Goal: Task Accomplishment & Management: Complete application form

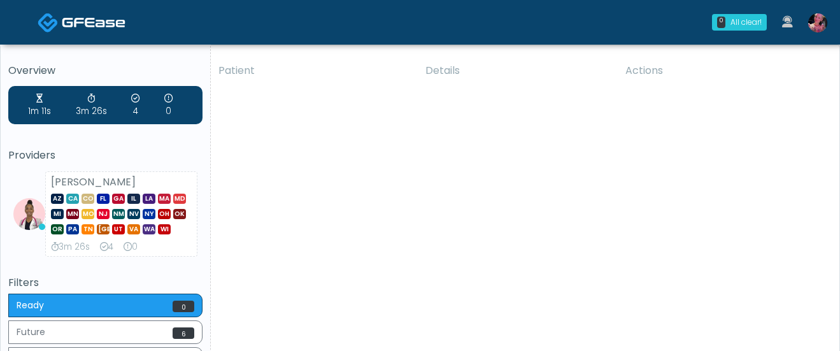
click at [803, 31] on link at bounding box center [818, 22] width 34 height 42
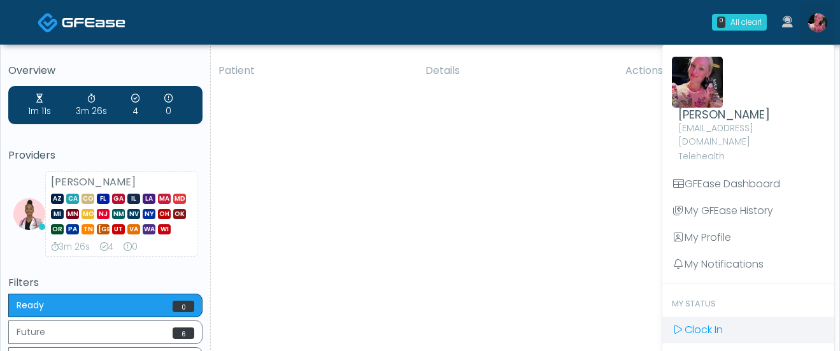
click at [727, 317] on link "Clock In" at bounding box center [748, 330] width 172 height 27
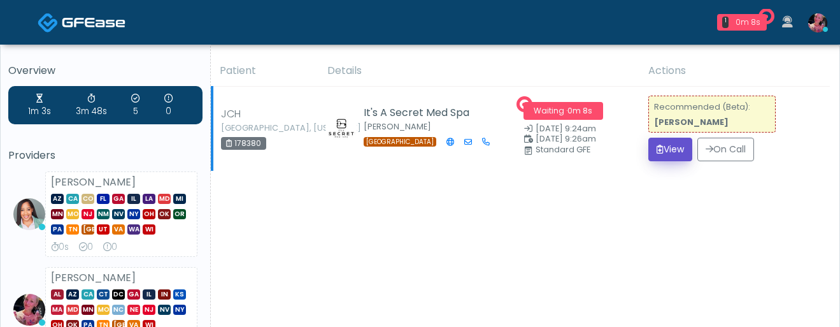
click at [678, 154] on button "View" at bounding box center [670, 150] width 44 height 24
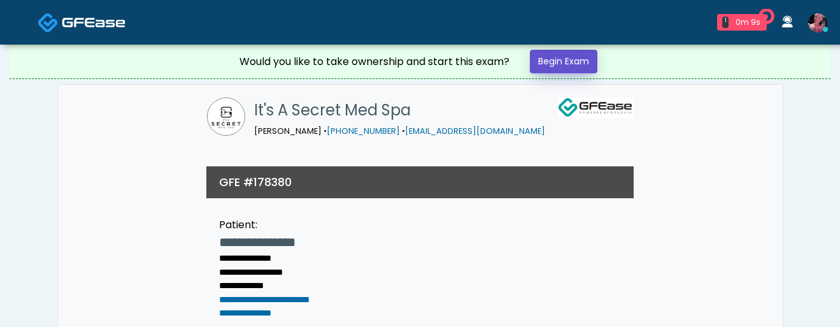
click at [554, 54] on link "Begin Exam" at bounding box center [564, 62] width 68 height 24
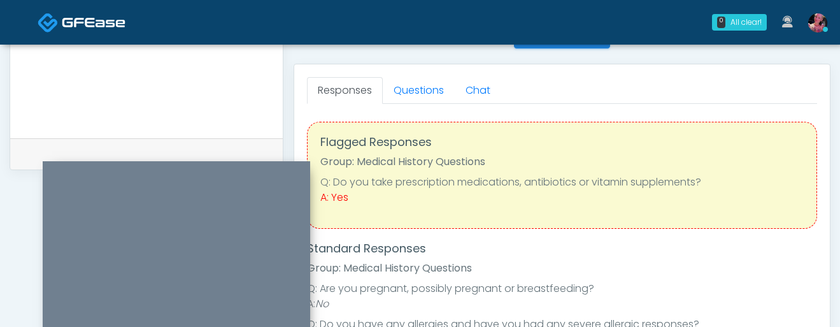
scroll to position [546, 0]
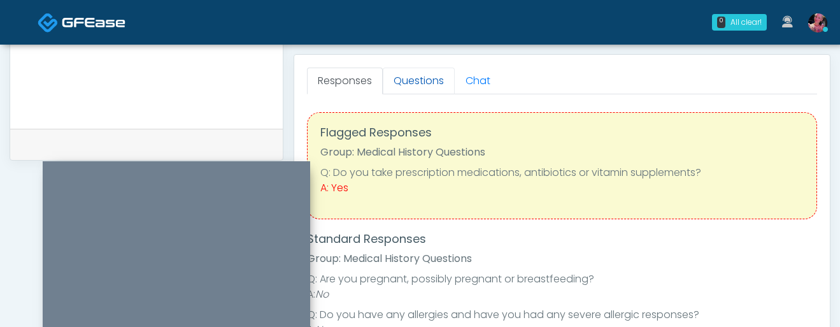
click at [428, 84] on link "Questions" at bounding box center [419, 81] width 72 height 27
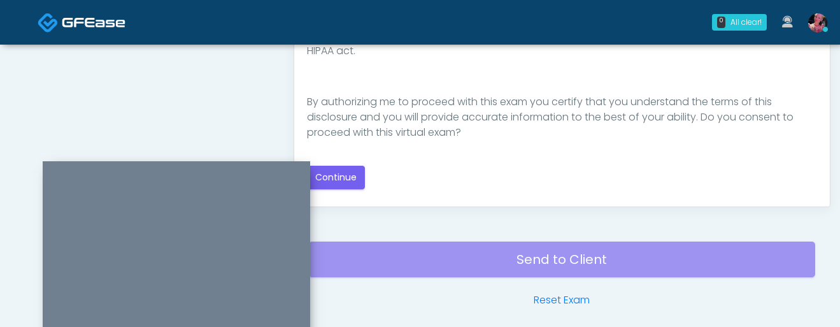
scroll to position [759, 0]
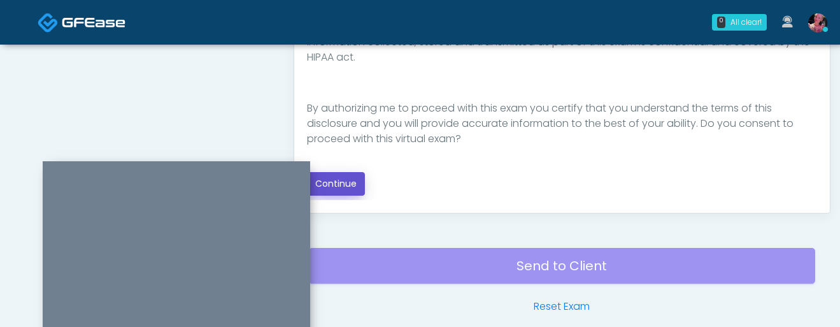
click at [348, 176] on button "Continue" at bounding box center [336, 184] width 58 height 24
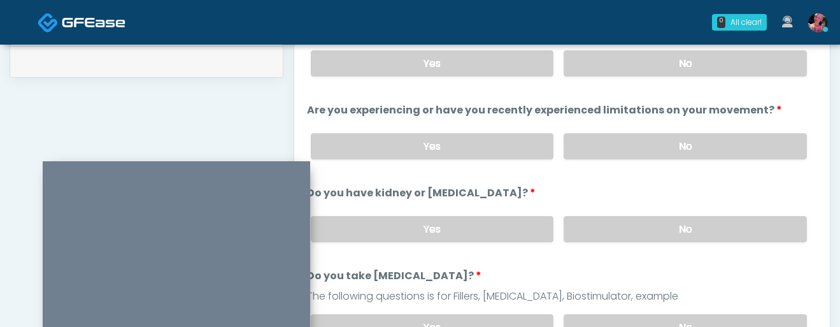
scroll to position [625, 0]
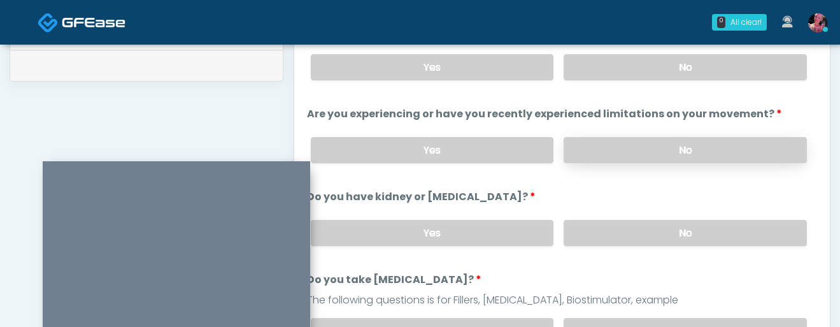
click at [608, 150] on label "No" at bounding box center [685, 150] width 243 height 26
click at [608, 76] on label "No" at bounding box center [685, 67] width 243 height 26
click at [608, 238] on label "No" at bounding box center [685, 233] width 243 height 26
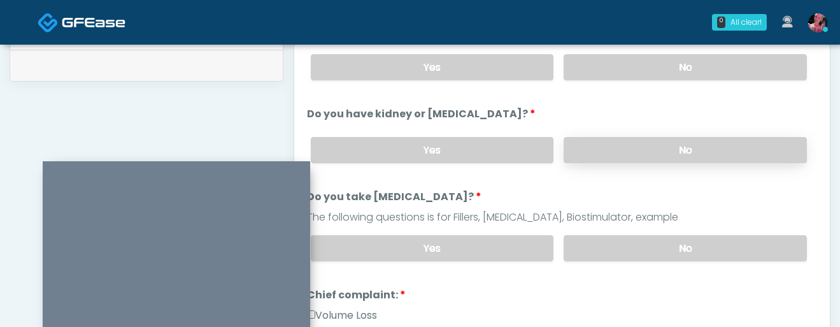
scroll to position [82, 0]
click at [607, 216] on div "The following questions is for Fillers, Botox, Biostimulator, example" at bounding box center [562, 218] width 510 height 15
click at [606, 236] on label "No" at bounding box center [685, 249] width 243 height 26
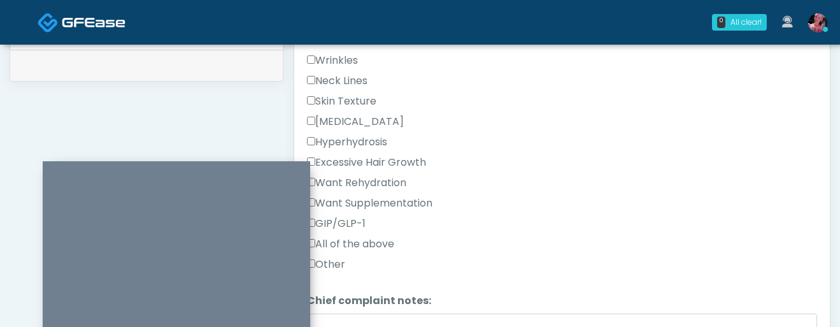
scroll to position [286, 0]
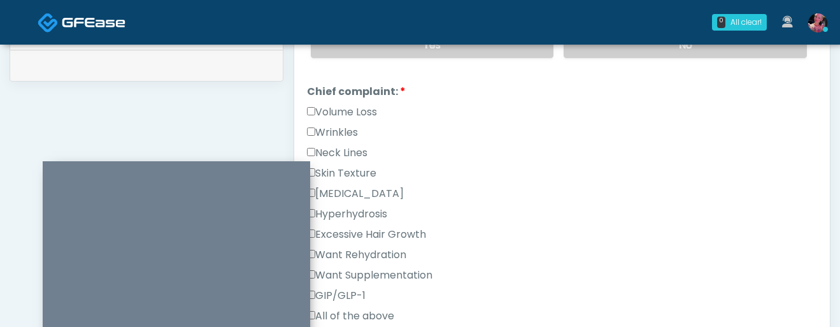
click at [365, 133] on div "Wrinkles" at bounding box center [562, 135] width 510 height 20
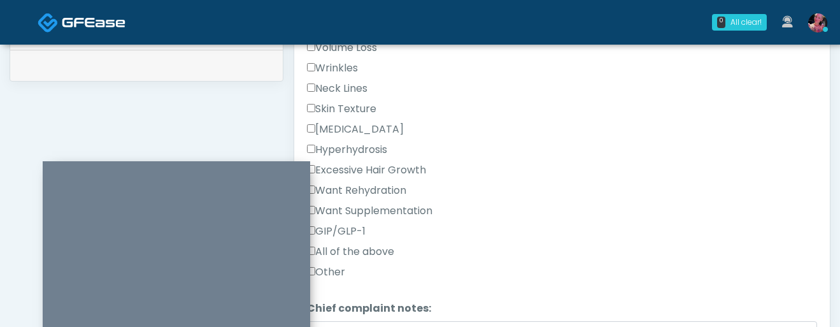
click at [322, 66] on label "Wrinkles" at bounding box center [332, 68] width 51 height 15
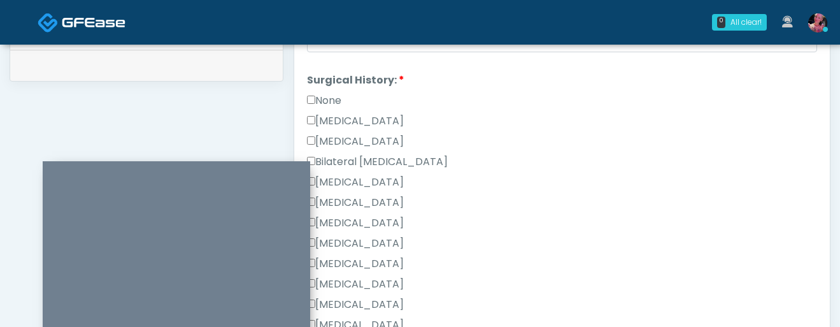
scroll to position [685, 0]
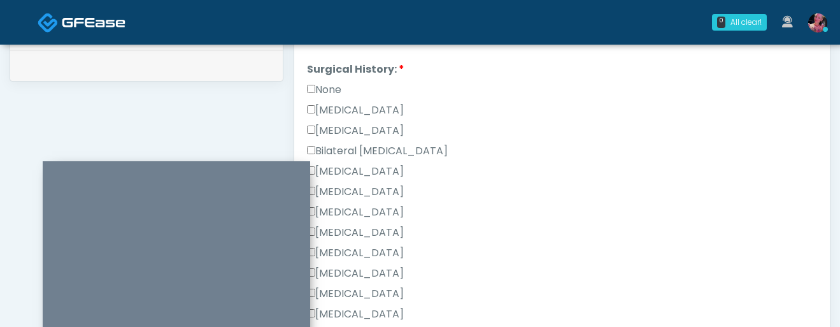
click at [332, 77] on li "Surgical History: Surgical History: None Cesarean Section Hysterectomy Bilatera…" at bounding box center [562, 204] width 510 height 285
click at [332, 82] on label "None" at bounding box center [324, 89] width 34 height 15
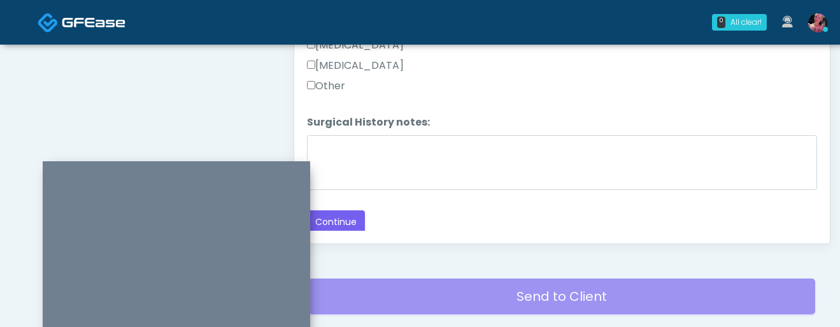
scroll to position [729, 0]
click at [332, 210] on button "Continue" at bounding box center [336, 222] width 58 height 24
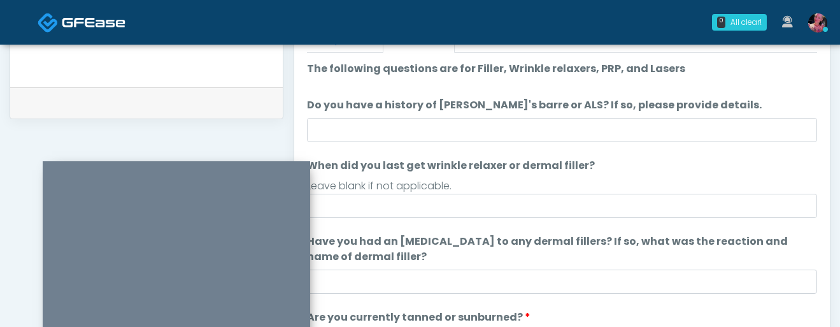
scroll to position [2, 0]
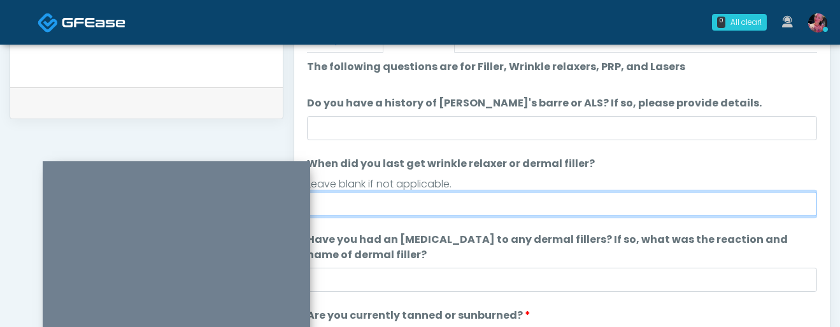
click at [488, 211] on input "When did you last get wrinkle relaxer or dermal filler?" at bounding box center [562, 204] width 510 height 24
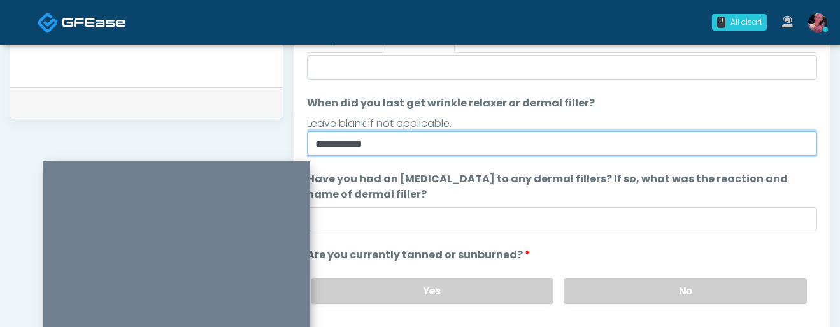
scroll to position [120, 0]
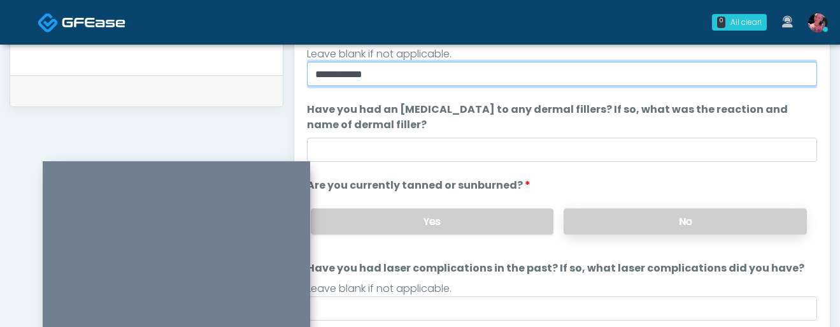
type input "**********"
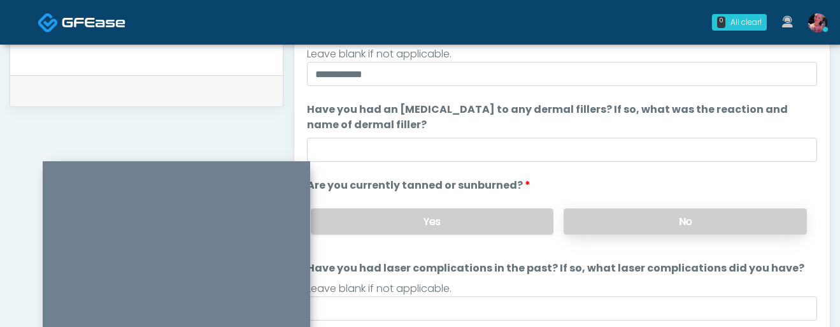
click at [626, 224] on label "No" at bounding box center [685, 221] width 243 height 26
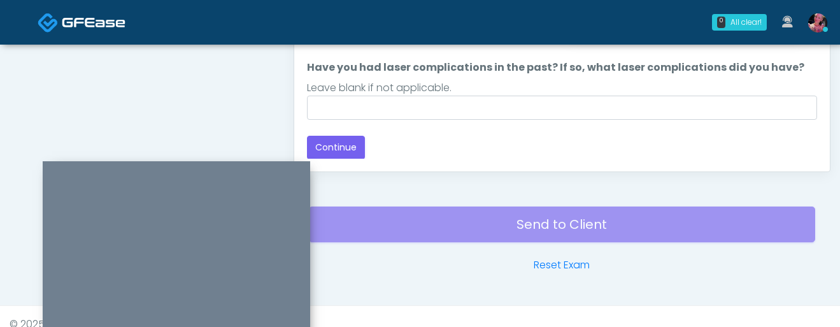
scroll to position [816, 0]
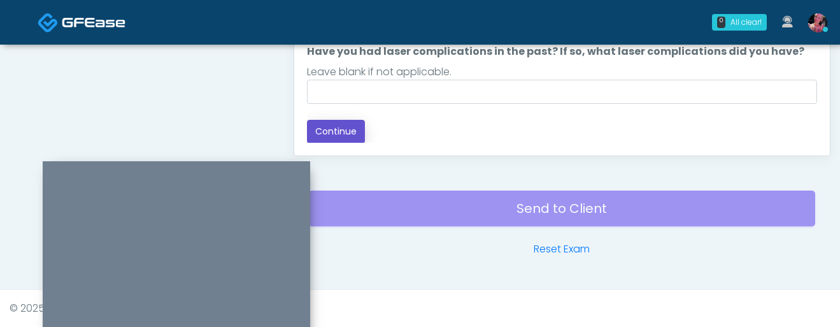
click at [341, 133] on button "Continue" at bounding box center [336, 132] width 58 height 24
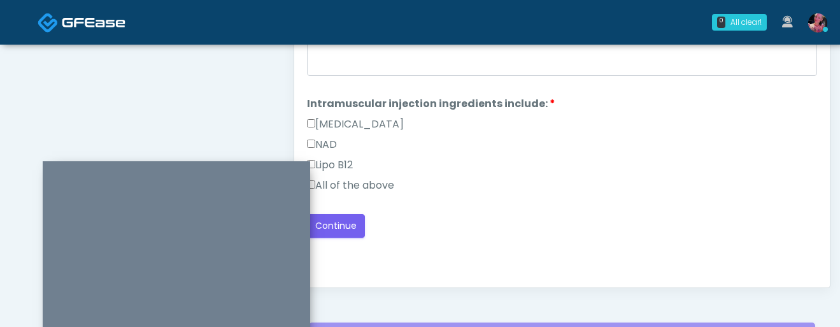
scroll to position [653, 0]
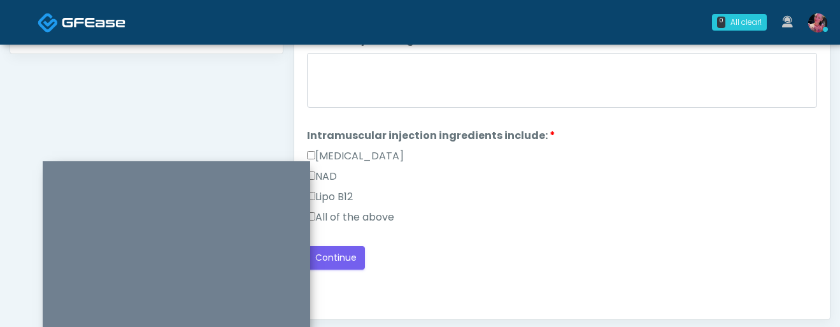
click at [373, 222] on label "All of the above" at bounding box center [350, 217] width 87 height 15
click at [346, 260] on button "Continue" at bounding box center [336, 258] width 58 height 24
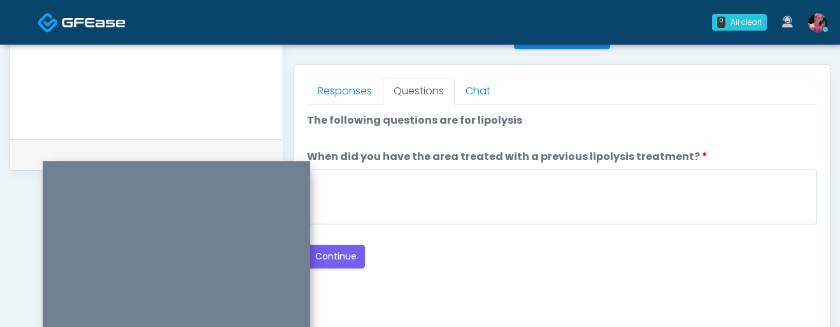
scroll to position [531, 0]
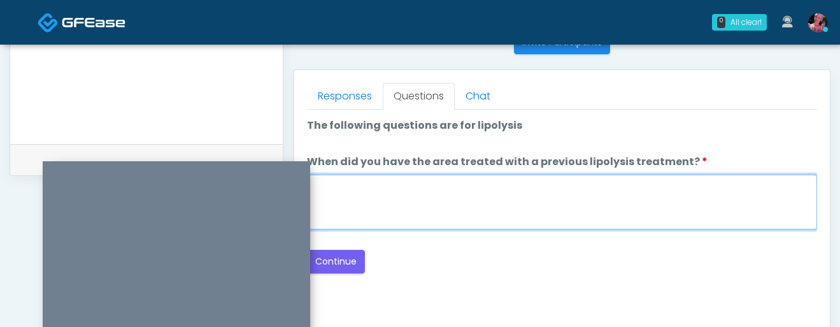
click at [366, 225] on textarea "When did you have the area treated with a previous lipolysis treatment?" at bounding box center [562, 202] width 510 height 55
type textarea "*****"
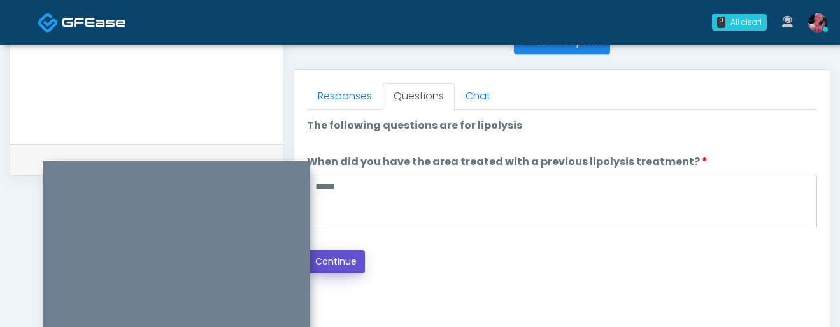
click at [342, 264] on button "Continue" at bounding box center [336, 262] width 58 height 24
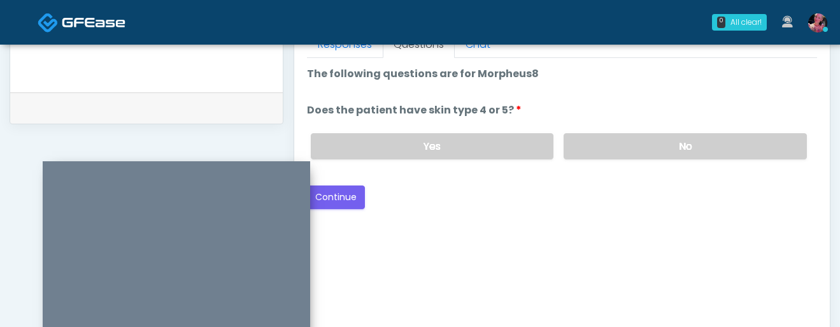
scroll to position [561, 0]
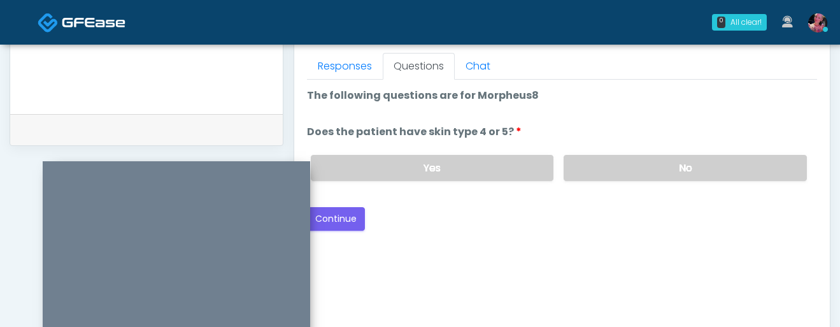
click at [579, 186] on div "Yes No" at bounding box center [559, 168] width 517 height 46
click at [579, 178] on label "No" at bounding box center [685, 168] width 243 height 26
click at [352, 215] on button "Continue" at bounding box center [336, 219] width 58 height 24
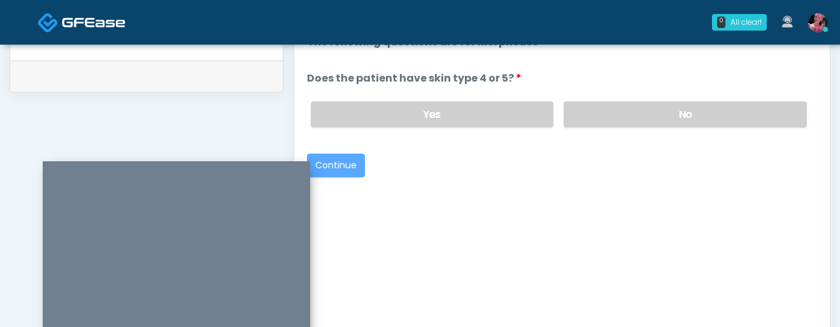
scroll to position [659, 0]
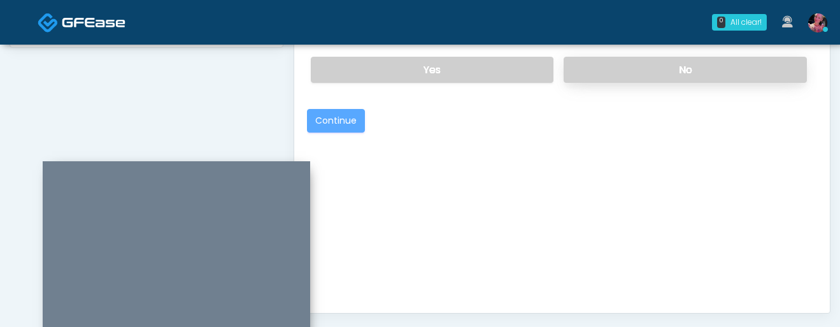
click at [622, 77] on label "No" at bounding box center [685, 70] width 243 height 26
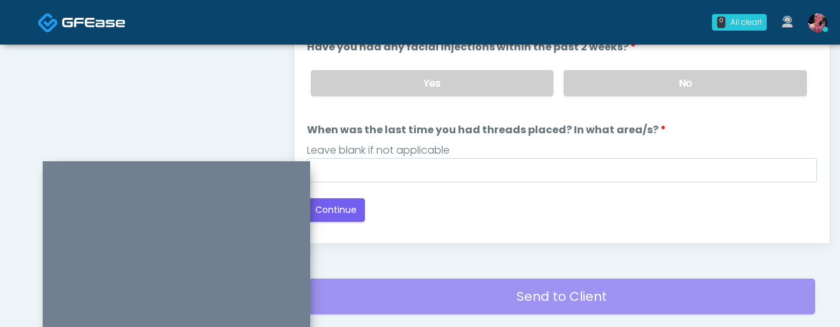
scroll to position [646, 0]
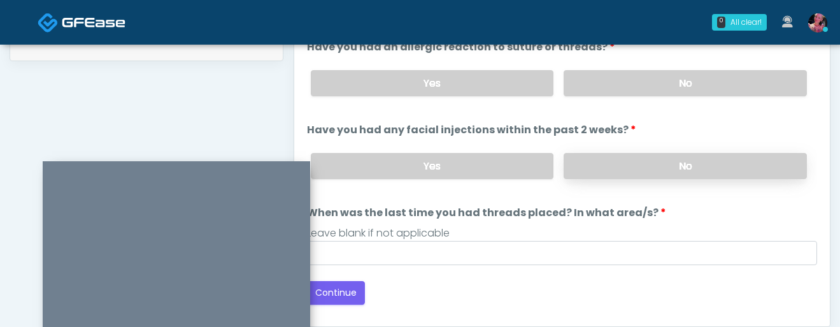
click at [620, 155] on label "No" at bounding box center [685, 166] width 243 height 26
click at [622, 80] on label "No" at bounding box center [685, 83] width 243 height 26
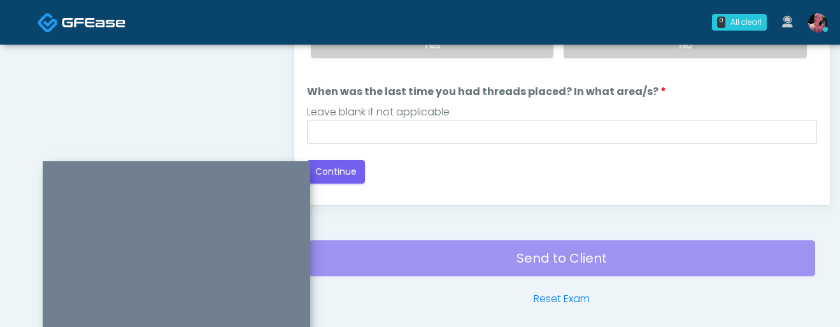
scroll to position [782, 0]
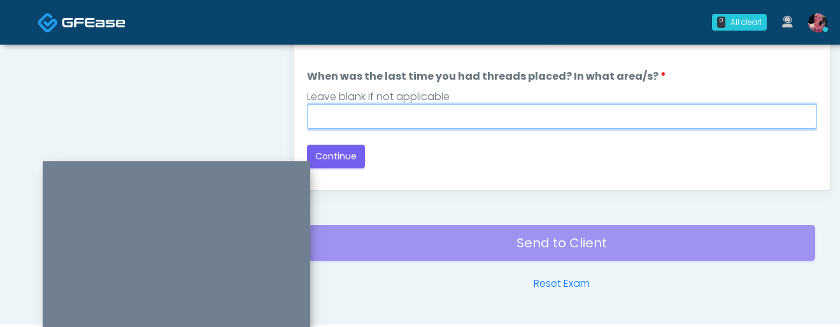
click at [518, 111] on input "When was the last time you had threads placed? In what area/s?" at bounding box center [562, 116] width 510 height 24
type input "*****"
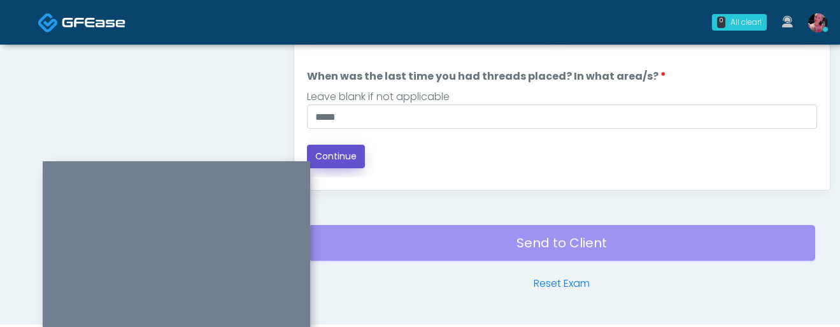
click at [336, 161] on button "Continue" at bounding box center [336, 157] width 58 height 24
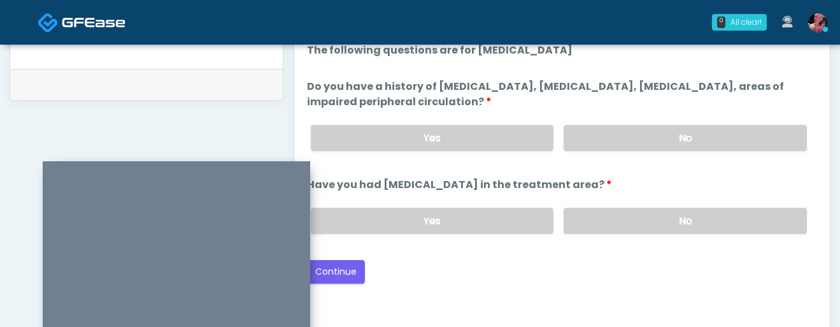
scroll to position [596, 0]
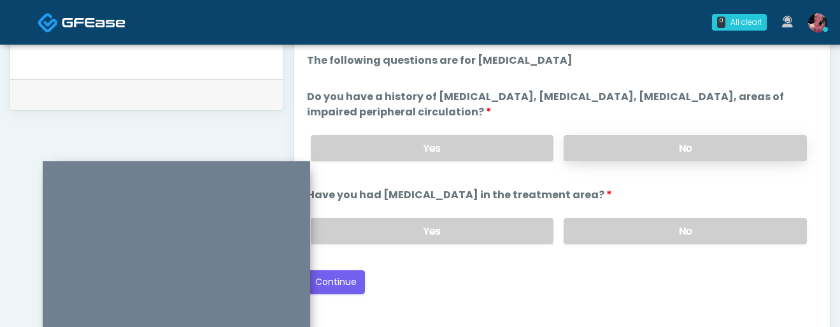
click at [632, 157] on label "No" at bounding box center [685, 148] width 243 height 26
click at [617, 225] on label "No" at bounding box center [685, 231] width 243 height 26
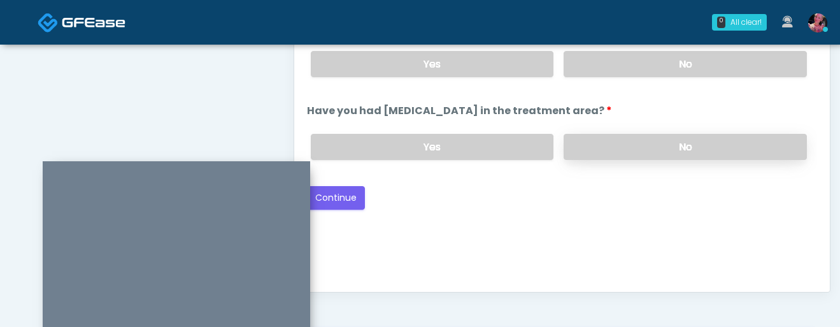
scroll to position [687, 0]
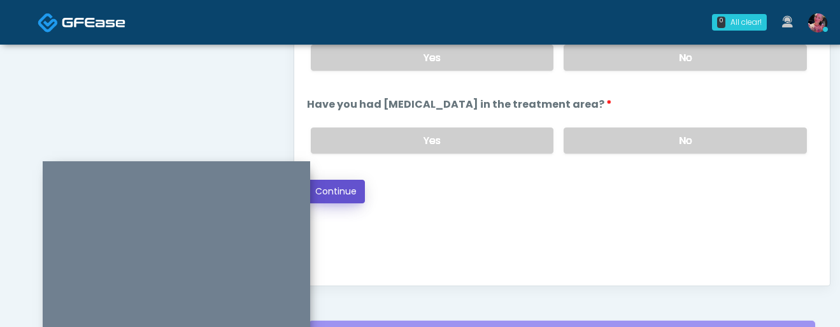
click at [362, 193] on button "Continue" at bounding box center [336, 192] width 58 height 24
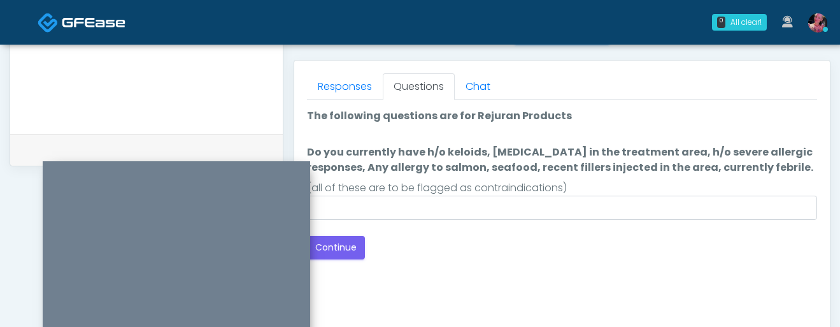
scroll to position [548, 0]
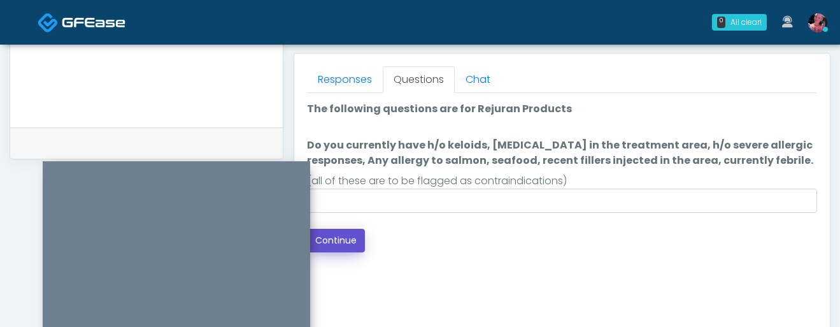
click at [341, 241] on button "Continue" at bounding box center [336, 241] width 58 height 24
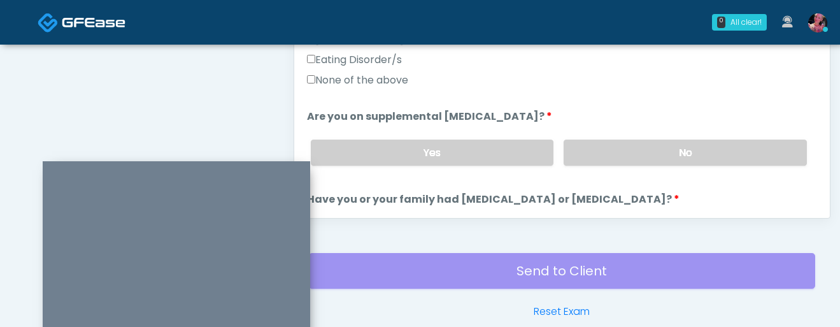
scroll to position [282, 0]
click at [341, 65] on label "Eating Disorder/s" at bounding box center [354, 59] width 95 height 15
click at [341, 72] on div "Gallbladder Disease Pancreatic Disease Multiple Endocrine Neoplasia Syndrome Ty…" at bounding box center [562, 11] width 510 height 163
click at [381, 63] on label "Eating Disorder/s" at bounding box center [354, 59] width 95 height 15
click at [380, 85] on label "None of the above" at bounding box center [357, 80] width 101 height 15
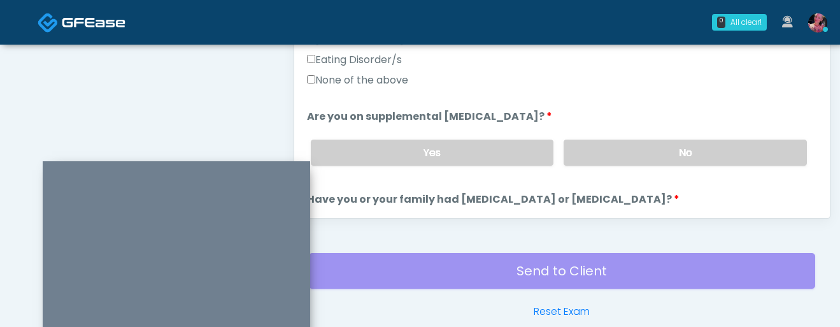
click at [645, 166] on div "Yes No" at bounding box center [559, 152] width 517 height 46
click at [638, 150] on label "No" at bounding box center [685, 152] width 243 height 26
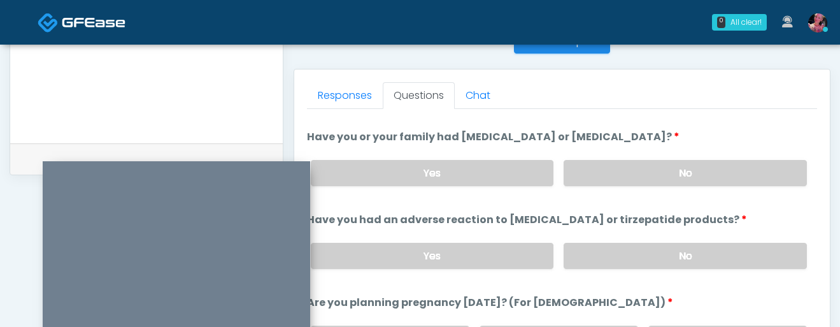
scroll to position [586, 0]
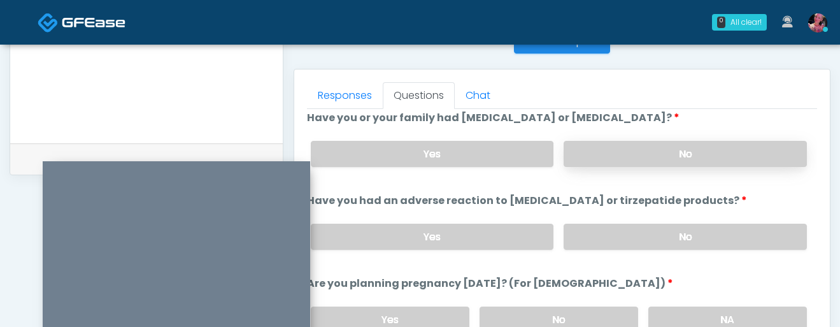
click at [631, 155] on label "No" at bounding box center [685, 154] width 243 height 26
click at [611, 233] on label "No" at bounding box center [685, 237] width 243 height 26
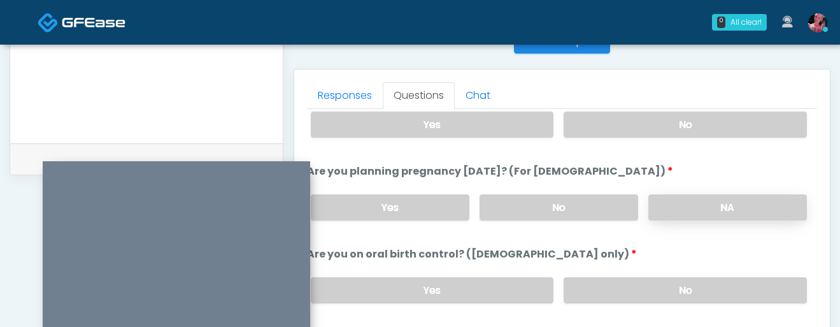
click at [685, 201] on label "NA" at bounding box center [727, 207] width 159 height 26
click at [657, 283] on label "No" at bounding box center [685, 290] width 243 height 26
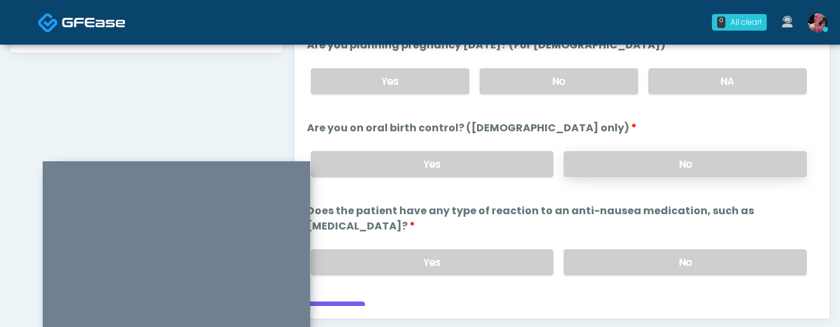
scroll to position [666, 0]
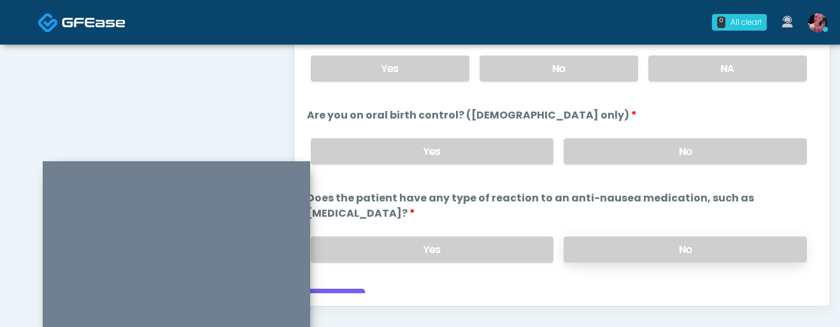
click at [650, 236] on label "No" at bounding box center [685, 249] width 243 height 26
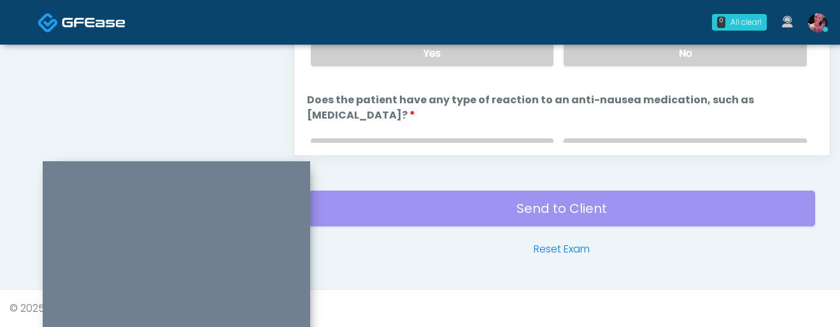
scroll to position [702, 0]
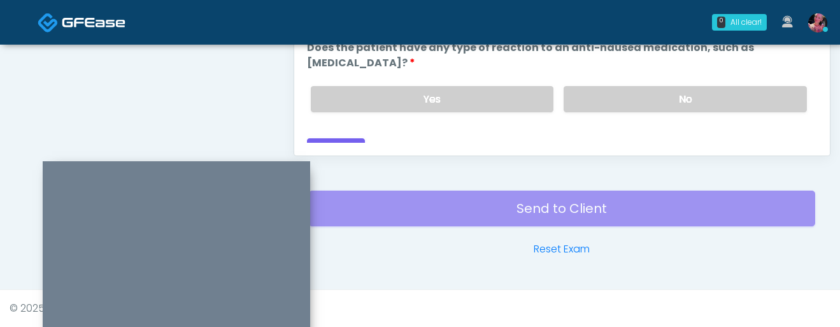
click at [345, 138] on button "Continue" at bounding box center [336, 150] width 58 height 24
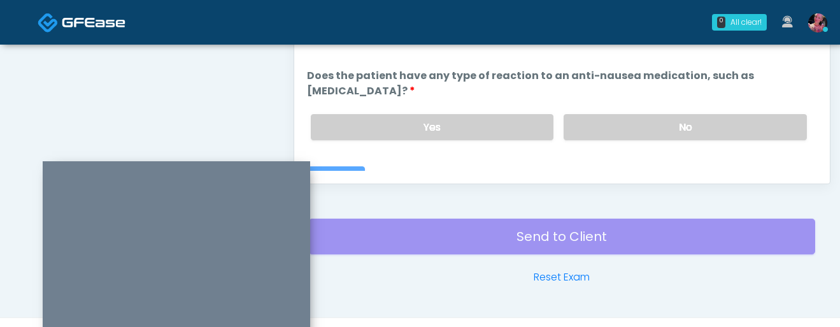
scroll to position [816, 0]
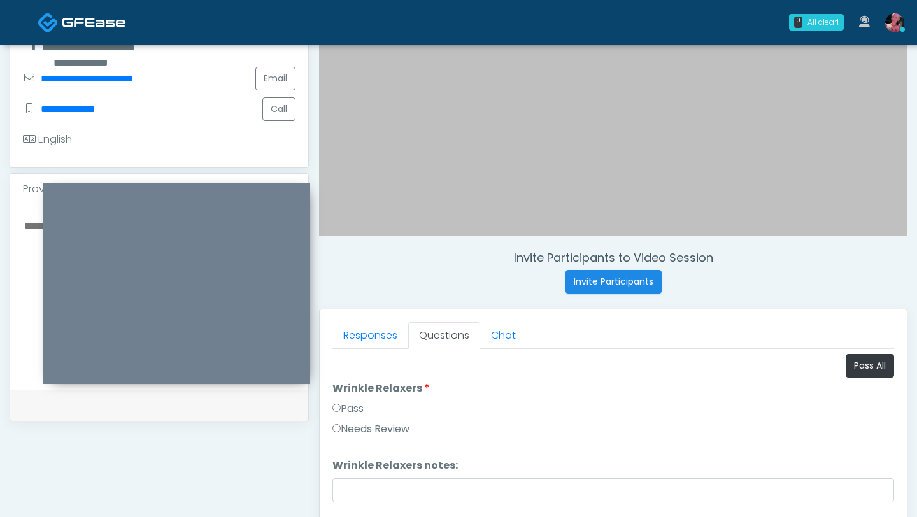
scroll to position [0, 0]
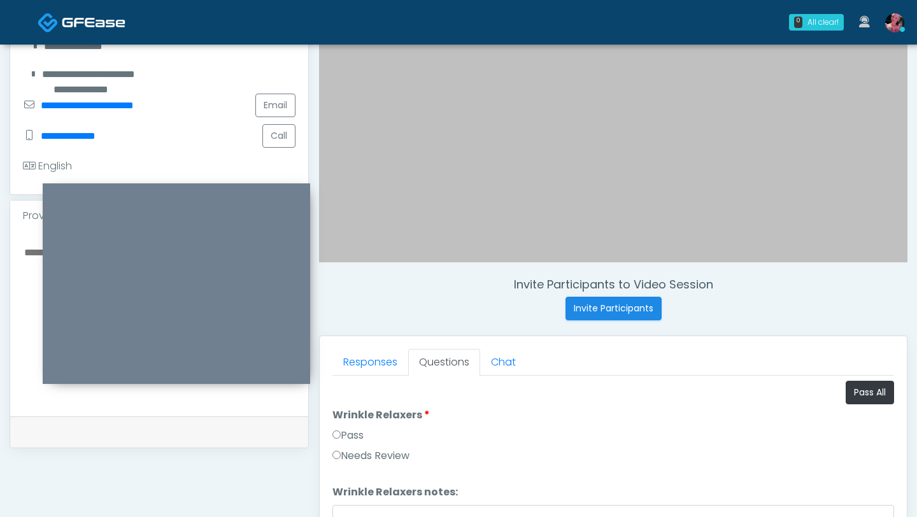
click at [358, 326] on label "Pass" at bounding box center [347, 435] width 31 height 15
click at [355, 326] on label "Pass" at bounding box center [347, 431] width 31 height 15
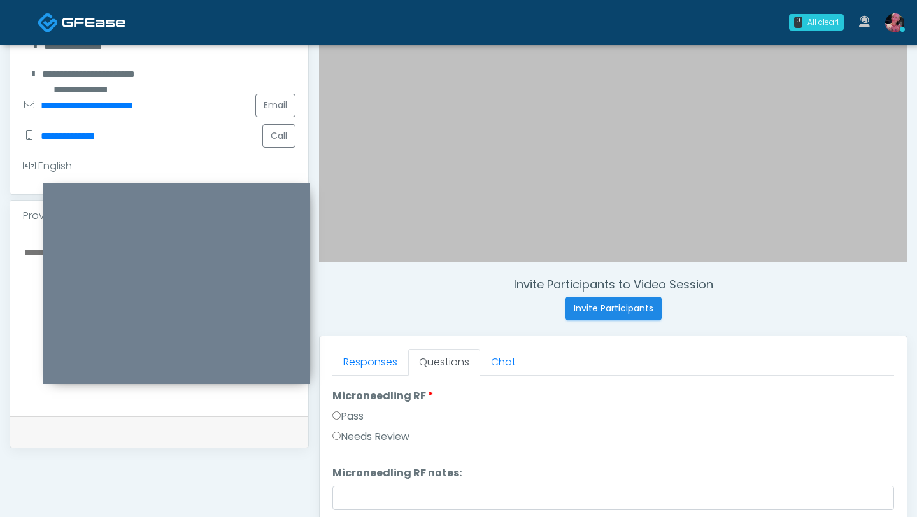
click at [353, 326] on label "Pass" at bounding box center [347, 416] width 31 height 15
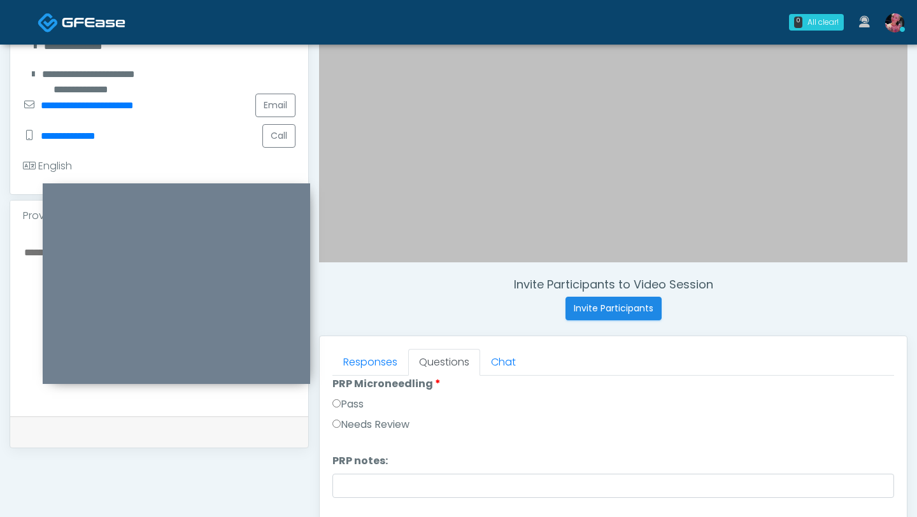
click at [350, 326] on label "Pass" at bounding box center [347, 404] width 31 height 15
click at [350, 326] on label "Pass" at bounding box center [347, 406] width 31 height 15
click at [353, 326] on div "Pass" at bounding box center [613, 376] width 562 height 20
click at [353, 326] on label "Pass" at bounding box center [347, 390] width 31 height 15
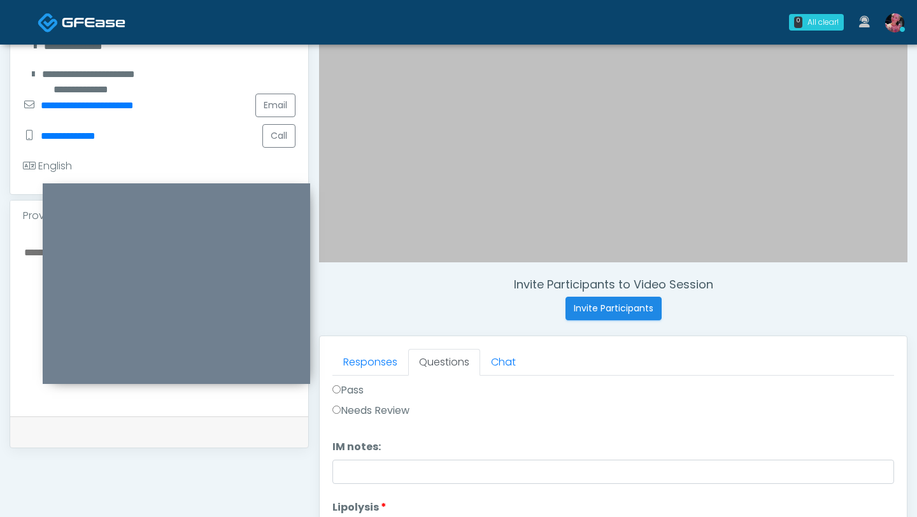
click at [353, 326] on label "Pass" at bounding box center [347, 390] width 31 height 15
click at [348, 326] on label "Pass" at bounding box center [347, 478] width 31 height 15
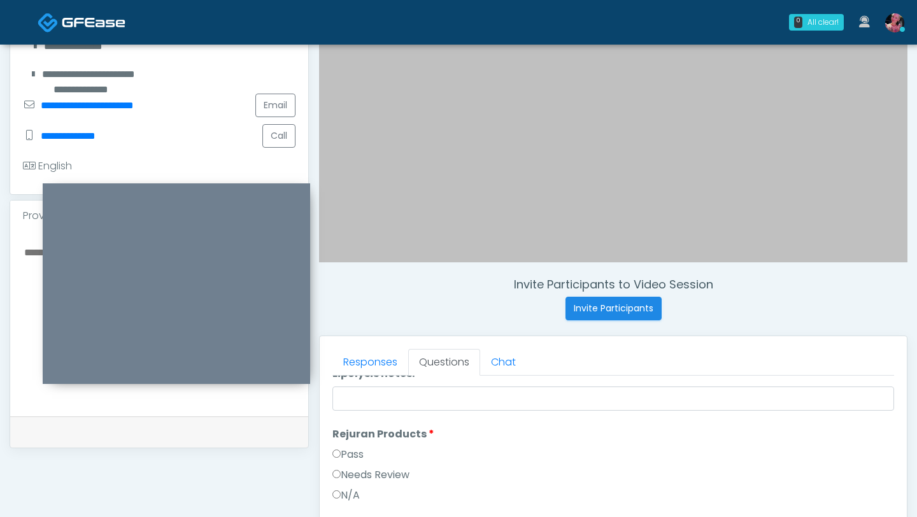
click at [359, 326] on li "Rejuran Products Rejuran Products Pass Needs Review N/A" at bounding box center [613, 468] width 562 height 82
click at [357, 326] on label "Pass" at bounding box center [347, 454] width 31 height 15
click at [348, 326] on li "Morpheus Morpheus Pass Needs Review" at bounding box center [613, 490] width 562 height 61
click at [348, 326] on label "Pass" at bounding box center [347, 487] width 31 height 15
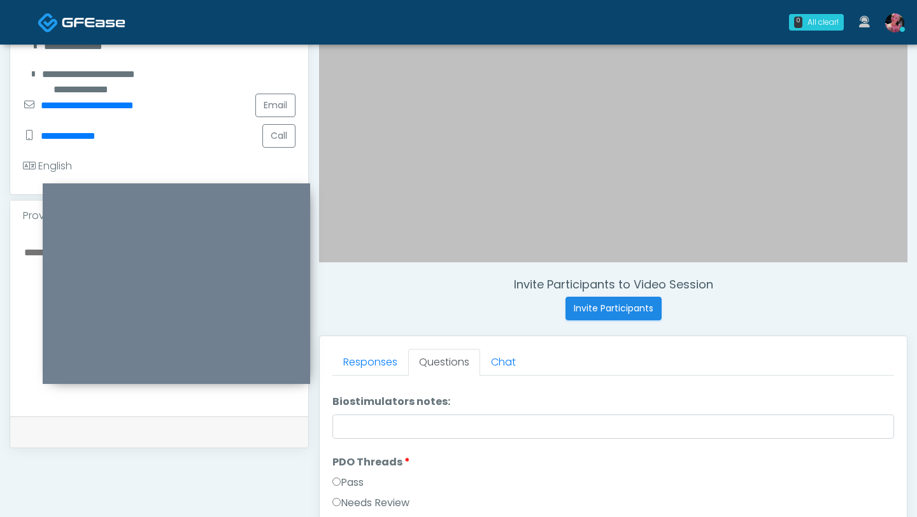
click at [343, 326] on label "Pass" at bounding box center [347, 482] width 31 height 15
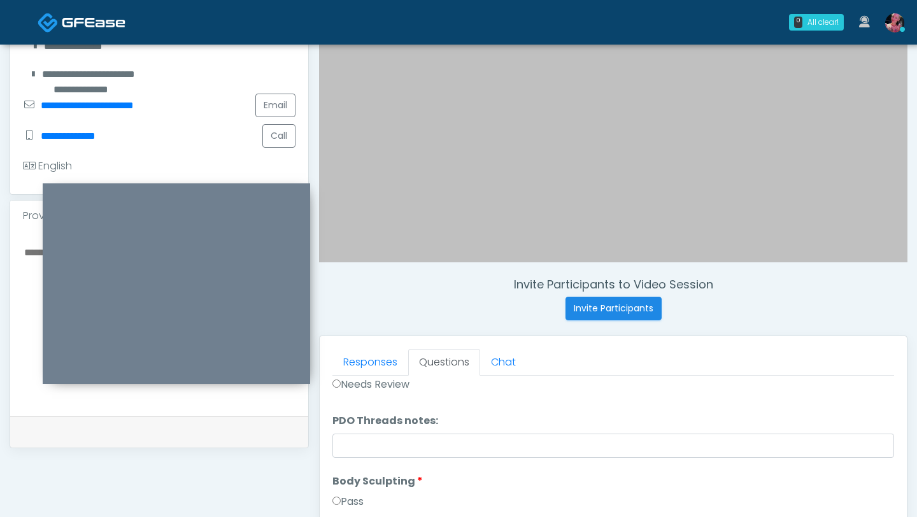
click at [341, 326] on div "Pass" at bounding box center [613, 504] width 562 height 20
click at [341, 326] on label "Pass" at bounding box center [347, 501] width 31 height 15
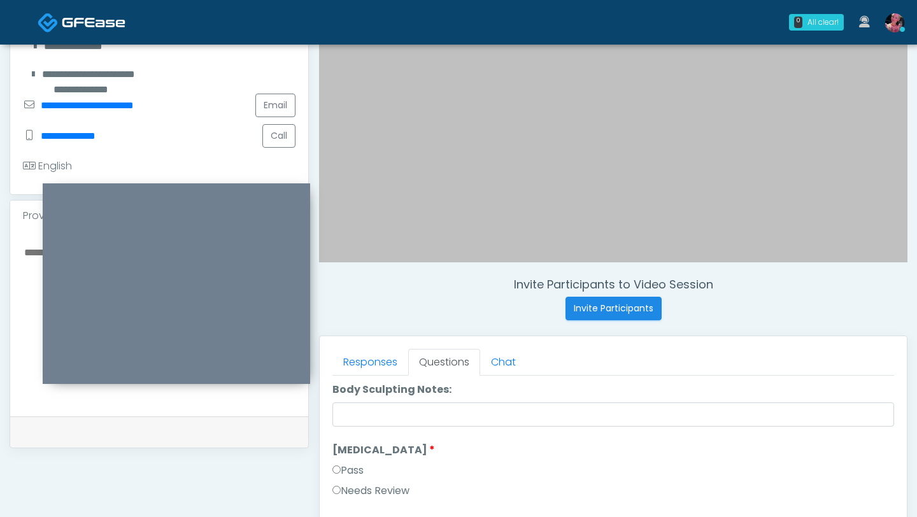
click at [345, 326] on label "Pass" at bounding box center [347, 470] width 31 height 15
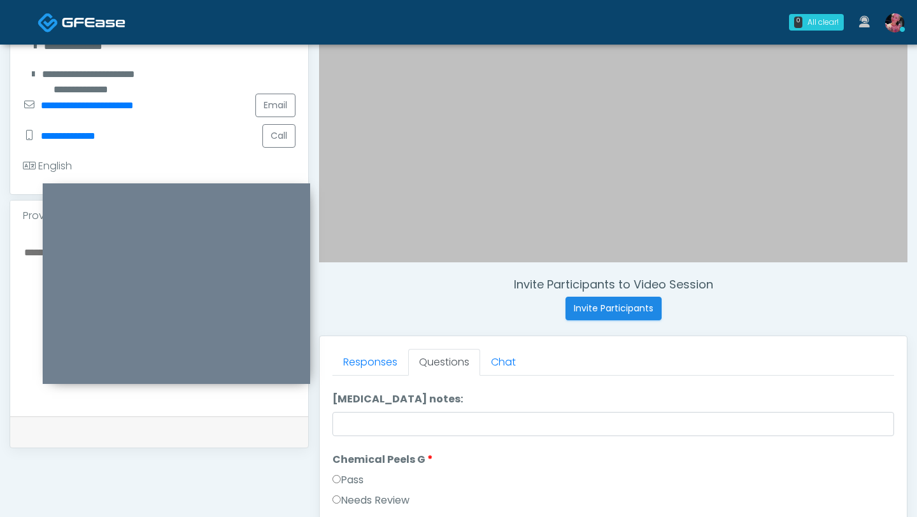
scroll to position [1767, 0]
click at [345, 326] on label "Chemical Peels G" at bounding box center [382, 457] width 101 height 15
click at [345, 326] on label "Pass" at bounding box center [347, 477] width 31 height 15
click at [342, 326] on label "Pass" at bounding box center [347, 483] width 31 height 15
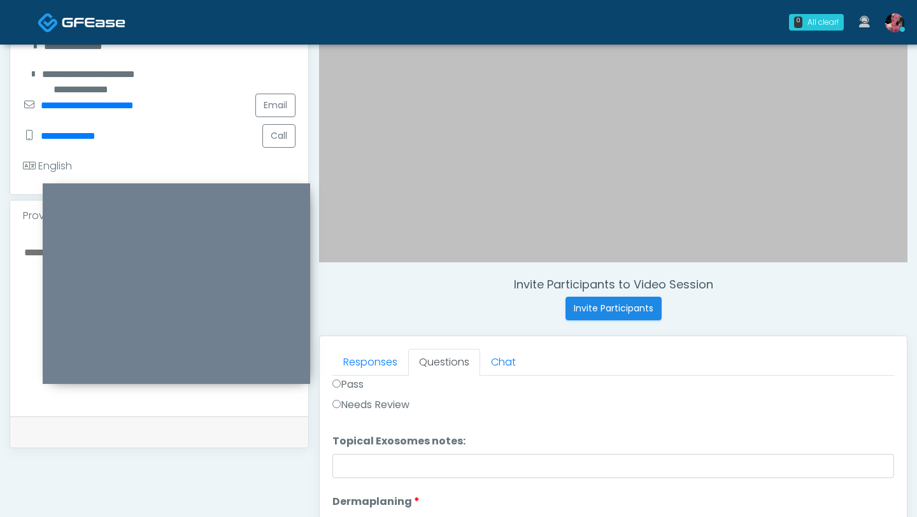
scroll to position [2061, 0]
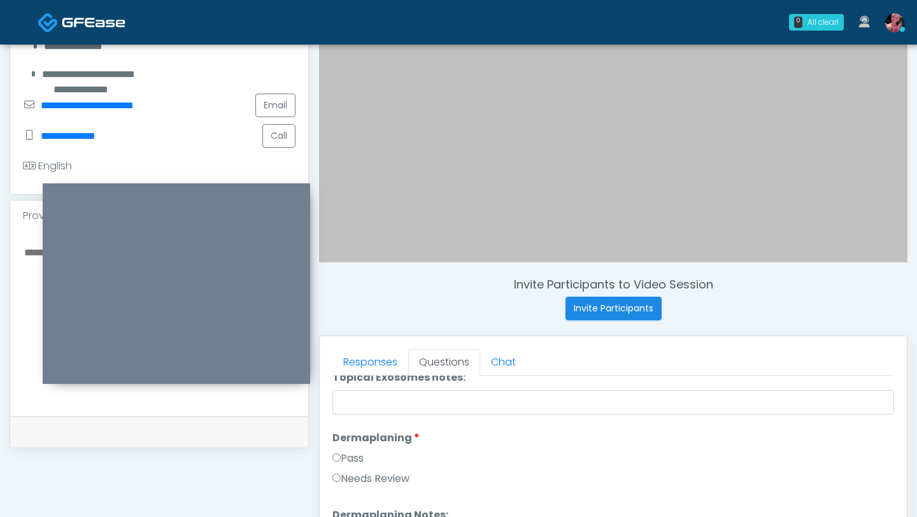
click at [348, 326] on label "Pass" at bounding box center [347, 458] width 31 height 15
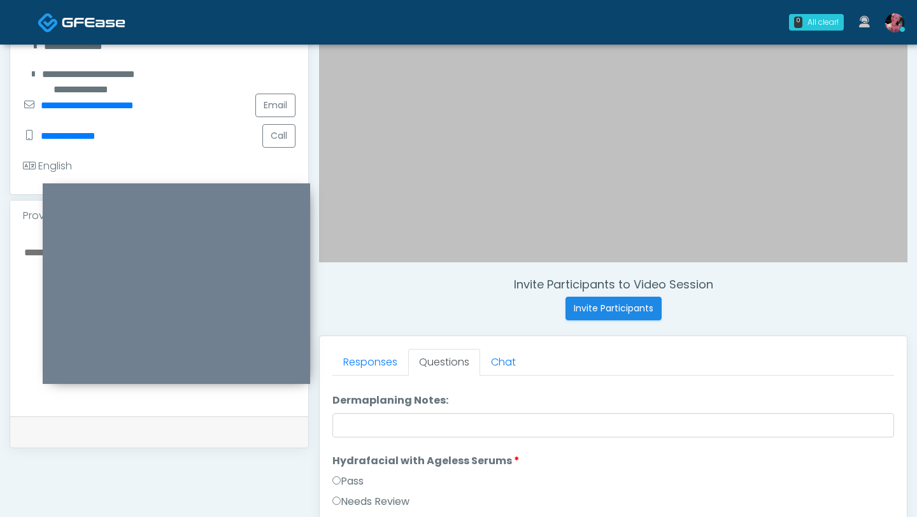
click at [344, 326] on label "Pass" at bounding box center [347, 481] width 31 height 15
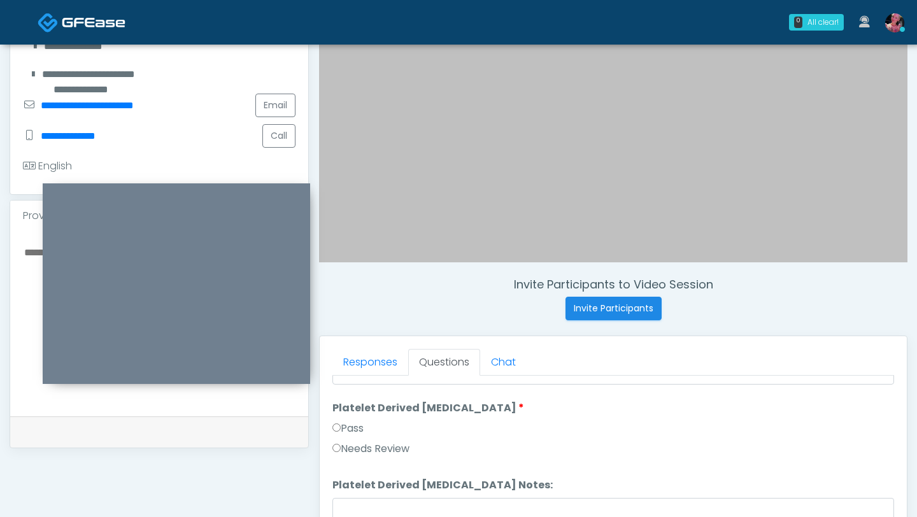
scroll to position [2509, 0]
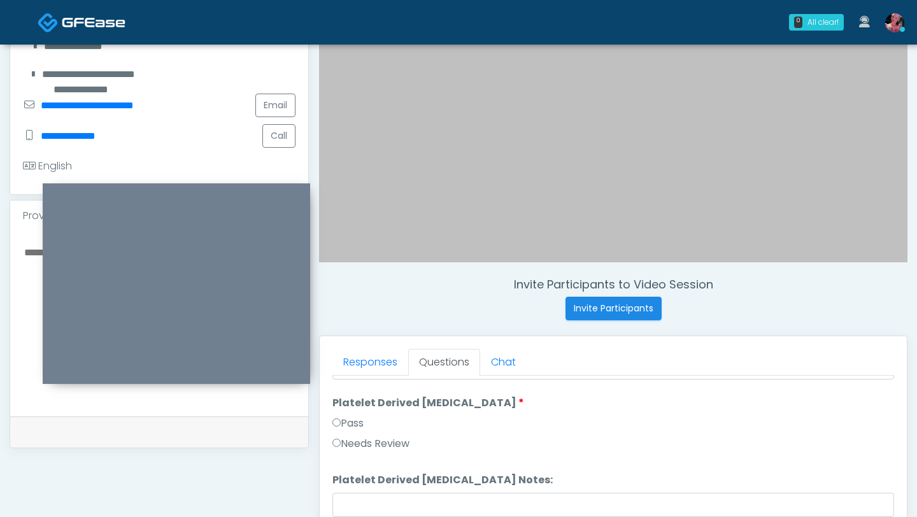
click at [352, 326] on label "Pass" at bounding box center [347, 423] width 31 height 15
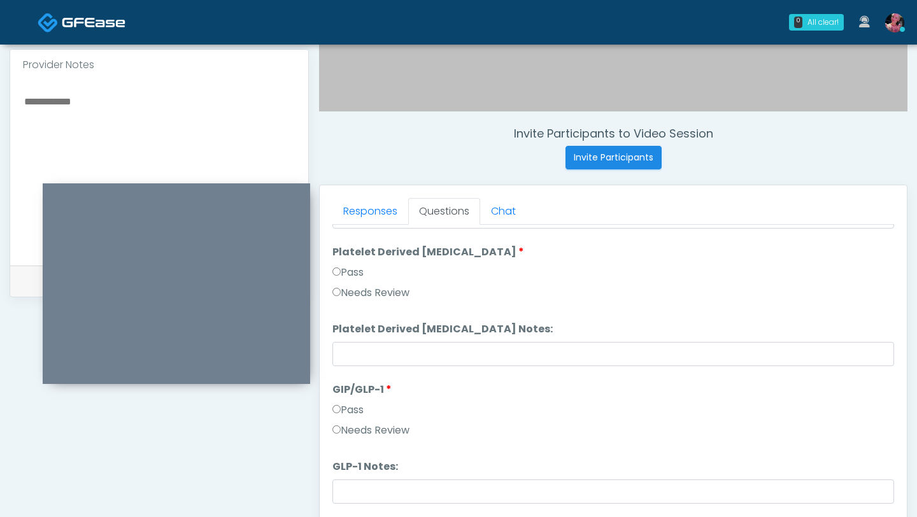
scroll to position [418, 0]
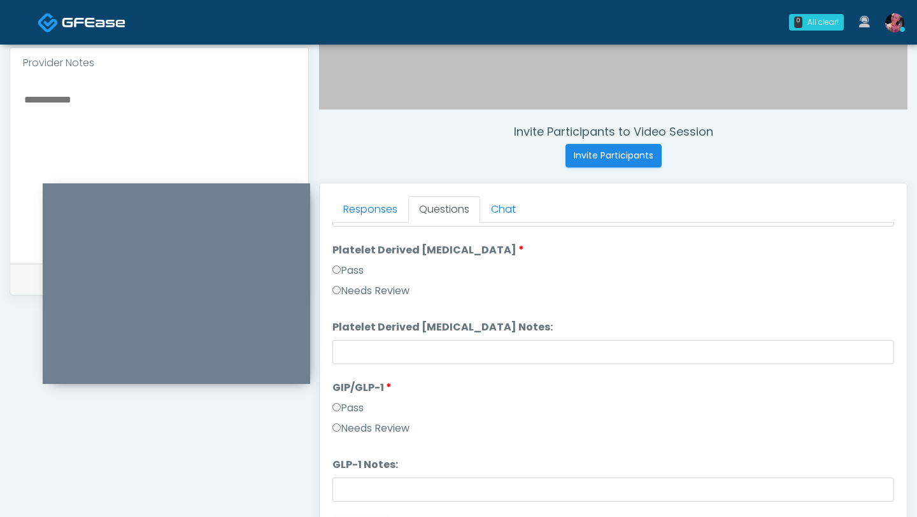
click at [353, 326] on label "Needs Review" at bounding box center [370, 428] width 77 height 15
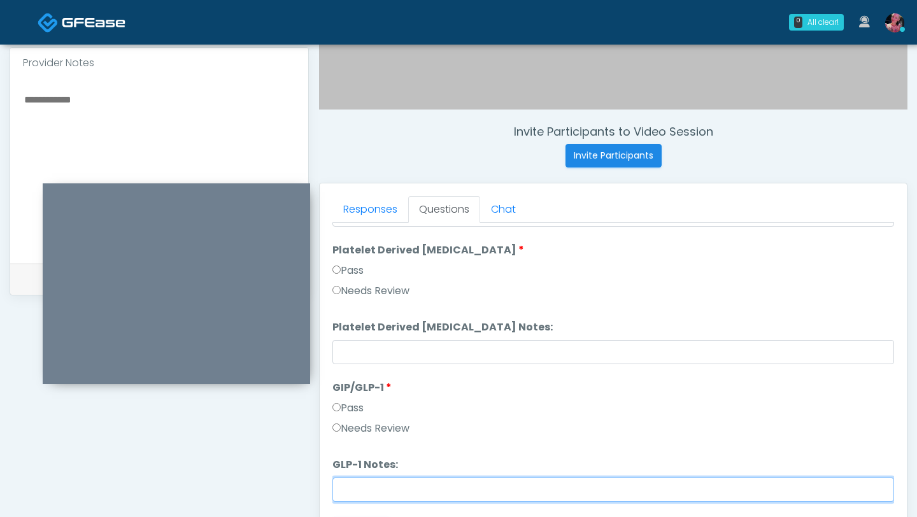
click at [359, 326] on input "GLP-1 Notes:" at bounding box center [613, 490] width 562 height 24
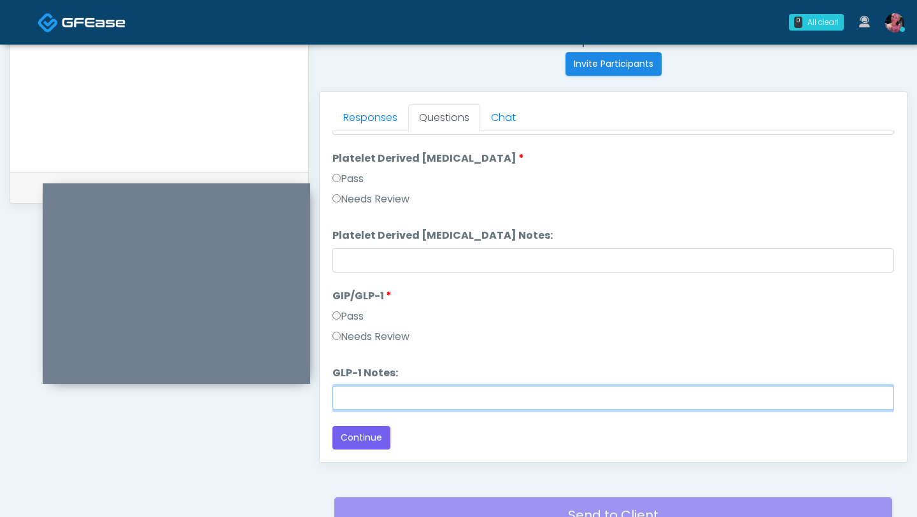
scroll to position [514, 0]
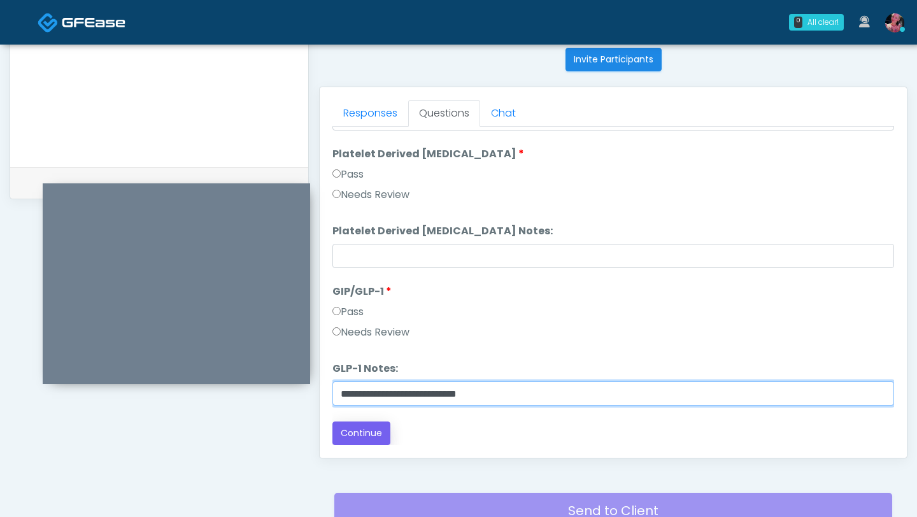
type input "**********"
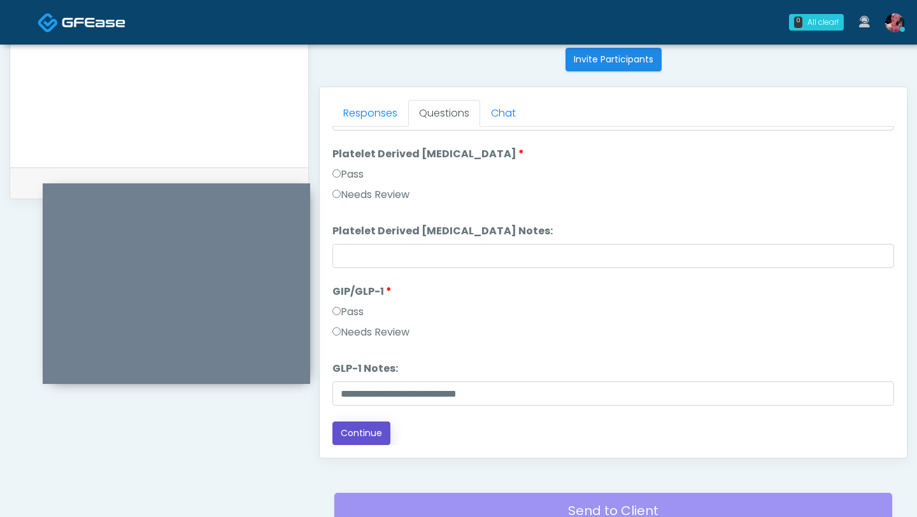
click at [357, 326] on button "Continue" at bounding box center [361, 434] width 58 height 24
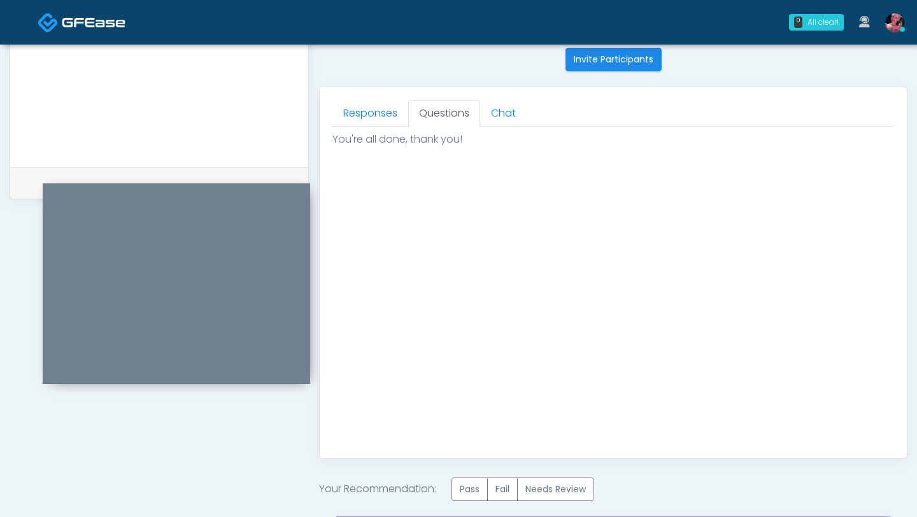
scroll to position [0, 0]
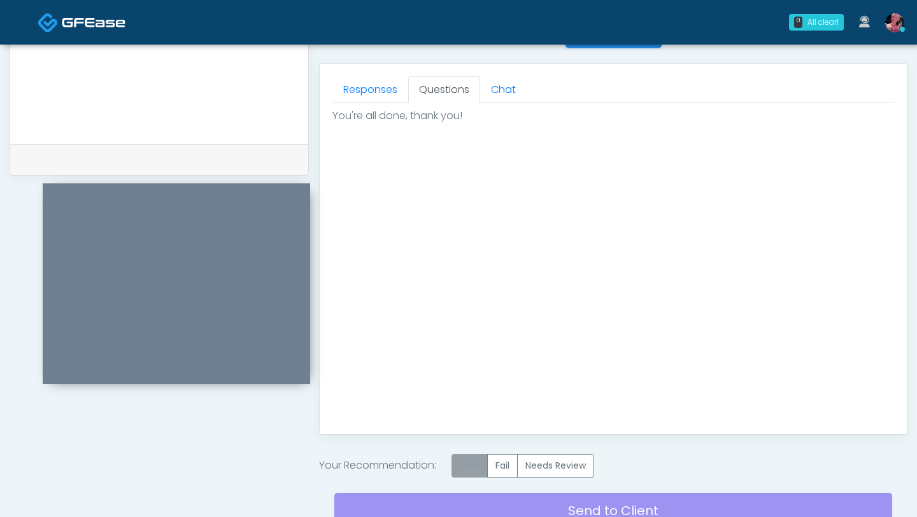
click at [475, 326] on label "Pass" at bounding box center [470, 466] width 36 height 24
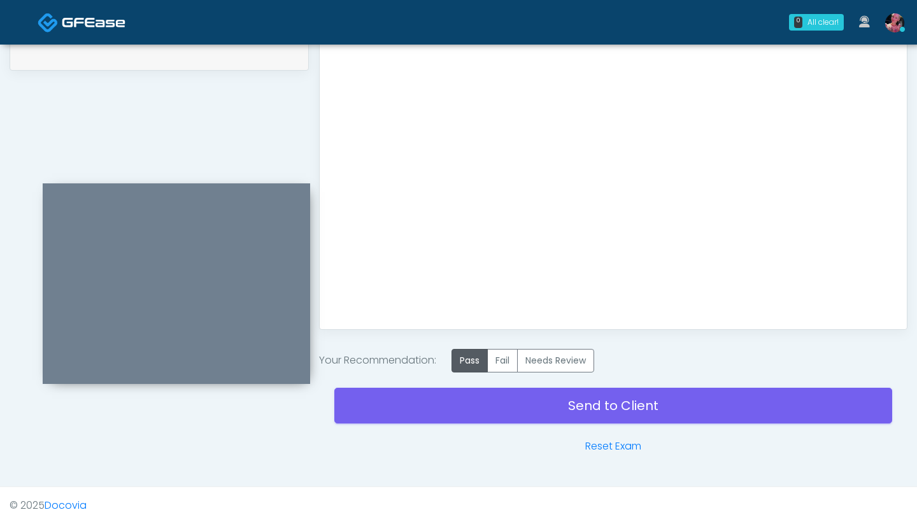
scroll to position [650, 0]
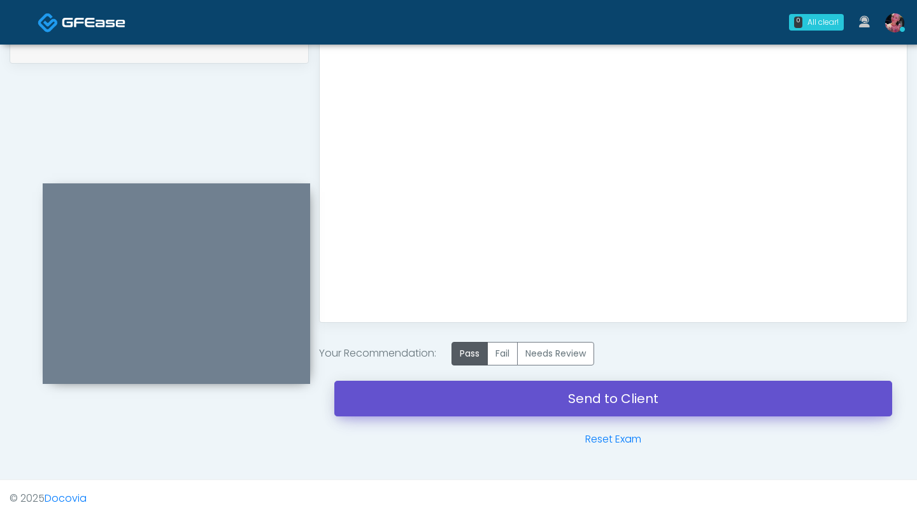
click at [467, 326] on link "Send to Client" at bounding box center [613, 399] width 558 height 36
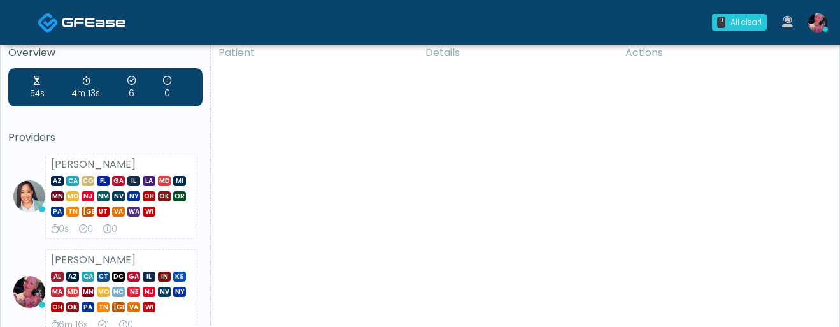
scroll to position [20, 0]
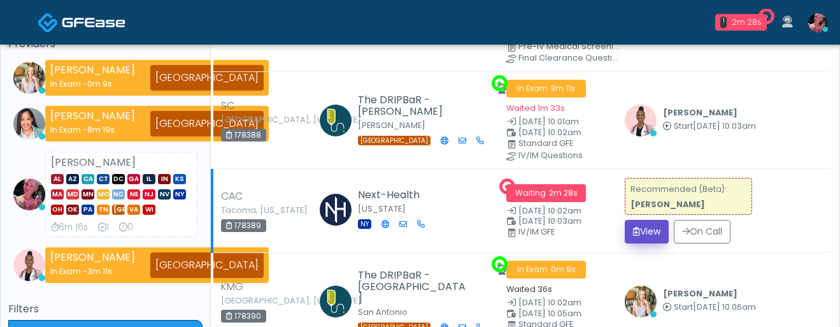
click at [663, 234] on button "View" at bounding box center [647, 232] width 44 height 24
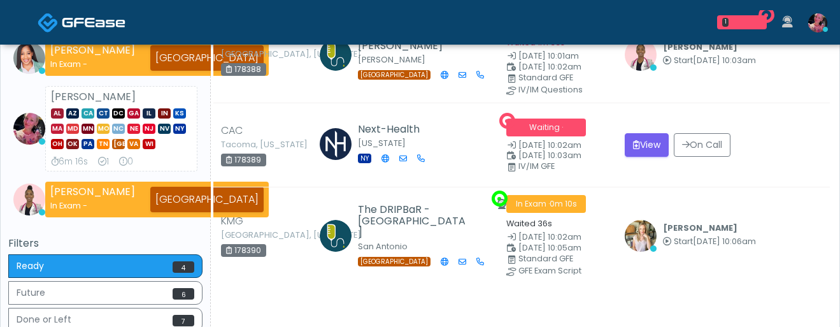
scroll to position [195, 0]
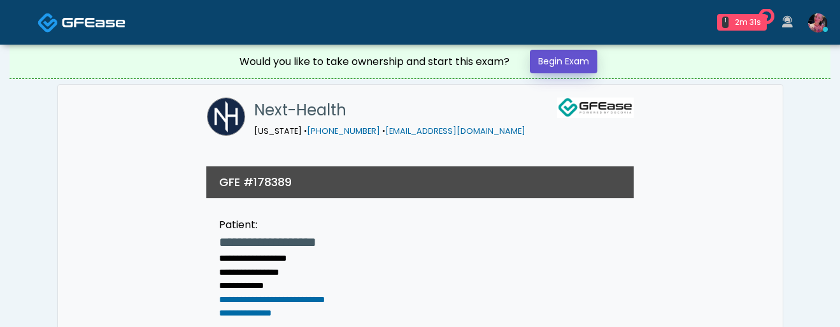
click at [571, 62] on link "Begin Exam" at bounding box center [564, 62] width 68 height 24
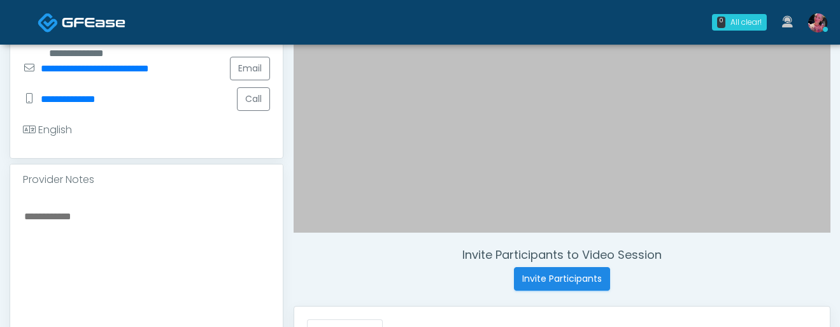
scroll to position [359, 0]
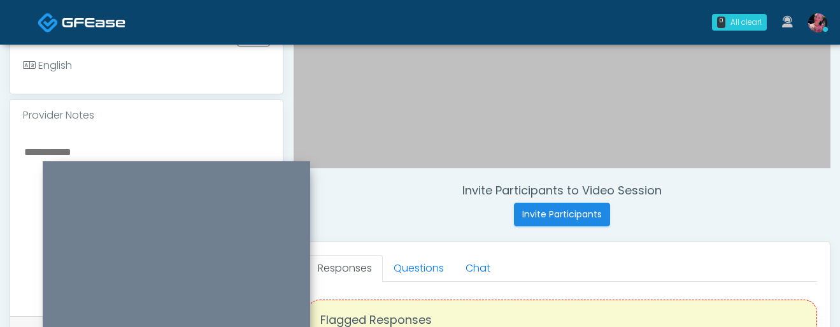
click at [257, 161] on div at bounding box center [176, 261] width 267 height 201
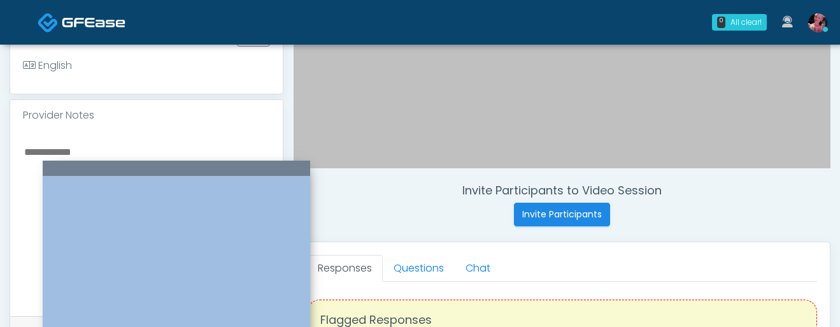
click at [257, 160] on div at bounding box center [176, 260] width 267 height 201
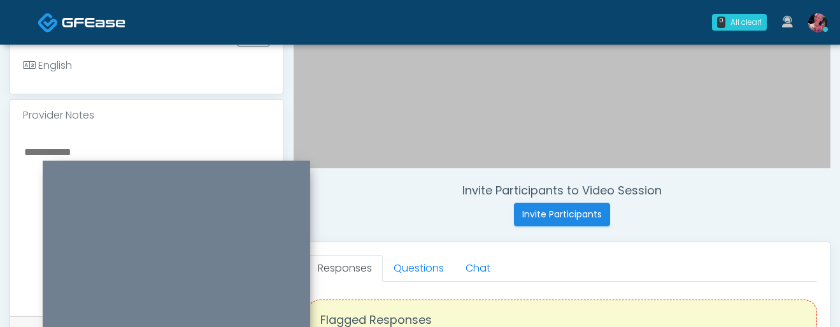
click at [210, 138] on div at bounding box center [146, 223] width 273 height 185
click at [190, 140] on div at bounding box center [146, 223] width 273 height 185
click at [133, 148] on textarea at bounding box center [146, 220] width 247 height 155
type textarea "**********"
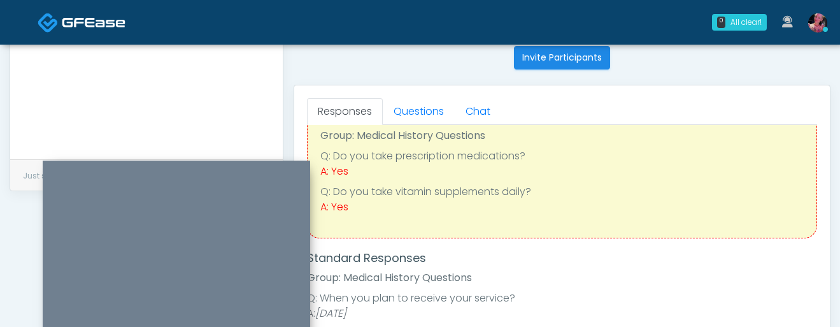
scroll to position [54, 0]
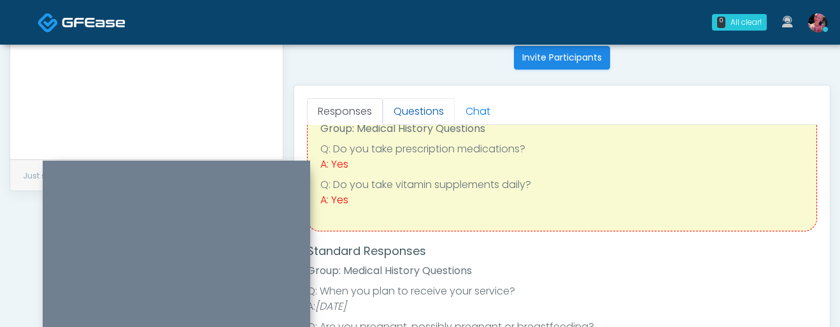
click at [417, 118] on link "Questions" at bounding box center [419, 111] width 72 height 27
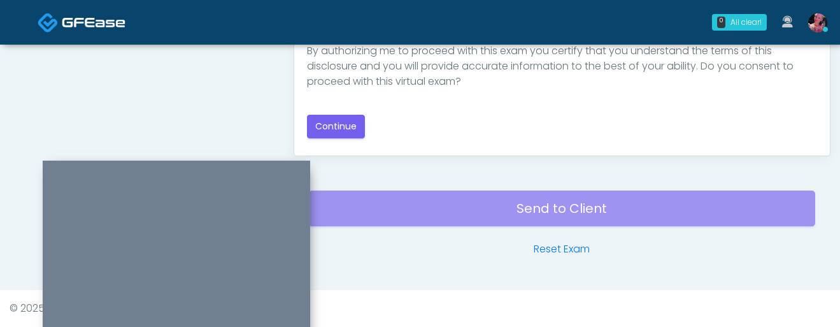
scroll to position [816, 0]
click at [334, 131] on button "Continue" at bounding box center [336, 127] width 58 height 24
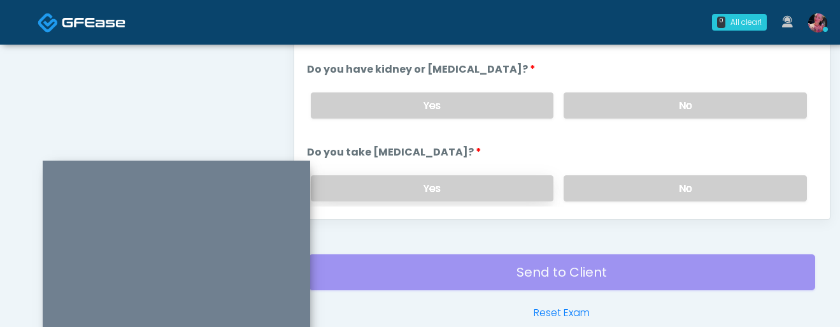
scroll to position [683, 0]
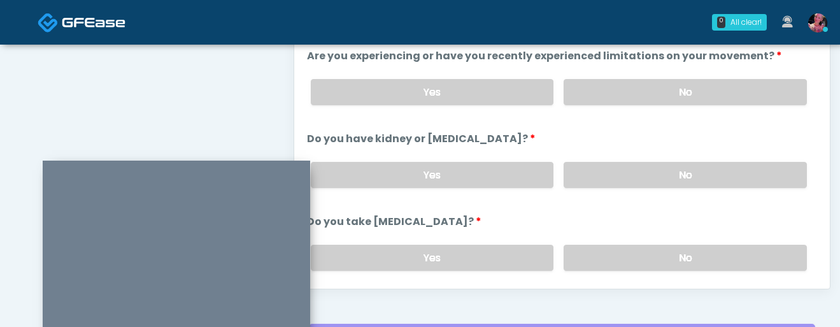
click at [580, 190] on div "Yes No" at bounding box center [559, 175] width 517 height 46
click at [619, 96] on label "No" at bounding box center [685, 92] width 243 height 26
click at [619, 180] on label "No" at bounding box center [685, 175] width 243 height 26
click at [618, 236] on div "Yes No" at bounding box center [559, 257] width 517 height 46
click at [608, 255] on label "No" at bounding box center [685, 258] width 243 height 26
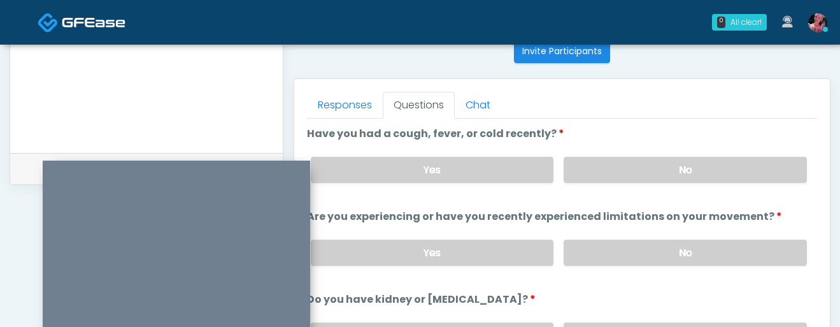
scroll to position [0, 0]
click at [641, 174] on label "No" at bounding box center [685, 170] width 243 height 26
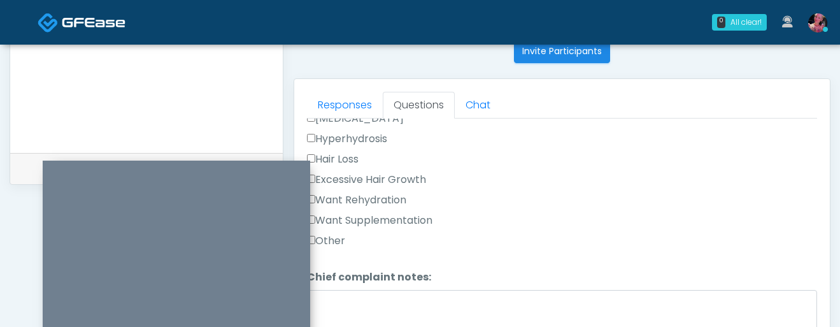
scroll to position [450, 0]
click at [353, 199] on label "Want Rehydration" at bounding box center [356, 199] width 99 height 15
click at [353, 220] on label "Want Supplementation" at bounding box center [369, 219] width 125 height 15
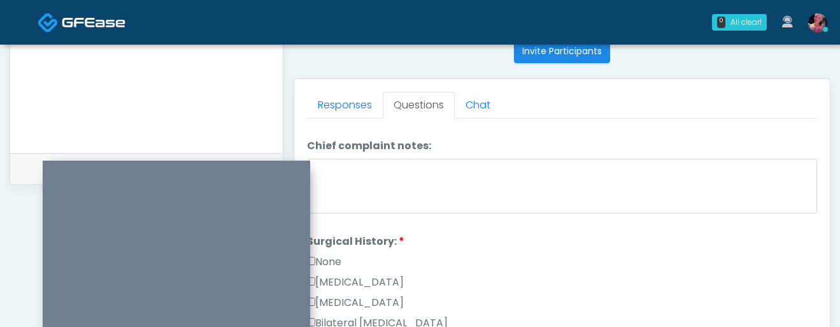
click at [334, 264] on label "None" at bounding box center [324, 261] width 34 height 15
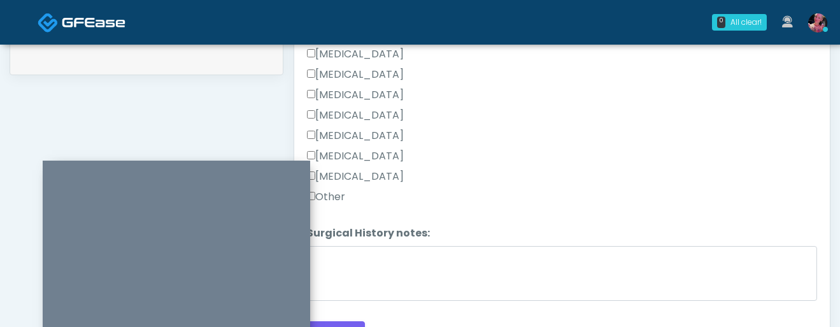
scroll to position [794, 0]
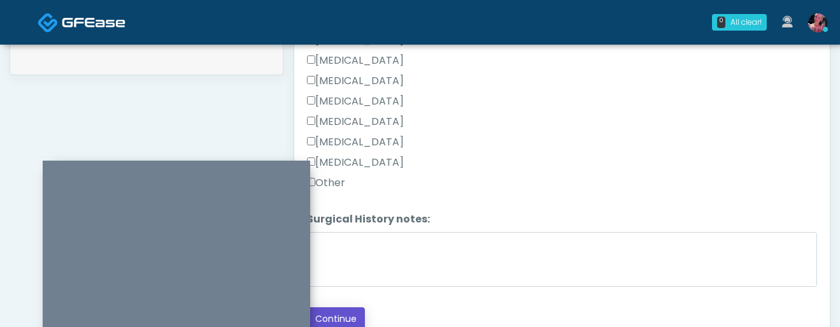
click at [333, 311] on button "Continue" at bounding box center [336, 319] width 58 height 24
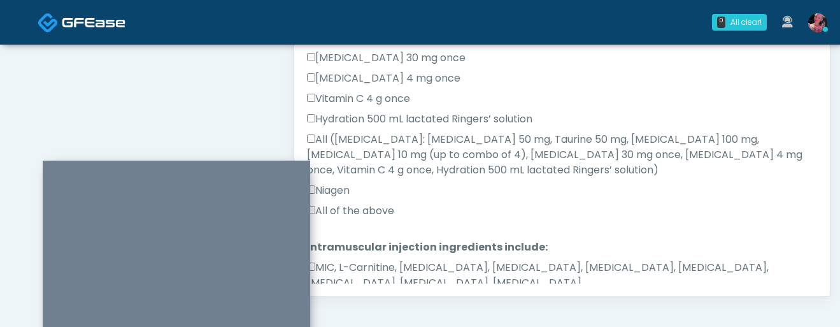
click at [399, 183] on div "Niagen" at bounding box center [562, 193] width 510 height 20
click at [385, 203] on label "All of the above" at bounding box center [350, 210] width 87 height 15
click at [376, 260] on label "MIC, L-Carnitine, Methylcobalamin, Glycine, B-Complex, Lycine, Biotin, Vitamin …" at bounding box center [562, 275] width 510 height 31
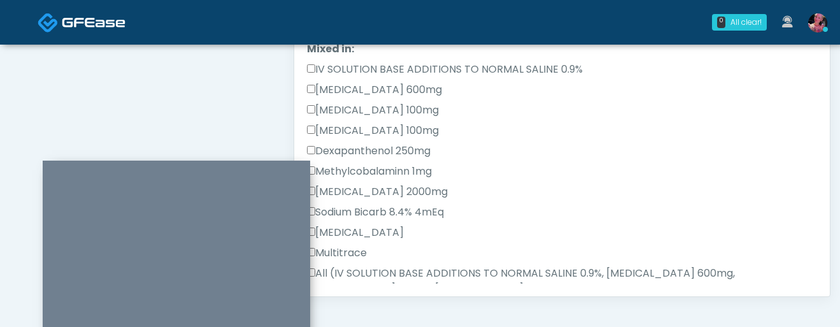
click at [367, 266] on label "All (IV SOLUTION BASE ADDITIONS TO NORMAL SALINE 0.9%, Magnesium Chloride 600mg…" at bounding box center [562, 289] width 510 height 46
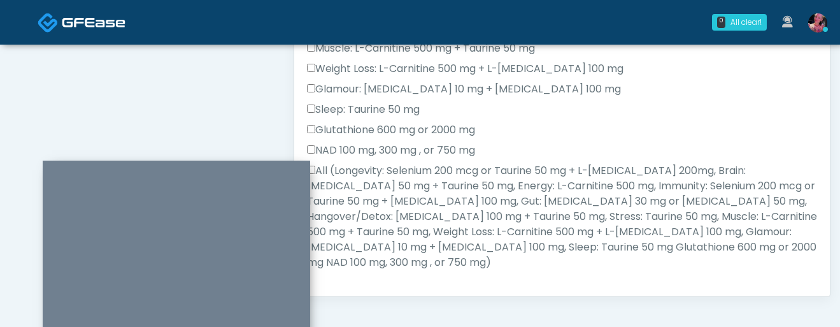
click at [365, 220] on label "All (Longevity: Selenium 200 mcg or Taurine 50 mg + L-Arginine 200mg, Brain: Gl…" at bounding box center [562, 216] width 510 height 107
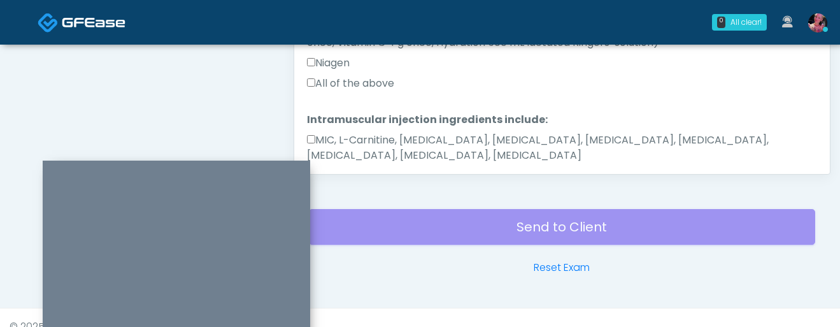
scroll to position [816, 0]
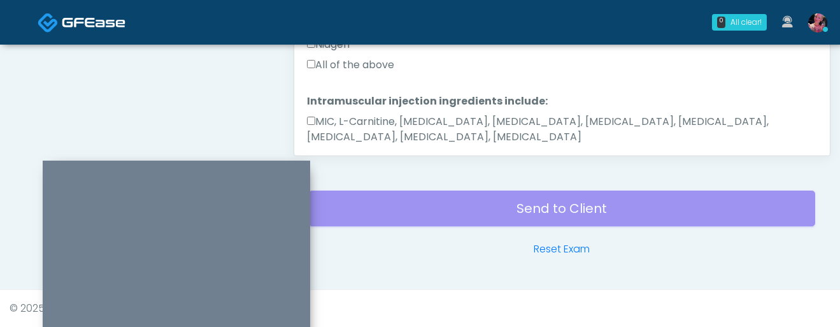
click at [324, 166] on button "Continue" at bounding box center [336, 178] width 58 height 24
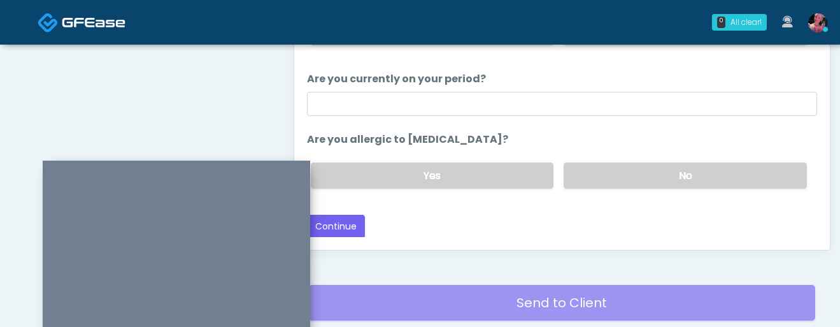
scroll to position [723, 0]
click at [623, 180] on label "No" at bounding box center [685, 175] width 243 height 26
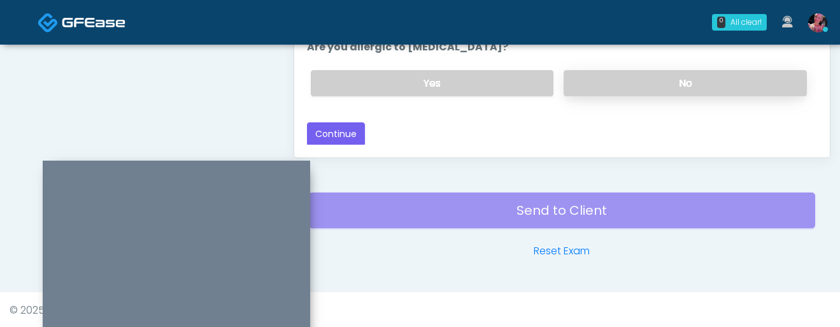
scroll to position [816, 0]
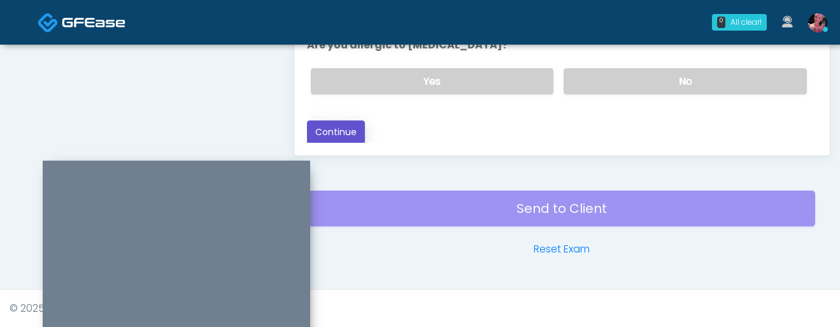
click at [352, 134] on button "Continue" at bounding box center [336, 132] width 58 height 24
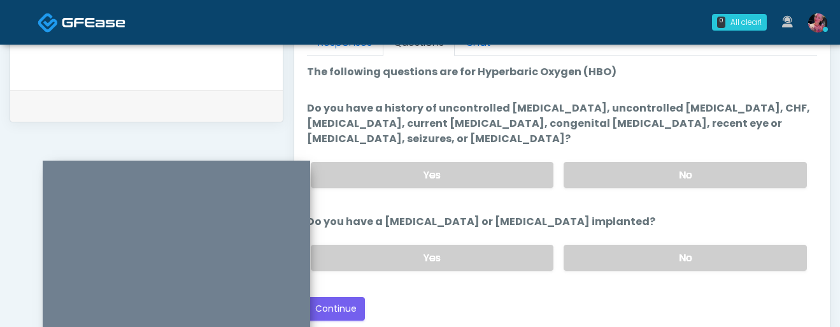
scroll to position [586, 0]
click at [625, 183] on label "No" at bounding box center [685, 173] width 243 height 26
click at [628, 287] on div "Loading... Connecting to your agent... Please wait while we prepare your person…" at bounding box center [562, 191] width 510 height 256
click at [625, 270] on div "Yes No" at bounding box center [559, 256] width 517 height 46
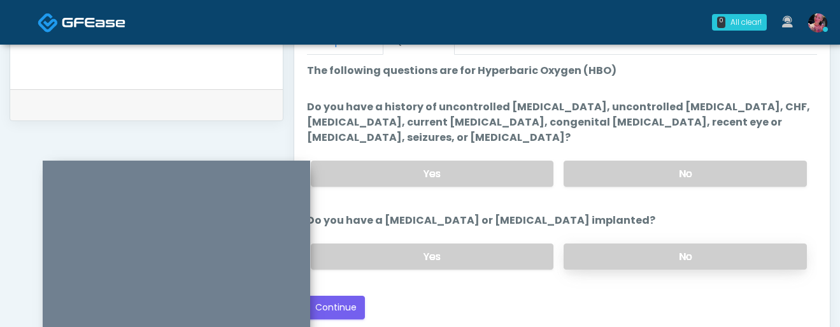
click at [617, 246] on label "No" at bounding box center [685, 256] width 243 height 26
click at [365, 307] on div "Back Continue" at bounding box center [562, 308] width 510 height 24
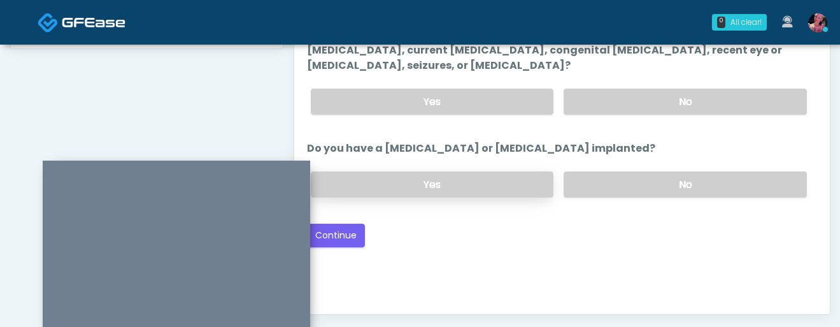
scroll to position [708, 0]
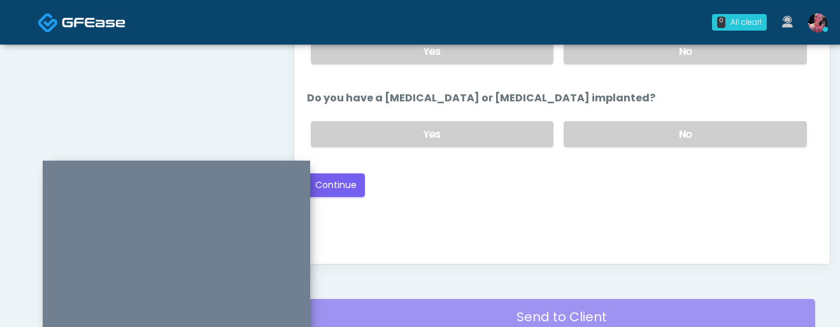
click at [331, 166] on div "Loading... Connecting to your agent... Please wait while we prepare your person…" at bounding box center [562, 69] width 510 height 256
click at [331, 178] on button "Continue" at bounding box center [336, 185] width 58 height 24
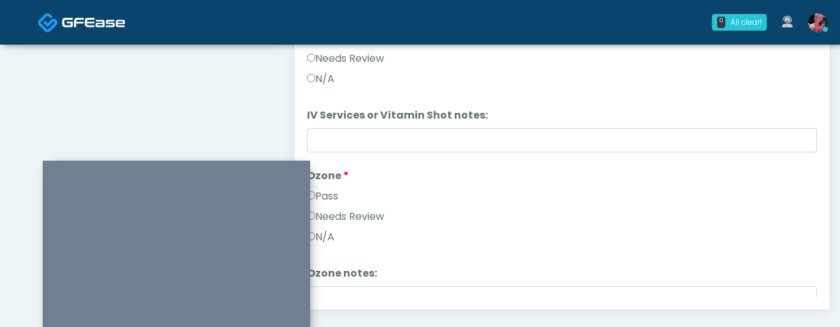
scroll to position [664, 0]
click at [348, 189] on div "Pass" at bounding box center [562, 197] width 510 height 20
click at [329, 189] on label "Pass" at bounding box center [322, 194] width 31 height 15
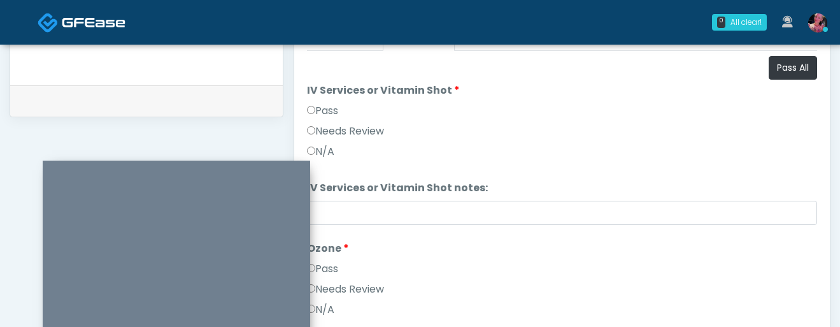
scroll to position [572, 0]
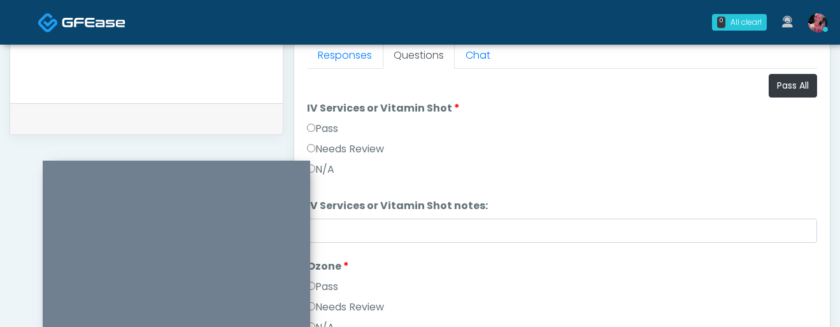
click at [337, 127] on label "Pass" at bounding box center [322, 128] width 31 height 15
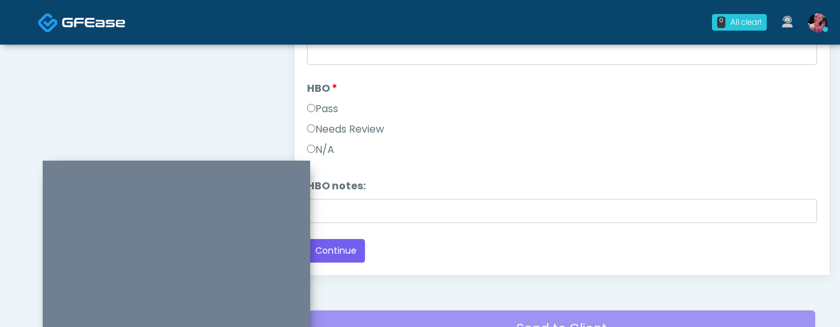
click at [334, 118] on div "Pass" at bounding box center [562, 111] width 510 height 20
click at [333, 109] on label "Pass" at bounding box center [322, 108] width 31 height 15
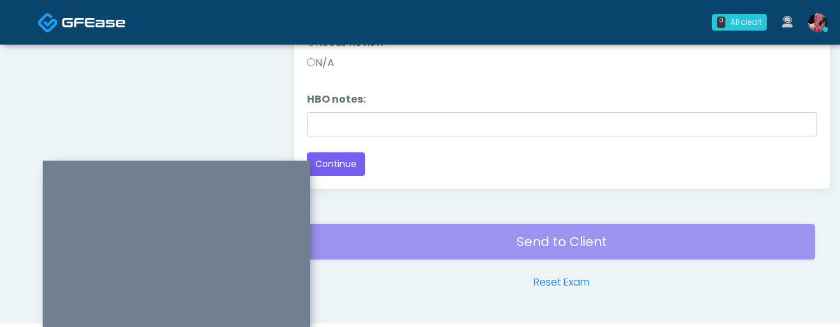
scroll to position [816, 0]
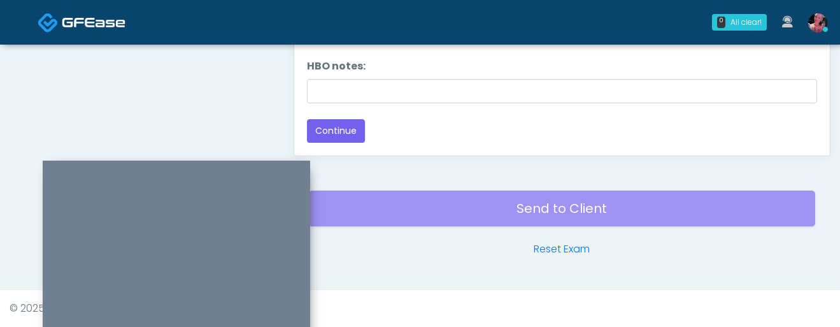
click at [332, 126] on button "Continue" at bounding box center [336, 131] width 58 height 24
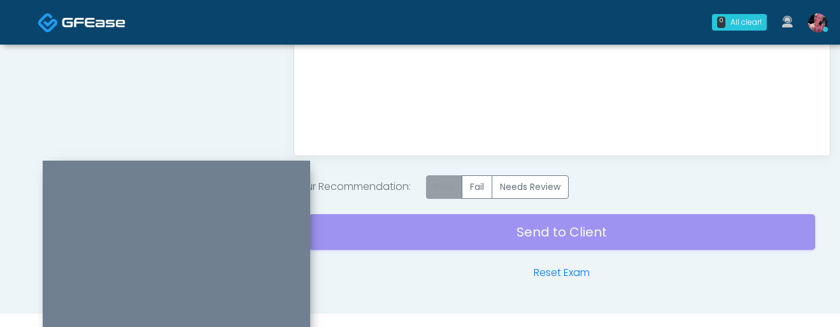
click at [446, 194] on label "Pass" at bounding box center [444, 187] width 36 height 24
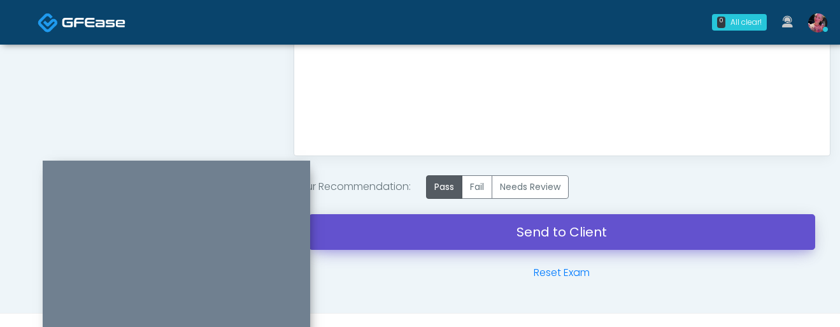
click at [454, 246] on link "Send to Client" at bounding box center [562, 232] width 506 height 36
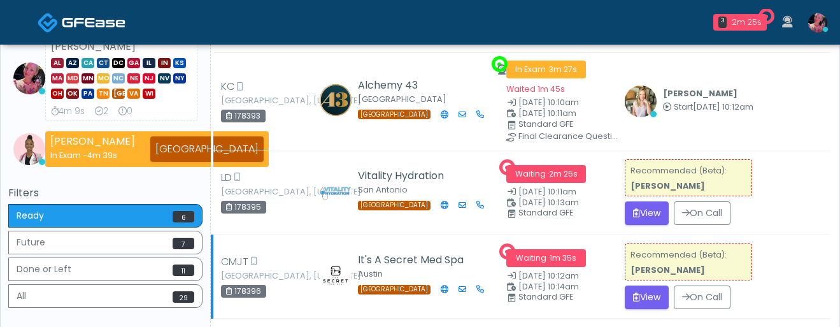
scroll to position [234, 0]
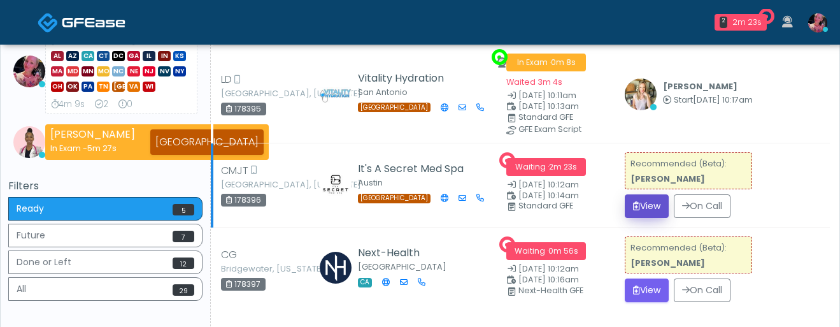
click at [650, 204] on button "View" at bounding box center [647, 206] width 44 height 24
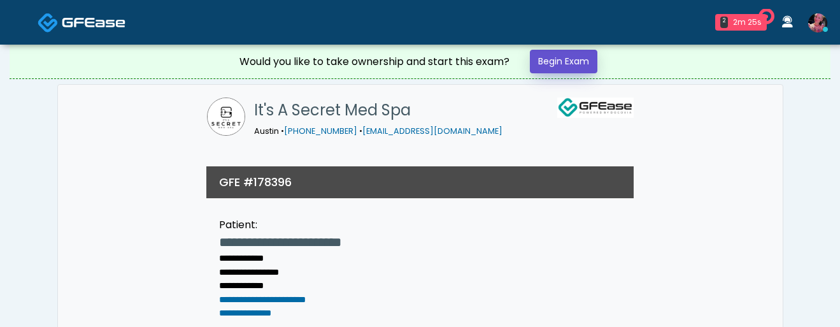
click at [548, 55] on link "Begin Exam" at bounding box center [564, 62] width 68 height 24
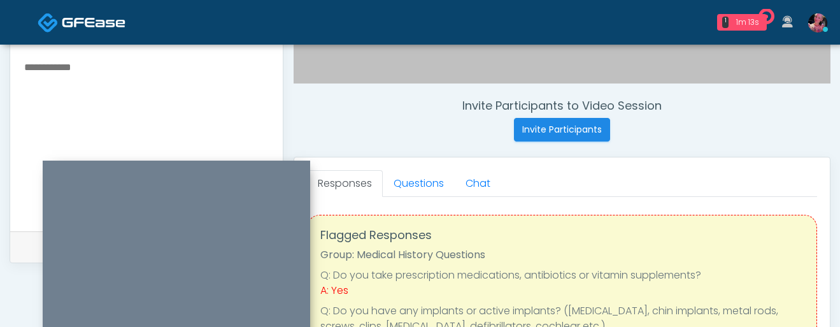
scroll to position [457, 0]
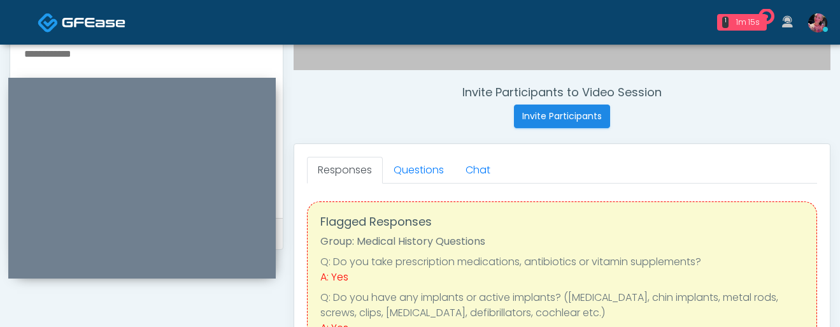
drag, startPoint x: 250, startPoint y: 169, endPoint x: 215, endPoint y: 87, distance: 89.1
click at [215, 86] on div at bounding box center [141, 178] width 267 height 201
click at [407, 181] on link "Questions" at bounding box center [419, 170] width 72 height 27
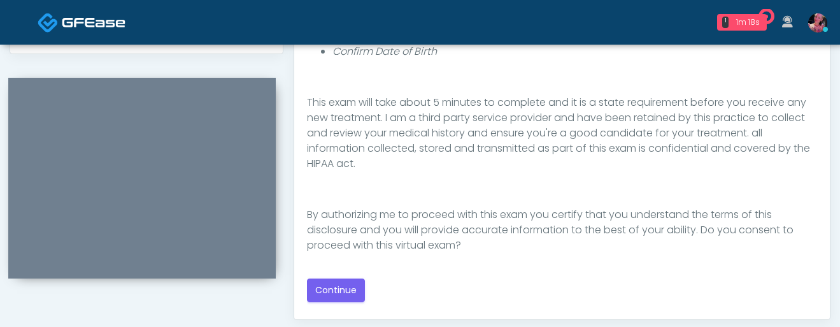
scroll to position [680, 0]
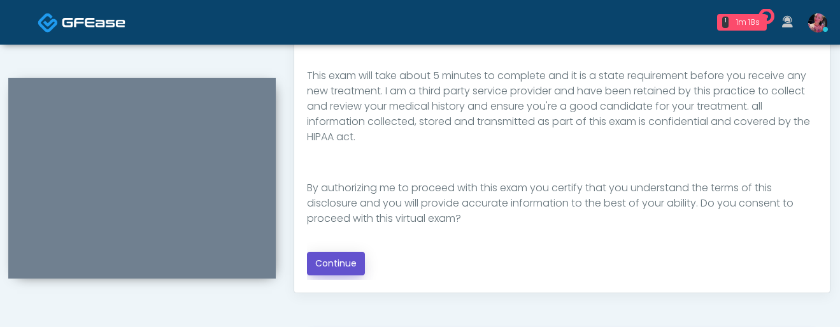
click at [338, 272] on button "Continue" at bounding box center [336, 264] width 58 height 24
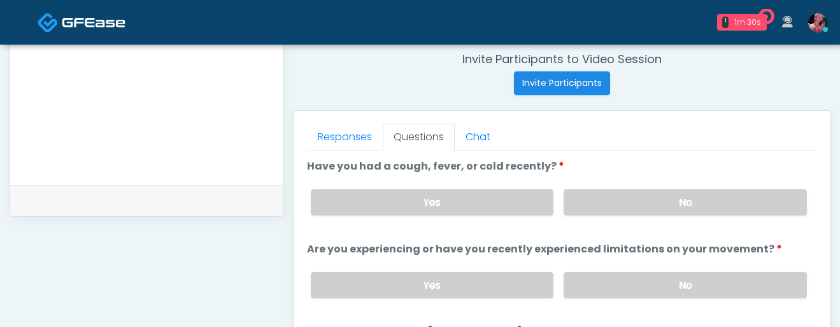
scroll to position [493, 0]
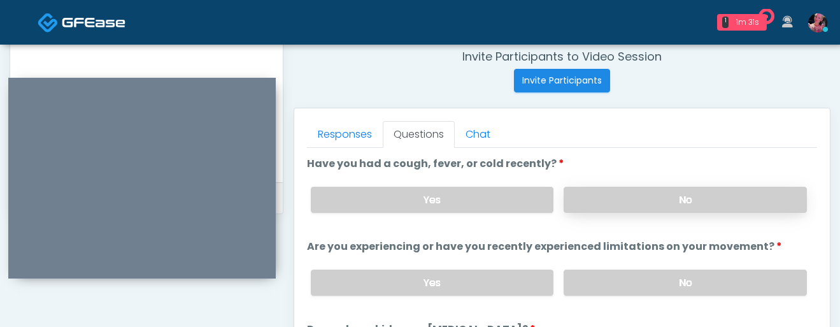
click at [656, 187] on label "No" at bounding box center [685, 200] width 243 height 26
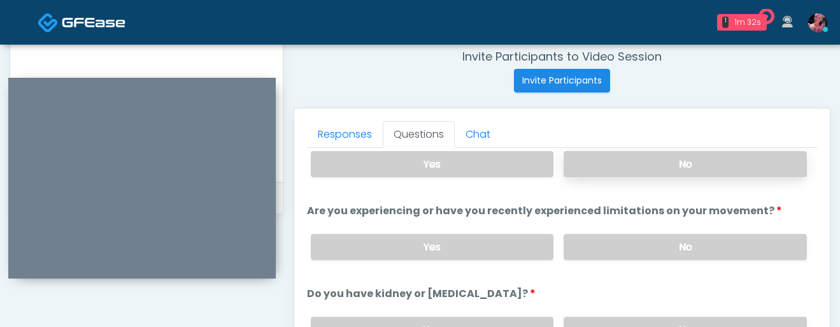
scroll to position [55, 0]
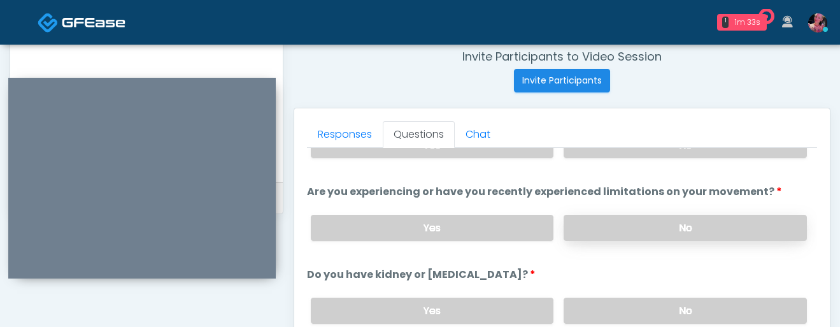
click at [650, 231] on label "No" at bounding box center [685, 228] width 243 height 26
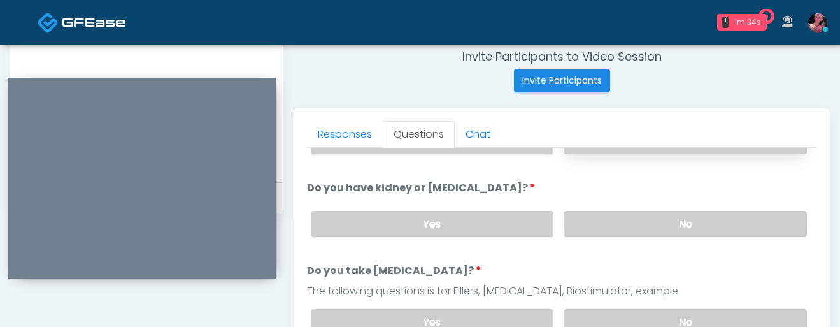
scroll to position [143, 0]
click at [636, 236] on div "Yes No" at bounding box center [559, 222] width 517 height 46
click at [634, 231] on label "No" at bounding box center [685, 223] width 243 height 26
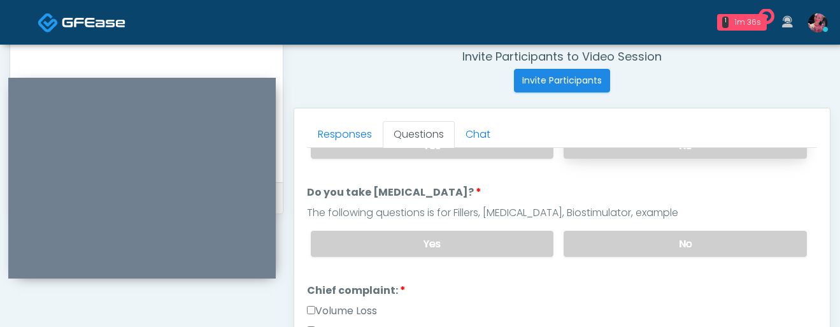
scroll to position [232, 0]
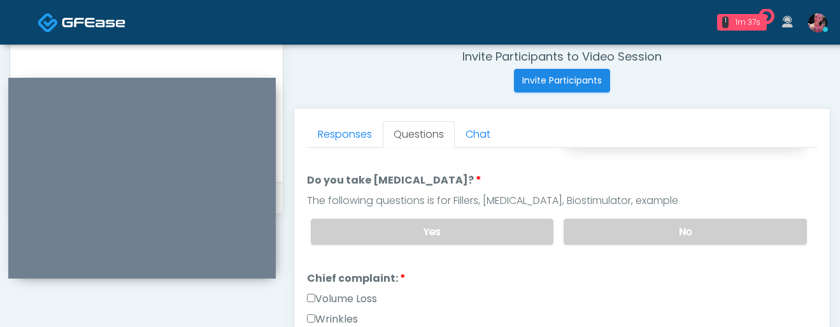
click at [634, 231] on label "No" at bounding box center [685, 231] width 243 height 26
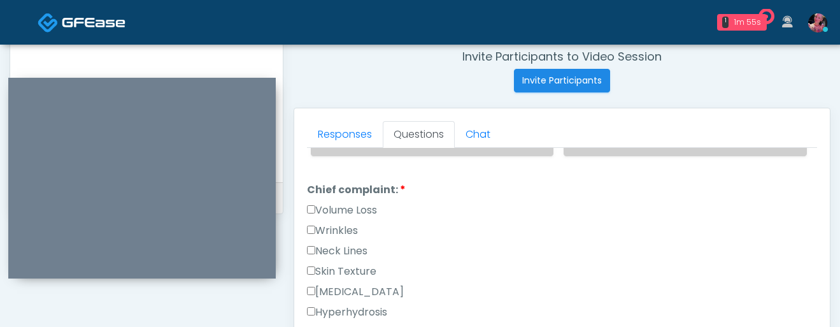
scroll to position [324, 0]
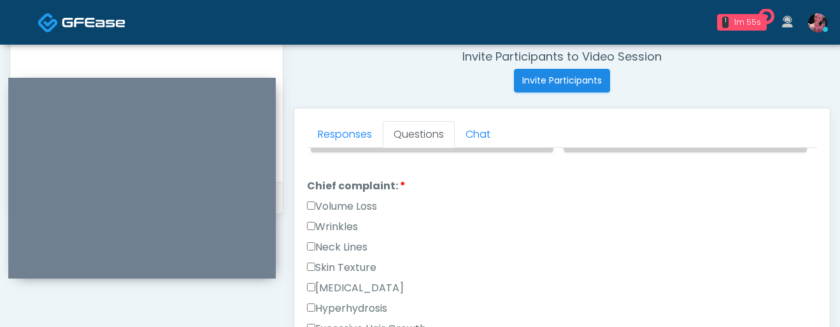
click at [353, 207] on label "Volume Loss" at bounding box center [342, 206] width 70 height 15
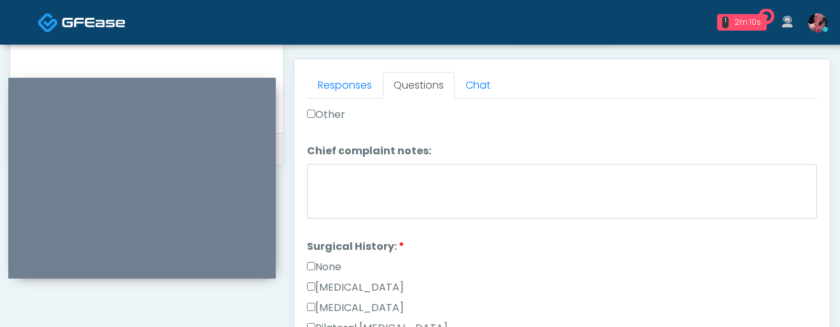
scroll to position [615, 0]
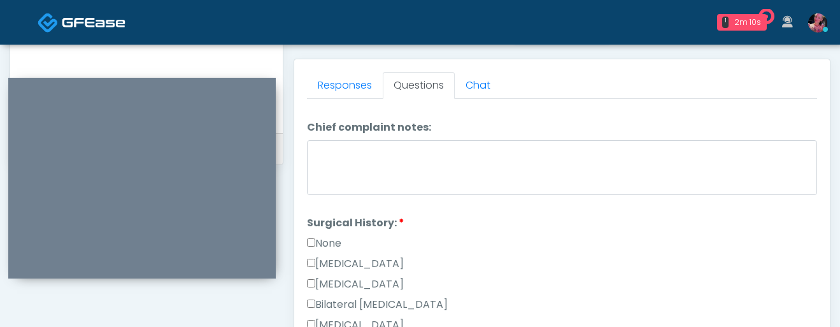
click at [336, 236] on label "None" at bounding box center [324, 243] width 34 height 15
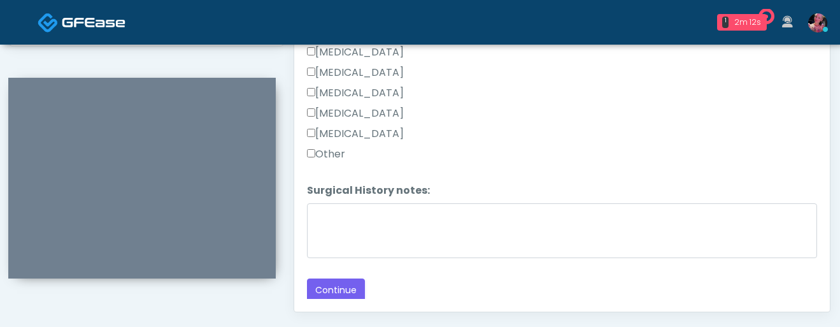
scroll to position [697, 0]
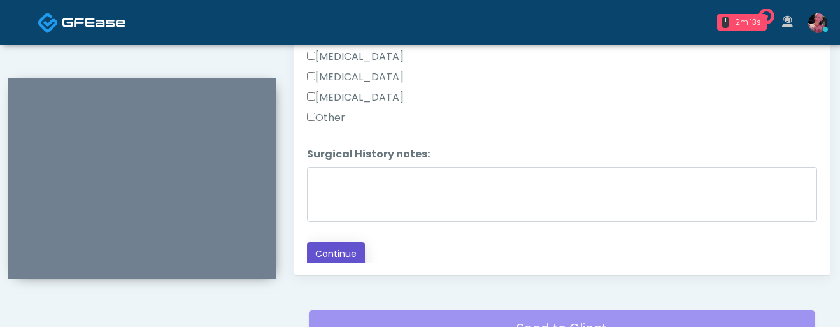
click at [328, 255] on button "Continue" at bounding box center [336, 254] width 58 height 24
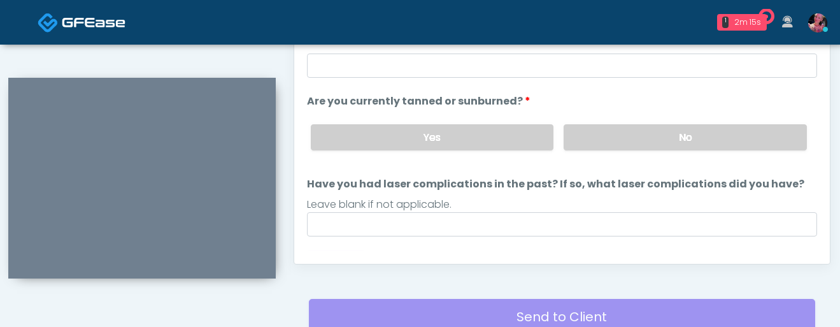
scroll to position [74, 0]
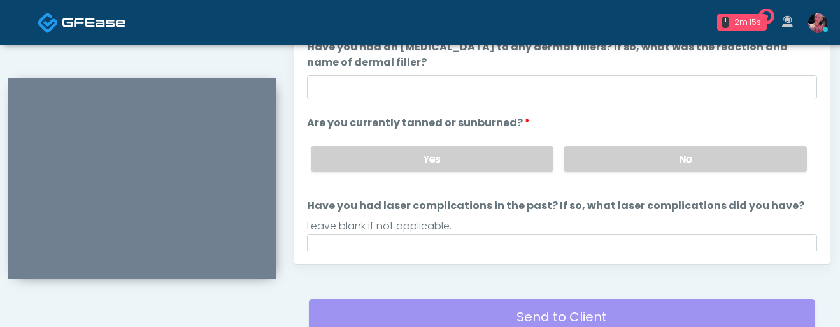
click at [629, 175] on div "Yes No" at bounding box center [559, 159] width 517 height 46
click at [629, 167] on label "No" at bounding box center [685, 159] width 243 height 26
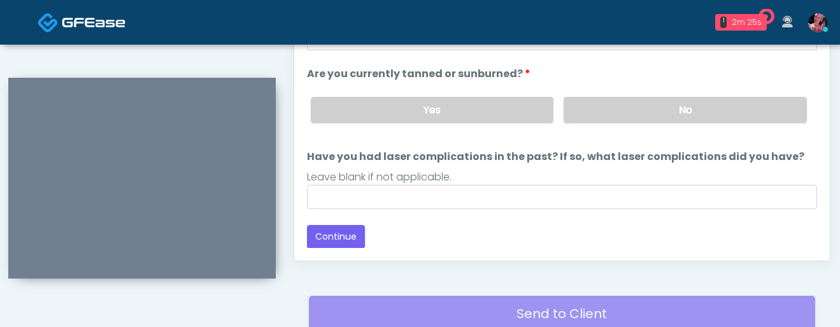
scroll to position [734, 0]
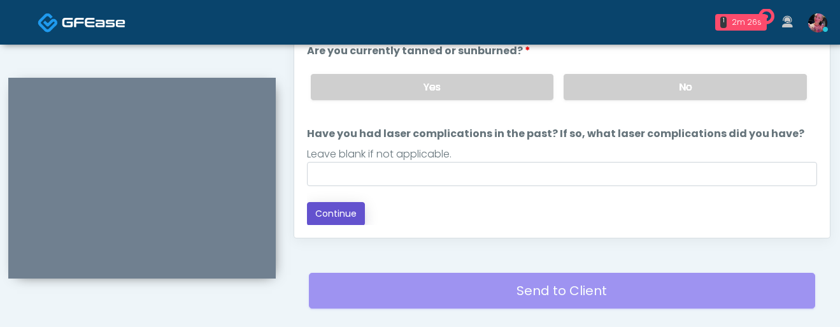
click at [340, 203] on button "Continue" at bounding box center [336, 214] width 58 height 24
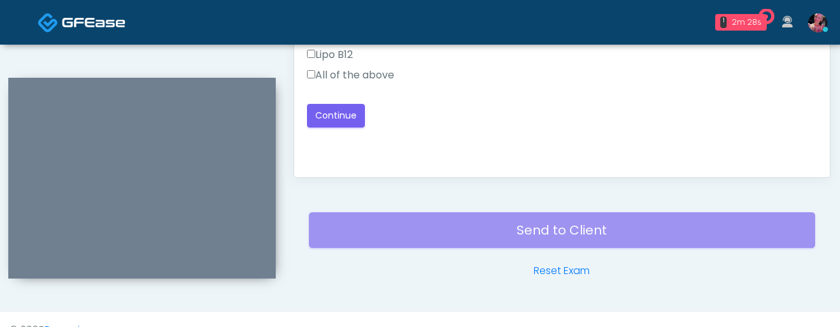
scroll to position [685, 0]
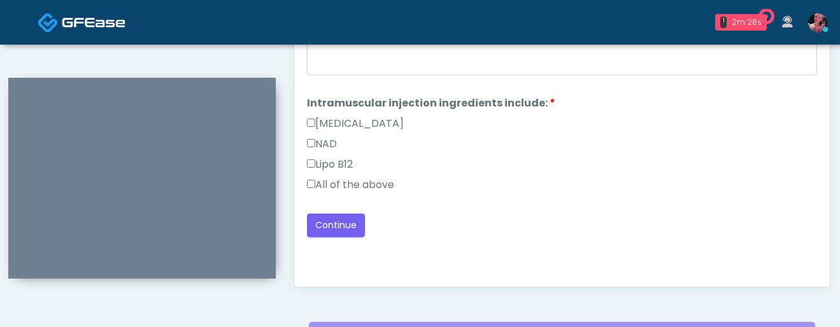
click at [372, 179] on label "All of the above" at bounding box center [350, 184] width 87 height 15
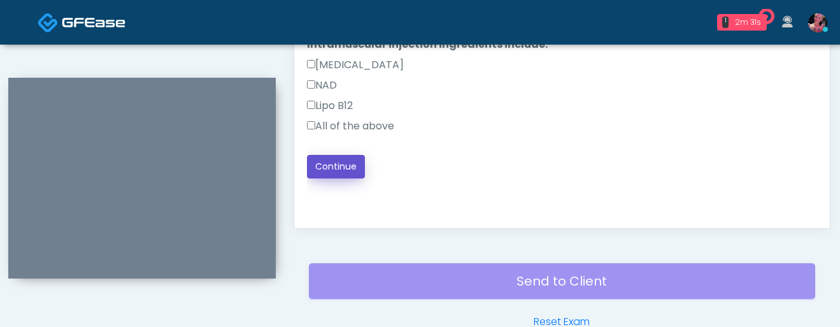
click at [345, 165] on button "Continue" at bounding box center [336, 167] width 58 height 24
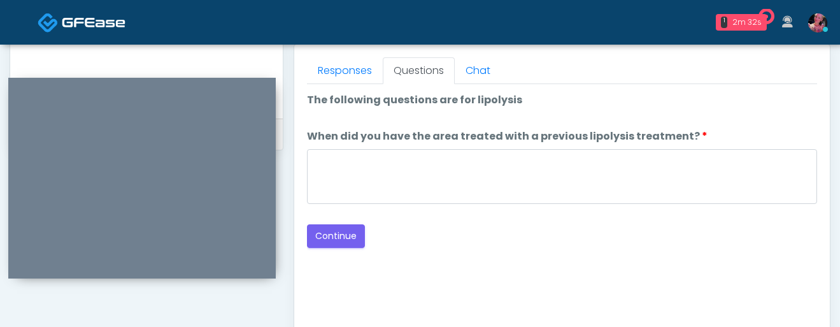
scroll to position [540, 0]
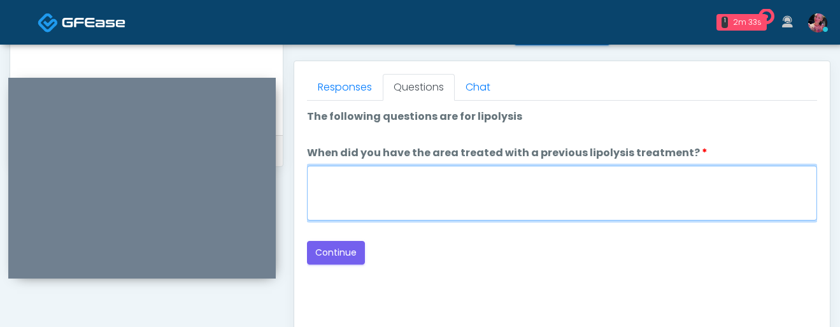
click at [437, 204] on textarea "When did you have the area treated with a previous lipolysis treatment?" at bounding box center [562, 193] width 510 height 55
type textarea "*****"
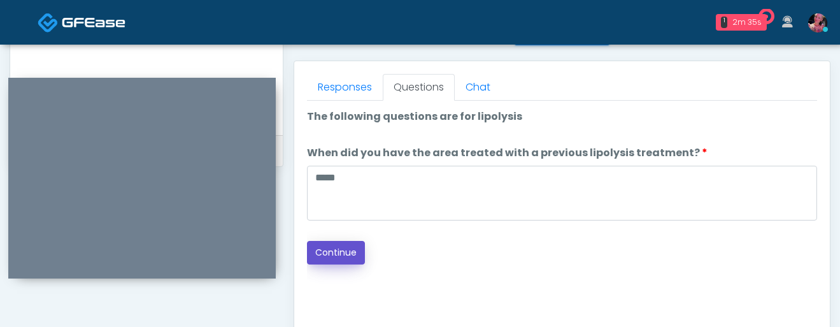
click at [341, 253] on button "Continue" at bounding box center [336, 253] width 58 height 24
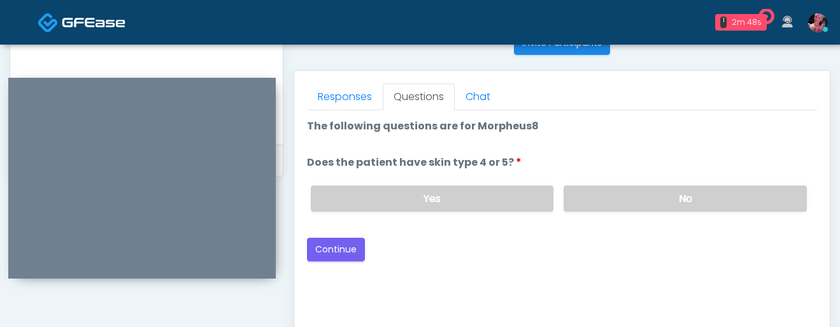
scroll to position [522, 0]
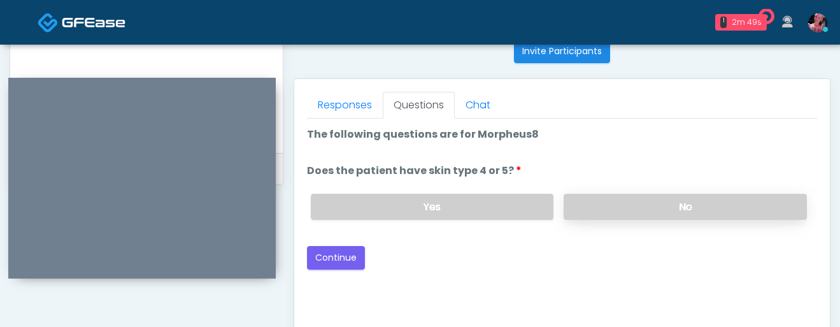
click at [639, 203] on label "No" at bounding box center [685, 207] width 243 height 26
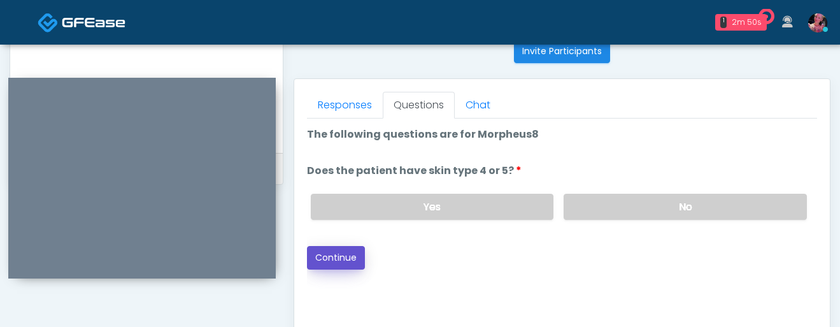
click at [325, 263] on button "Continue" at bounding box center [336, 258] width 58 height 24
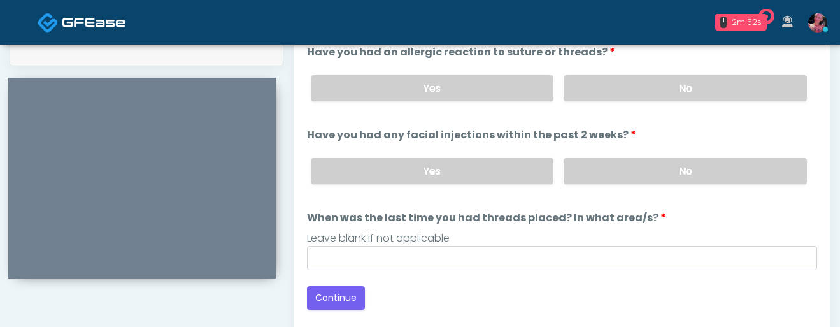
scroll to position [631, 0]
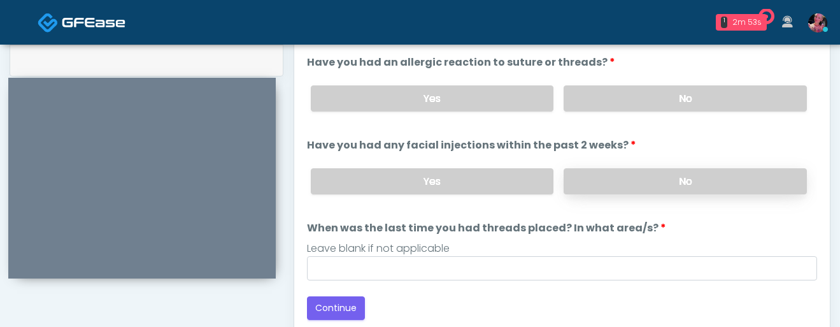
click at [666, 187] on label "No" at bounding box center [685, 181] width 243 height 26
click at [656, 95] on label "No" at bounding box center [685, 98] width 243 height 26
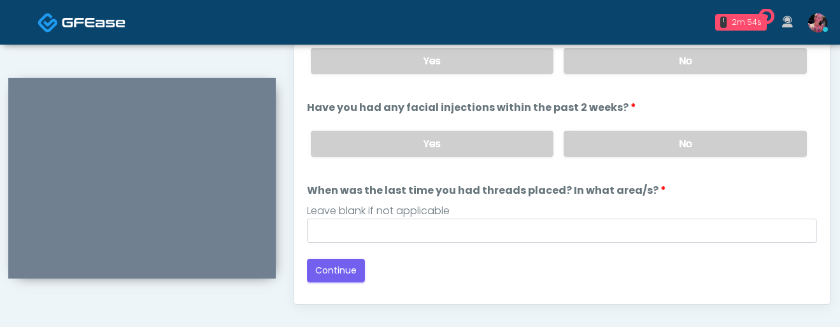
scroll to position [680, 0]
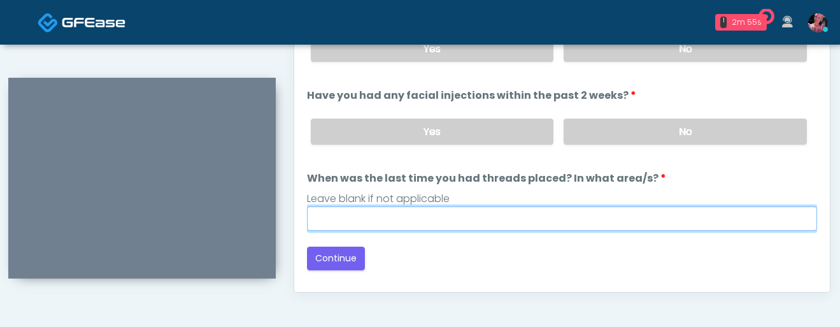
click at [483, 212] on input "When was the last time you had threads placed? In what area/s?" at bounding box center [562, 218] width 510 height 24
type input "*****"
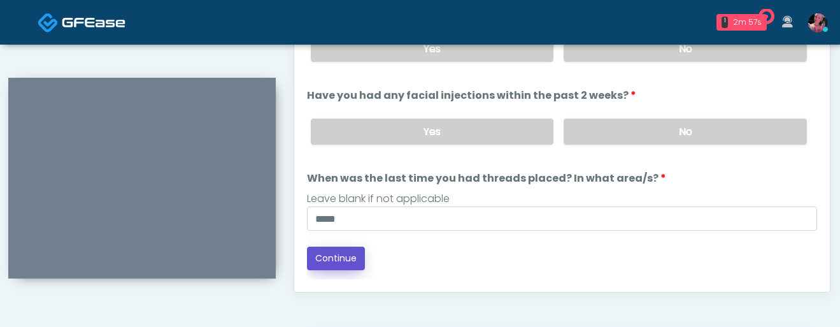
click at [334, 265] on button "Continue" at bounding box center [336, 258] width 58 height 24
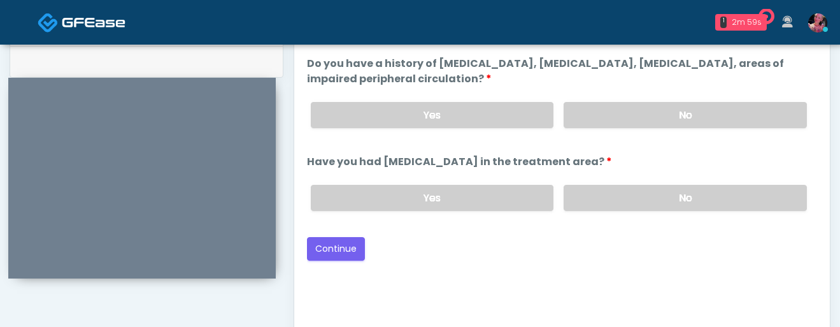
scroll to position [630, 0]
click at [620, 118] on label "No" at bounding box center [685, 114] width 243 height 26
click at [620, 194] on label "No" at bounding box center [685, 197] width 243 height 26
click at [343, 231] on div "Loading... Connecting to your agent... Please wait while we prepare your person…" at bounding box center [562, 139] width 510 height 241
click at [343, 238] on button "Continue" at bounding box center [336, 248] width 58 height 24
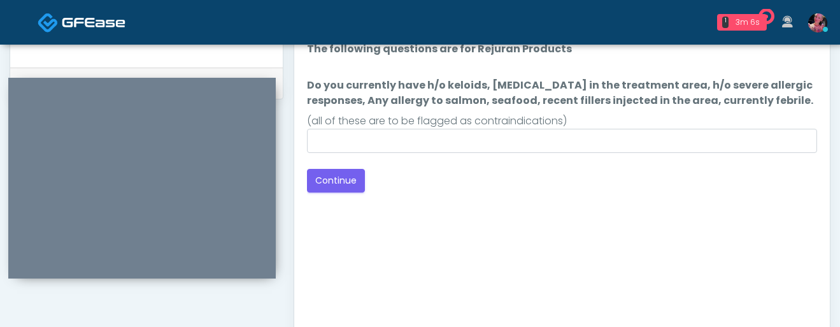
scroll to position [529, 0]
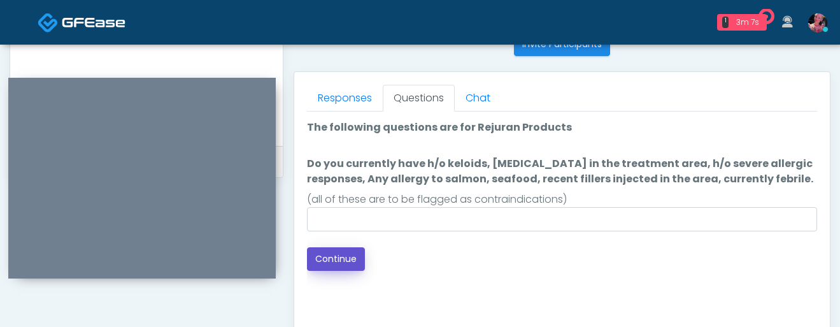
click at [348, 255] on button "Continue" at bounding box center [336, 259] width 58 height 24
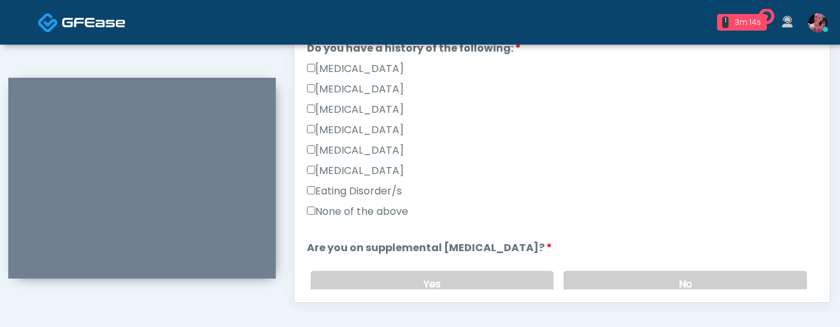
scroll to position [283, 0]
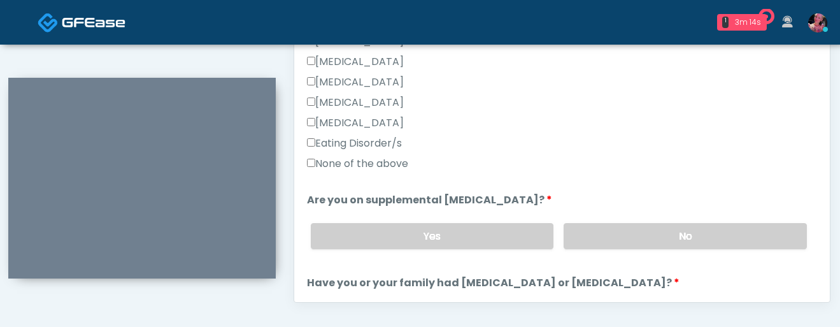
click at [369, 163] on label "None of the above" at bounding box center [357, 163] width 101 height 15
click at [622, 245] on label "No" at bounding box center [685, 236] width 243 height 26
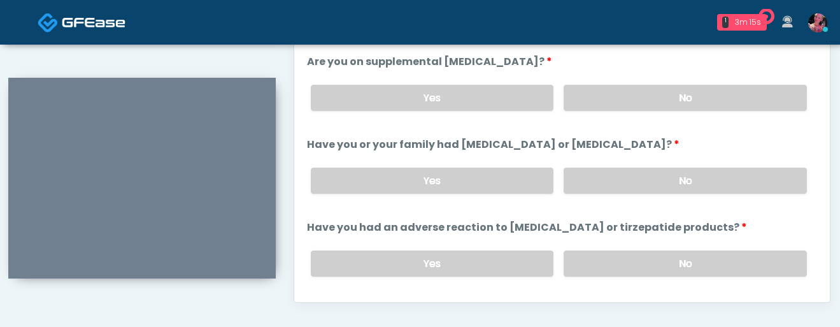
scroll to position [438, 0]
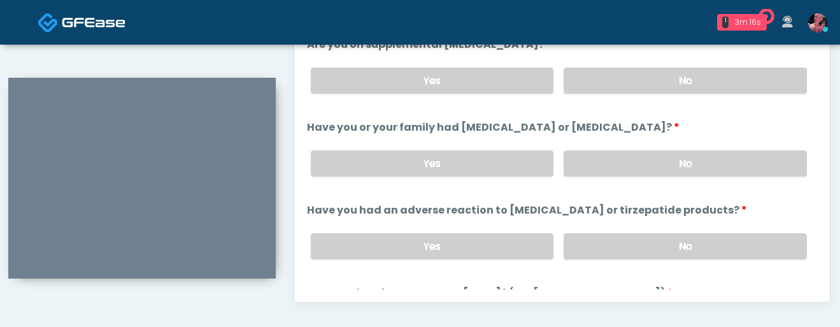
click at [623, 145] on div "Yes No" at bounding box center [559, 163] width 517 height 46
click at [623, 246] on label "No" at bounding box center [685, 246] width 243 height 26
click at [615, 166] on label "No" at bounding box center [685, 163] width 243 height 26
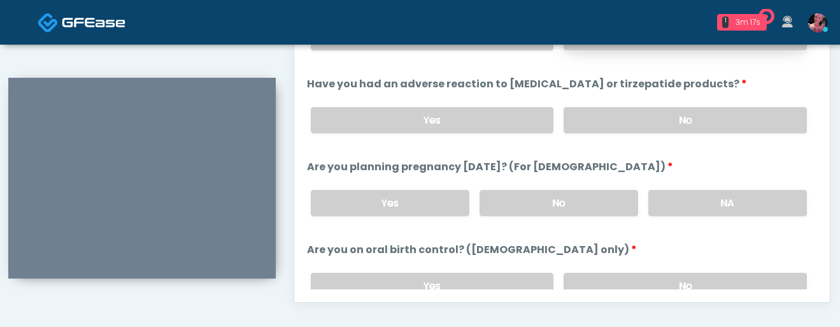
scroll to position [590, 0]
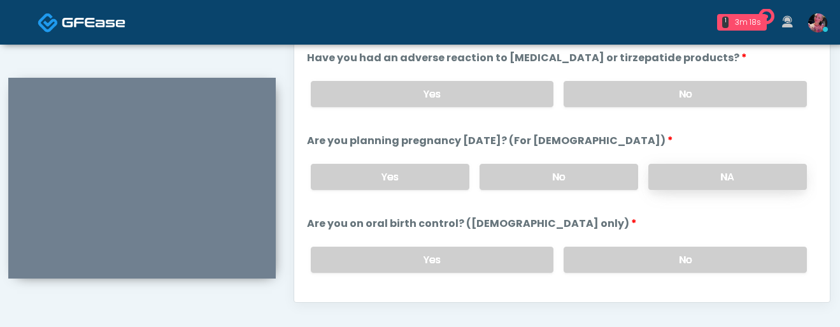
click at [716, 169] on label "NA" at bounding box center [727, 177] width 159 height 26
click at [678, 257] on label "No" at bounding box center [685, 259] width 243 height 26
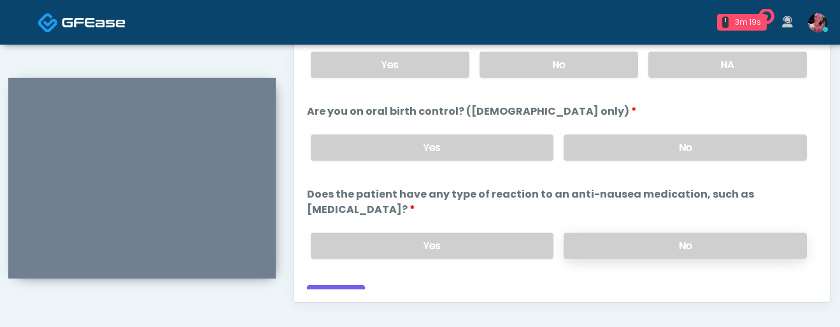
click at [660, 232] on label "No" at bounding box center [685, 245] width 243 height 26
click at [336, 285] on button "Continue" at bounding box center [336, 297] width 58 height 24
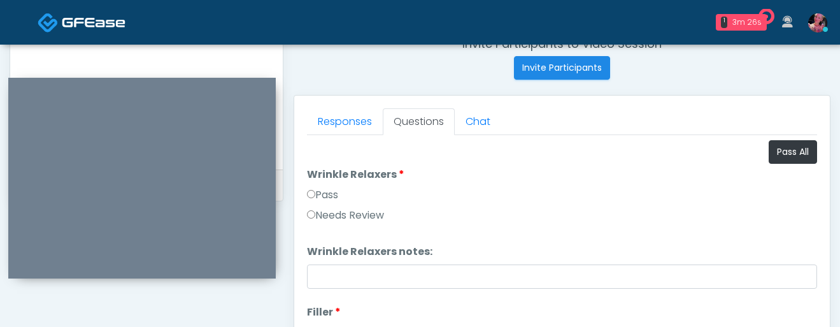
scroll to position [504, 0]
click at [329, 203] on label "Pass" at bounding box center [322, 196] width 31 height 15
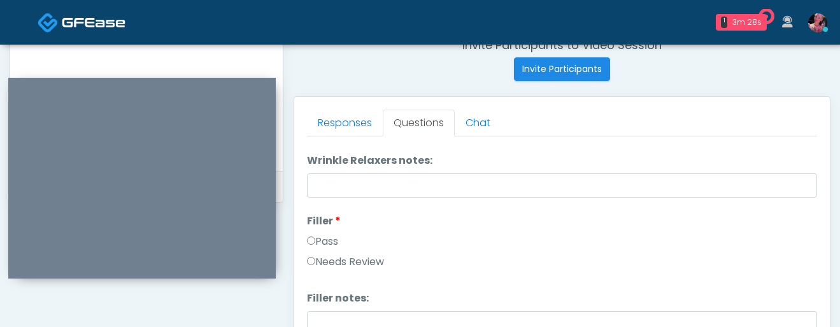
scroll to position [0, 0]
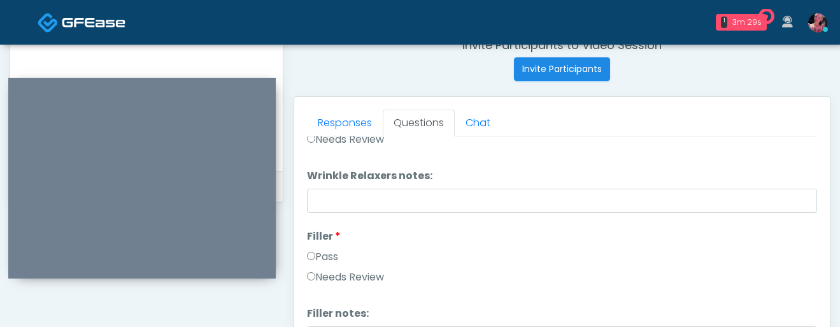
click at [323, 254] on label "Pass" at bounding box center [322, 256] width 31 height 15
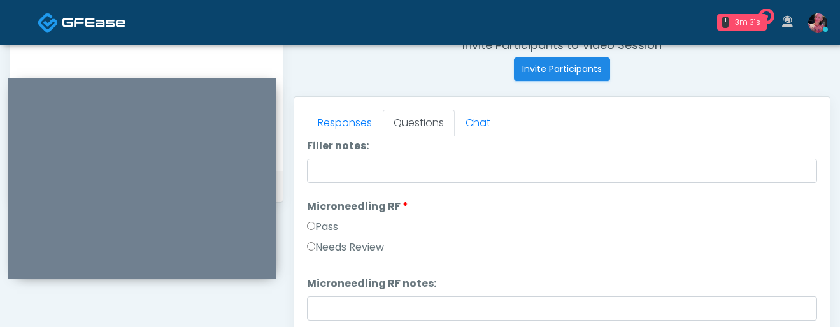
click at [321, 229] on label "Pass" at bounding box center [322, 226] width 31 height 15
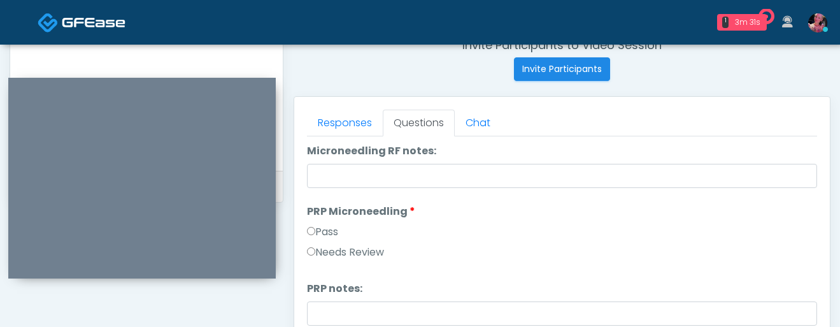
click at [321, 229] on label "Pass" at bounding box center [322, 231] width 31 height 15
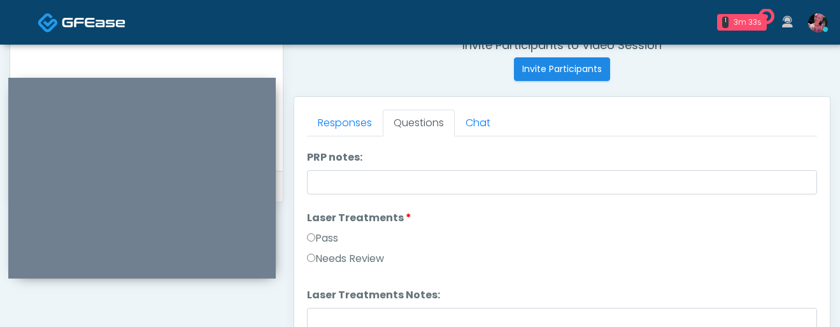
click at [332, 235] on label "Pass" at bounding box center [322, 238] width 31 height 15
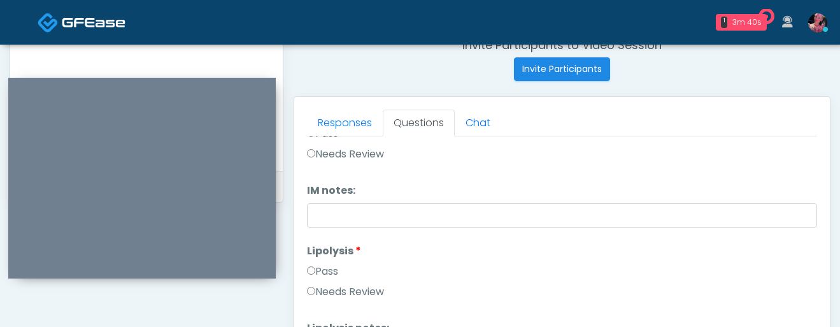
scroll to position [758, 0]
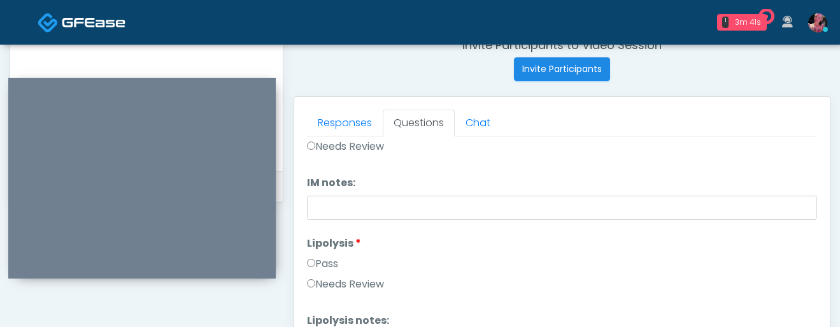
click at [319, 273] on div "Pass" at bounding box center [562, 266] width 510 height 20
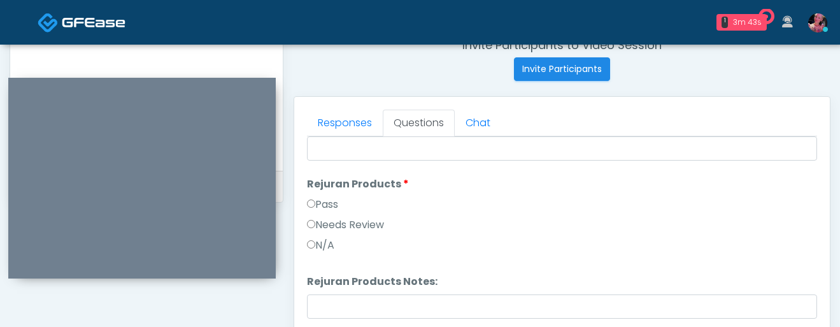
click at [333, 204] on label "Pass" at bounding box center [322, 204] width 31 height 15
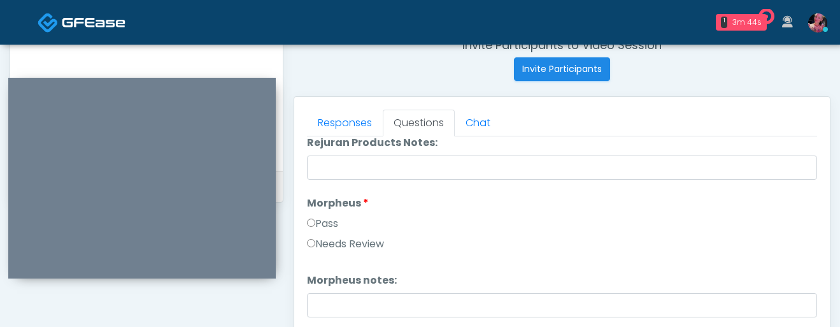
scroll to position [1118, 0]
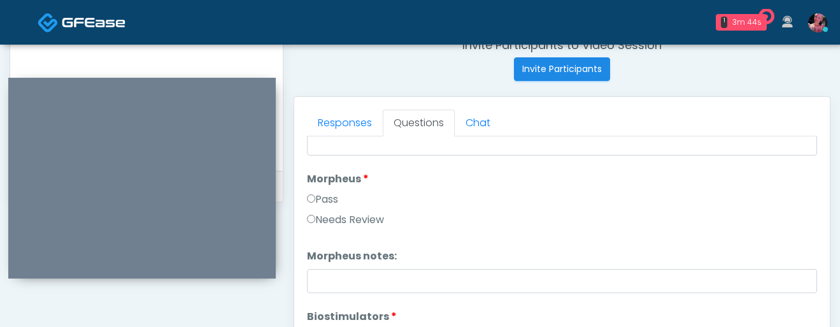
click at [327, 208] on div "Pass" at bounding box center [562, 202] width 510 height 20
click at [326, 202] on label "Pass" at bounding box center [322, 199] width 31 height 15
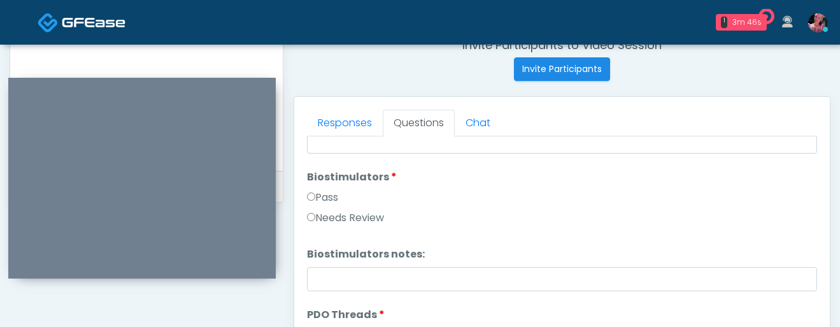
click at [332, 192] on label "Pass" at bounding box center [322, 197] width 31 height 15
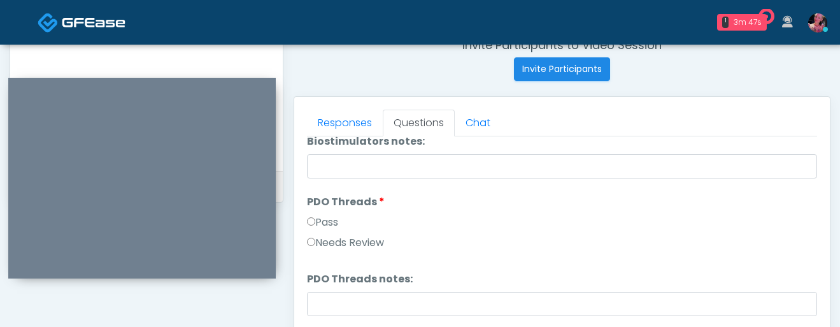
click at [327, 221] on label "Pass" at bounding box center [322, 222] width 31 height 15
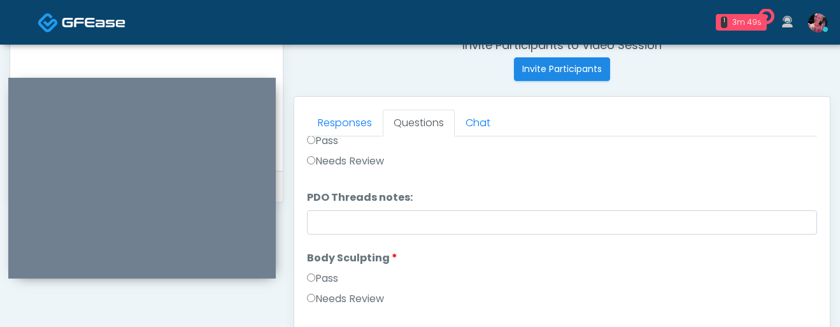
scroll to position [1458, 0]
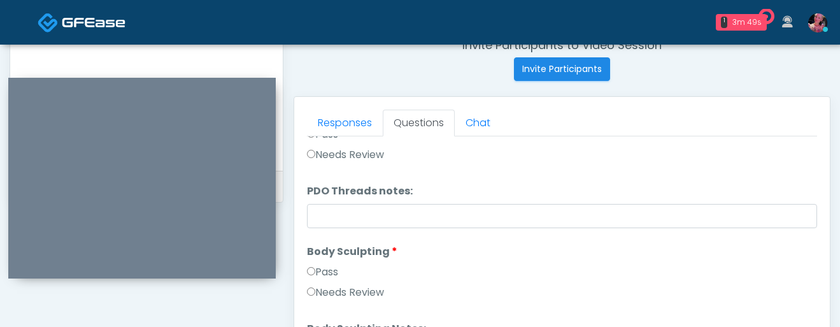
click at [322, 271] on label "Pass" at bounding box center [322, 271] width 31 height 15
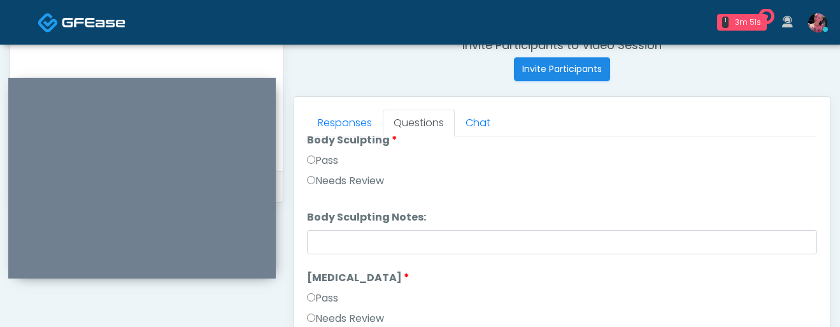
click at [317, 296] on label "Pass" at bounding box center [322, 297] width 31 height 15
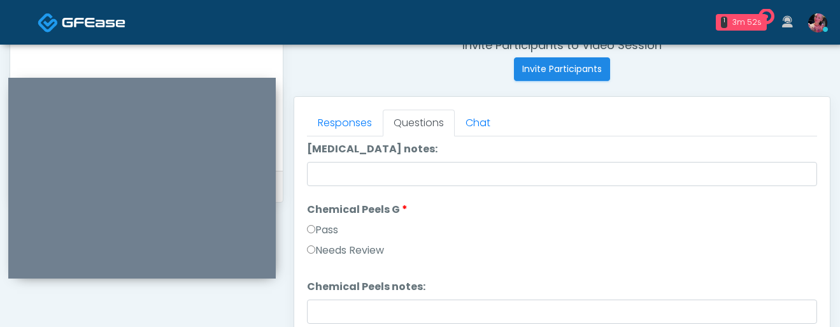
click at [317, 231] on label "Pass" at bounding box center [322, 229] width 31 height 15
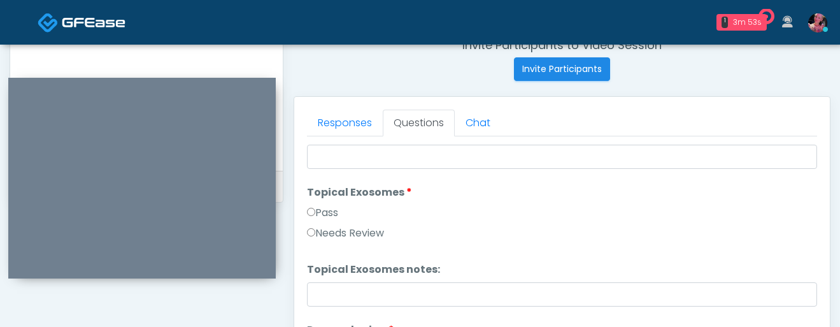
click at [322, 203] on li "Topical Exosomes Topical Exosomes Pass Needs Review" at bounding box center [562, 215] width 510 height 61
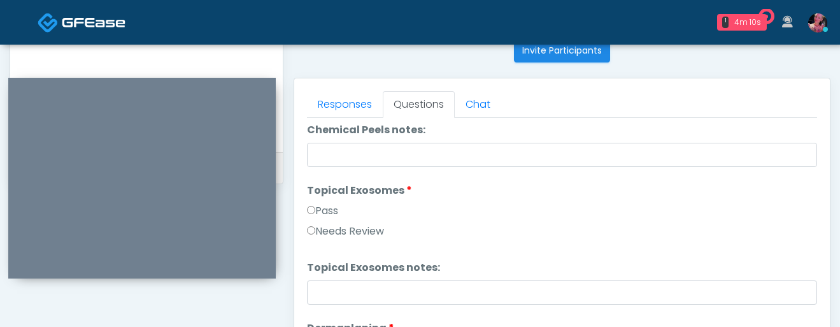
scroll to position [1963, 0]
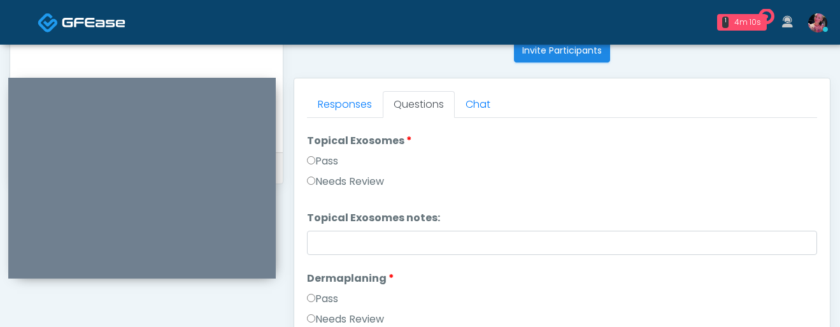
click at [338, 155] on label "Pass" at bounding box center [322, 160] width 31 height 15
click at [331, 301] on label "Pass" at bounding box center [322, 298] width 31 height 15
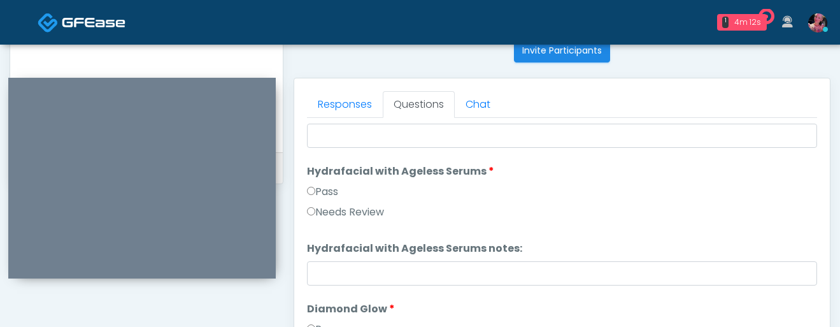
click at [329, 187] on label "Pass" at bounding box center [322, 191] width 31 height 15
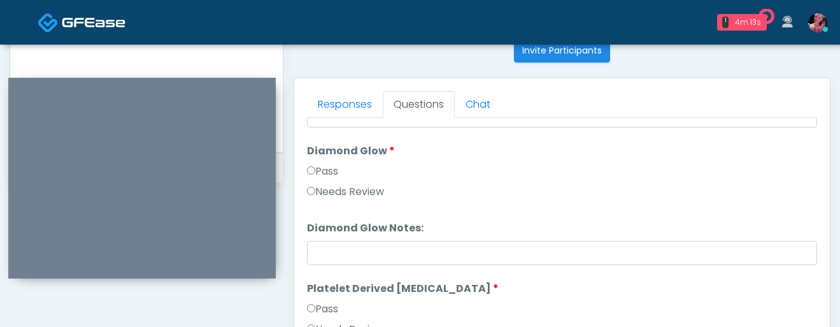
click at [325, 167] on label "Pass" at bounding box center [322, 171] width 31 height 15
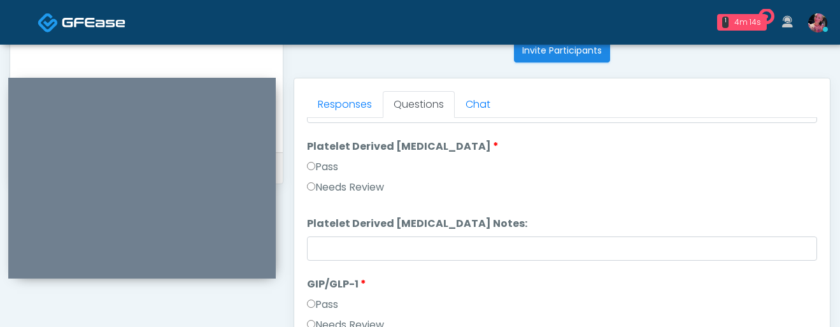
click at [325, 167] on label "Pass" at bounding box center [322, 166] width 31 height 15
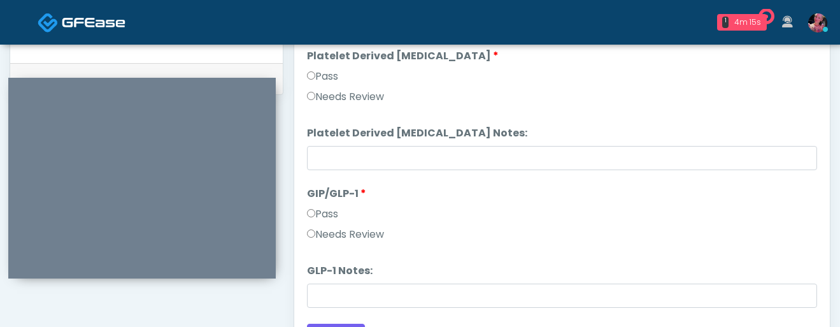
scroll to position [624, 0]
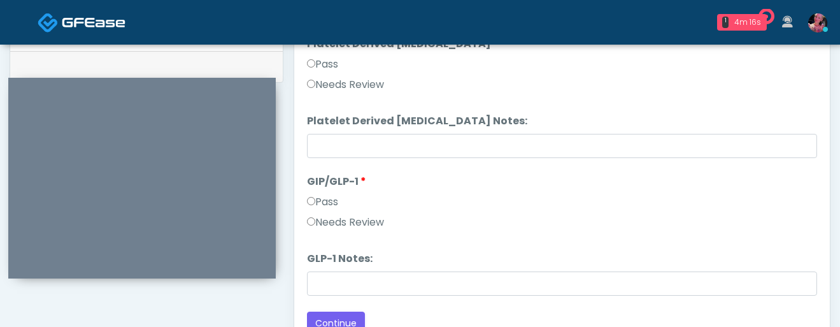
click at [338, 213] on div "Pass" at bounding box center [562, 204] width 510 height 20
drag, startPoint x: 338, startPoint y: 220, endPoint x: 338, endPoint y: 240, distance: 20.4
click at [338, 220] on label "Needs Review" at bounding box center [345, 222] width 77 height 15
click at [328, 316] on button "Continue" at bounding box center [336, 323] width 58 height 24
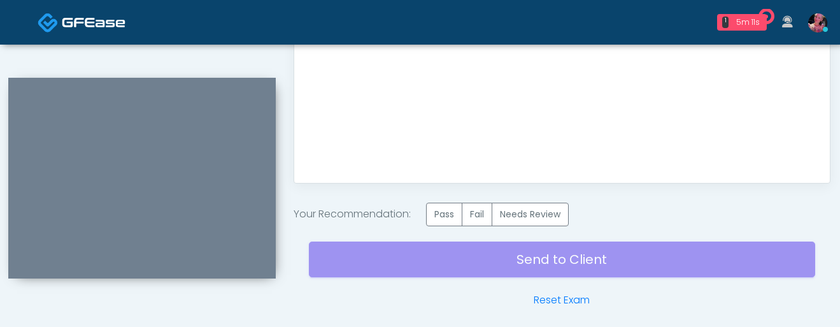
scroll to position [840, 0]
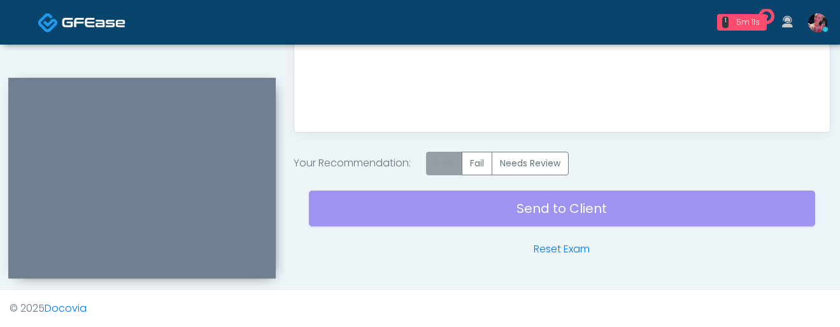
click at [444, 169] on label "Pass" at bounding box center [444, 164] width 36 height 24
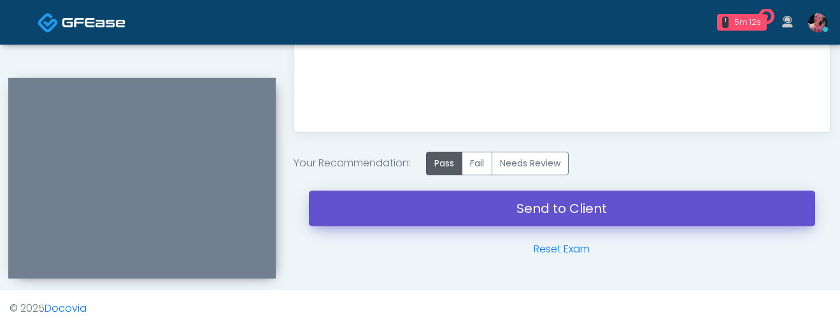
click at [437, 218] on link "Send to Client" at bounding box center [562, 208] width 506 height 36
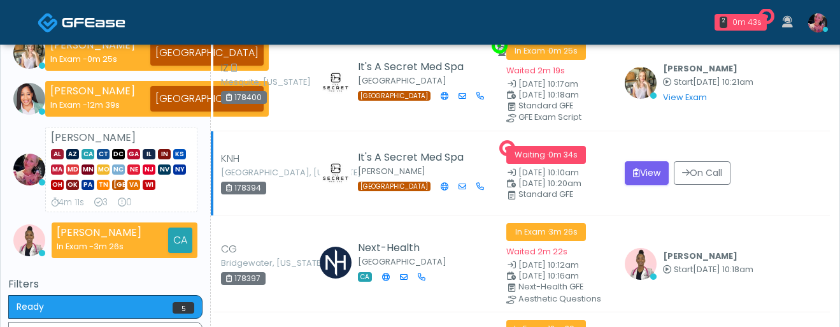
scroll to position [142, 0]
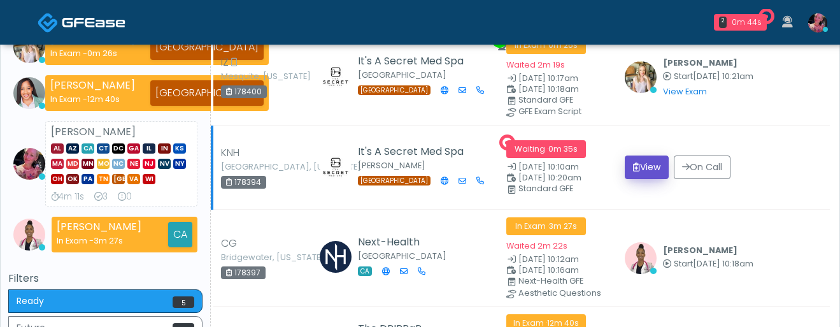
click at [647, 168] on button "View" at bounding box center [647, 167] width 44 height 24
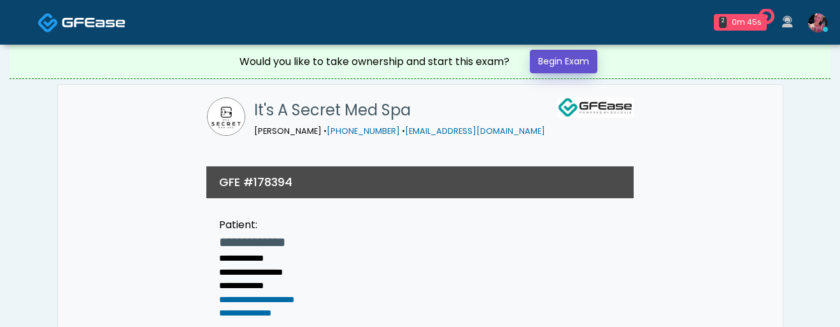
click at [565, 68] on link "Begin Exam" at bounding box center [564, 62] width 68 height 24
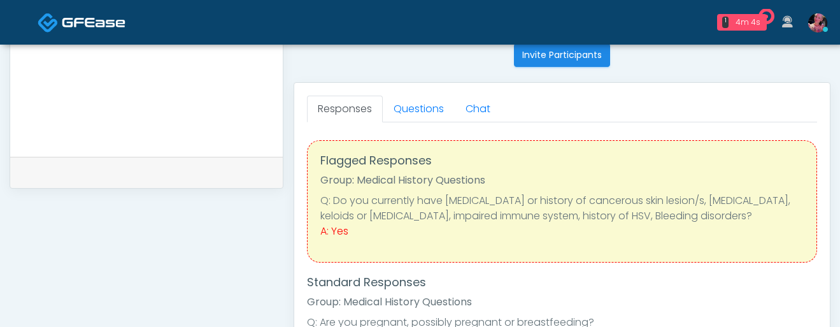
scroll to position [550, 0]
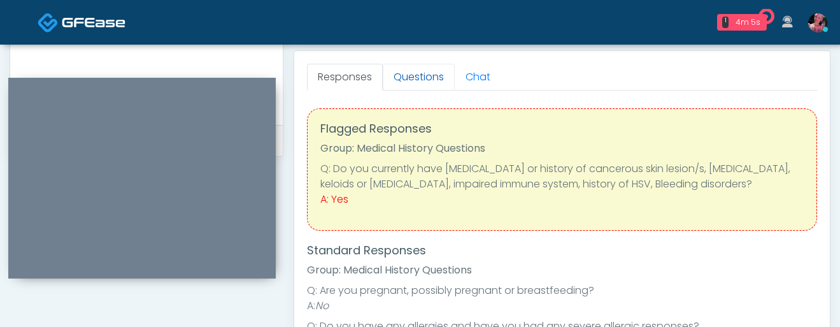
click at [438, 71] on link "Questions" at bounding box center [419, 77] width 72 height 27
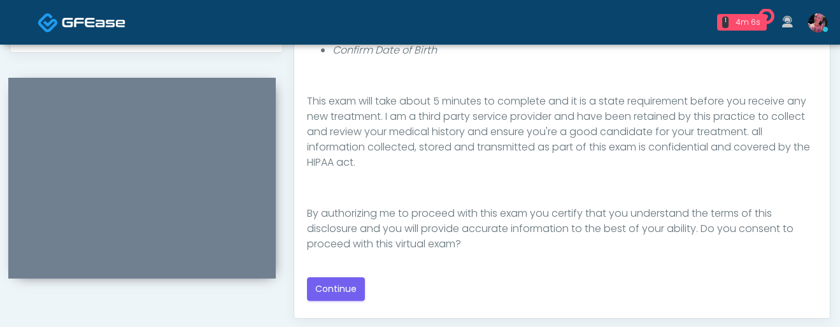
scroll to position [789, 0]
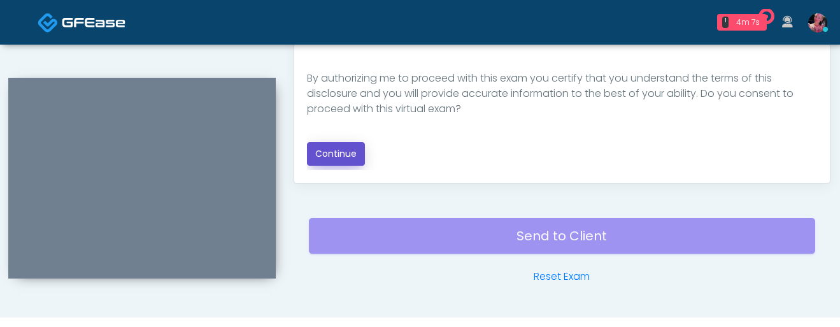
click at [334, 152] on button "Continue" at bounding box center [336, 154] width 58 height 24
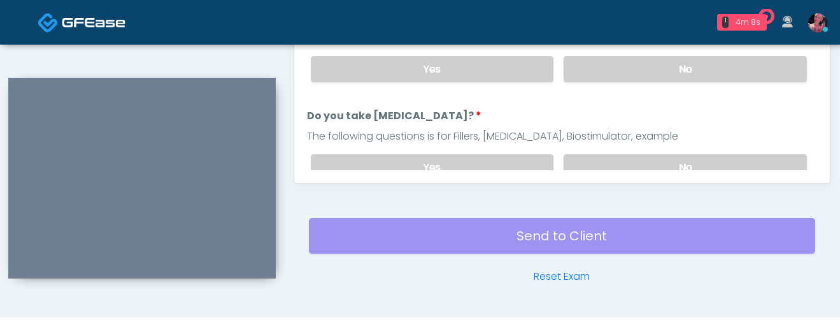
scroll to position [816, 0]
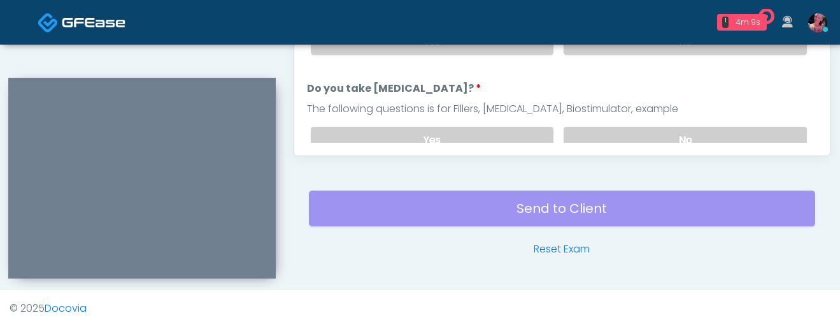
click at [650, 141] on label "No" at bounding box center [685, 140] width 243 height 26
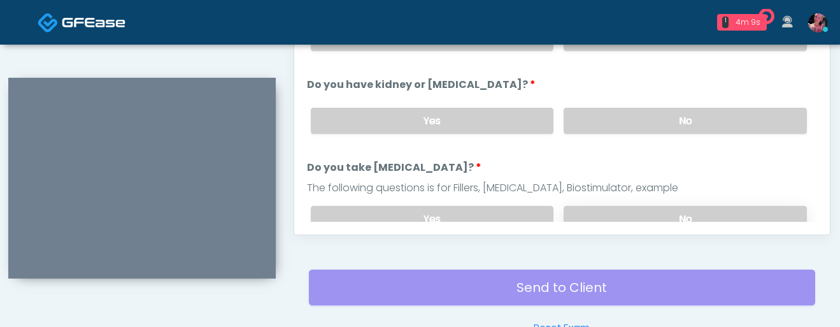
scroll to position [709, 0]
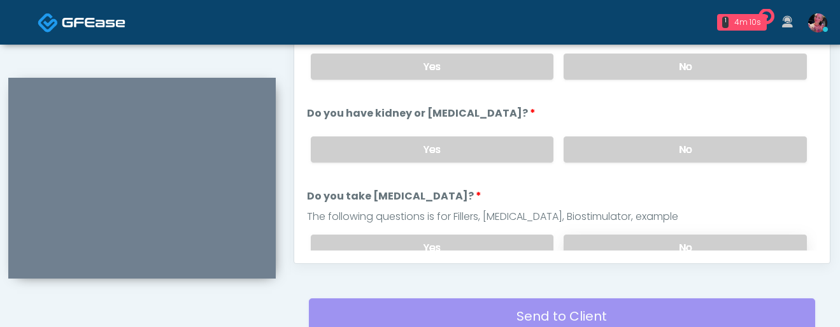
click at [650, 141] on label "No" at bounding box center [685, 149] width 243 height 26
click at [650, 81] on div "Yes No" at bounding box center [559, 66] width 517 height 46
click at [650, 80] on div "Yes No" at bounding box center [559, 66] width 517 height 46
click at [647, 73] on label "No" at bounding box center [685, 66] width 243 height 26
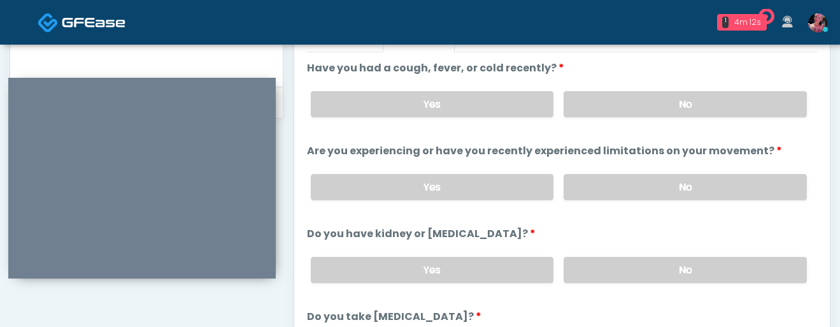
scroll to position [590, 0]
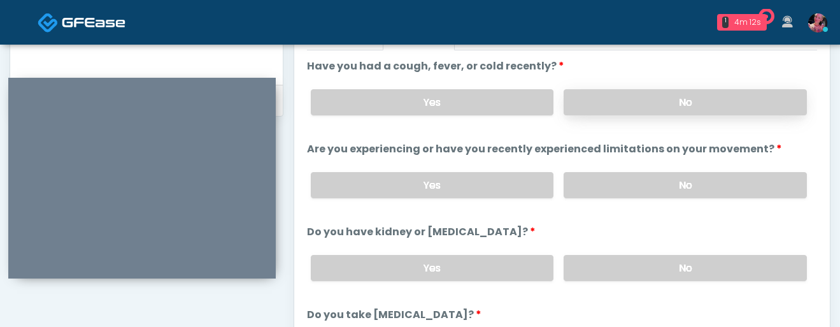
click at [648, 92] on label "No" at bounding box center [685, 102] width 243 height 26
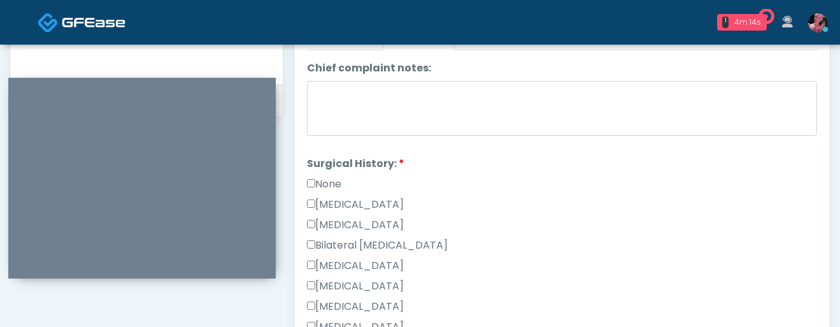
scroll to position [634, 0]
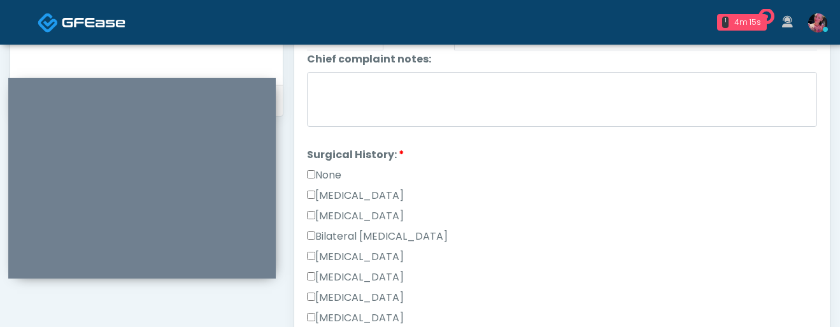
click at [327, 176] on label "None" at bounding box center [324, 174] width 34 height 15
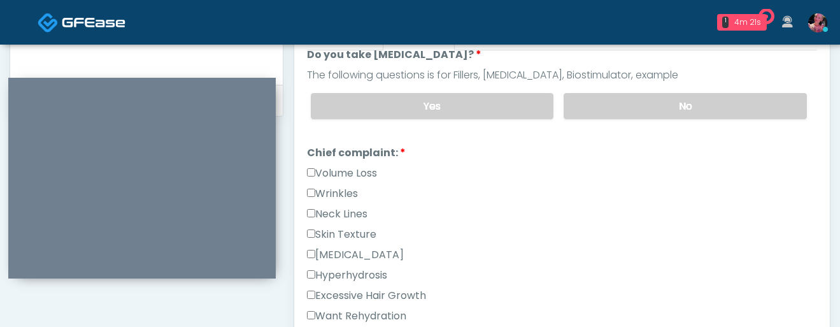
scroll to position [260, 0]
click at [341, 187] on label "Wrinkles" at bounding box center [332, 192] width 51 height 15
click at [354, 232] on label "Skin Texture" at bounding box center [341, 233] width 69 height 15
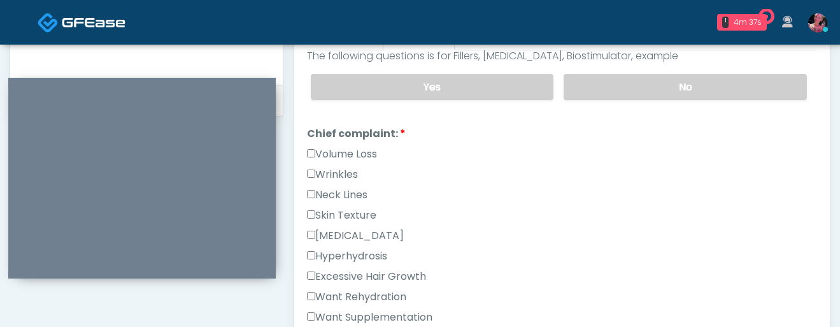
scroll to position [281, 0]
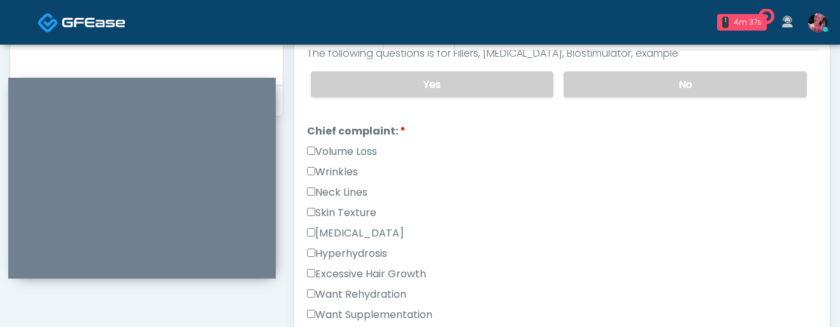
click at [354, 232] on label "[MEDICAL_DATA]" at bounding box center [355, 232] width 97 height 15
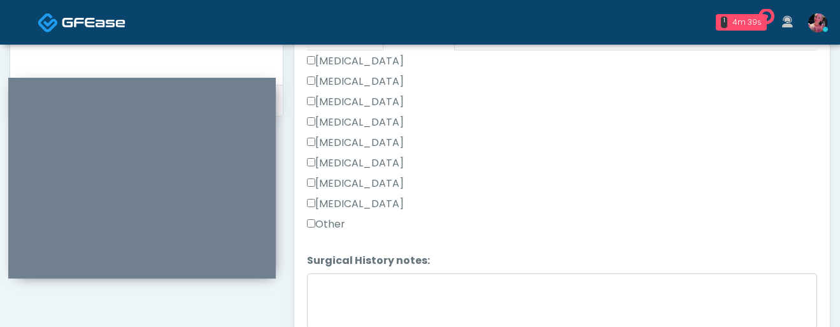
scroll to position [816, 0]
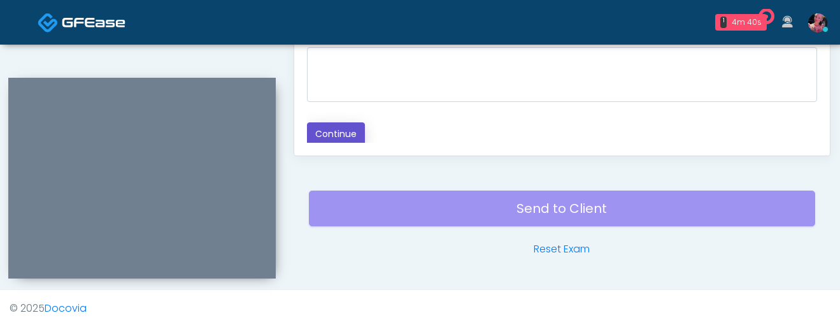
click at [332, 139] on button "Continue" at bounding box center [336, 134] width 58 height 24
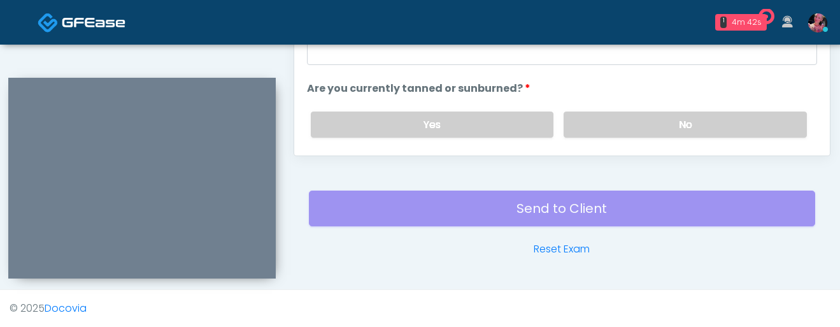
scroll to position [1, 0]
click at [636, 121] on label "No" at bounding box center [685, 124] width 243 height 26
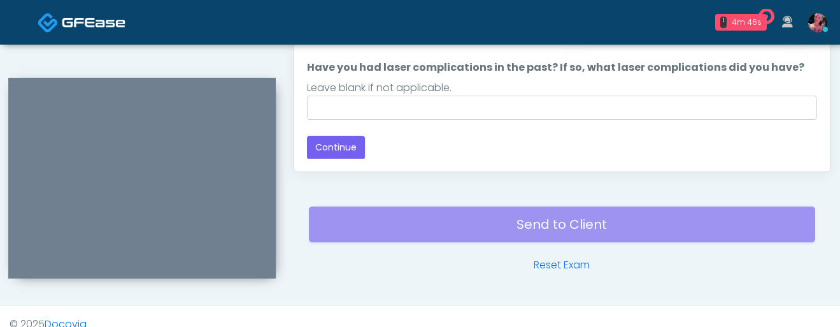
scroll to position [816, 0]
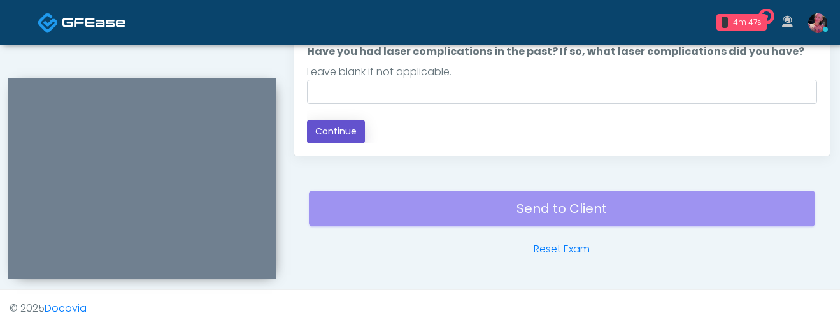
click at [334, 127] on button "Continue" at bounding box center [336, 132] width 58 height 24
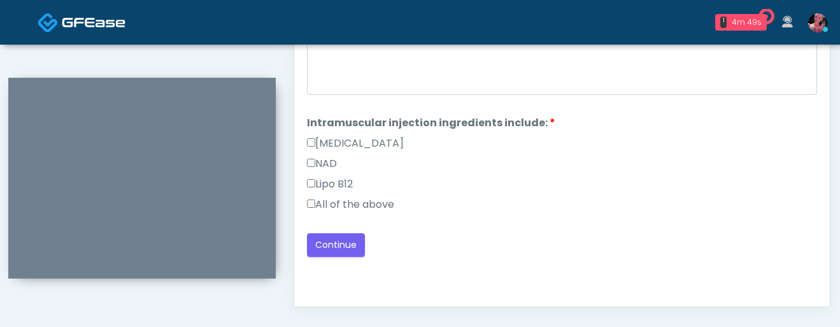
scroll to position [664, 0]
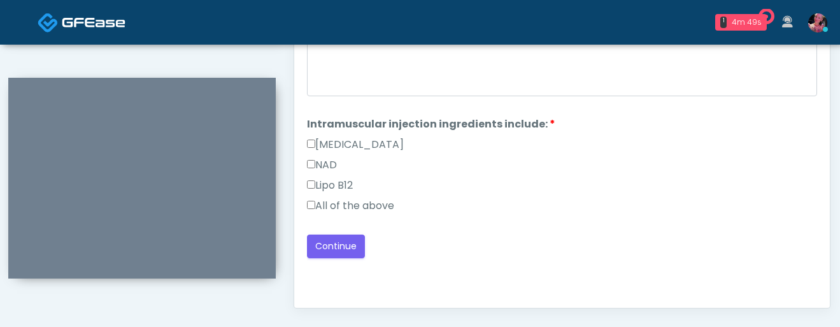
click at [362, 207] on label "All of the above" at bounding box center [350, 205] width 87 height 15
click at [338, 245] on button "Continue" at bounding box center [336, 246] width 58 height 24
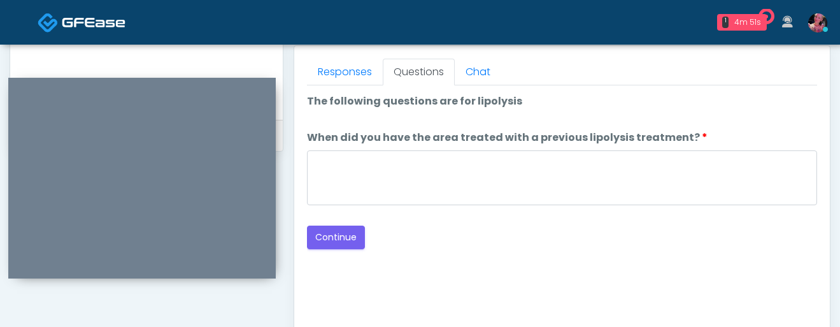
scroll to position [557, 0]
click at [372, 208] on div at bounding box center [562, 178] width 510 height 59
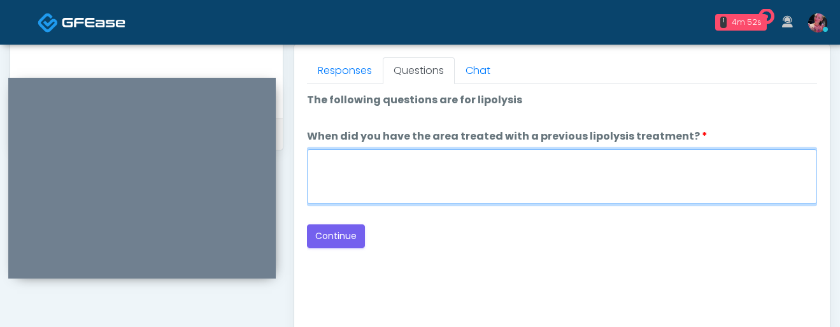
click at [359, 177] on textarea "When did you have the area treated with a previous lipolysis treatment?" at bounding box center [562, 176] width 510 height 55
type textarea "*"
type textarea "*****"
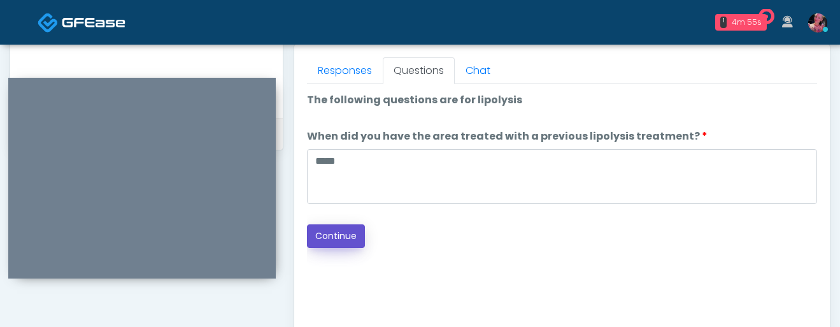
click at [334, 239] on button "Continue" at bounding box center [336, 236] width 58 height 24
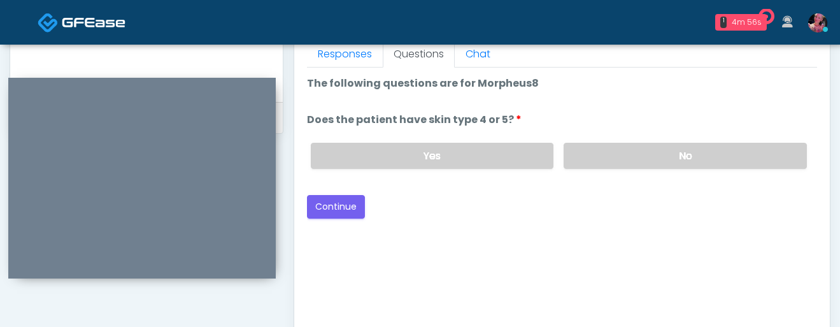
scroll to position [532, 0]
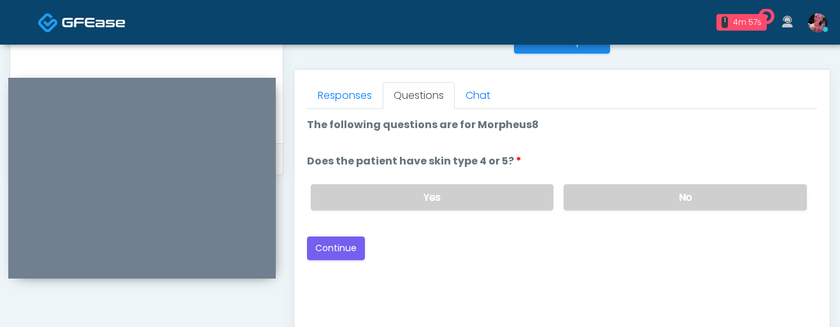
click at [589, 186] on label "No" at bounding box center [685, 197] width 243 height 26
click at [330, 246] on button "Continue" at bounding box center [336, 248] width 58 height 24
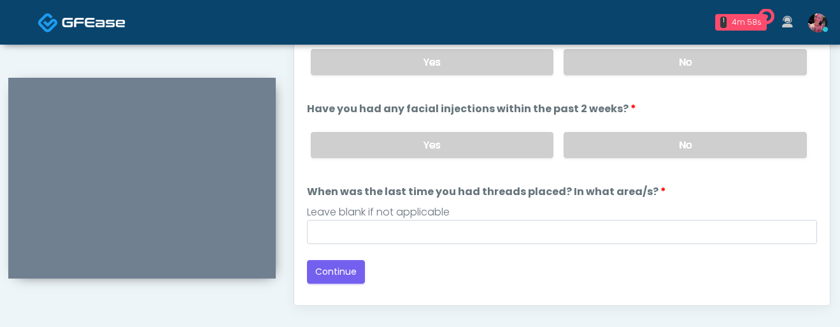
scroll to position [646, 0]
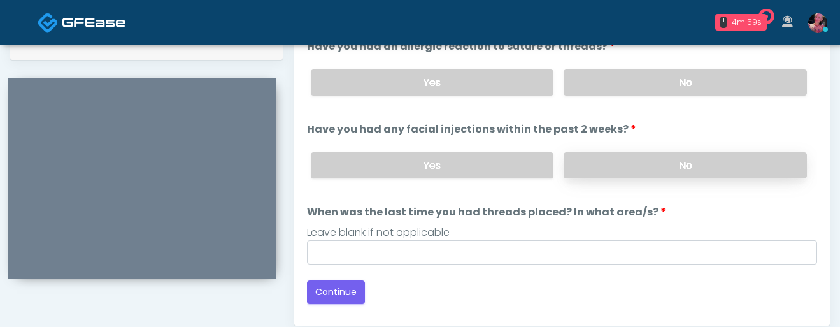
click at [660, 155] on label "No" at bounding box center [685, 165] width 243 height 26
click at [660, 63] on div "Yes No" at bounding box center [559, 82] width 517 height 46
click at [656, 88] on label "No" at bounding box center [685, 82] width 243 height 26
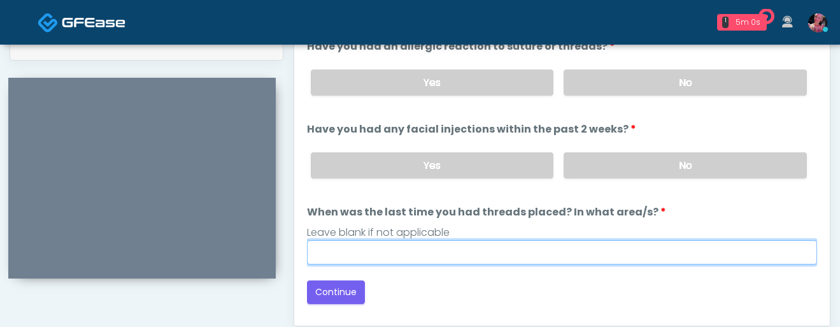
click at [525, 253] on input "When was the last time you had threads placed? In what area/s?" at bounding box center [562, 252] width 510 height 24
type input "*****"
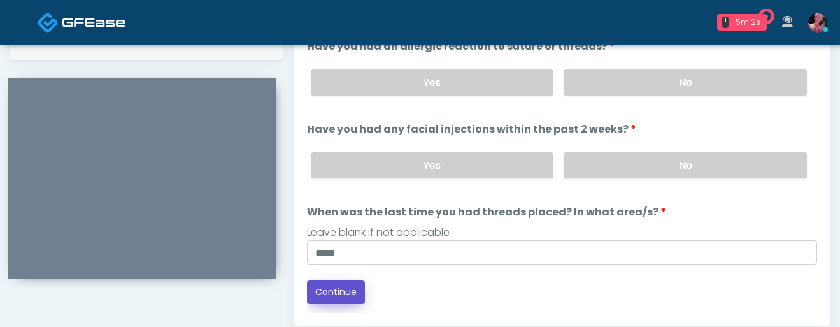
click at [348, 286] on button "Continue" at bounding box center [336, 292] width 58 height 24
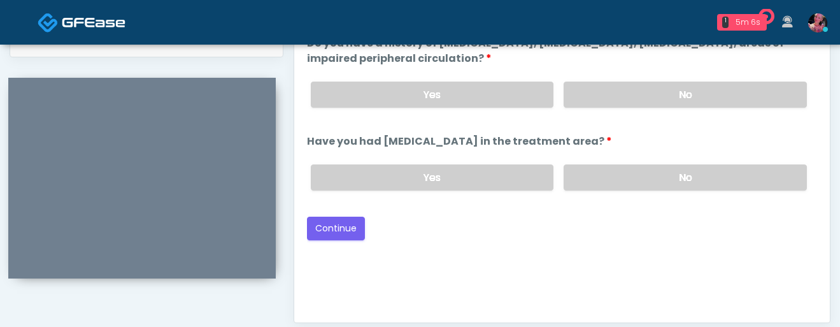
scroll to position [627, 0]
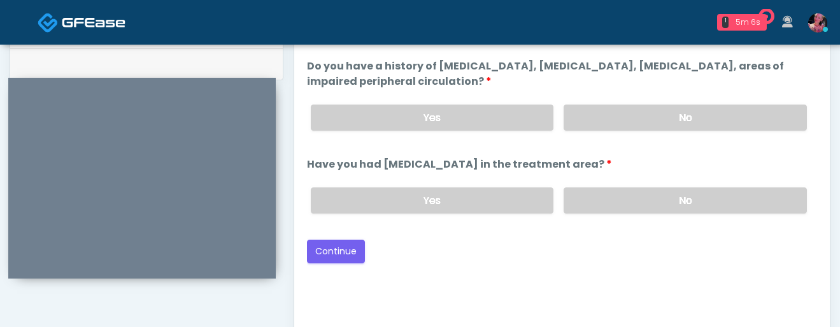
click at [608, 157] on li "Have you had recent surgery in the treatment area? Have you had recent surgery …" at bounding box center [562, 190] width 510 height 67
click at [612, 94] on div "Yes No" at bounding box center [559, 117] width 517 height 46
click at [612, 124] on label "No" at bounding box center [685, 117] width 243 height 26
click at [618, 206] on label "No" at bounding box center [685, 200] width 243 height 26
click at [341, 252] on button "Continue" at bounding box center [336, 251] width 58 height 24
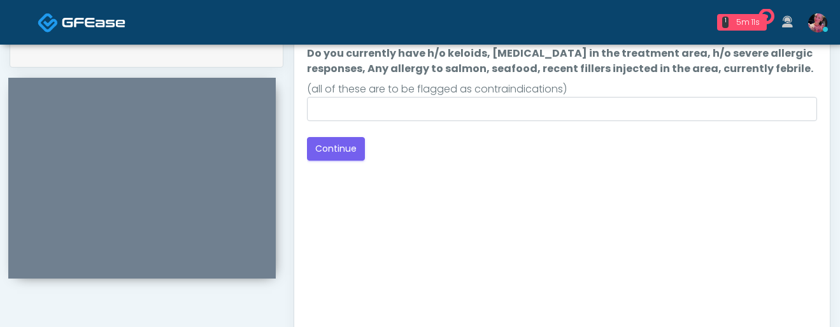
scroll to position [557, 0]
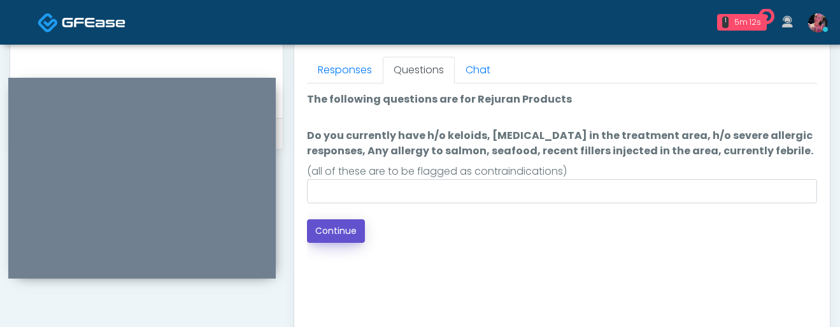
click at [351, 230] on button "Continue" at bounding box center [336, 231] width 58 height 24
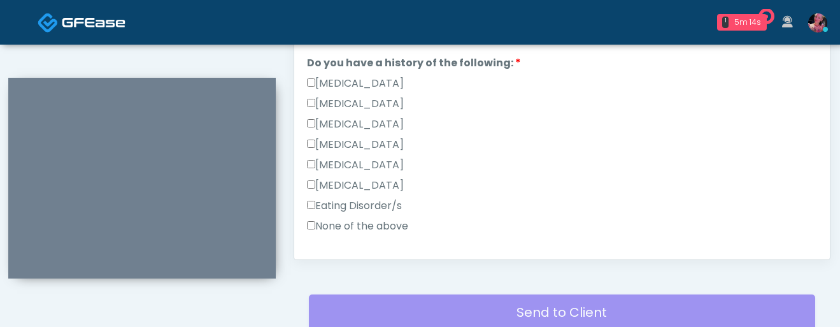
scroll to position [179, 0]
click at [362, 216] on div "Eating Disorder/s" at bounding box center [562, 207] width 510 height 20
click at [357, 220] on label "None of the above" at bounding box center [357, 224] width 101 height 15
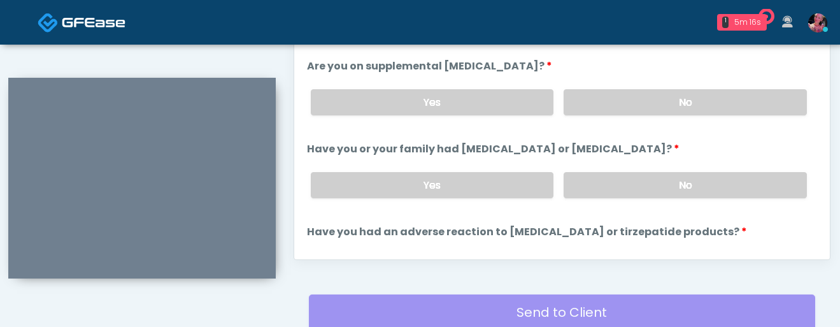
scroll to position [393, 0]
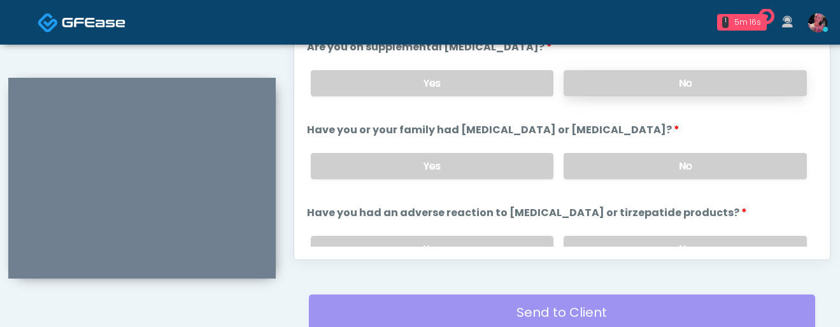
click at [639, 92] on label "No" at bounding box center [685, 83] width 243 height 26
click at [622, 149] on div "Yes No" at bounding box center [559, 166] width 517 height 46
click at [622, 168] on label "No" at bounding box center [685, 166] width 243 height 26
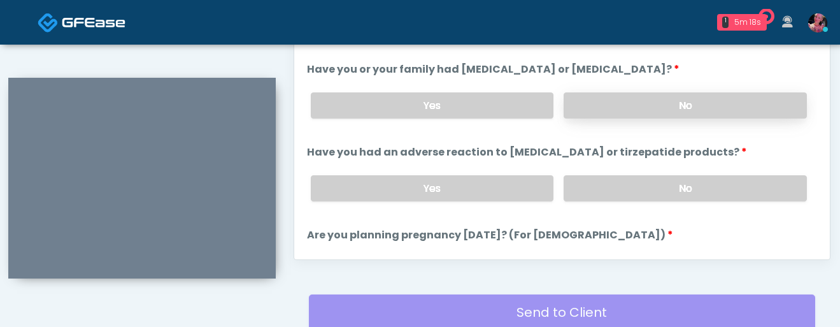
scroll to position [477, 0]
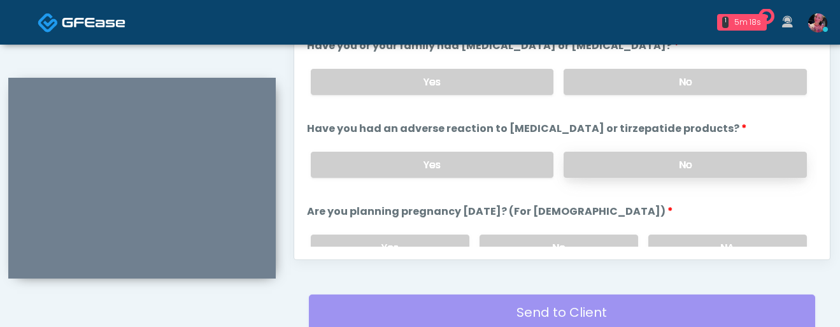
click at [622, 162] on label "No" at bounding box center [685, 165] width 243 height 26
click at [682, 236] on label "NA" at bounding box center [727, 247] width 159 height 26
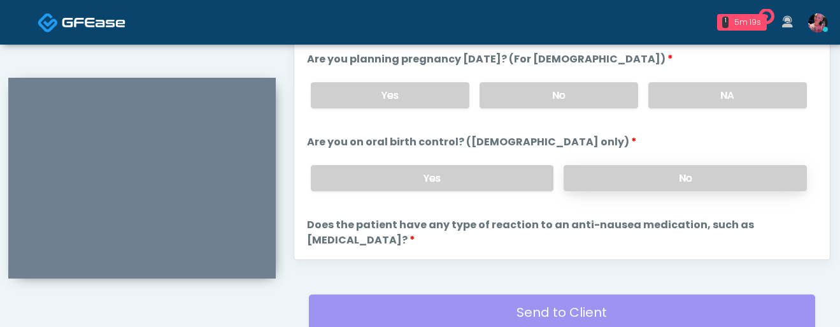
click at [663, 177] on label "No" at bounding box center [685, 178] width 243 height 26
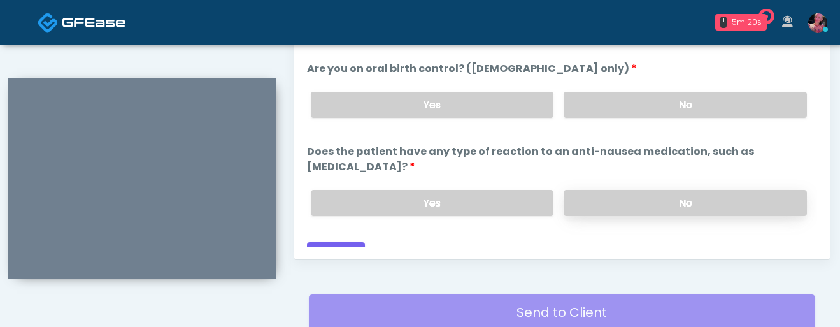
click at [663, 190] on label "No" at bounding box center [685, 203] width 243 height 26
click at [346, 242] on button "Continue" at bounding box center [336, 254] width 58 height 24
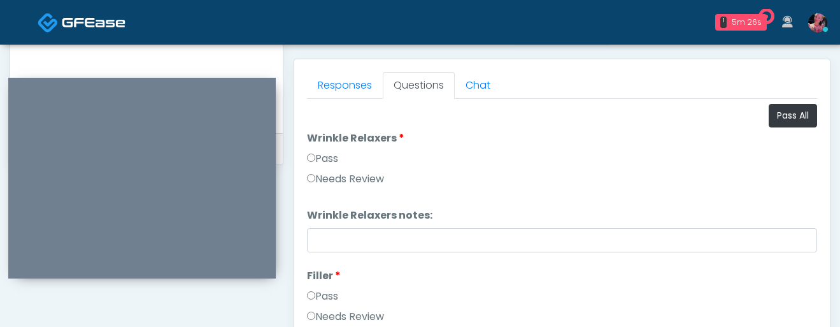
scroll to position [0, 0]
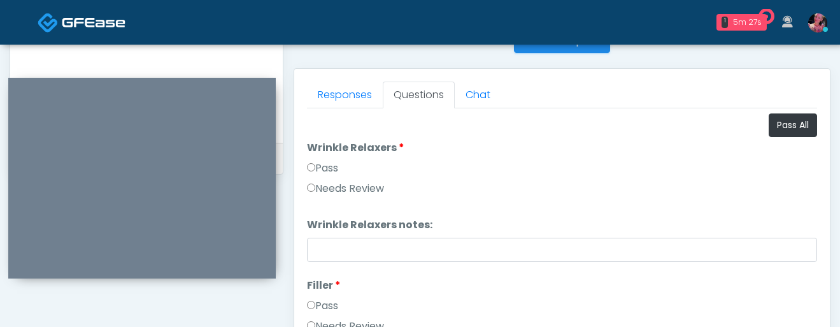
click at [320, 166] on label "Pass" at bounding box center [322, 167] width 31 height 15
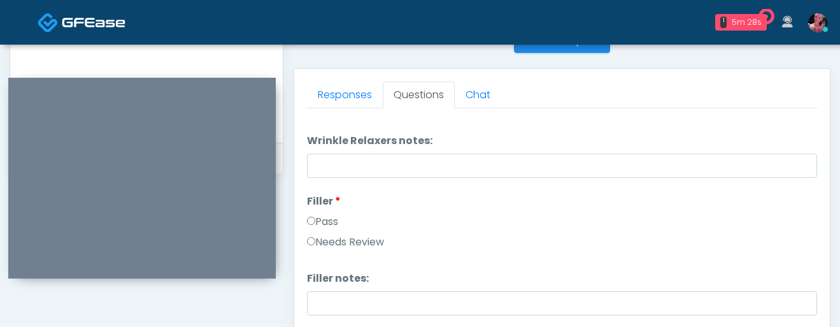
click at [322, 220] on label "Pass" at bounding box center [322, 221] width 31 height 15
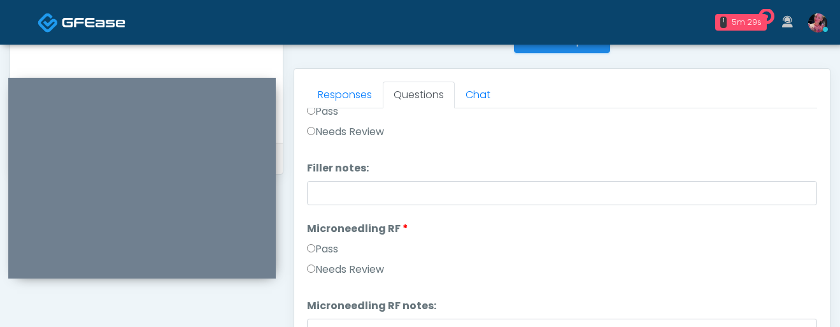
click at [322, 266] on label "Needs Review" at bounding box center [345, 269] width 77 height 15
click at [322, 251] on label "Pass" at bounding box center [322, 248] width 31 height 15
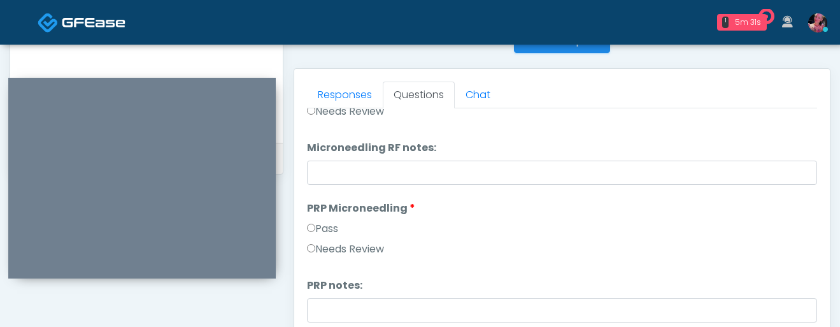
click at [323, 229] on label "Pass" at bounding box center [322, 228] width 31 height 15
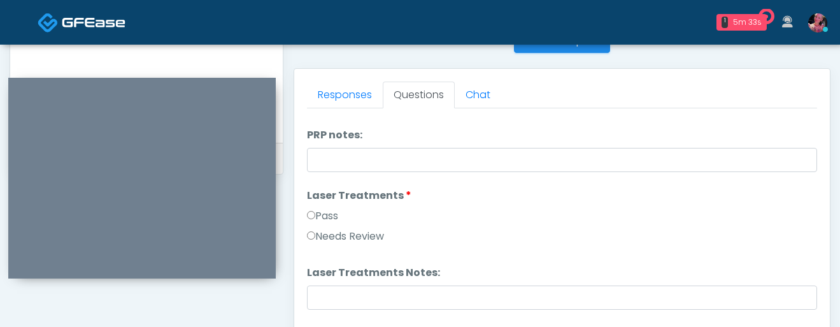
click at [318, 210] on label "Pass" at bounding box center [322, 215] width 31 height 15
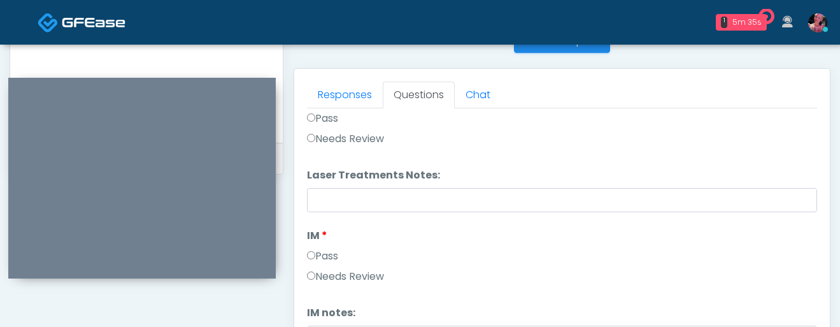
click at [309, 250] on label "Pass" at bounding box center [322, 255] width 31 height 15
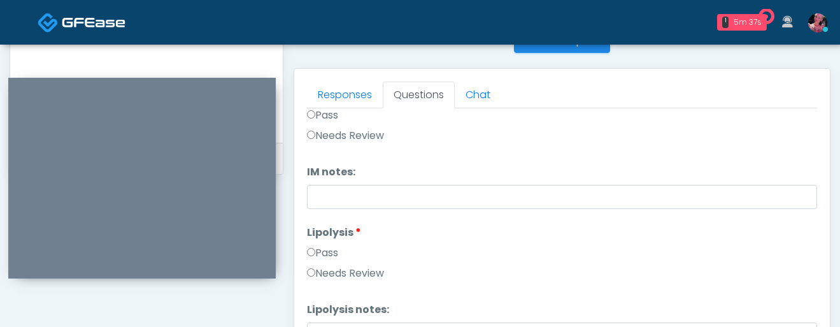
click at [326, 238] on label "Lipolysis" at bounding box center [334, 232] width 54 height 15
click at [326, 255] on label "Pass" at bounding box center [322, 252] width 31 height 15
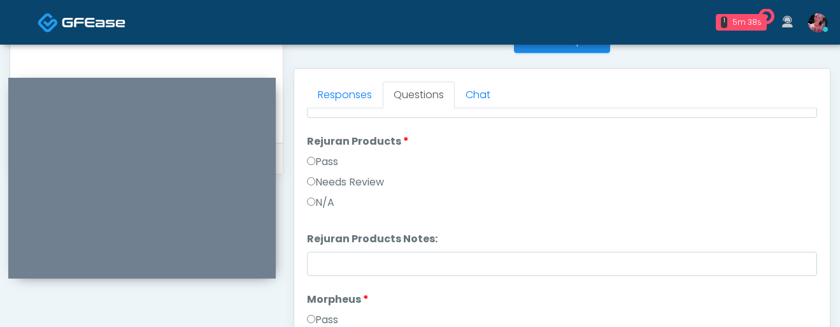
click at [324, 163] on label "Pass" at bounding box center [322, 161] width 31 height 15
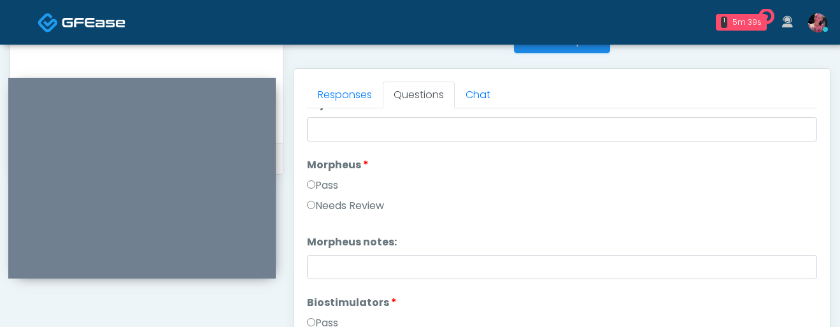
click at [324, 188] on label "Pass" at bounding box center [322, 185] width 31 height 15
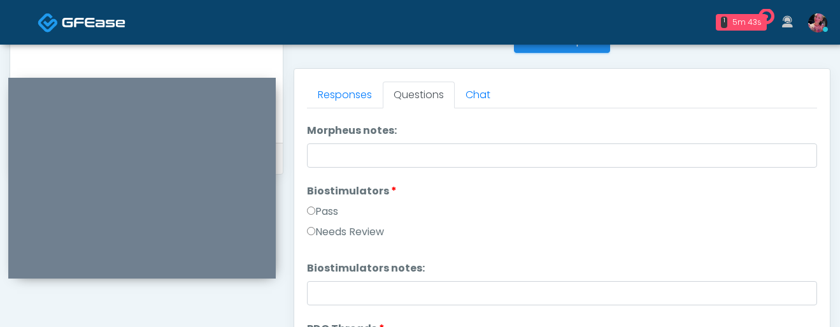
click at [315, 213] on label "Pass" at bounding box center [322, 211] width 31 height 15
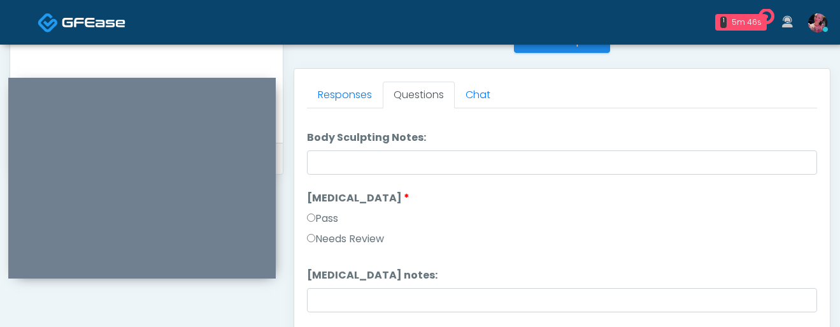
click at [309, 223] on label "Pass" at bounding box center [322, 218] width 31 height 15
click at [309, 223] on label "Pass" at bounding box center [322, 217] width 31 height 15
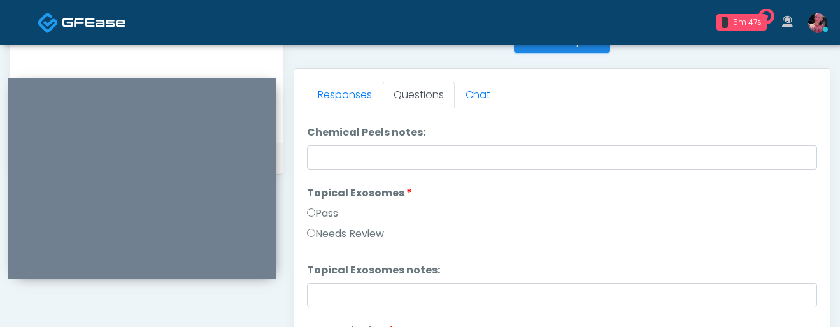
scroll to position [1904, 0]
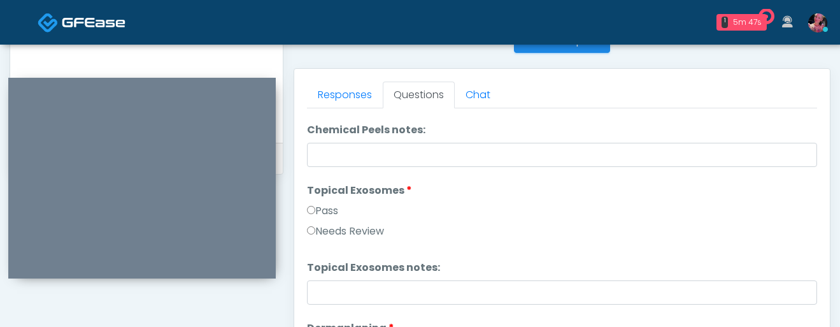
click at [309, 223] on div "Pass" at bounding box center [562, 213] width 510 height 20
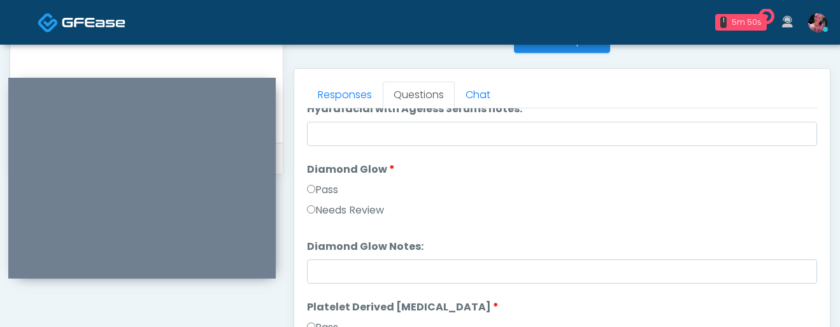
click at [308, 196] on label "Pass" at bounding box center [322, 189] width 31 height 15
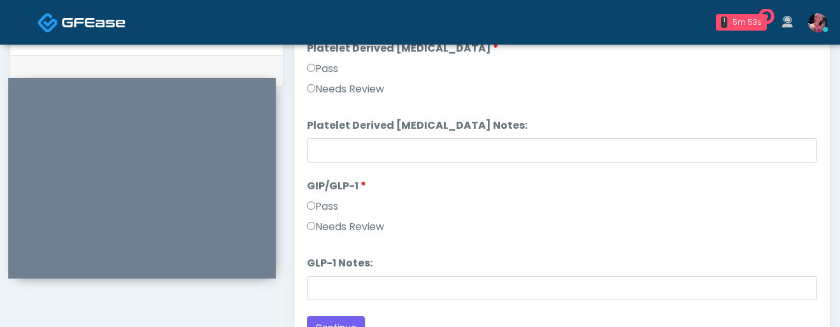
scroll to position [671, 0]
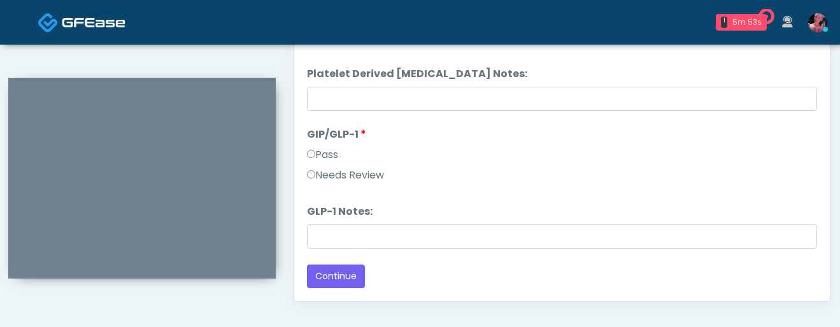
click at [328, 178] on label "Needs Review" at bounding box center [345, 174] width 77 height 15
click at [326, 275] on button "Continue" at bounding box center [336, 276] width 58 height 24
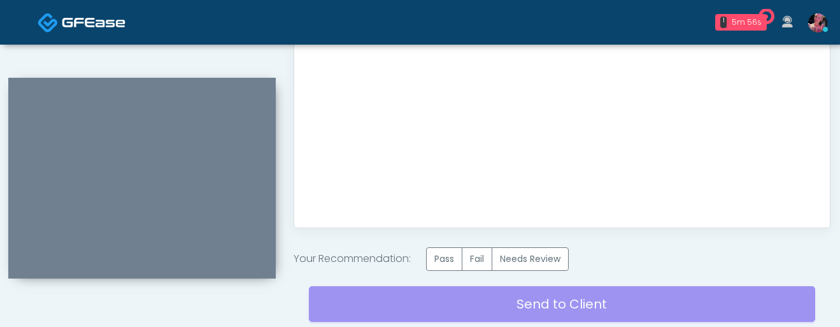
scroll to position [766, 0]
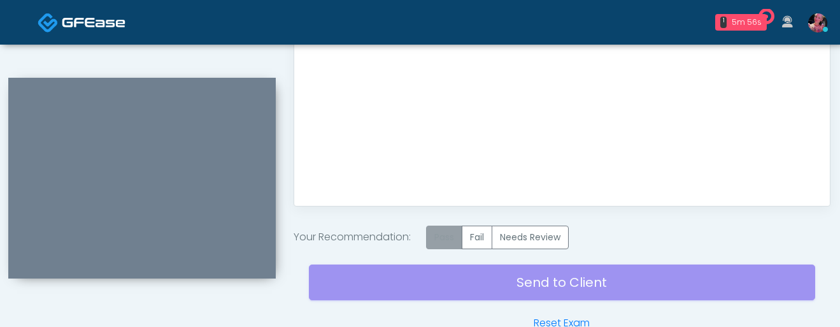
click at [445, 239] on label "Pass" at bounding box center [444, 237] width 36 height 24
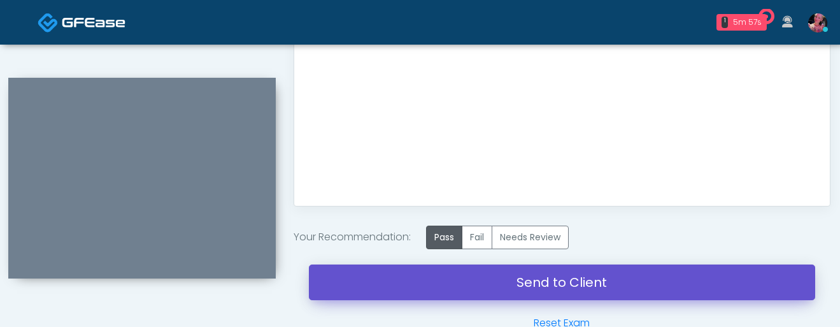
click at [445, 282] on link "Send to Client" at bounding box center [562, 282] width 506 height 36
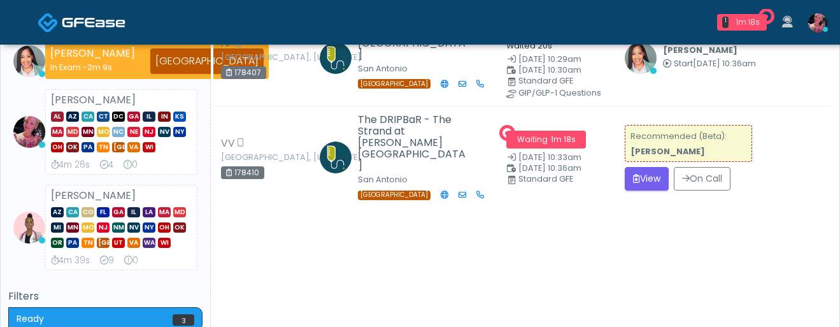
scroll to position [179, 0]
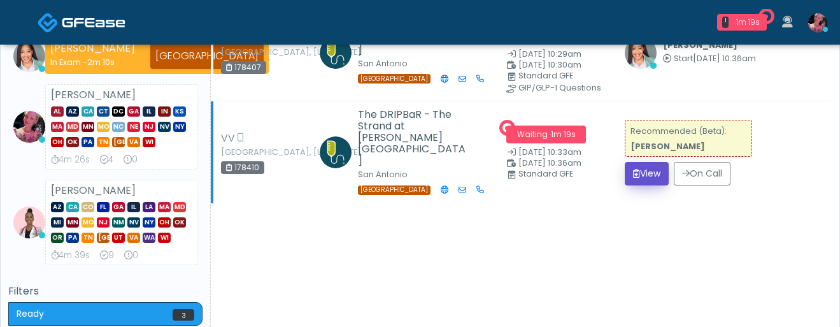
click at [643, 180] on button "View" at bounding box center [647, 174] width 44 height 24
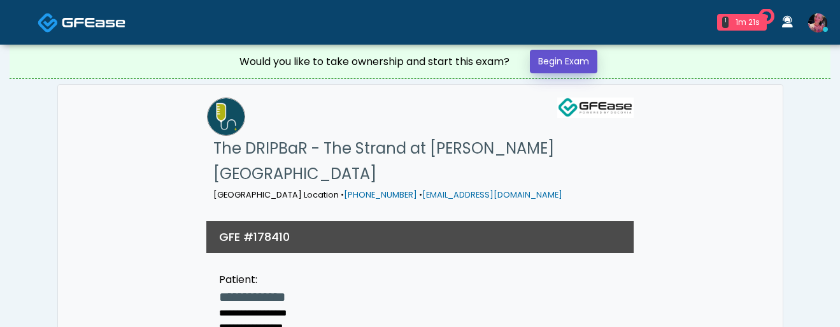
click at [558, 58] on link "Begin Exam" at bounding box center [564, 62] width 68 height 24
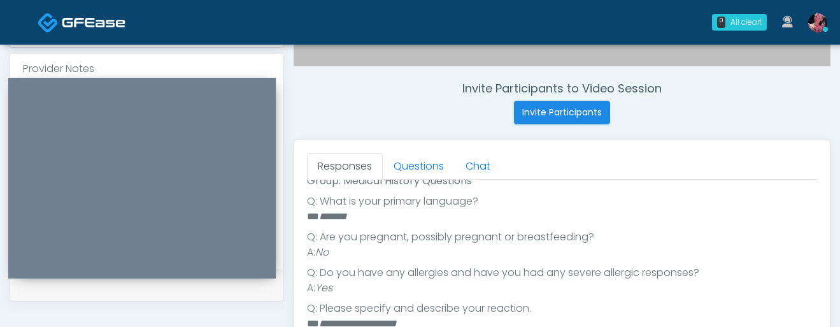
scroll to position [287, 0]
click at [417, 171] on link "Questions" at bounding box center [419, 166] width 72 height 27
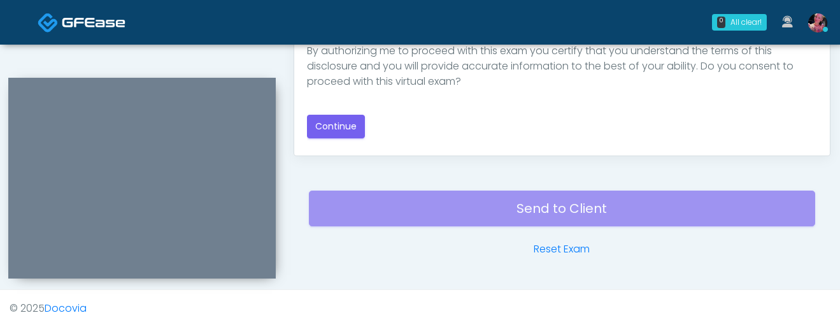
scroll to position [797, 0]
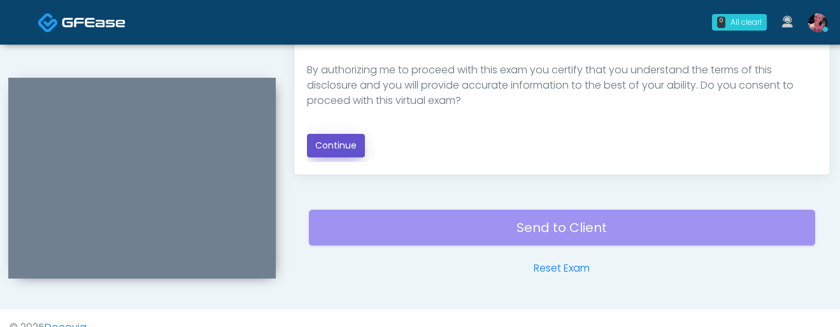
click at [349, 152] on button "Continue" at bounding box center [336, 146] width 58 height 24
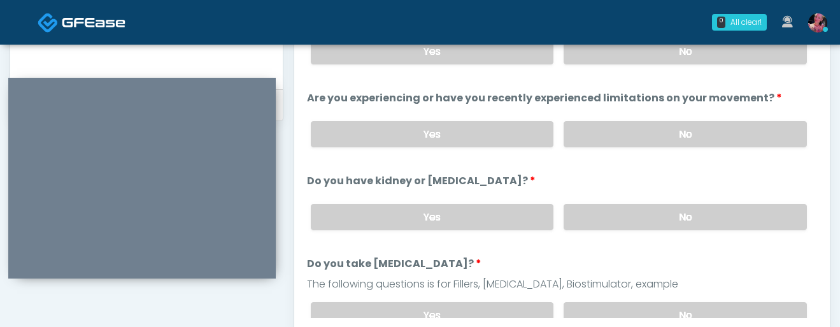
scroll to position [640, 0]
click at [618, 121] on div "Yes No" at bounding box center [559, 135] width 517 height 46
click at [618, 53] on label "No" at bounding box center [685, 52] width 243 height 26
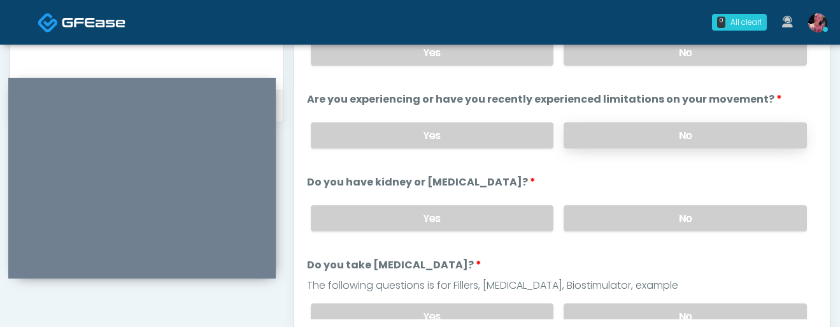
click at [618, 123] on label "No" at bounding box center [685, 135] width 243 height 26
click at [627, 205] on label "No" at bounding box center [685, 218] width 243 height 26
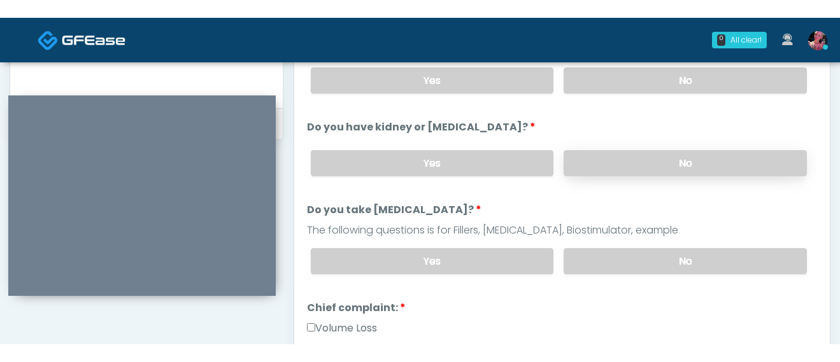
scroll to position [70, 0]
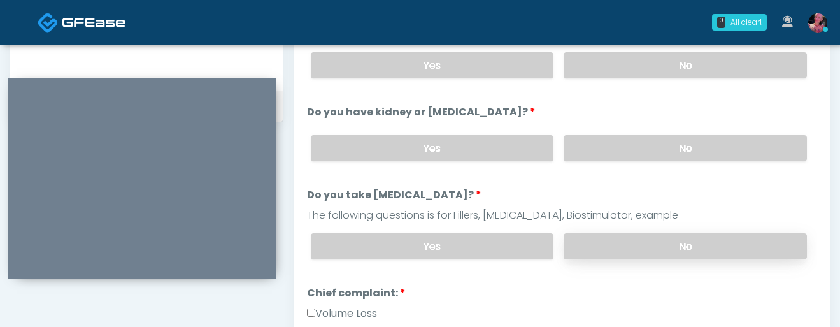
click at [631, 237] on label "No" at bounding box center [685, 246] width 243 height 26
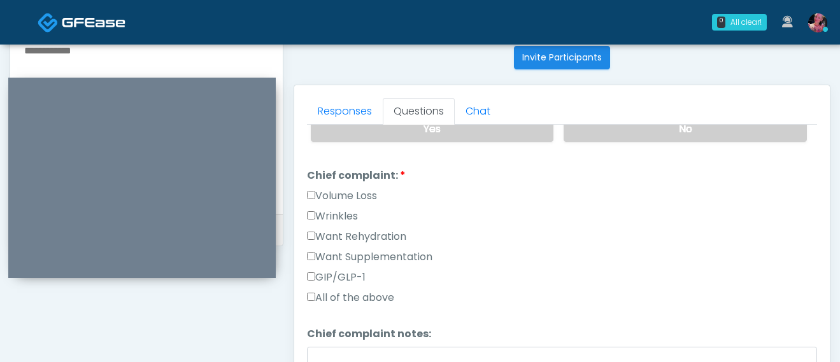
scroll to position [353, 0]
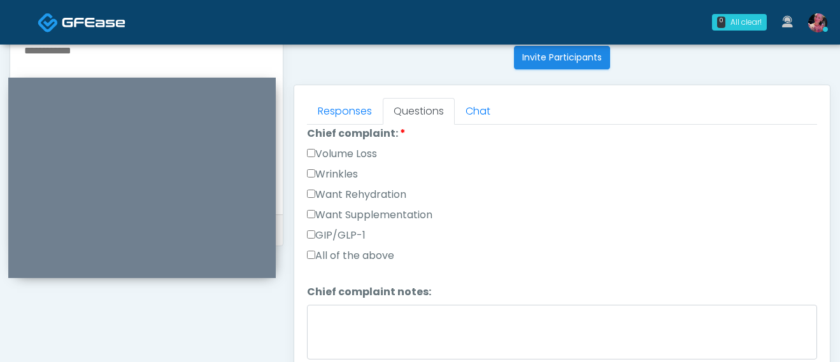
click at [346, 256] on label "All of the above" at bounding box center [350, 255] width 87 height 15
click at [336, 196] on label "Want Rehydration" at bounding box center [356, 194] width 99 height 15
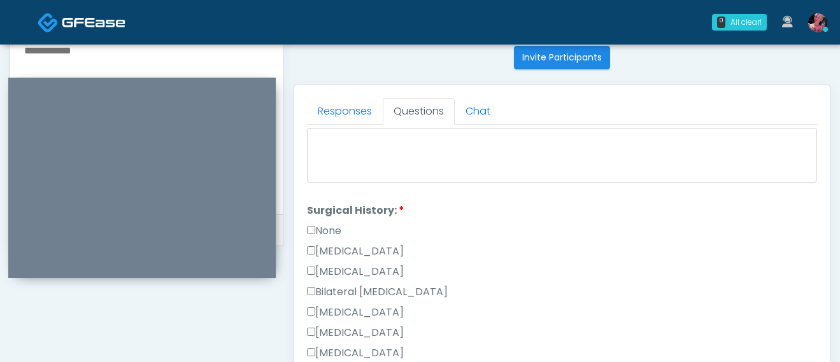
scroll to position [544, 0]
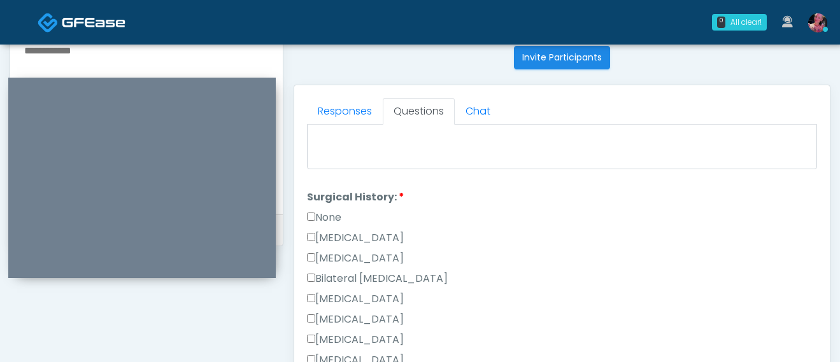
click at [325, 214] on label "None" at bounding box center [324, 217] width 34 height 15
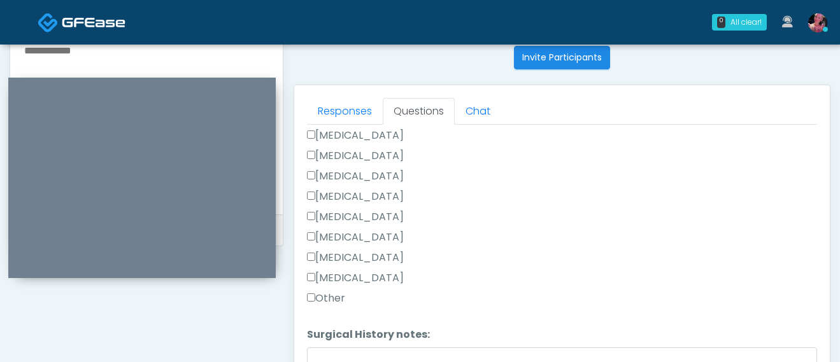
scroll to position [616, 0]
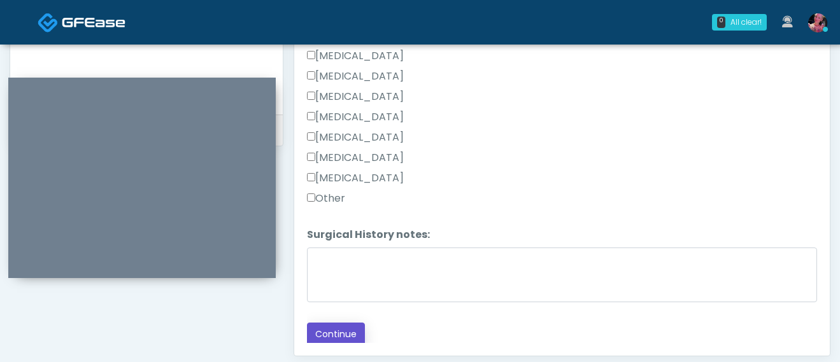
click at [335, 326] on button "Continue" at bounding box center [336, 335] width 58 height 24
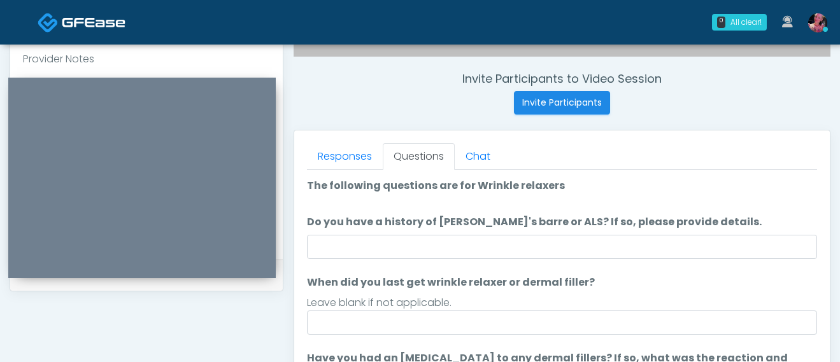
scroll to position [499, 0]
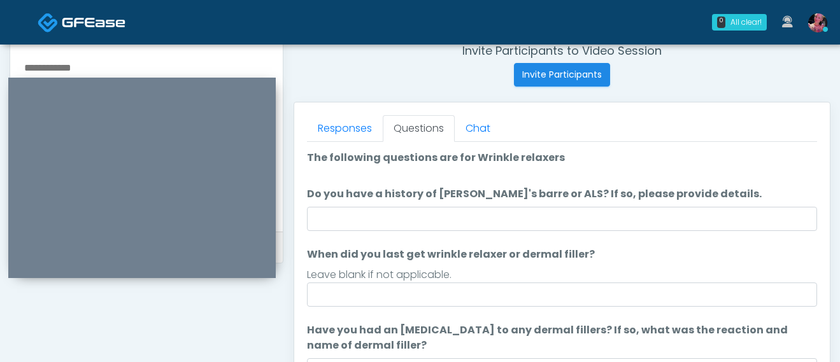
click at [243, 59] on textarea at bounding box center [146, 136] width 247 height 155
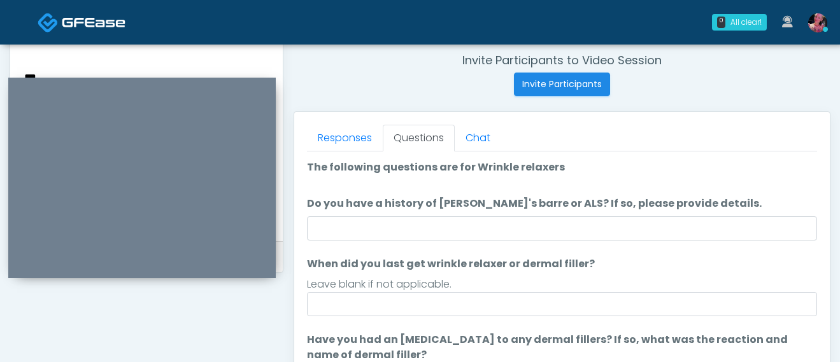
scroll to position [493, 0]
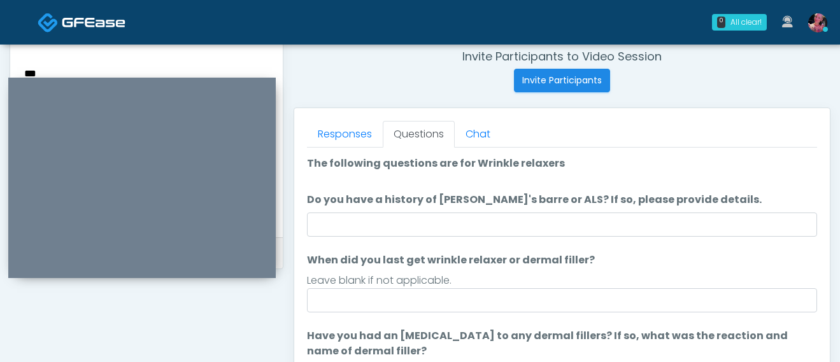
click at [162, 65] on textarea "**" at bounding box center [146, 142] width 247 height 155
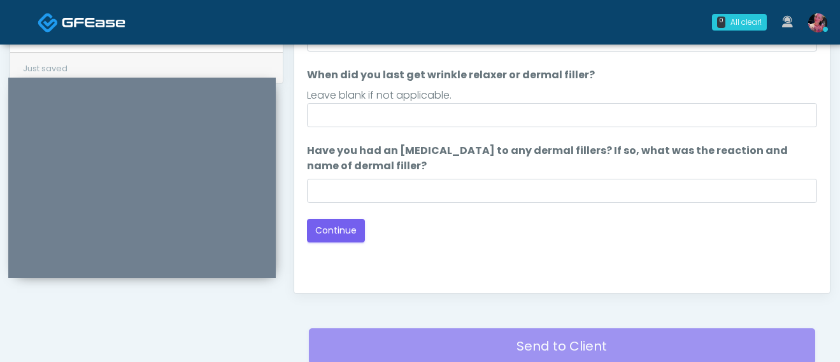
scroll to position [733, 0]
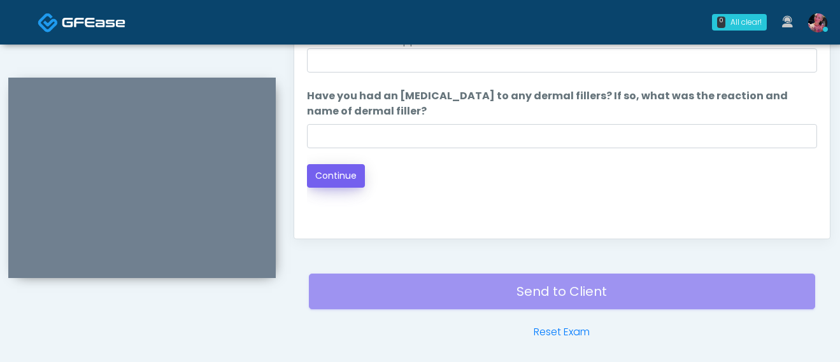
type textarea "**********"
click at [336, 176] on button "Continue" at bounding box center [336, 176] width 58 height 24
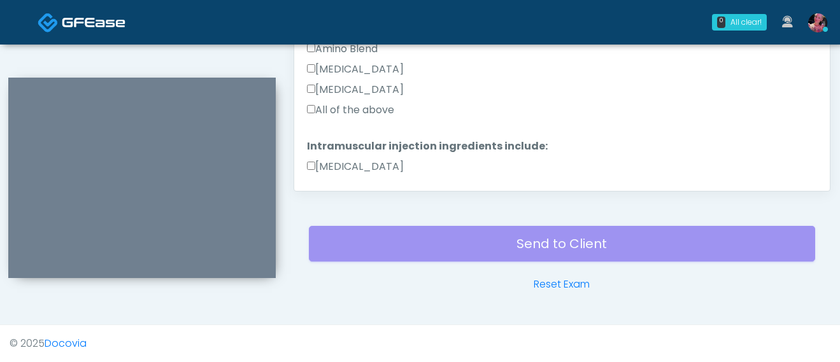
scroll to position [455, 0]
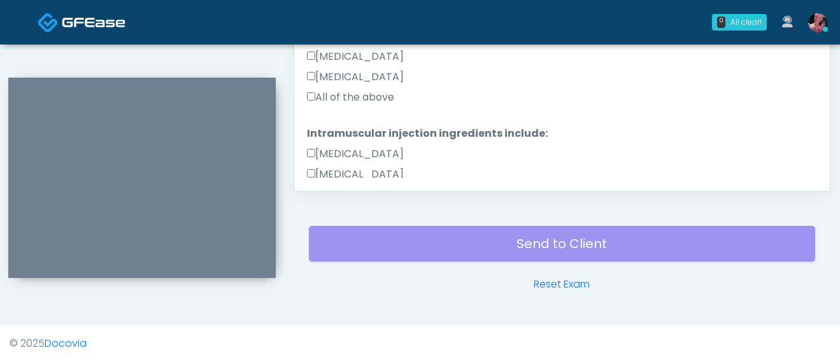
click at [353, 99] on label "All of the above" at bounding box center [350, 97] width 87 height 15
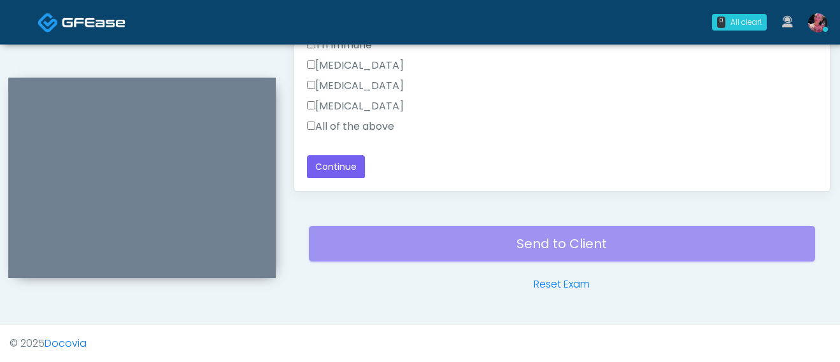
click at [345, 127] on label "All of the above" at bounding box center [350, 126] width 87 height 15
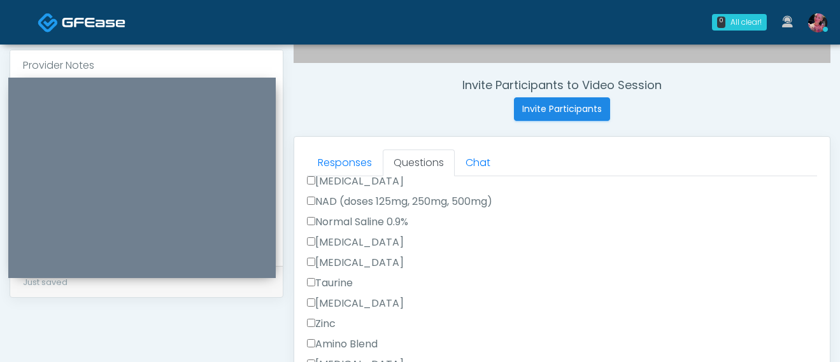
scroll to position [488, 0]
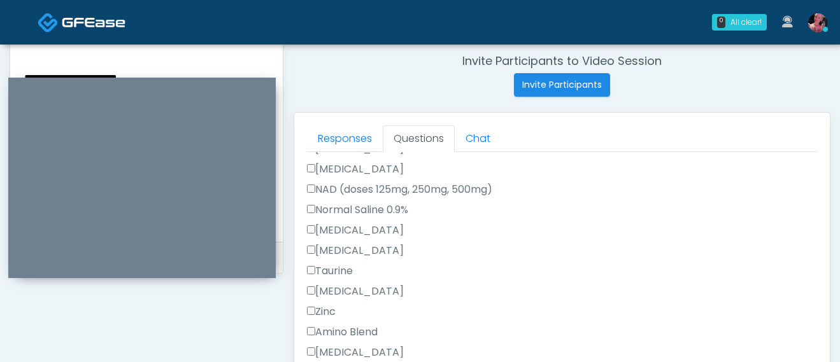
click at [329, 194] on label "NAD (doses 125mg, 250mg, 500mg)" at bounding box center [399, 189] width 185 height 15
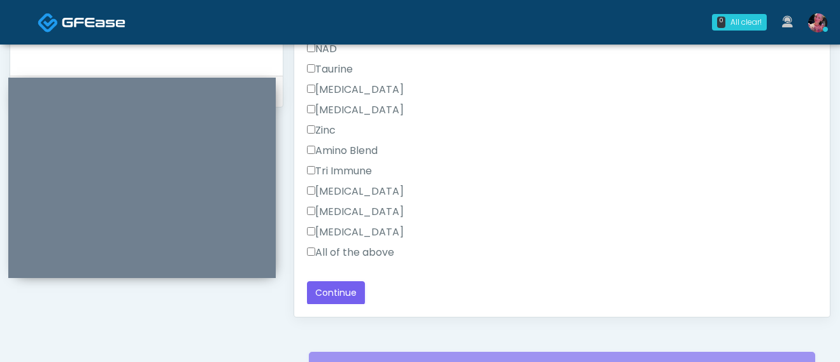
scroll to position [781, 0]
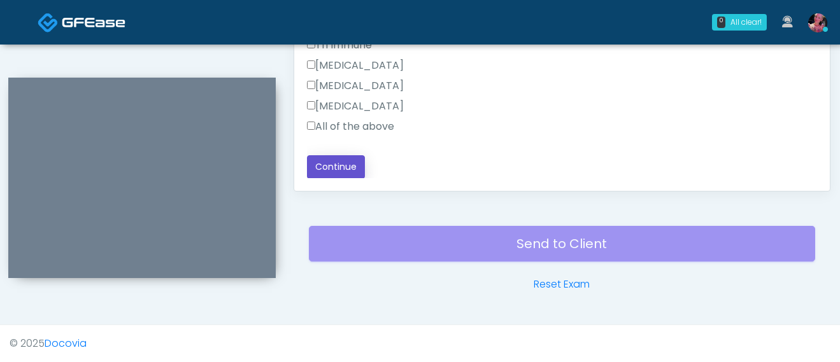
click at [336, 167] on button "Continue" at bounding box center [336, 167] width 58 height 24
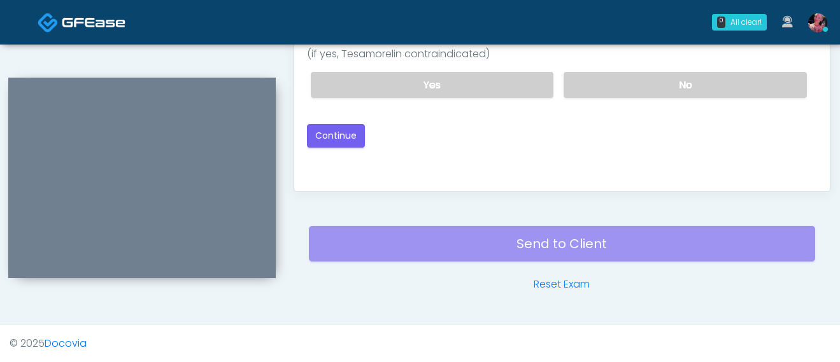
scroll to position [0, 0]
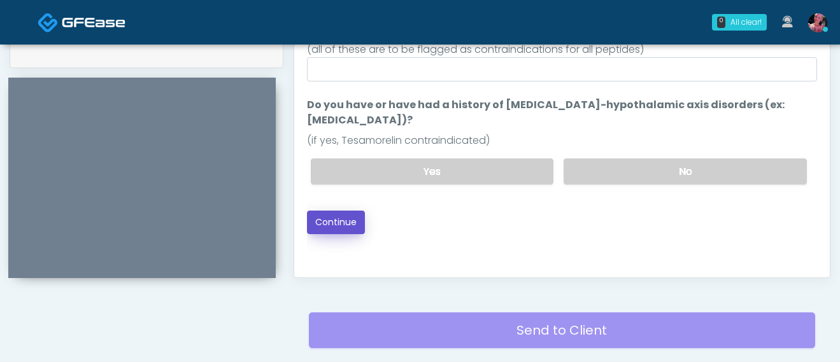
click at [347, 211] on button "Continue" at bounding box center [336, 223] width 58 height 24
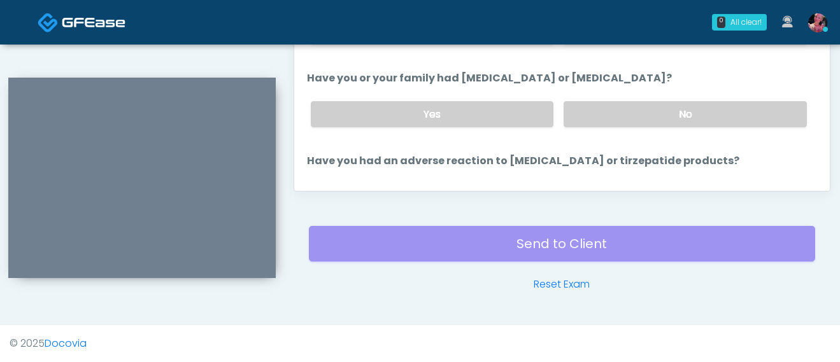
scroll to position [702, 0]
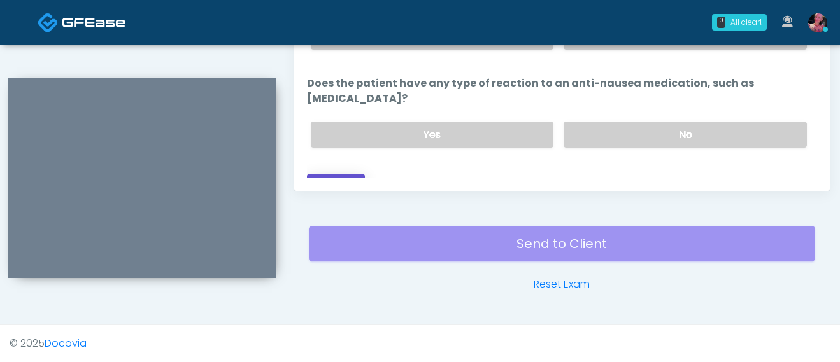
click at [352, 174] on button "Continue" at bounding box center [336, 186] width 58 height 24
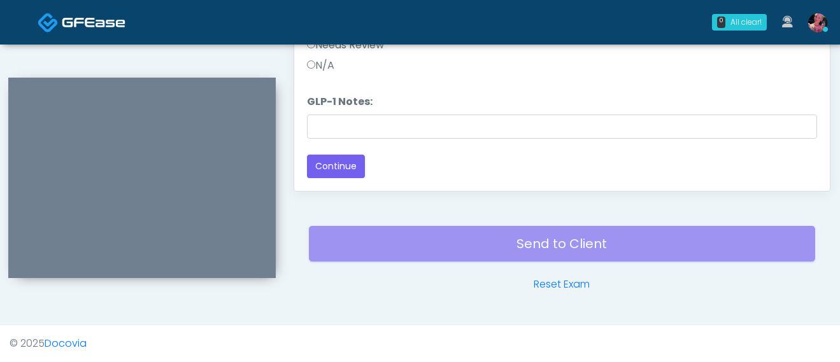
scroll to position [301, 0]
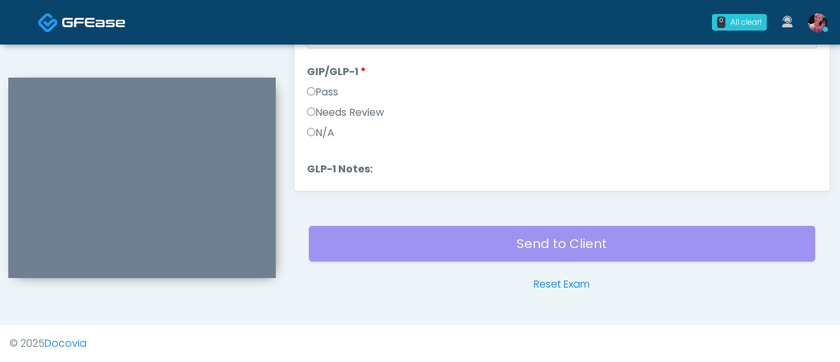
click at [334, 130] on label "N/A" at bounding box center [320, 132] width 27 height 15
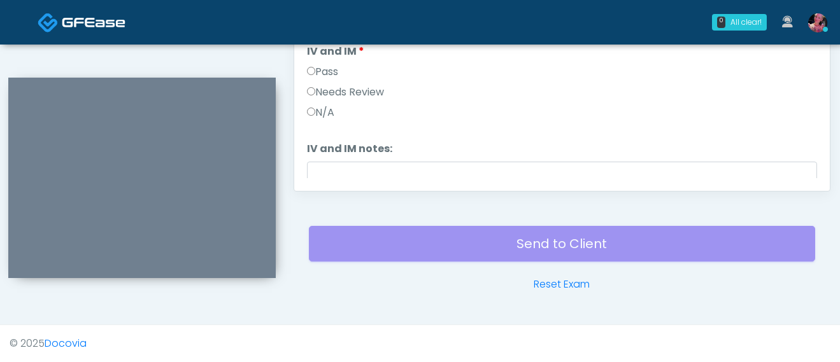
click at [325, 68] on label "Pass" at bounding box center [322, 71] width 31 height 15
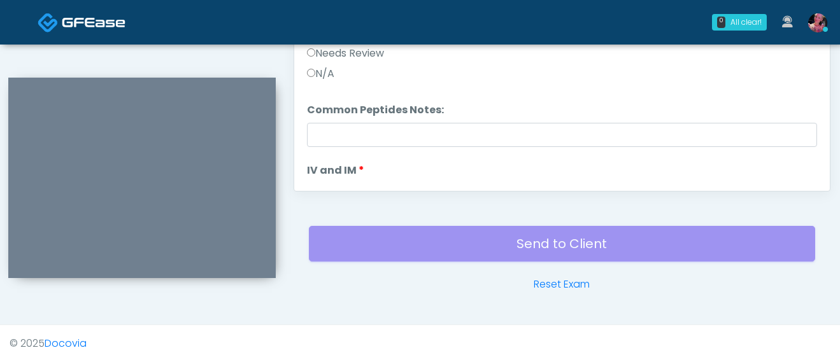
scroll to position [0, 0]
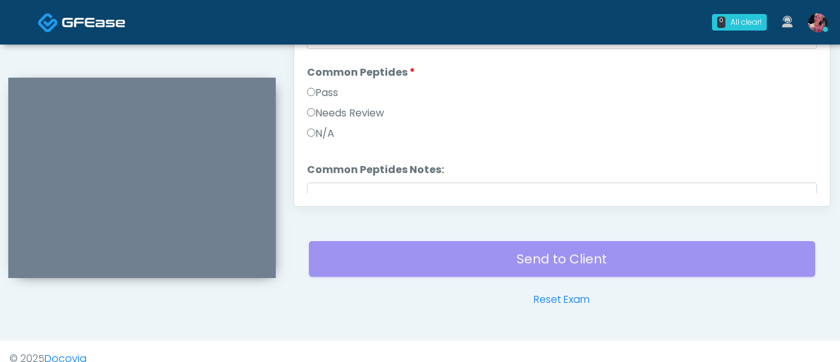
click at [322, 133] on label "N/A" at bounding box center [320, 133] width 27 height 15
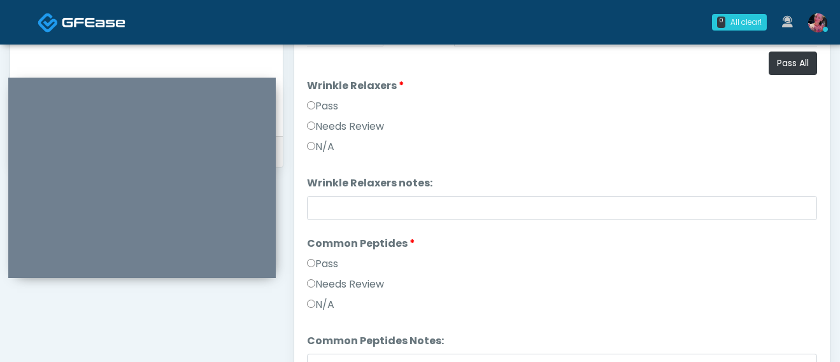
click at [322, 146] on label "N/A" at bounding box center [320, 146] width 27 height 15
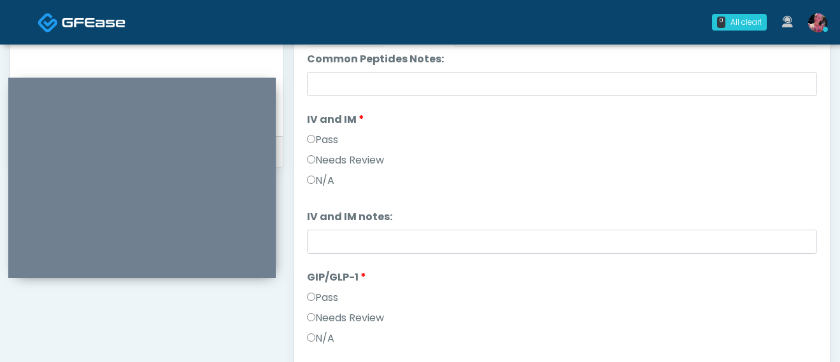
click at [327, 219] on label "IV and IM notes:" at bounding box center [349, 217] width 85 height 15
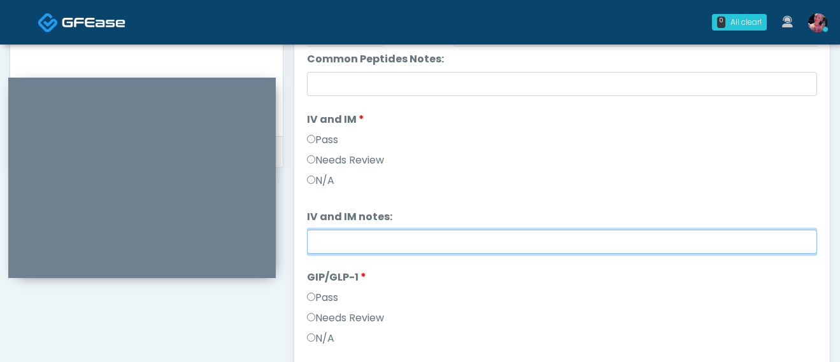
click at [327, 230] on input "IV and IM notes:" at bounding box center [562, 242] width 510 height 24
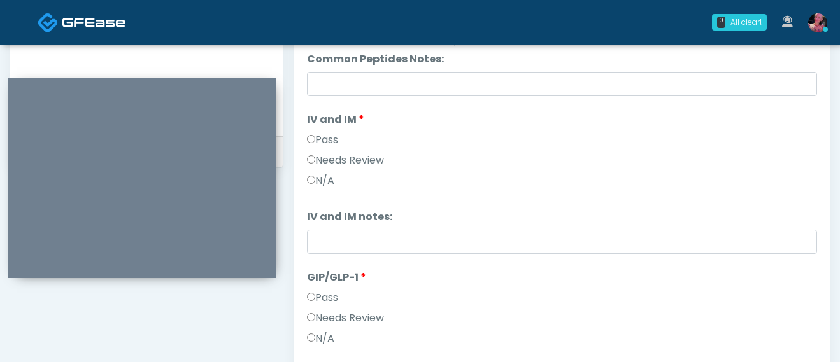
click at [327, 225] on li "IV and IM notes: IV and IM notes:" at bounding box center [562, 232] width 510 height 45
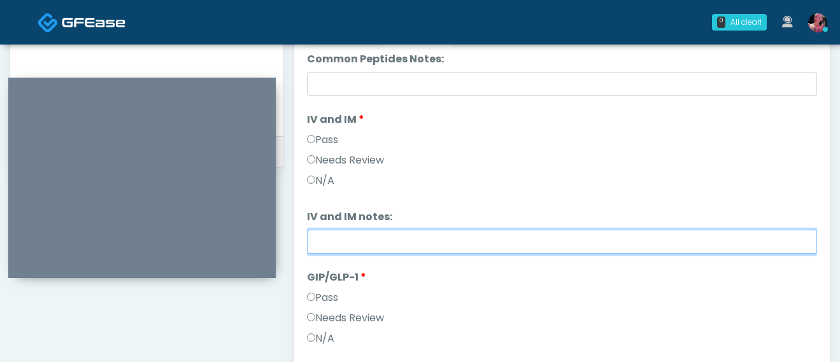
click at [327, 245] on input "IV and IM notes:" at bounding box center [562, 242] width 510 height 24
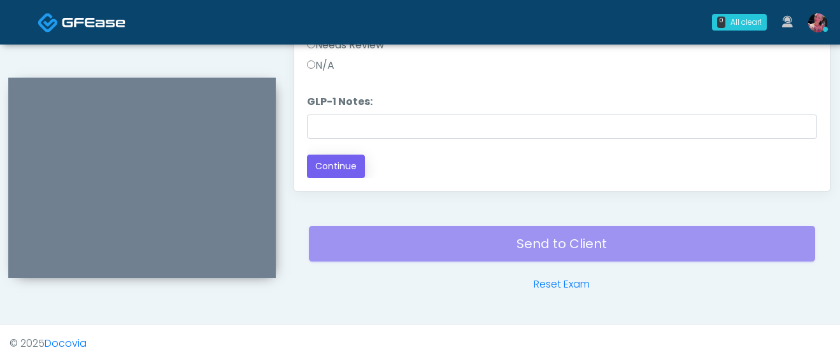
type input "**********"
click at [339, 166] on button "Continue" at bounding box center [336, 167] width 58 height 24
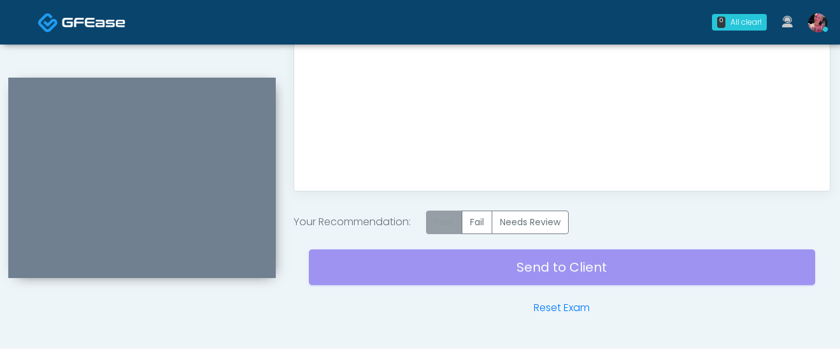
click at [453, 224] on label "Pass" at bounding box center [444, 223] width 36 height 24
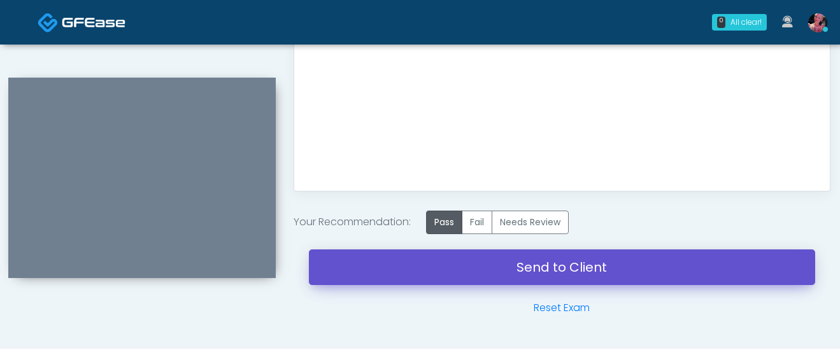
click at [432, 265] on link "Send to Client" at bounding box center [562, 268] width 506 height 36
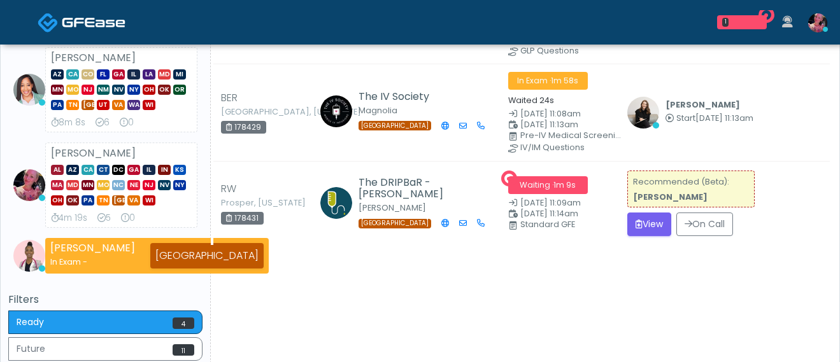
scroll to position [218, 0]
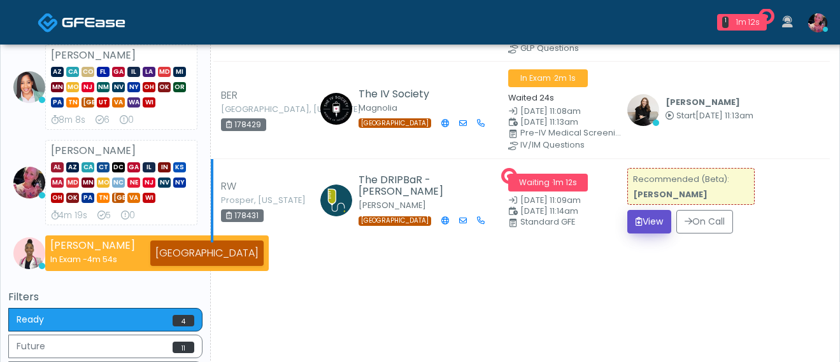
click at [638, 224] on icon "submit" at bounding box center [639, 221] width 7 height 9
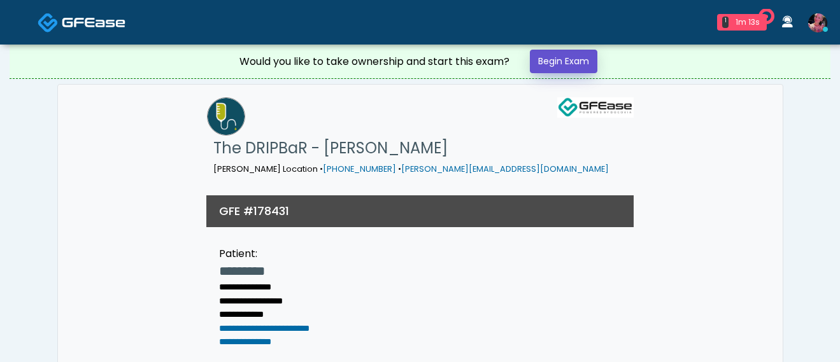
click at [556, 61] on link "Begin Exam" at bounding box center [564, 62] width 68 height 24
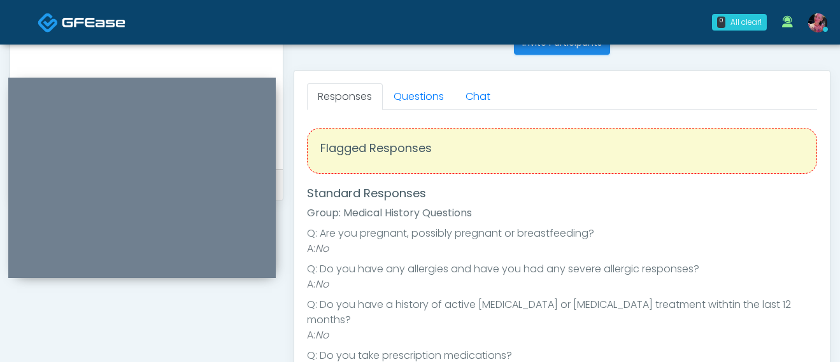
scroll to position [523, 0]
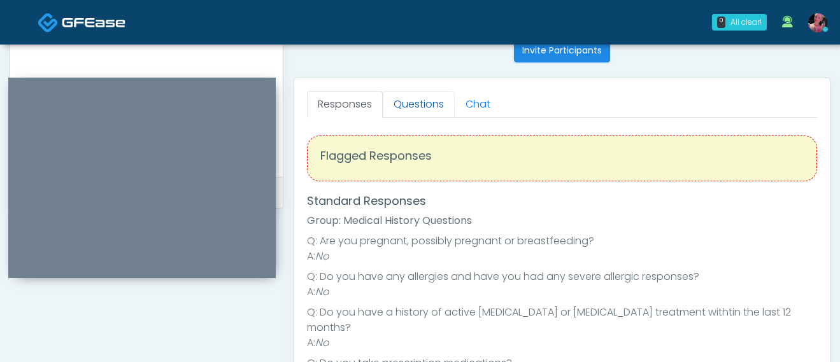
click at [412, 105] on link "Questions" at bounding box center [419, 104] width 72 height 27
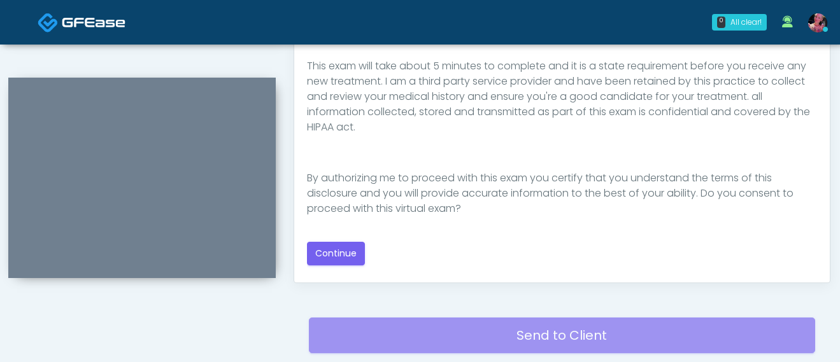
scroll to position [682, 0]
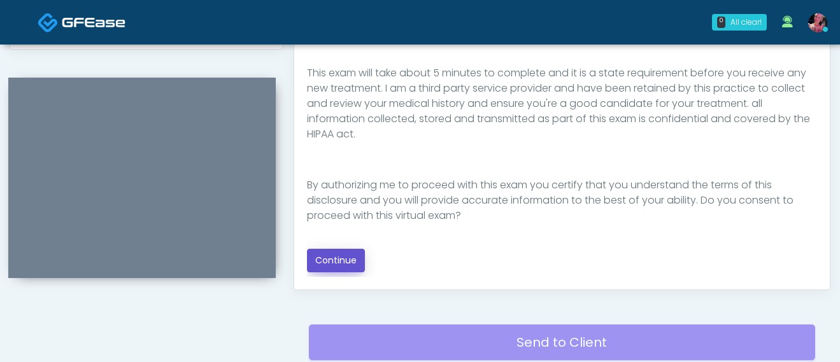
click at [341, 256] on button "Continue" at bounding box center [336, 261] width 58 height 24
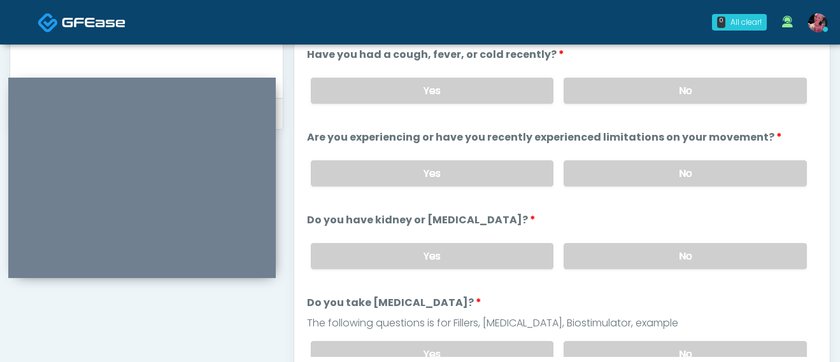
scroll to position [589, 0]
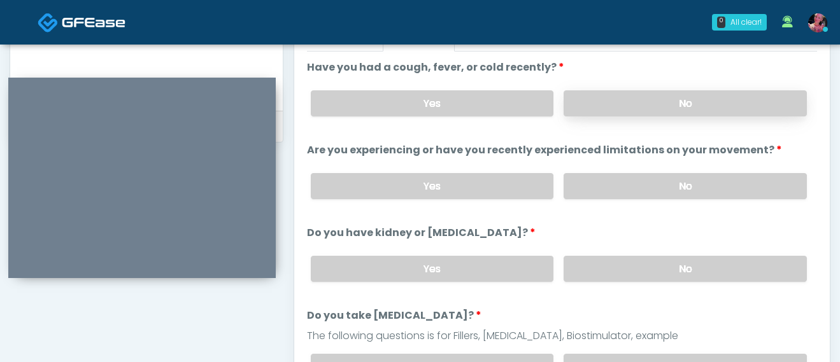
click at [616, 113] on label "No" at bounding box center [685, 103] width 243 height 26
click at [615, 182] on label "No" at bounding box center [685, 186] width 243 height 26
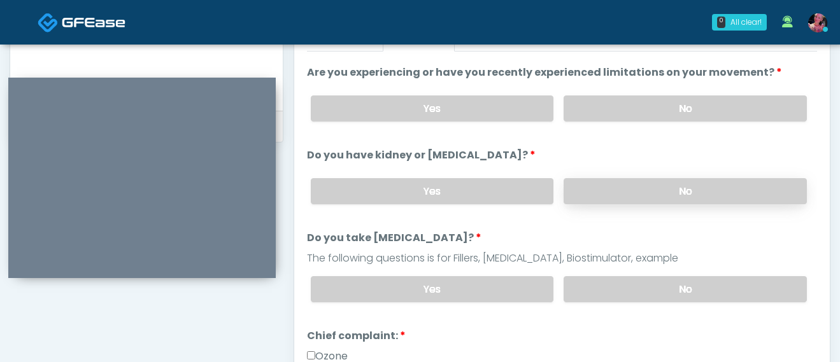
click at [612, 189] on label "No" at bounding box center [685, 191] width 243 height 26
click at [611, 297] on label "No" at bounding box center [685, 289] width 243 height 26
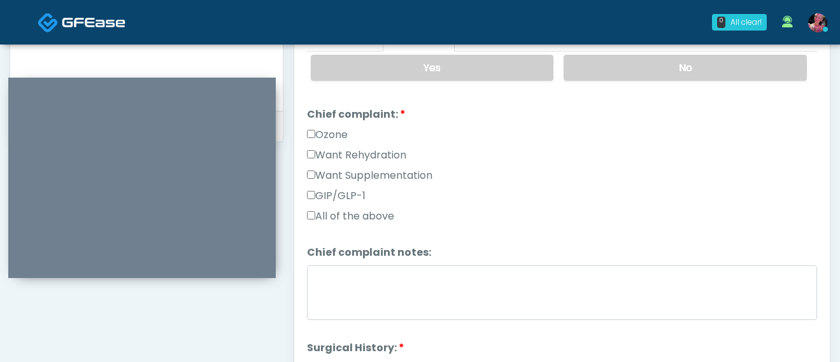
scroll to position [311, 0]
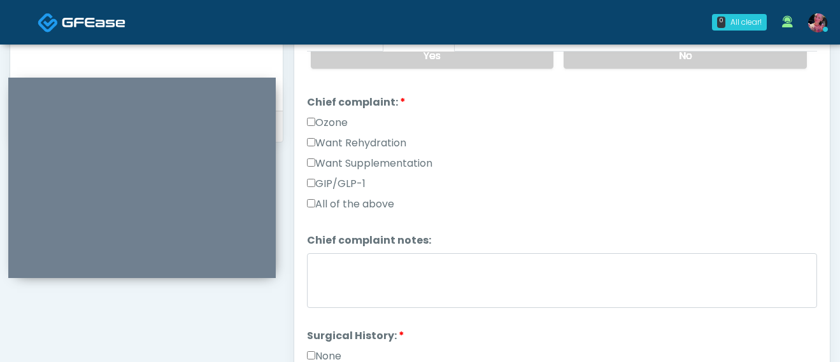
click at [376, 136] on label "Want Rehydration" at bounding box center [356, 143] width 99 height 15
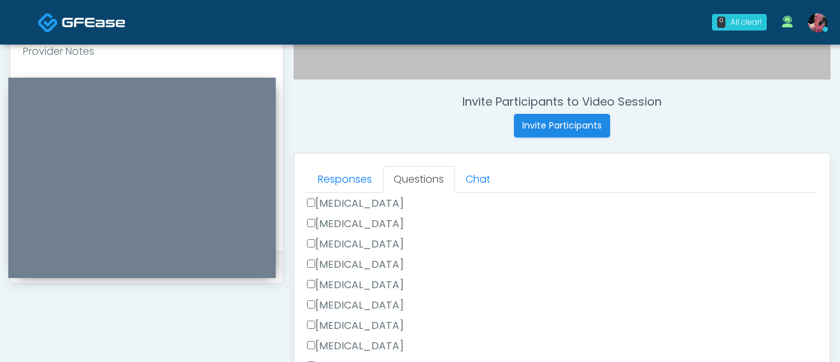
scroll to position [445, 0]
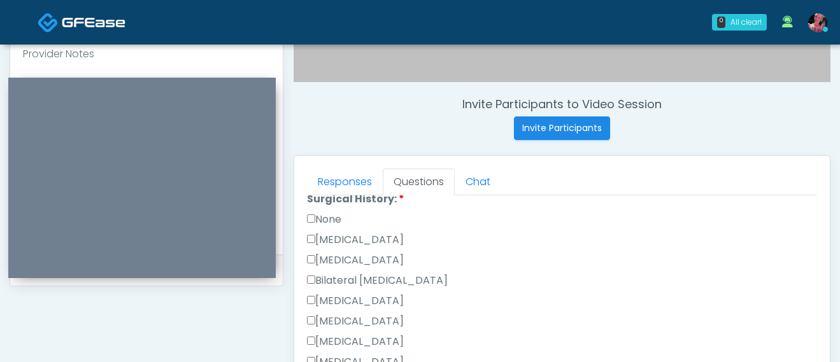
click at [325, 215] on label "None" at bounding box center [324, 219] width 34 height 15
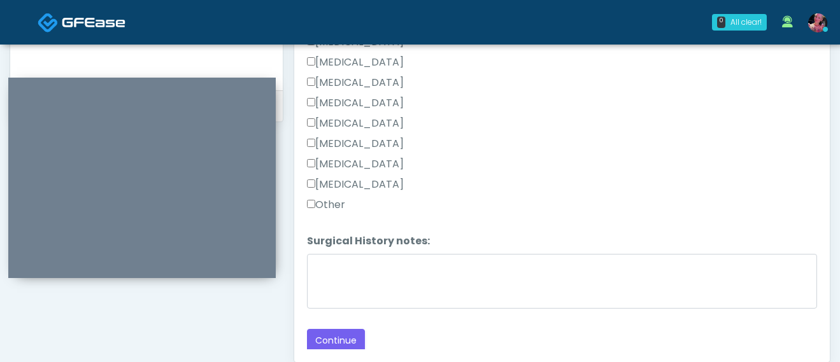
scroll to position [636, 0]
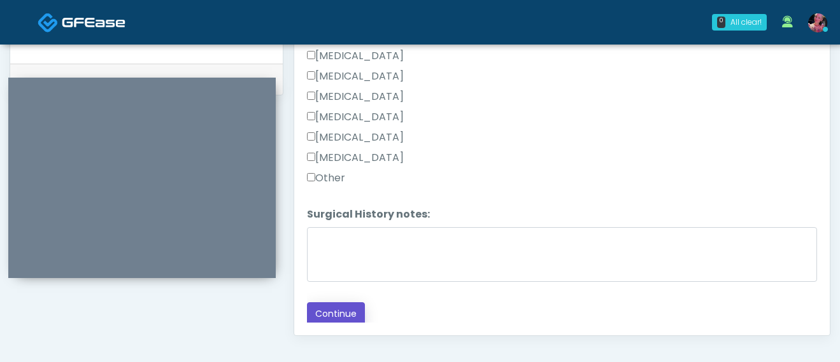
click at [336, 313] on button "Continue" at bounding box center [336, 315] width 58 height 24
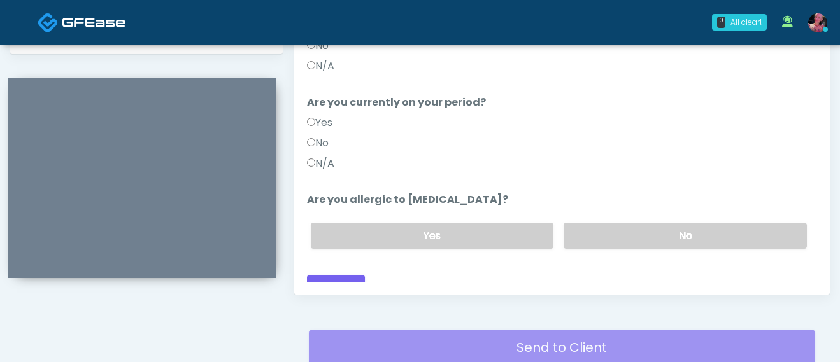
scroll to position [646, 0]
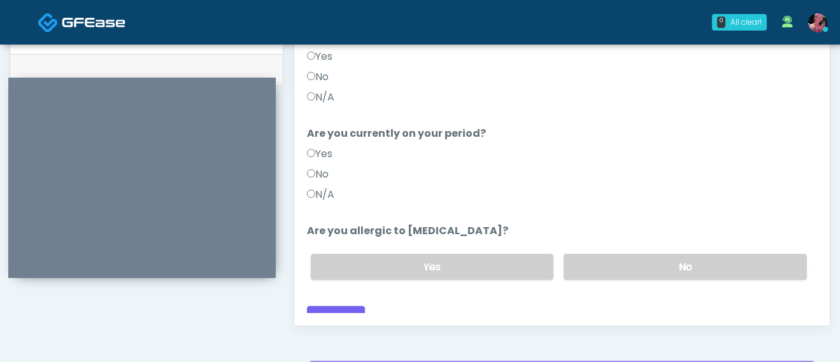
click at [621, 265] on div "Yes No" at bounding box center [559, 267] width 517 height 46
click at [618, 254] on label "No" at bounding box center [685, 267] width 243 height 26
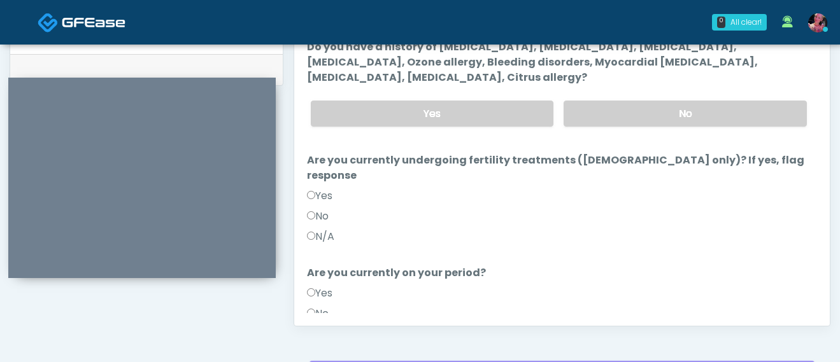
scroll to position [532, 0]
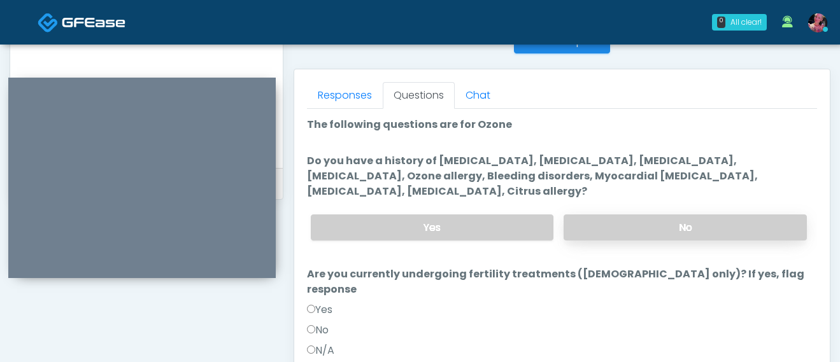
click at [613, 229] on label "No" at bounding box center [685, 228] width 243 height 26
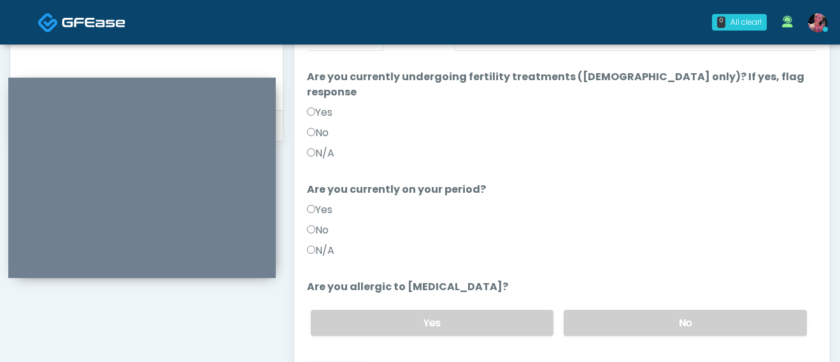
scroll to position [605, 0]
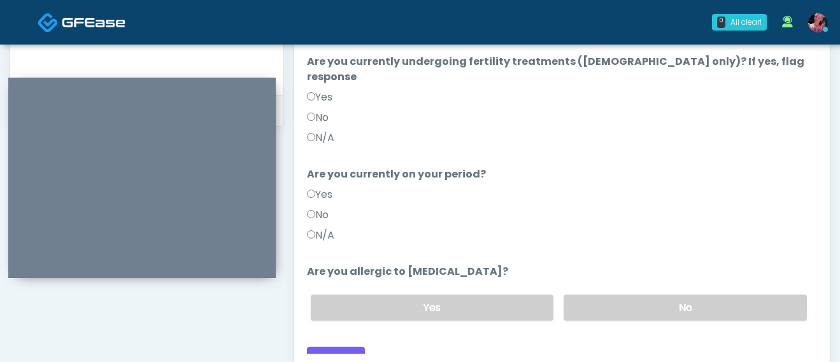
click at [299, 110] on div "Responses Questions Chat Good Faith Exam Script Good Faith Exam Script INTRODUC…" at bounding box center [562, 181] width 536 height 371
click at [302, 116] on div "Responses Questions Chat Good Faith Exam Script Good Faith Exam Script INTRODUC…" at bounding box center [562, 181] width 536 height 371
click at [331, 228] on label "N/A" at bounding box center [320, 235] width 27 height 15
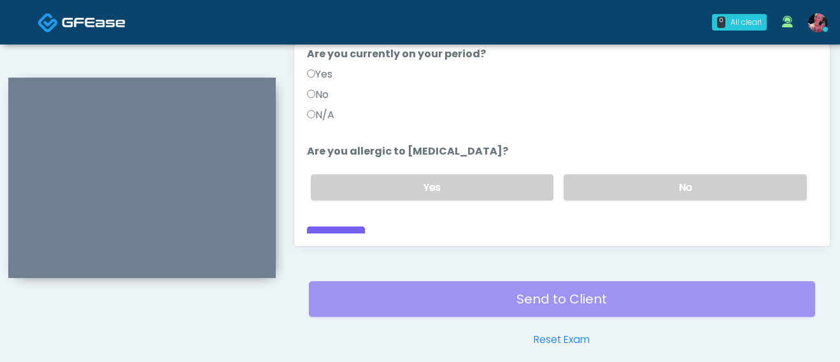
scroll to position [727, 0]
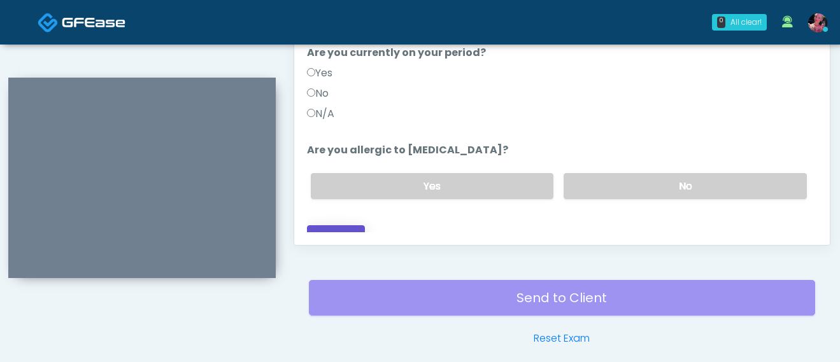
click at [348, 231] on button "Continue" at bounding box center [336, 237] width 58 height 24
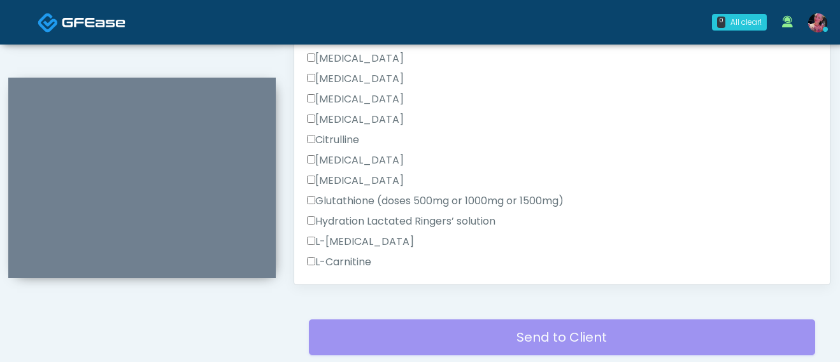
scroll to position [689, 0]
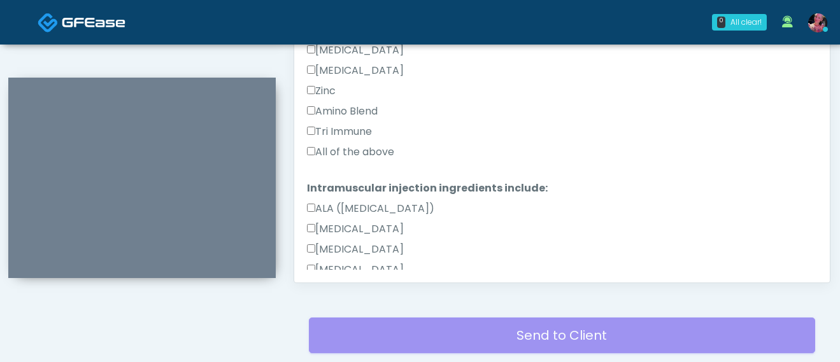
click at [338, 153] on label "All of the above" at bounding box center [350, 152] width 87 height 15
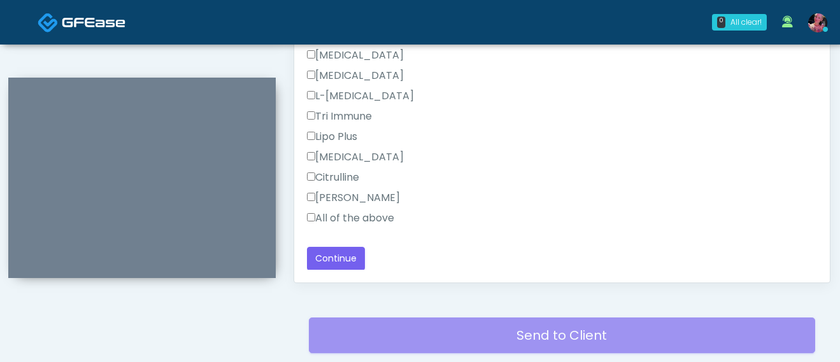
scroll to position [694, 0]
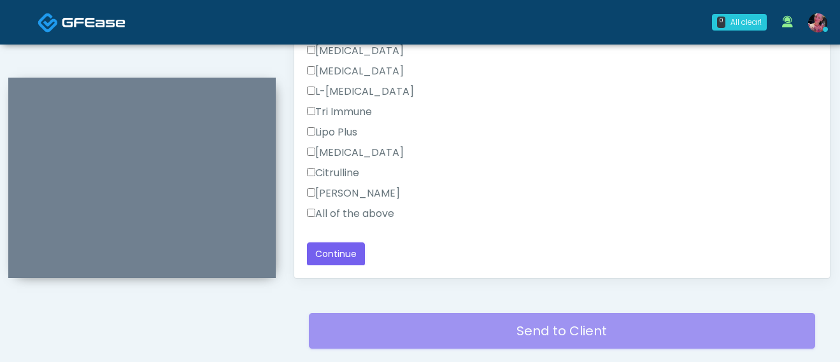
click at [372, 217] on label "All of the above" at bounding box center [350, 213] width 87 height 15
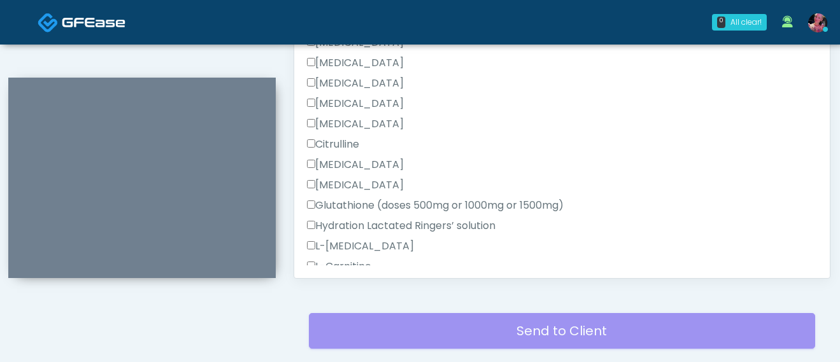
scroll to position [0, 0]
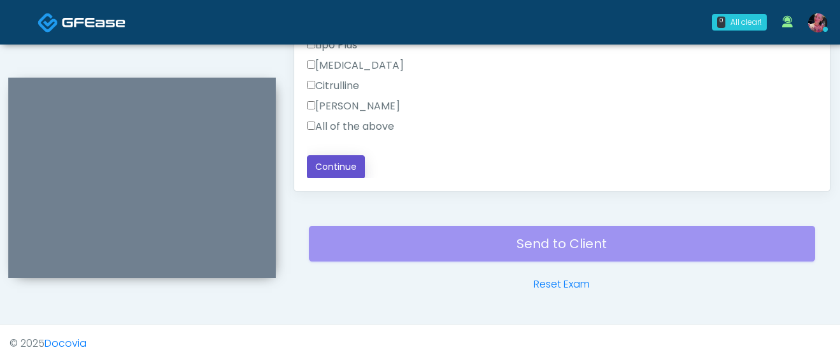
click at [335, 159] on button "Continue" at bounding box center [336, 167] width 58 height 24
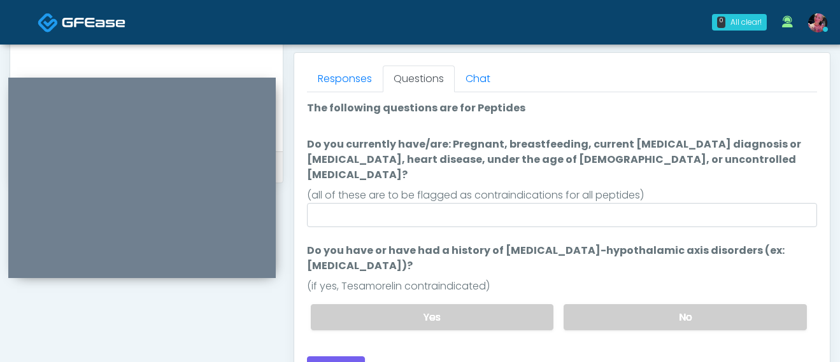
click at [659, 315] on div "Yes No" at bounding box center [559, 317] width 517 height 46
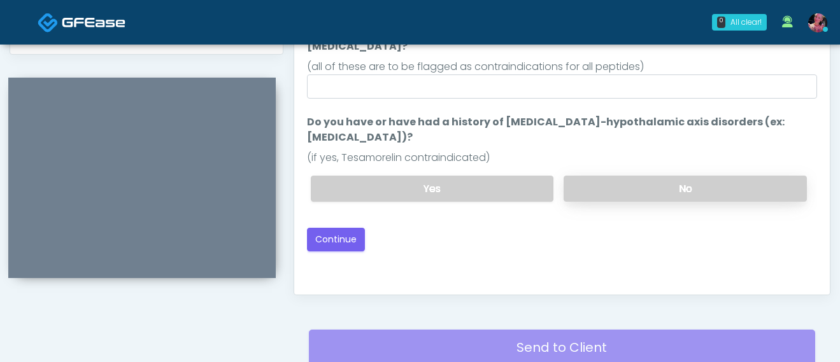
click at [595, 176] on label "No" at bounding box center [685, 189] width 243 height 26
click at [327, 231] on button "Continue" at bounding box center [336, 240] width 58 height 24
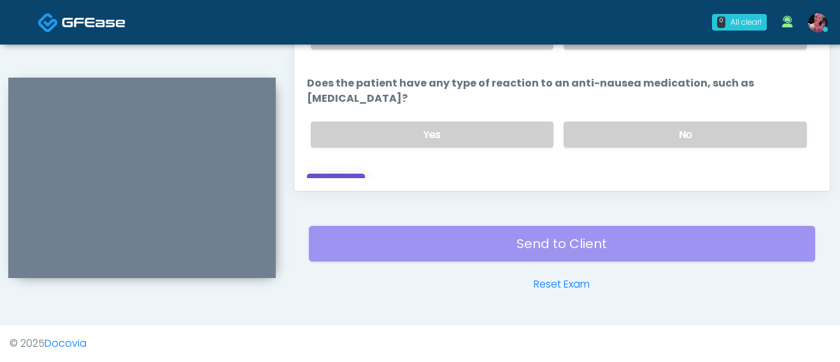
click at [334, 174] on button "Continue" at bounding box center [336, 186] width 58 height 24
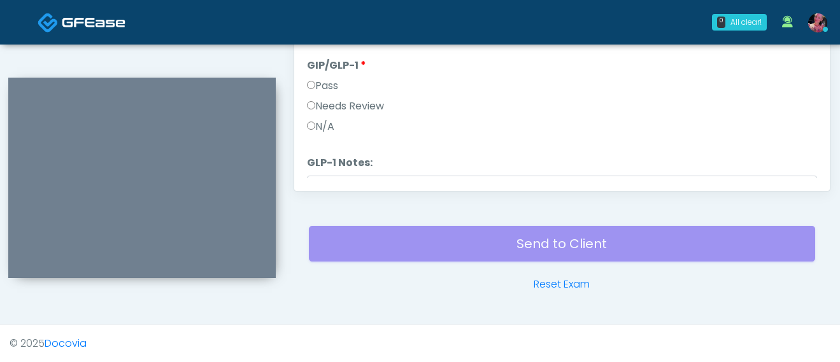
click at [348, 124] on div "N/A" at bounding box center [562, 129] width 510 height 20
click at [332, 128] on label "N/A" at bounding box center [320, 126] width 27 height 15
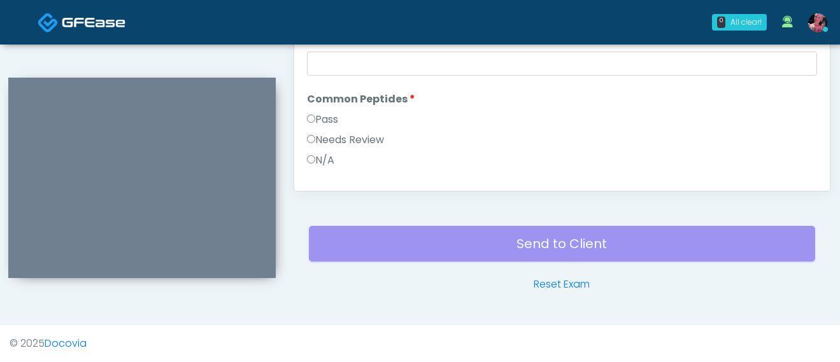
click at [332, 128] on div "Pass" at bounding box center [562, 122] width 510 height 20
click at [328, 123] on label "Pass" at bounding box center [322, 119] width 31 height 15
click at [320, 70] on label "Pass" at bounding box center [322, 77] width 31 height 15
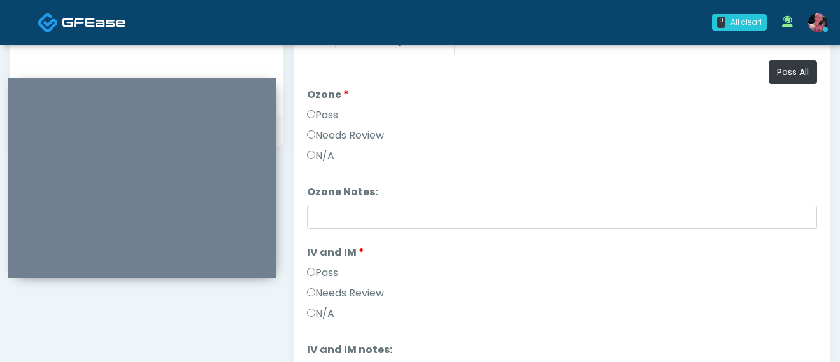
click at [317, 113] on label "Pass" at bounding box center [322, 115] width 31 height 15
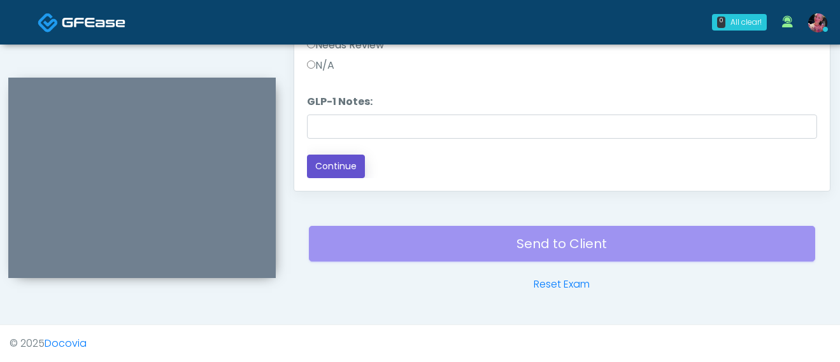
click at [327, 165] on button "Continue" at bounding box center [336, 167] width 58 height 24
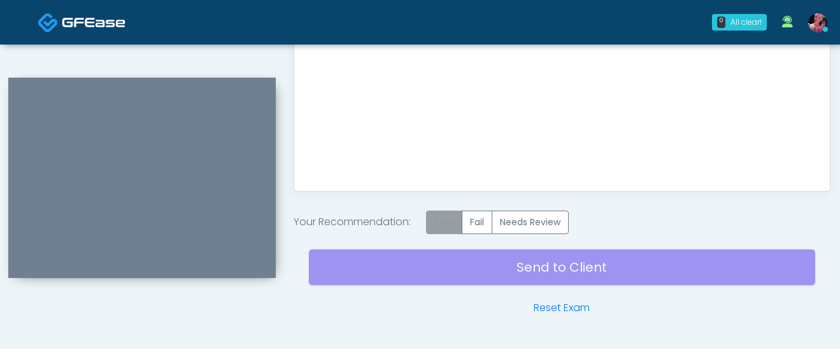
click at [442, 222] on label "Pass" at bounding box center [444, 223] width 36 height 24
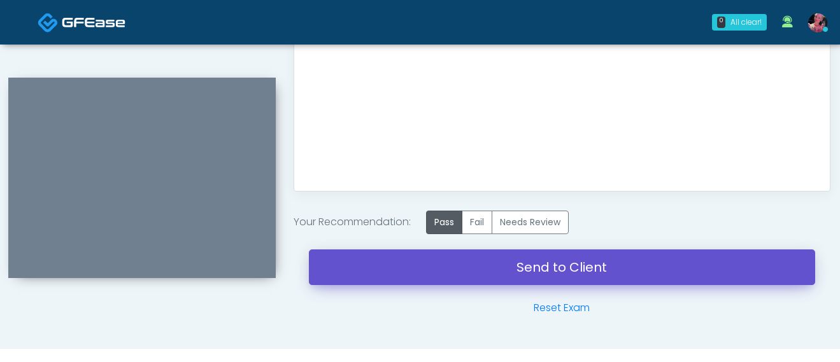
click at [441, 262] on link "Send to Client" at bounding box center [562, 268] width 506 height 36
click at [546, 264] on link "Send to Client" at bounding box center [562, 268] width 506 height 36
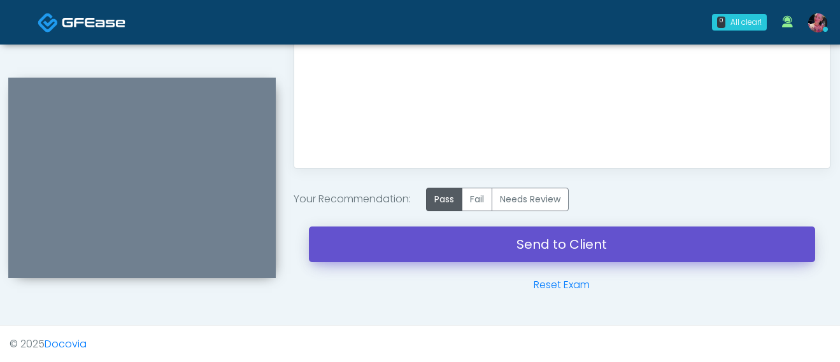
scroll to position [804, 0]
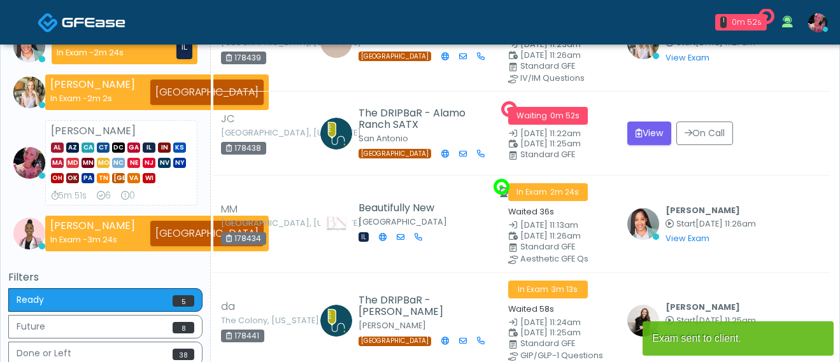
scroll to position [187, 0]
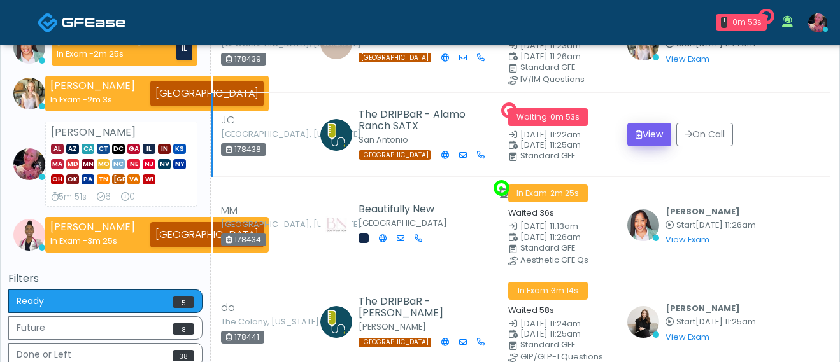
drag, startPoint x: 620, startPoint y: 127, endPoint x: 629, endPoint y: 132, distance: 10.0
click at [620, 127] on td "Waiting · 0m 53s [DATE] 11:22am [DATE] 11:25am Standard GFE" at bounding box center [560, 135] width 119 height 84
click at [633, 135] on button "View" at bounding box center [649, 135] width 44 height 24
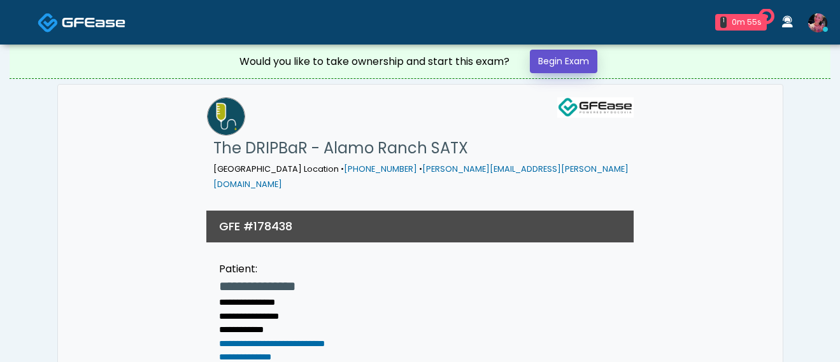
click at [561, 62] on link "Begin Exam" at bounding box center [564, 62] width 68 height 24
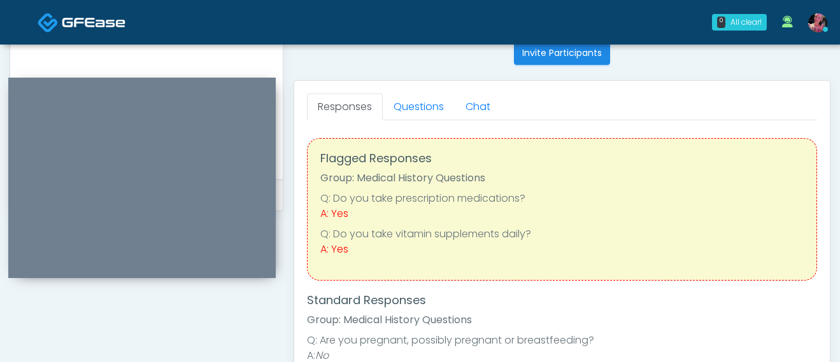
scroll to position [546, 0]
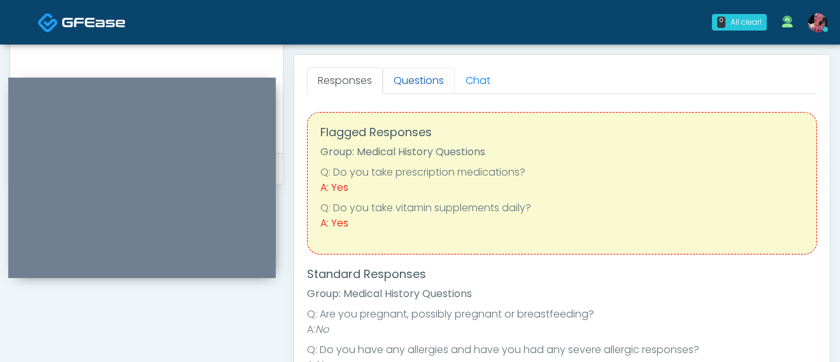
click at [426, 82] on link "Questions" at bounding box center [419, 81] width 72 height 27
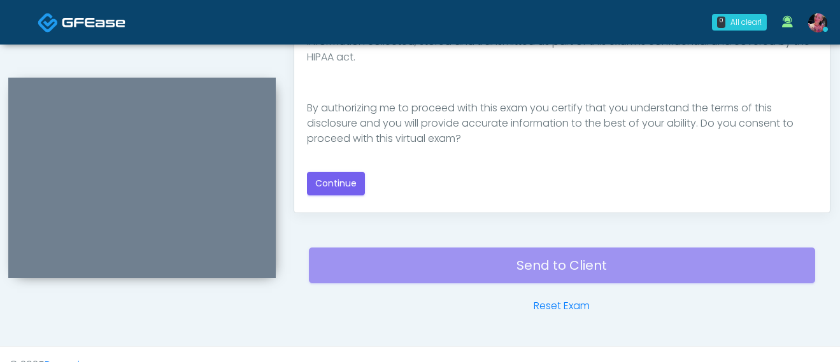
scroll to position [778, 0]
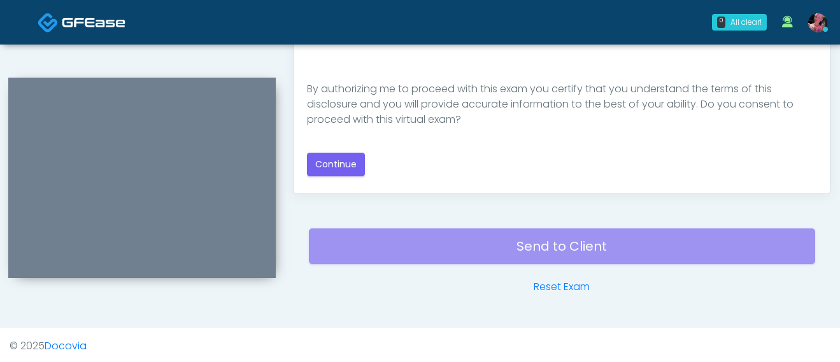
click at [331, 183] on div "Responses Questions Chat Good Faith Exam Script Good Faith Exam Script INTRODUC…" at bounding box center [562, 8] width 536 height 371
click at [331, 159] on button "Continue" at bounding box center [336, 165] width 58 height 24
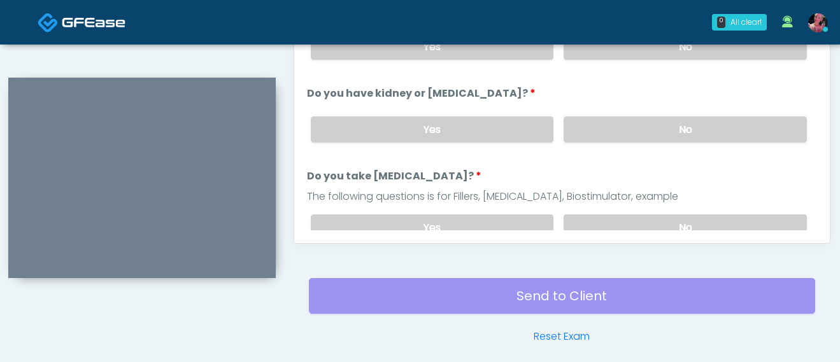
scroll to position [697, 0]
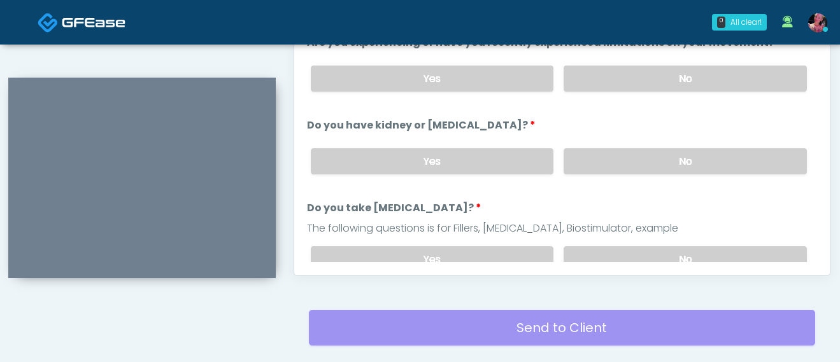
drag, startPoint x: 612, startPoint y: 78, endPoint x: 612, endPoint y: 127, distance: 48.4
click at [612, 78] on label "No" at bounding box center [685, 79] width 243 height 26
click at [612, 164] on label "No" at bounding box center [685, 161] width 243 height 26
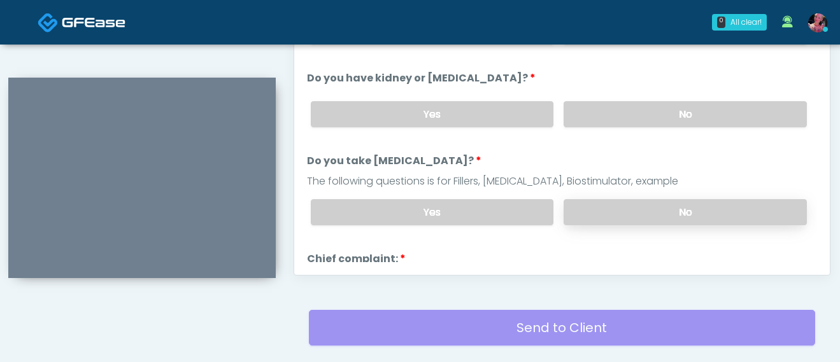
click at [616, 210] on label "No" at bounding box center [685, 212] width 243 height 26
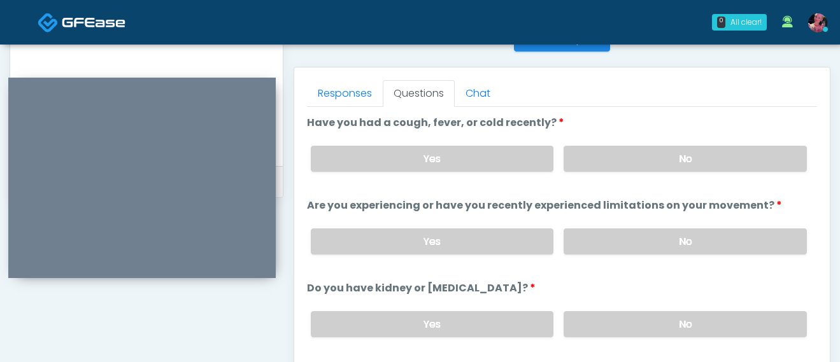
scroll to position [533, 0]
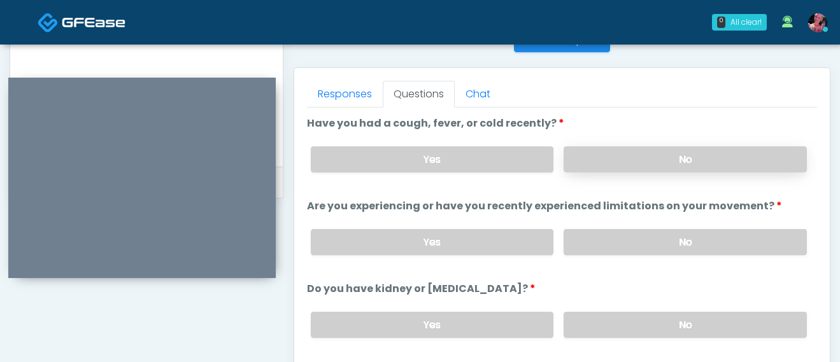
click at [597, 164] on label "No" at bounding box center [685, 159] width 243 height 26
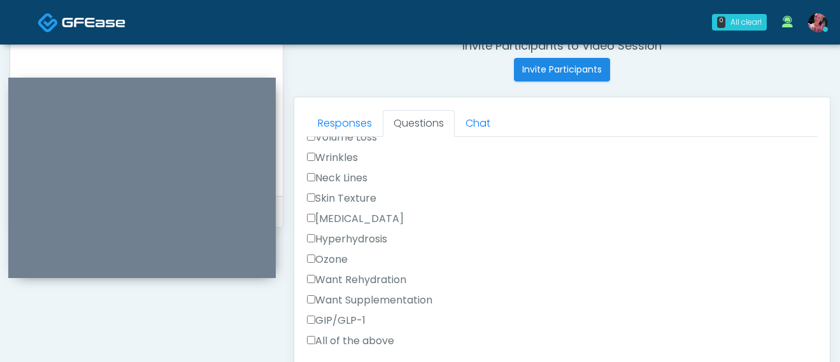
scroll to position [384, 0]
click at [333, 294] on label "Want Supplementation" at bounding box center [369, 298] width 125 height 15
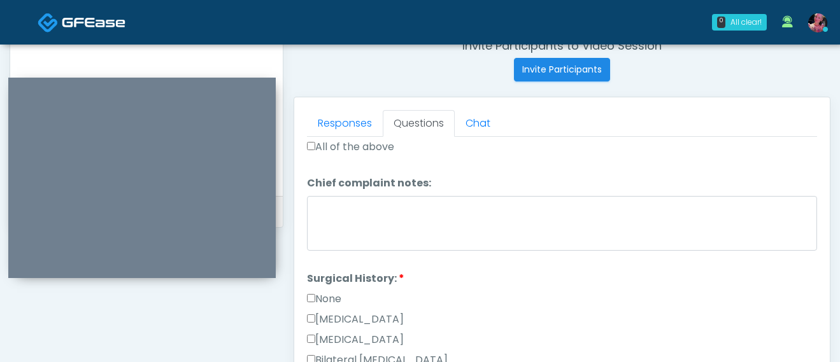
click at [333, 294] on label "None" at bounding box center [324, 299] width 34 height 15
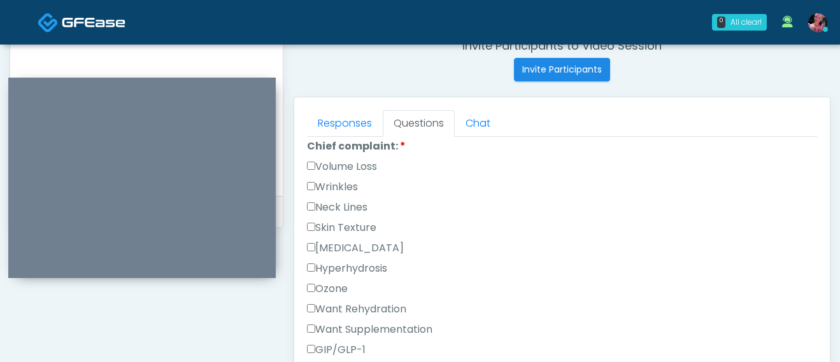
scroll to position [376, 0]
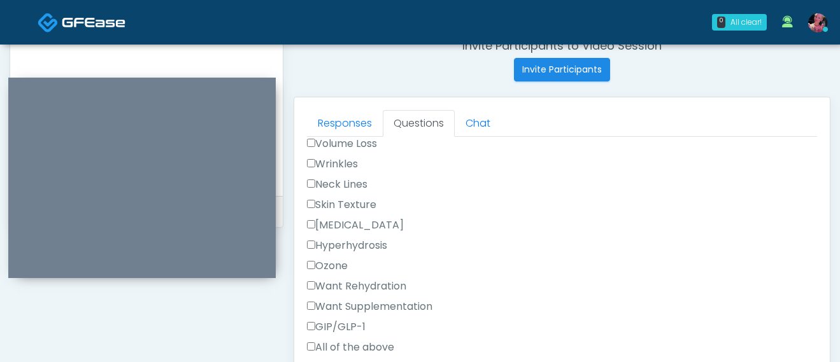
click at [332, 285] on label "Want Rehydration" at bounding box center [356, 286] width 99 height 15
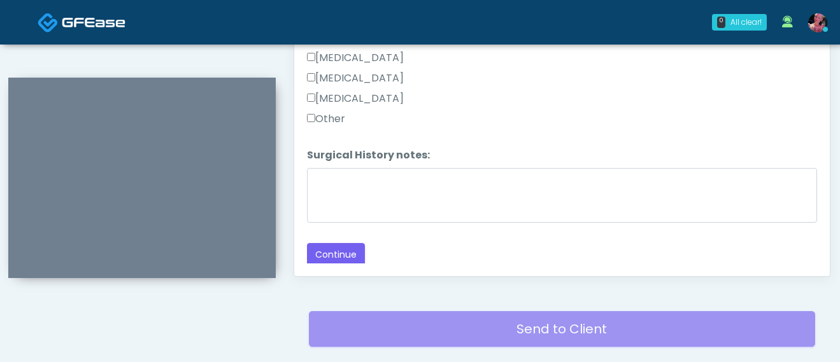
scroll to position [716, 0]
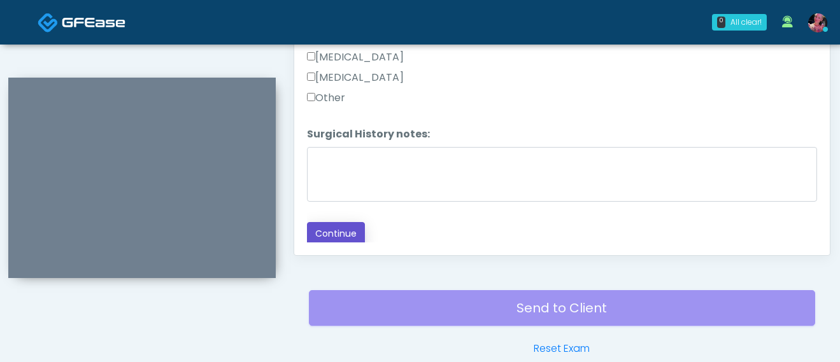
click at [339, 222] on button "Continue" at bounding box center [336, 234] width 58 height 24
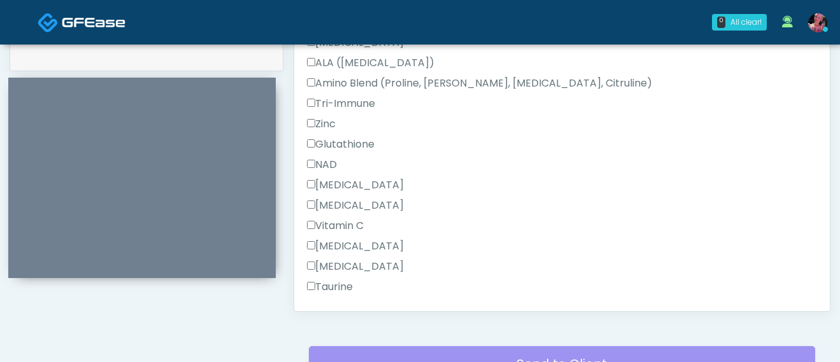
scroll to position [663, 0]
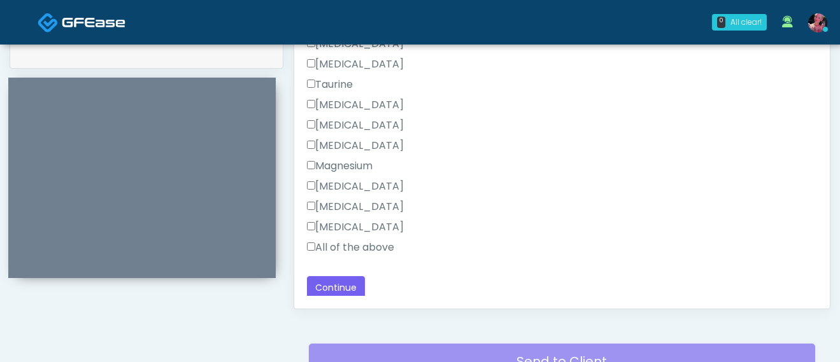
click at [336, 252] on label "All of the above" at bounding box center [350, 247] width 87 height 15
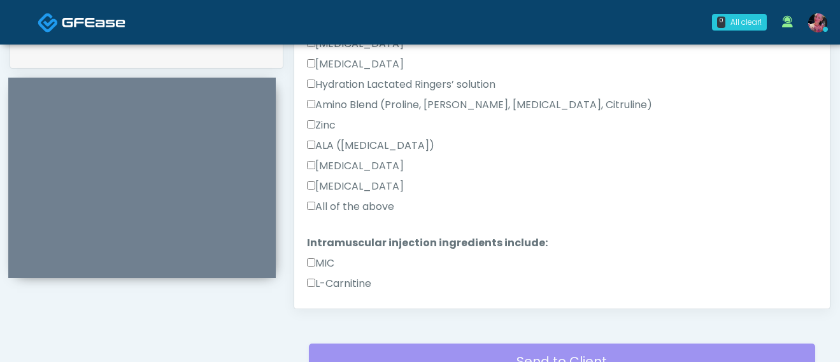
click at [333, 206] on label "All of the above" at bounding box center [350, 206] width 87 height 15
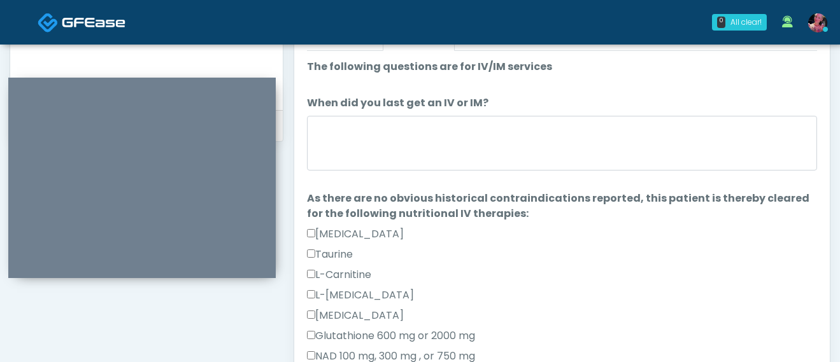
scroll to position [579, 0]
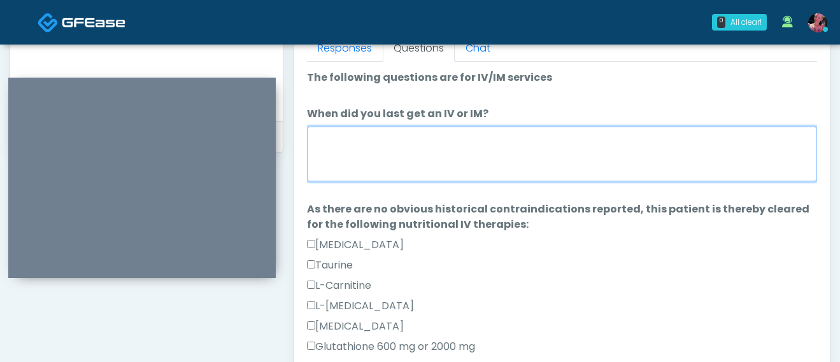
click at [341, 164] on textarea "When did you last get an IV or IM?" at bounding box center [562, 154] width 510 height 55
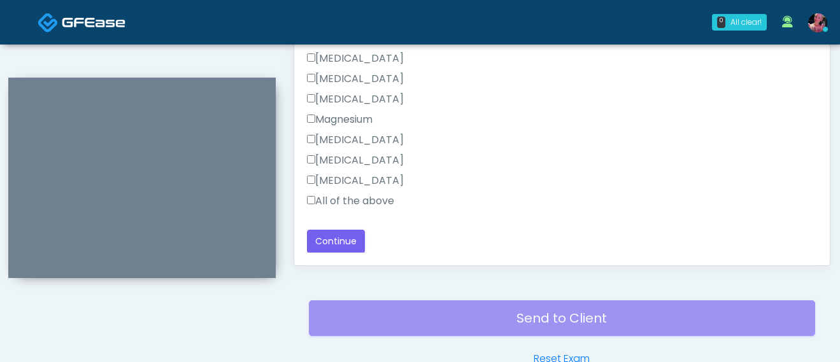
scroll to position [781, 0]
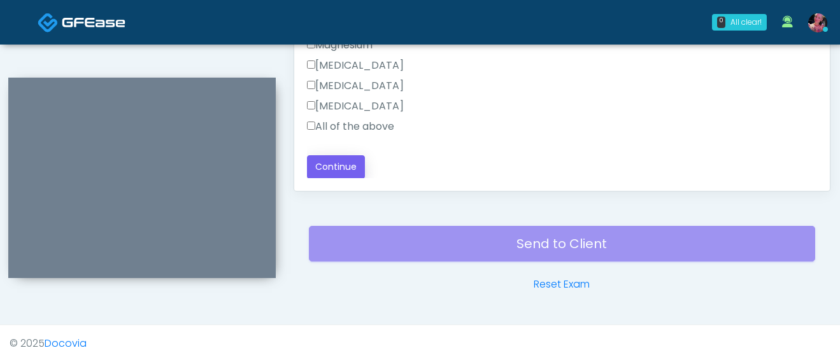
type textarea "**********"
click at [332, 162] on button "Continue" at bounding box center [336, 167] width 58 height 24
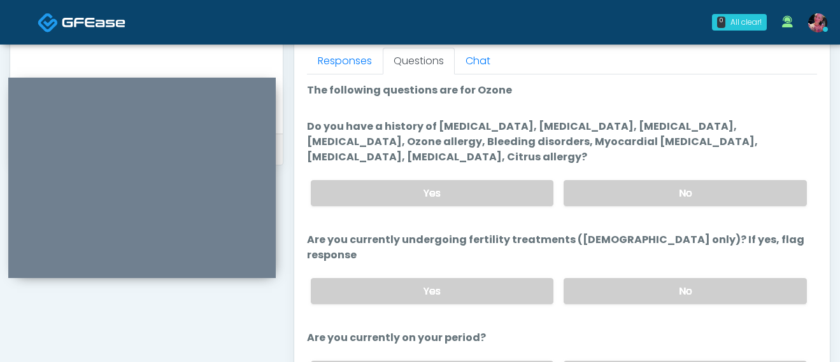
scroll to position [614, 0]
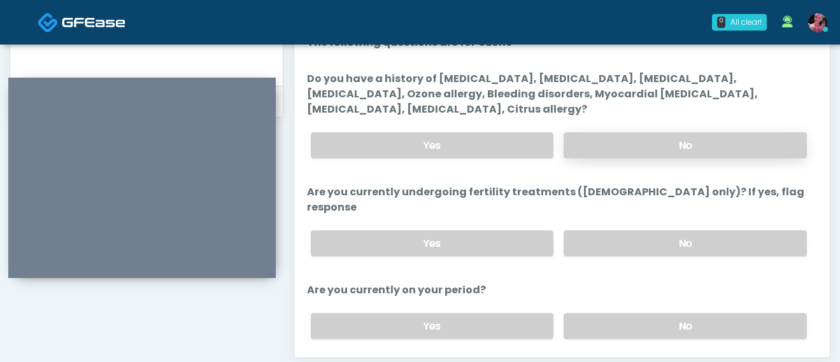
click at [588, 136] on label "No" at bounding box center [685, 145] width 243 height 26
click at [592, 231] on label "No" at bounding box center [685, 244] width 243 height 26
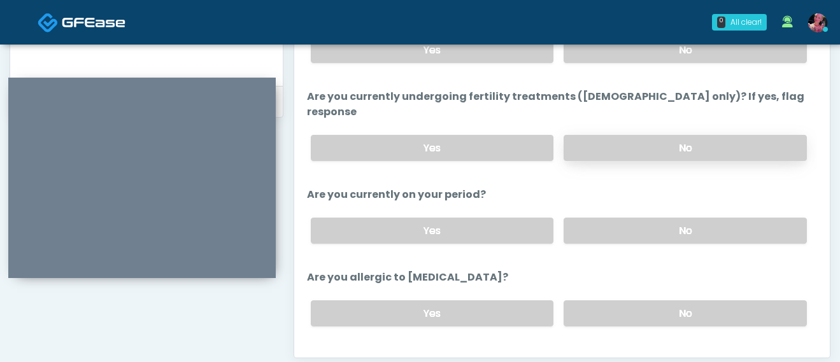
scroll to position [109, 0]
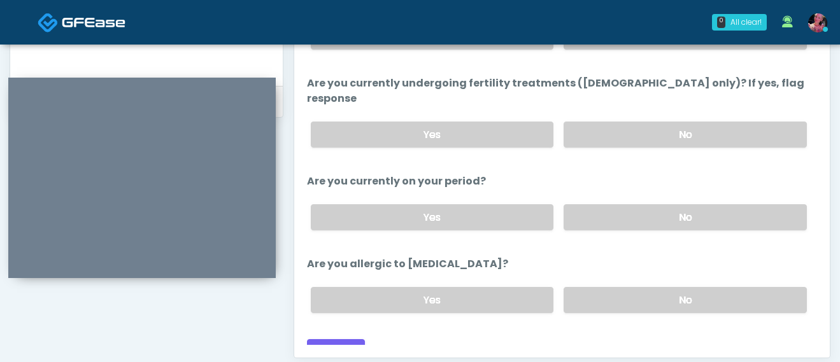
click at [595, 194] on div "Yes No" at bounding box center [559, 217] width 517 height 46
click at [592, 214] on div "Yes No" at bounding box center [559, 217] width 517 height 46
click at [590, 204] on label "No" at bounding box center [685, 217] width 243 height 26
click at [592, 287] on label "No" at bounding box center [685, 300] width 243 height 26
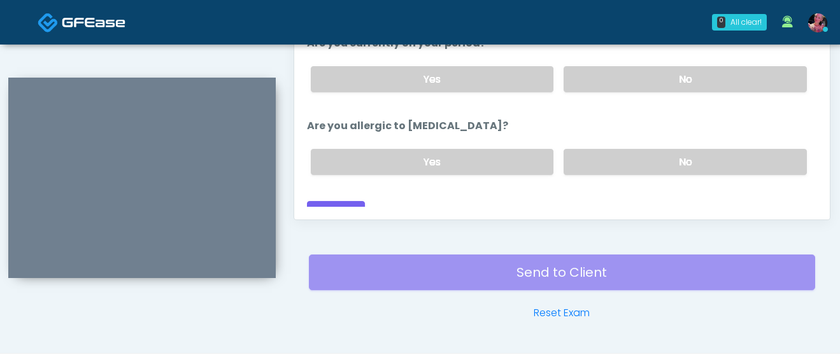
scroll to position [767, 0]
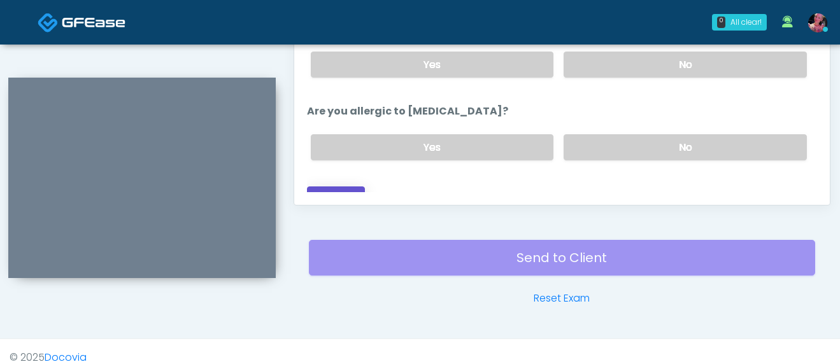
click at [310, 187] on button "Continue" at bounding box center [336, 199] width 58 height 24
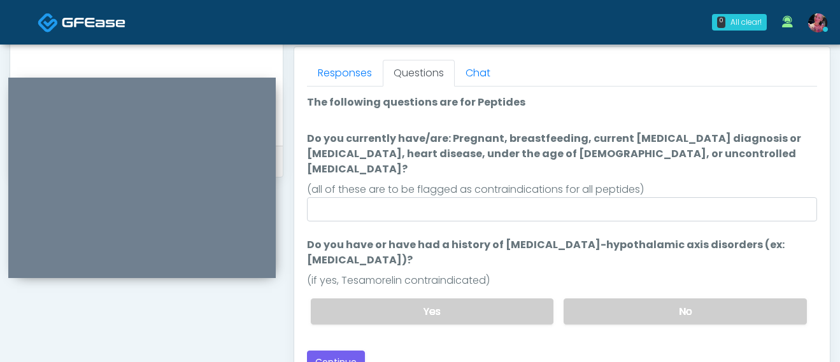
scroll to position [564, 0]
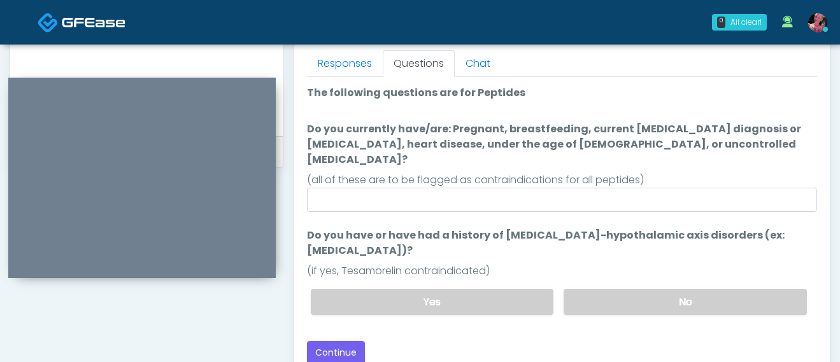
click at [609, 304] on div "Yes No" at bounding box center [559, 302] width 517 height 46
click at [609, 289] on label "No" at bounding box center [685, 302] width 243 height 26
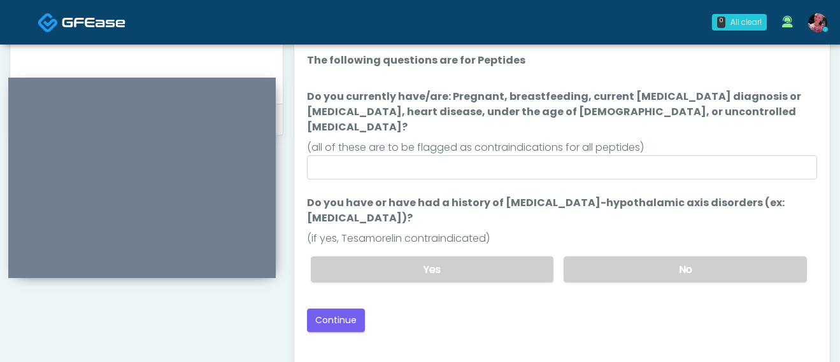
scroll to position [604, 0]
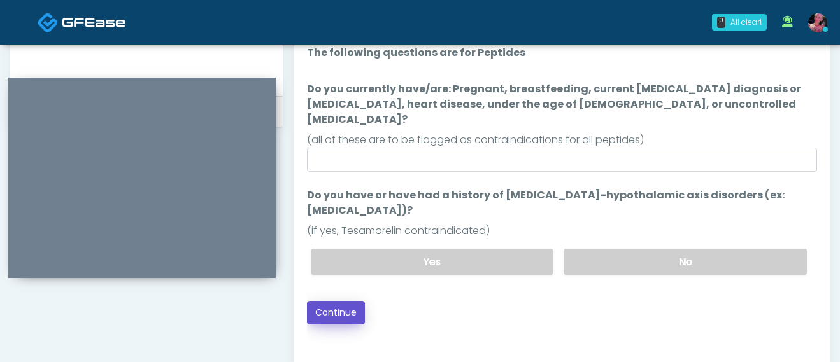
click at [332, 301] on button "Continue" at bounding box center [336, 313] width 58 height 24
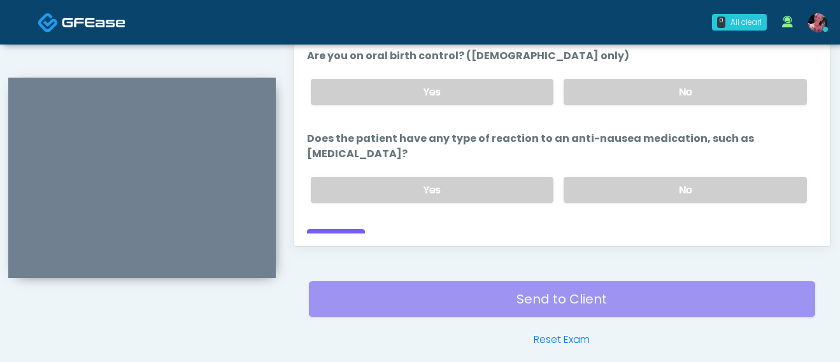
scroll to position [781, 0]
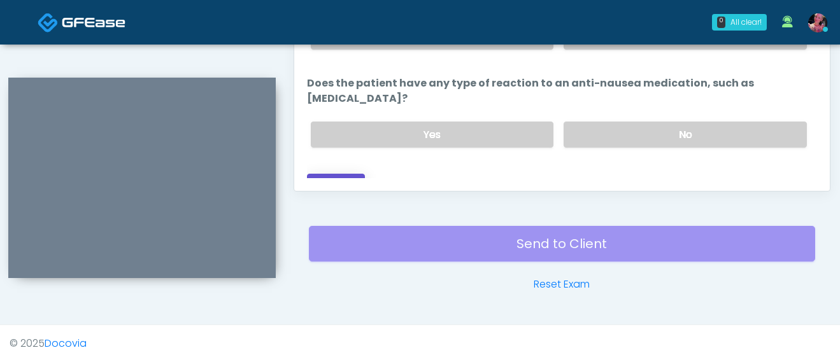
click at [334, 174] on button "Continue" at bounding box center [336, 186] width 58 height 24
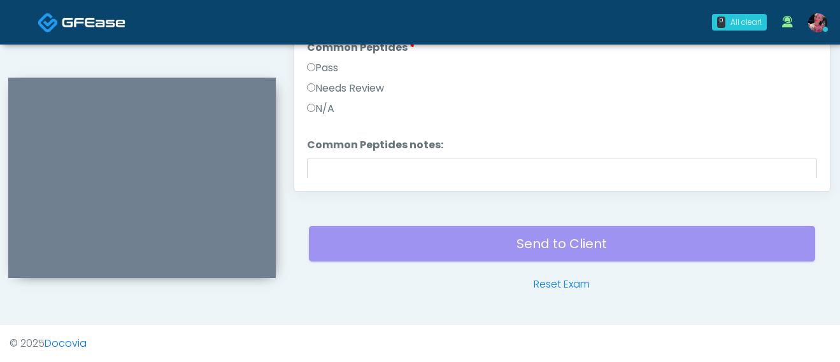
scroll to position [169, 0]
click at [338, 63] on label "Pass" at bounding box center [322, 66] width 31 height 15
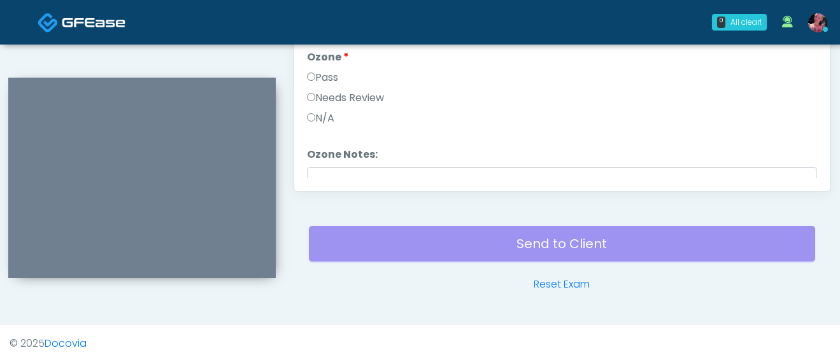
scroll to position [1, 0]
click at [338, 80] on label "Pass" at bounding box center [322, 76] width 31 height 15
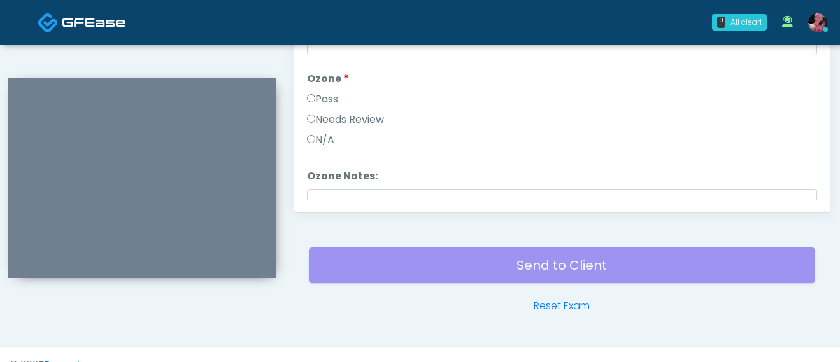
scroll to position [0, 0]
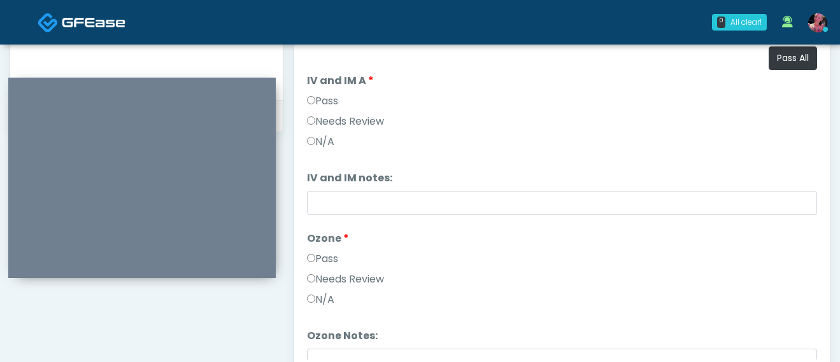
click at [327, 98] on label "Pass" at bounding box center [322, 101] width 31 height 15
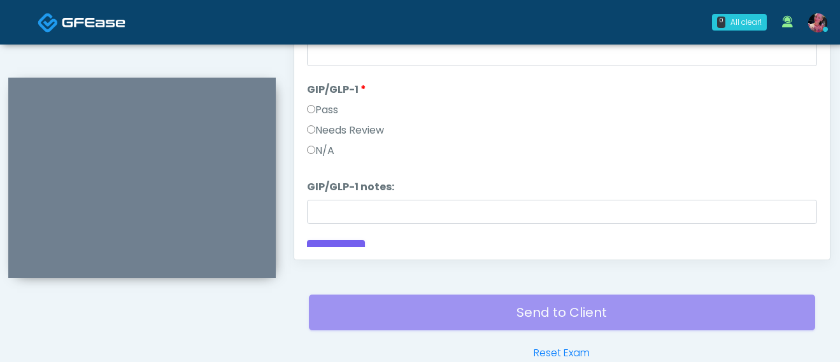
click at [318, 155] on label "N/A" at bounding box center [320, 150] width 27 height 15
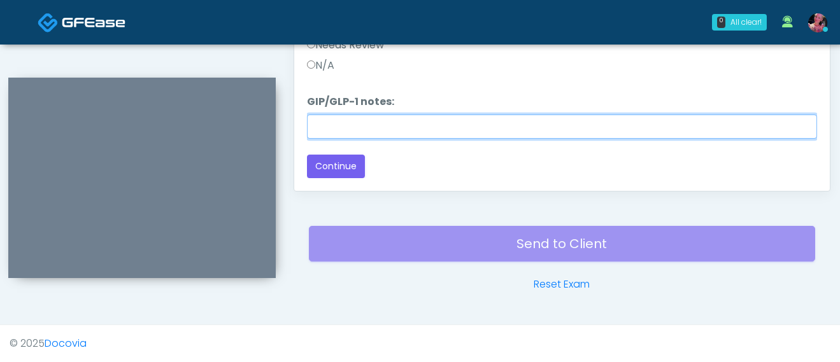
click at [343, 136] on input "GIP/GLP-1 notes:" at bounding box center [562, 127] width 510 height 24
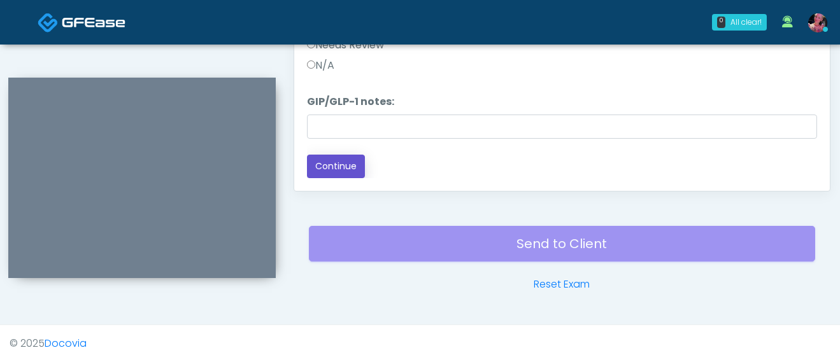
click at [339, 160] on button "Continue" at bounding box center [336, 167] width 58 height 24
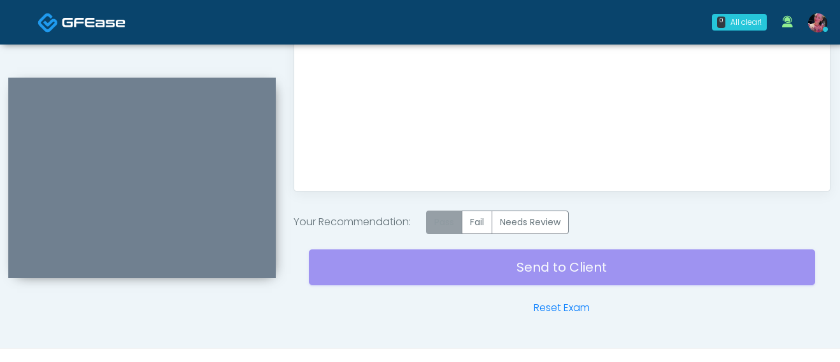
click at [450, 215] on label "Pass" at bounding box center [444, 223] width 36 height 24
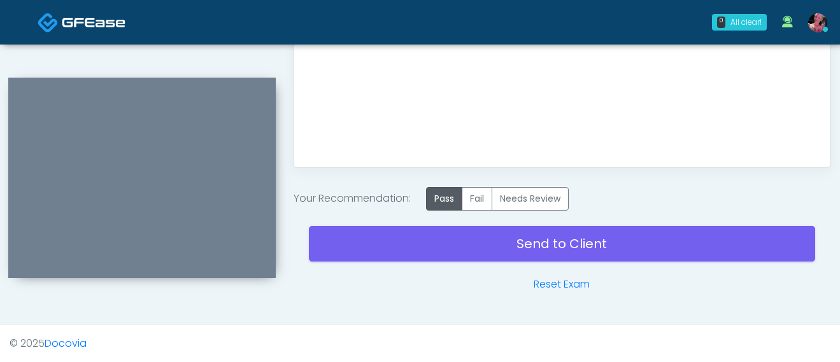
click at [429, 265] on div "Send to Client Reset Exam" at bounding box center [562, 252] width 506 height 82
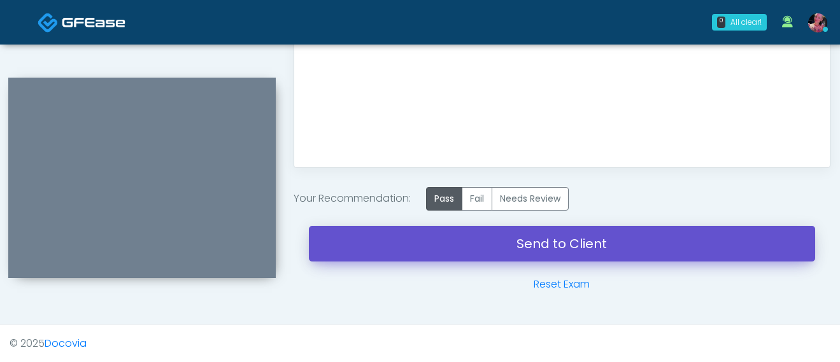
click at [428, 246] on link "Send to Client" at bounding box center [562, 244] width 506 height 36
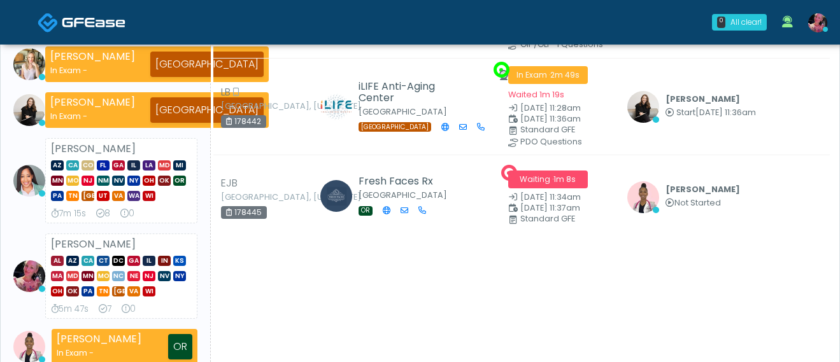
scroll to position [125, 0]
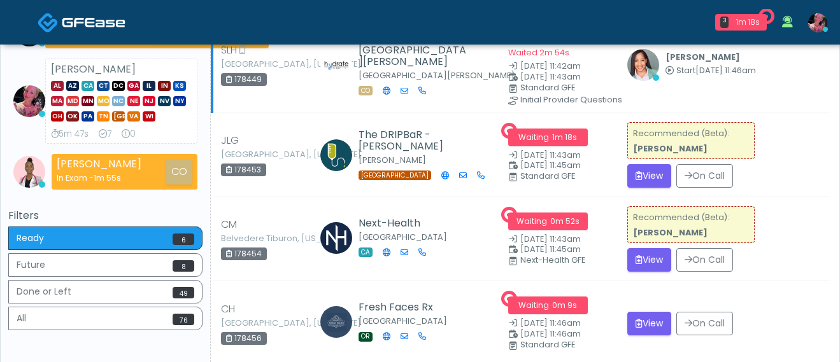
scroll to position [270, 0]
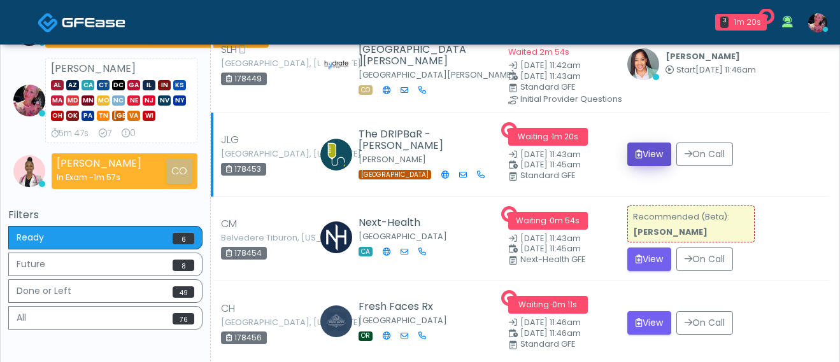
click at [638, 157] on button "View" at bounding box center [649, 155] width 44 height 24
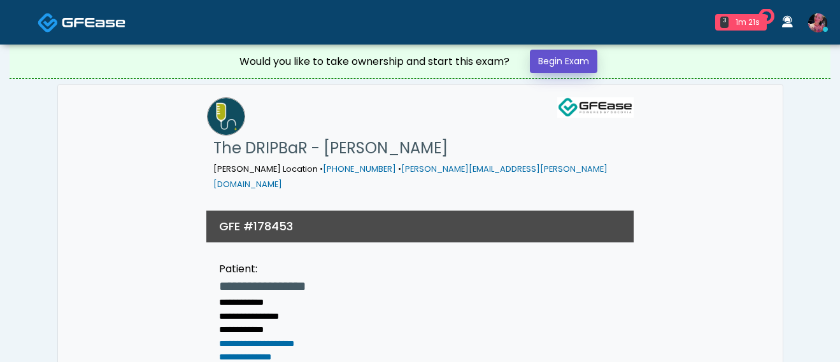
click at [542, 62] on link "Begin Exam" at bounding box center [564, 62] width 68 height 24
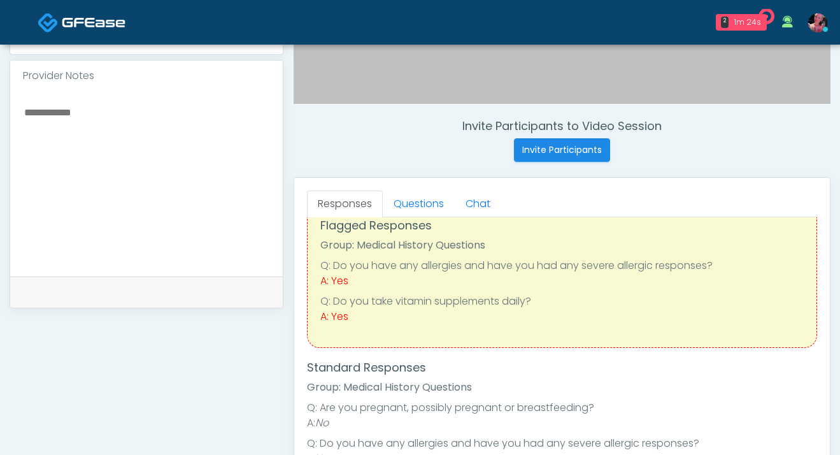
scroll to position [39, 0]
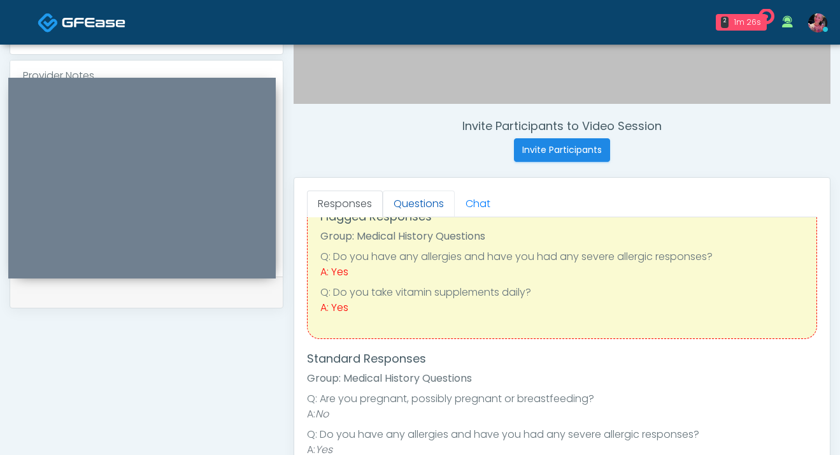
click at [427, 210] on link "Questions" at bounding box center [419, 203] width 72 height 27
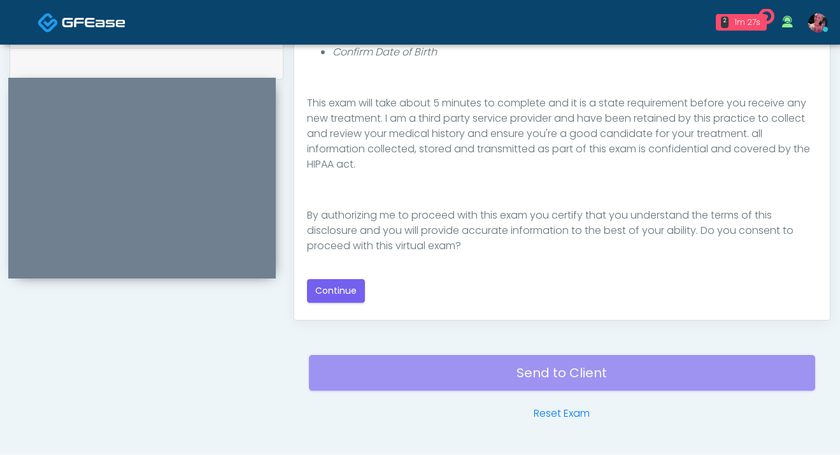
scroll to position [658, 0]
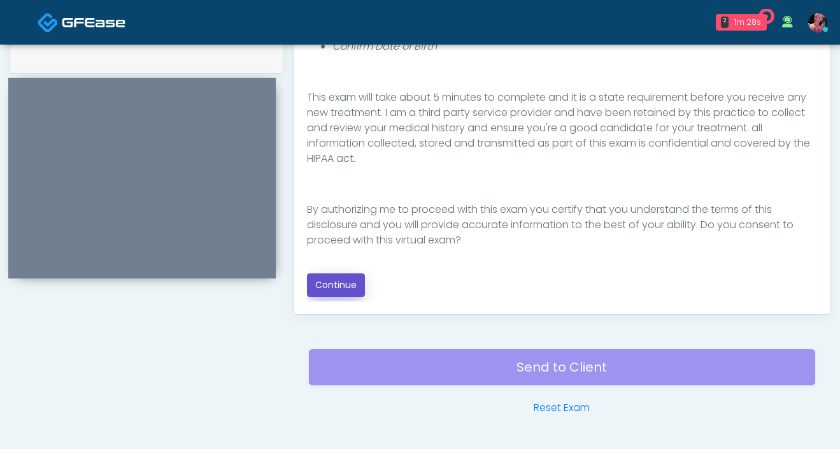
click at [357, 284] on button "Continue" at bounding box center [336, 285] width 58 height 24
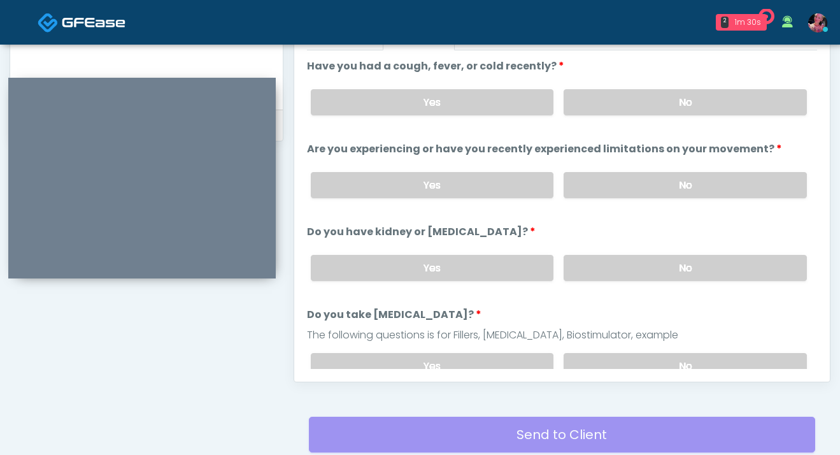
scroll to position [581, 0]
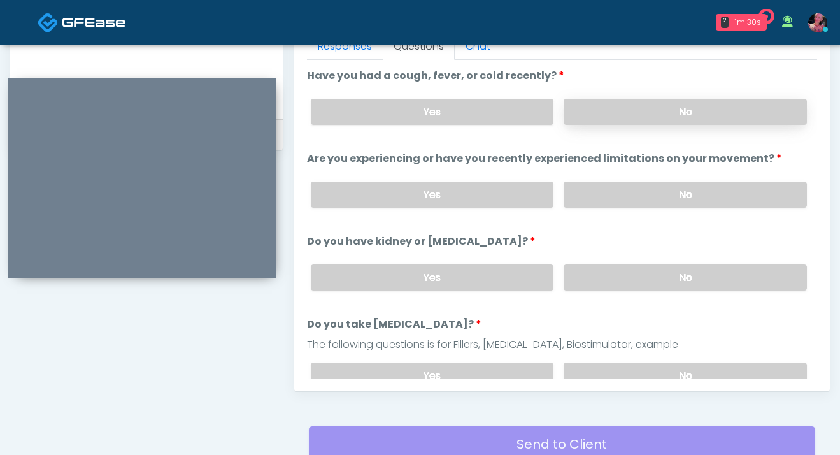
drag, startPoint x: 427, startPoint y: 210, endPoint x: 659, endPoint y: 113, distance: 252.1
click at [659, 113] on label "No" at bounding box center [685, 112] width 243 height 26
drag, startPoint x: 659, startPoint y: 113, endPoint x: 648, endPoint y: 192, distance: 80.3
click at [648, 192] on label "No" at bounding box center [685, 195] width 243 height 26
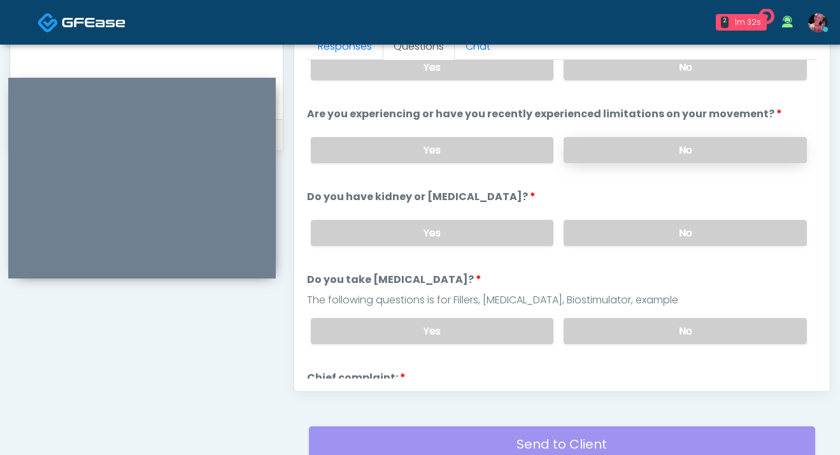
scroll to position [54, 0]
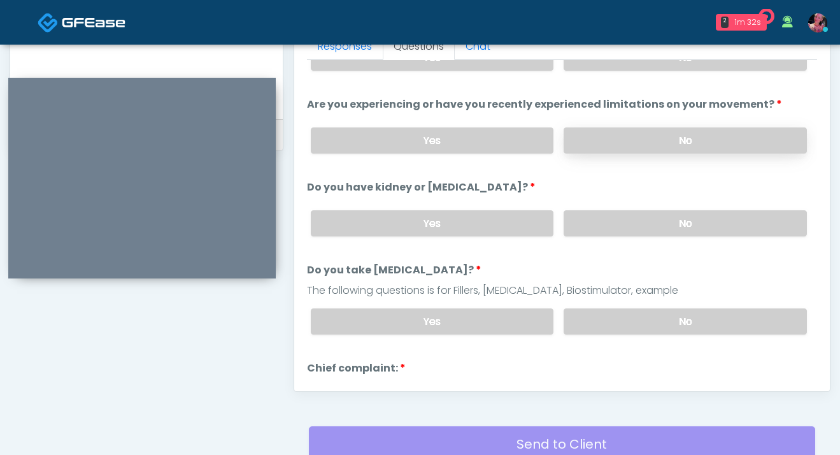
click at [639, 218] on label "No" at bounding box center [685, 223] width 243 height 26
click at [660, 329] on label "No" at bounding box center [685, 321] width 243 height 26
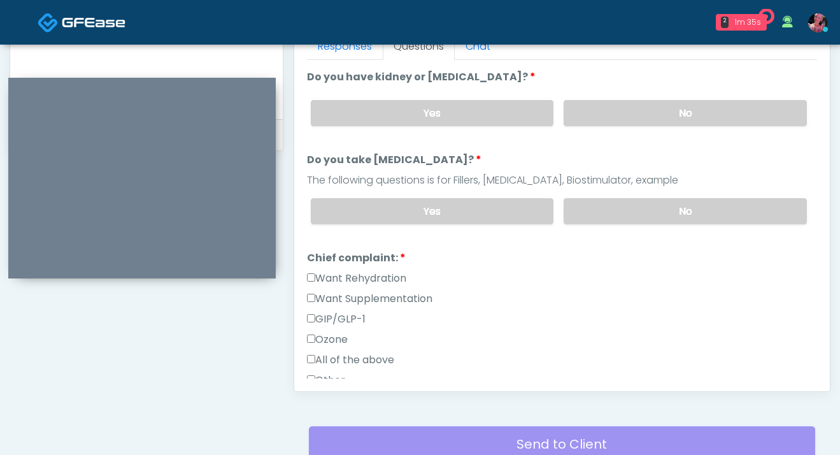
scroll to position [186, 0]
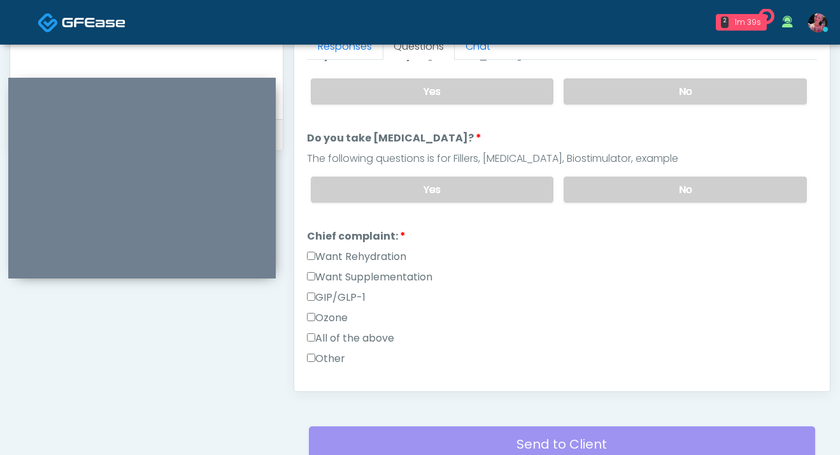
click at [367, 252] on label "Want Rehydration" at bounding box center [356, 256] width 99 height 15
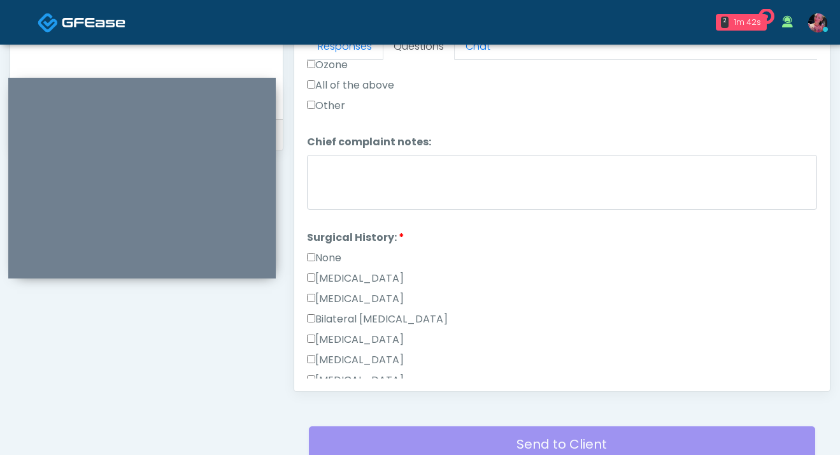
click at [322, 255] on label "None" at bounding box center [324, 257] width 34 height 15
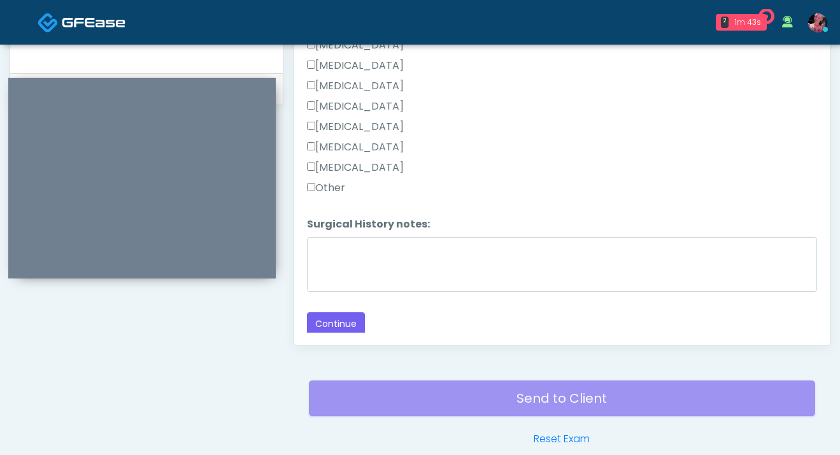
scroll to position [688, 0]
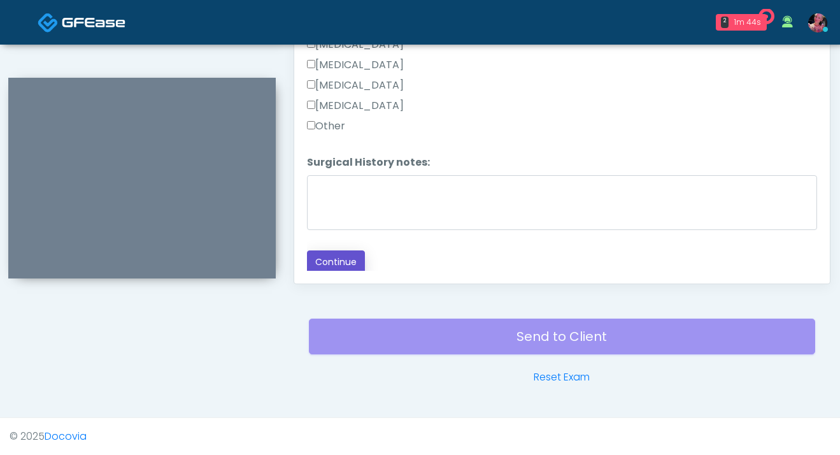
click at [322, 257] on button "Continue" at bounding box center [336, 262] width 58 height 24
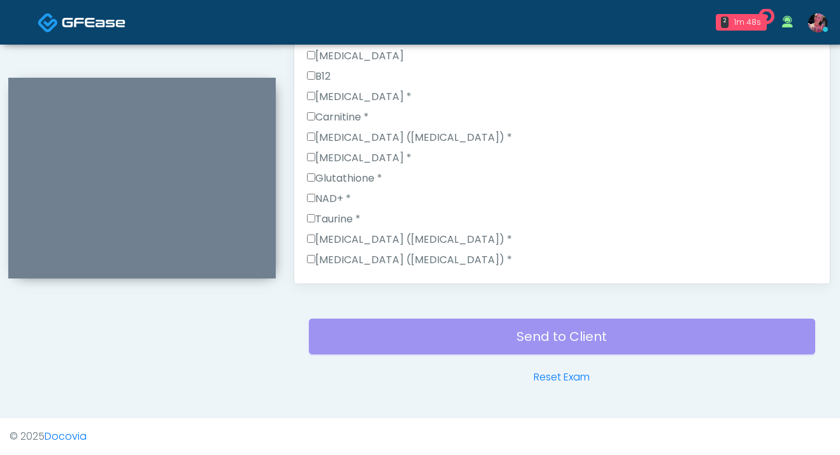
scroll to position [709, 0]
drag, startPoint x: 648, startPoint y: 192, endPoint x: 318, endPoint y: 271, distance: 339.8
click at [318, 271] on div "Responses Questions Chat Good Faith Exam Script Good Faith Exam Script INTRODUC…" at bounding box center [562, 98] width 536 height 371
drag, startPoint x: 318, startPoint y: 271, endPoint x: 337, endPoint y: 253, distance: 26.1
click at [337, 271] on div "Dexamethasone" at bounding box center [562, 281] width 510 height 20
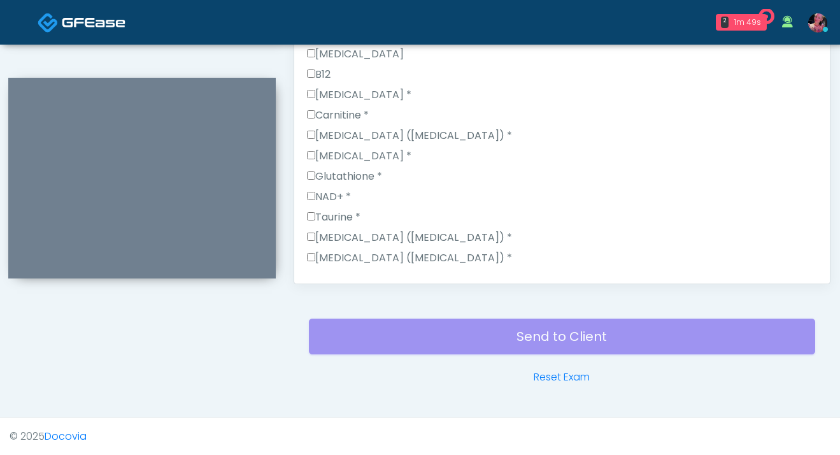
click at [336, 257] on div "B Complex Biotin CoQ10 Methylcobalamin MIC L-Carnitine Vitamin D" at bounding box center [562, 87] width 510 height 448
click at [336, 291] on label "All of the above" at bounding box center [350, 298] width 87 height 15
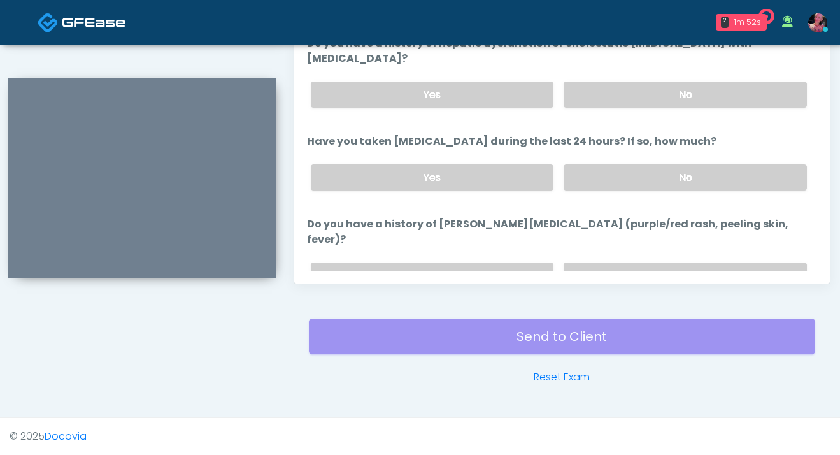
click at [621, 164] on label "No" at bounding box center [685, 177] width 243 height 26
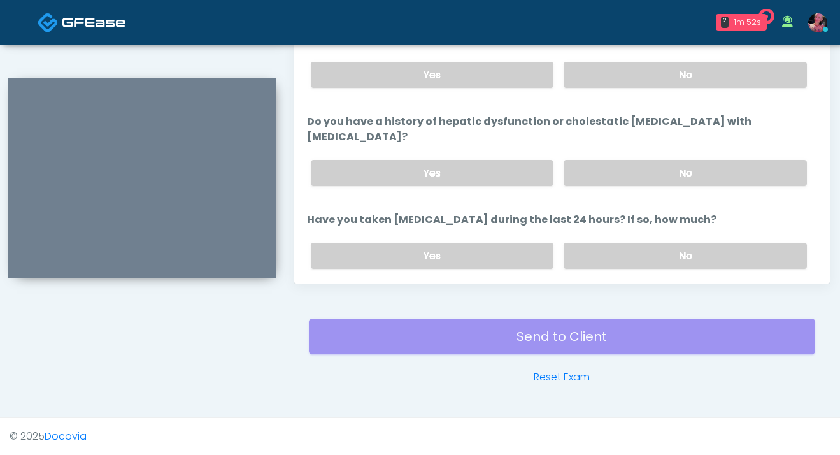
scroll to position [122, 0]
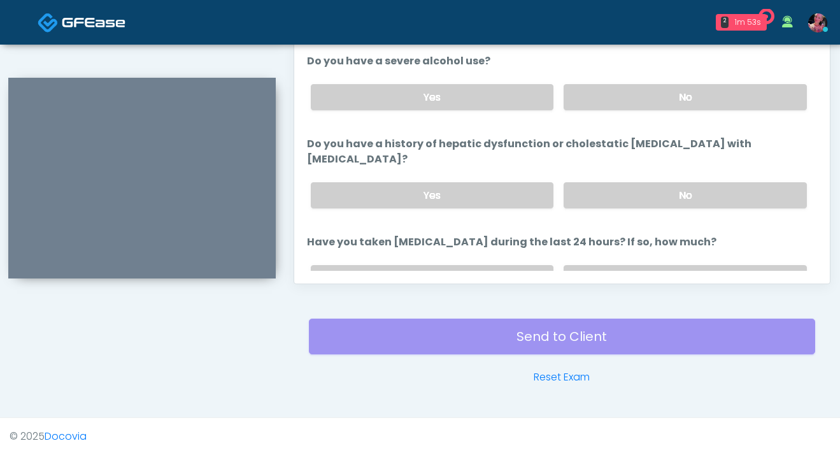
drag, startPoint x: 336, startPoint y: 257, endPoint x: 621, endPoint y: 164, distance: 300.1
click at [621, 172] on div "Yes No" at bounding box center [559, 195] width 517 height 46
drag, startPoint x: 621, startPoint y: 164, endPoint x: 621, endPoint y: 75, distance: 89.2
click at [621, 75] on div "Yes No" at bounding box center [559, 97] width 517 height 46
click at [621, 106] on label "No" at bounding box center [685, 97] width 243 height 26
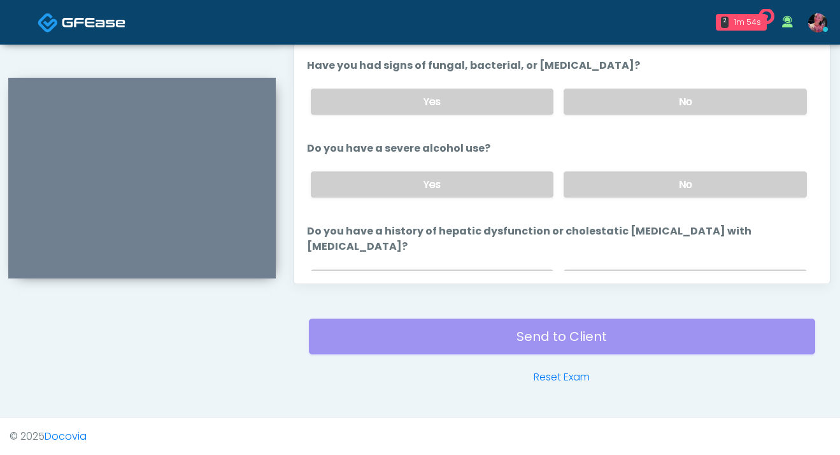
scroll to position [35, 0]
drag, startPoint x: 621, startPoint y: 75, endPoint x: 621, endPoint y: 108, distance: 33.1
click at [621, 108] on label "No" at bounding box center [685, 101] width 243 height 26
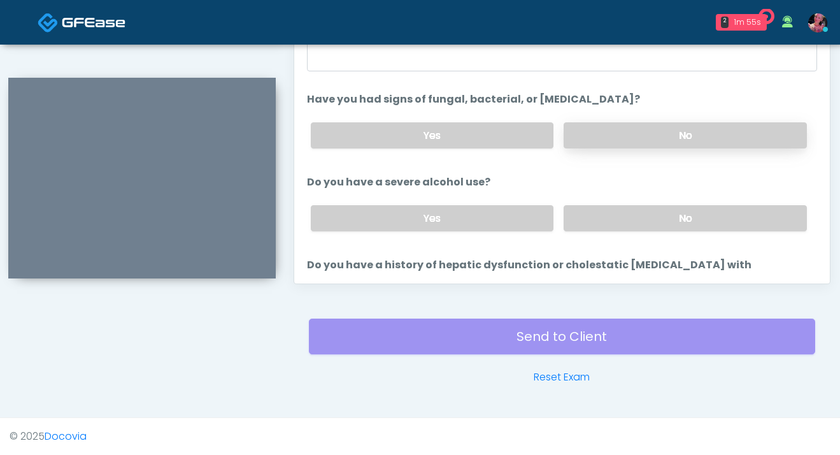
scroll to position [204, 0]
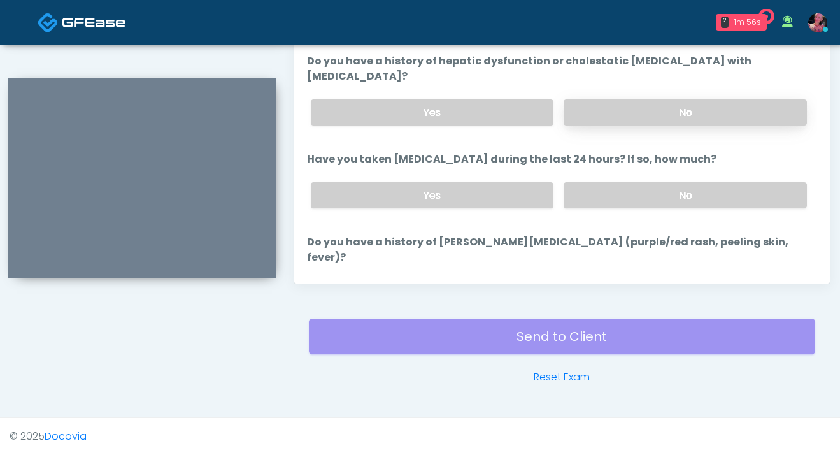
drag, startPoint x: 621, startPoint y: 108, endPoint x: 599, endPoint y: 92, distance: 27.4
click at [599, 99] on label "No" at bounding box center [685, 112] width 243 height 26
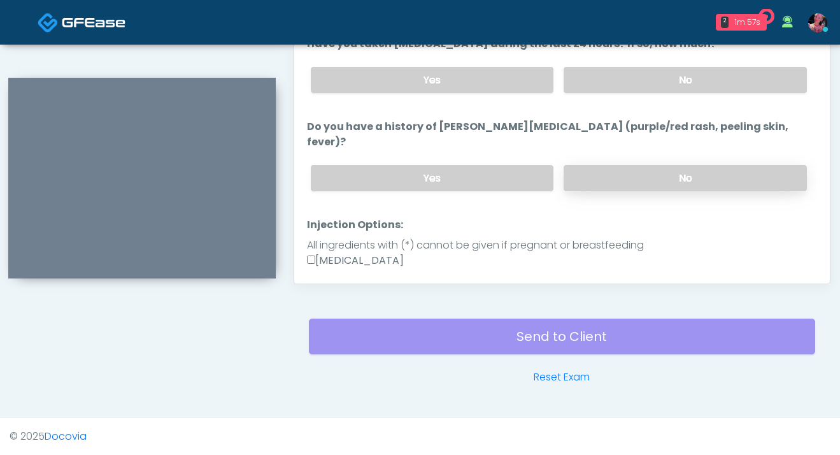
drag, startPoint x: 599, startPoint y: 92, endPoint x: 608, endPoint y: 148, distance: 56.9
click at [608, 165] on label "No" at bounding box center [685, 178] width 243 height 26
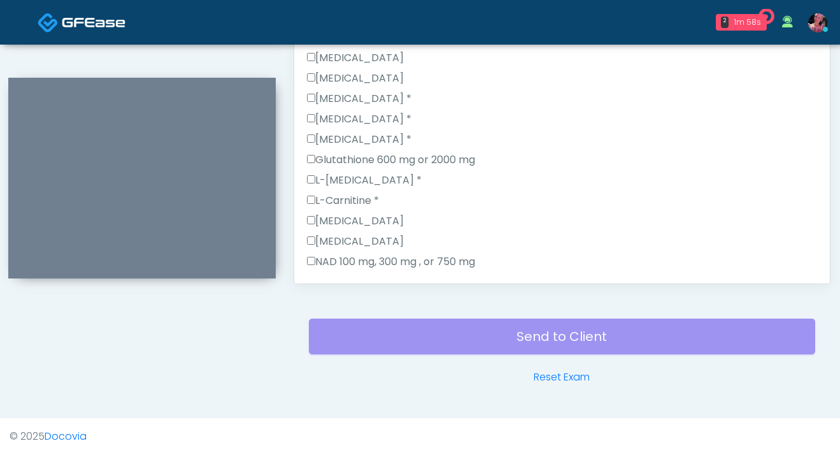
scroll to position [1337, 0]
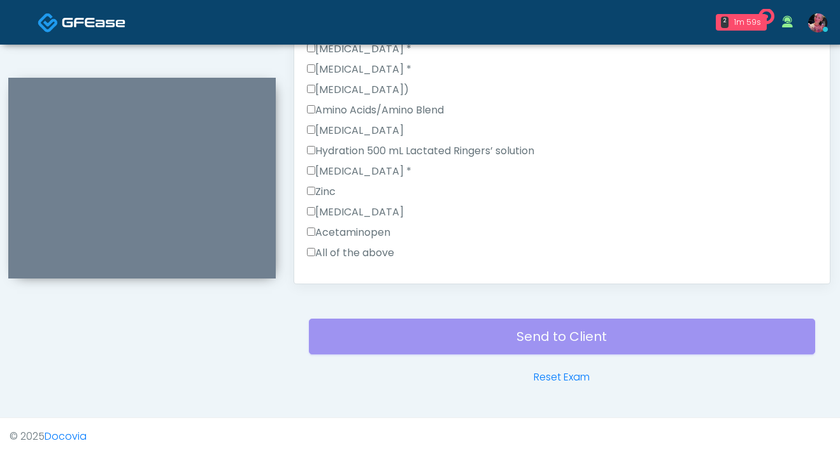
click at [328, 245] on div "All of the above" at bounding box center [562, 255] width 510 height 20
click at [324, 245] on label "All of the above" at bounding box center [350, 252] width 87 height 15
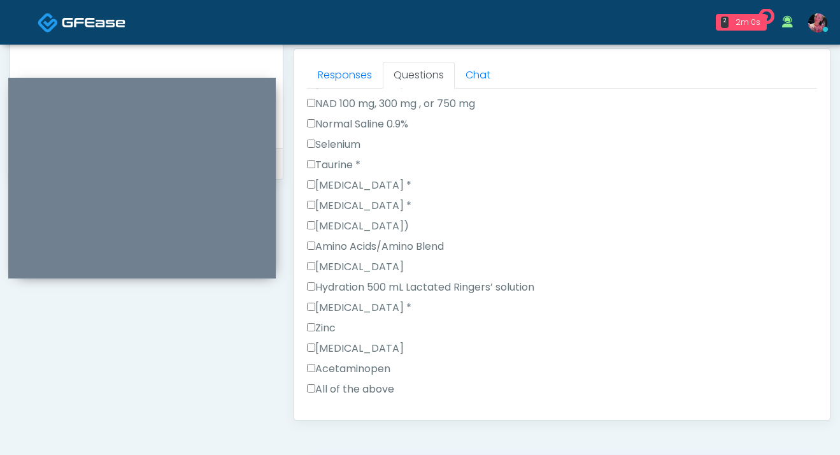
scroll to position [498, 0]
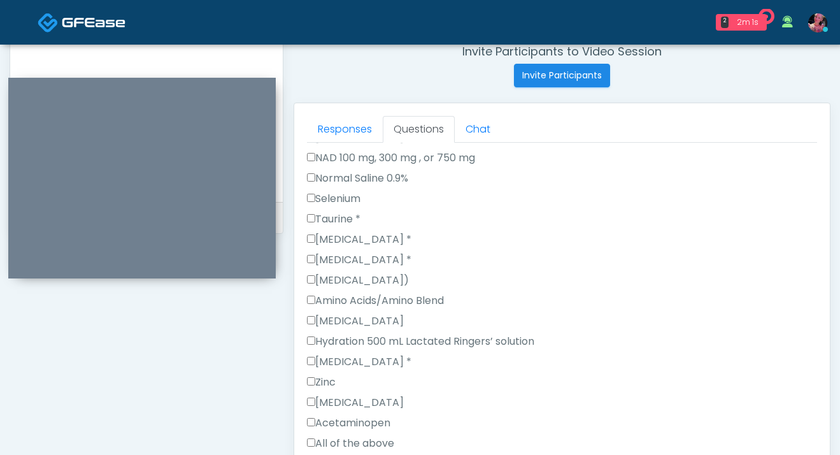
click at [182, 55] on textarea at bounding box center [146, 106] width 247 height 155
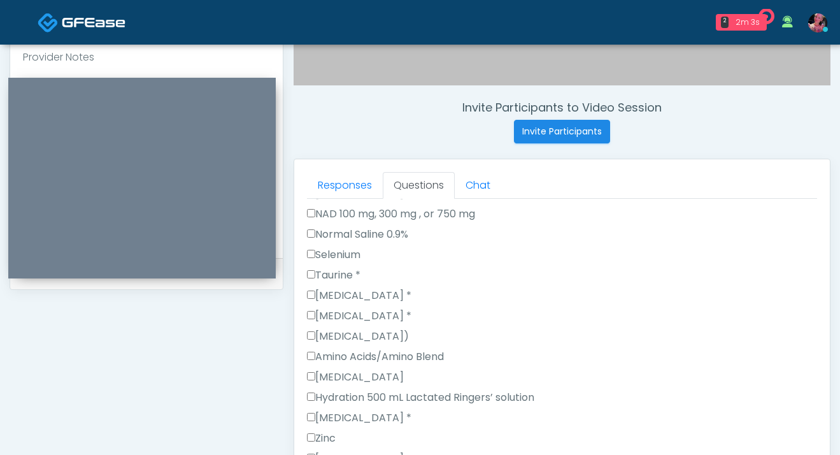
scroll to position [443, 0]
type textarea "**********"
click at [511, 348] on div "Amino Acids/Amino Blend" at bounding box center [562, 358] width 510 height 20
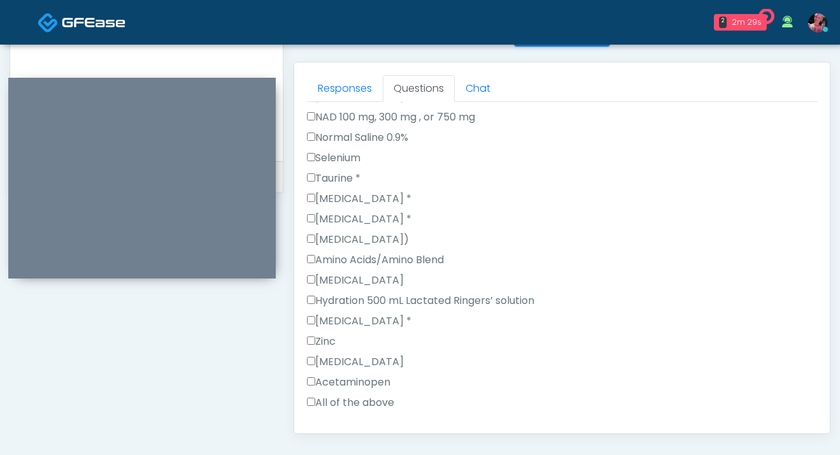
scroll to position [688, 0]
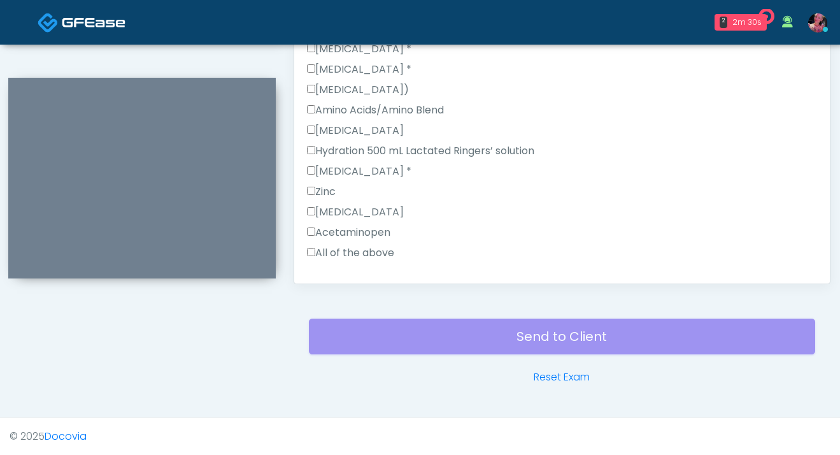
click at [365, 281] on div "Back Continue" at bounding box center [562, 293] width 510 height 24
click at [357, 281] on button "Continue" at bounding box center [336, 293] width 58 height 24
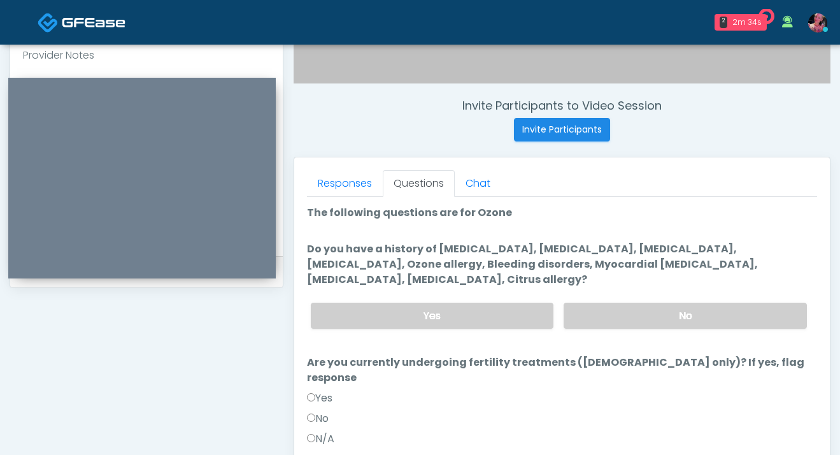
scroll to position [445, 0]
click at [611, 320] on label "No" at bounding box center [685, 315] width 243 height 26
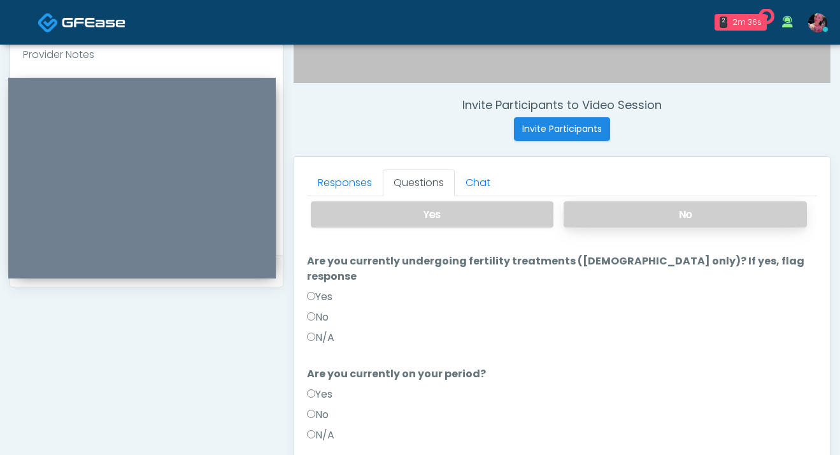
scroll to position [127, 0]
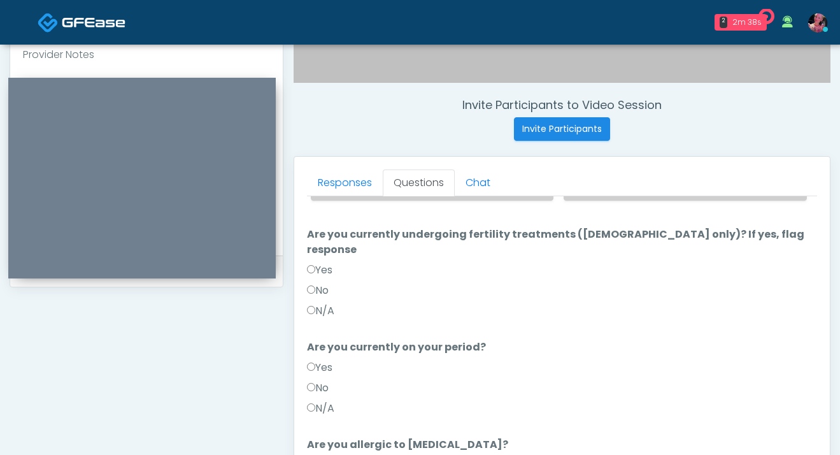
click at [329, 283] on label "No" at bounding box center [318, 290] width 22 height 15
click at [324, 362] on label "No" at bounding box center [318, 387] width 22 height 15
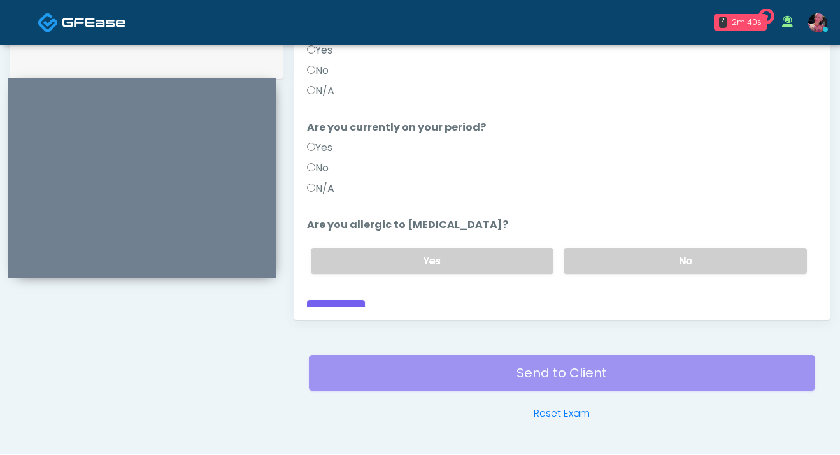
scroll to position [660, 0]
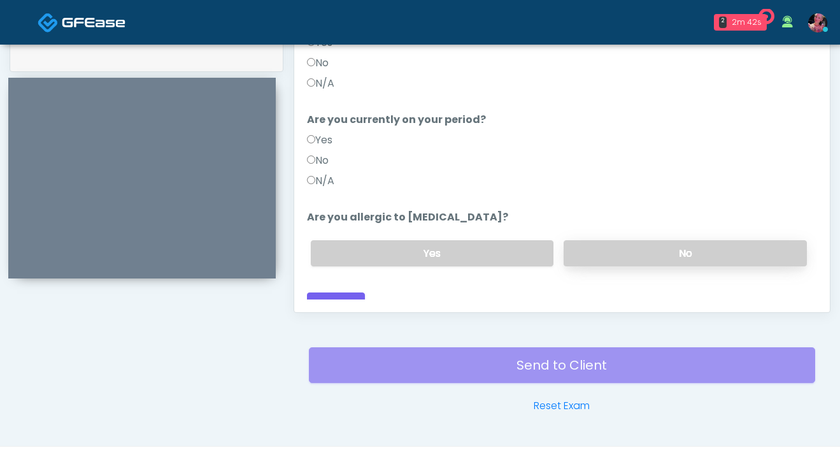
click at [574, 240] on label "No" at bounding box center [685, 253] width 243 height 26
click at [320, 293] on button "Continue" at bounding box center [336, 304] width 58 height 24
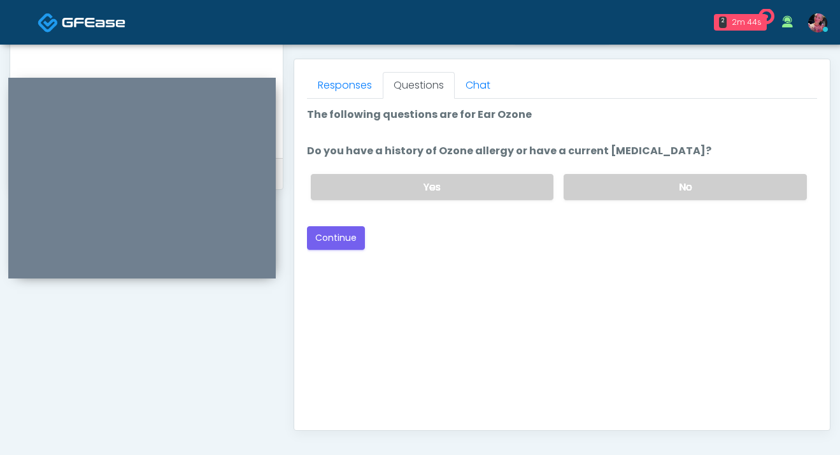
scroll to position [520, 0]
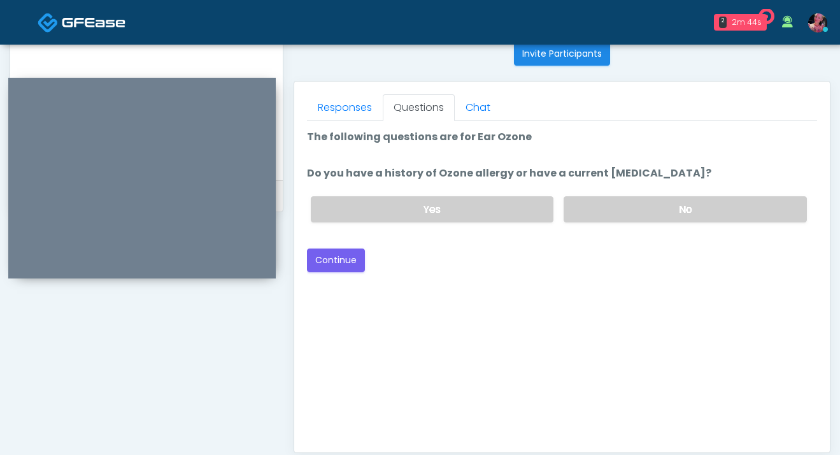
click at [604, 195] on div "Yes No" at bounding box center [559, 209] width 517 height 46
click at [664, 175] on label "Do you have a history of Ozone allergy or have a current perforated eardrum?" at bounding box center [509, 173] width 404 height 15
click at [638, 210] on label "No" at bounding box center [685, 209] width 243 height 26
click at [365, 250] on div "Back Continue" at bounding box center [562, 260] width 510 height 24
click at [362, 256] on button "Continue" at bounding box center [336, 260] width 58 height 24
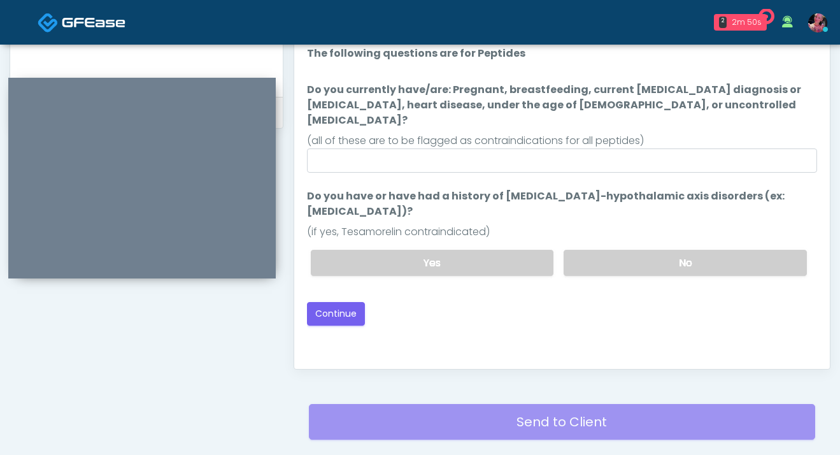
scroll to position [602, 0]
click at [660, 251] on label "No" at bounding box center [685, 263] width 243 height 26
click at [364, 303] on div "Back Continue" at bounding box center [562, 315] width 510 height 24
click at [339, 303] on button "Continue" at bounding box center [336, 315] width 58 height 24
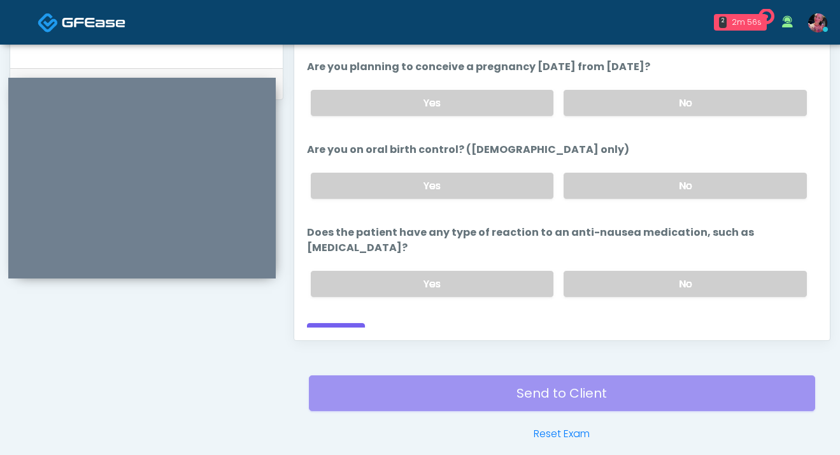
scroll to position [688, 0]
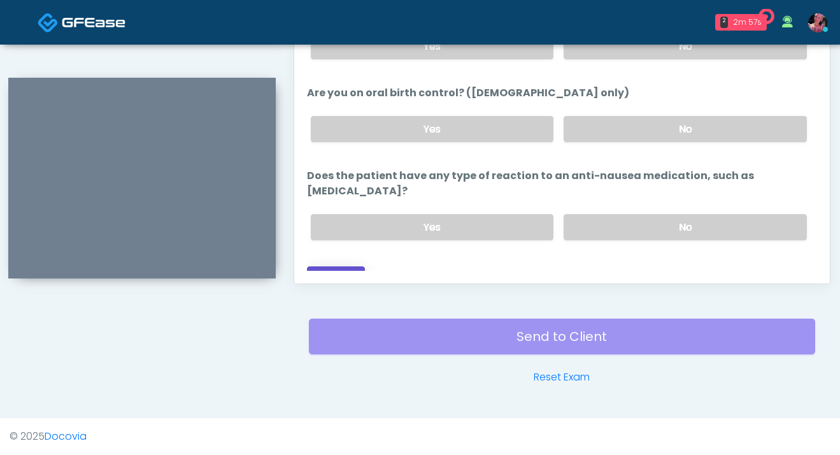
click at [322, 266] on button "Continue" at bounding box center [336, 278] width 58 height 24
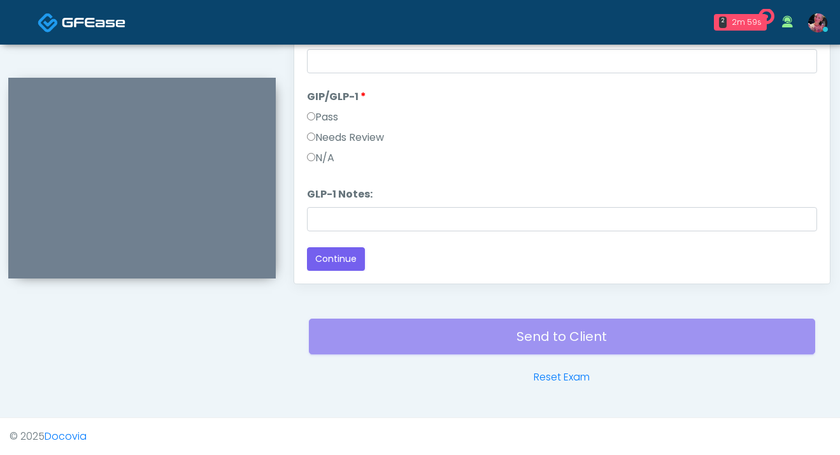
click at [331, 156] on label "N/A" at bounding box center [320, 157] width 27 height 15
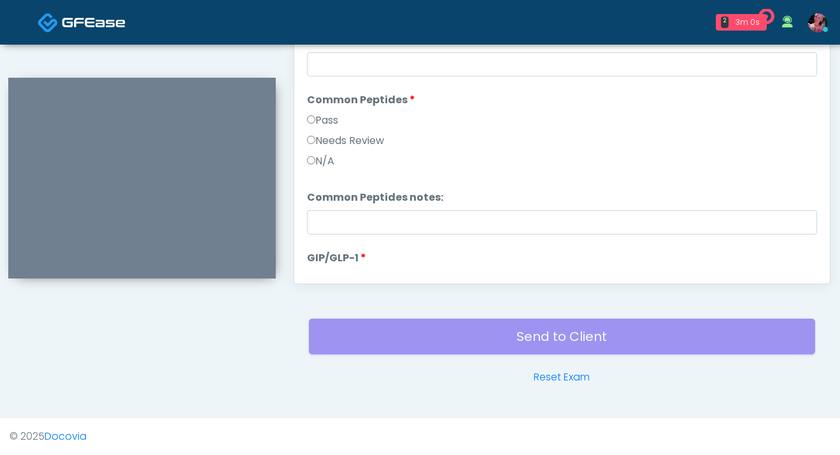
click at [332, 126] on label "Pass" at bounding box center [322, 120] width 31 height 15
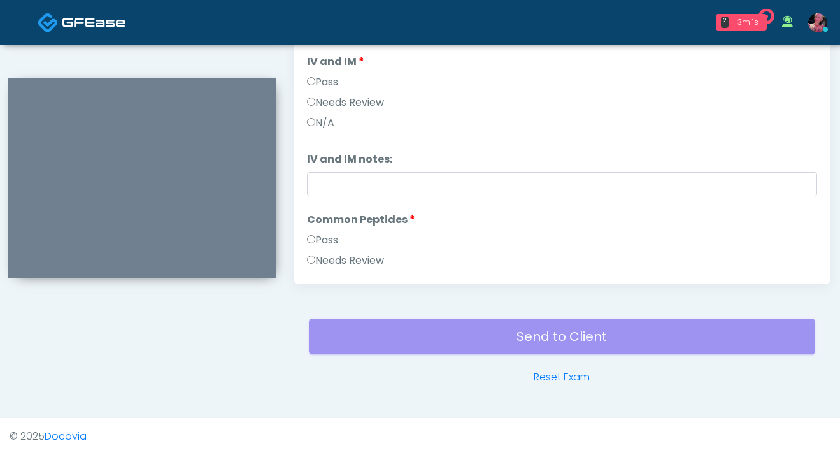
scroll to position [227, 0]
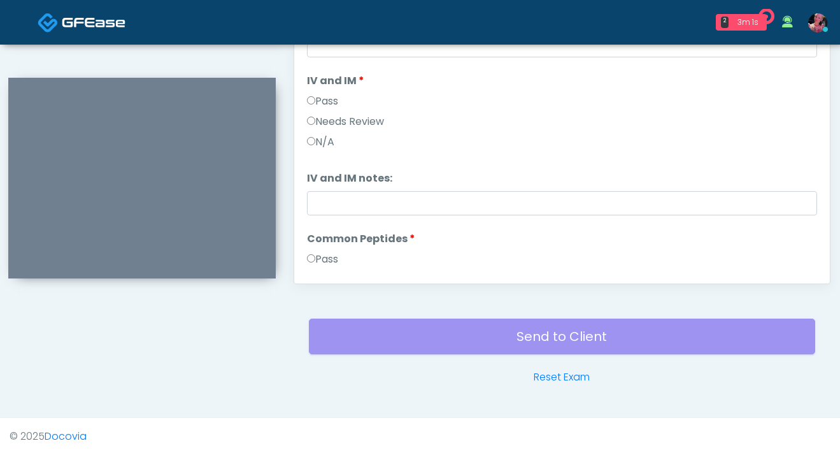
click at [324, 94] on label "Pass" at bounding box center [322, 101] width 31 height 15
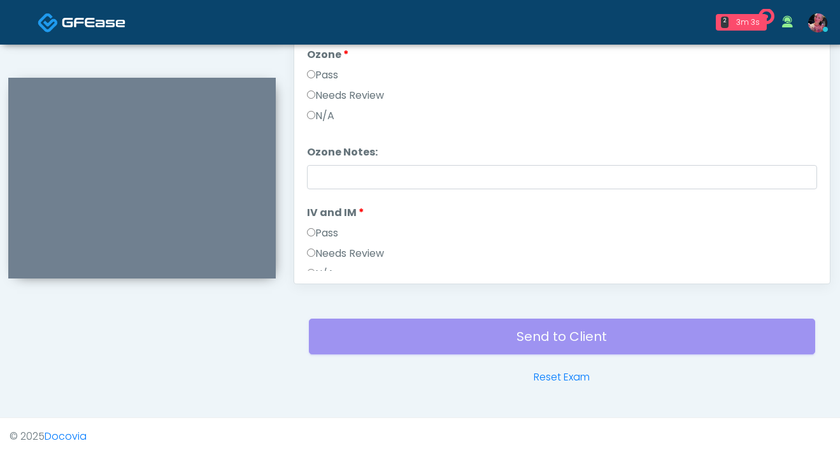
click at [318, 80] on label "Pass" at bounding box center [322, 75] width 31 height 15
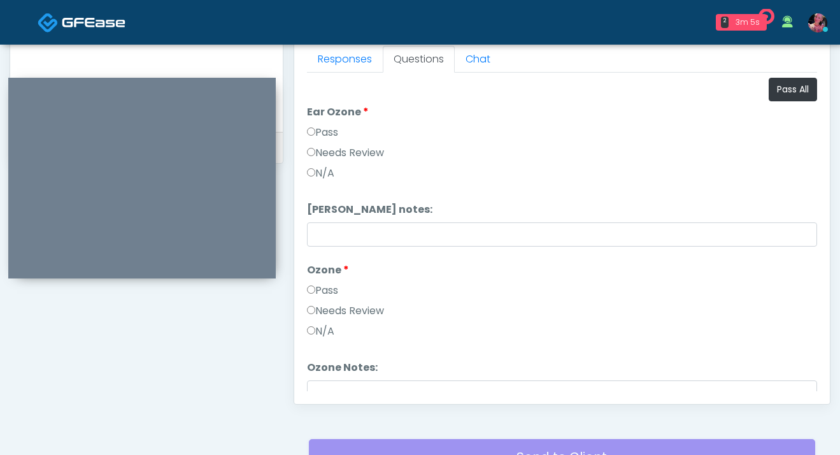
scroll to position [566, 0]
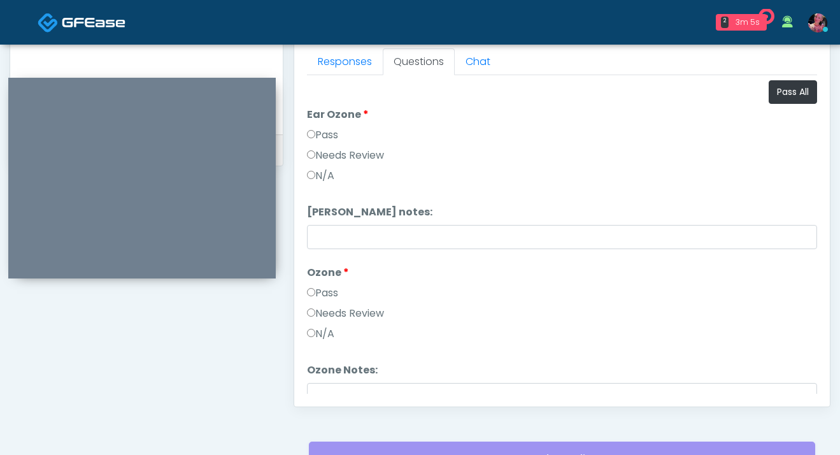
click at [327, 130] on label "Pass" at bounding box center [322, 134] width 31 height 15
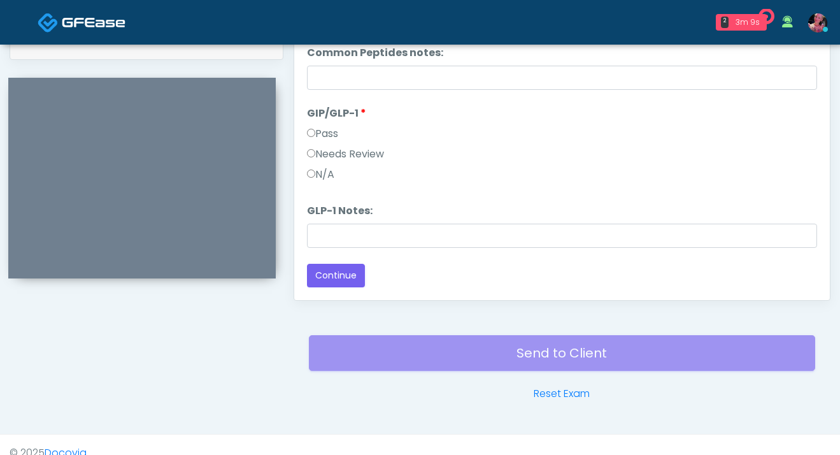
scroll to position [688, 0]
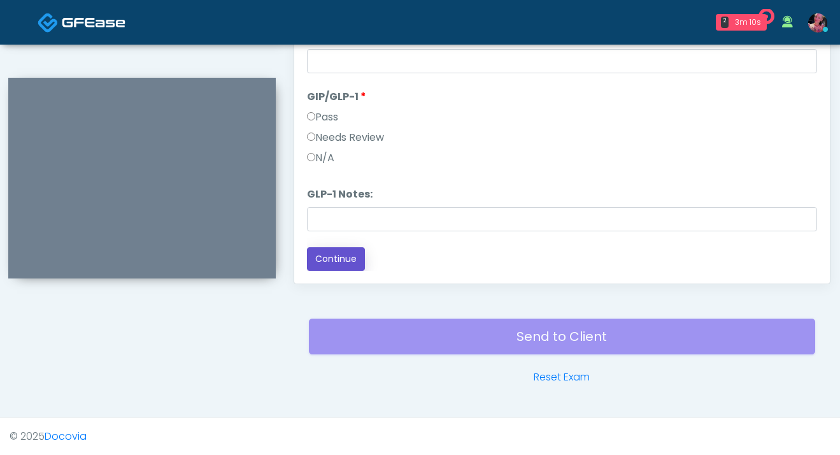
click at [331, 255] on button "Continue" at bounding box center [336, 259] width 58 height 24
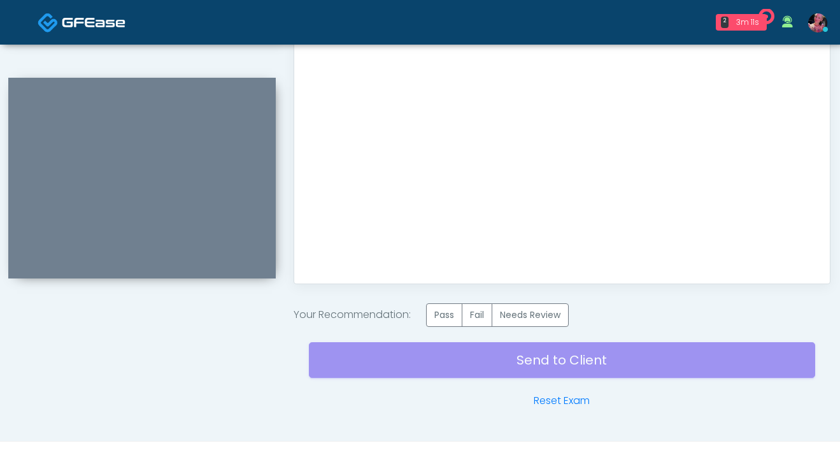
scroll to position [0, 0]
click at [455, 309] on label "Pass" at bounding box center [444, 315] width 36 height 24
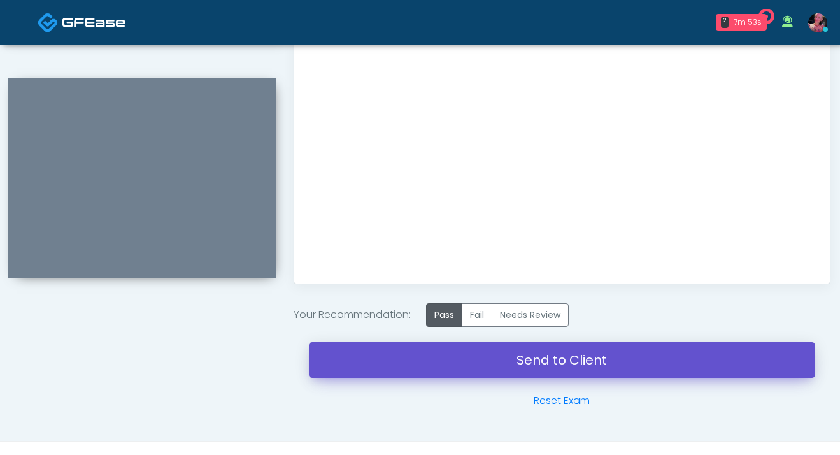
click at [518, 362] on link "Send to Client" at bounding box center [562, 360] width 506 height 36
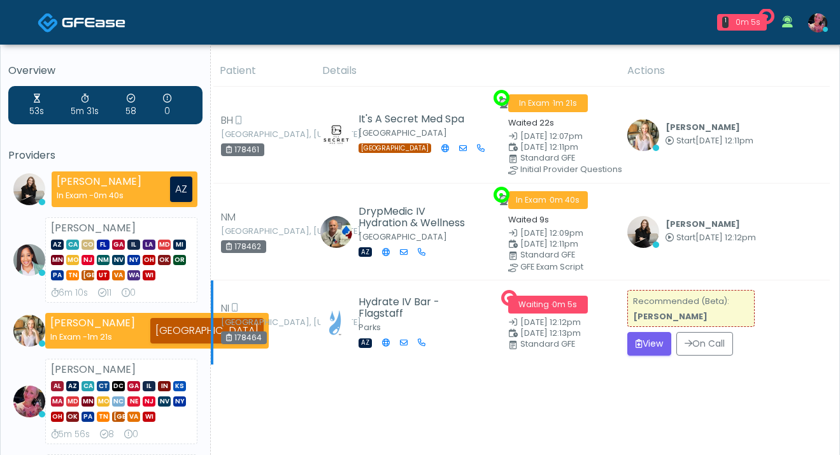
click at [638, 327] on div "Recommended (Beta): Lindsey Morgan" at bounding box center [690, 308] width 127 height 37
click at [650, 347] on button "View" at bounding box center [649, 344] width 44 height 24
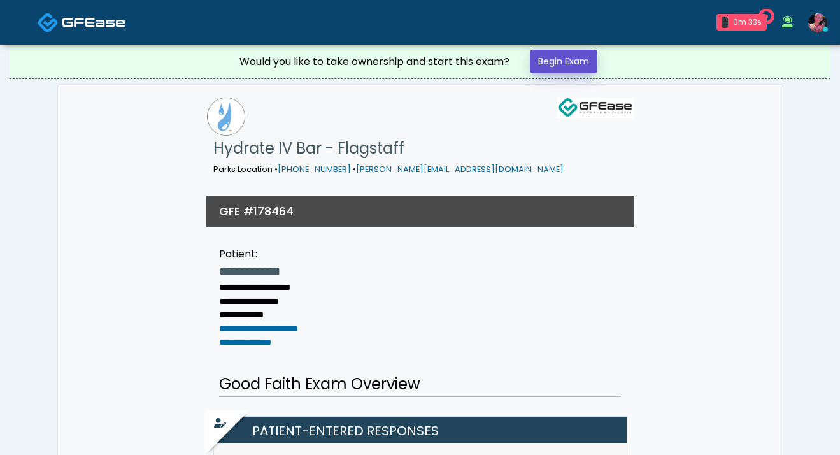
click at [565, 59] on link "Begin Exam" at bounding box center [564, 62] width 68 height 24
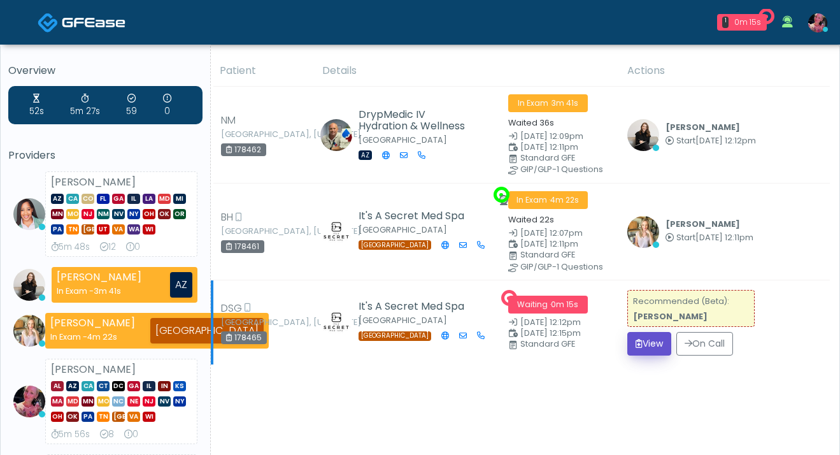
click at [638, 344] on icon "submit" at bounding box center [639, 343] width 7 height 9
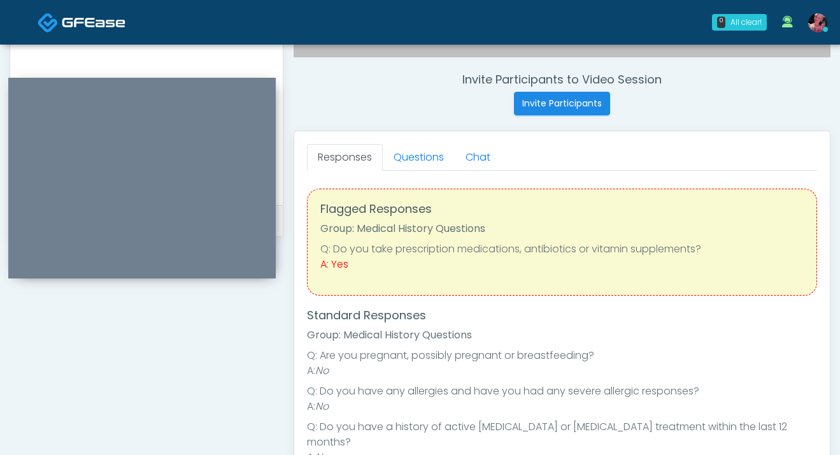
scroll to position [502, 0]
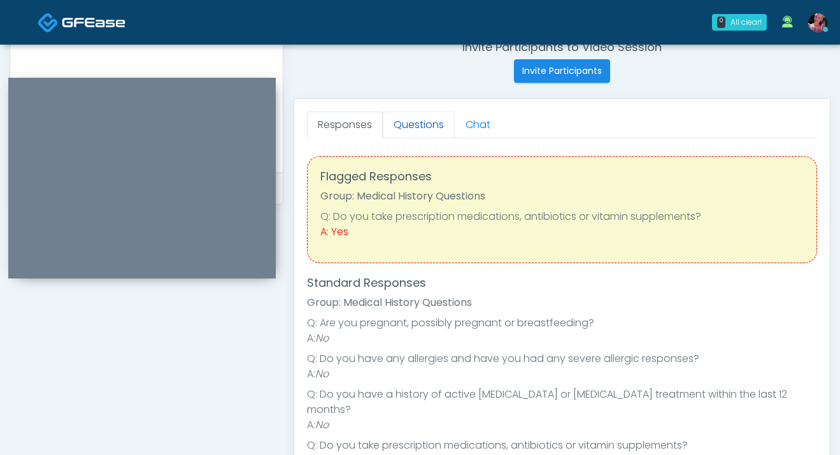
click at [417, 119] on link "Questions" at bounding box center [419, 124] width 72 height 27
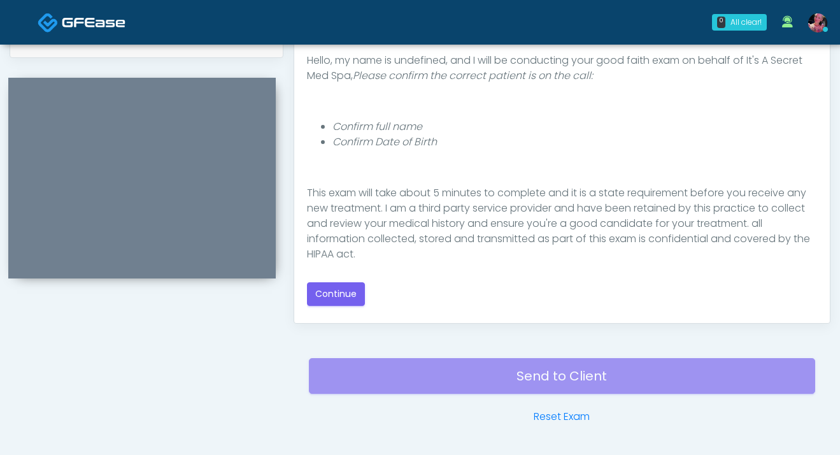
scroll to position [122, 0]
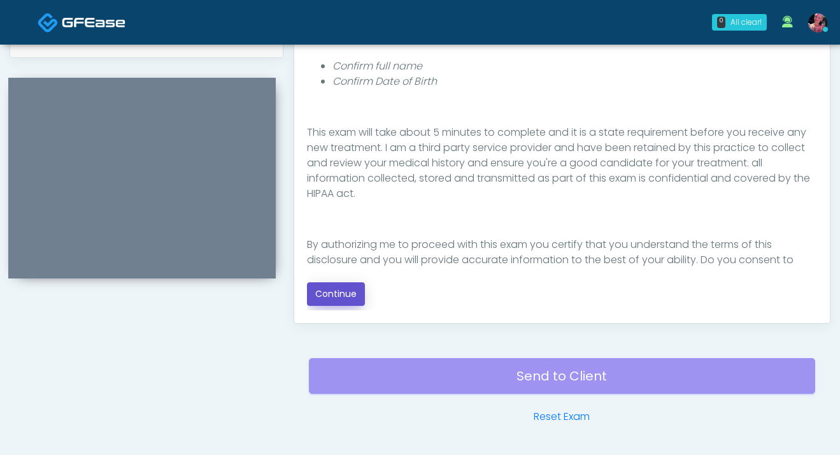
click at [345, 286] on button "Continue" at bounding box center [336, 294] width 58 height 24
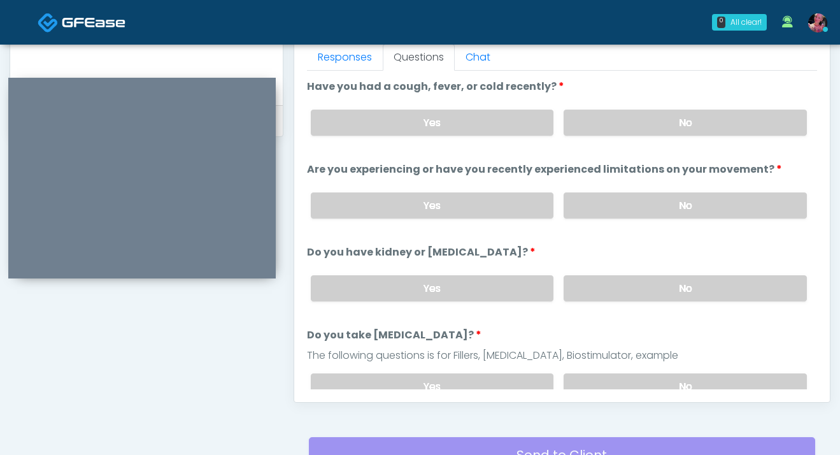
scroll to position [569, 0]
click at [606, 113] on label "No" at bounding box center [685, 123] width 243 height 26
click at [597, 200] on label "No" at bounding box center [685, 206] width 243 height 26
click at [613, 299] on label "No" at bounding box center [685, 289] width 243 height 26
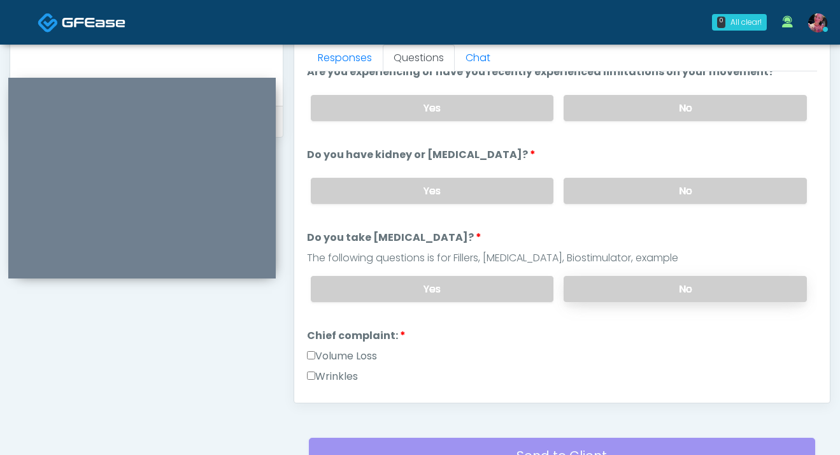
click at [609, 286] on label "No" at bounding box center [685, 289] width 243 height 26
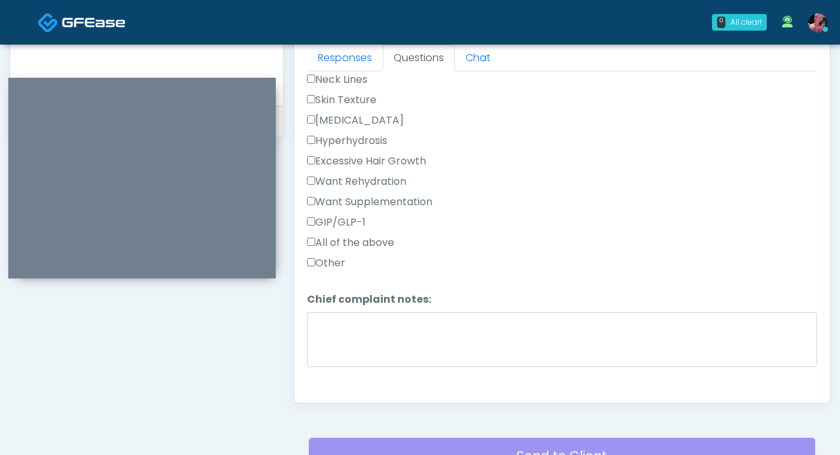
scroll to position [579, 0]
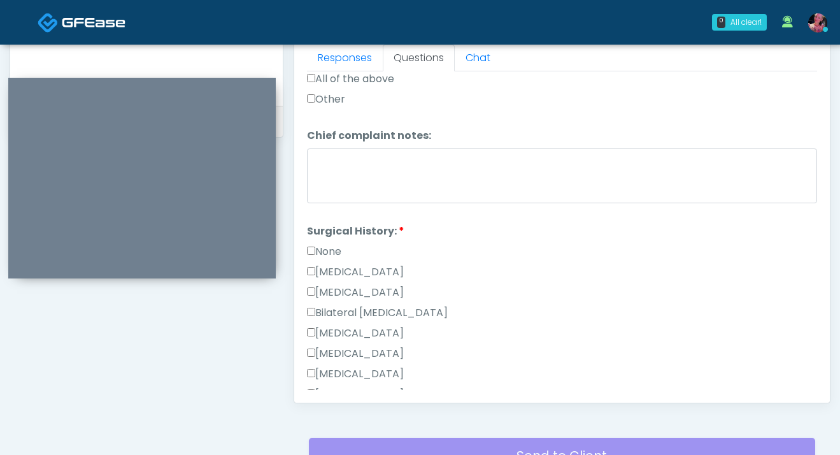
click at [346, 244] on div "None" at bounding box center [562, 254] width 510 height 20
click at [320, 249] on label "None" at bounding box center [324, 251] width 34 height 15
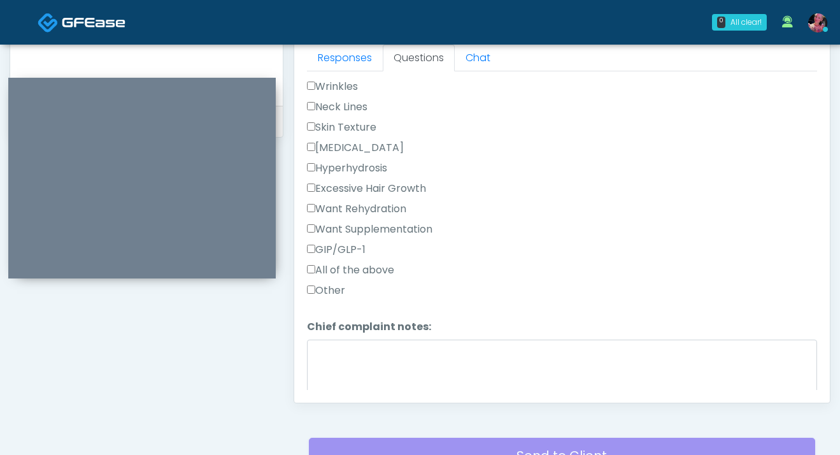
scroll to position [350, 0]
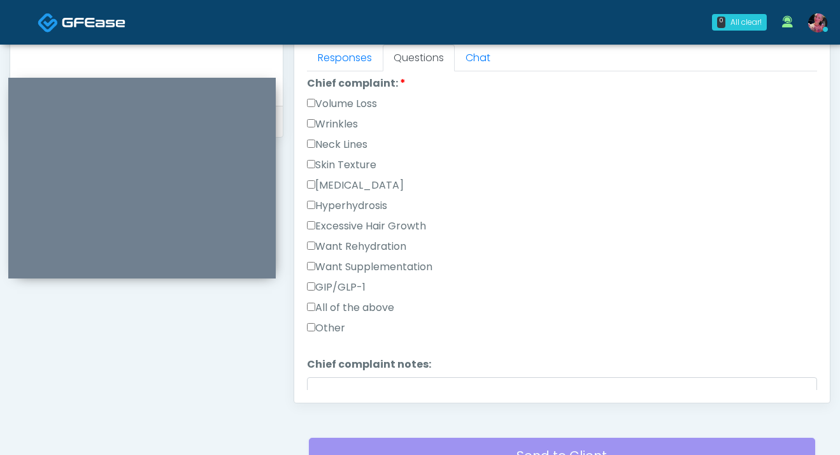
click at [336, 123] on label "Wrinkles" at bounding box center [332, 124] width 51 height 15
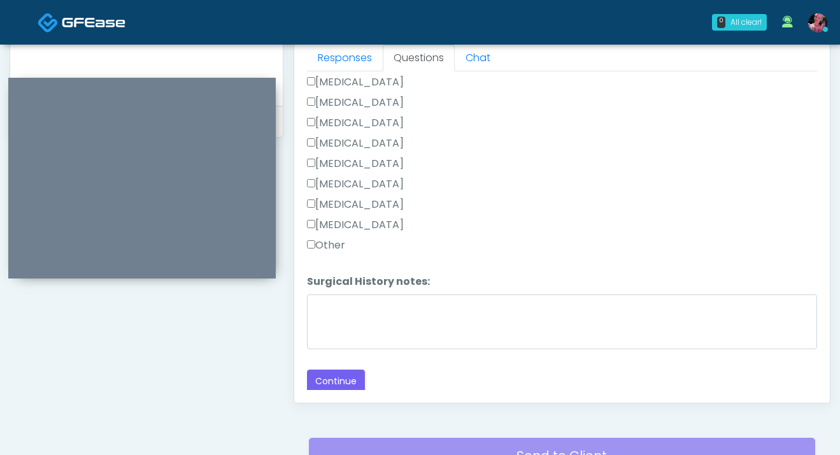
scroll to position [688, 0]
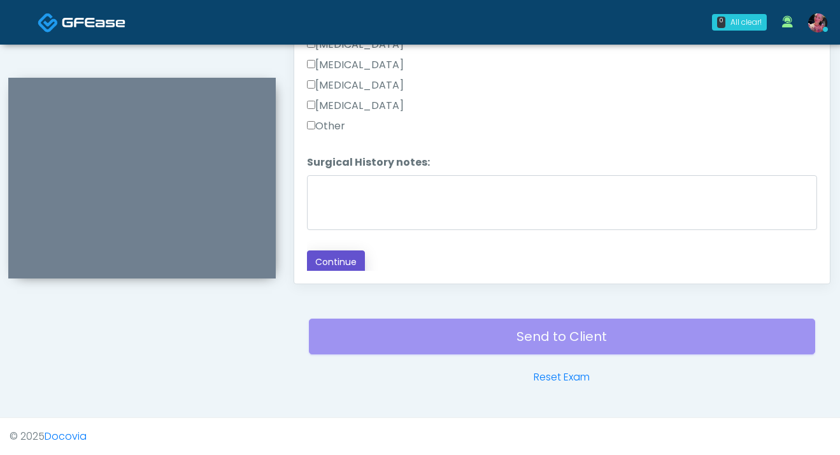
click at [331, 253] on button "Continue" at bounding box center [336, 262] width 58 height 24
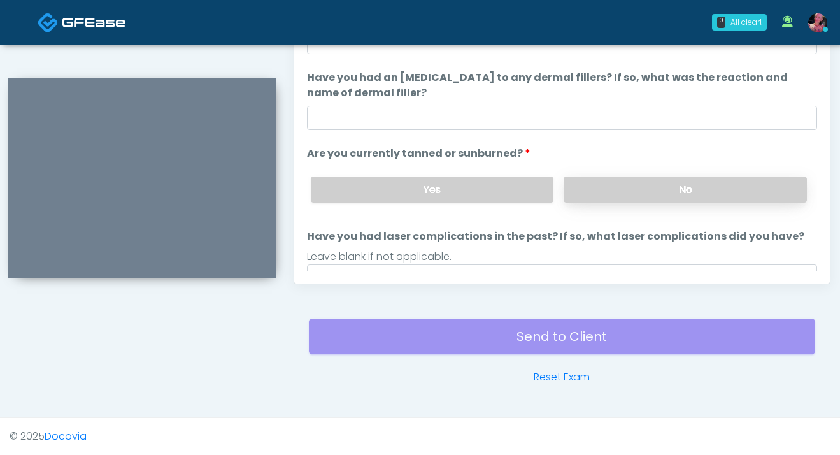
scroll to position [36, 0]
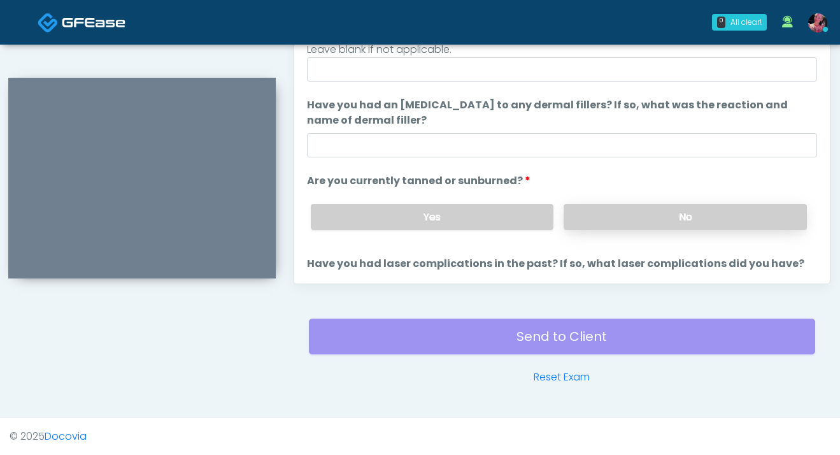
click at [623, 211] on label "No" at bounding box center [685, 217] width 243 height 26
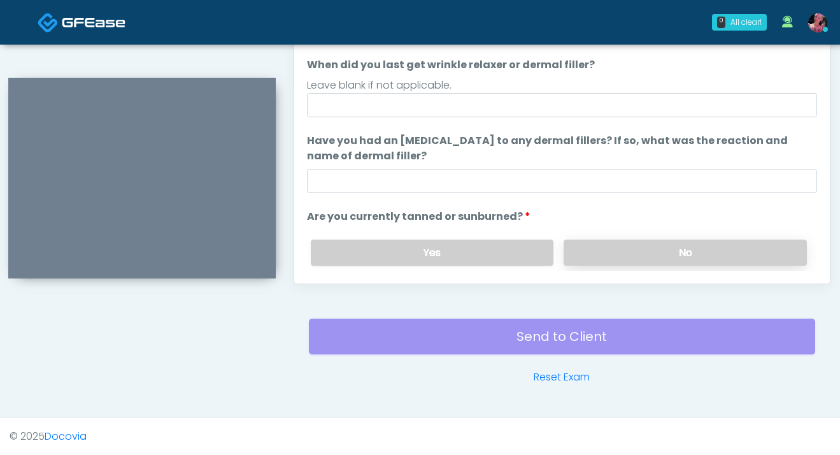
scroll to position [1, 0]
click at [555, 119] on ol "The following questions are for Filler, Wrinkle relaxers, PRP, and Lasers The f…" at bounding box center [562, 154] width 510 height 391
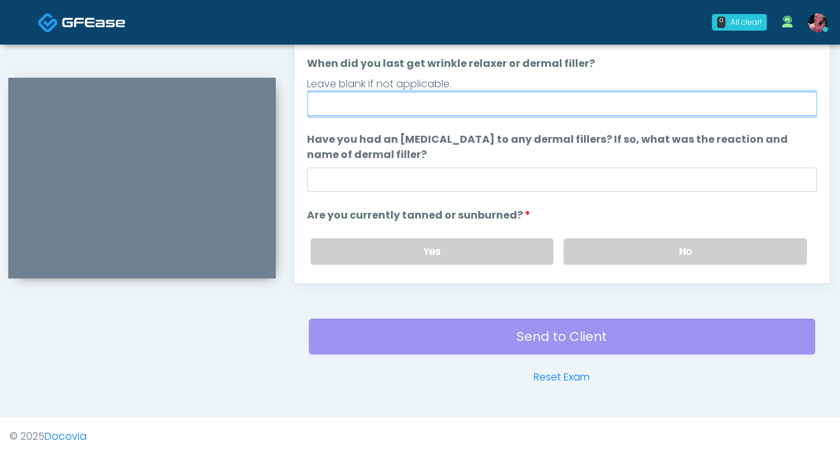
click at [553, 113] on input "When did you last get wrinkle relaxer or dermal filler?" at bounding box center [562, 104] width 510 height 24
type input "*"
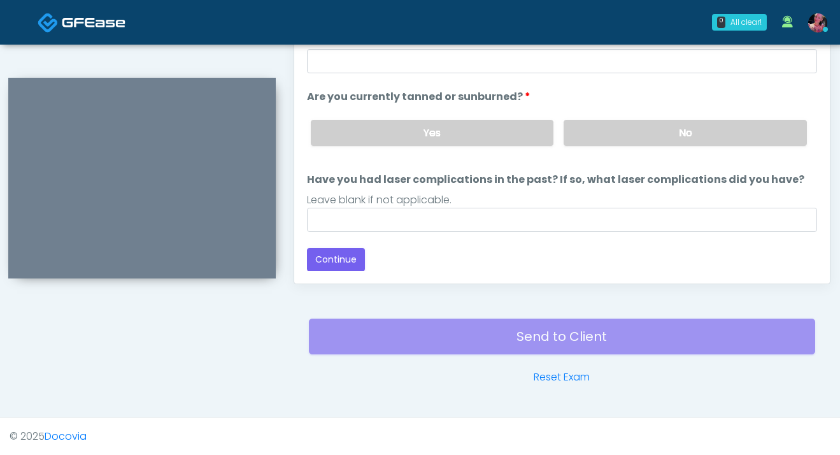
type input "********"
click at [325, 243] on div "Loading... Connecting to your agent... Please wait while we prepare your person…" at bounding box center [562, 56] width 510 height 431
click at [325, 253] on button "Continue" at bounding box center [336, 260] width 58 height 24
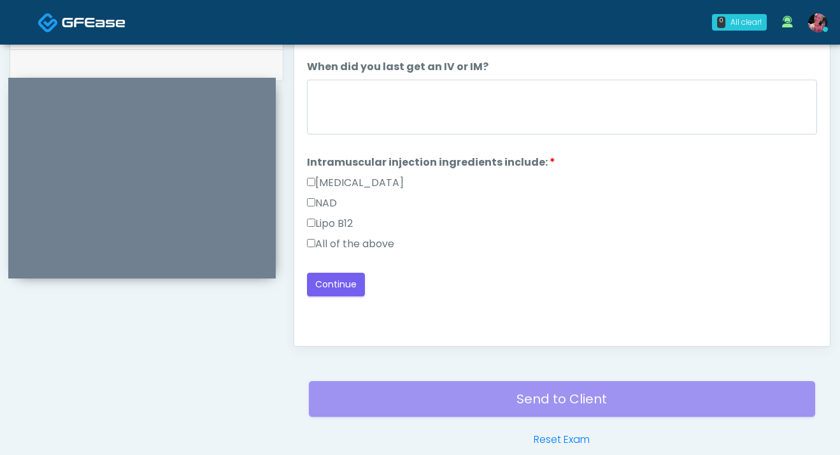
scroll to position [613, 0]
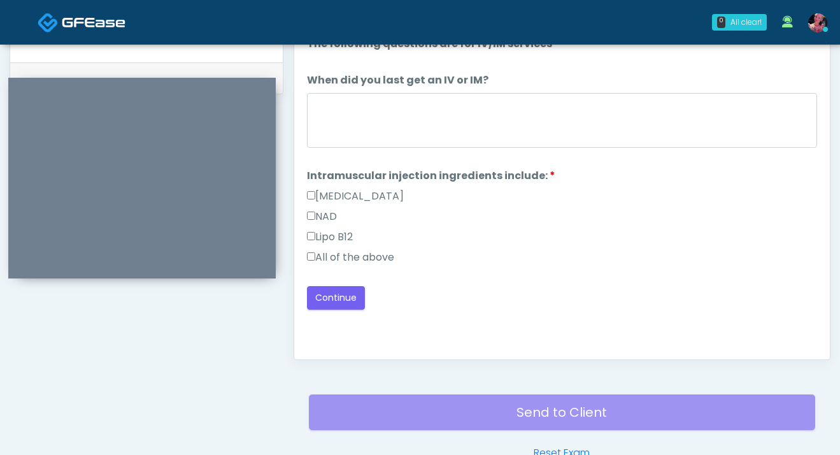
click at [373, 250] on label "All of the above" at bounding box center [350, 257] width 87 height 15
click at [373, 258] on label "All of the above" at bounding box center [350, 257] width 87 height 15
click at [341, 304] on button "Continue" at bounding box center [336, 298] width 58 height 24
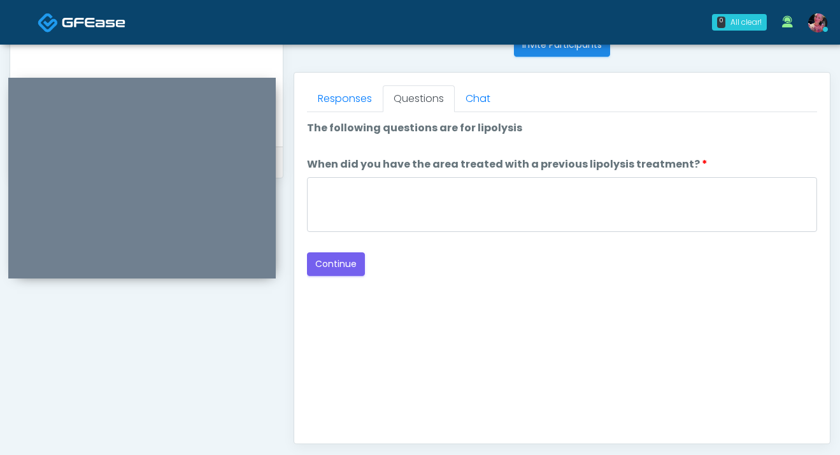
scroll to position [414, 0]
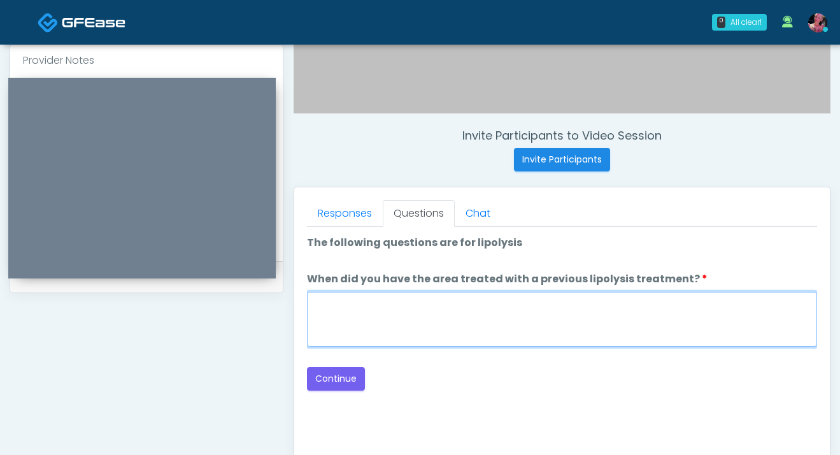
click at [397, 322] on textarea "When did you have the area treated with a previous lipolysis treatment?" at bounding box center [562, 319] width 510 height 55
type textarea "*****"
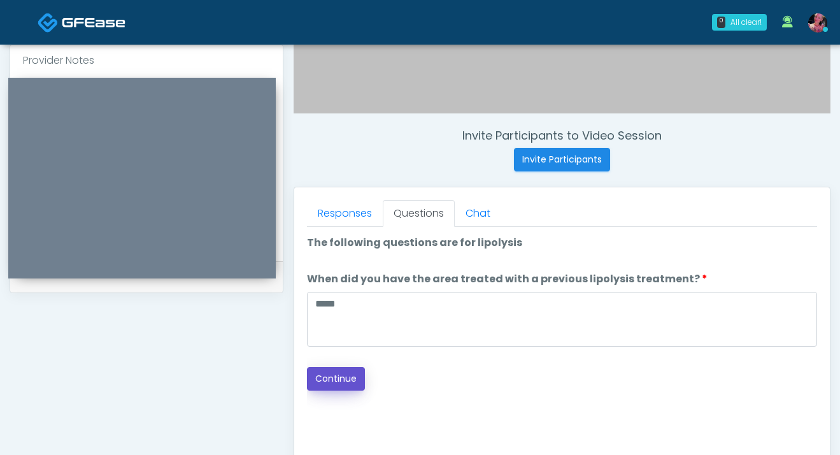
click at [314, 377] on button "Continue" at bounding box center [336, 379] width 58 height 24
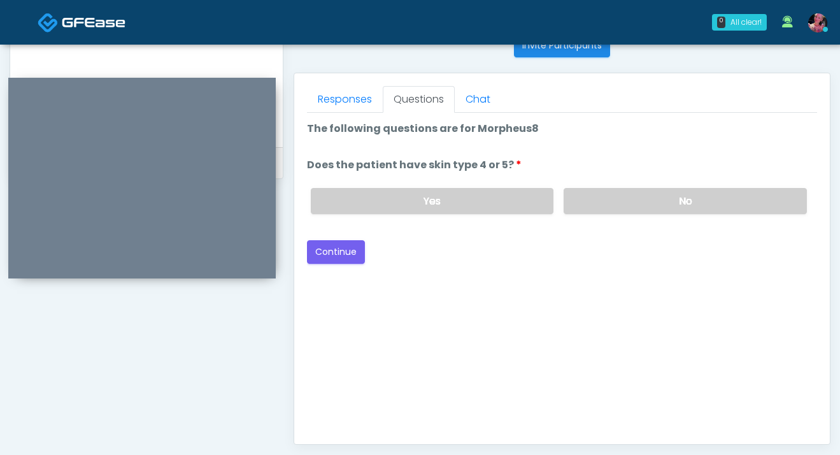
scroll to position [503, 0]
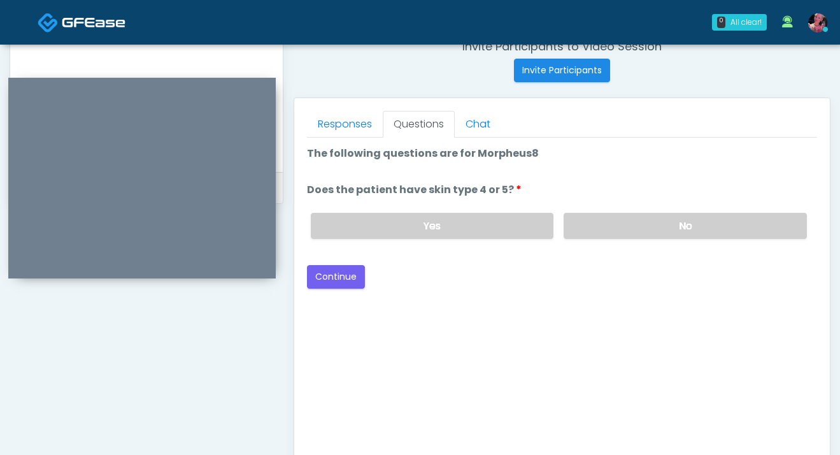
click at [621, 212] on div "Yes No" at bounding box center [559, 226] width 517 height 46
click at [620, 221] on label "No" at bounding box center [685, 226] width 243 height 26
click at [323, 276] on button "Continue" at bounding box center [336, 277] width 58 height 24
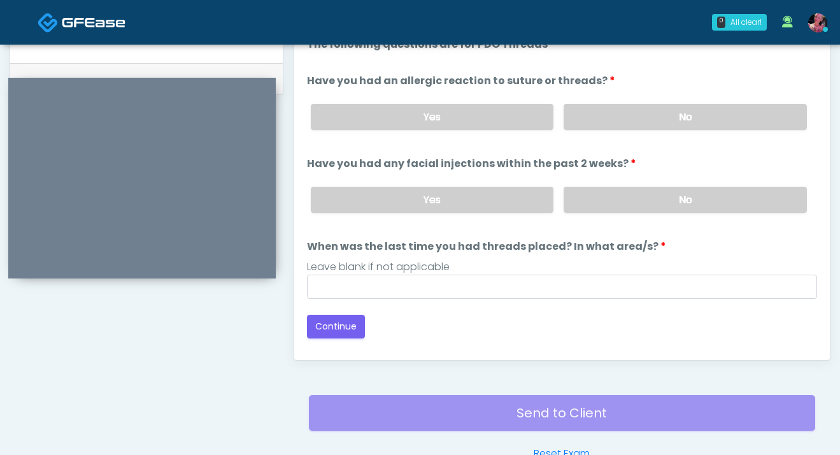
scroll to position [546, 0]
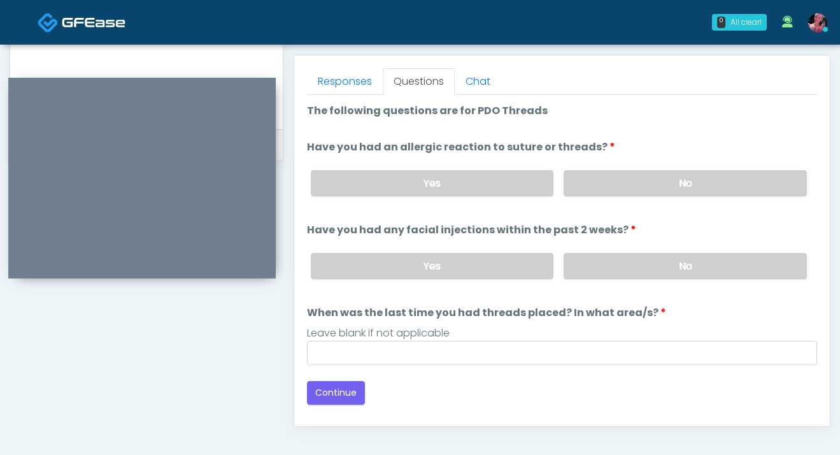
click at [623, 160] on div "Yes No" at bounding box center [559, 183] width 517 height 46
click at [620, 182] on label "No" at bounding box center [685, 183] width 243 height 26
click at [624, 280] on div "Yes No" at bounding box center [559, 266] width 517 height 46
click at [619, 269] on label "No" at bounding box center [685, 266] width 243 height 26
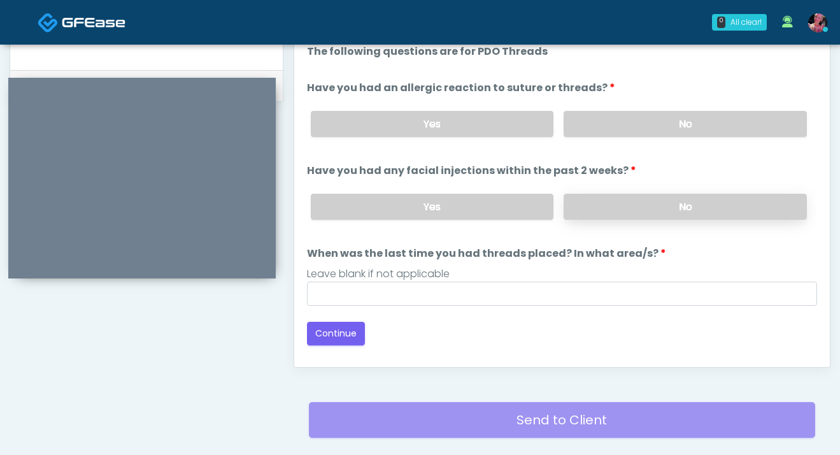
scroll to position [661, 0]
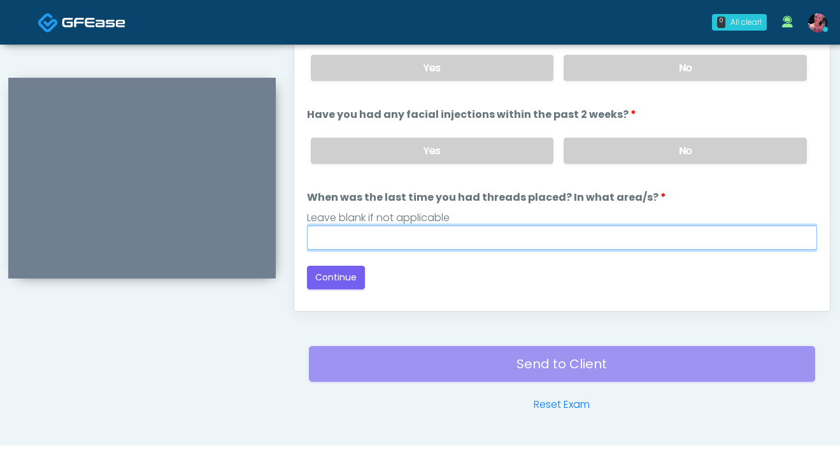
click at [511, 229] on input "When was the last time you had threads placed? In what area/s?" at bounding box center [562, 237] width 510 height 24
type input "*****"
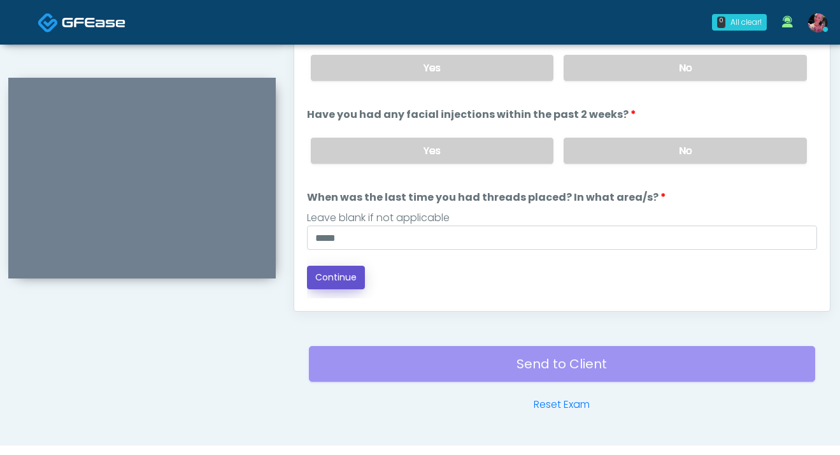
click at [340, 284] on button "Continue" at bounding box center [336, 278] width 58 height 24
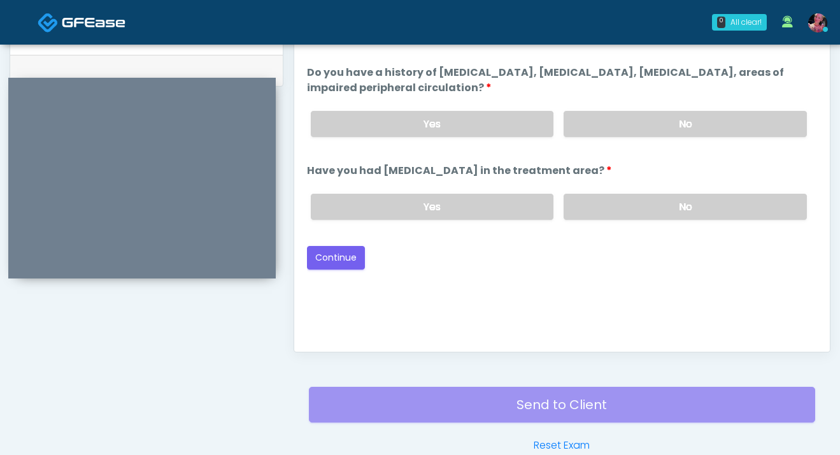
scroll to position [608, 0]
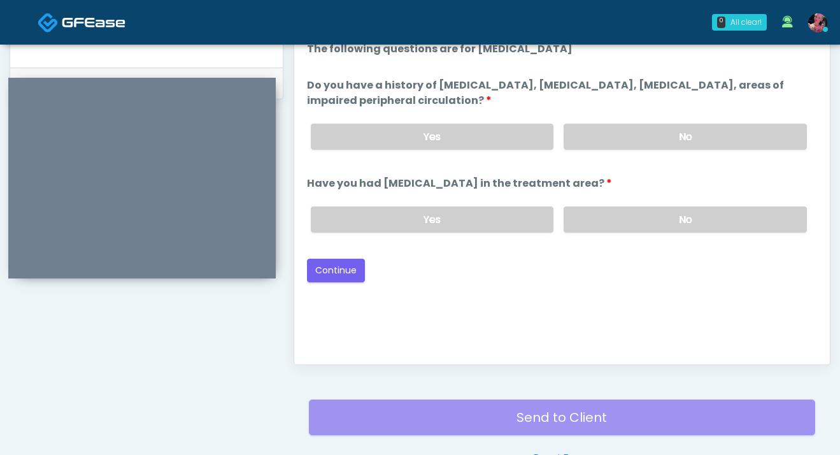
click at [632, 242] on div "Loading... Connecting to your agent... Please wait while we prepare your person…" at bounding box center [562, 161] width 510 height 241
click at [632, 203] on div "Yes No" at bounding box center [559, 219] width 517 height 46
click at [632, 117] on div "Yes No" at bounding box center [559, 136] width 517 height 46
click at [615, 215] on label "No" at bounding box center [685, 219] width 243 height 26
click at [615, 125] on label "No" at bounding box center [685, 137] width 243 height 26
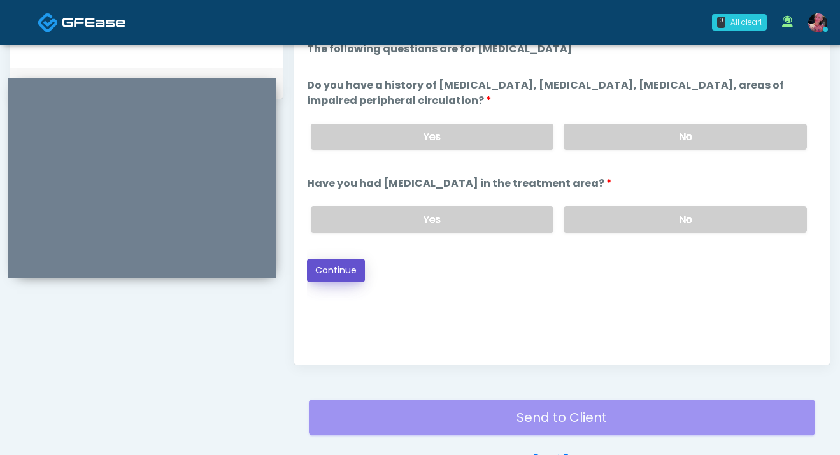
click at [325, 266] on button "Continue" at bounding box center [336, 271] width 58 height 24
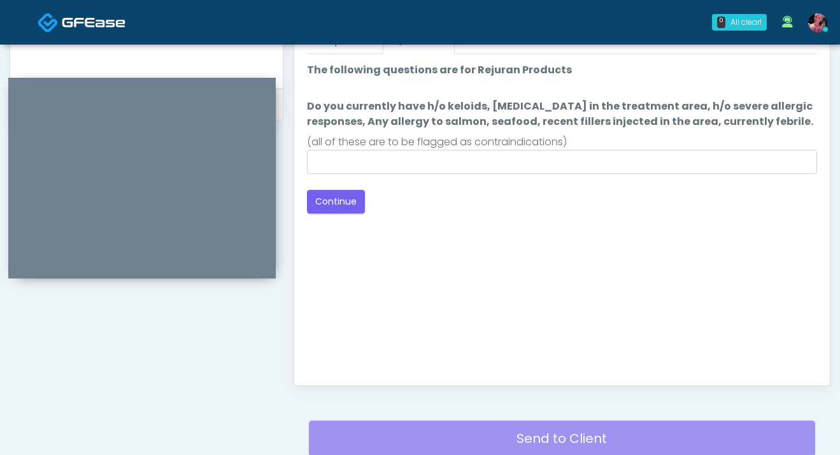
scroll to position [553, 0]
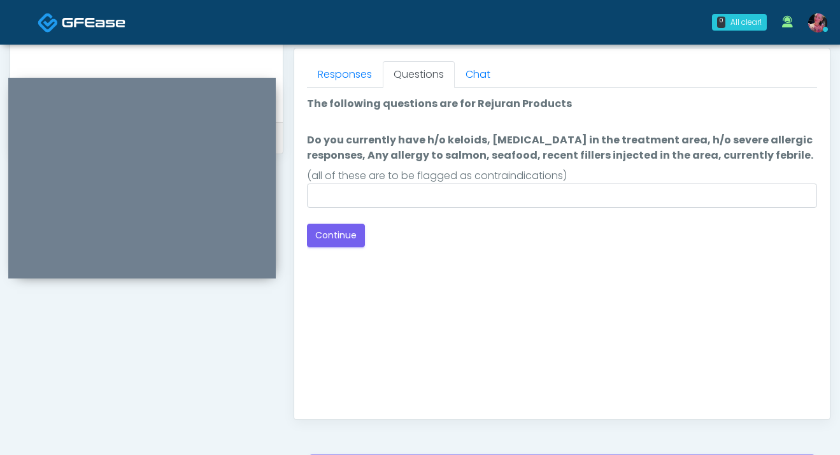
click at [343, 251] on div "Good Faith Exam Script Good Faith Exam Script INTRODUCTION Hello, my name is un…" at bounding box center [562, 247] width 510 height 318
click at [342, 248] on div "Good Faith Exam Script Good Faith Exam Script INTRODUCTION Hello, my name is un…" at bounding box center [562, 247] width 510 height 318
click at [353, 236] on button "Continue" at bounding box center [336, 236] width 58 height 24
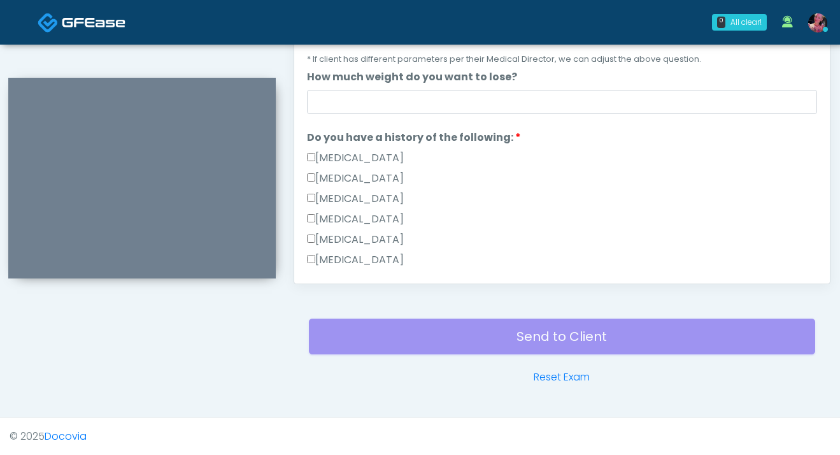
scroll to position [274, 0]
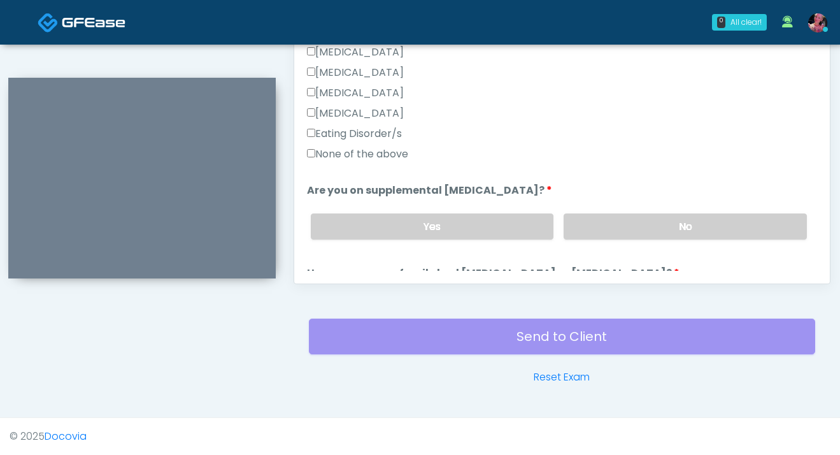
click at [341, 141] on label "Eating Disorder/s" at bounding box center [354, 133] width 95 height 15
click at [341, 158] on label "None of the above" at bounding box center [357, 153] width 101 height 15
click at [346, 135] on label "Eating Disorder/s" at bounding box center [354, 133] width 95 height 15
click at [616, 222] on label "No" at bounding box center [685, 226] width 243 height 26
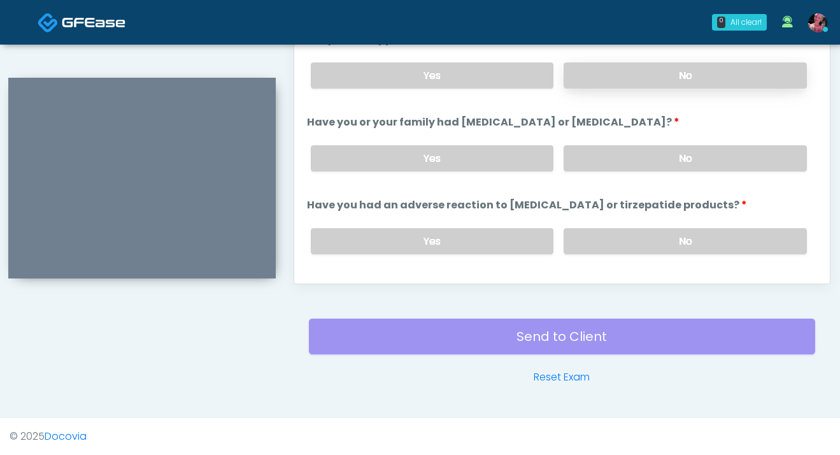
scroll to position [433, 0]
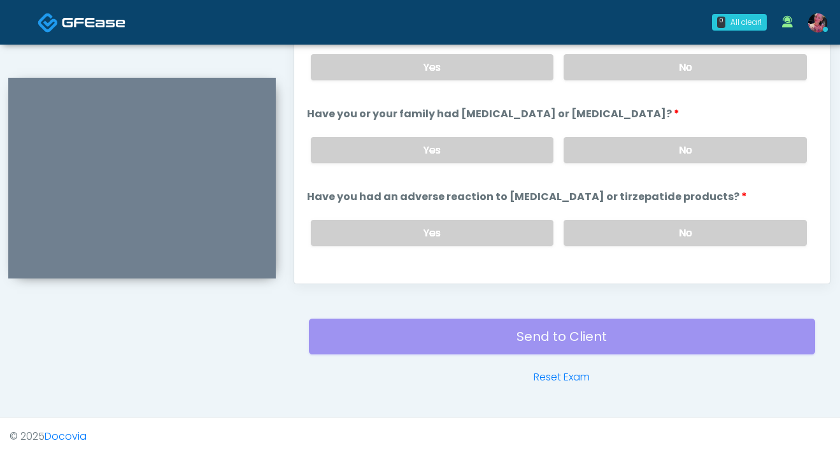
click at [616, 166] on div "Yes No" at bounding box center [559, 150] width 517 height 46
click at [615, 155] on label "No" at bounding box center [685, 150] width 243 height 26
click at [611, 245] on div "Yes No" at bounding box center [559, 233] width 517 height 46
click at [605, 227] on label "No" at bounding box center [685, 233] width 243 height 26
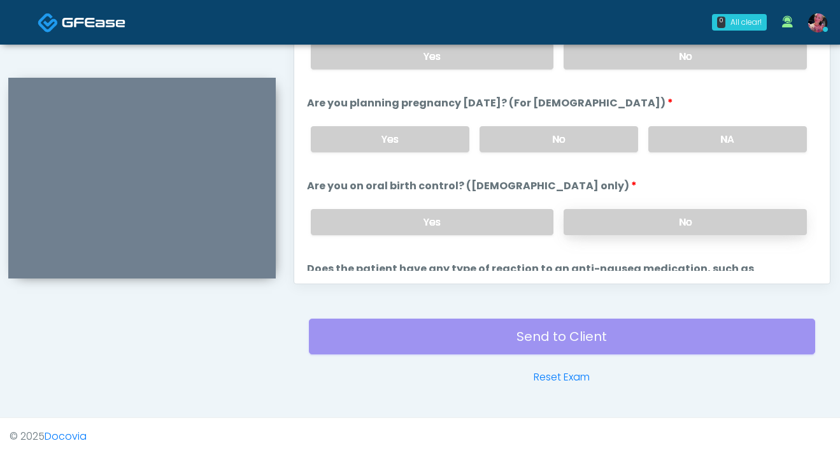
scroll to position [660, 0]
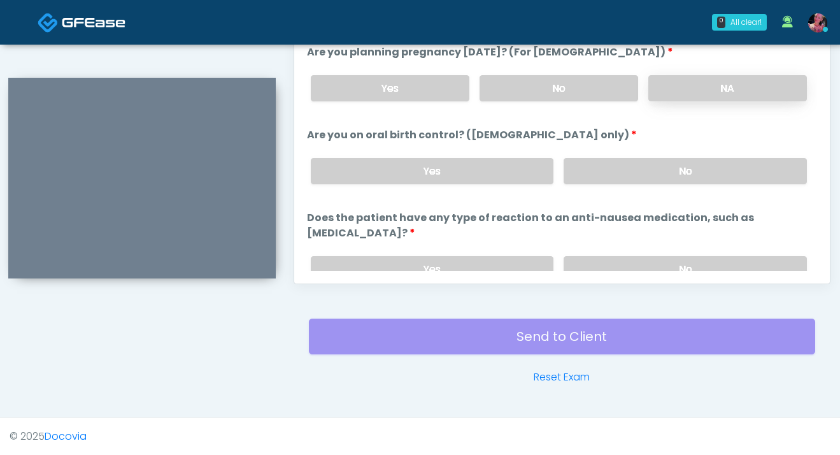
click at [687, 78] on label "NA" at bounding box center [727, 88] width 159 height 26
click at [646, 183] on div "Yes No" at bounding box center [559, 171] width 517 height 46
click at [638, 180] on label "No" at bounding box center [685, 171] width 243 height 26
click at [638, 256] on label "No" at bounding box center [685, 269] width 243 height 26
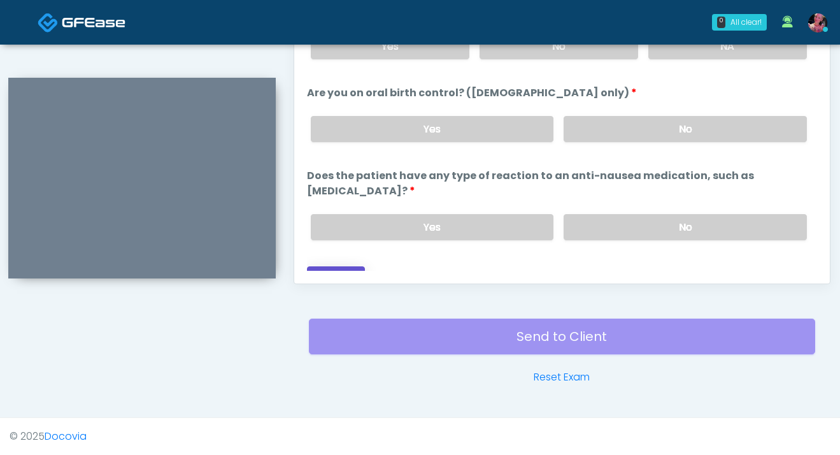
click at [342, 266] on button "Continue" at bounding box center [336, 278] width 58 height 24
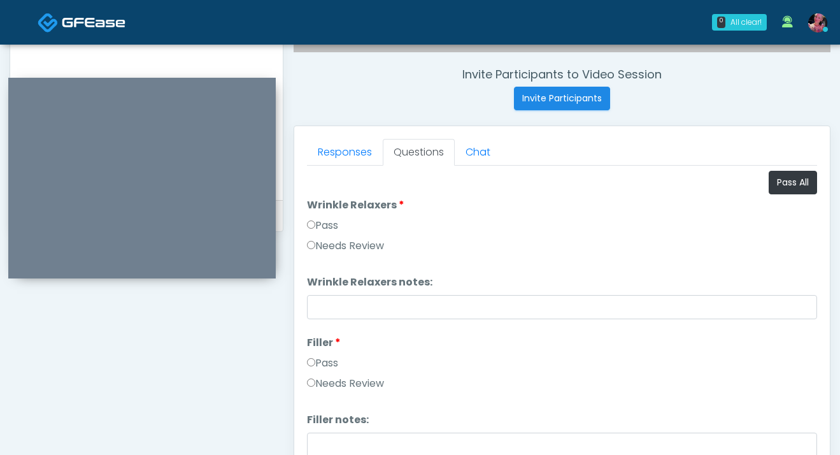
scroll to position [445, 0]
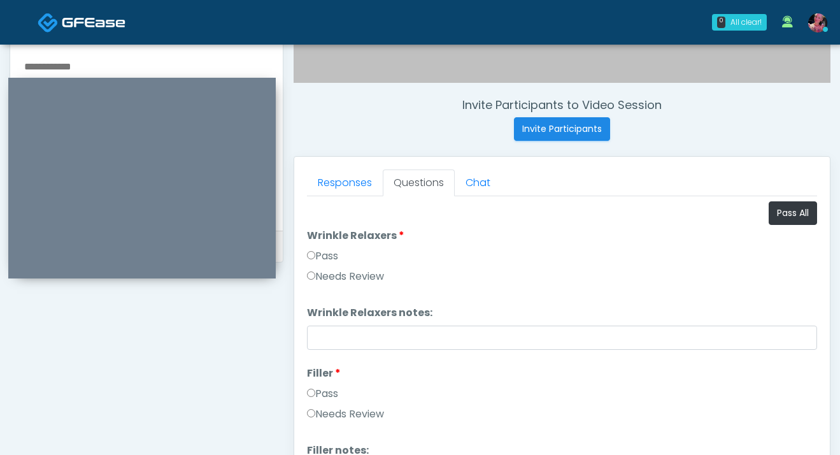
click at [333, 253] on label "Pass" at bounding box center [322, 255] width 31 height 15
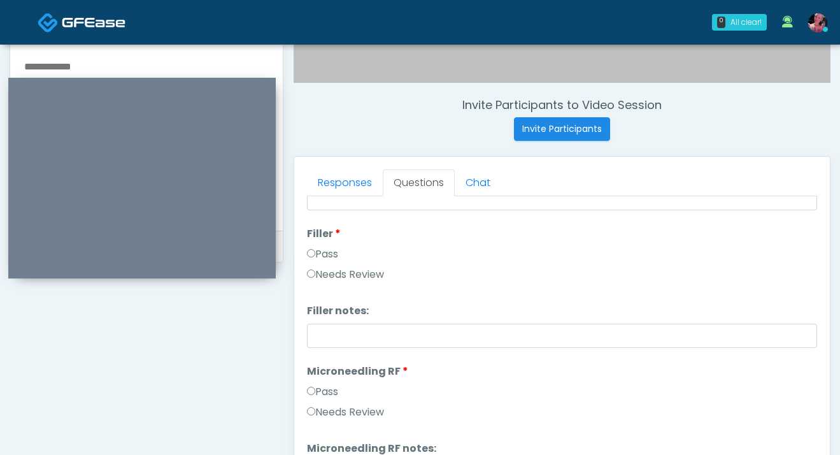
click at [332, 252] on label "Pass" at bounding box center [322, 253] width 31 height 15
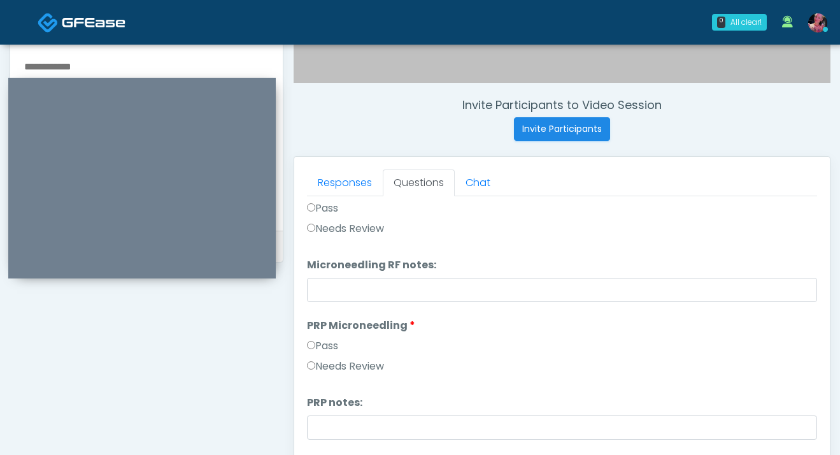
click at [331, 210] on label "Pass" at bounding box center [322, 208] width 31 height 15
click at [324, 209] on label "Pass" at bounding box center [322, 209] width 31 height 15
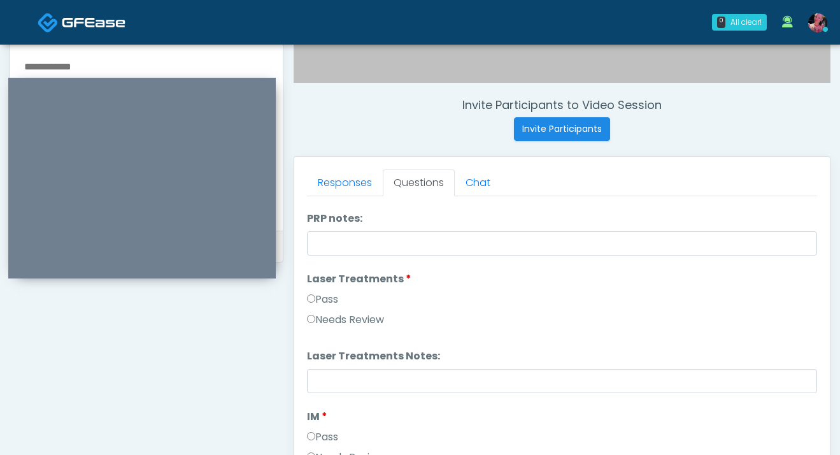
scroll to position [513, 0]
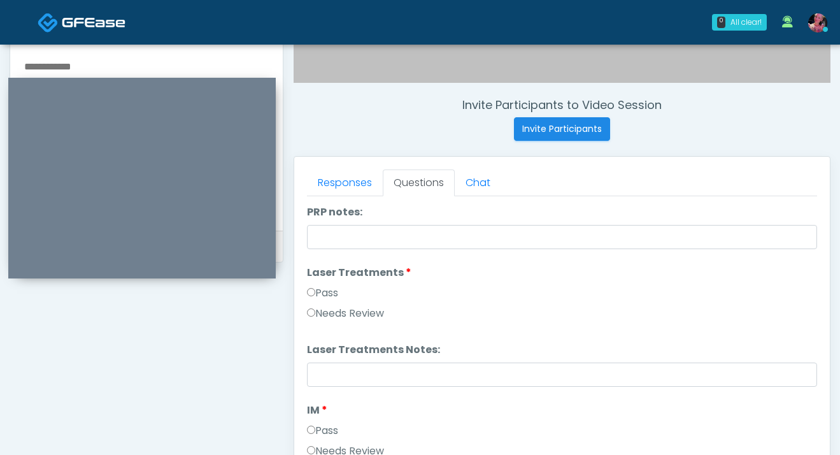
click at [330, 283] on li "Laser Treatments Laser Treatments Pass Needs Review" at bounding box center [562, 295] width 510 height 61
click at [327, 293] on label "Pass" at bounding box center [322, 292] width 31 height 15
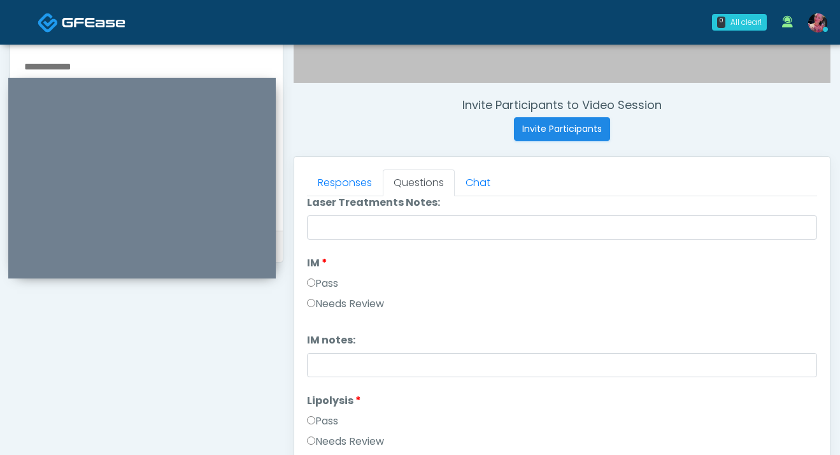
scroll to position [704, 0]
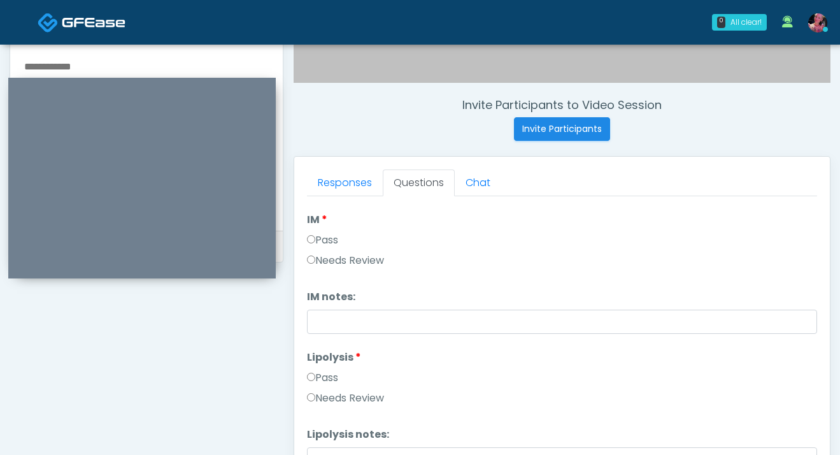
click at [320, 250] on div "Pass" at bounding box center [562, 242] width 510 height 20
click at [320, 245] on label "Pass" at bounding box center [322, 239] width 31 height 15
click at [322, 371] on label "Pass" at bounding box center [322, 377] width 31 height 15
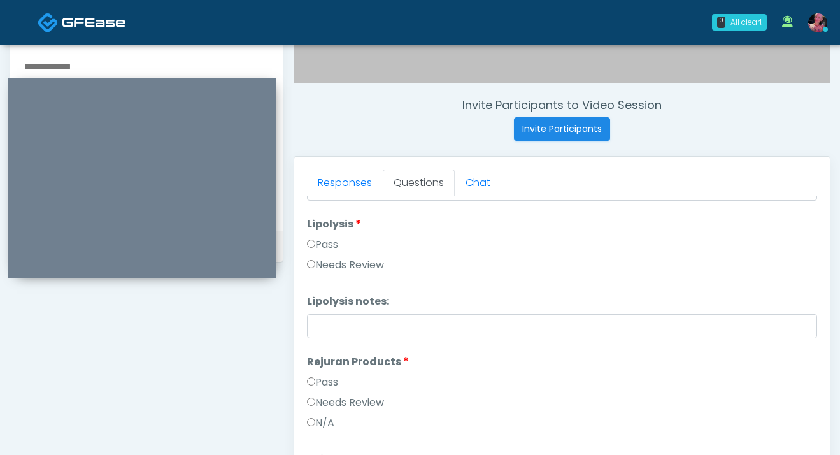
click at [325, 377] on label "Pass" at bounding box center [322, 381] width 31 height 15
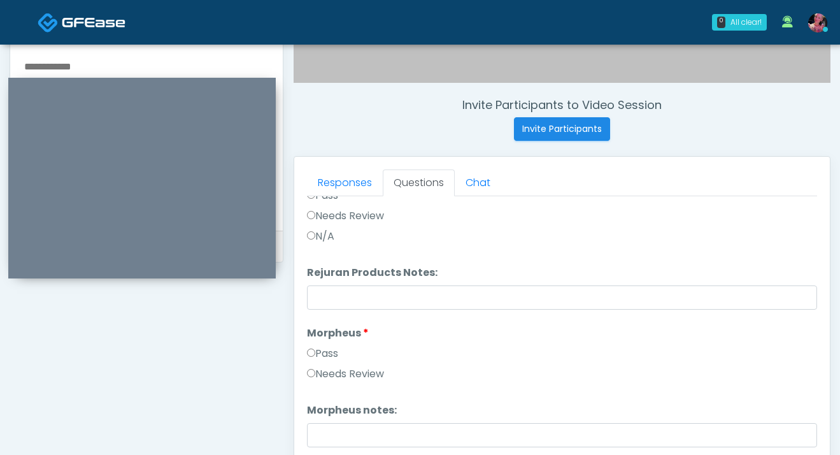
click at [325, 352] on label "Pass" at bounding box center [322, 353] width 31 height 15
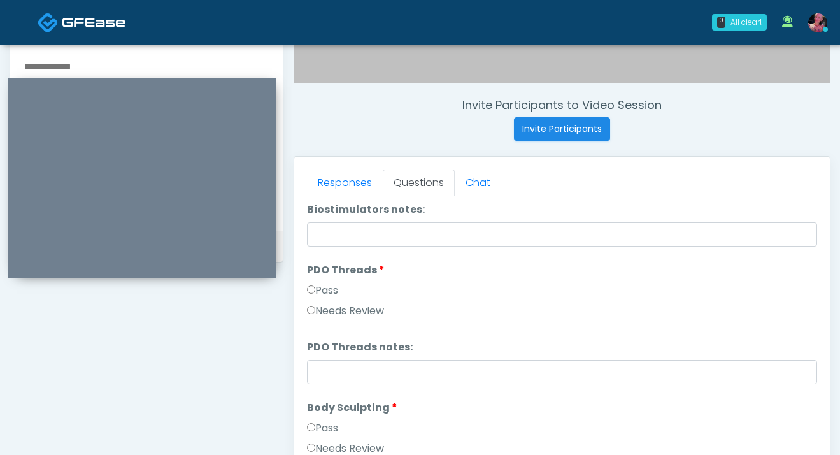
scroll to position [1362, 0]
click at [320, 298] on div "Pass" at bounding box center [562, 292] width 510 height 20
click at [318, 291] on label "Pass" at bounding box center [322, 289] width 31 height 15
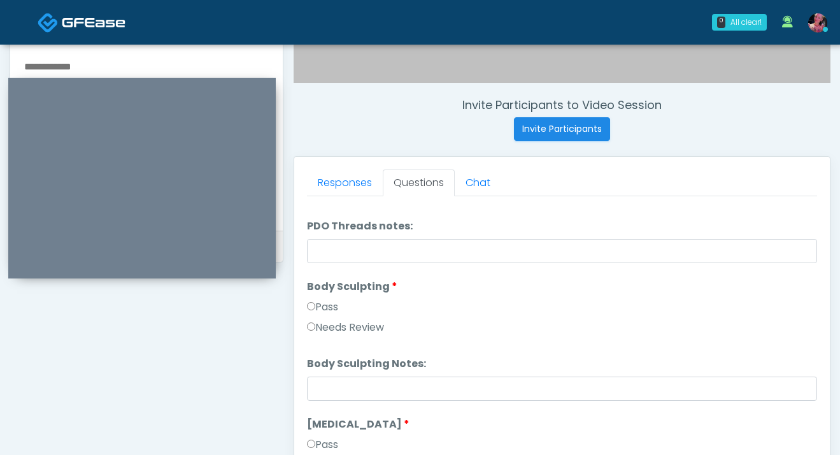
scroll to position [1496, 0]
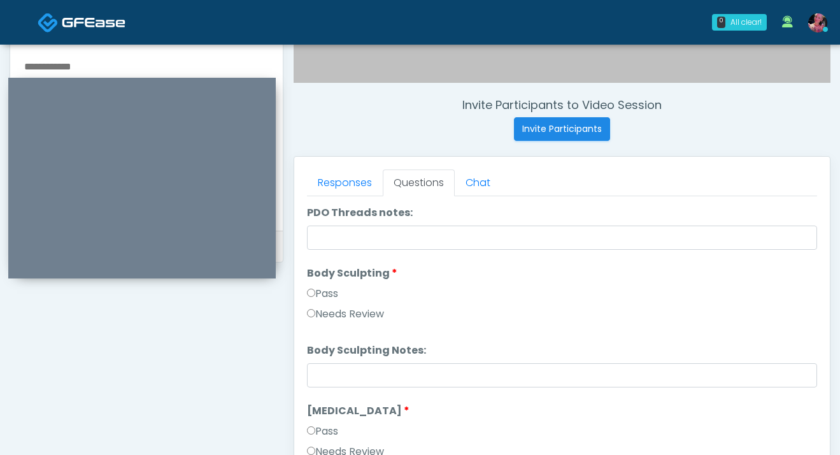
click at [318, 292] on label "Pass" at bounding box center [322, 293] width 31 height 15
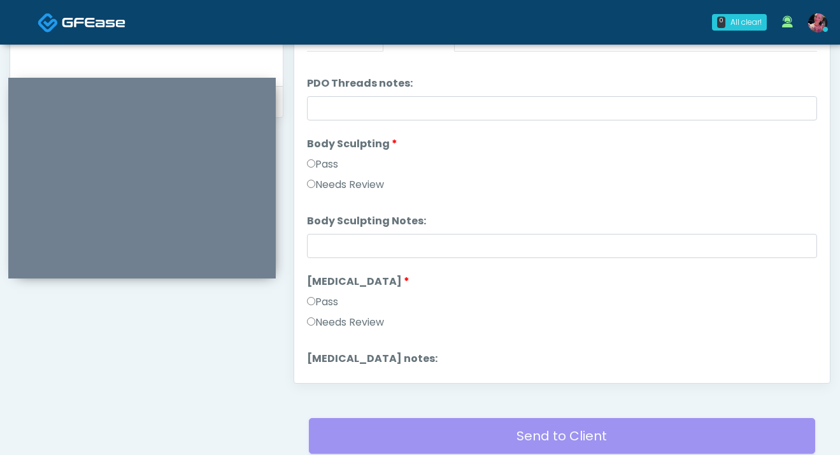
scroll to position [1427, 0]
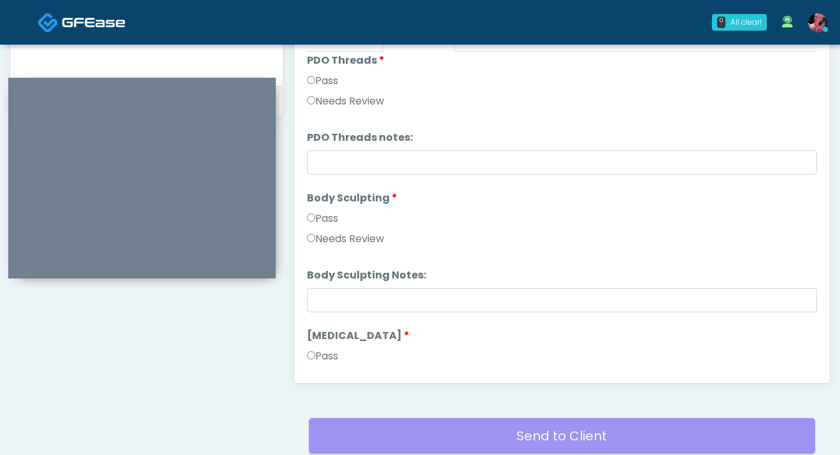
click at [345, 350] on div "Pass" at bounding box center [562, 358] width 510 height 20
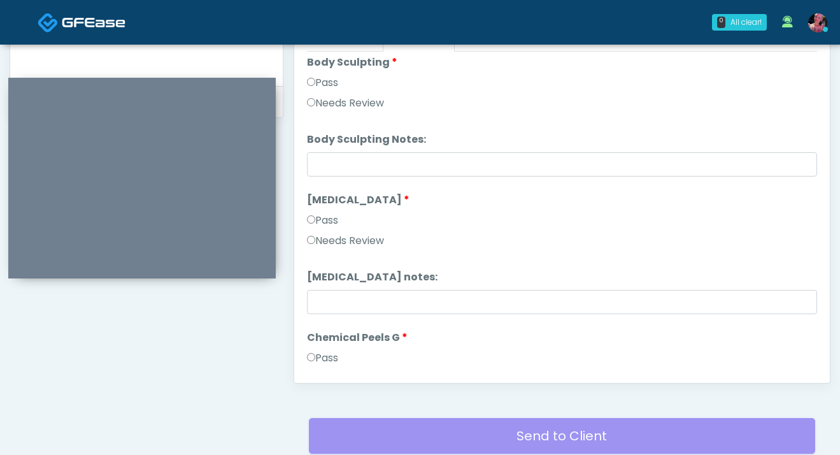
scroll to position [1584, 0]
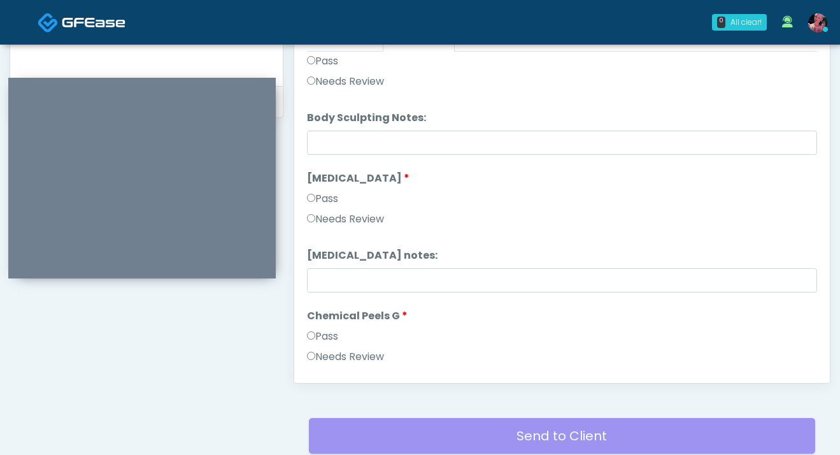
click at [332, 189] on li "Cryolipolysis Cryolipolysis Pass Needs Review" at bounding box center [562, 201] width 510 height 61
click at [332, 196] on label "Pass" at bounding box center [322, 198] width 31 height 15
click at [324, 331] on label "Pass" at bounding box center [322, 336] width 31 height 15
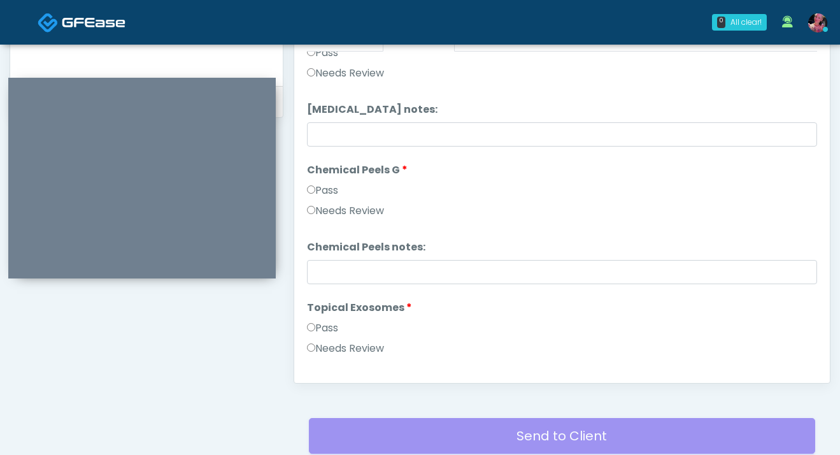
scroll to position [1741, 0]
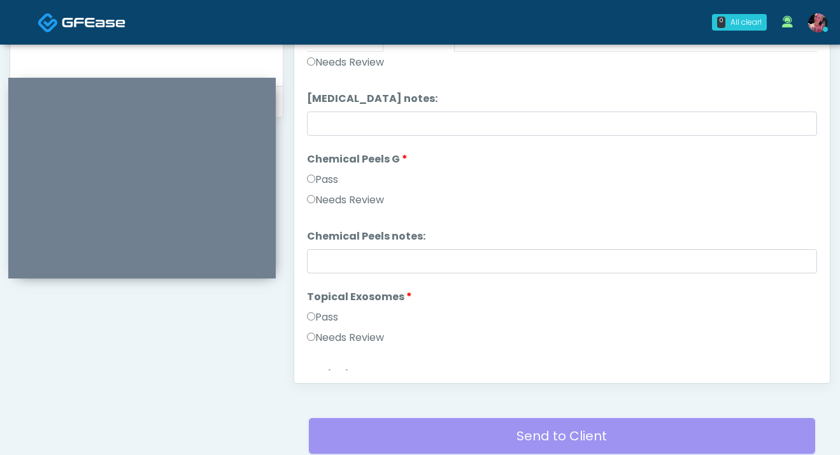
click at [327, 313] on label "Pass" at bounding box center [322, 317] width 31 height 15
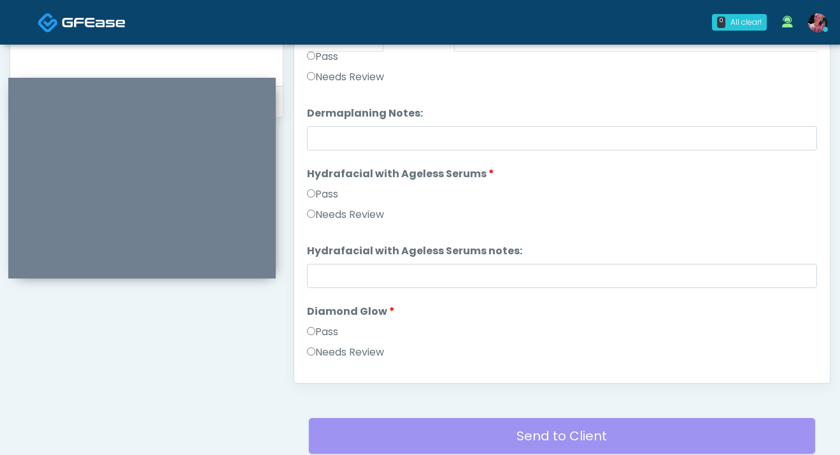
scroll to position [2041, 0]
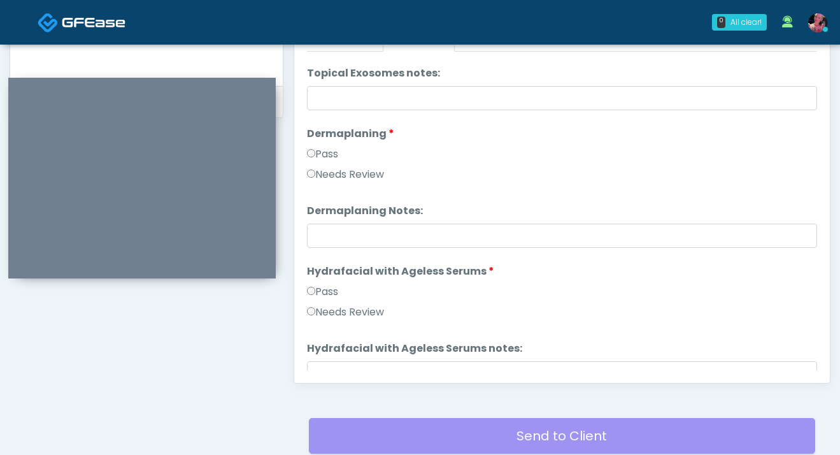
click at [332, 132] on label "Dermaplaning" at bounding box center [350, 133] width 87 height 15
click at [332, 159] on label "Pass" at bounding box center [322, 153] width 31 height 15
click at [322, 299] on label "Pass" at bounding box center [322, 291] width 31 height 15
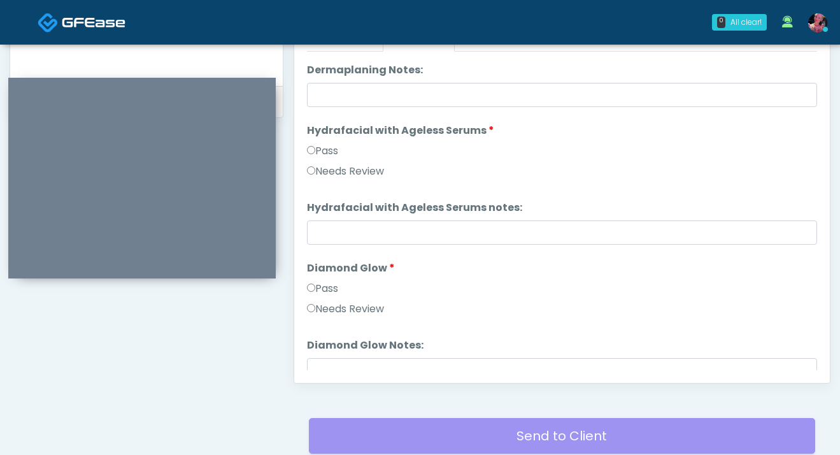
click at [322, 294] on label "Pass" at bounding box center [322, 288] width 31 height 15
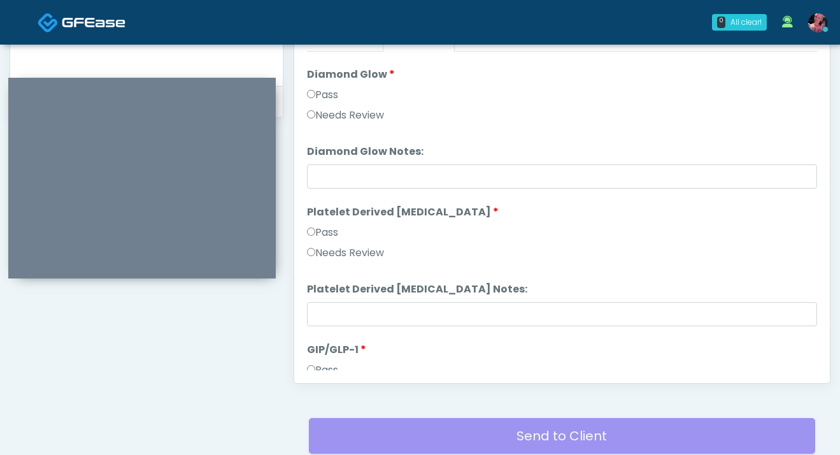
click at [318, 240] on div "Pass" at bounding box center [562, 235] width 510 height 20
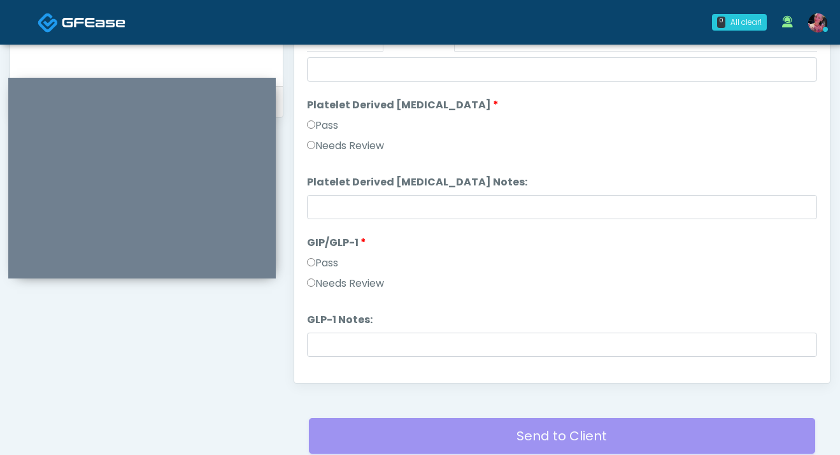
scroll to position [2484, 0]
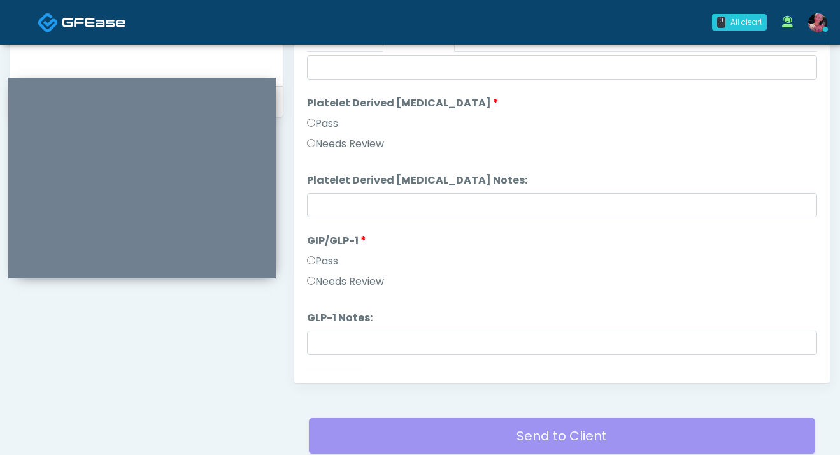
click at [318, 120] on label "Pass" at bounding box center [322, 123] width 31 height 15
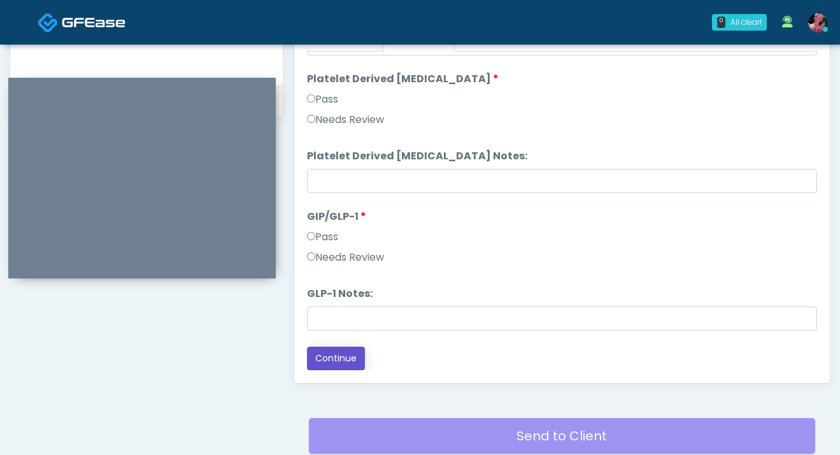
click at [331, 355] on button "Continue" at bounding box center [336, 358] width 58 height 24
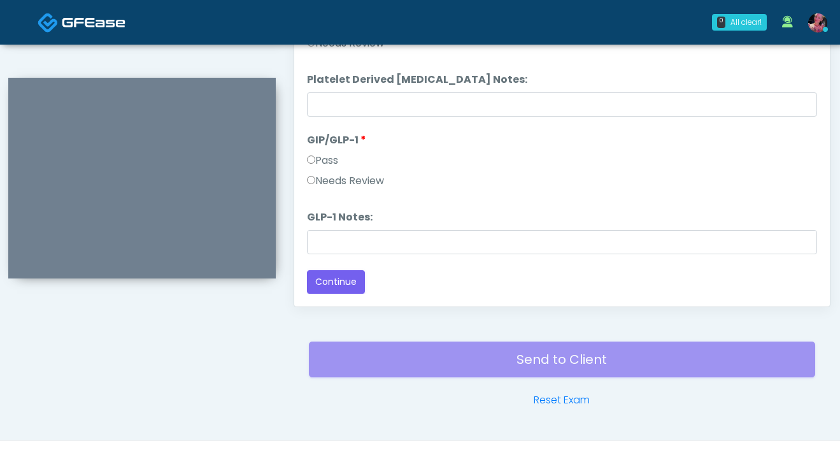
scroll to position [688, 0]
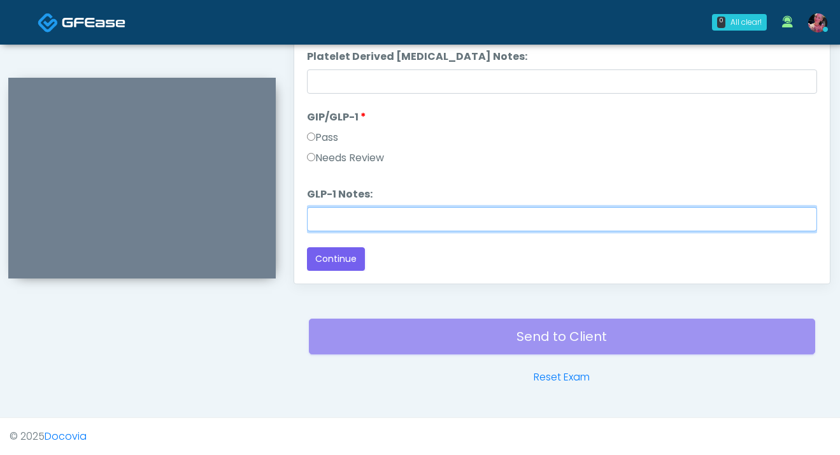
click at [340, 228] on input "GLP-1 Notes:" at bounding box center [562, 219] width 510 height 24
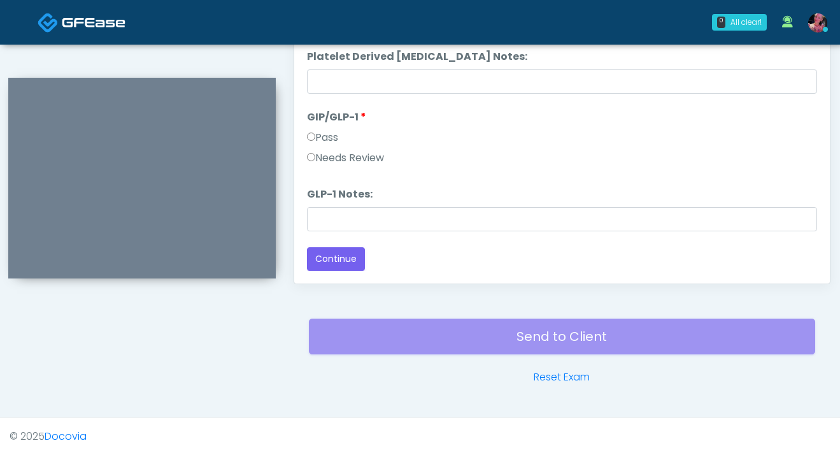
click at [340, 274] on div "Responses Questions Chat Good Faith Exam Script Good Faith Exam Script INTRODUC…" at bounding box center [562, 98] width 536 height 371
click at [339, 267] on button "Continue" at bounding box center [336, 259] width 58 height 24
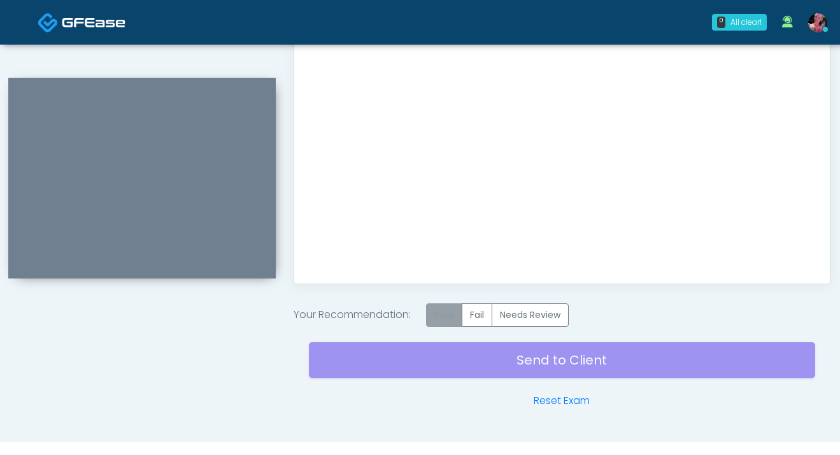
click at [441, 315] on label "Pass" at bounding box center [444, 315] width 36 height 24
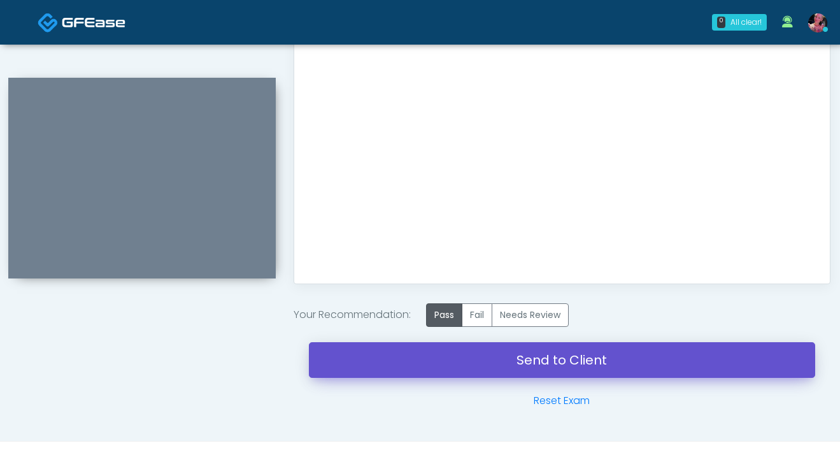
click at [436, 346] on link "Send to Client" at bounding box center [562, 360] width 506 height 36
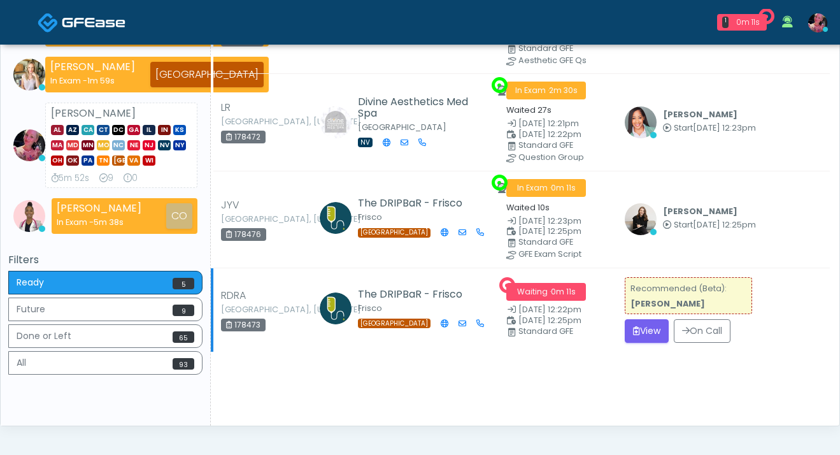
scroll to position [251, 0]
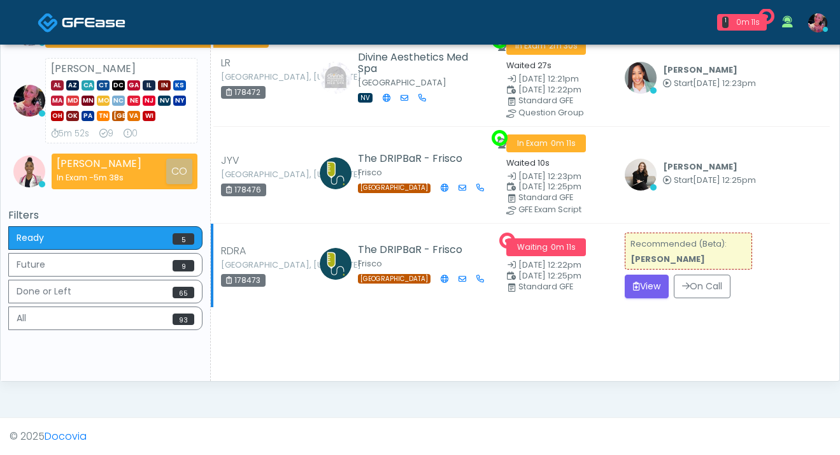
click at [641, 266] on td "Recommended (Beta): Lindsey Morgan View On Call" at bounding box center [723, 265] width 213 height 84
click at [653, 285] on button "View" at bounding box center [647, 286] width 44 height 24
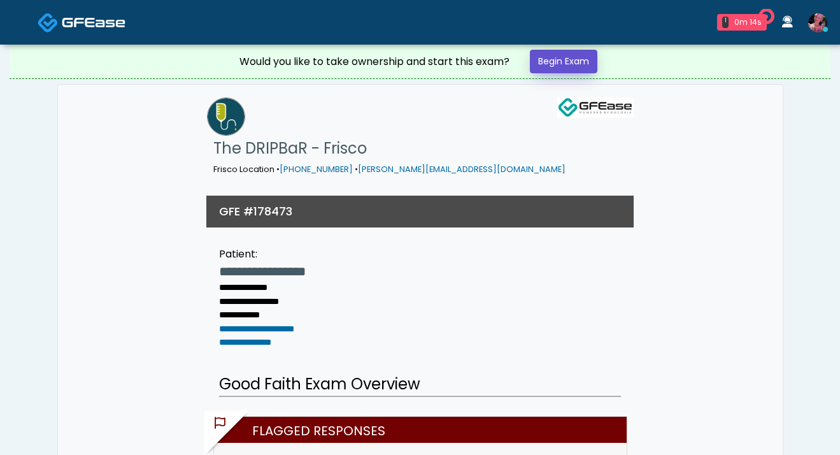
click at [553, 57] on link "Begin Exam" at bounding box center [564, 62] width 68 height 24
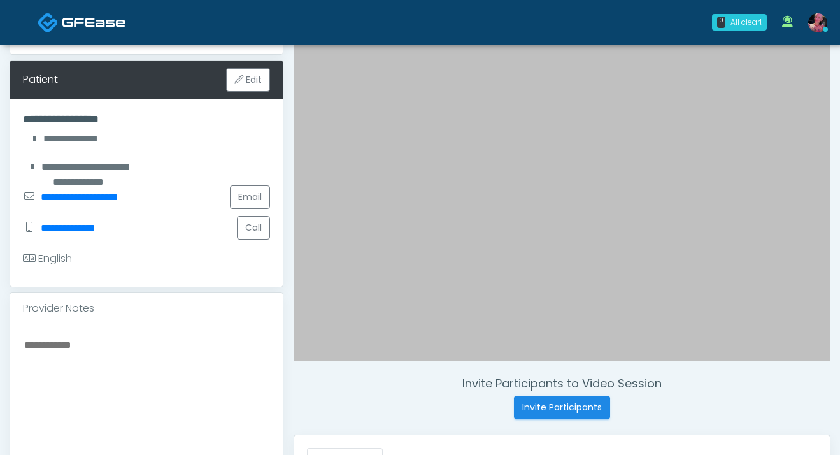
scroll to position [185, 0]
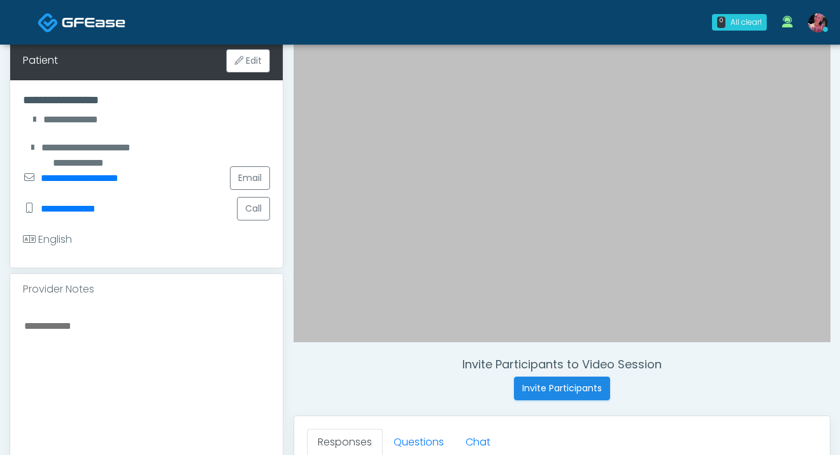
click at [195, 359] on textarea at bounding box center [146, 394] width 247 height 155
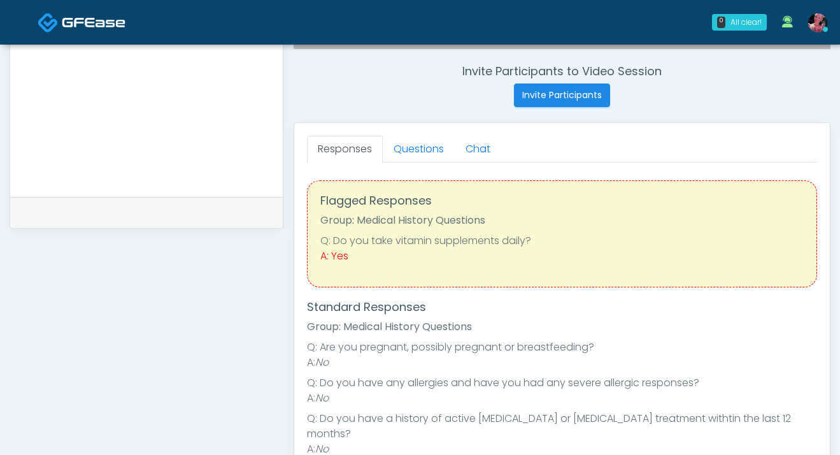
scroll to position [418, 0]
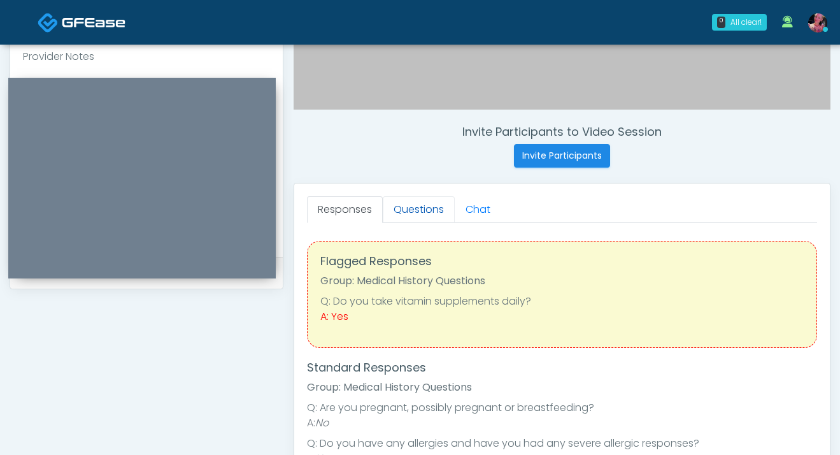
type textarea "**********"
click at [408, 211] on link "Questions" at bounding box center [419, 209] width 72 height 27
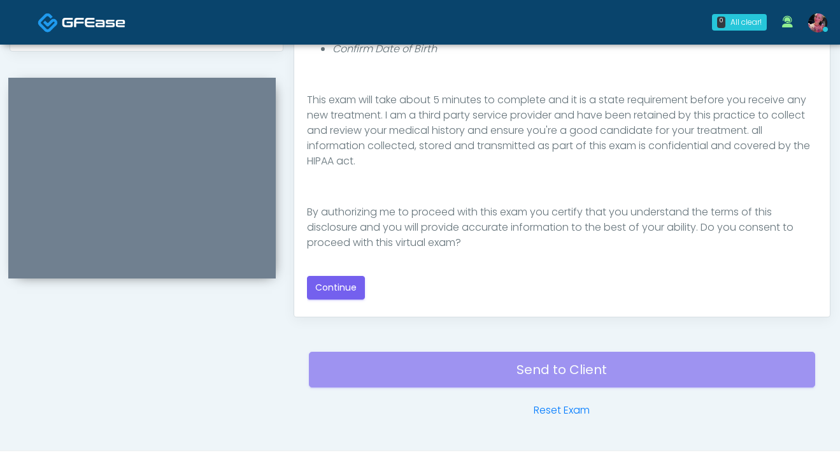
scroll to position [672, 0]
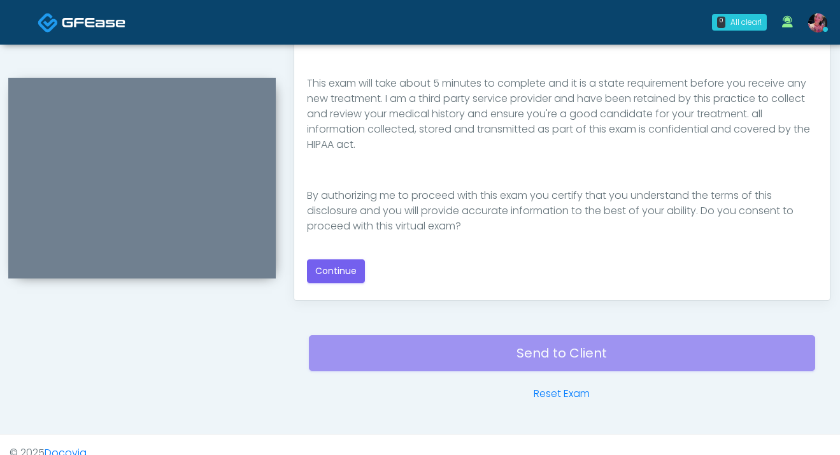
click at [345, 250] on div "Good Faith Exam Script Good Faith Exam Script INTRODUCTION Hello, my name is un…" at bounding box center [562, 128] width 510 height 309
click at [345, 264] on button "Continue" at bounding box center [336, 271] width 58 height 24
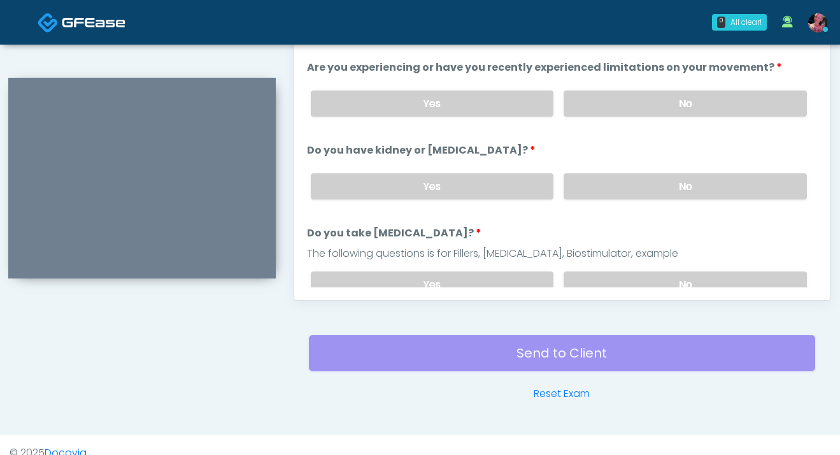
scroll to position [688, 0]
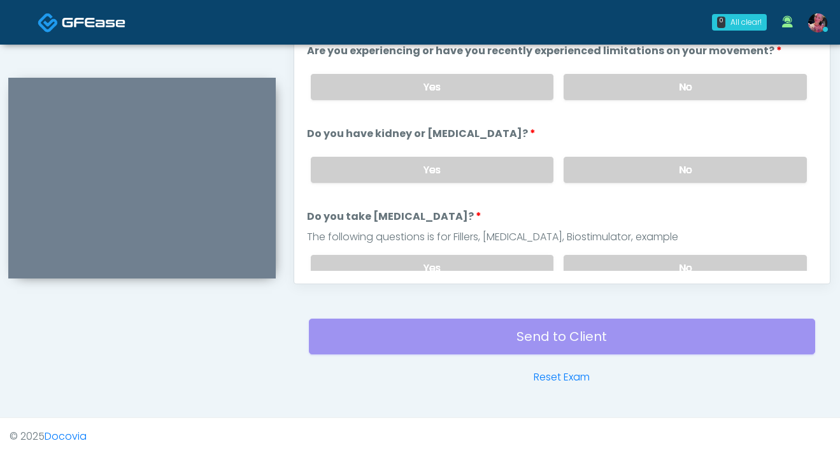
click at [667, 100] on div "Yes No" at bounding box center [559, 87] width 517 height 46
click at [666, 85] on label "No" at bounding box center [685, 87] width 243 height 26
click at [652, 152] on div "Yes No" at bounding box center [559, 169] width 517 height 46
click at [652, 178] on label "No" at bounding box center [685, 170] width 243 height 26
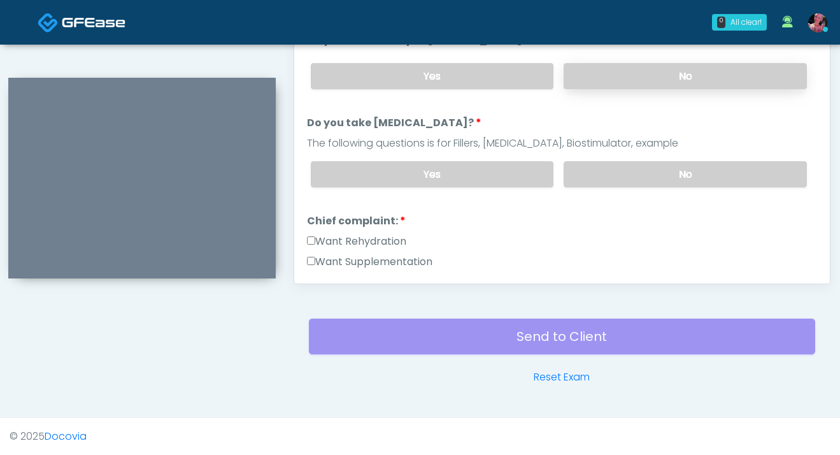
scroll to position [130, 0]
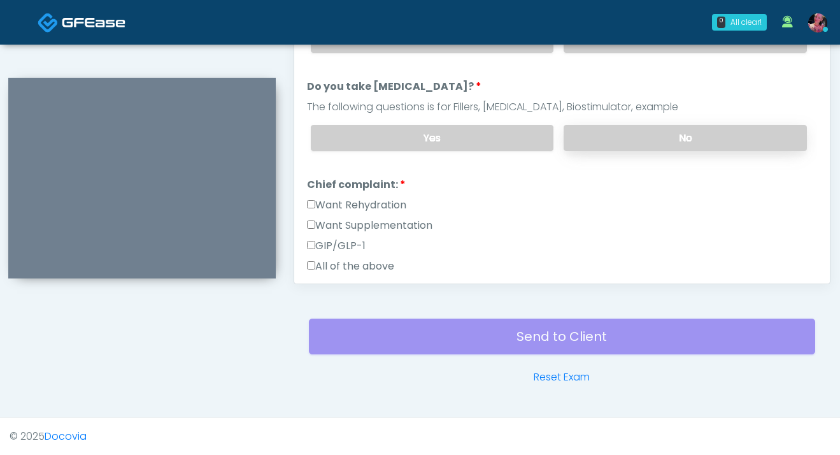
click at [638, 134] on label "No" at bounding box center [685, 138] width 243 height 26
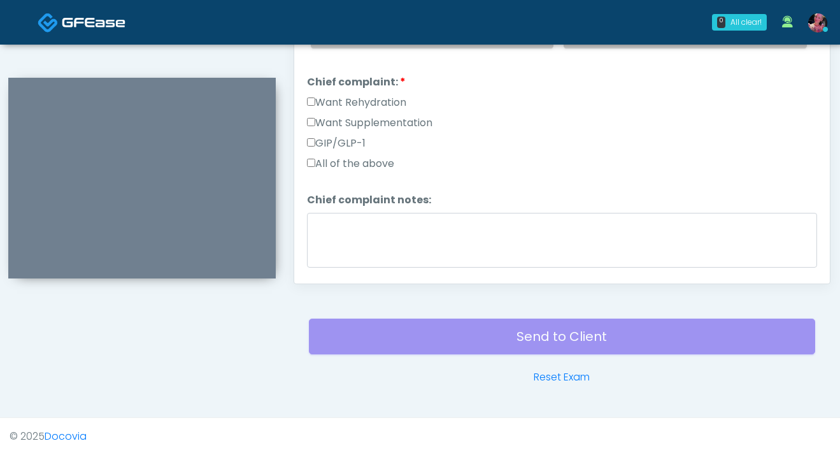
scroll to position [245, 0]
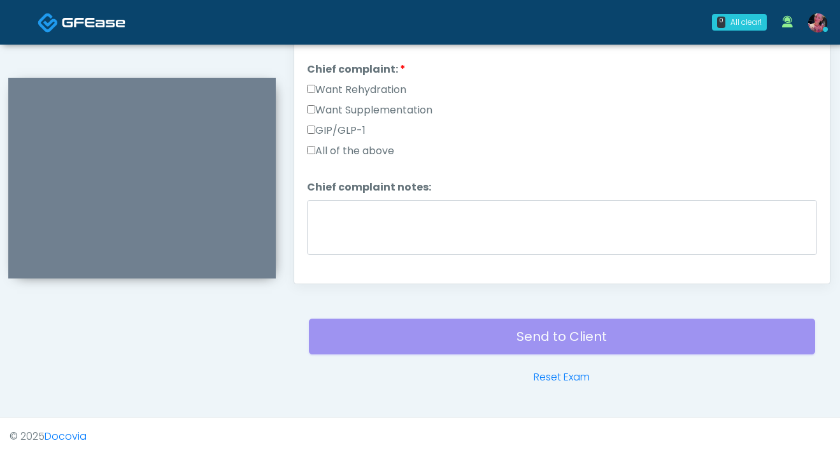
click at [354, 87] on label "Want Rehydration" at bounding box center [356, 89] width 99 height 15
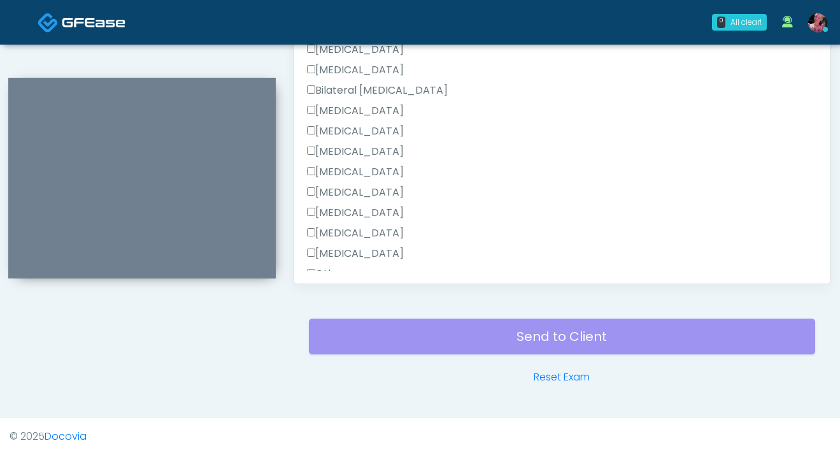
scroll to position [467, 0]
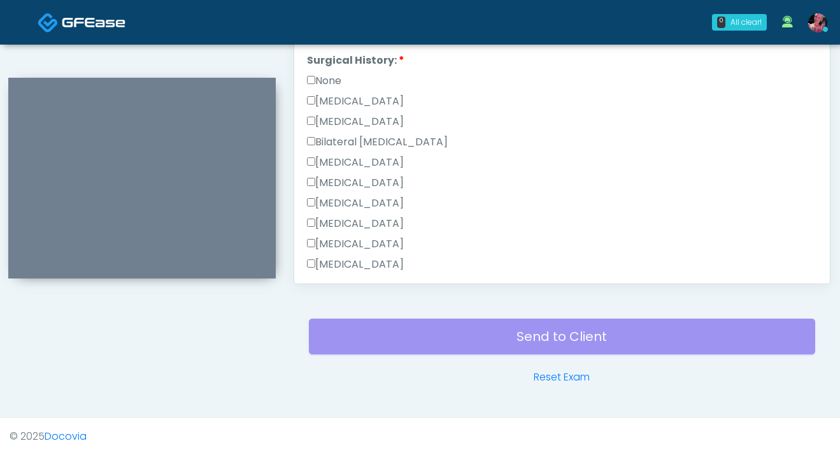
click at [321, 73] on label "None" at bounding box center [324, 80] width 34 height 15
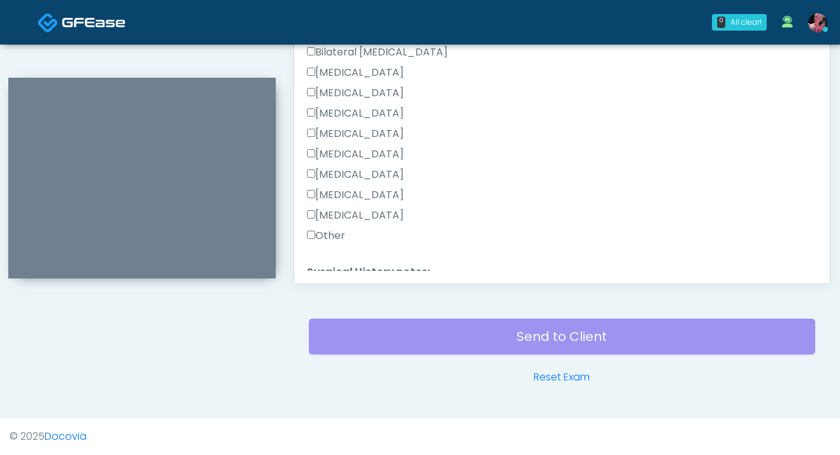
scroll to position [667, 0]
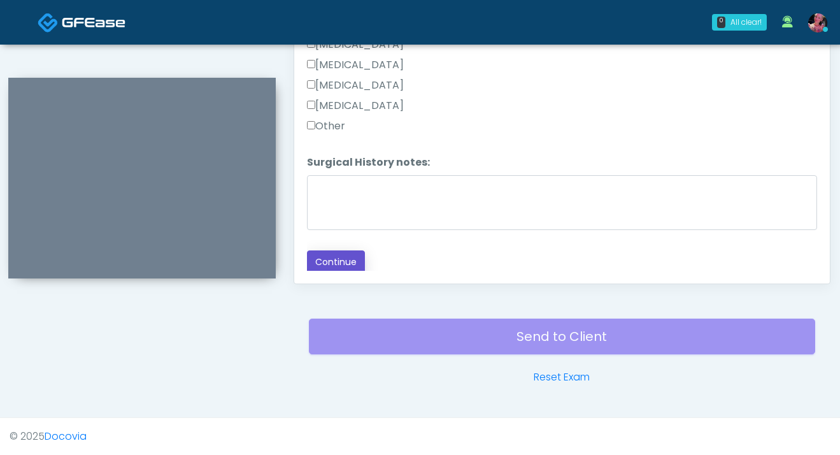
click at [323, 267] on button "Continue" at bounding box center [336, 262] width 58 height 24
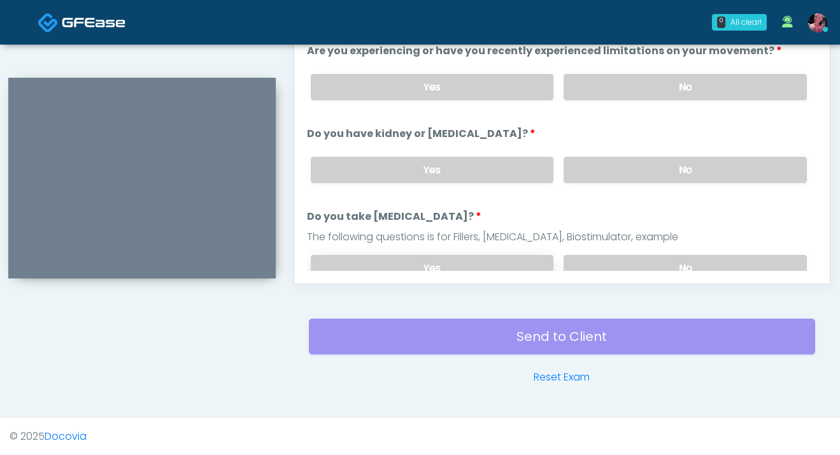
click at [323, 261] on label "Yes" at bounding box center [432, 268] width 243 height 26
click at [628, 256] on label "No" at bounding box center [685, 268] width 243 height 26
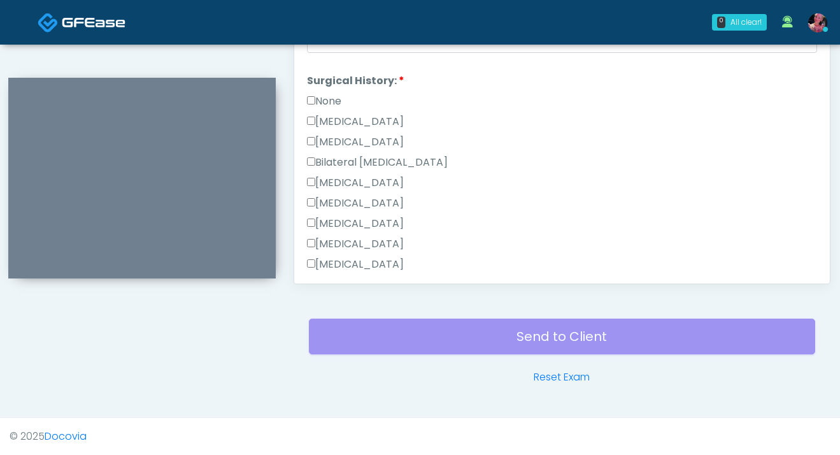
scroll to position [667, 0]
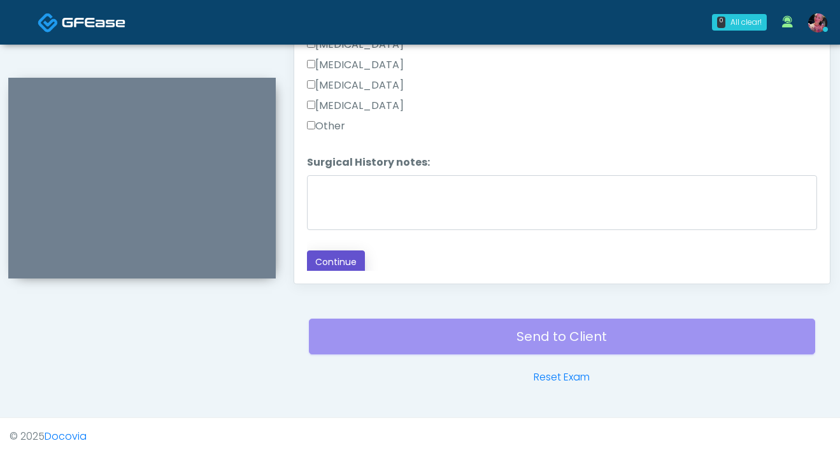
click at [349, 251] on button "Continue" at bounding box center [336, 262] width 58 height 24
click at [328, 262] on button "Continue" at bounding box center [336, 262] width 58 height 24
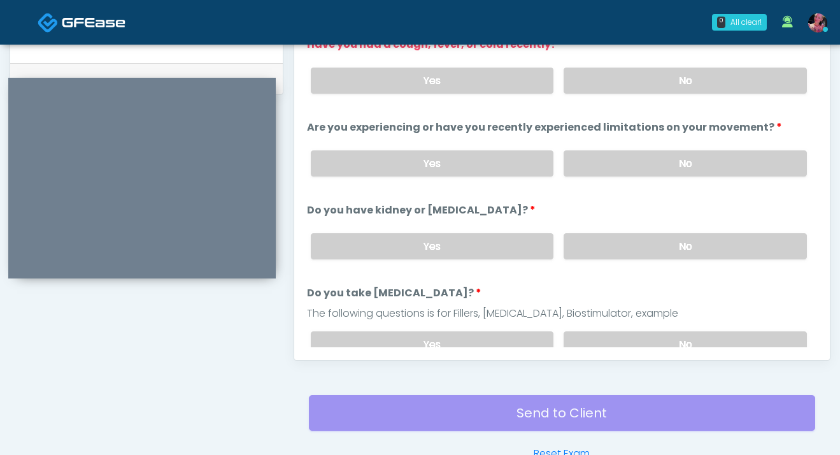
scroll to position [587, 0]
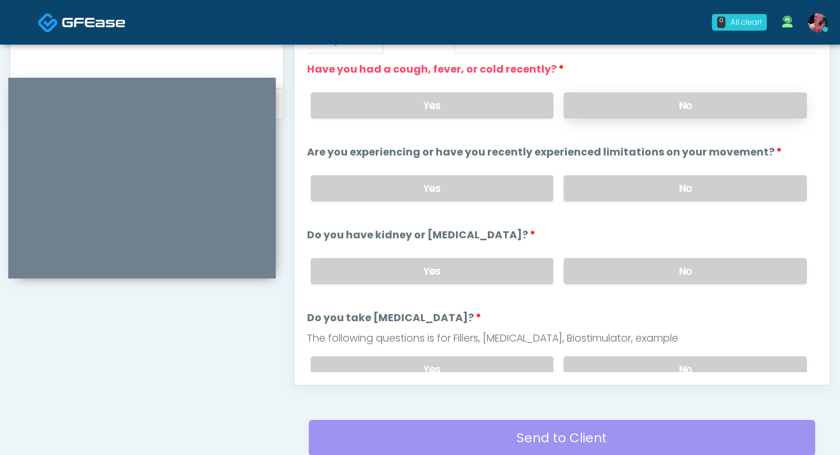
click at [651, 95] on label "No" at bounding box center [685, 105] width 243 height 26
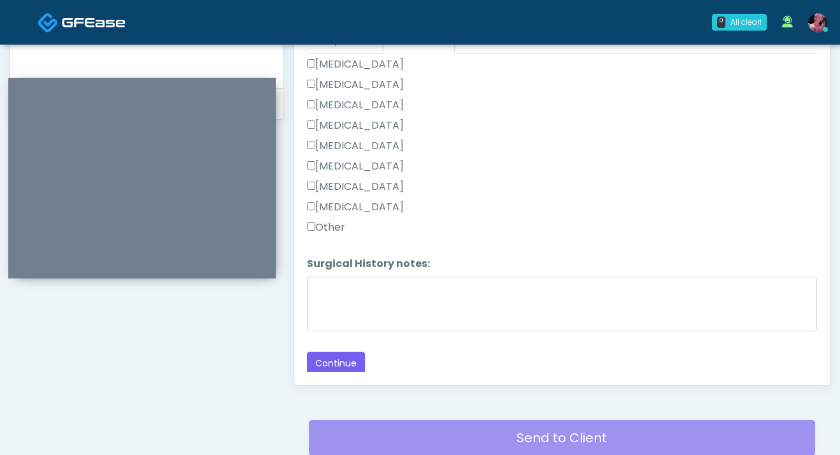
scroll to position [688, 0]
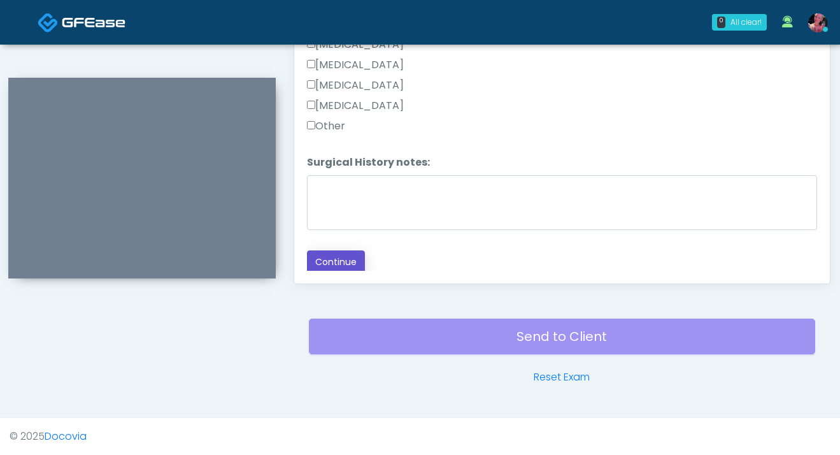
click at [358, 252] on button "Continue" at bounding box center [336, 262] width 58 height 24
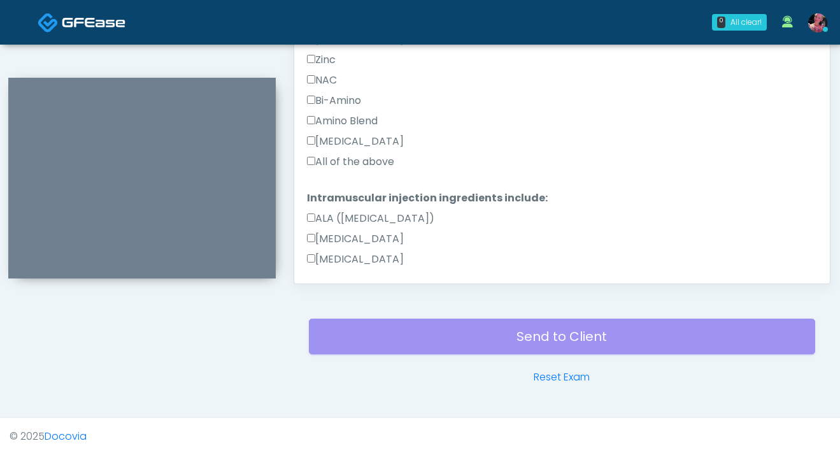
scroll to position [650, 0]
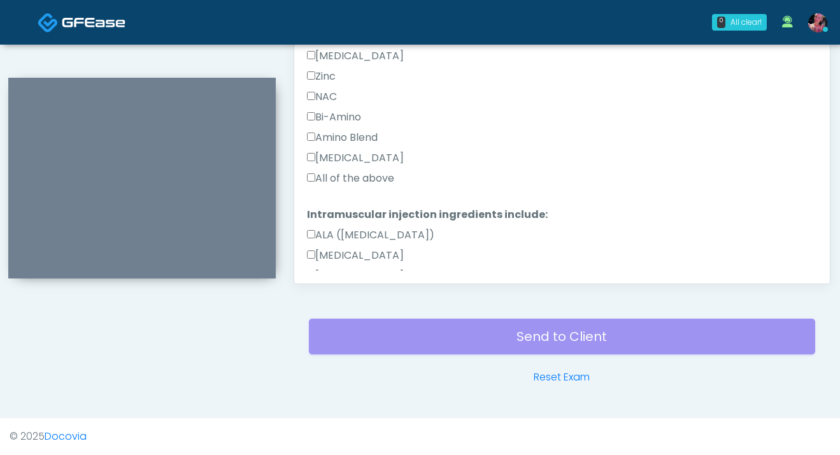
click at [380, 179] on label "All of the above" at bounding box center [350, 178] width 87 height 15
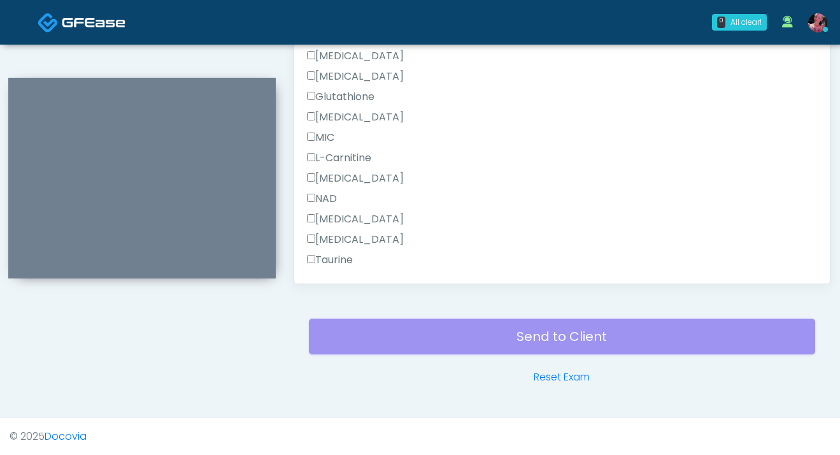
scroll to position [1176, 0]
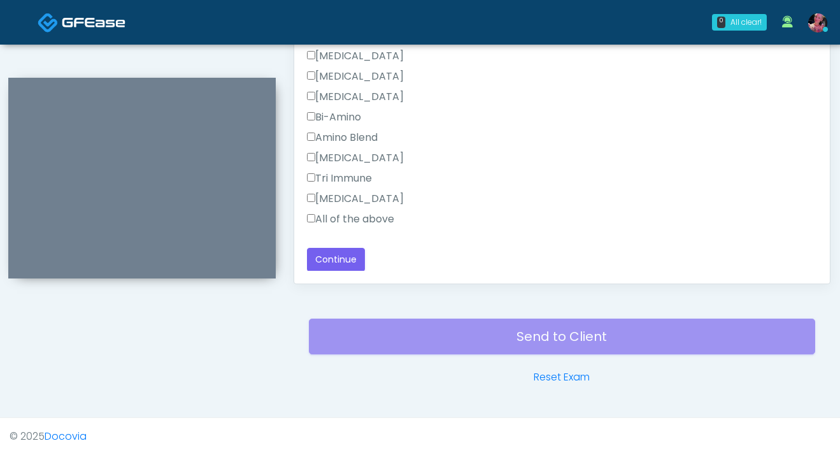
click at [326, 223] on label "All of the above" at bounding box center [350, 218] width 87 height 15
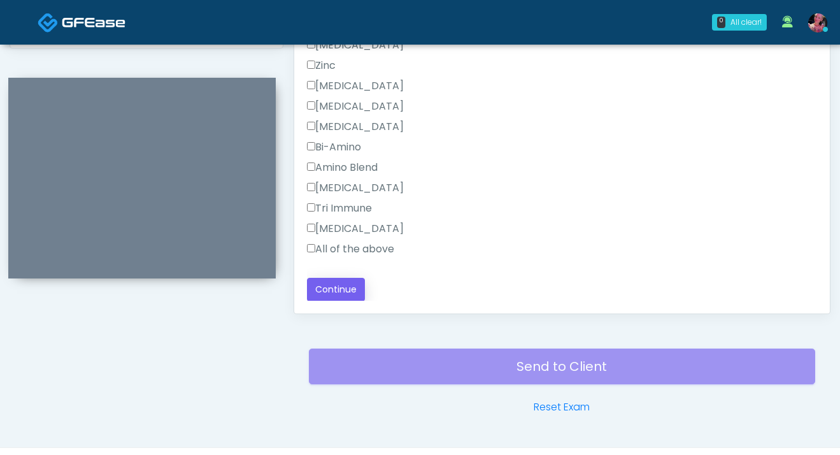
scroll to position [688, 0]
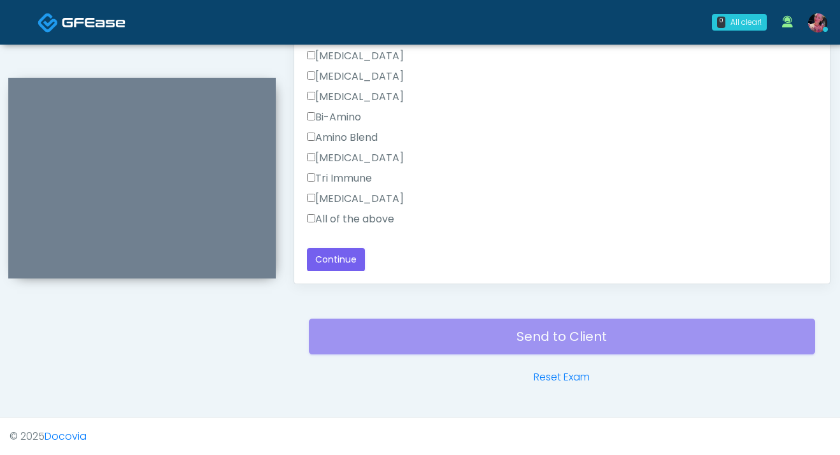
click at [325, 250] on button "Continue" at bounding box center [336, 260] width 58 height 24
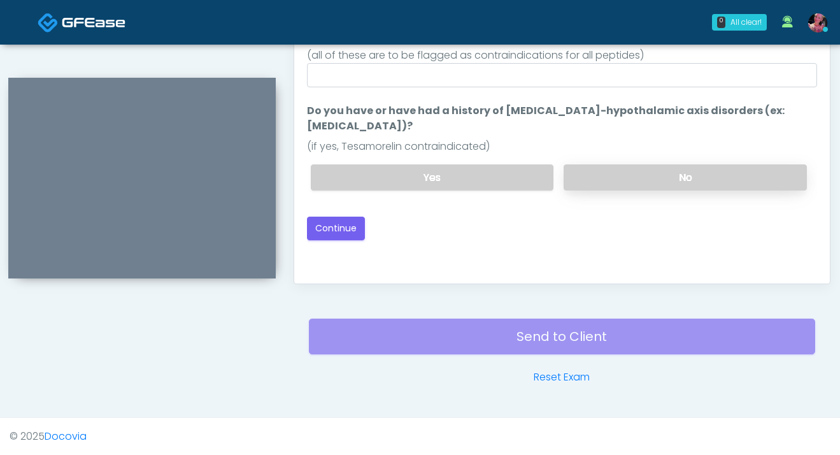
click at [637, 154] on div "Yes No" at bounding box center [559, 177] width 517 height 46
click at [601, 166] on label "No" at bounding box center [685, 177] width 243 height 26
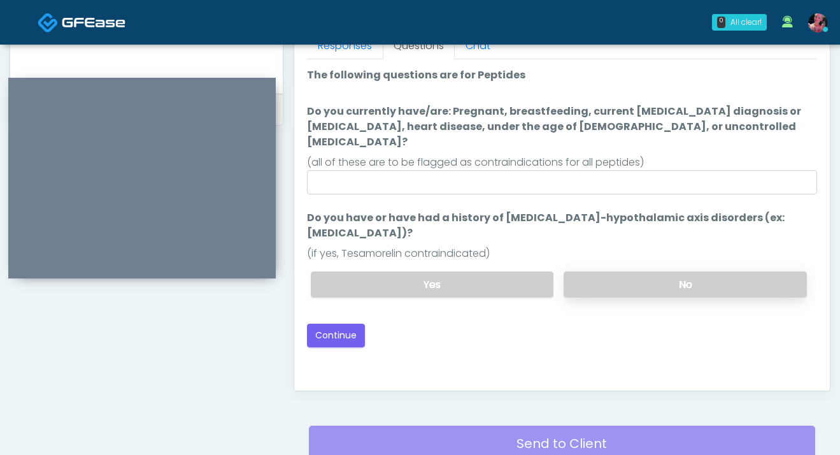
scroll to position [576, 0]
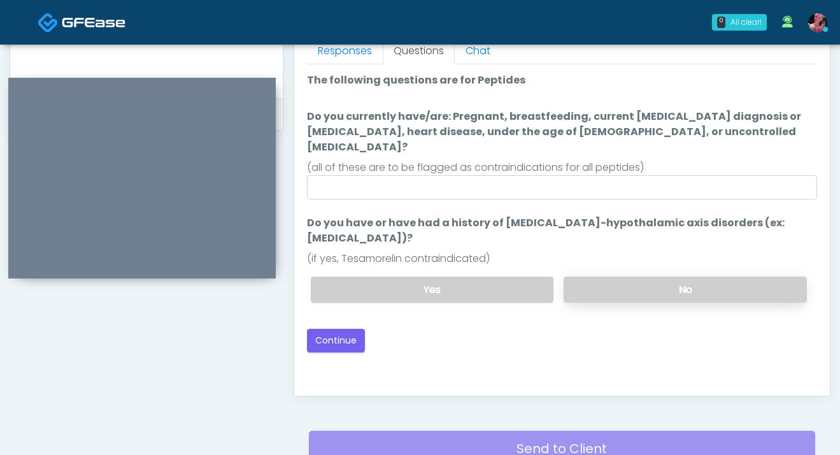
click at [614, 276] on label "No" at bounding box center [685, 289] width 243 height 26
click at [317, 329] on button "Continue" at bounding box center [336, 341] width 58 height 24
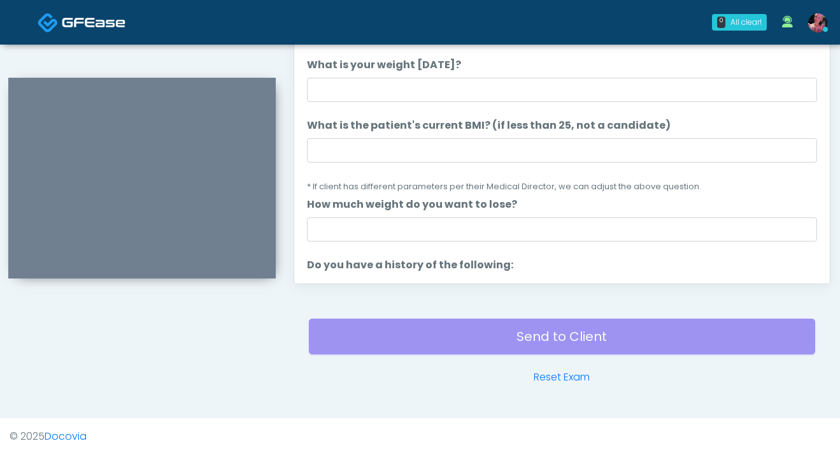
scroll to position [702, 0]
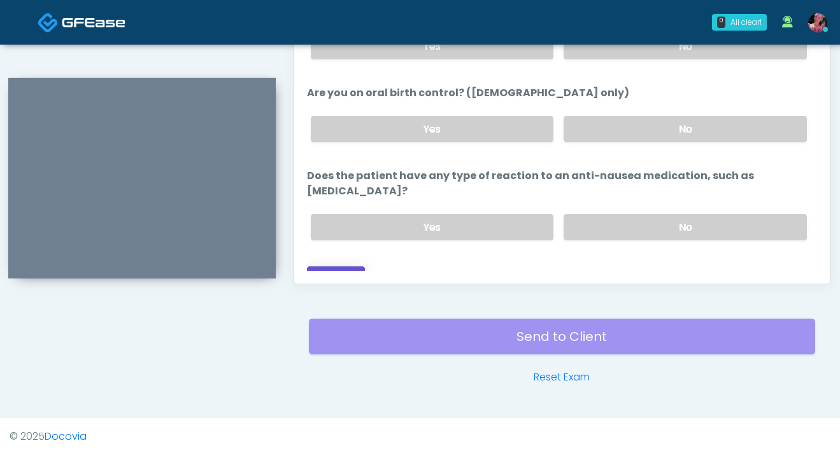
click at [353, 266] on button "Continue" at bounding box center [336, 278] width 58 height 24
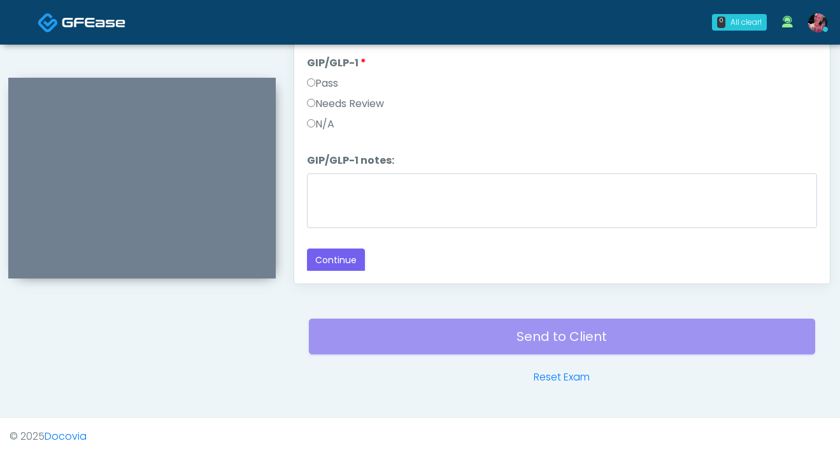
scroll to position [232, 0]
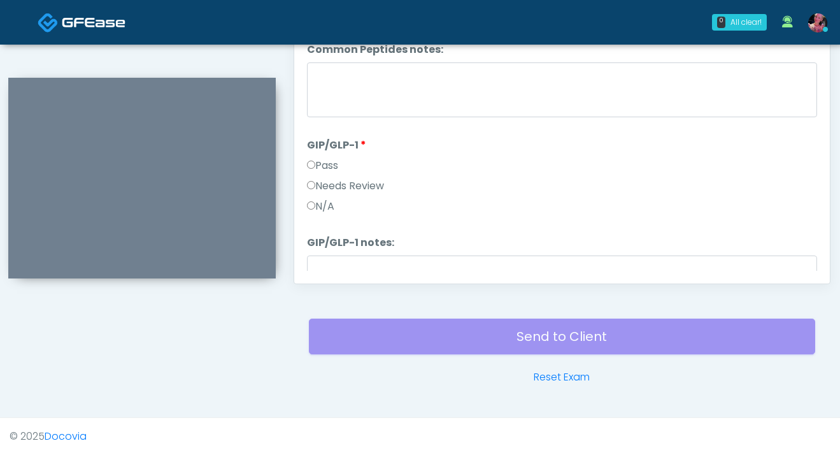
click at [320, 200] on label "N/A" at bounding box center [320, 206] width 27 height 15
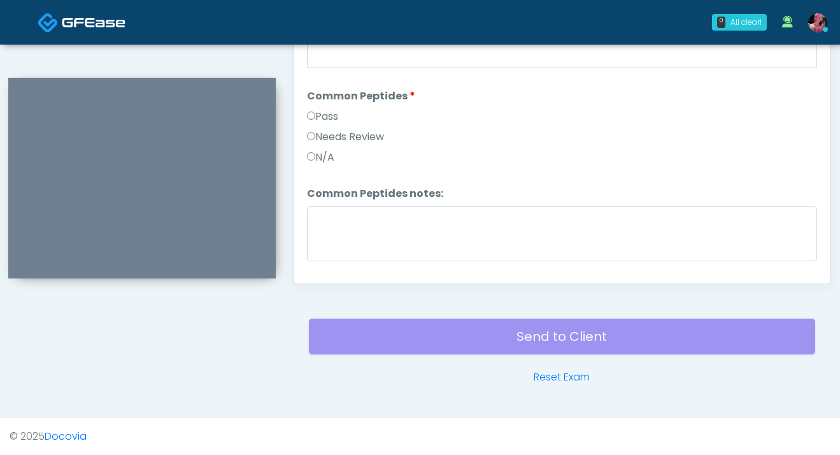
scroll to position [87, 0]
click at [325, 157] on label "N/A" at bounding box center [320, 158] width 27 height 15
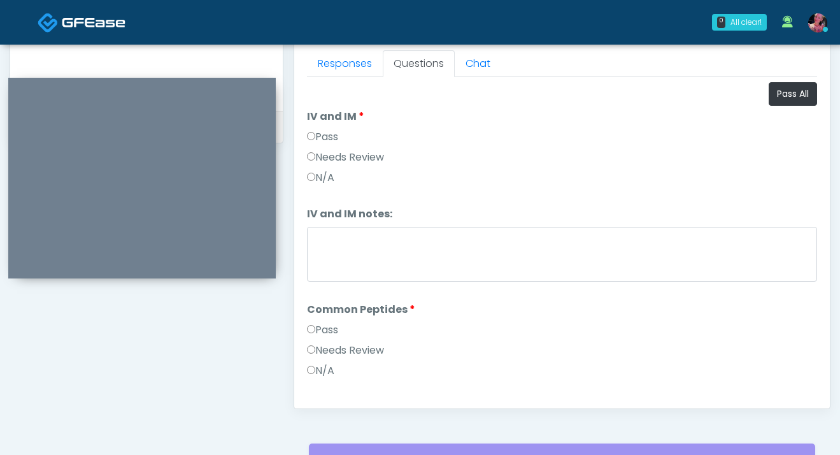
scroll to position [563, 0]
click at [330, 137] on label "Pass" at bounding box center [322, 137] width 31 height 15
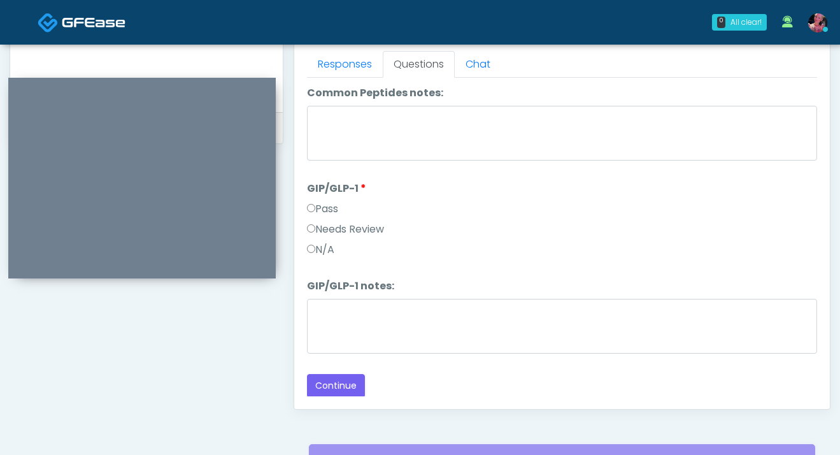
scroll to position [688, 0]
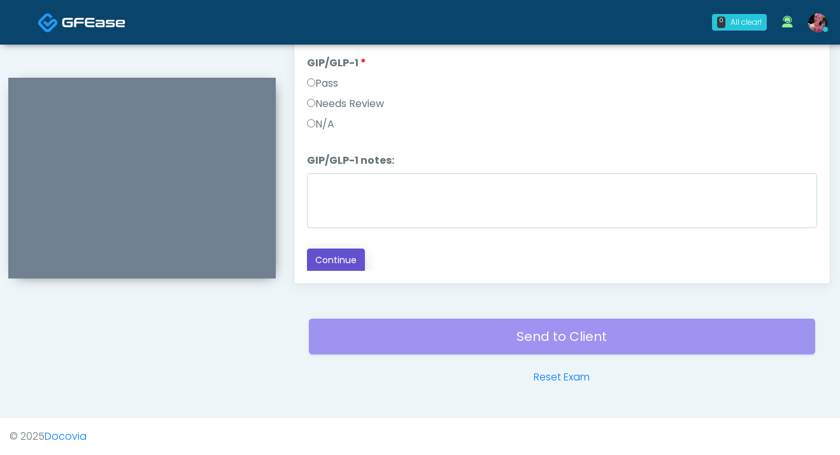
click at [320, 263] on button "Continue" at bounding box center [336, 260] width 58 height 24
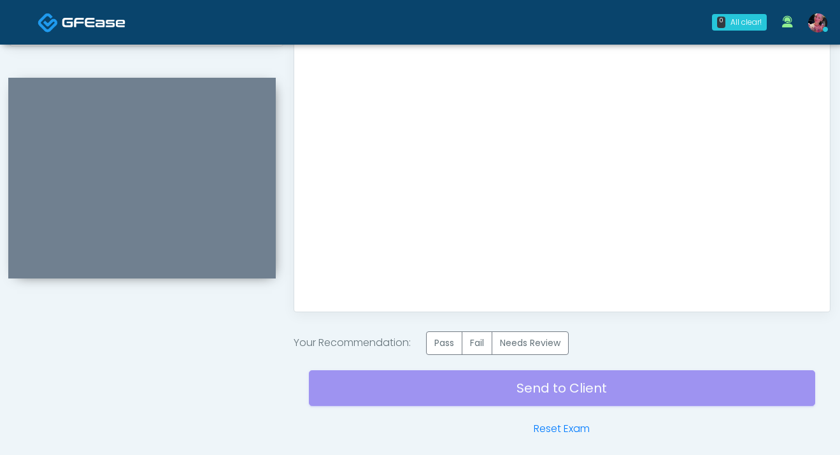
scroll to position [716, 0]
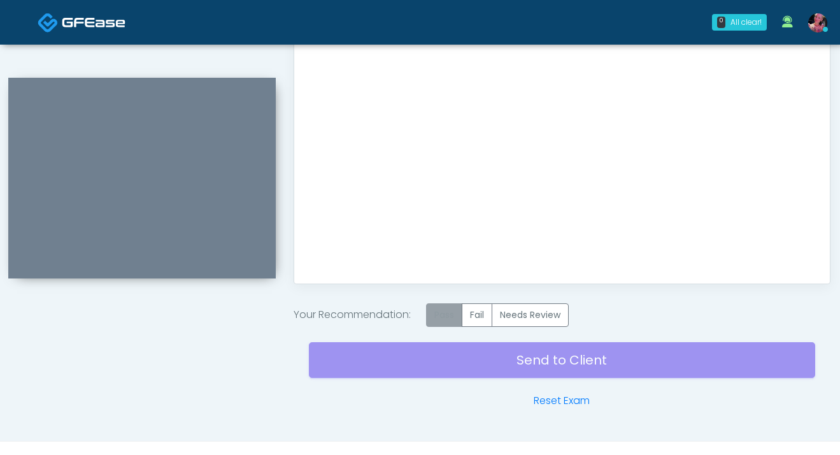
click at [438, 318] on label "Pass" at bounding box center [444, 315] width 36 height 24
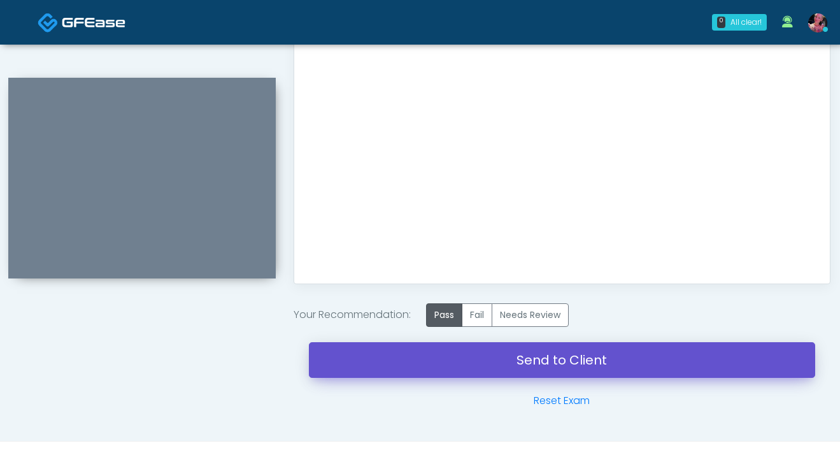
click at [409, 371] on link "Send to Client" at bounding box center [562, 360] width 506 height 36
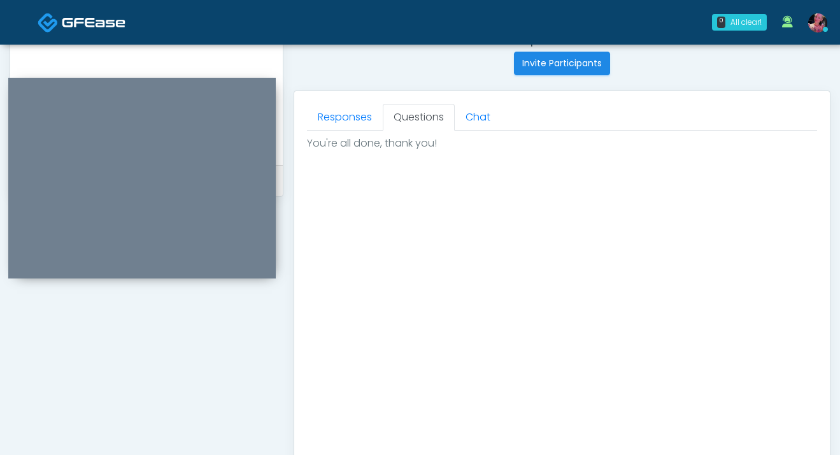
scroll to position [0, 0]
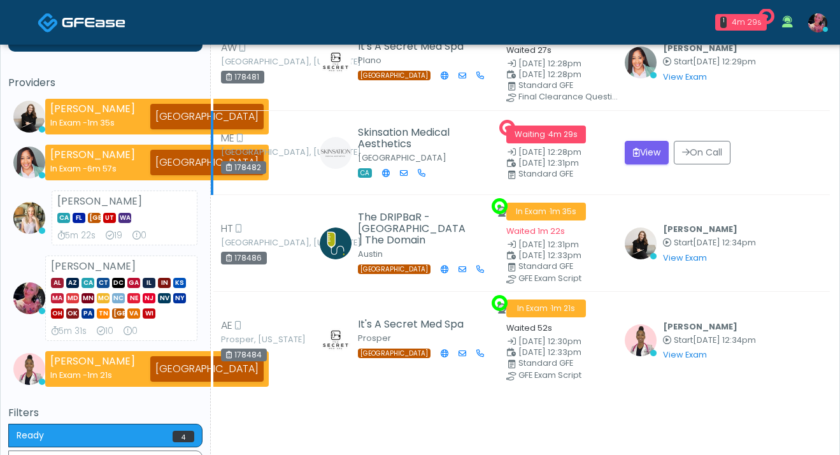
scroll to position [57, 0]
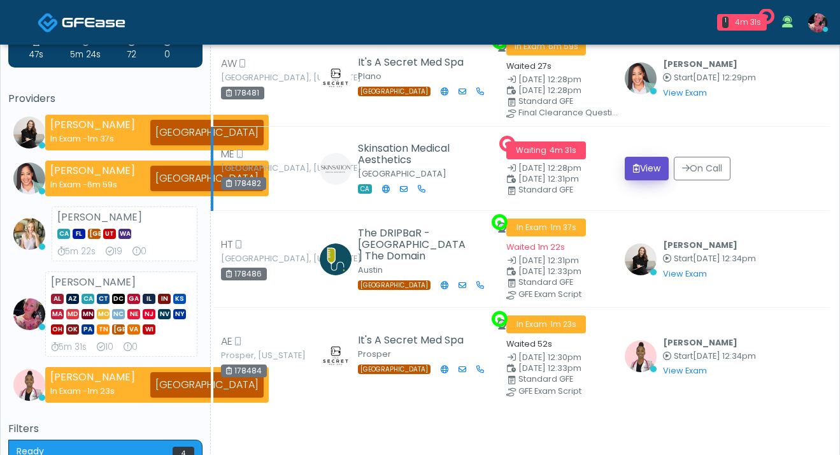
click at [657, 171] on button "View" at bounding box center [647, 169] width 44 height 24
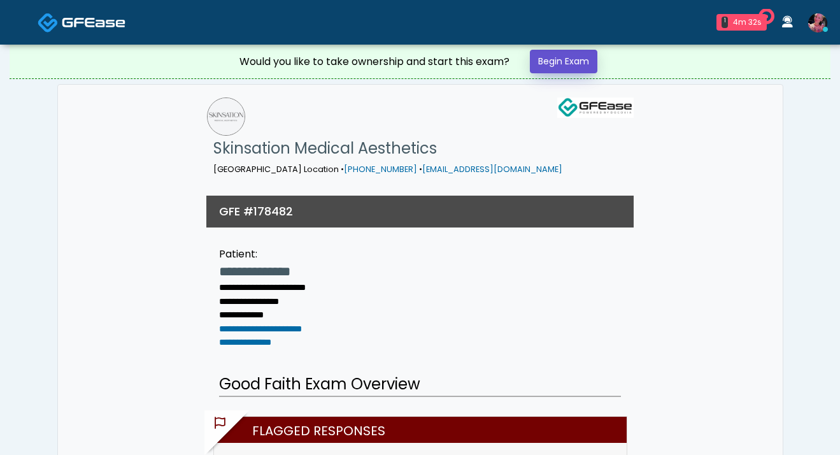
click at [564, 59] on link "Begin Exam" at bounding box center [564, 62] width 68 height 24
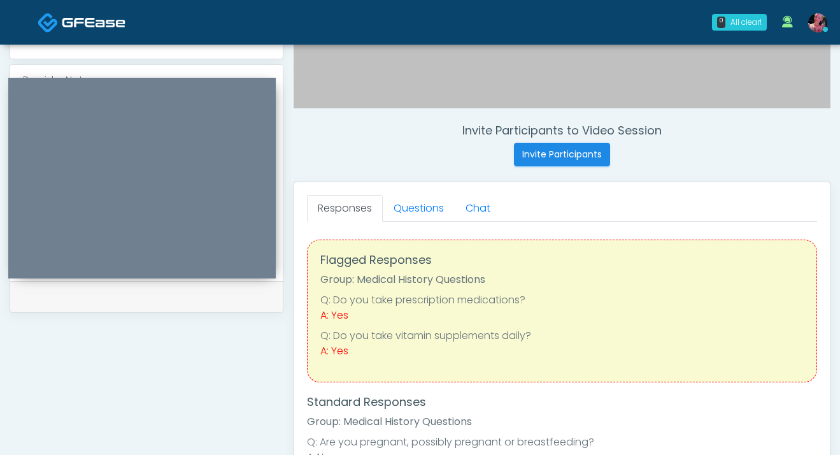
scroll to position [420, 0]
click at [418, 198] on link "Questions" at bounding box center [419, 207] width 72 height 27
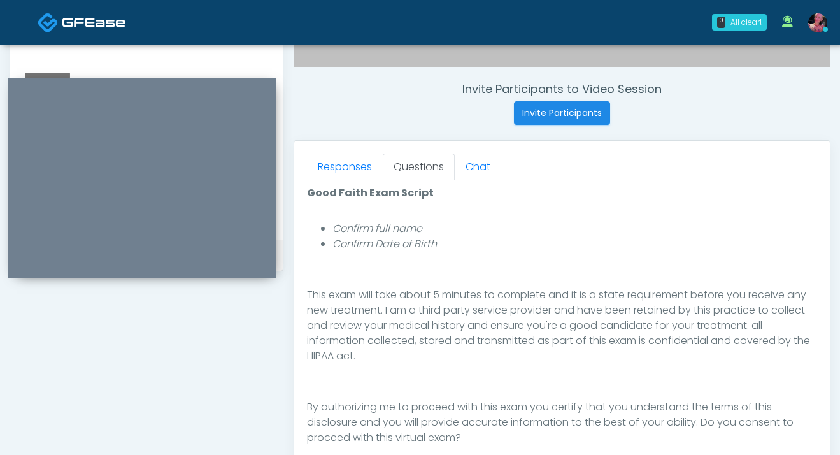
scroll to position [462, 0]
click at [67, 66] on textarea at bounding box center [146, 143] width 247 height 155
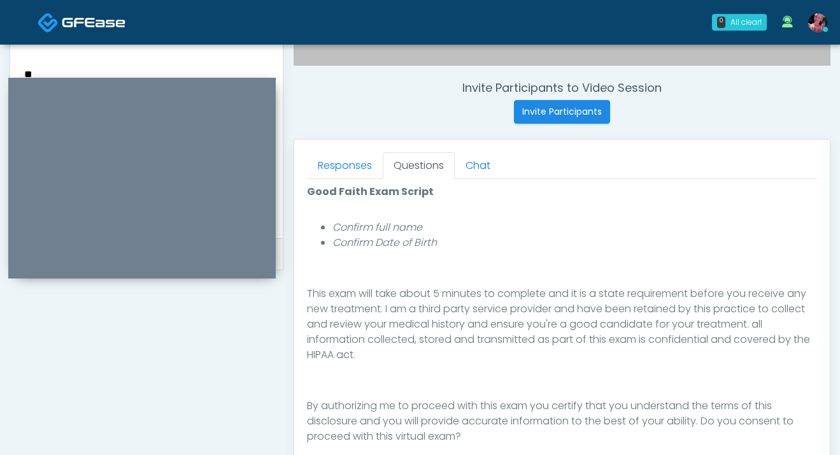
type textarea "*"
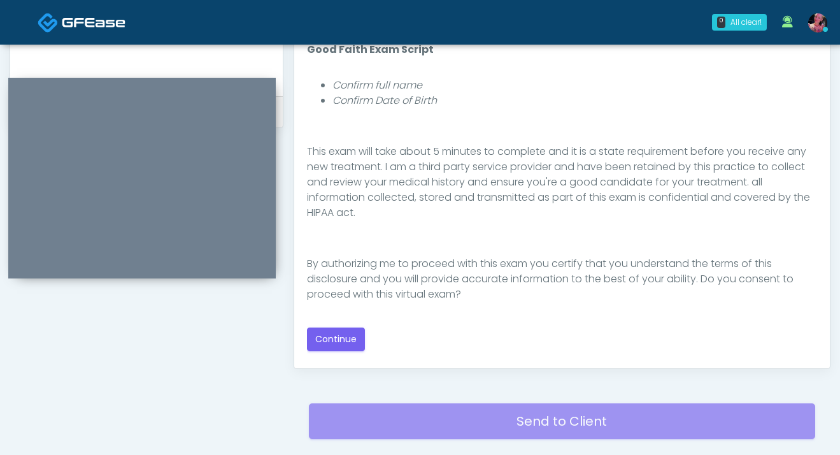
scroll to position [688, 0]
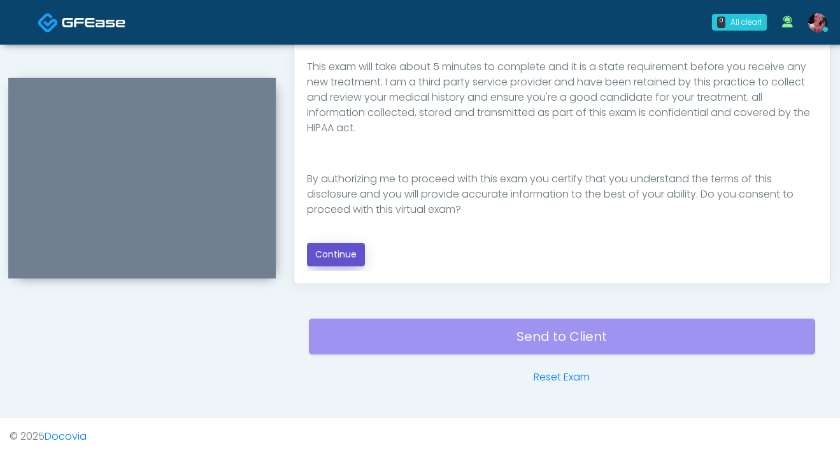
click at [336, 250] on button "Continue" at bounding box center [336, 255] width 58 height 24
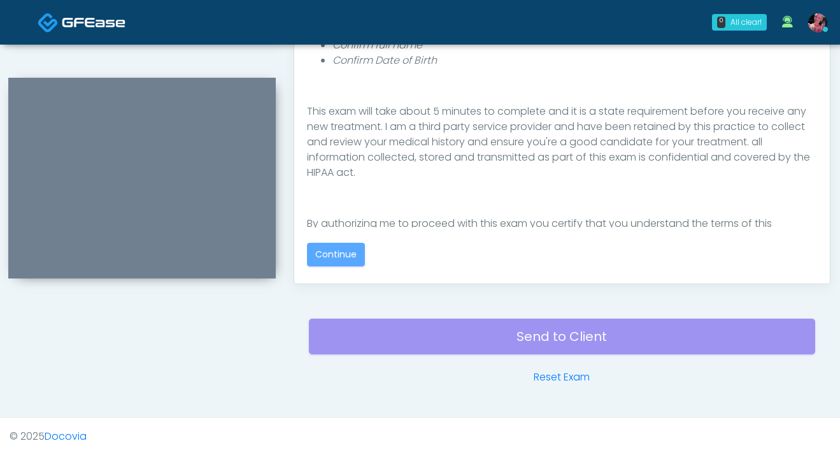
scroll to position [0, 0]
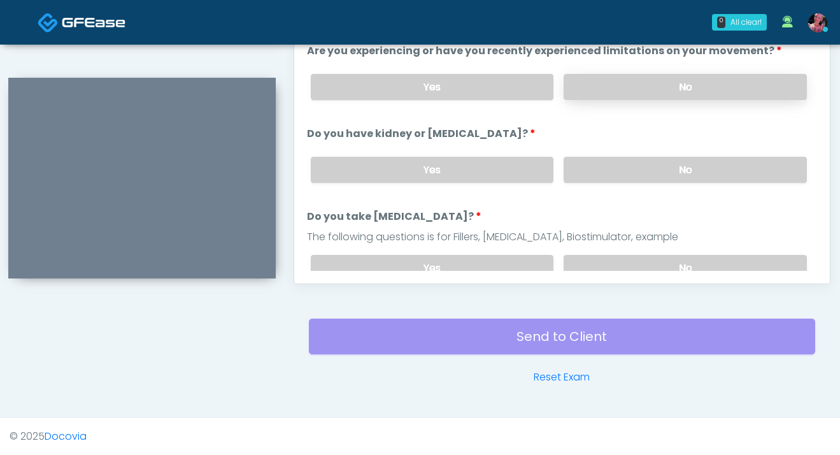
click at [653, 86] on label "No" at bounding box center [685, 87] width 243 height 26
click at [636, 189] on div "Yes No" at bounding box center [559, 169] width 517 height 46
click at [636, 175] on label "No" at bounding box center [685, 170] width 243 height 26
click at [626, 271] on div "Responses Questions Chat Good Faith Exam Script Good Faith Exam Script INTRODUC…" at bounding box center [562, 98] width 536 height 371
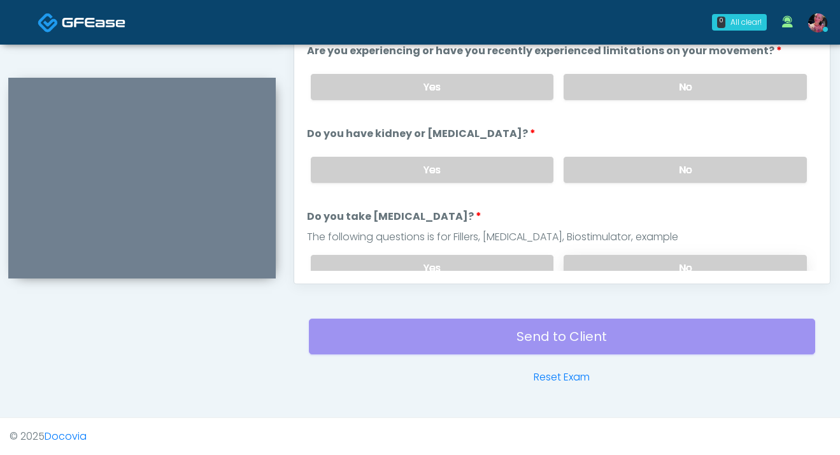
click at [620, 256] on label "No" at bounding box center [685, 268] width 243 height 26
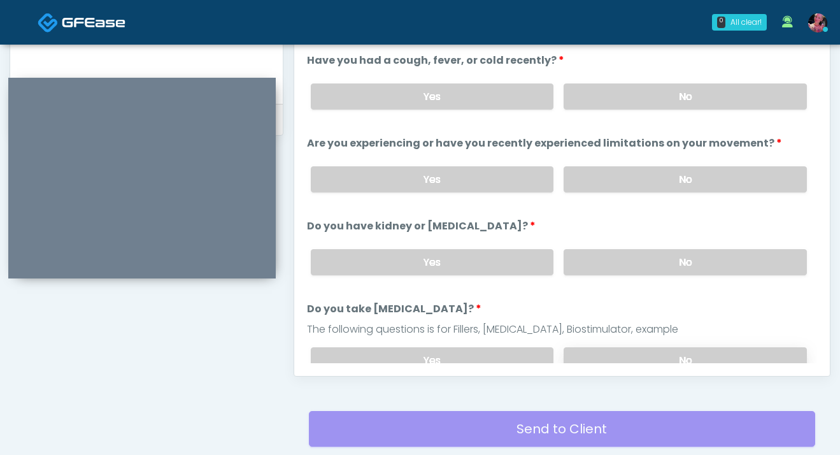
scroll to position [581, 0]
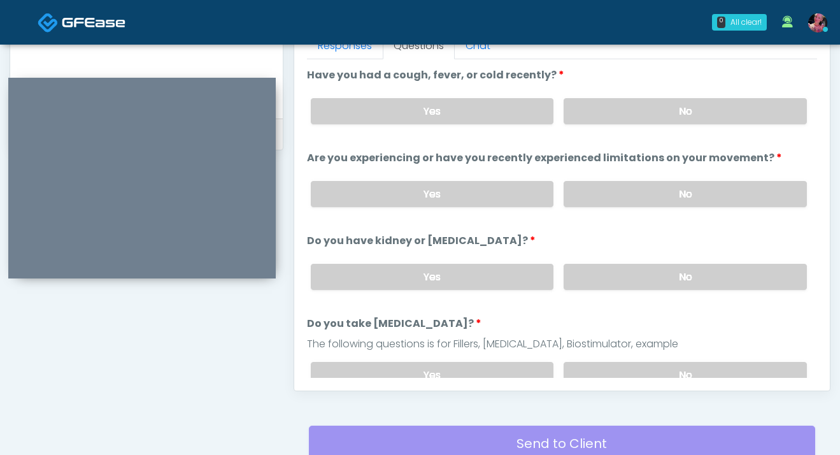
drag, startPoint x: 632, startPoint y: 117, endPoint x: 632, endPoint y: 125, distance: 7.6
click at [632, 117] on label "No" at bounding box center [685, 111] width 243 height 26
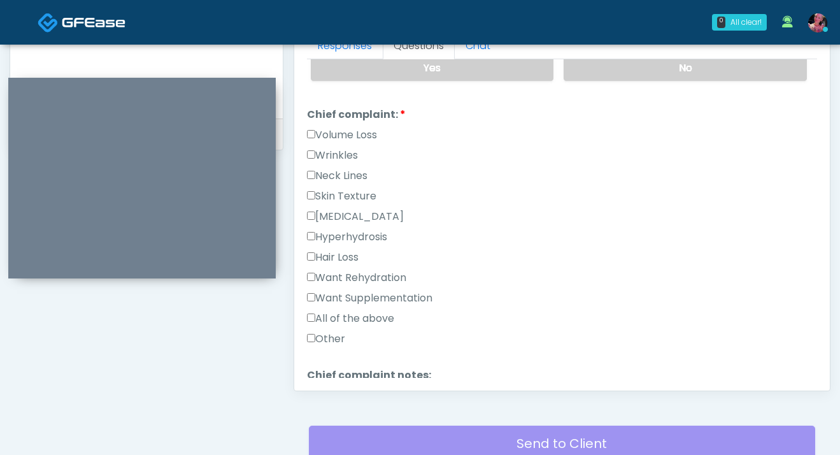
scroll to position [308, 0]
click at [359, 133] on label "Volume Loss" at bounding box center [342, 133] width 70 height 15
click at [346, 150] on label "Wrinkles" at bounding box center [332, 153] width 51 height 15
click at [355, 136] on label "Volume Loss" at bounding box center [342, 133] width 70 height 15
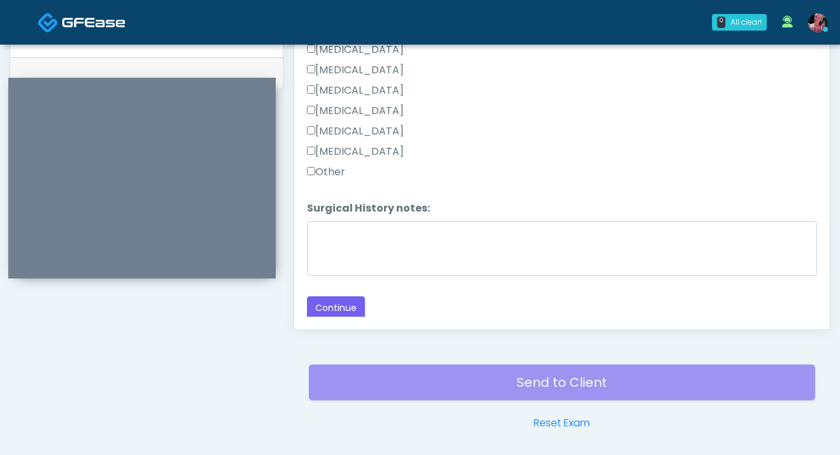
scroll to position [646, 0]
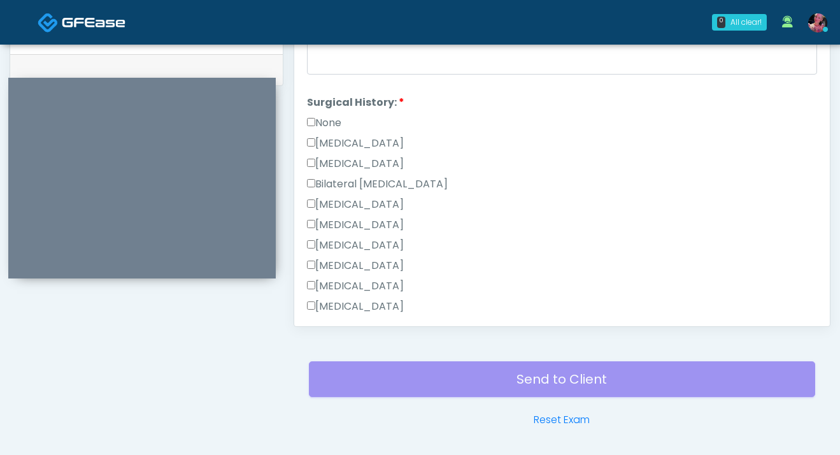
click at [329, 125] on label "None" at bounding box center [324, 122] width 34 height 15
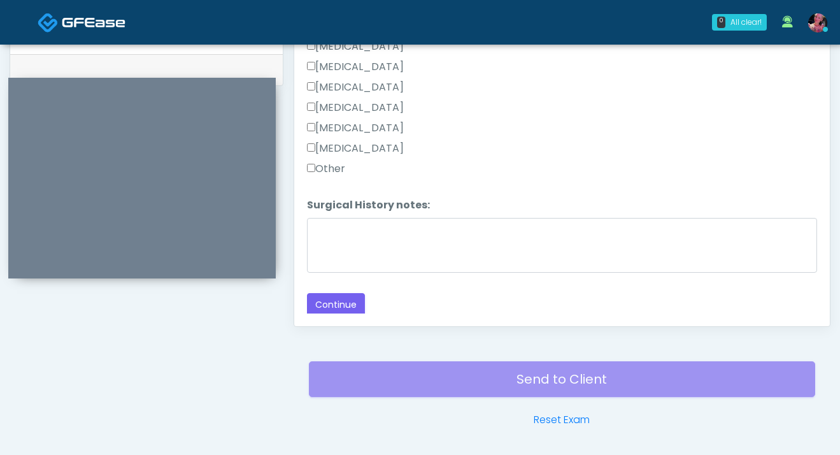
scroll to position [688, 0]
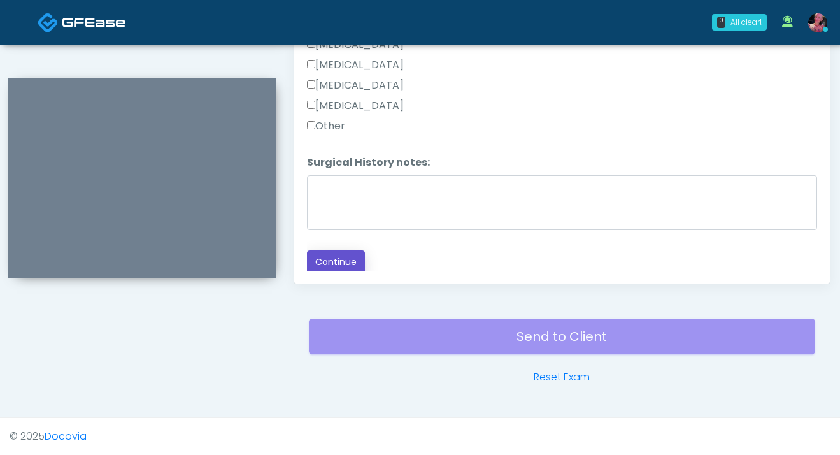
click at [327, 256] on button "Continue" at bounding box center [336, 262] width 58 height 24
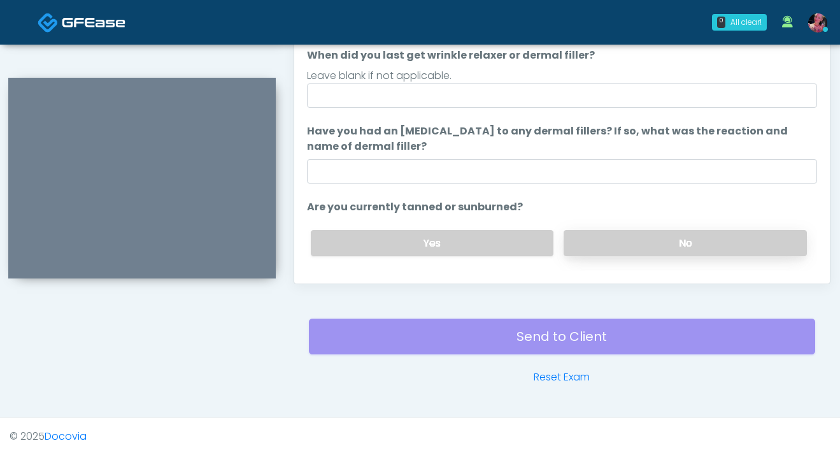
scroll to position [0, 0]
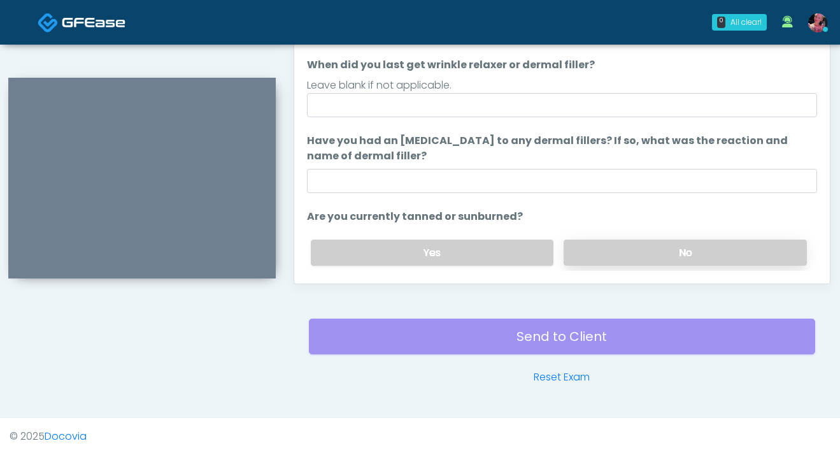
click at [580, 255] on label "No" at bounding box center [685, 252] width 243 height 26
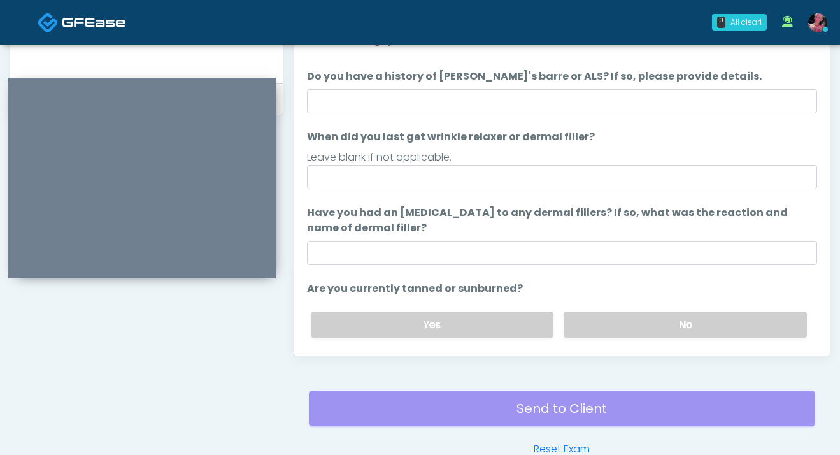
scroll to position [607, 0]
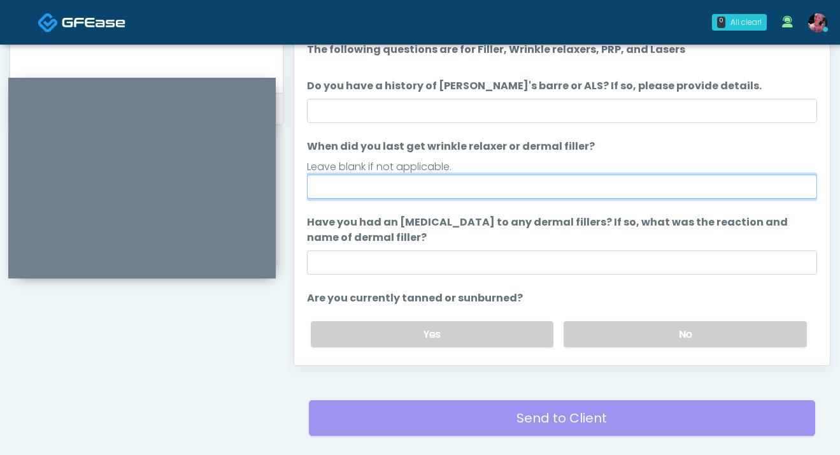
click at [511, 192] on input "When did you last get wrinkle relaxer or dermal filler?" at bounding box center [562, 187] width 510 height 24
type input "**********"
drag, startPoint x: 525, startPoint y: 191, endPoint x: 299, endPoint y: 182, distance: 226.3
click at [299, 182] on div "Responses Questions Chat Good Faith Exam Script Good Faith Exam Script INTRODUC…" at bounding box center [562, 179] width 536 height 371
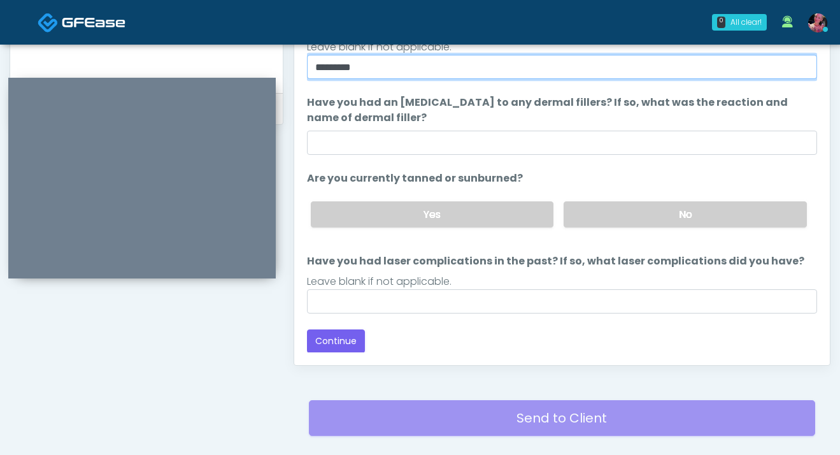
scroll to position [615, 0]
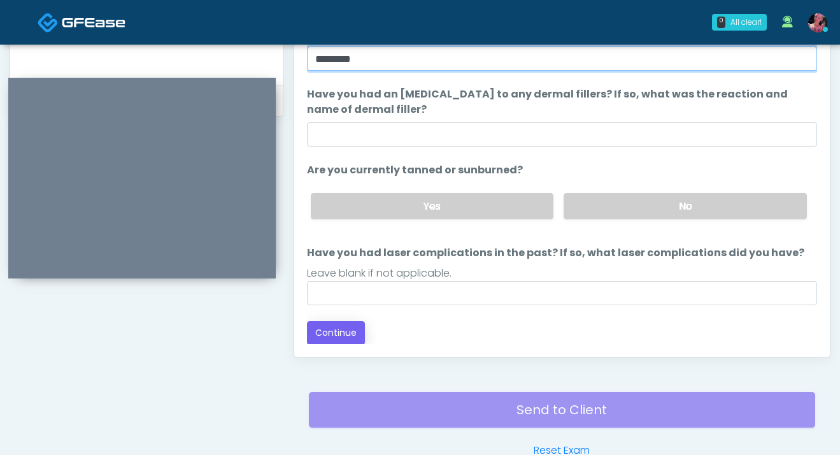
type input "********"
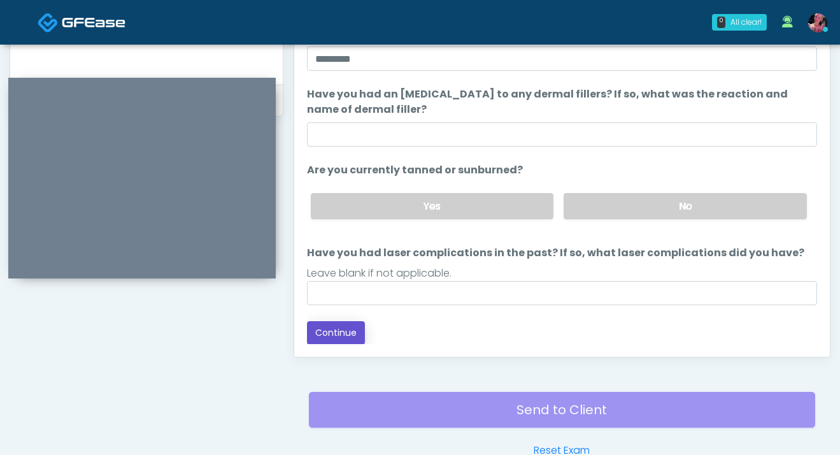
click at [343, 331] on button "Continue" at bounding box center [336, 333] width 58 height 24
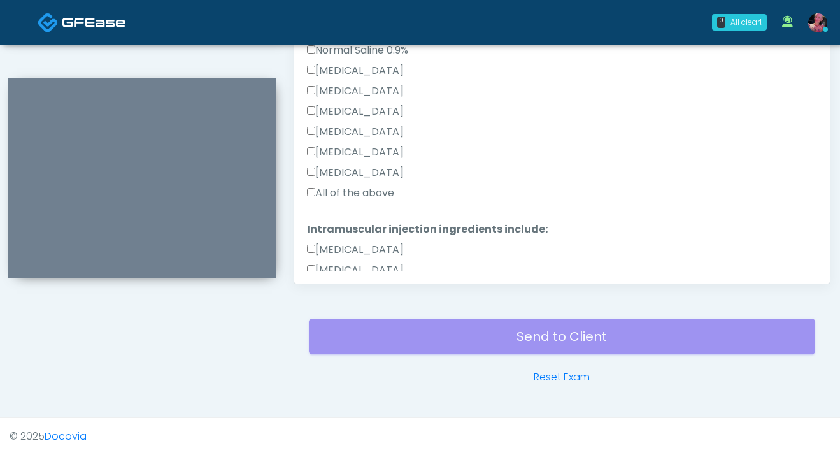
click at [378, 194] on label "All of the above" at bounding box center [350, 192] width 87 height 15
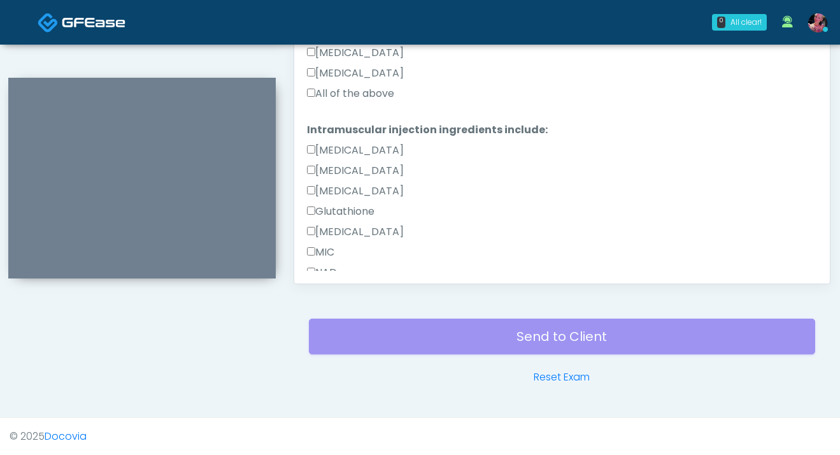
scroll to position [483, 0]
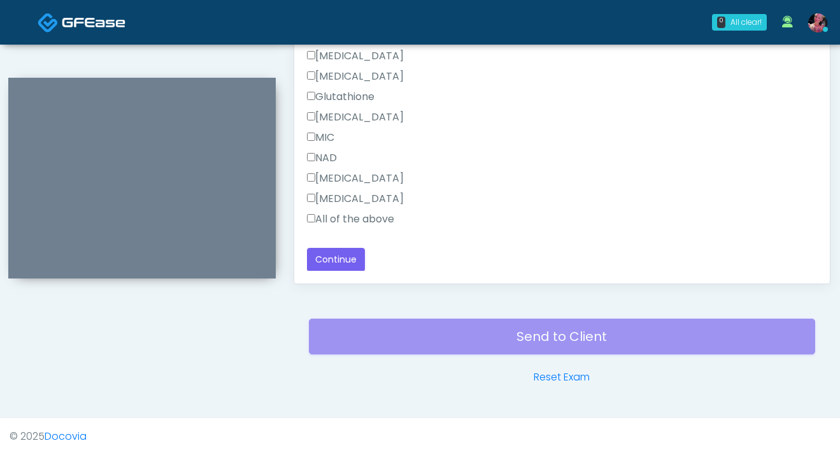
click at [364, 223] on label "All of the above" at bounding box center [350, 218] width 87 height 15
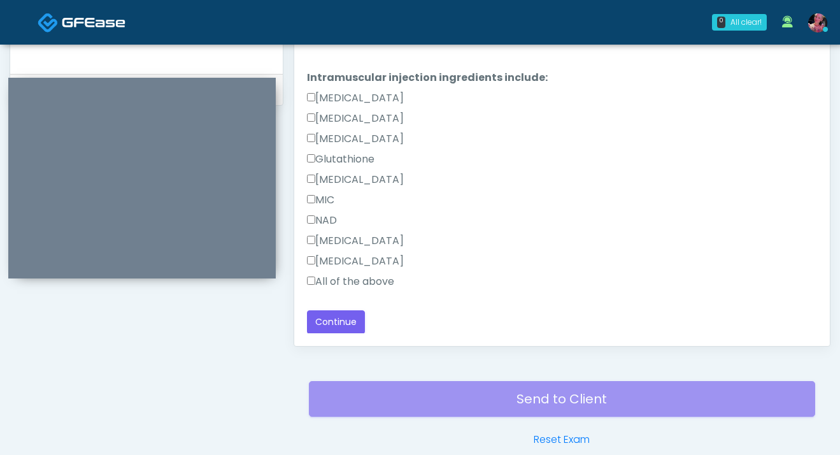
scroll to position [688, 0]
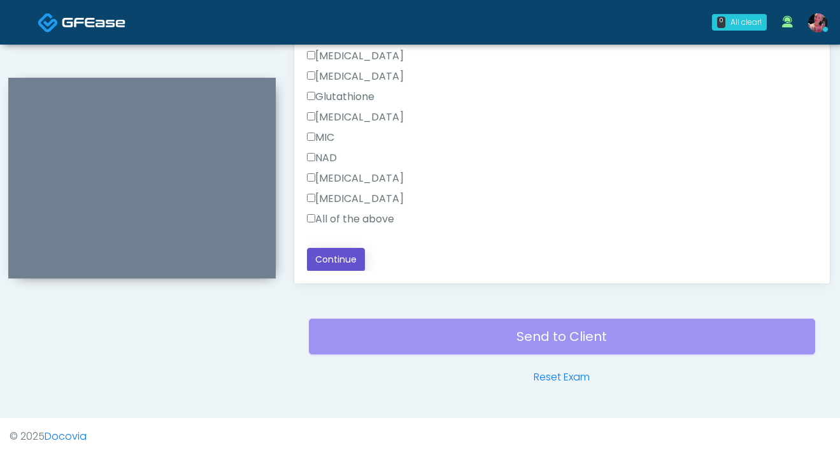
click at [341, 255] on button "Continue" at bounding box center [336, 260] width 58 height 24
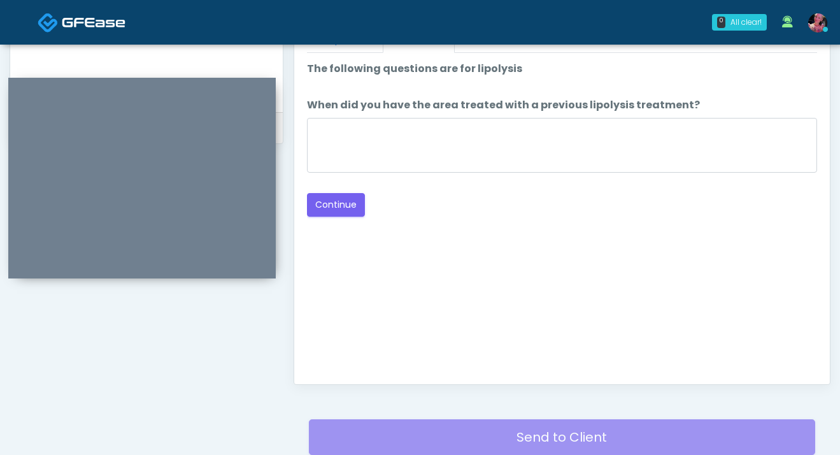
scroll to position [587, 0]
click at [359, 214] on button "Continue" at bounding box center [336, 206] width 58 height 24
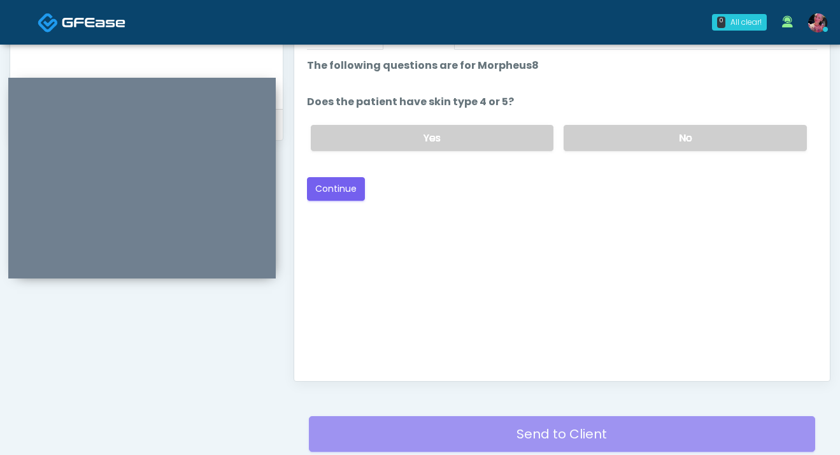
scroll to position [577, 0]
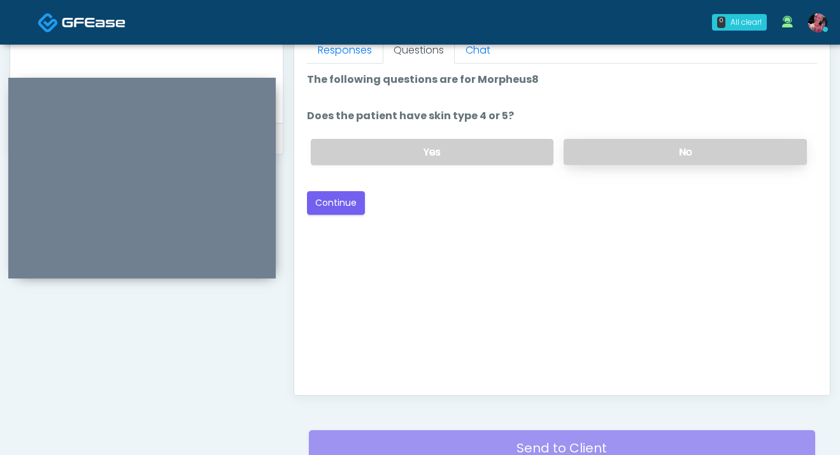
click at [620, 154] on label "No" at bounding box center [685, 152] width 243 height 26
click at [467, 157] on label "Yes" at bounding box center [432, 152] width 243 height 26
click at [342, 207] on button "Continue" at bounding box center [336, 203] width 58 height 24
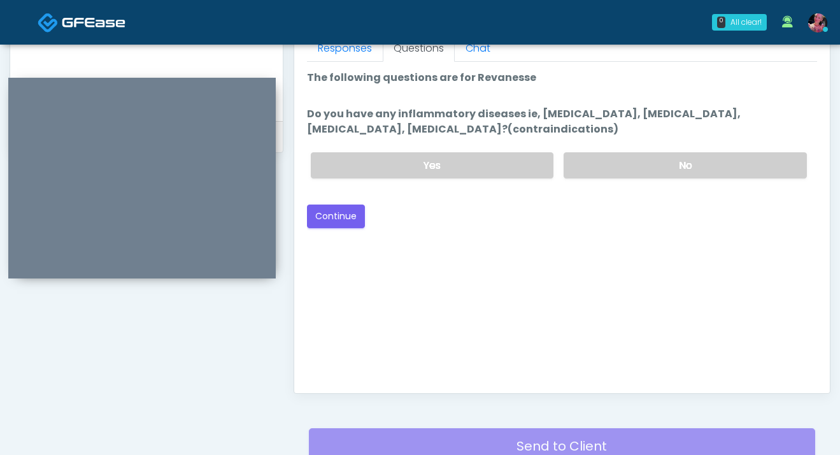
scroll to position [576, 0]
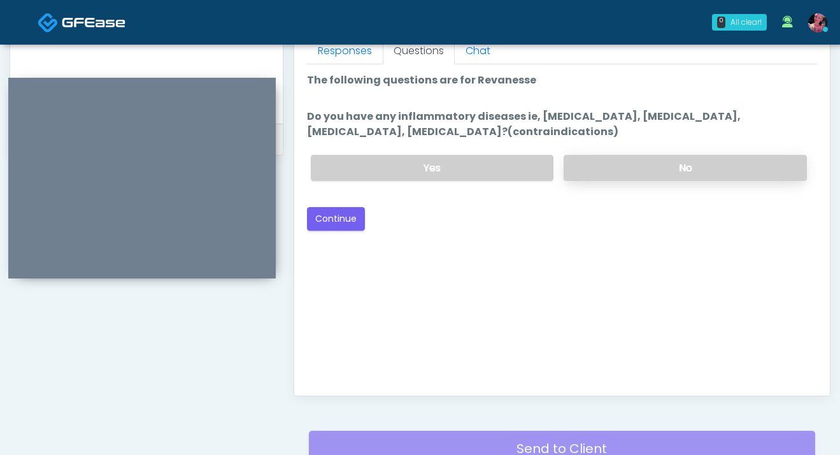
click at [613, 178] on label "No" at bounding box center [685, 168] width 243 height 26
click at [359, 226] on button "Continue" at bounding box center [336, 219] width 58 height 24
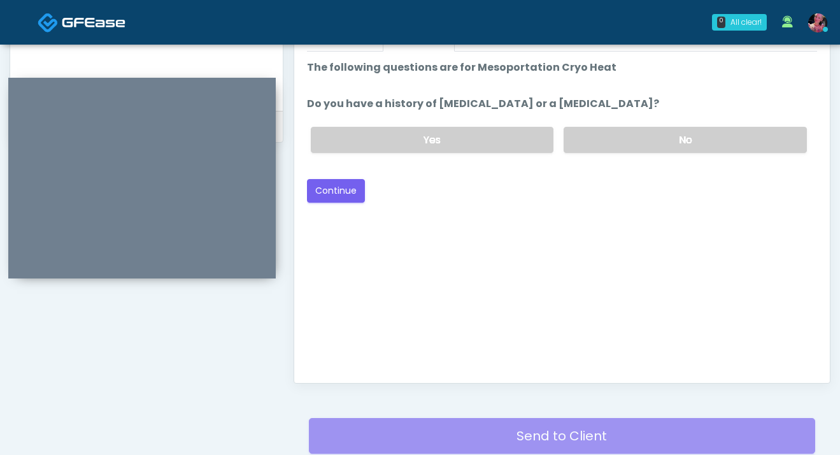
scroll to position [572, 0]
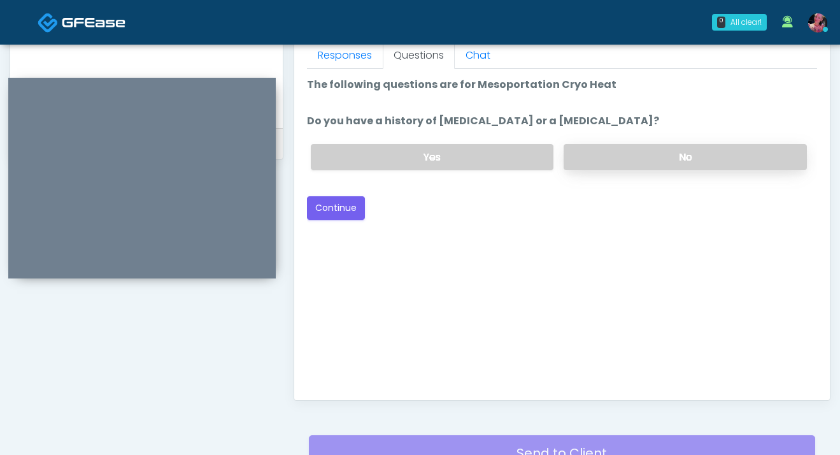
click at [625, 159] on label "No" at bounding box center [685, 157] width 243 height 26
click at [330, 199] on button "Continue" at bounding box center [336, 208] width 58 height 24
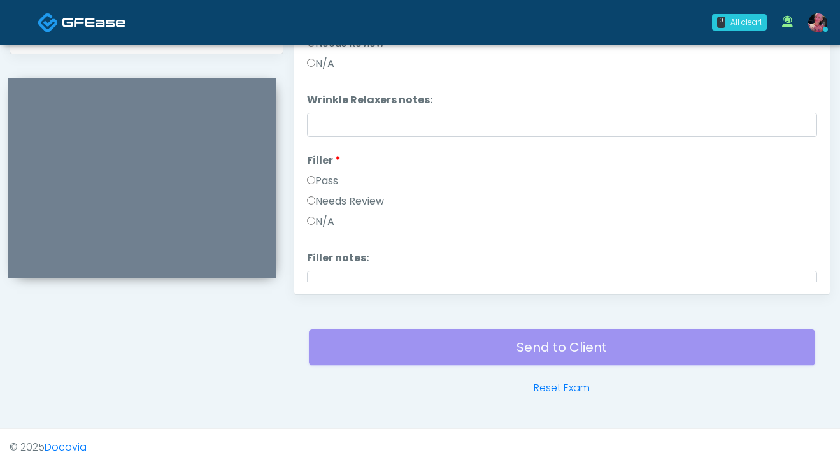
click at [332, 180] on label "Pass" at bounding box center [322, 180] width 31 height 15
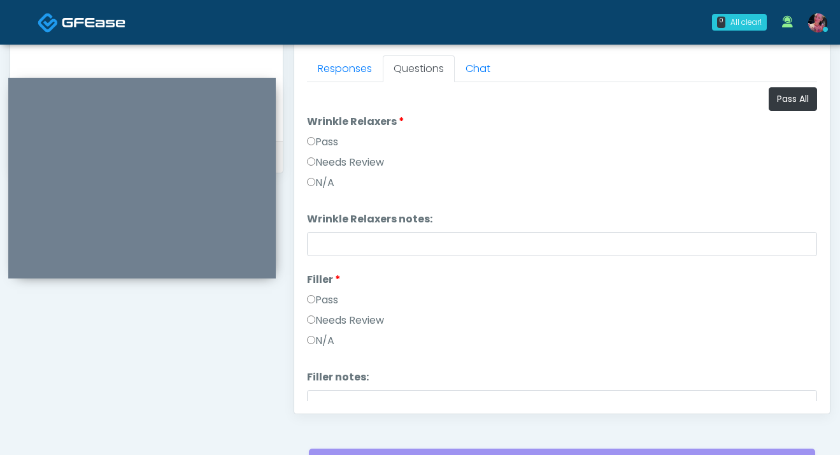
scroll to position [544, 0]
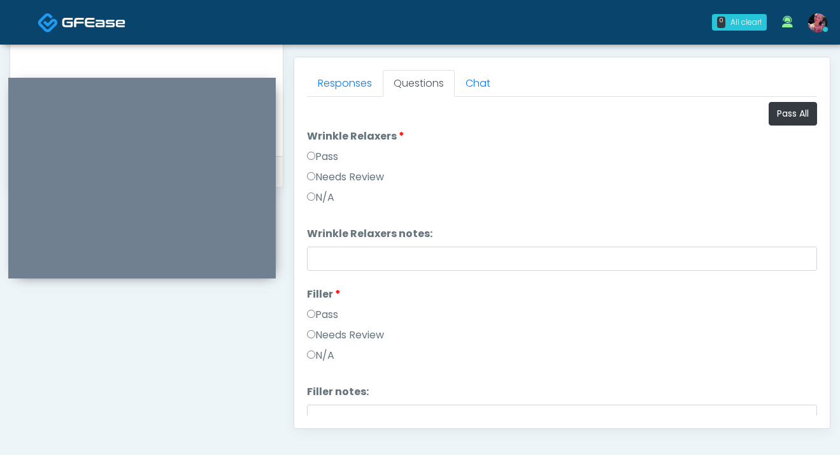
click at [329, 150] on label "Pass" at bounding box center [322, 156] width 31 height 15
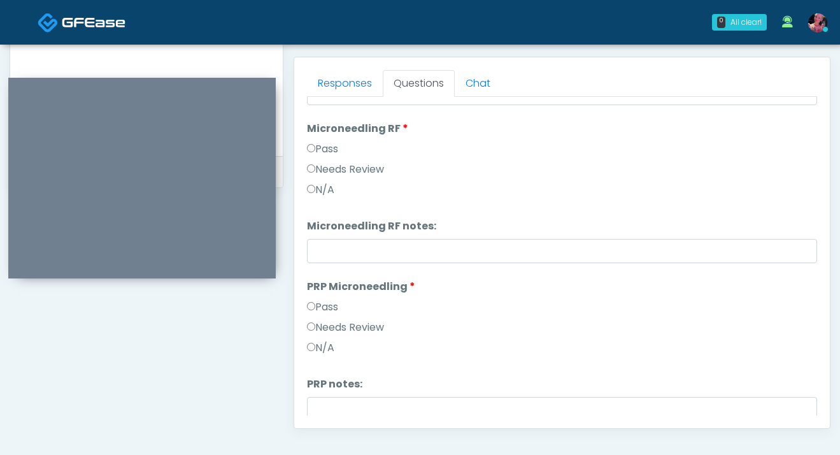
click at [330, 159] on div "Pass" at bounding box center [562, 151] width 510 height 20
click at [327, 155] on label "Pass" at bounding box center [322, 148] width 31 height 15
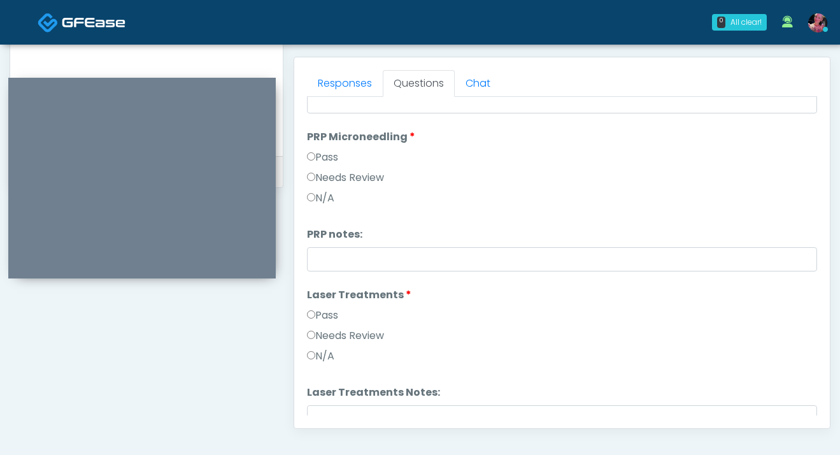
click at [325, 159] on label "Pass" at bounding box center [322, 157] width 31 height 15
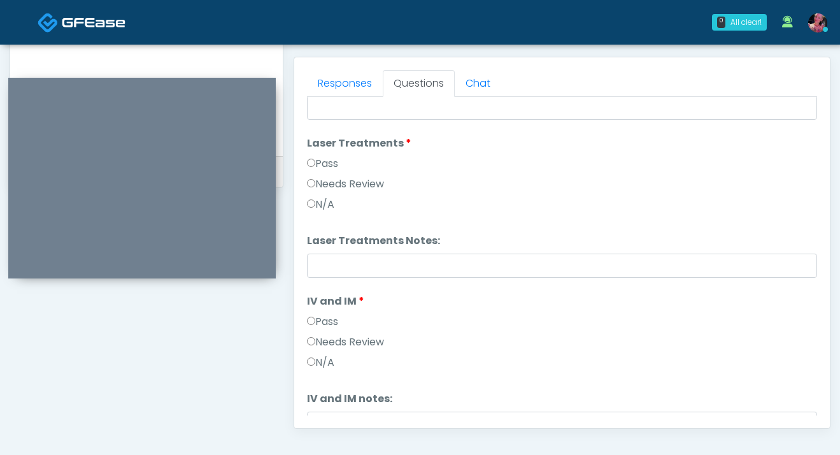
click at [325, 159] on label "Pass" at bounding box center [322, 163] width 31 height 15
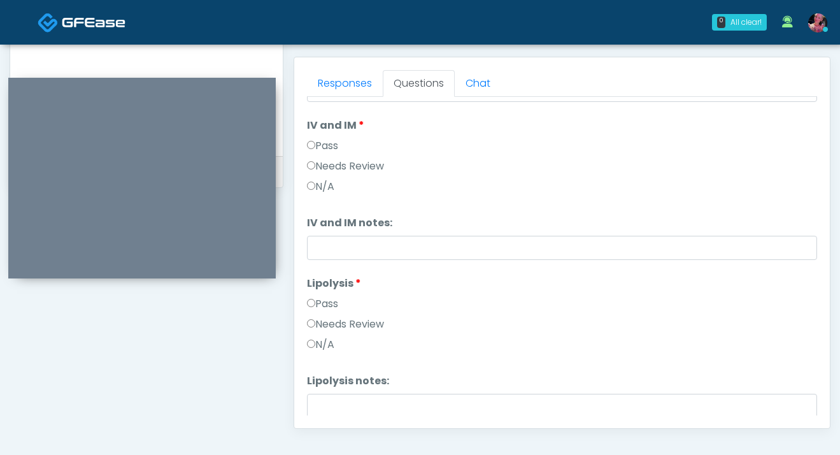
click at [324, 152] on label "Pass" at bounding box center [322, 145] width 31 height 15
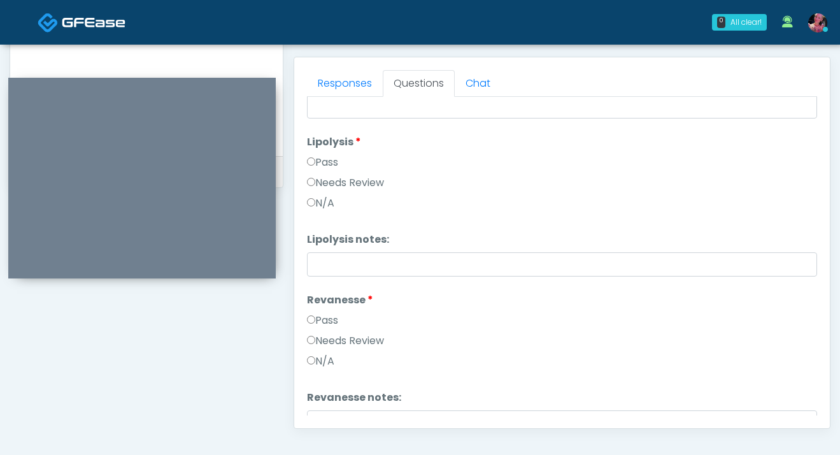
scroll to position [952, 0]
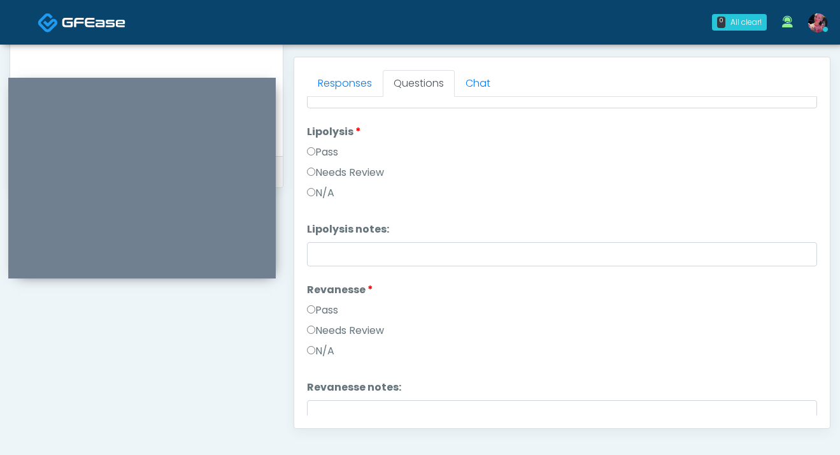
click at [324, 152] on label "Pass" at bounding box center [322, 152] width 31 height 15
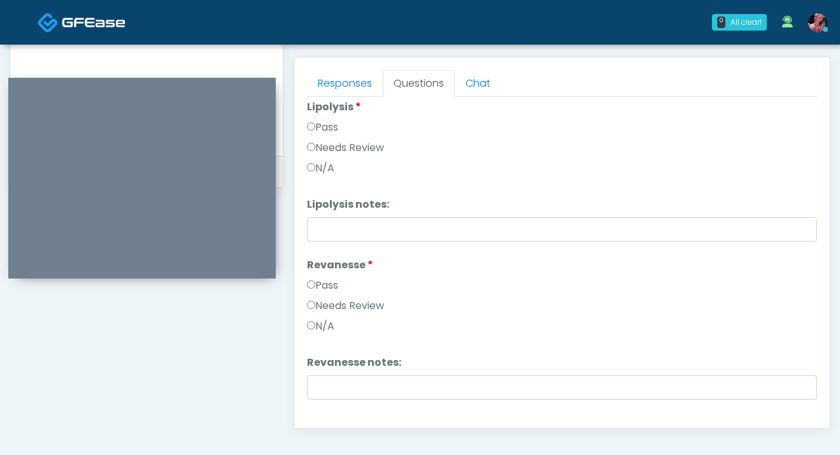
scroll to position [967, 0]
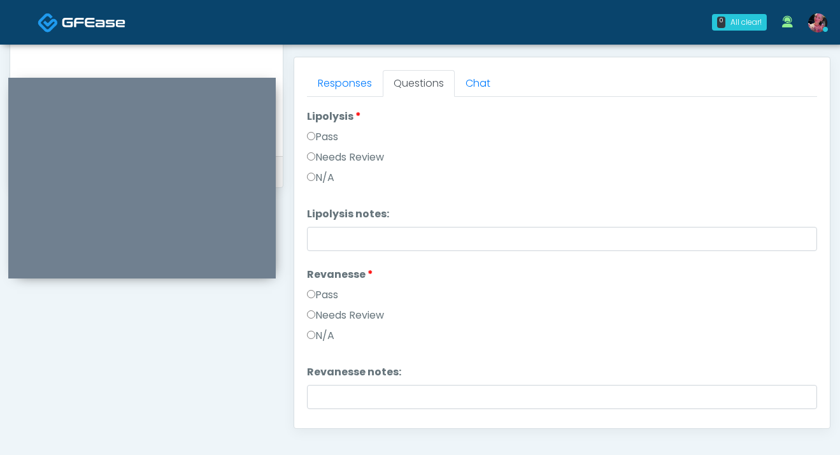
click at [326, 298] on label "Pass" at bounding box center [322, 294] width 31 height 15
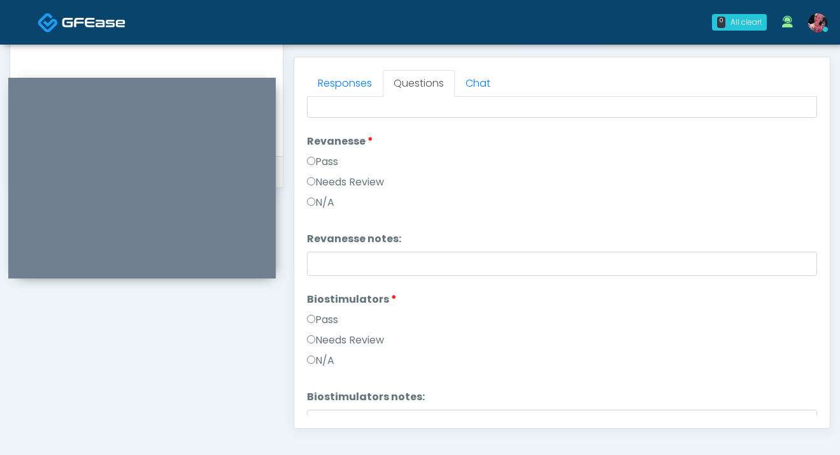
scroll to position [1104, 0]
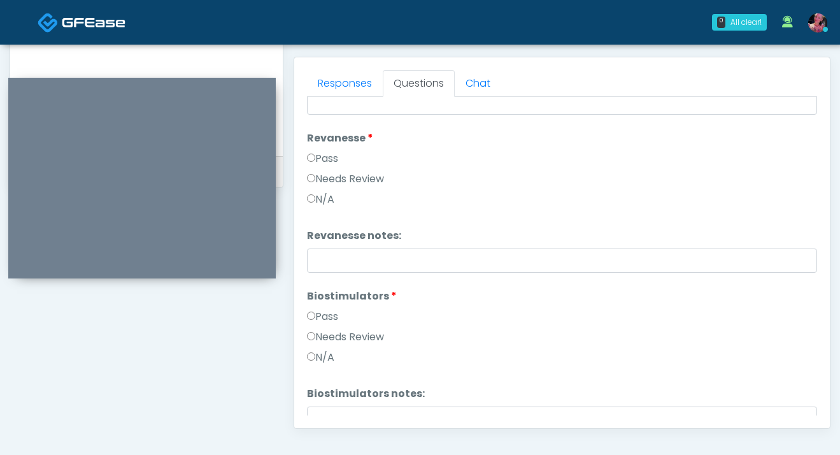
click at [326, 298] on label "Biostimulators" at bounding box center [352, 296] width 90 height 15
click at [326, 308] on li "Biostimulators Biostimulators Pass Needs Review N/A" at bounding box center [562, 330] width 510 height 82
click at [322, 312] on label "Pass" at bounding box center [322, 316] width 31 height 15
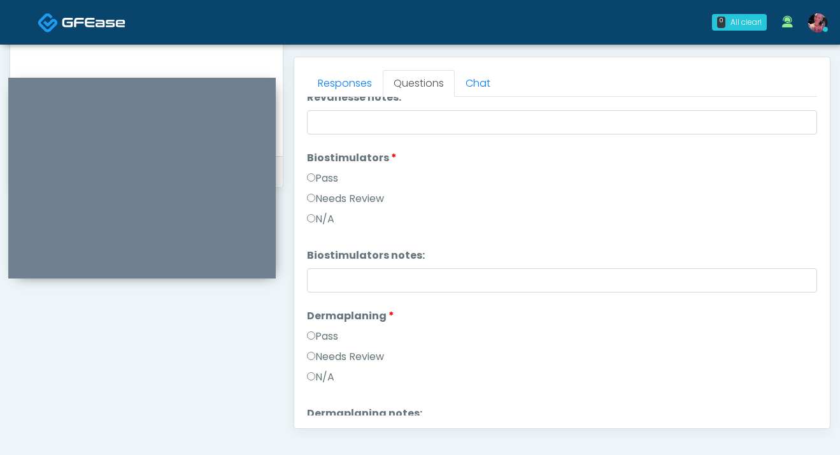
scroll to position [1303, 0]
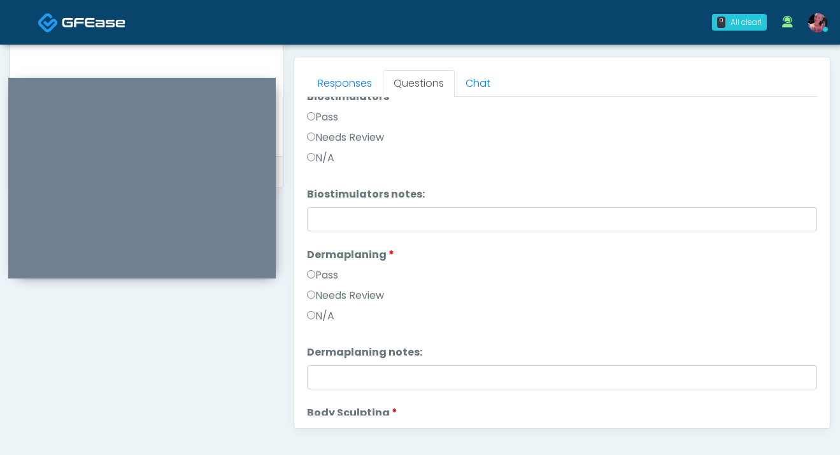
click at [318, 286] on div "Pass" at bounding box center [562, 277] width 510 height 20
click at [318, 280] on label "Pass" at bounding box center [322, 274] width 31 height 15
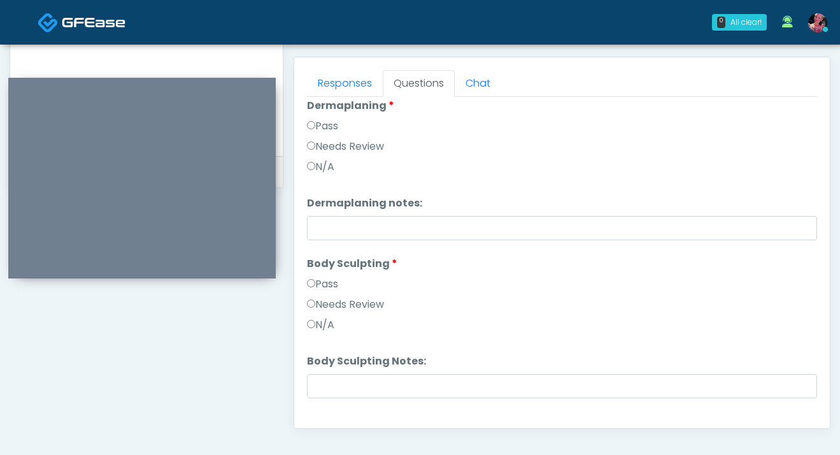
click at [316, 275] on li "Body Sculpting Body Sculpting Pass Needs Review N/A" at bounding box center [562, 297] width 510 height 82
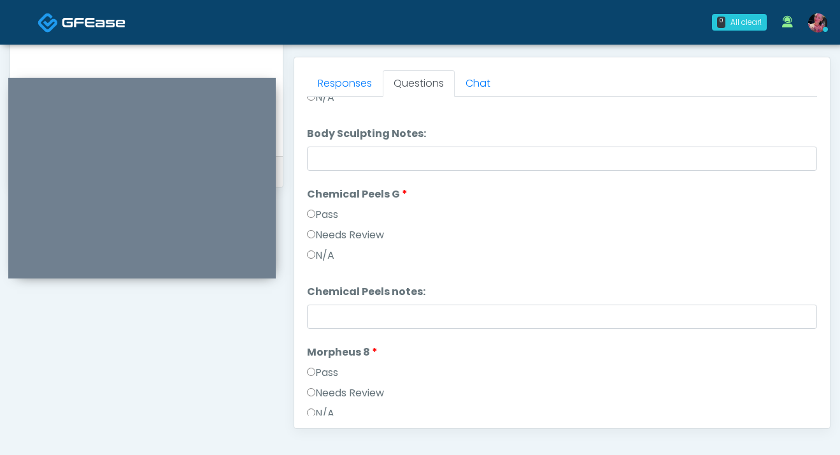
scroll to position [1689, 0]
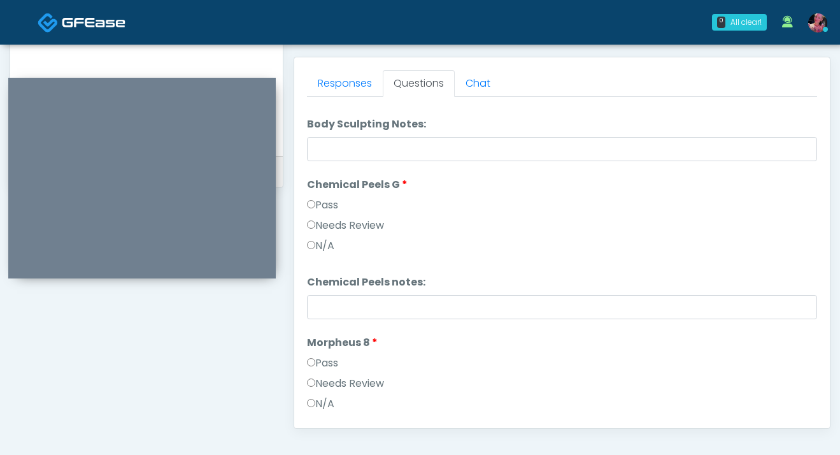
click at [321, 198] on label "Pass" at bounding box center [322, 204] width 31 height 15
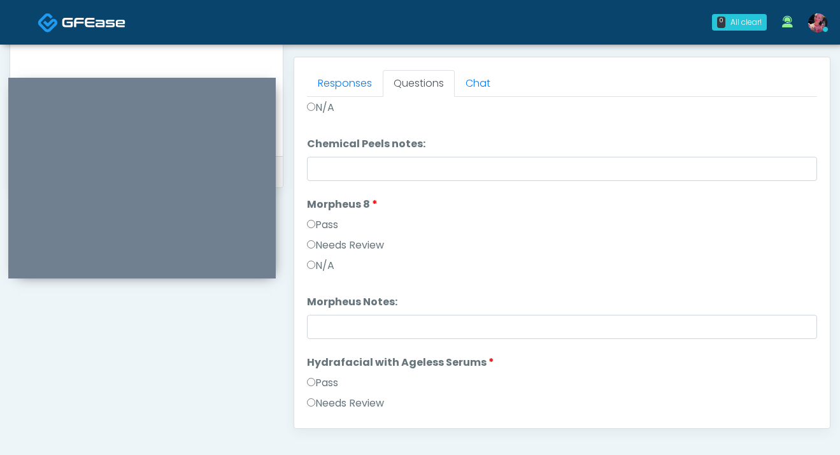
scroll to position [1828, 0]
click at [332, 229] on label "Pass" at bounding box center [322, 224] width 31 height 15
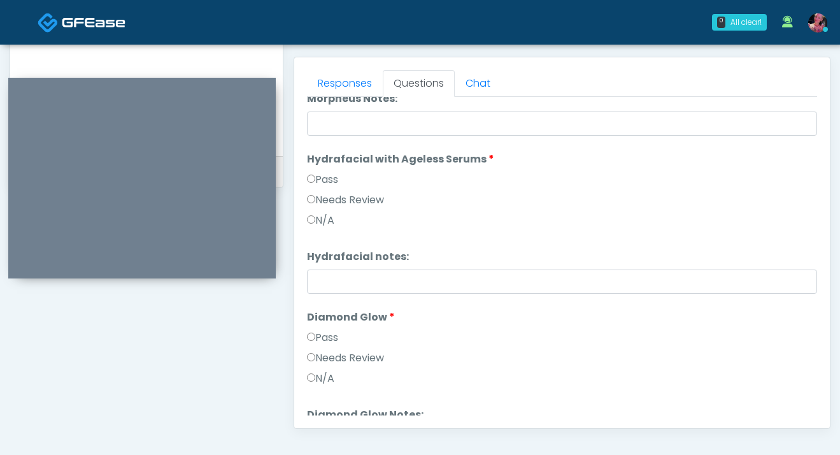
click at [322, 180] on label "Pass" at bounding box center [322, 179] width 31 height 15
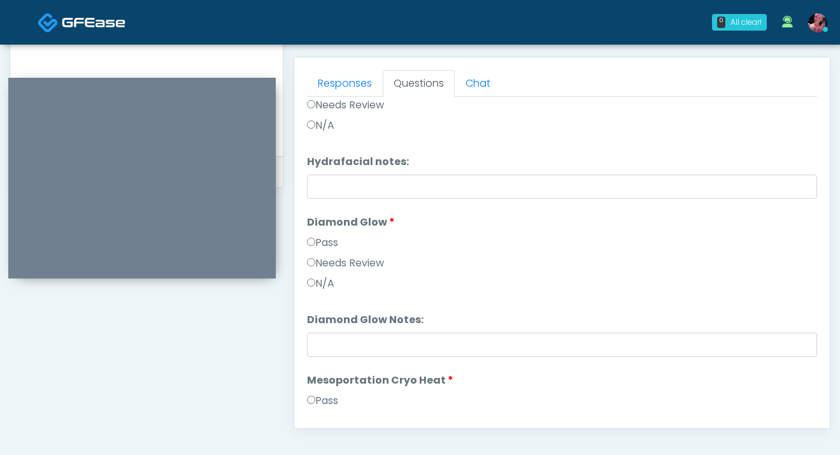
click at [322, 243] on label "Pass" at bounding box center [322, 242] width 31 height 15
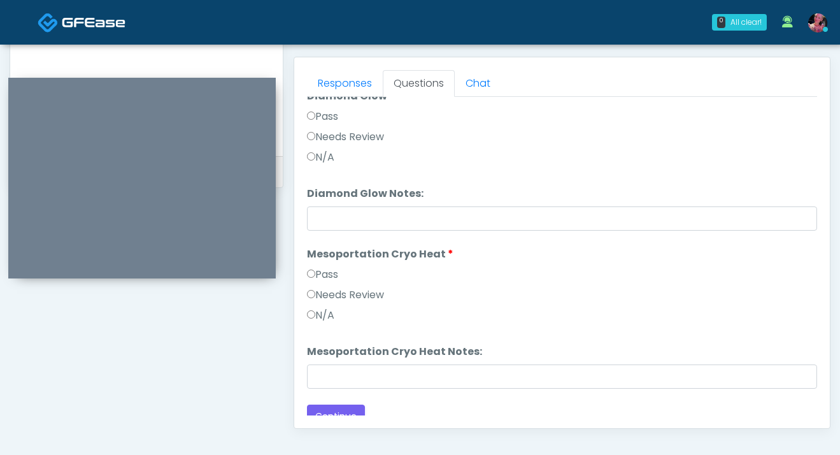
scroll to position [2264, 0]
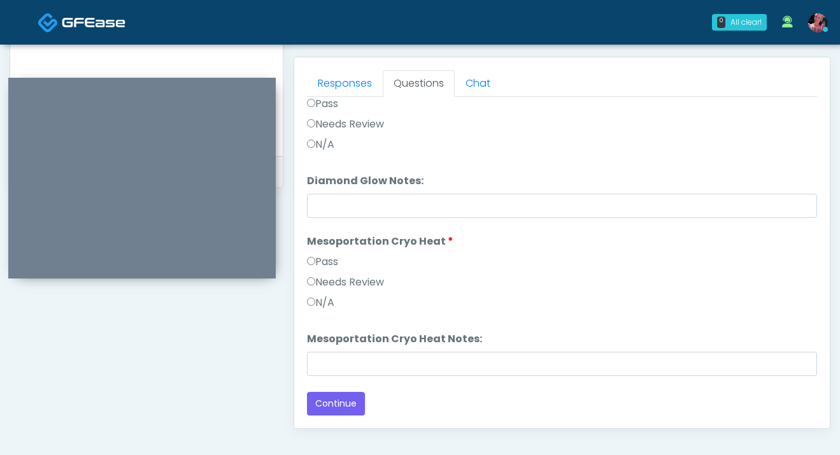
click at [318, 255] on label "Pass" at bounding box center [322, 261] width 31 height 15
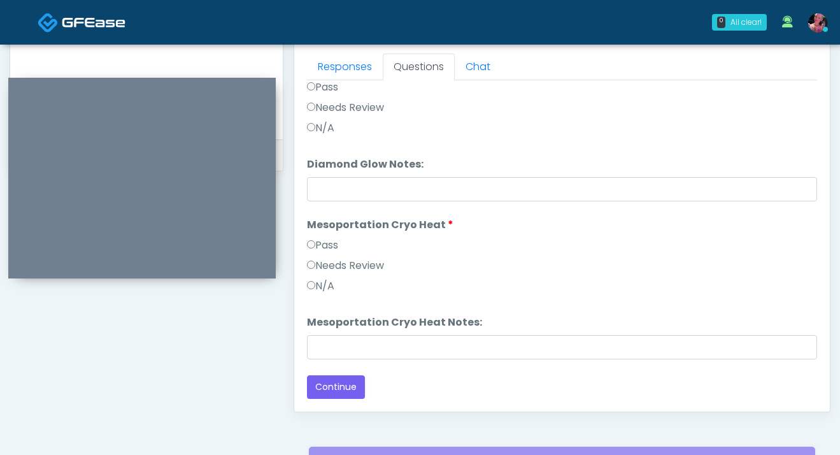
scroll to position [688, 0]
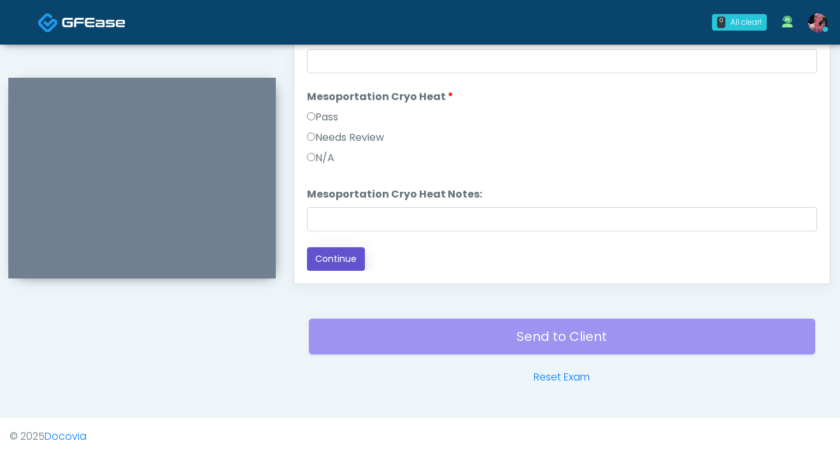
click at [341, 254] on button "Continue" at bounding box center [336, 259] width 58 height 24
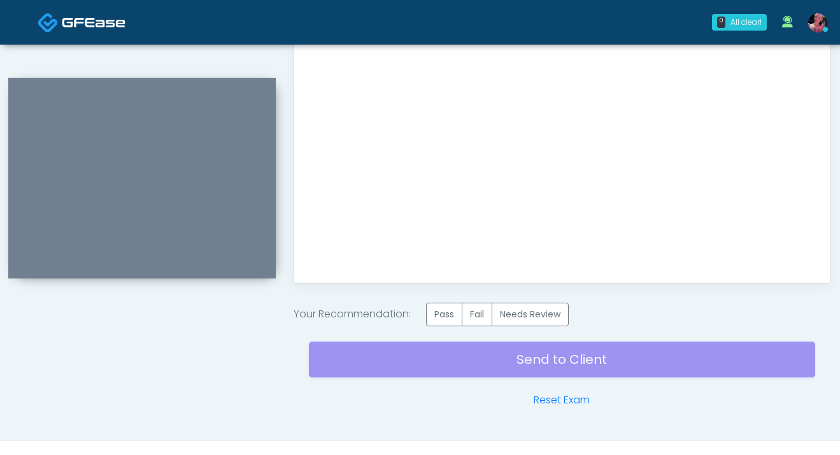
scroll to position [712, 0]
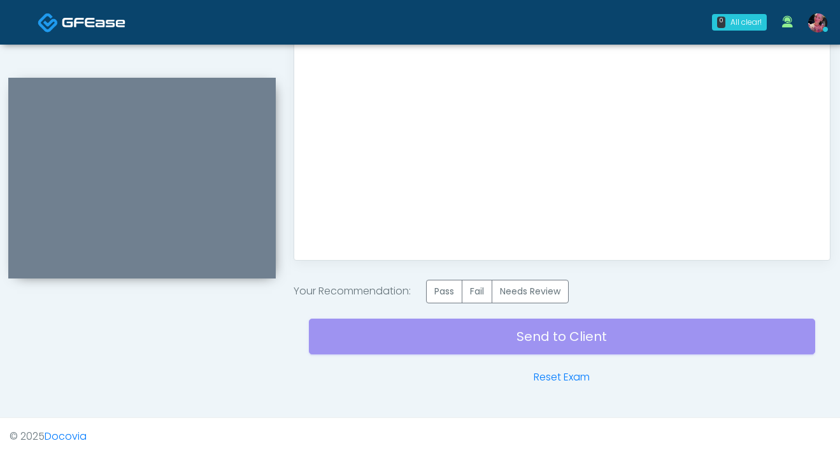
click at [450, 290] on label "Pass" at bounding box center [444, 292] width 36 height 24
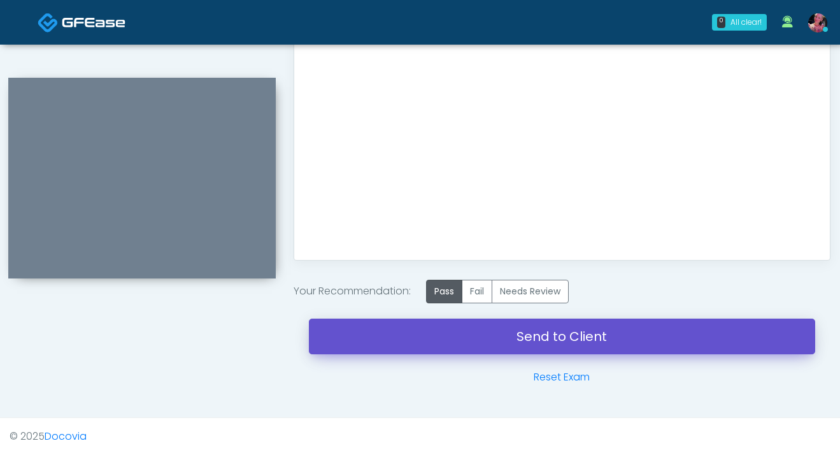
click at [446, 339] on link "Send to Client" at bounding box center [562, 336] width 506 height 36
click at [411, 327] on link "Send to Client" at bounding box center [562, 336] width 506 height 36
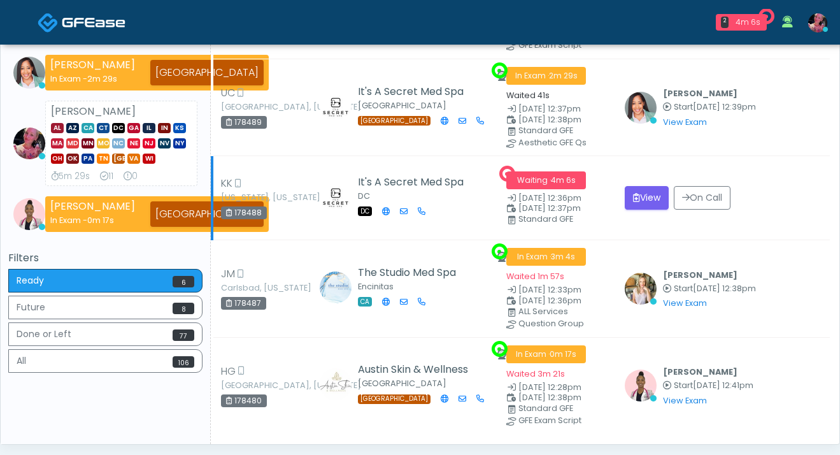
scroll to position [146, 0]
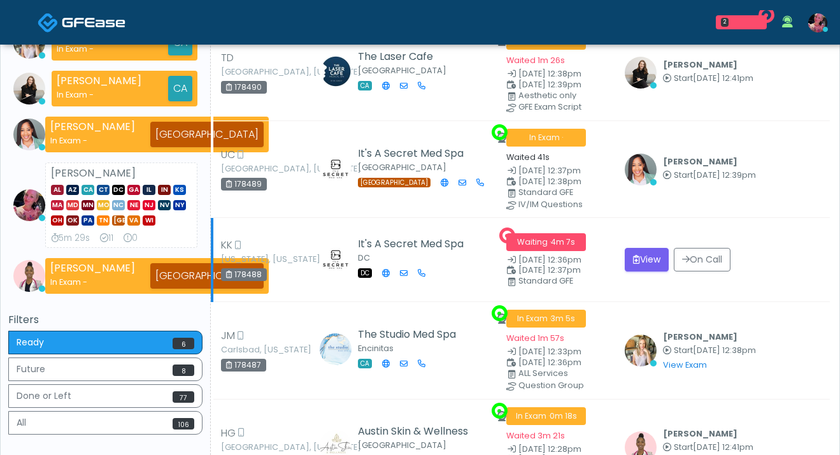
click at [660, 273] on td "View On Call" at bounding box center [723, 260] width 213 height 84
click at [658, 267] on button "View" at bounding box center [647, 260] width 44 height 24
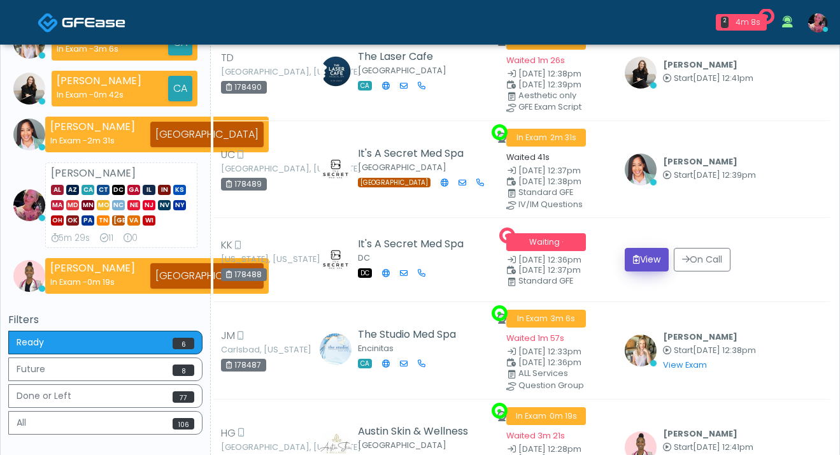
click at [656, 262] on button "View" at bounding box center [647, 260] width 44 height 24
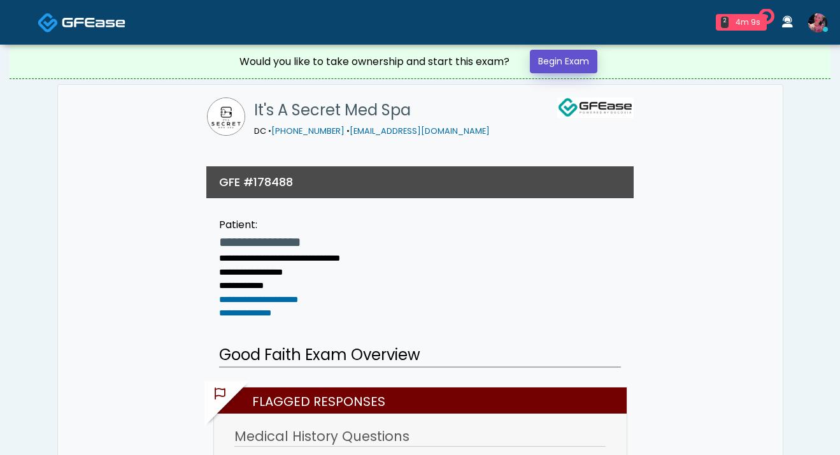
click at [571, 61] on link "Begin Exam" at bounding box center [564, 62] width 68 height 24
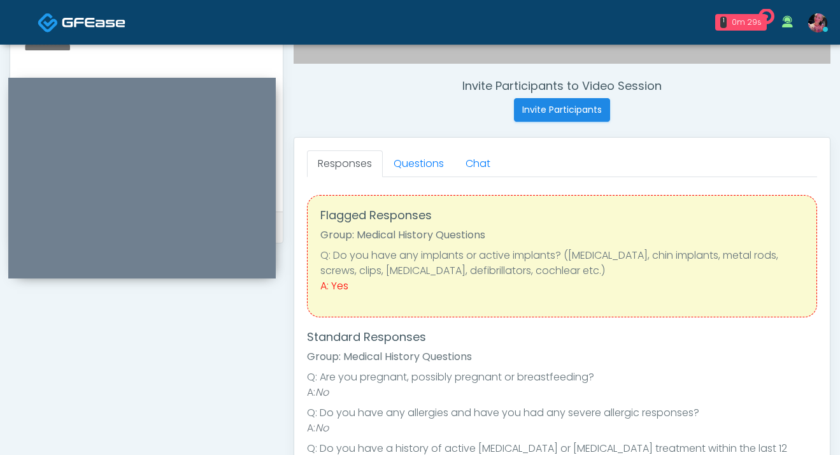
scroll to position [571, 0]
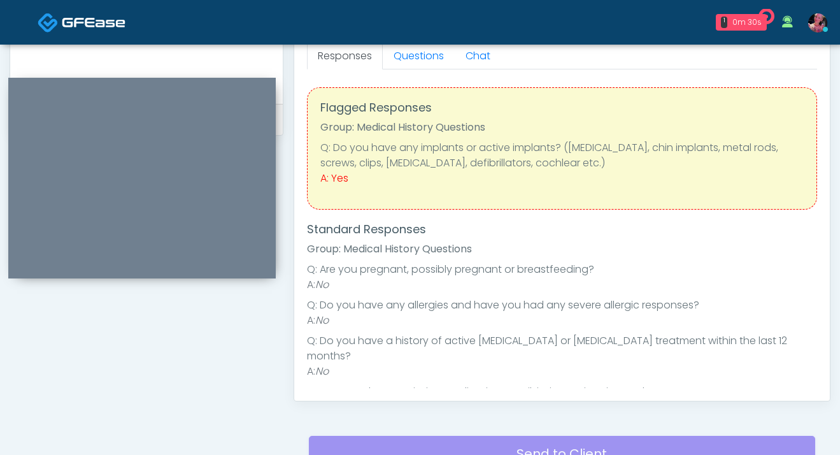
click at [420, 70] on div "Flagged Responses Group: Medical History Questions Q: Do you have any implants …" at bounding box center [562, 364] width 510 height 590
click at [417, 67] on link "Questions" at bounding box center [419, 56] width 72 height 27
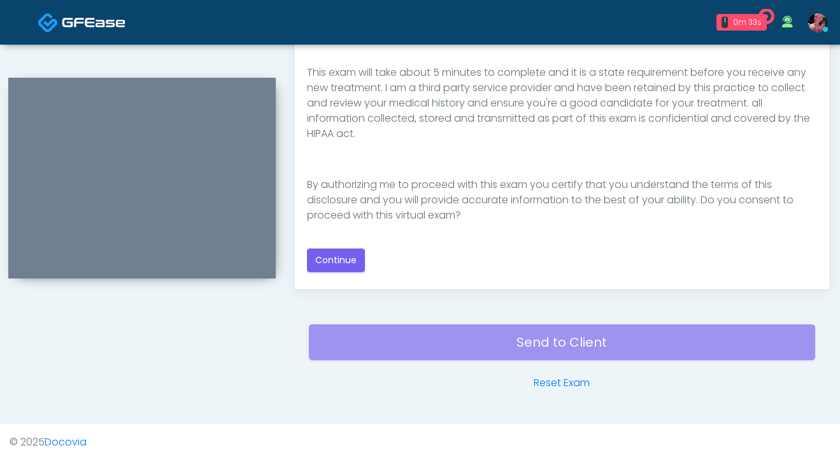
scroll to position [688, 0]
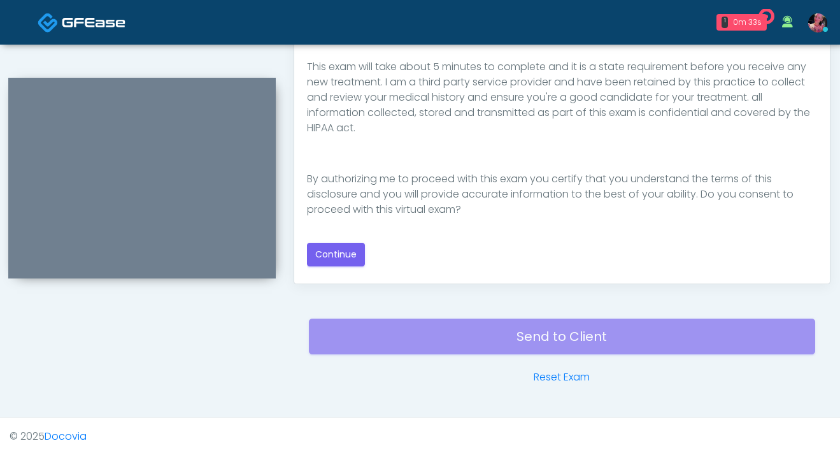
click at [369, 250] on div "Good Faith Exam Script Good Faith Exam Script INTRODUCTION Hello, my name is un…" at bounding box center [562, 111] width 510 height 309
click at [342, 251] on button "Continue" at bounding box center [336, 255] width 58 height 24
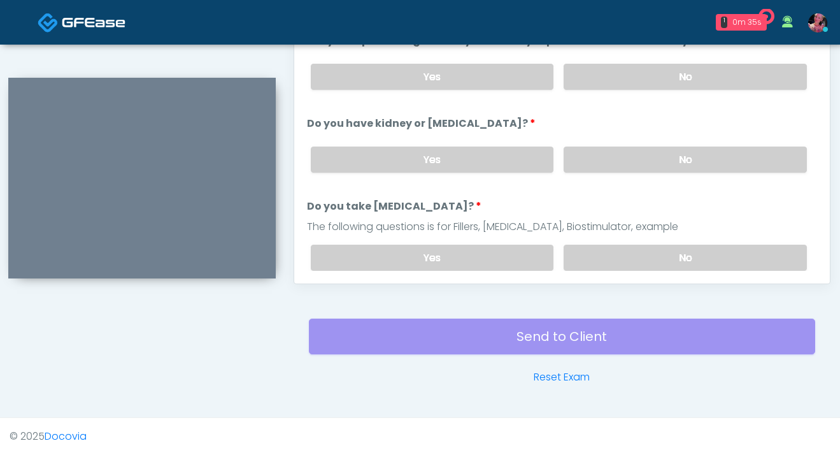
scroll to position [0, 0]
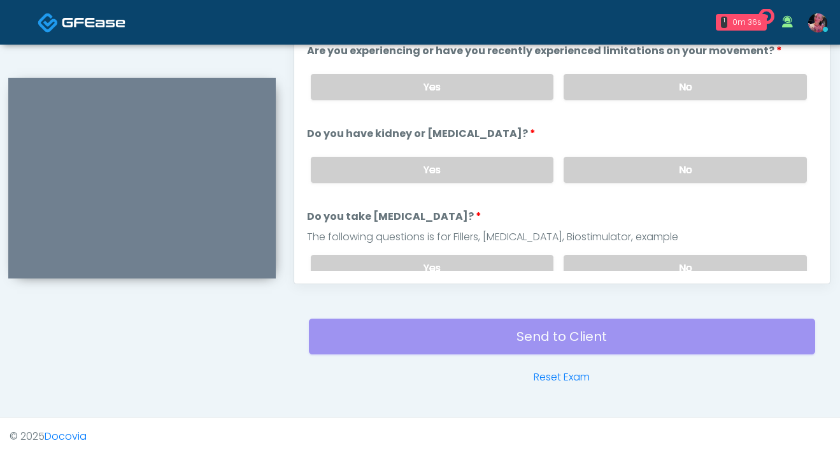
click at [636, 76] on label "No" at bounding box center [685, 87] width 243 height 26
click at [620, 173] on label "No" at bounding box center [685, 170] width 243 height 26
click at [634, 262] on label "No" at bounding box center [685, 268] width 243 height 26
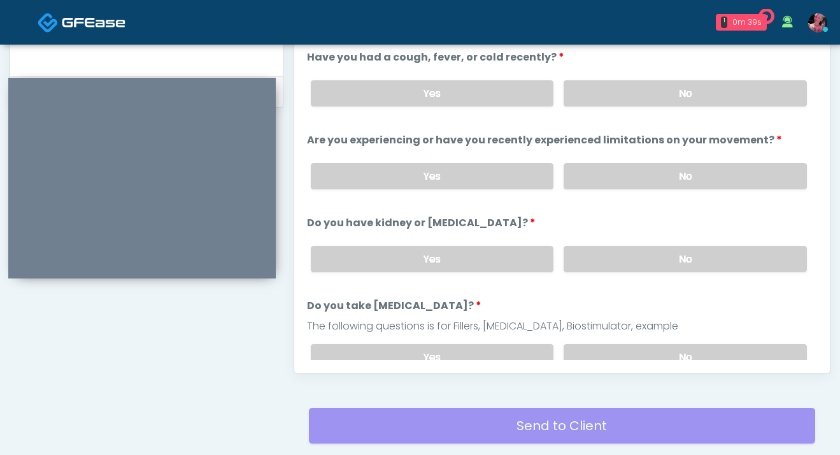
scroll to position [587, 0]
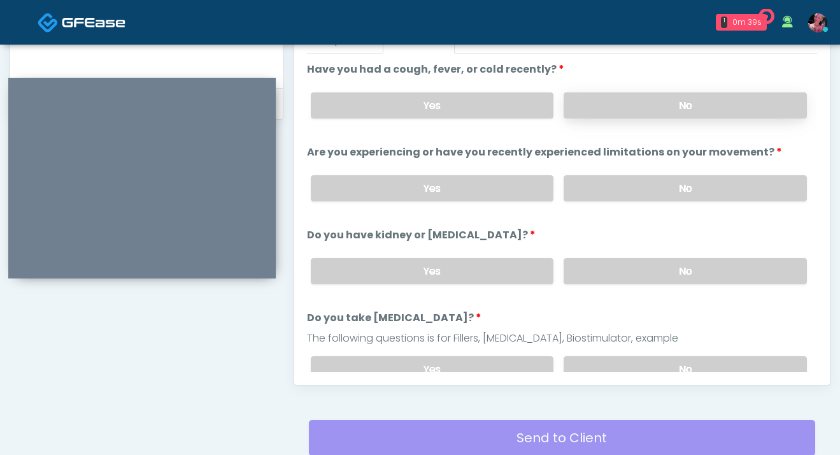
click at [639, 94] on label "No" at bounding box center [685, 105] width 243 height 26
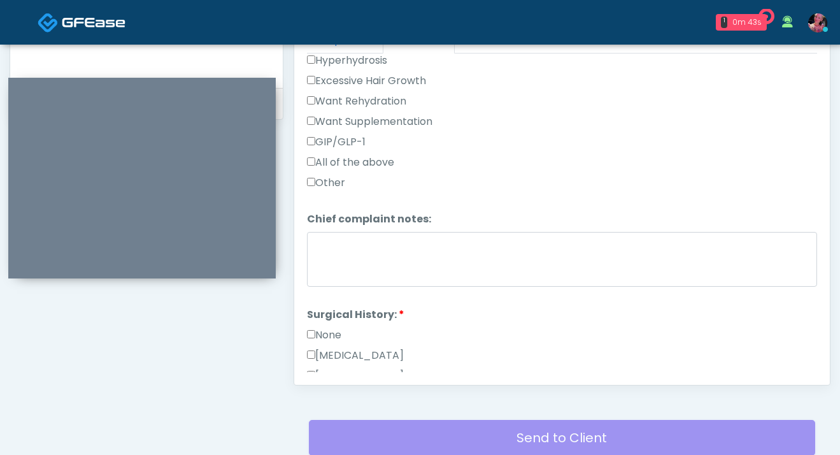
scroll to position [535, 0]
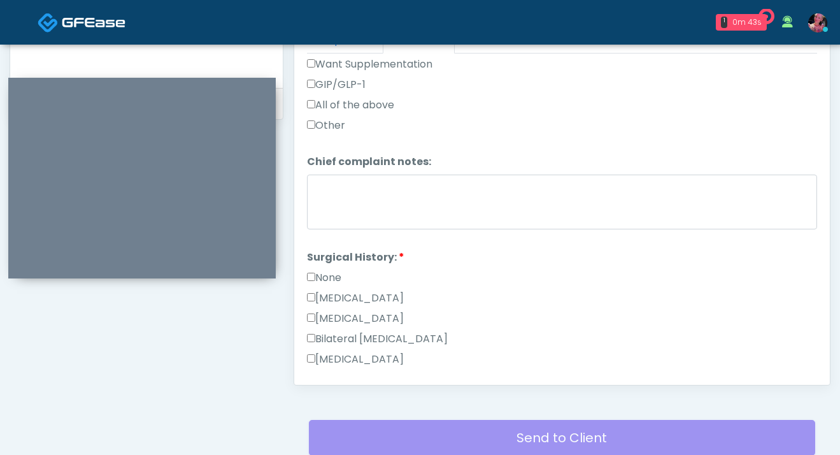
click at [315, 287] on div "None" at bounding box center [562, 280] width 510 height 20
click at [316, 281] on label "None" at bounding box center [324, 277] width 34 height 15
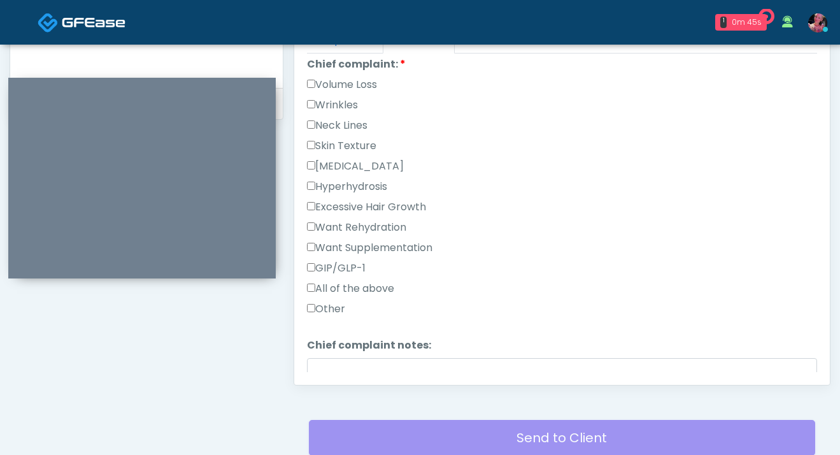
scroll to position [342, 0]
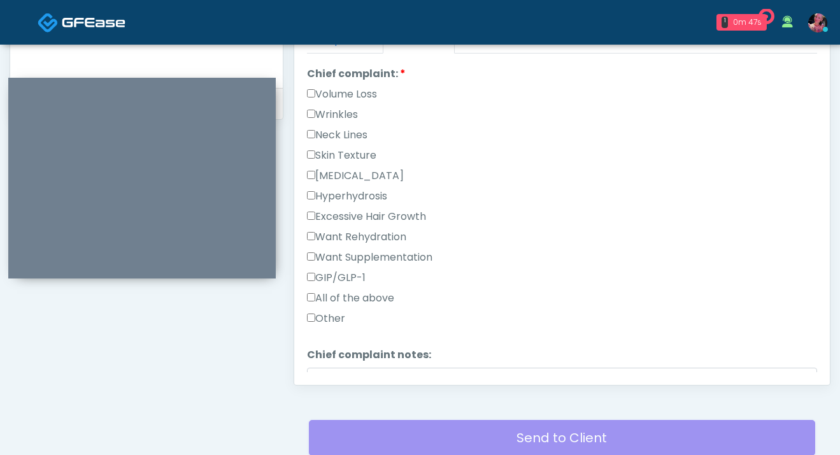
click at [342, 111] on label "Wrinkles" at bounding box center [332, 114] width 51 height 15
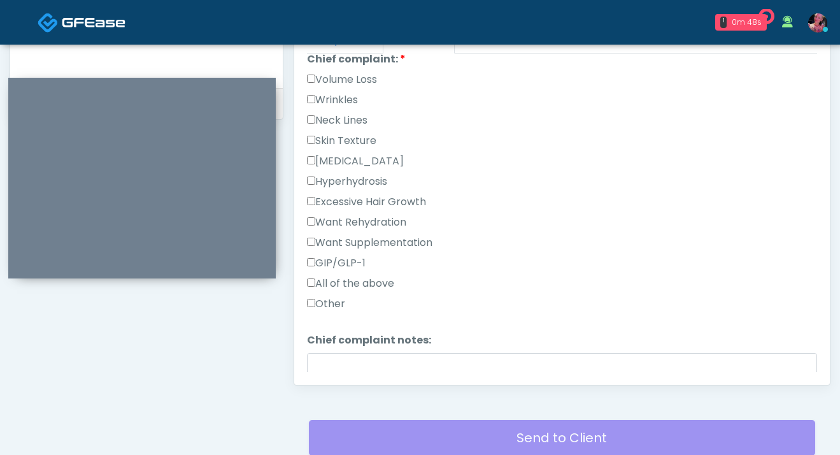
scroll to position [361, 0]
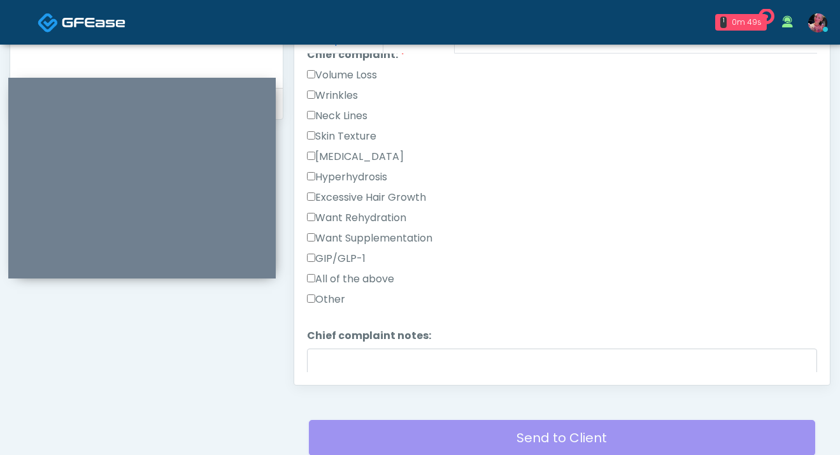
click at [362, 132] on label "Skin Texture" at bounding box center [341, 136] width 69 height 15
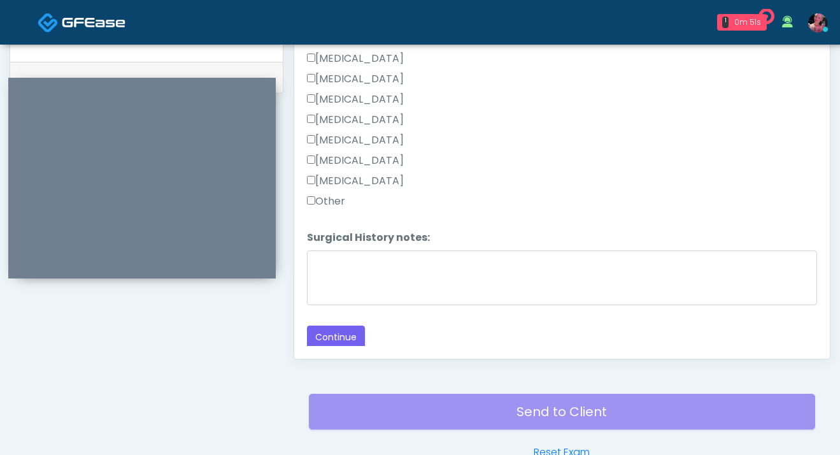
scroll to position [688, 0]
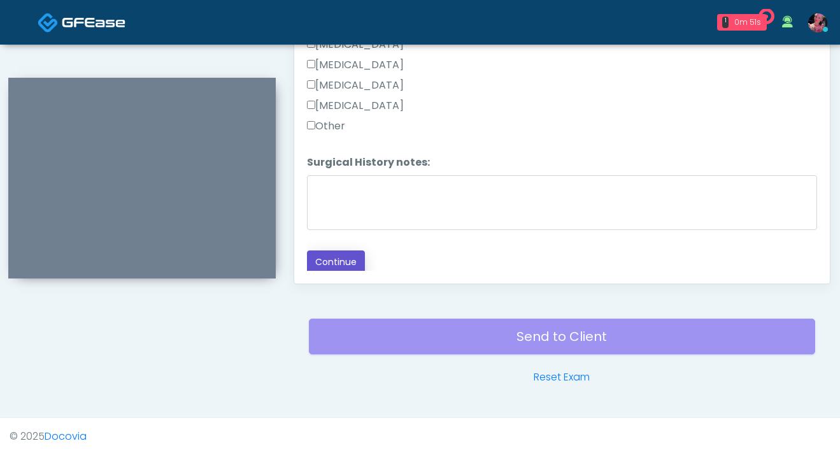
click at [340, 250] on button "Continue" at bounding box center [336, 262] width 58 height 24
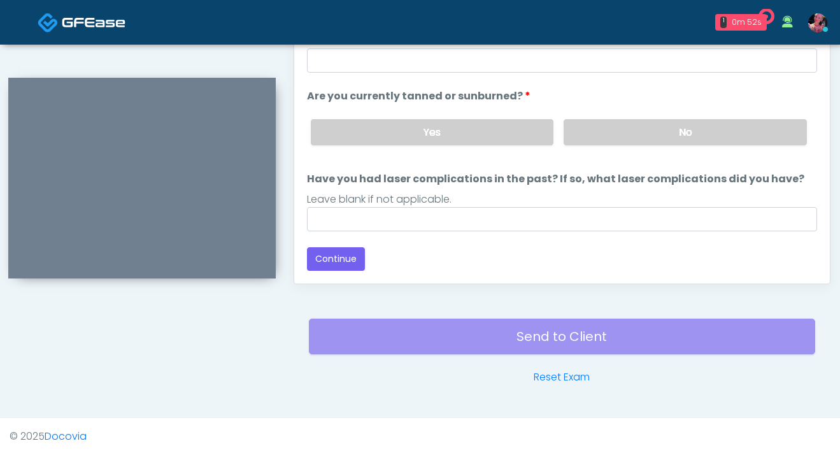
scroll to position [120, 0]
click at [622, 153] on div "Yes No" at bounding box center [559, 133] width 517 height 46
click at [622, 144] on label "No" at bounding box center [685, 133] width 243 height 26
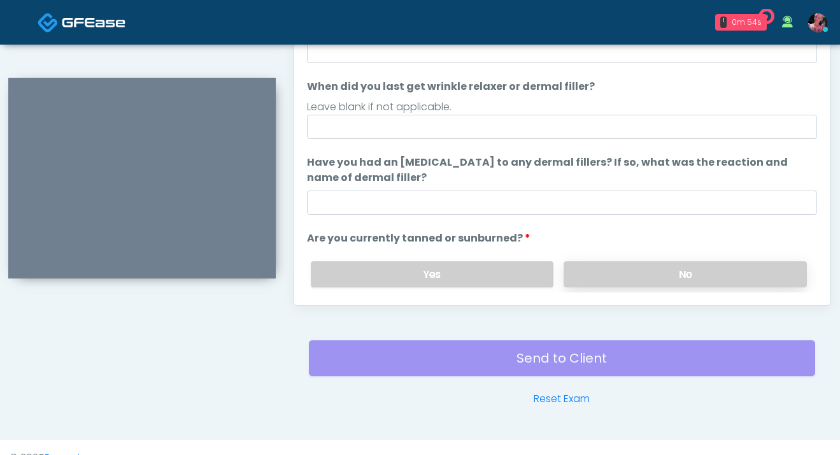
scroll to position [666, 0]
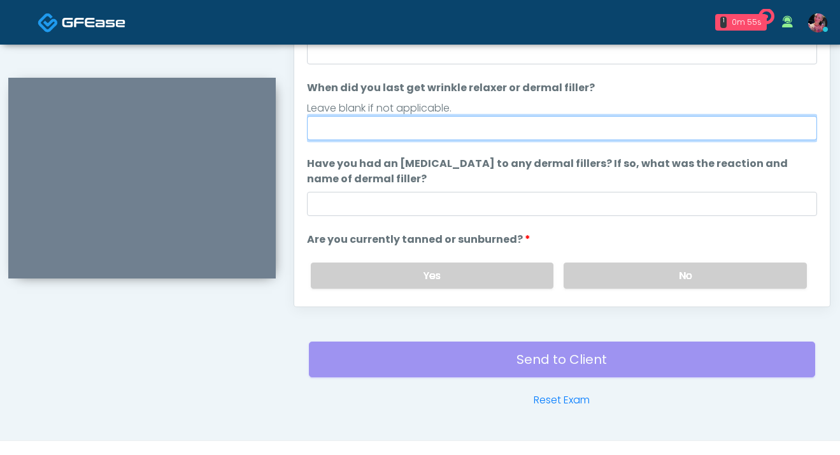
click at [601, 127] on input "When did you last get wrinkle relaxer or dermal filler?" at bounding box center [562, 128] width 510 height 24
type input "*"
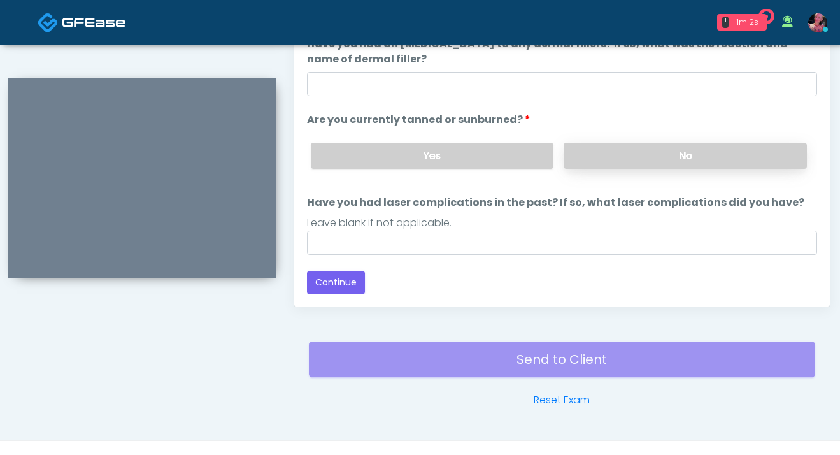
scroll to position [688, 0]
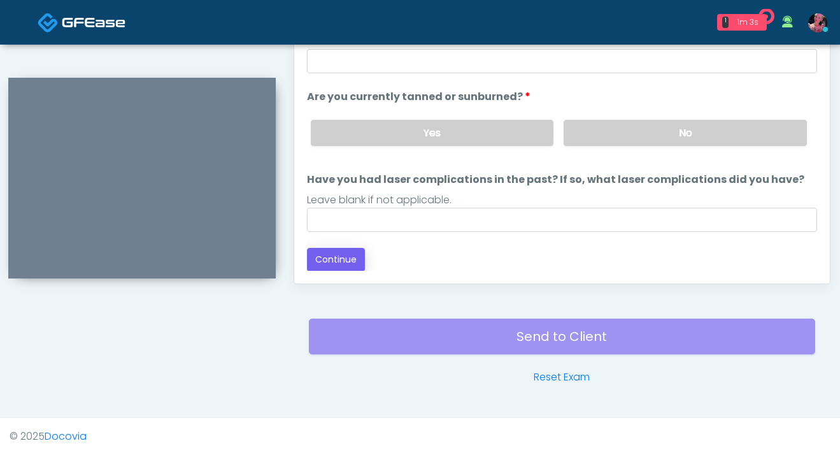
type input "**********"
click at [324, 261] on button "Continue" at bounding box center [336, 260] width 58 height 24
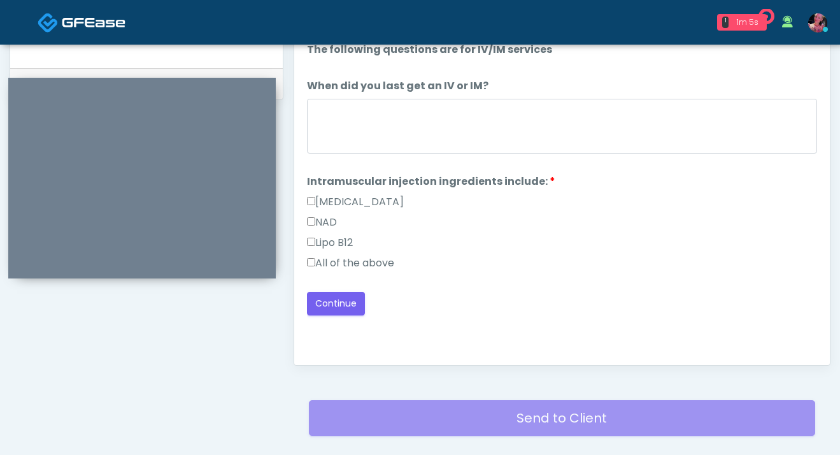
scroll to position [539, 0]
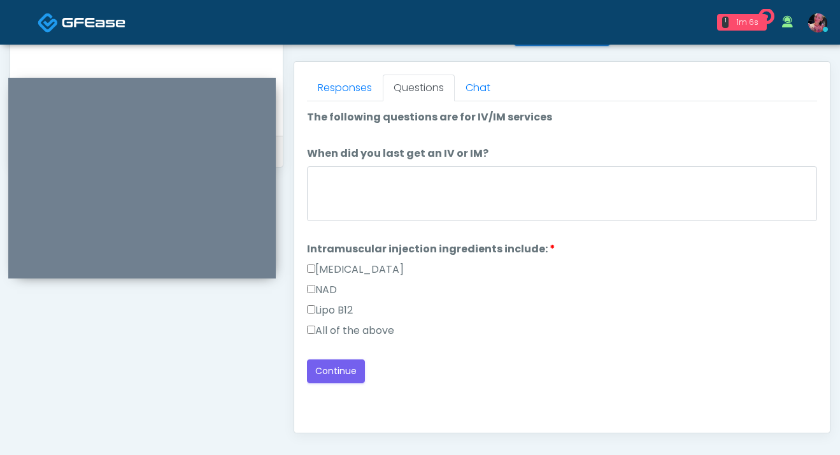
click at [357, 326] on label "All of the above" at bounding box center [350, 330] width 87 height 15
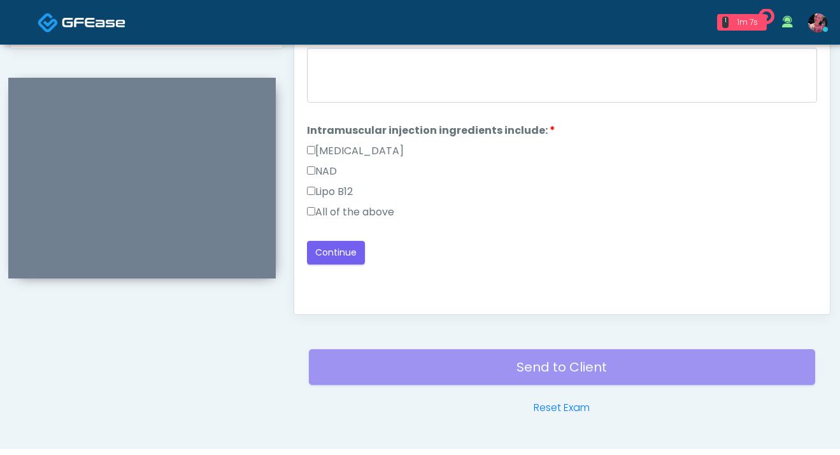
scroll to position [688, 0]
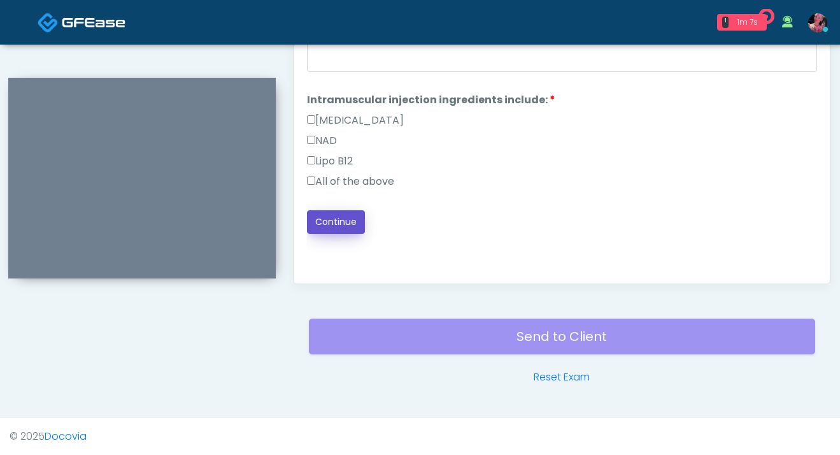
click at [341, 219] on button "Continue" at bounding box center [336, 222] width 58 height 24
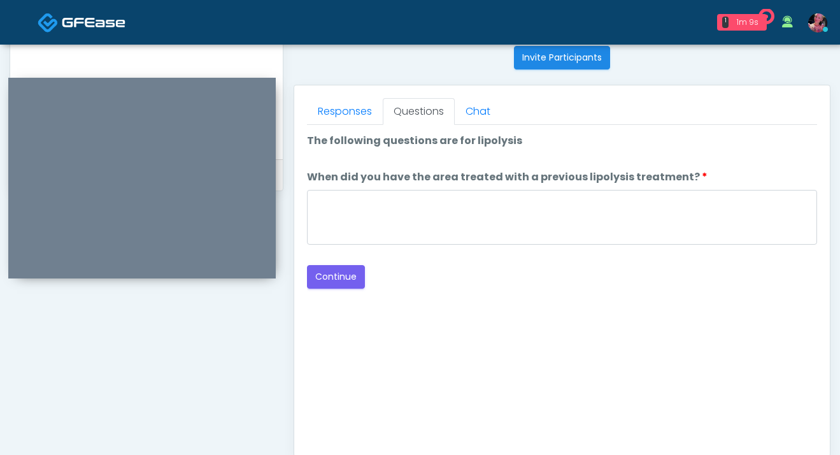
scroll to position [504, 0]
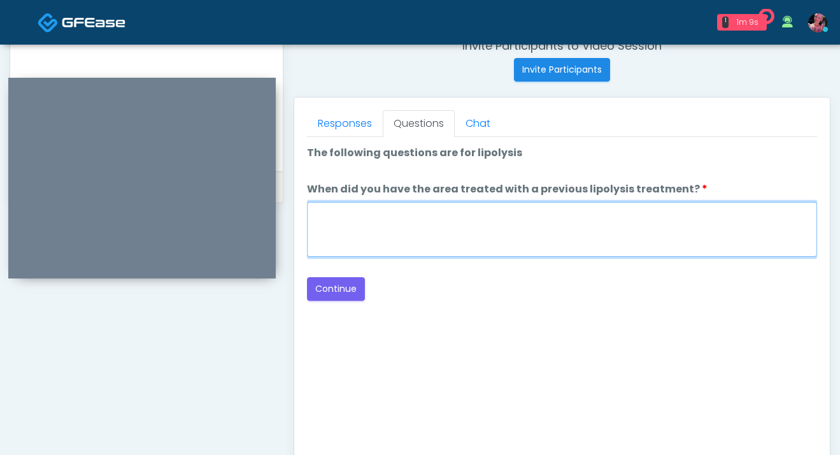
click at [432, 225] on textarea "When did you have the area treated with a previous lipolysis treatment?" at bounding box center [562, 229] width 510 height 55
type textarea "*****"
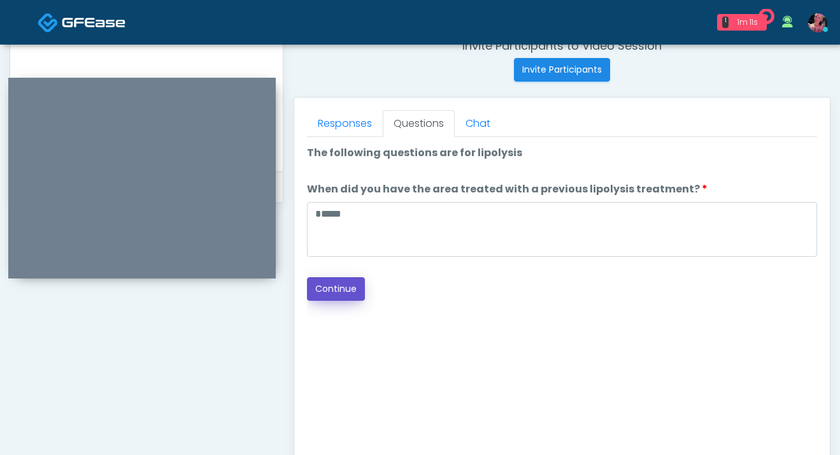
click at [340, 289] on button "Continue" at bounding box center [336, 289] width 58 height 24
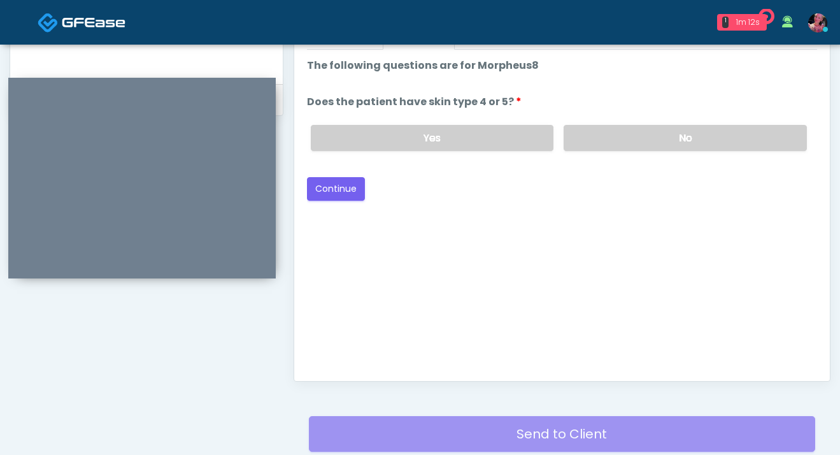
scroll to position [576, 0]
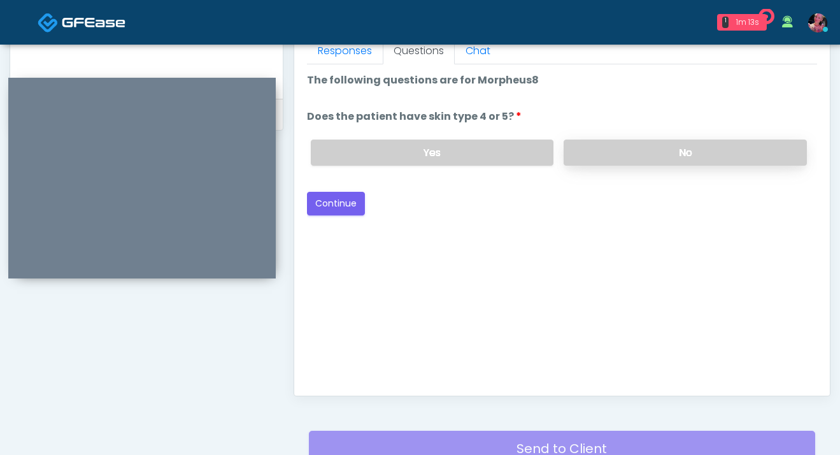
click at [625, 145] on label "No" at bounding box center [685, 152] width 243 height 26
click at [332, 195] on button "Continue" at bounding box center [336, 204] width 58 height 24
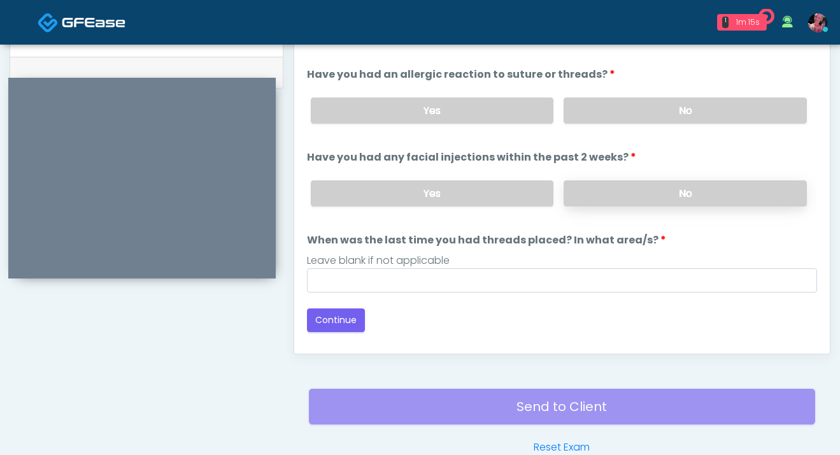
scroll to position [606, 0]
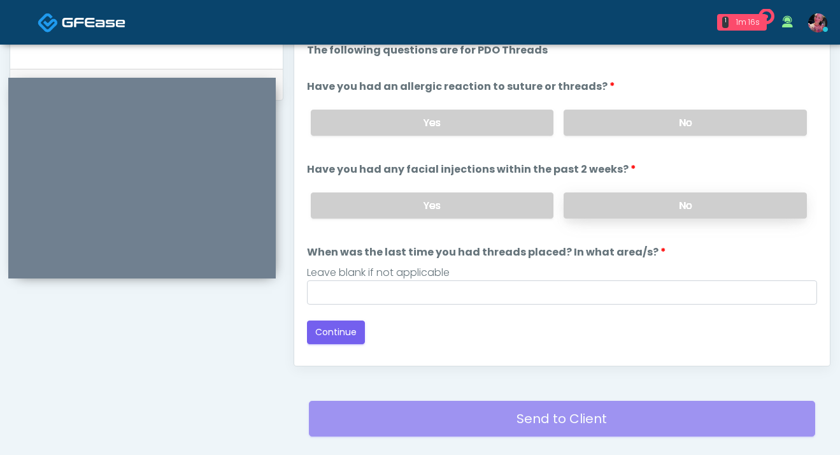
click at [634, 203] on label "No" at bounding box center [685, 205] width 243 height 26
click at [631, 126] on label "No" at bounding box center [685, 123] width 243 height 26
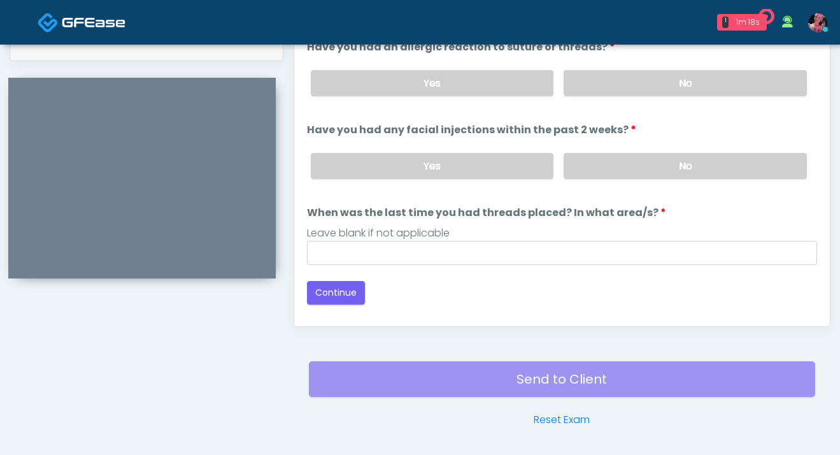
scroll to position [668, 0]
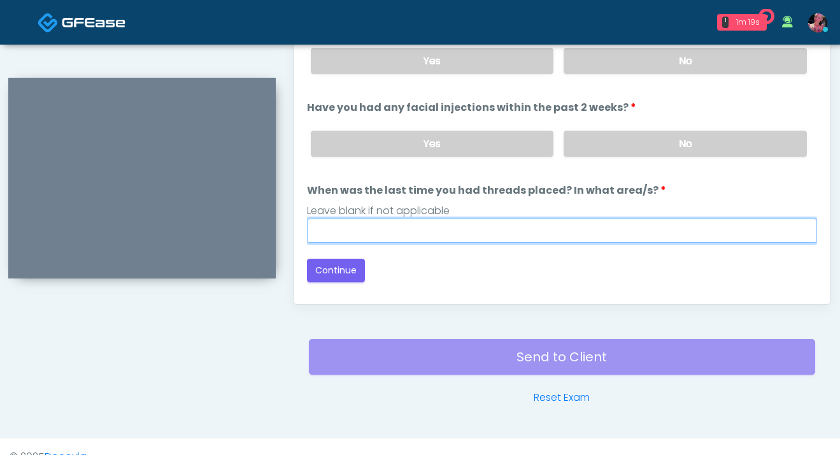
click at [394, 225] on input "When was the last time you had threads placed? In what area/s?" at bounding box center [562, 230] width 510 height 24
type input "*****"
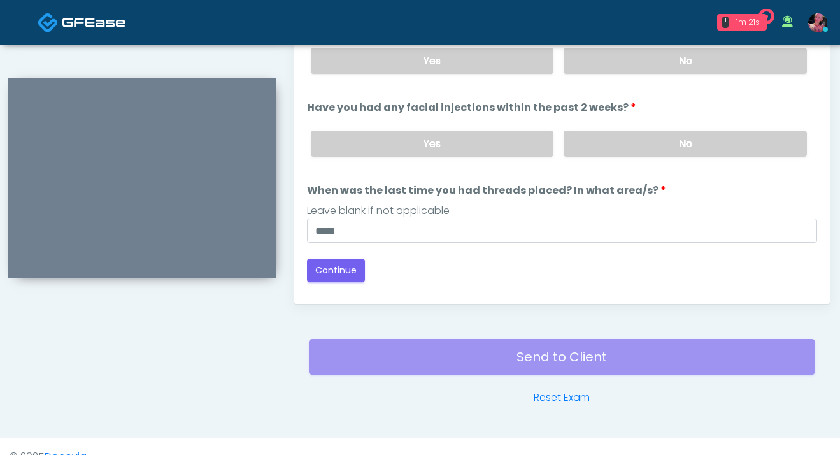
click at [340, 253] on div "Loading... Connecting to your agent... Please wait while we prepare your person…" at bounding box center [562, 131] width 510 height 301
click at [339, 266] on button "Continue" at bounding box center [336, 271] width 58 height 24
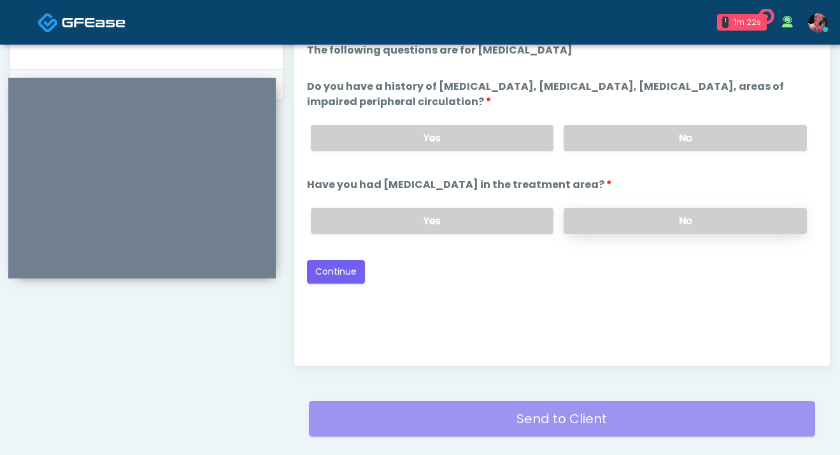
scroll to position [604, 0]
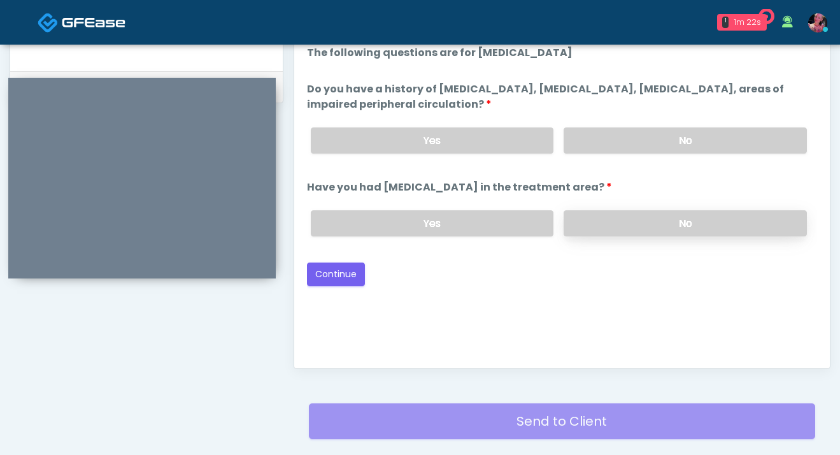
click at [638, 213] on label "No" at bounding box center [685, 223] width 243 height 26
click at [638, 144] on label "No" at bounding box center [685, 140] width 243 height 26
click at [636, 131] on label "No" at bounding box center [685, 140] width 243 height 26
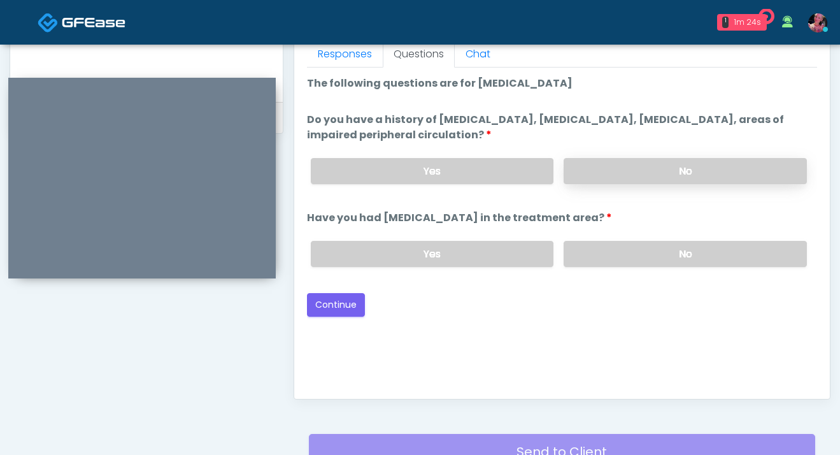
scroll to position [572, 0]
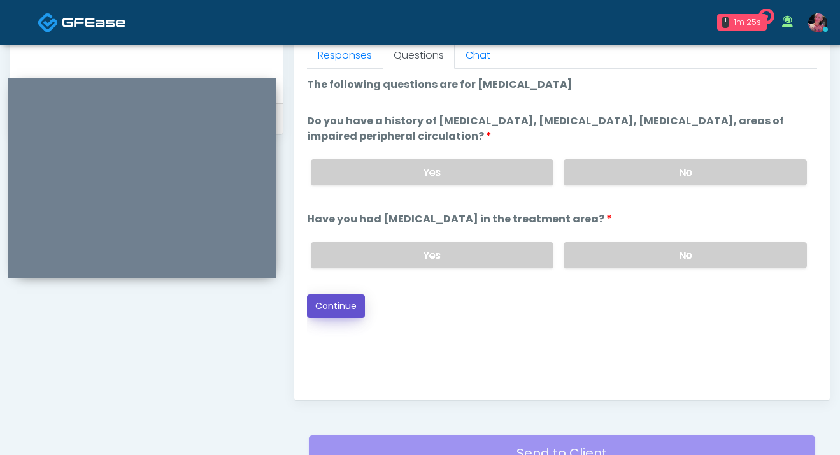
click at [342, 313] on button "Continue" at bounding box center [336, 306] width 58 height 24
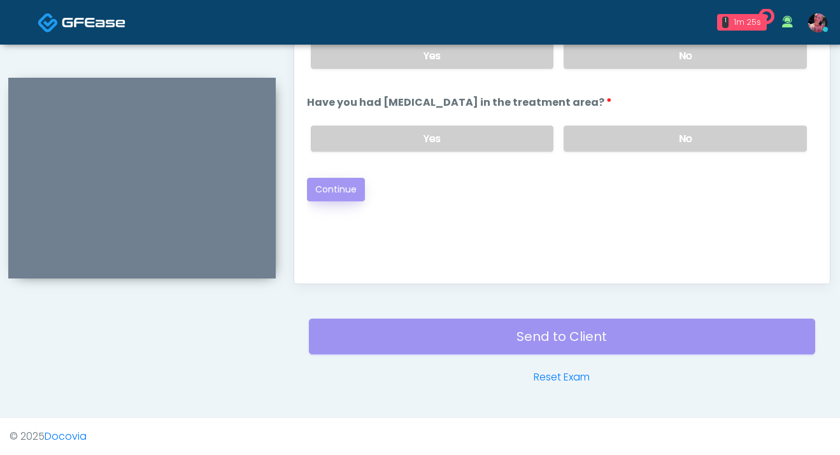
click at [342, 309] on div "Send to Client Reset Exam" at bounding box center [562, 344] width 506 height 82
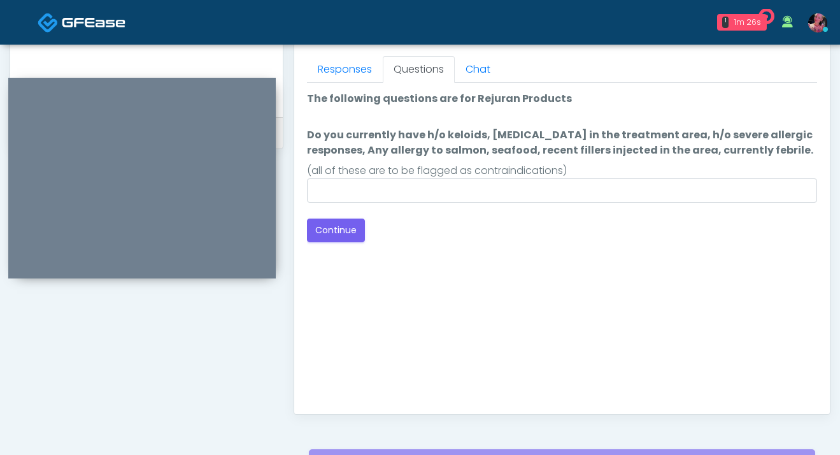
scroll to position [520, 0]
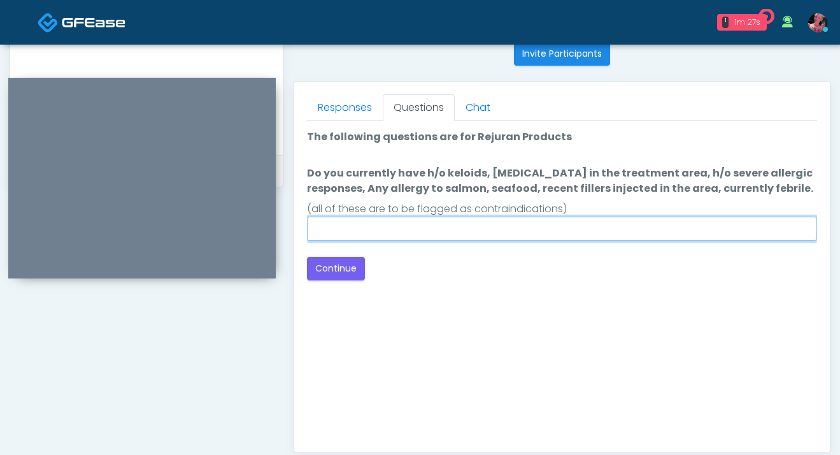
click at [410, 222] on input "Do you currently have h/o keloids, skin infection in the treatment area, h/o se…" at bounding box center [562, 229] width 510 height 24
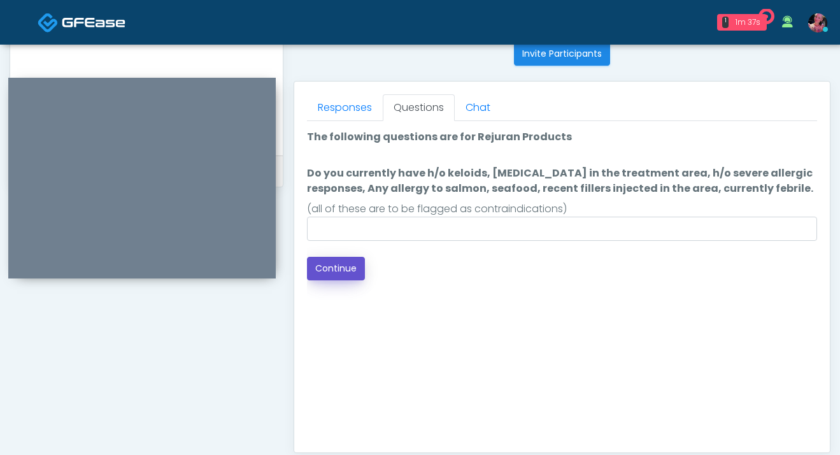
click at [348, 272] on button "Continue" at bounding box center [336, 269] width 58 height 24
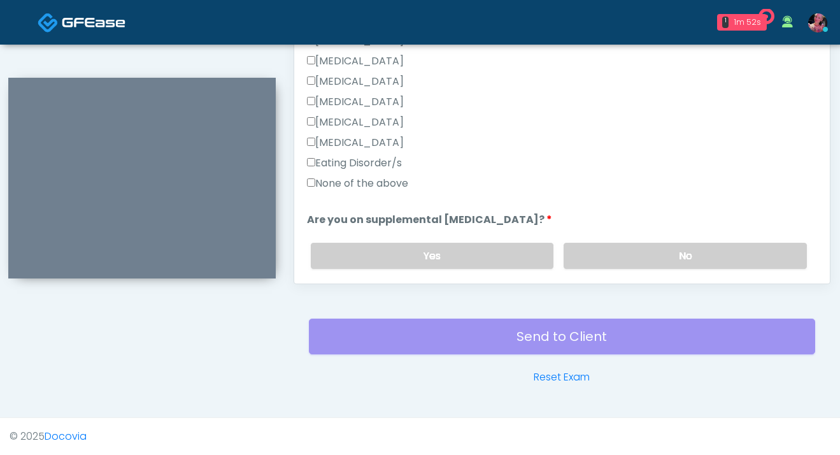
scroll to position [269, 0]
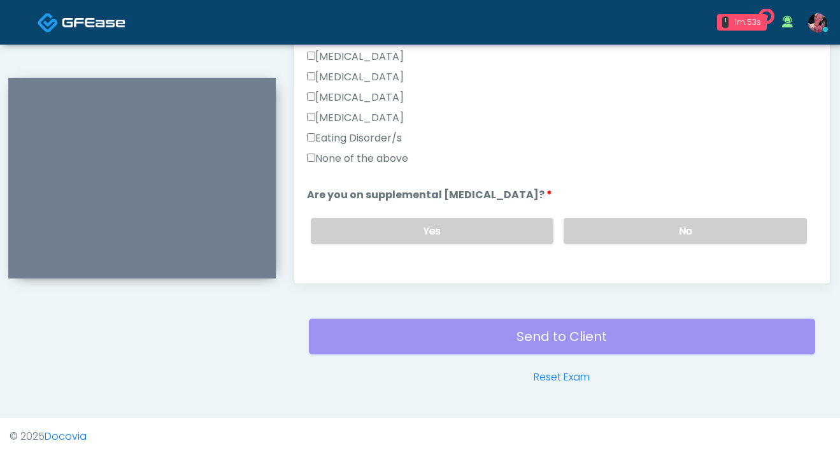
click at [392, 161] on label "None of the above" at bounding box center [357, 158] width 101 height 15
click at [641, 211] on div "Yes No" at bounding box center [559, 231] width 517 height 46
click at [637, 221] on label "No" at bounding box center [685, 231] width 243 height 26
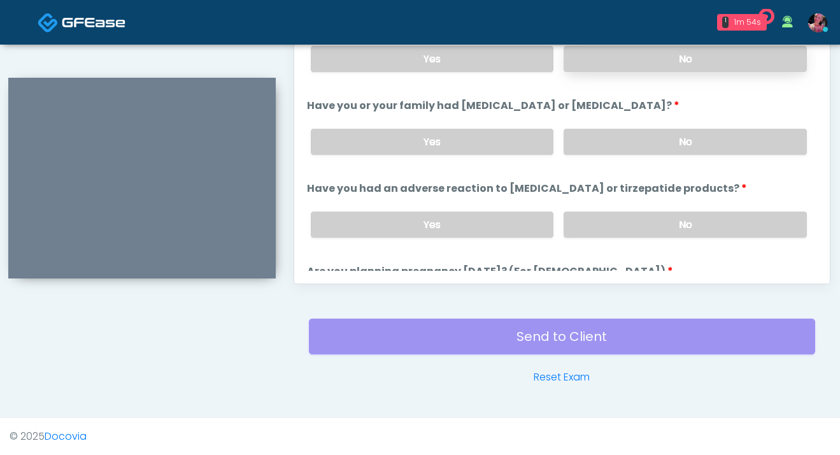
scroll to position [443, 0]
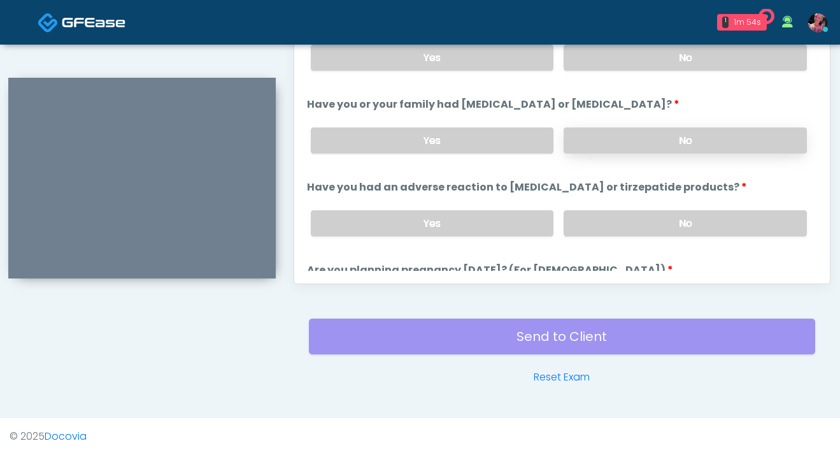
click at [650, 146] on label "No" at bounding box center [685, 140] width 243 height 26
click at [640, 255] on ol "The following questions are for GIP/GLP-1 service The following questions are f…" at bounding box center [562, 14] width 510 height 992
click at [636, 236] on div "Yes No" at bounding box center [559, 223] width 517 height 46
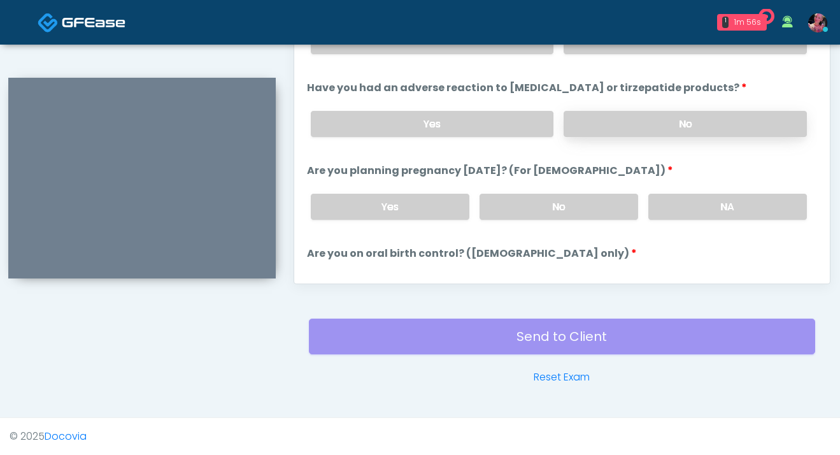
click at [635, 124] on label "No" at bounding box center [685, 124] width 243 height 26
click at [699, 187] on div "Yes No NA" at bounding box center [559, 206] width 517 height 46
click at [699, 196] on label "NA" at bounding box center [727, 207] width 159 height 26
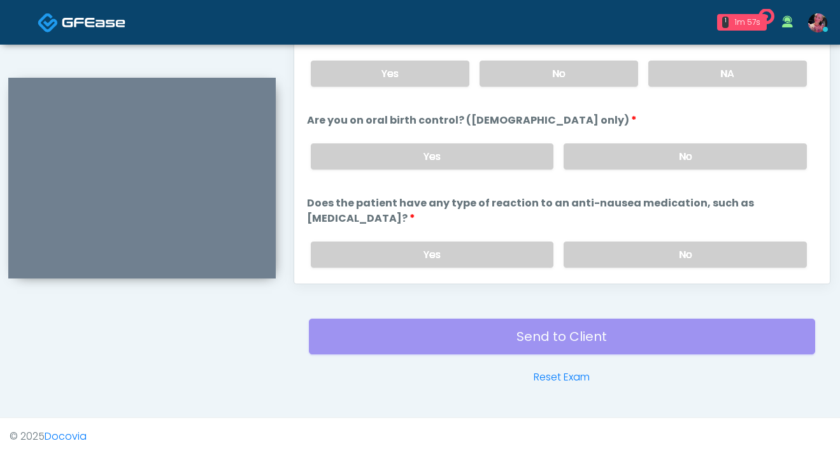
scroll to position [678, 0]
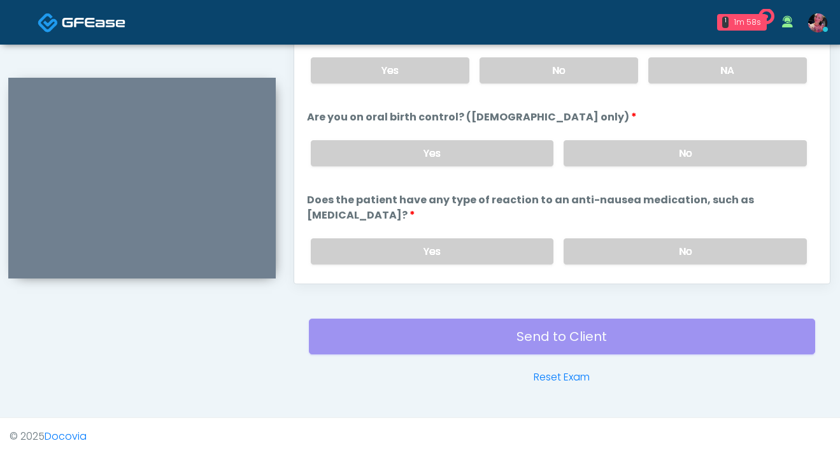
click at [693, 163] on div "Yes No" at bounding box center [559, 153] width 517 height 46
click at [682, 151] on label "No" at bounding box center [685, 153] width 243 height 26
click at [682, 228] on div "Yes No" at bounding box center [559, 251] width 517 height 46
click at [682, 238] on label "No" at bounding box center [685, 251] width 243 height 26
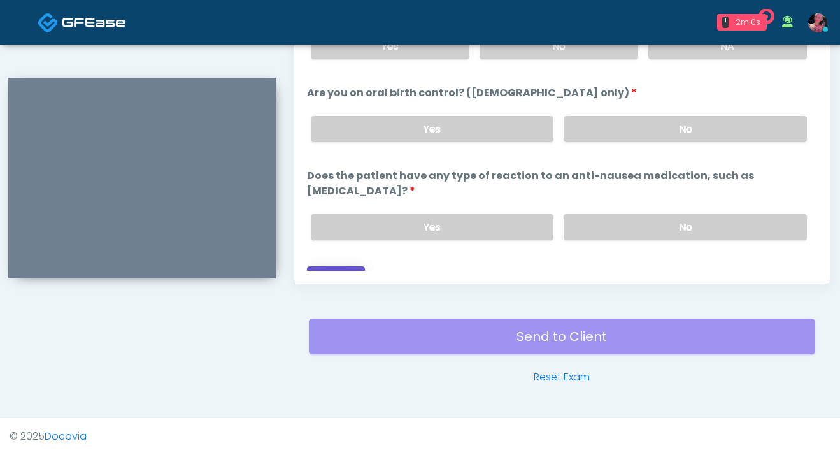
click at [359, 266] on button "Continue" at bounding box center [336, 278] width 58 height 24
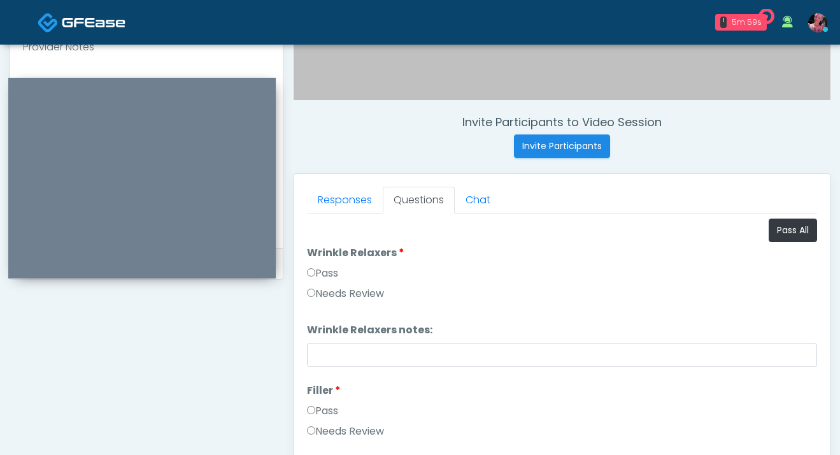
scroll to position [480, 0]
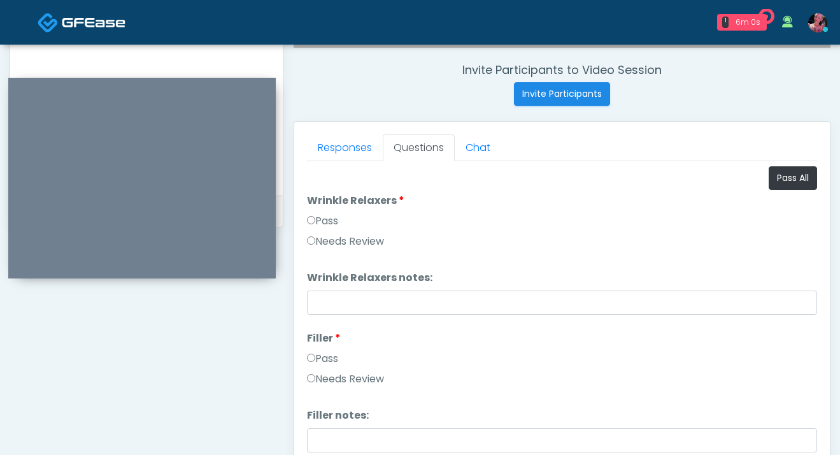
click at [324, 221] on label "Pass" at bounding box center [322, 220] width 31 height 15
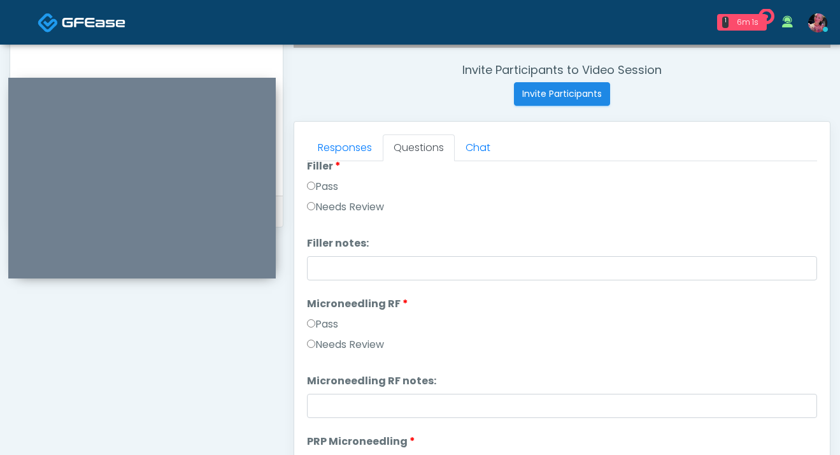
scroll to position [164, 0]
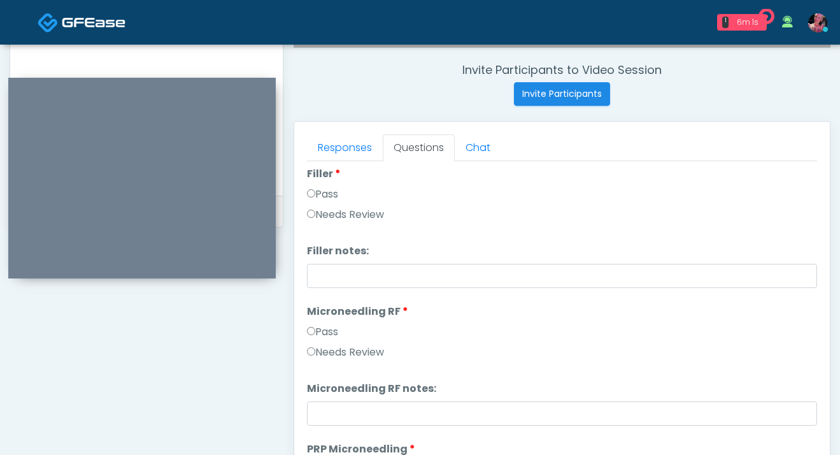
click at [324, 185] on li "Filler Filler Pass Needs Review" at bounding box center [562, 196] width 510 height 61
click at [316, 193] on label "Pass" at bounding box center [322, 194] width 31 height 15
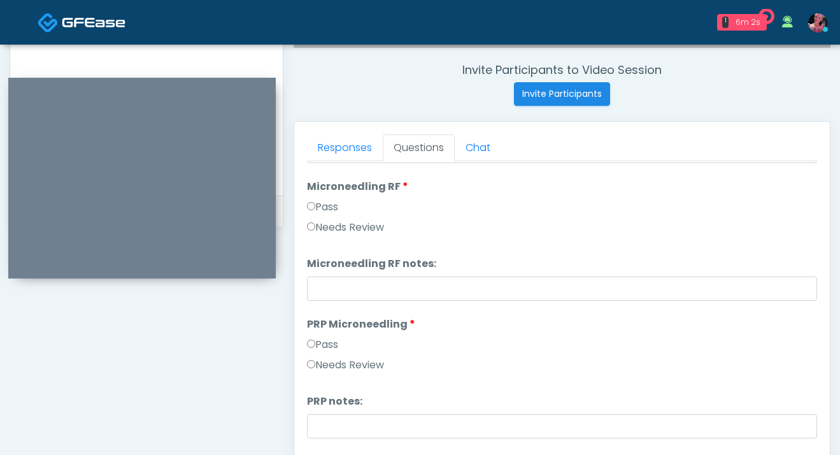
scroll to position [304, 0]
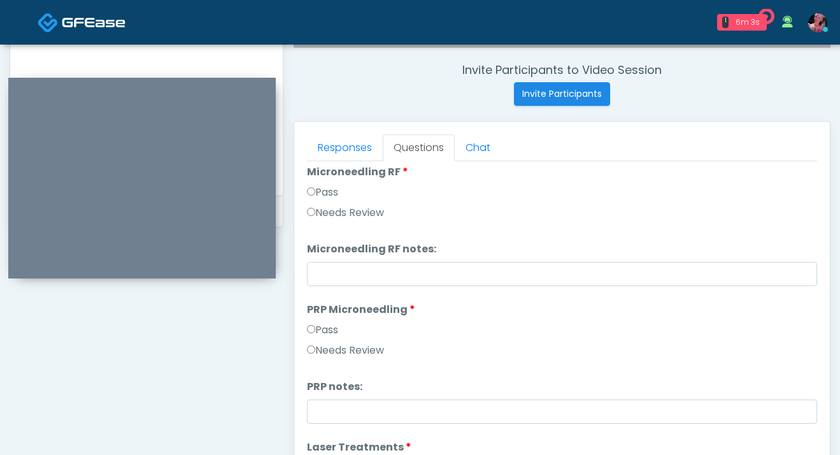
click at [318, 173] on label "Microneedling RF" at bounding box center [357, 171] width 101 height 15
click at [318, 187] on label "Pass" at bounding box center [322, 192] width 31 height 15
click at [323, 337] on label "Pass" at bounding box center [322, 329] width 31 height 15
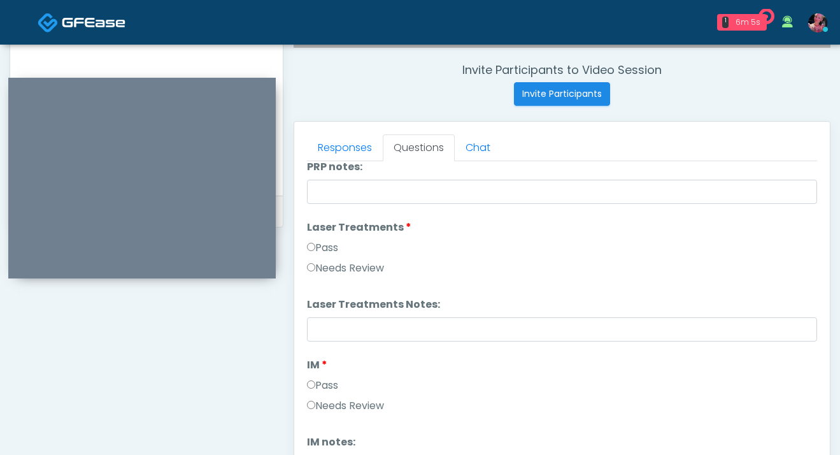
click at [326, 253] on label "Pass" at bounding box center [322, 247] width 31 height 15
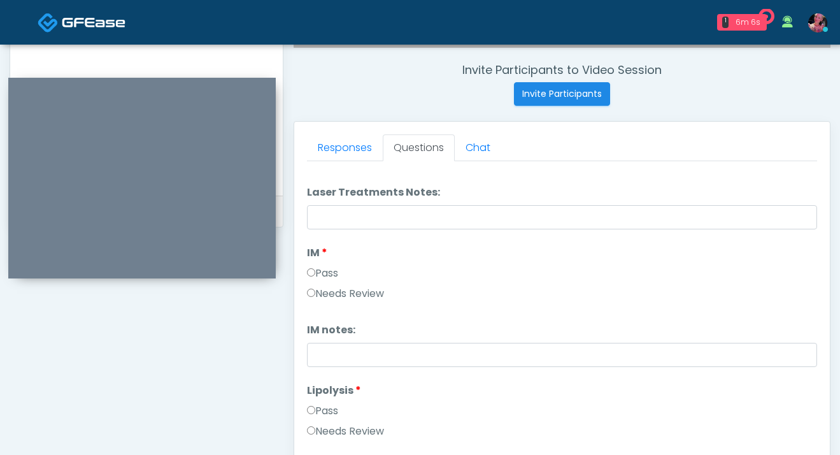
click at [320, 268] on label "Pass" at bounding box center [322, 273] width 31 height 15
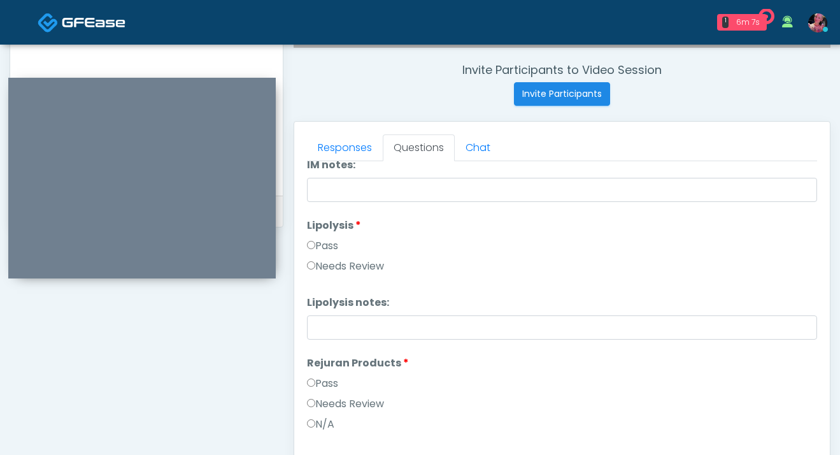
click at [320, 242] on label "Pass" at bounding box center [322, 245] width 31 height 15
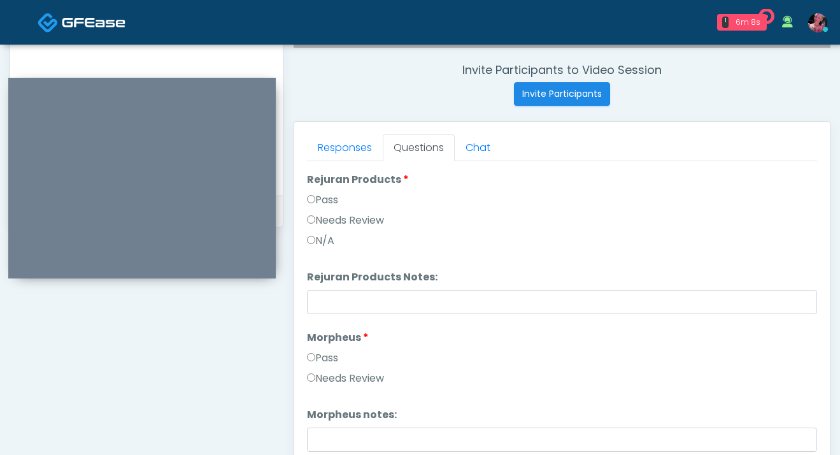
click at [323, 197] on label "Pass" at bounding box center [322, 199] width 31 height 15
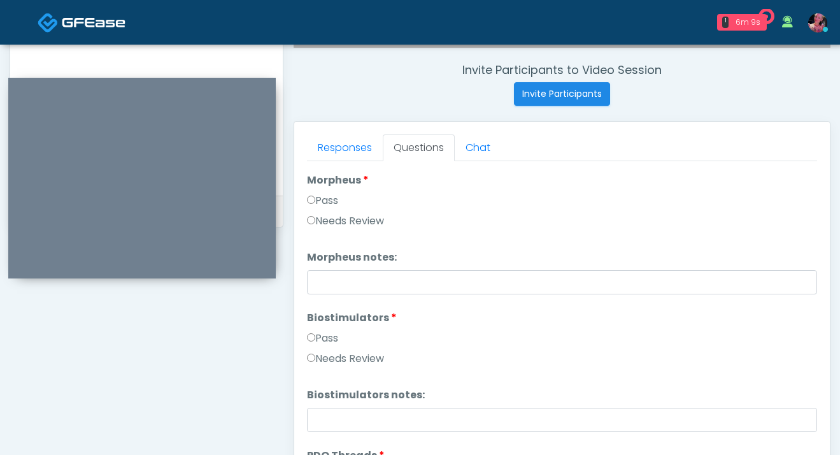
click at [323, 198] on label "Pass" at bounding box center [322, 200] width 31 height 15
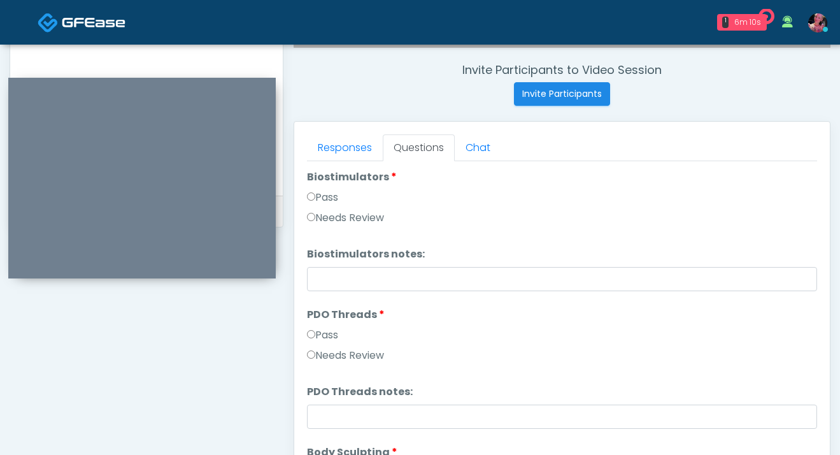
click at [323, 198] on label "Pass" at bounding box center [322, 197] width 31 height 15
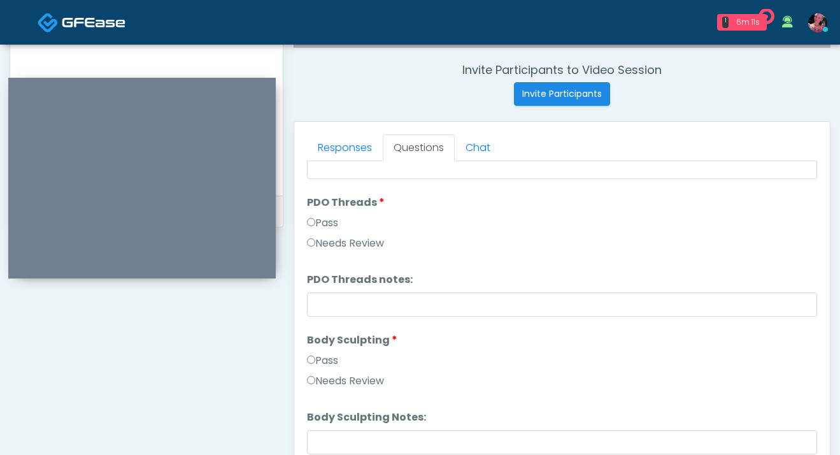
click at [319, 224] on label "Pass" at bounding box center [322, 222] width 31 height 15
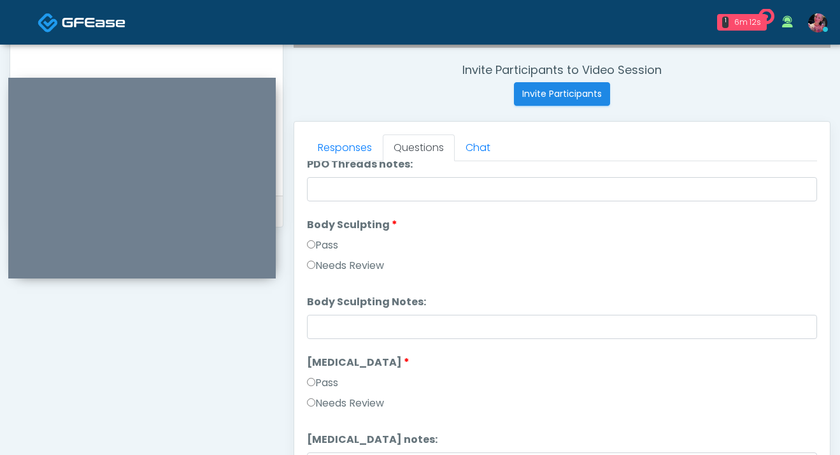
scroll to position [1512, 0]
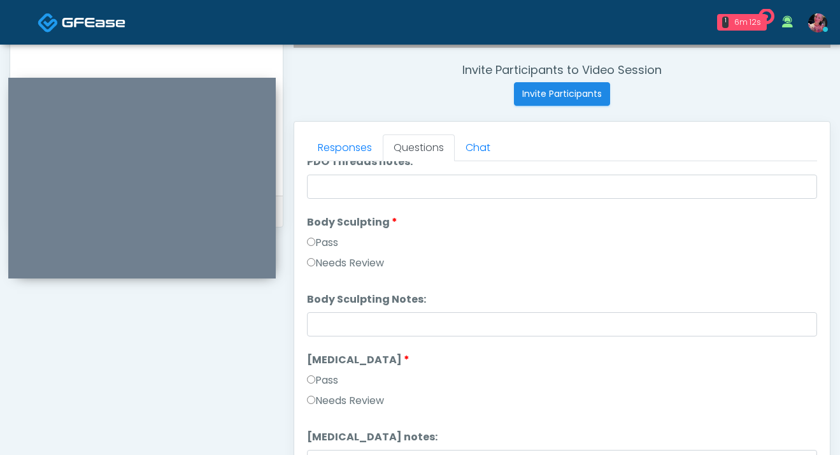
click at [319, 241] on label "Pass" at bounding box center [322, 242] width 31 height 15
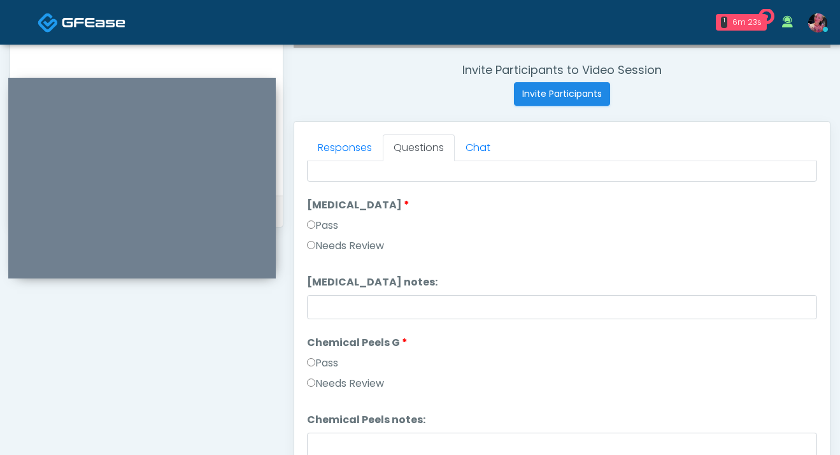
click at [324, 220] on label "Pass" at bounding box center [322, 225] width 31 height 15
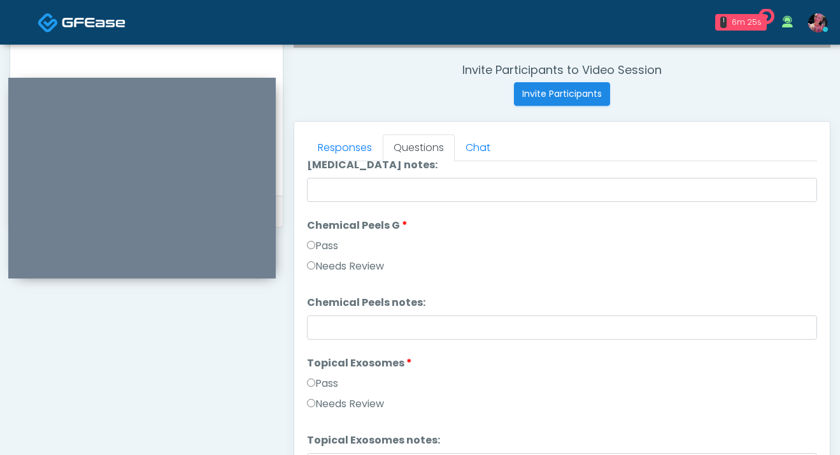
click at [317, 243] on label "Pass" at bounding box center [322, 245] width 31 height 15
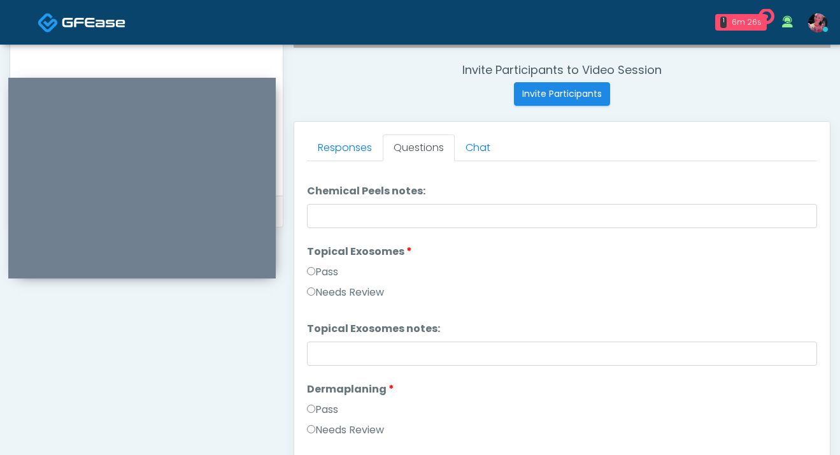
click at [315, 266] on label "Pass" at bounding box center [322, 271] width 31 height 15
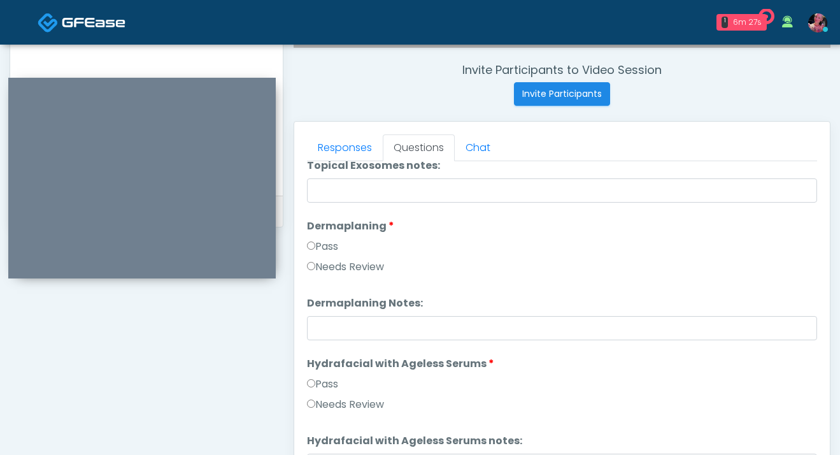
click at [318, 239] on label "Pass" at bounding box center [322, 246] width 31 height 15
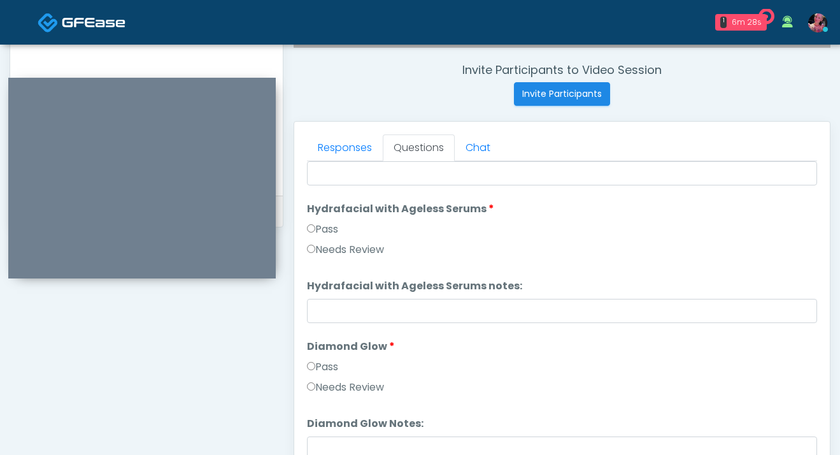
scroll to position [2223, 0]
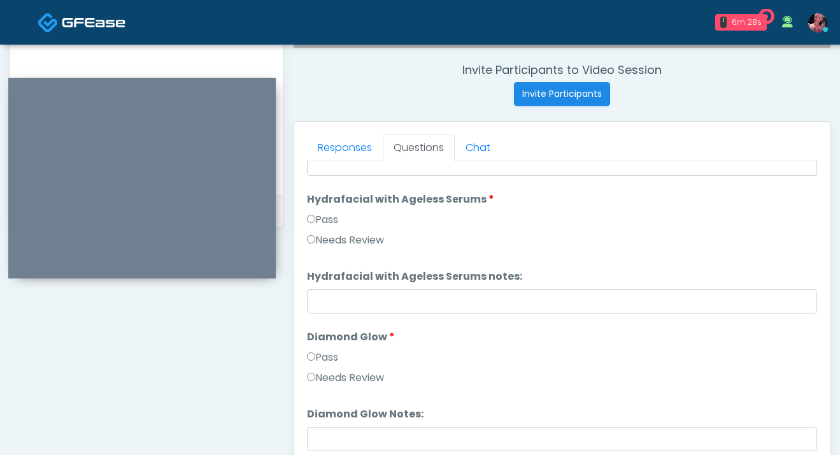
click at [318, 239] on label "Needs Review" at bounding box center [345, 239] width 77 height 15
click at [318, 225] on label "Pass" at bounding box center [322, 219] width 31 height 15
click at [332, 353] on label "Pass" at bounding box center [322, 357] width 31 height 15
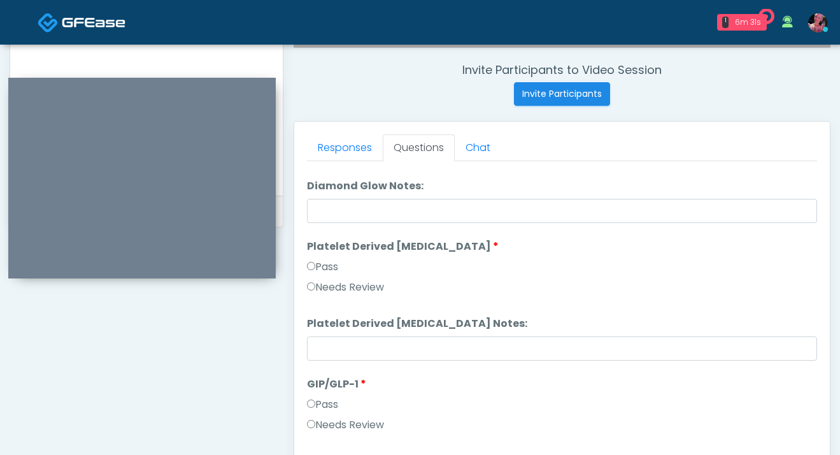
click at [324, 264] on label "Pass" at bounding box center [322, 266] width 31 height 15
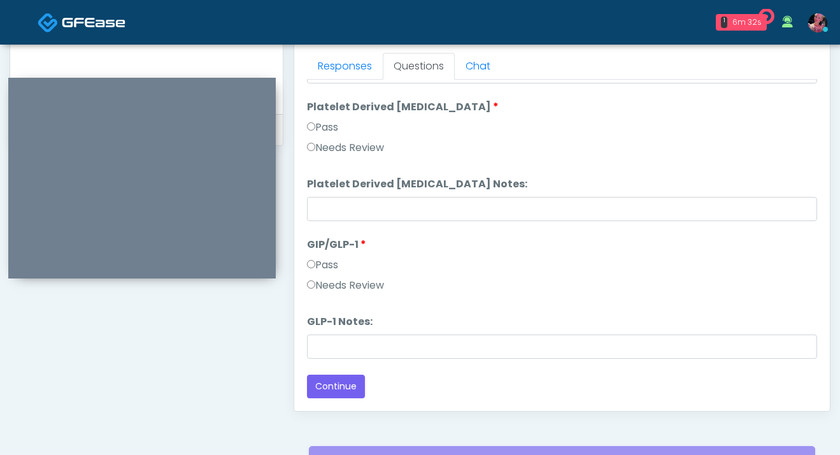
scroll to position [567, 0]
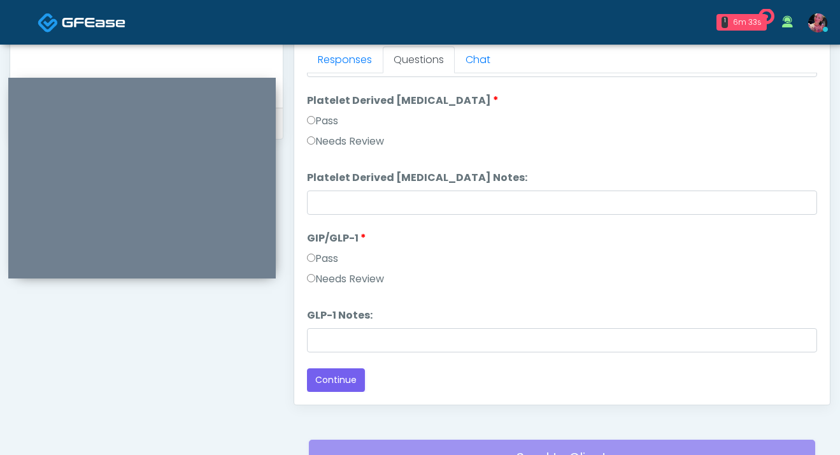
click at [339, 276] on label "Needs Review" at bounding box center [345, 278] width 77 height 15
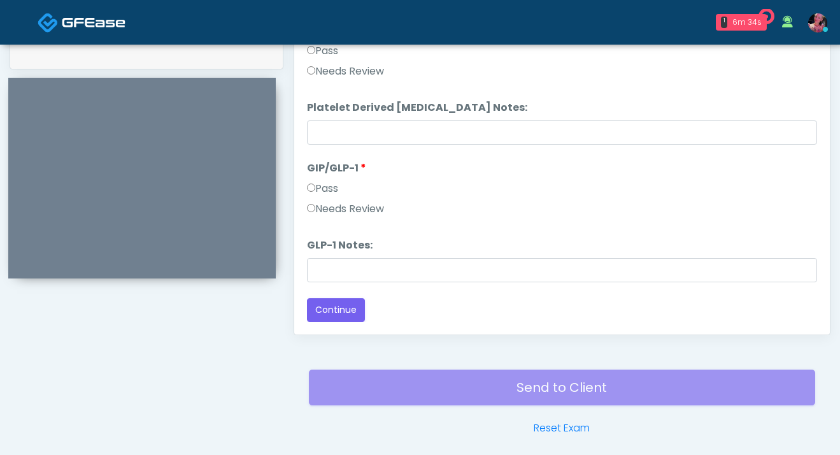
scroll to position [641, 0]
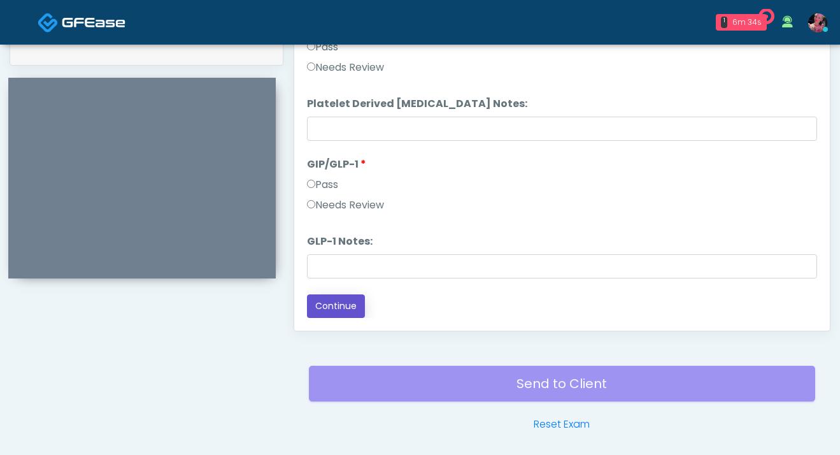
click at [341, 294] on button "Continue" at bounding box center [336, 306] width 58 height 24
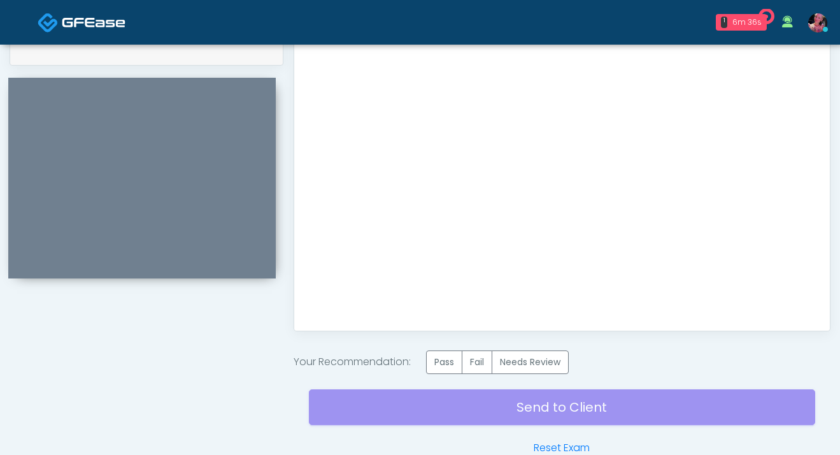
scroll to position [712, 0]
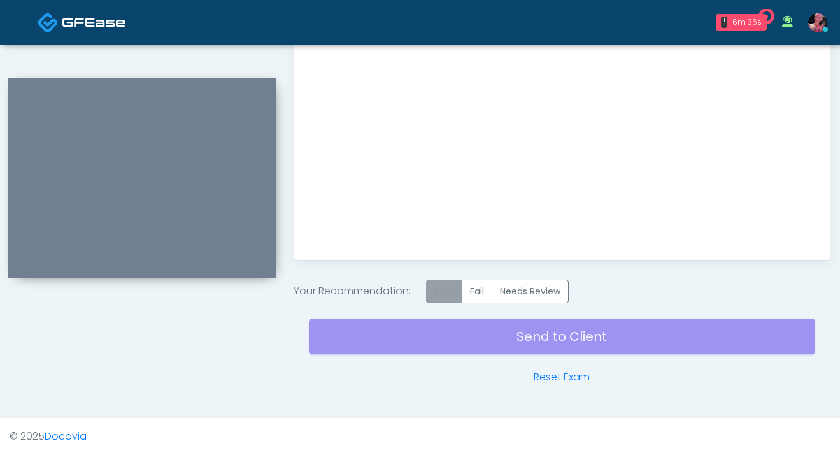
click at [433, 291] on label "Pass" at bounding box center [444, 292] width 36 height 24
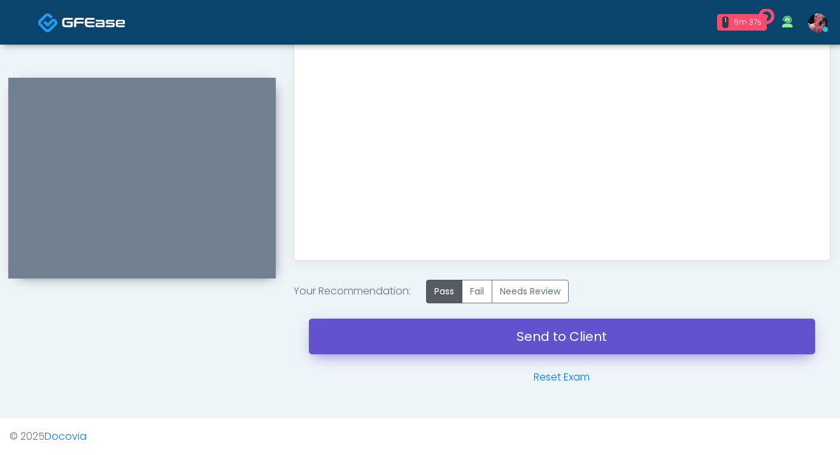
click at [415, 325] on link "Send to Client" at bounding box center [562, 336] width 506 height 36
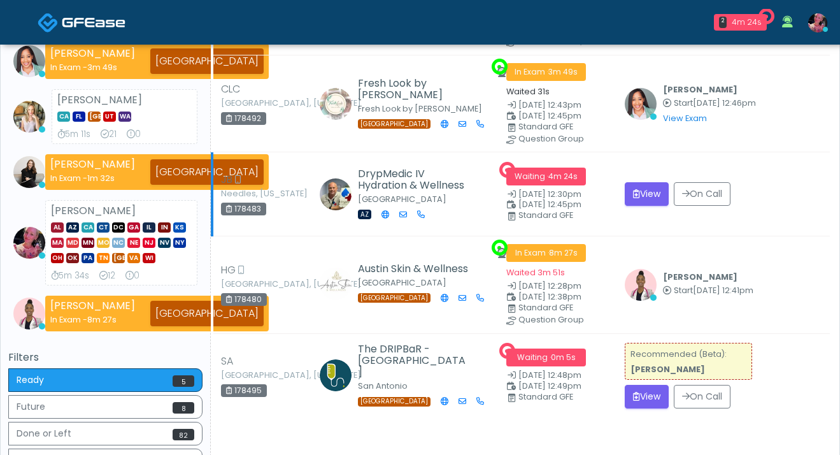
scroll to position [139, 0]
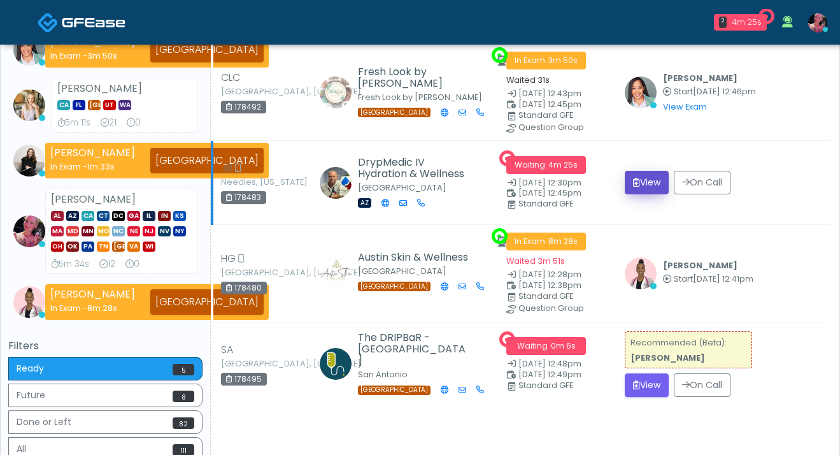
click at [665, 177] on button "View" at bounding box center [647, 183] width 44 height 24
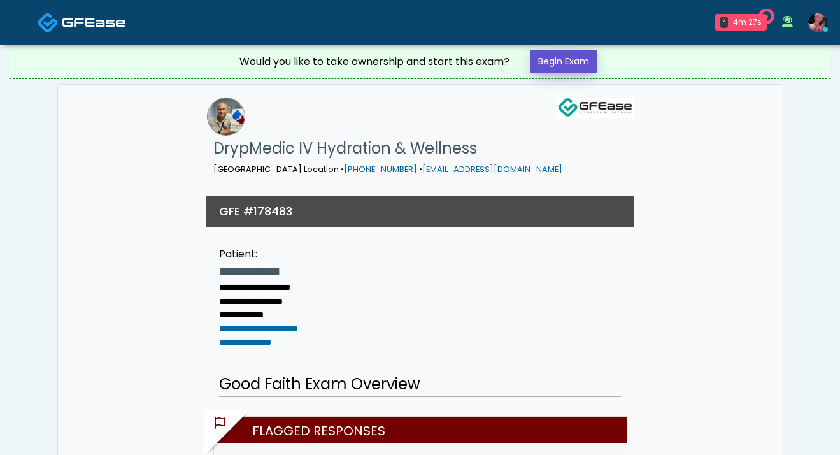
click at [567, 55] on link "Begin Exam" at bounding box center [564, 62] width 68 height 24
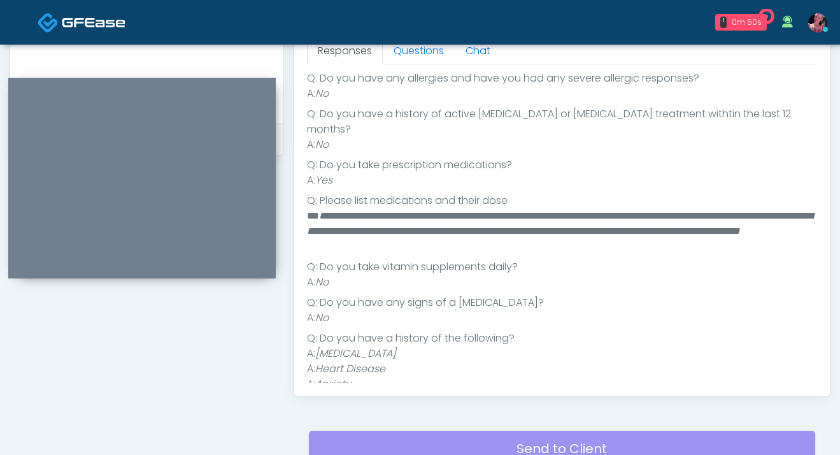
scroll to position [200, 0]
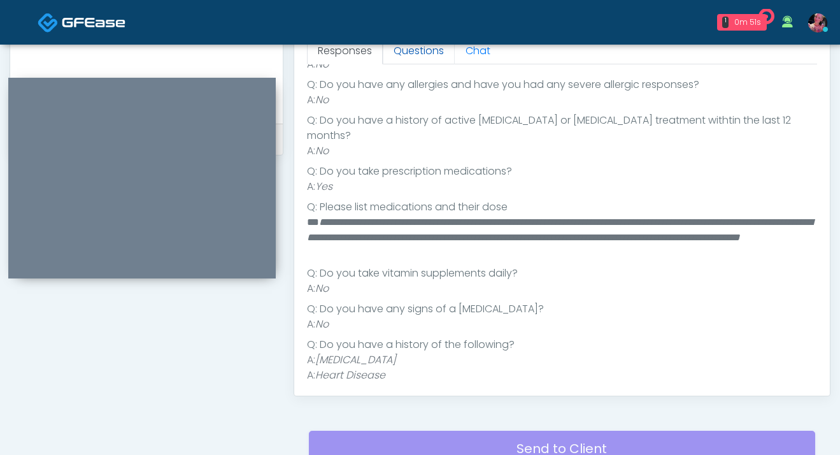
click at [412, 55] on link "Questions" at bounding box center [419, 51] width 72 height 27
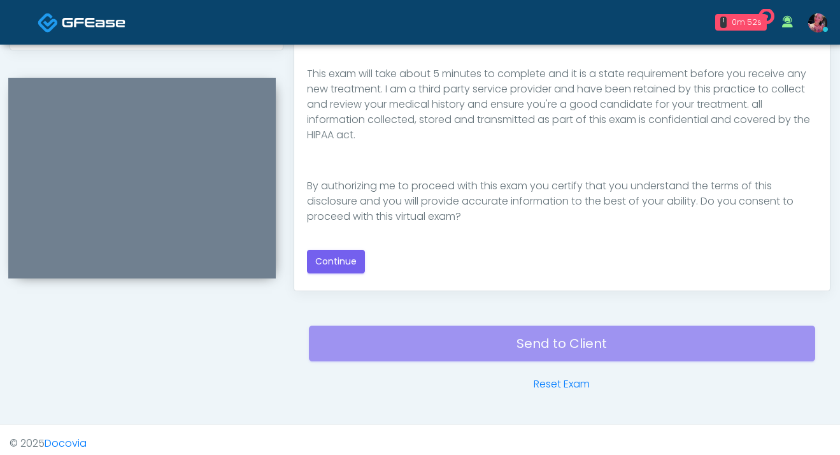
scroll to position [688, 0]
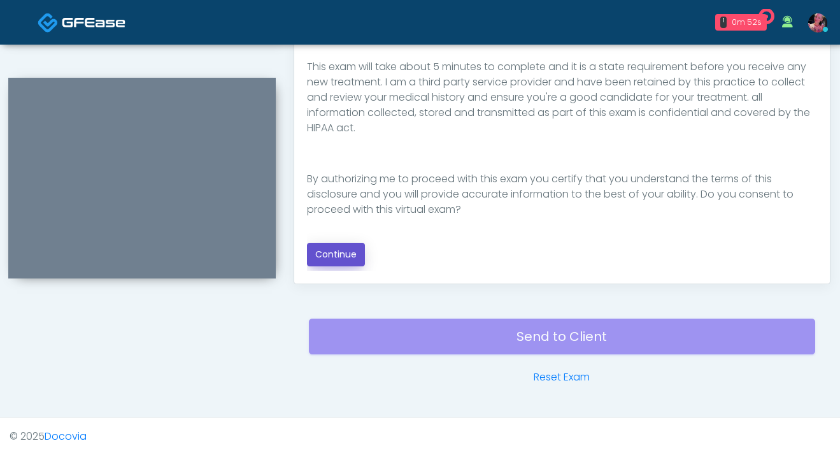
click at [352, 250] on button "Continue" at bounding box center [336, 255] width 58 height 24
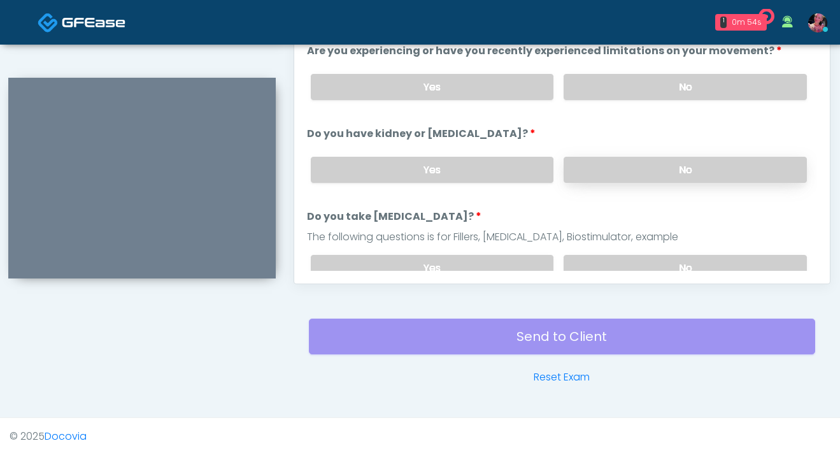
click at [622, 164] on label "No" at bounding box center [685, 170] width 243 height 26
click at [622, 81] on label "No" at bounding box center [685, 87] width 243 height 26
click at [621, 279] on div "Responses Questions Chat Good Faith Exam Script Good Faith Exam Script INTRODUC…" at bounding box center [562, 98] width 536 height 371
click at [621, 270] on label "No" at bounding box center [685, 268] width 243 height 26
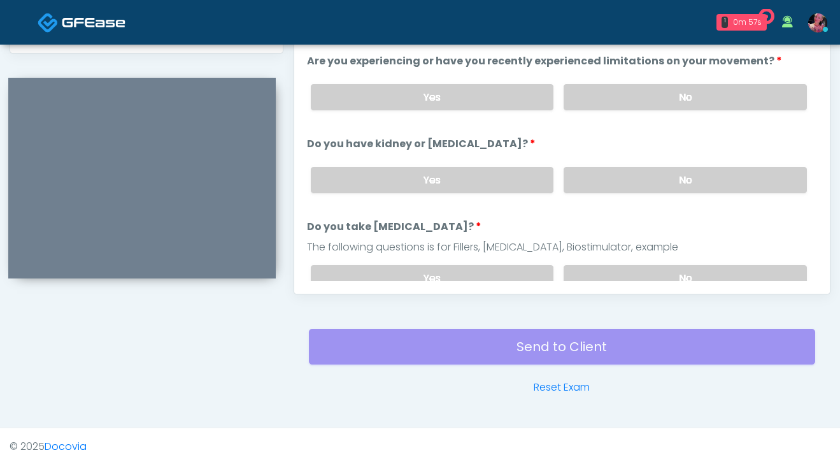
scroll to position [605, 0]
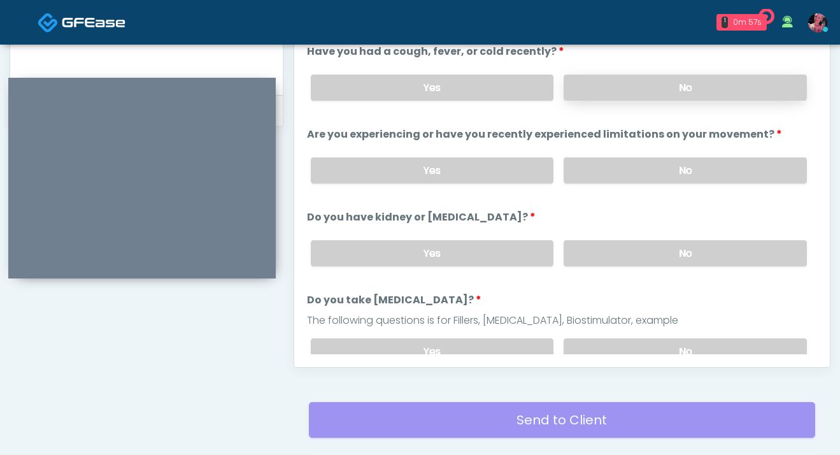
click at [606, 95] on label "No" at bounding box center [685, 88] width 243 height 26
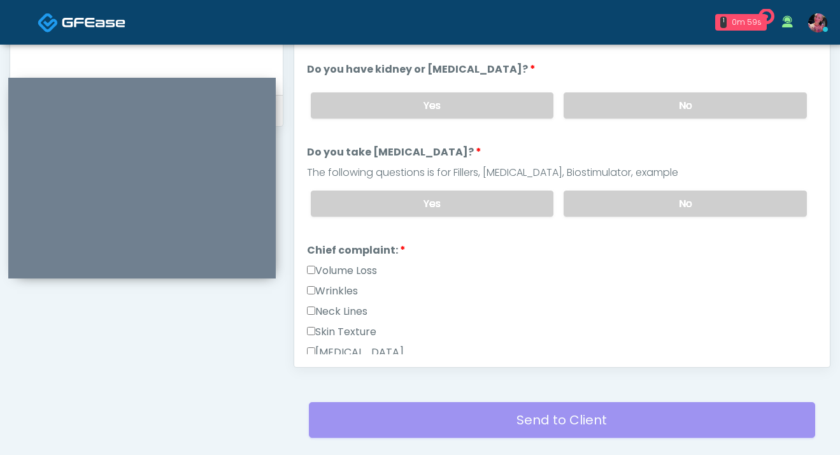
scroll to position [46, 0]
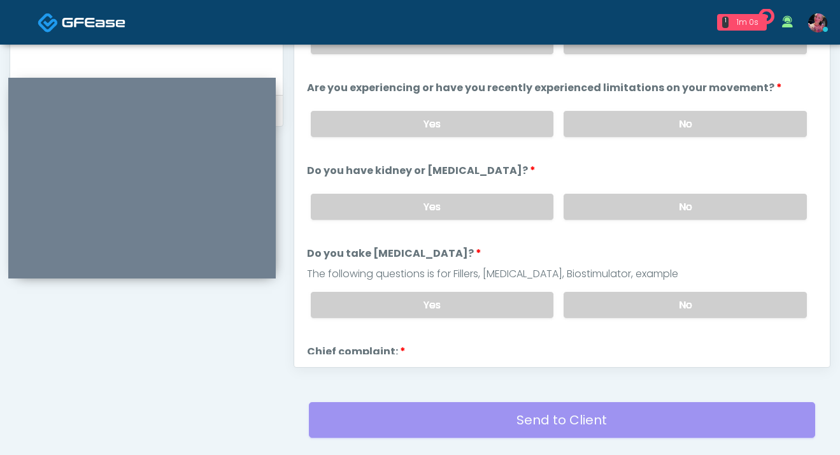
click at [228, 54] on textarea at bounding box center [146, -1] width 247 height 155
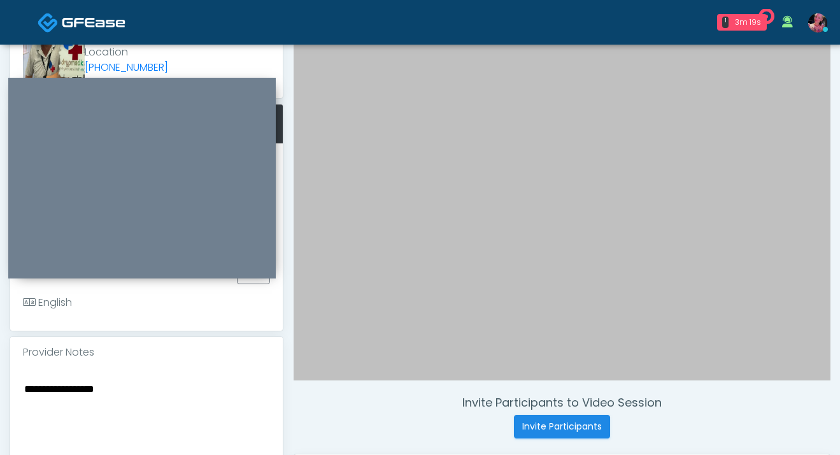
scroll to position [189, 0]
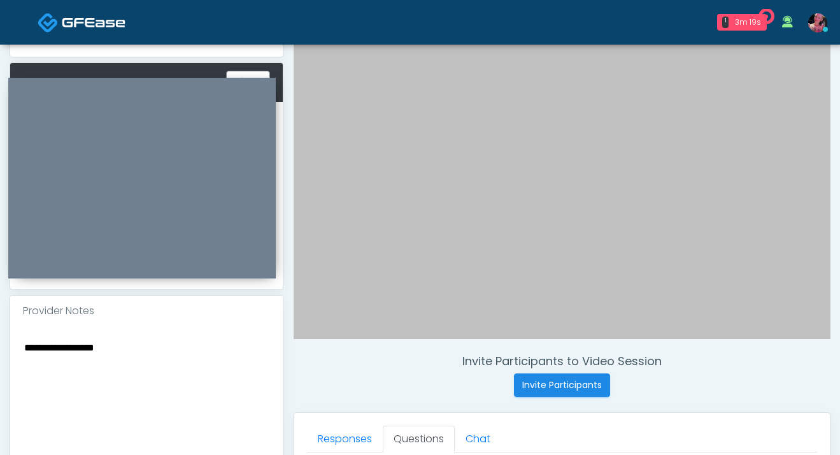
click at [227, 349] on div "**********" at bounding box center [146, 418] width 273 height 185
click at [192, 366] on textarea "**********" at bounding box center [146, 416] width 247 height 155
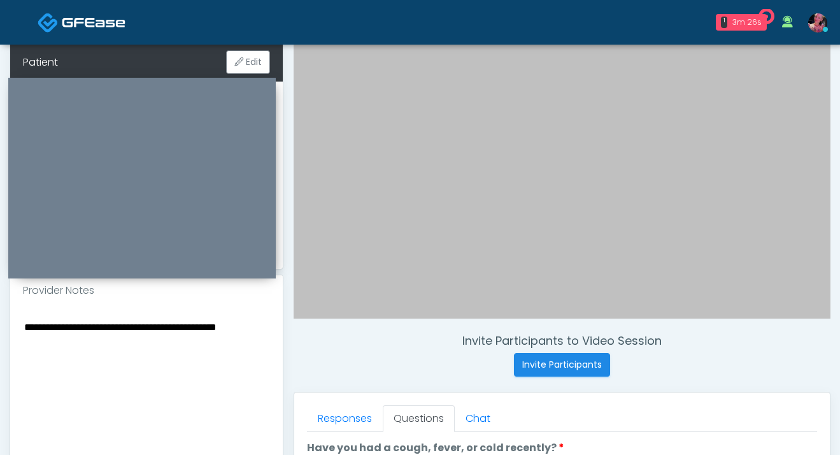
scroll to position [218, 0]
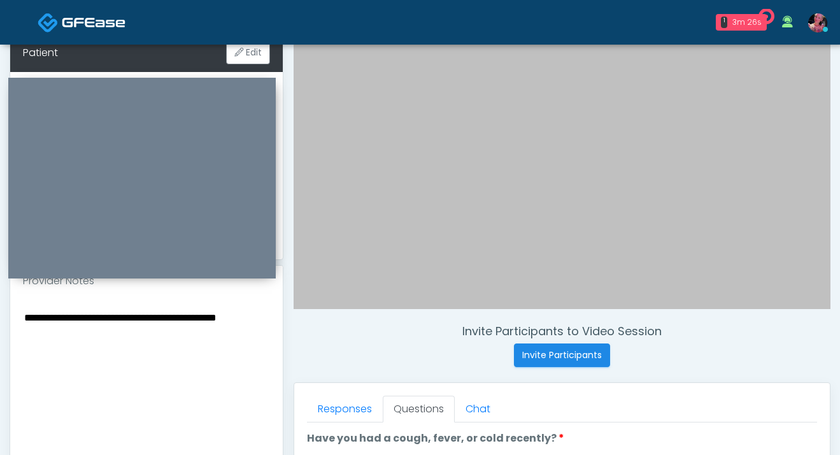
click at [197, 320] on div "**********" at bounding box center [146, 388] width 273 height 185
click at [197, 327] on textarea "**********" at bounding box center [146, 386] width 247 height 155
click at [182, 332] on textarea "**********" at bounding box center [146, 386] width 247 height 155
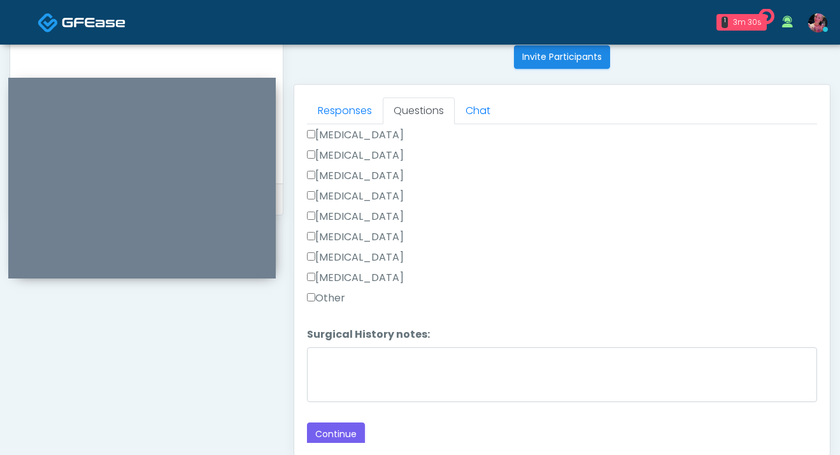
scroll to position [589, 0]
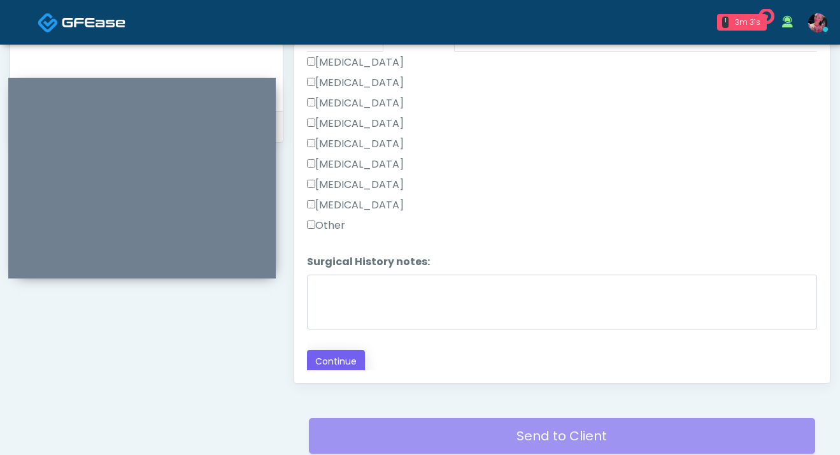
type textarea "**********"
click at [336, 359] on button "Continue" at bounding box center [336, 362] width 58 height 24
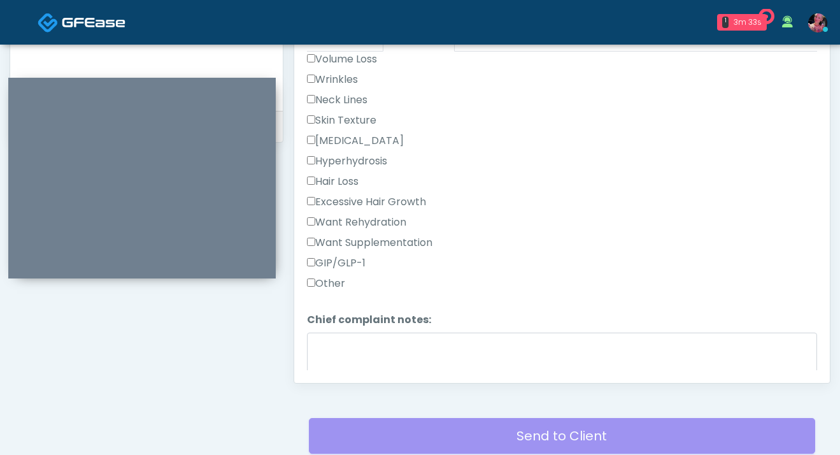
click at [355, 276] on div "Other" at bounding box center [562, 286] width 510 height 20
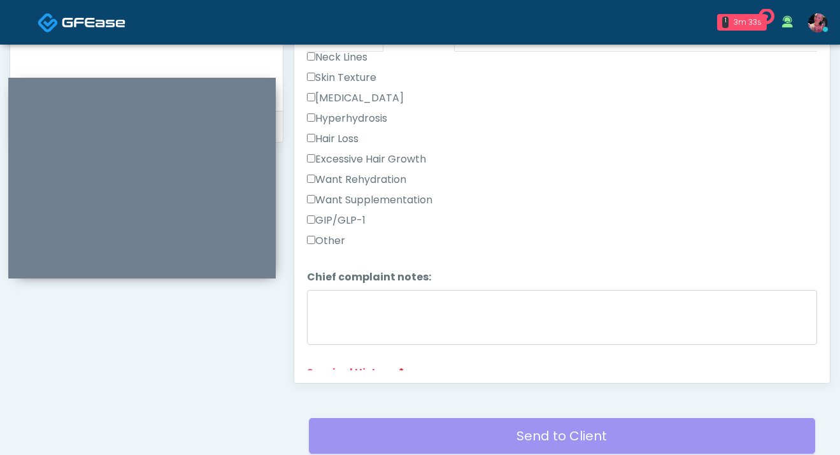
click at [324, 238] on label "Other" at bounding box center [326, 240] width 38 height 15
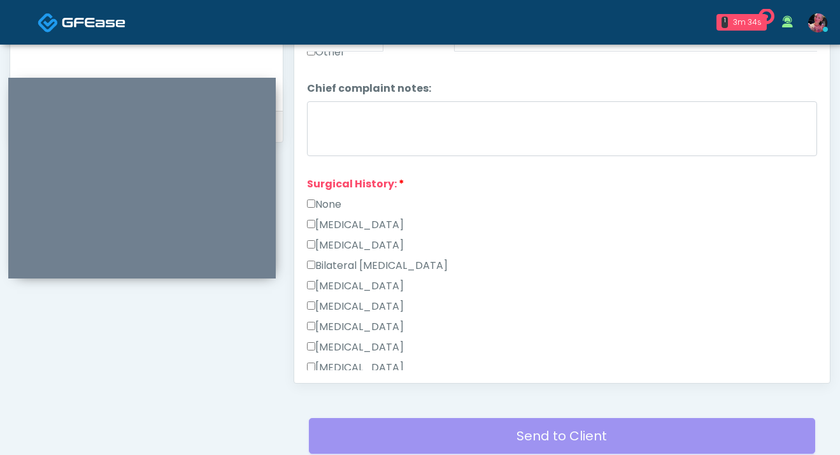
scroll to position [830, 0]
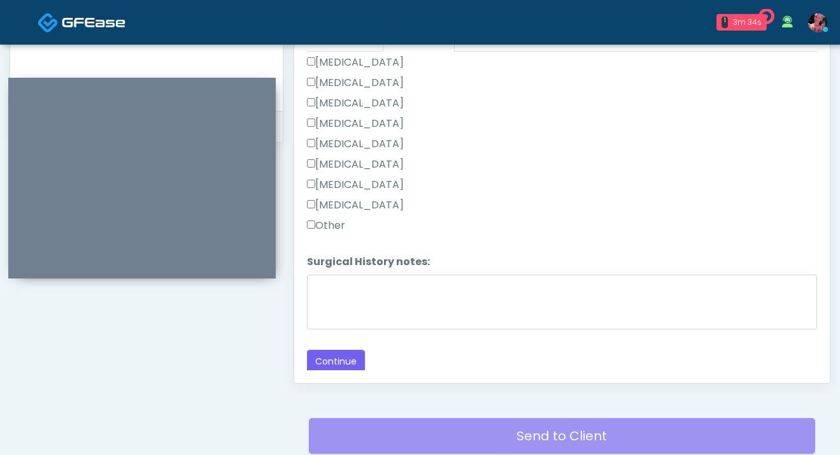
click at [329, 220] on label "Other" at bounding box center [326, 225] width 38 height 15
click at [334, 350] on button "Continue" at bounding box center [336, 362] width 58 height 24
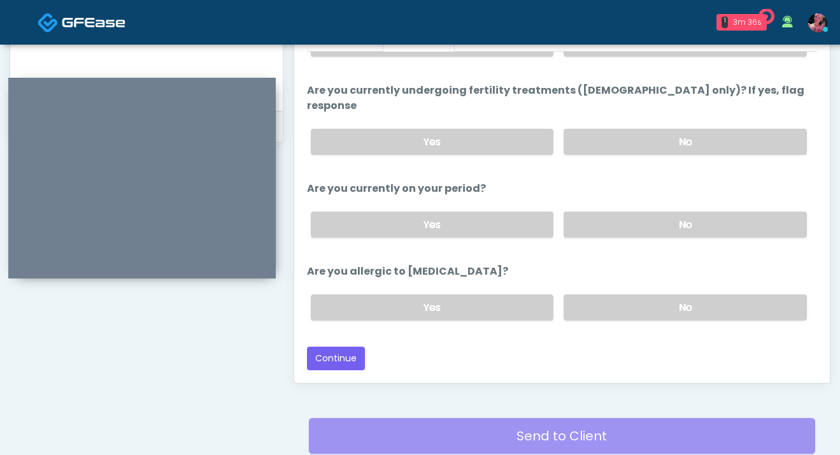
scroll to position [688, 0]
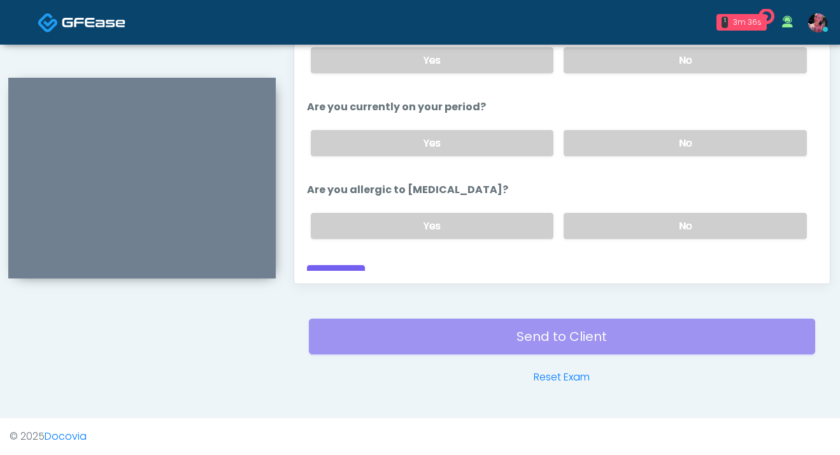
click at [334, 358] on div "Send to Client Reset Exam" at bounding box center [562, 344] width 506 height 82
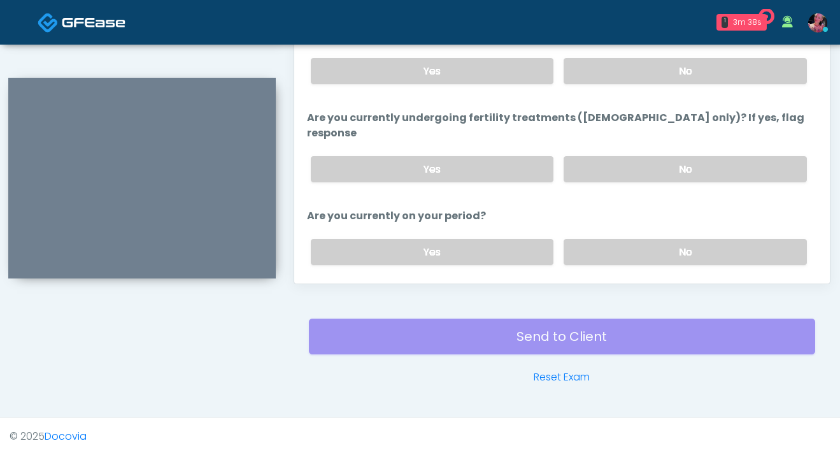
scroll to position [109, 0]
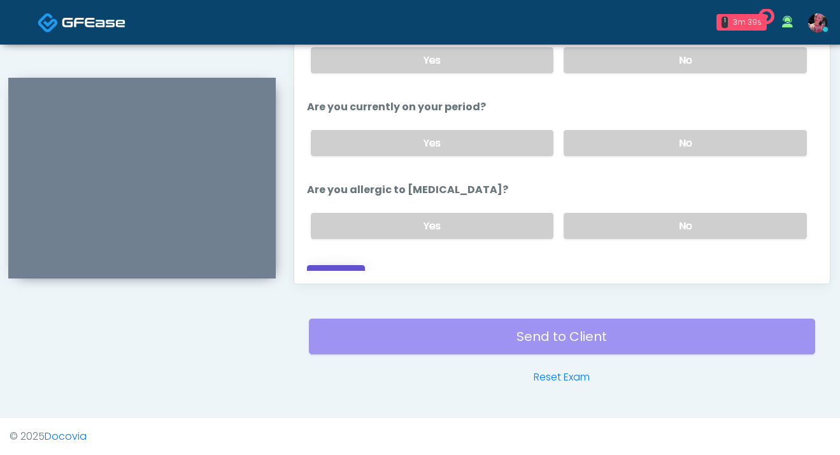
click at [339, 265] on button "Continue" at bounding box center [336, 277] width 58 height 24
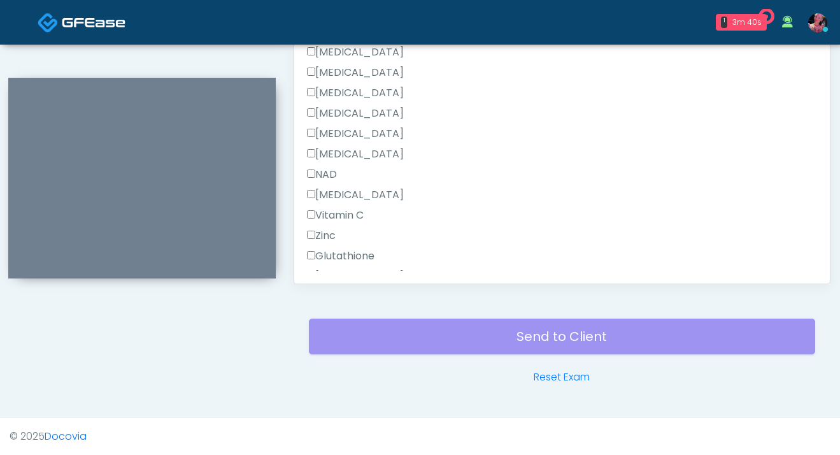
scroll to position [911, 0]
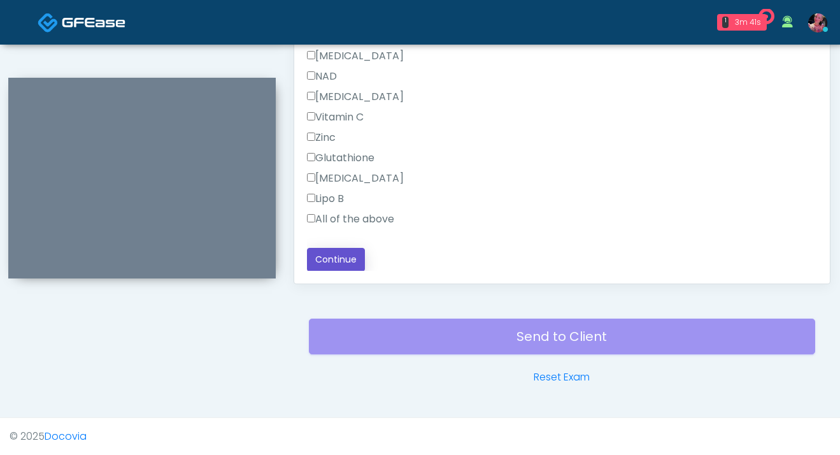
click at [333, 266] on button "Continue" at bounding box center [336, 260] width 58 height 24
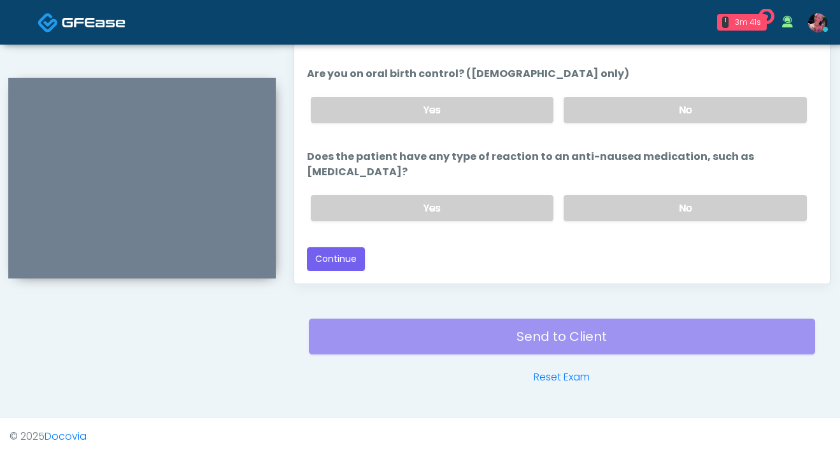
scroll to position [702, 0]
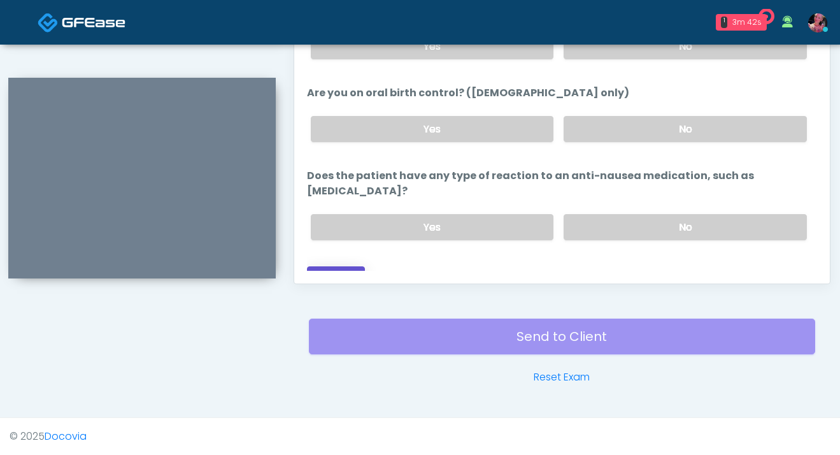
click at [333, 266] on button "Continue" at bounding box center [336, 278] width 58 height 24
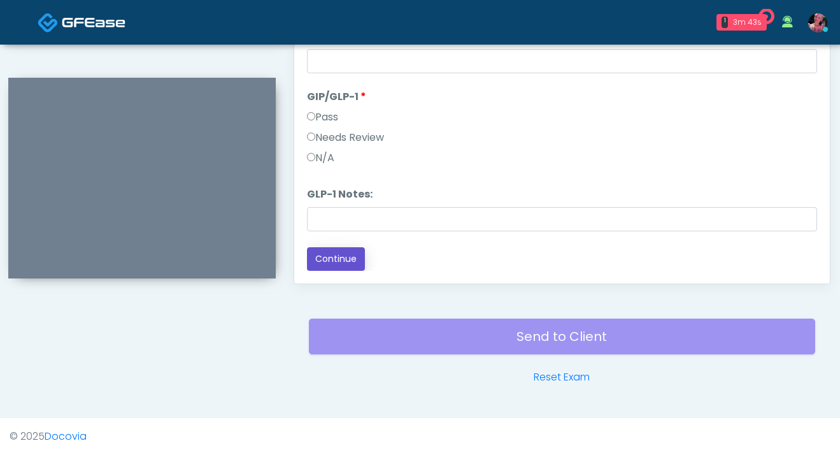
click at [333, 266] on button "Continue" at bounding box center [336, 259] width 58 height 24
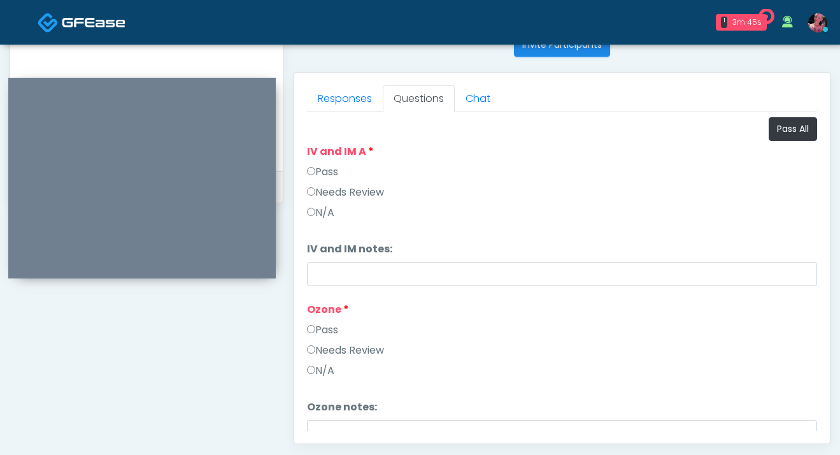
scroll to position [527, 0]
click at [329, 192] on label "Needs Review" at bounding box center [345, 194] width 77 height 15
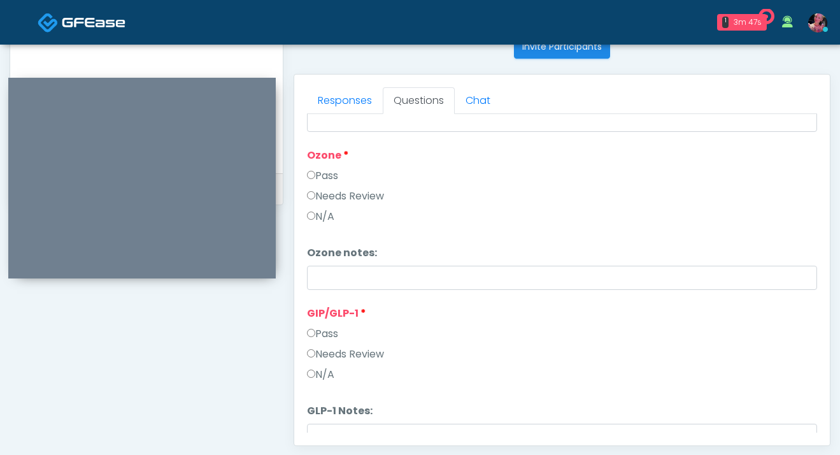
click at [330, 203] on label "Needs Review" at bounding box center [345, 196] width 77 height 15
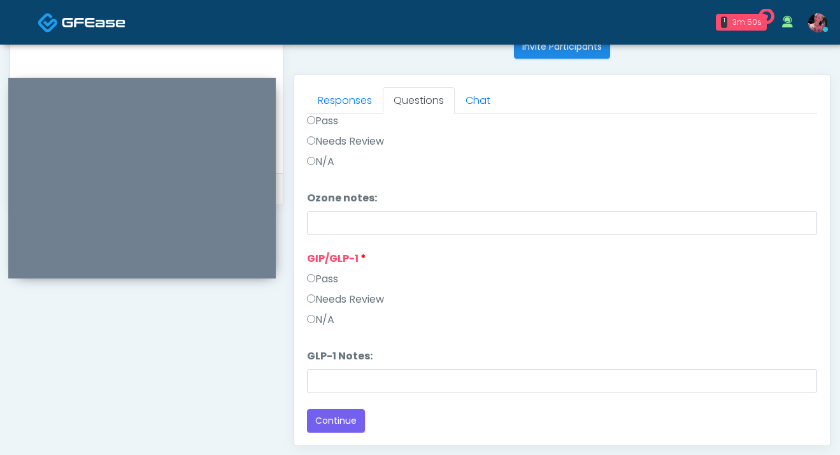
click at [334, 302] on label "Needs Review" at bounding box center [345, 299] width 77 height 15
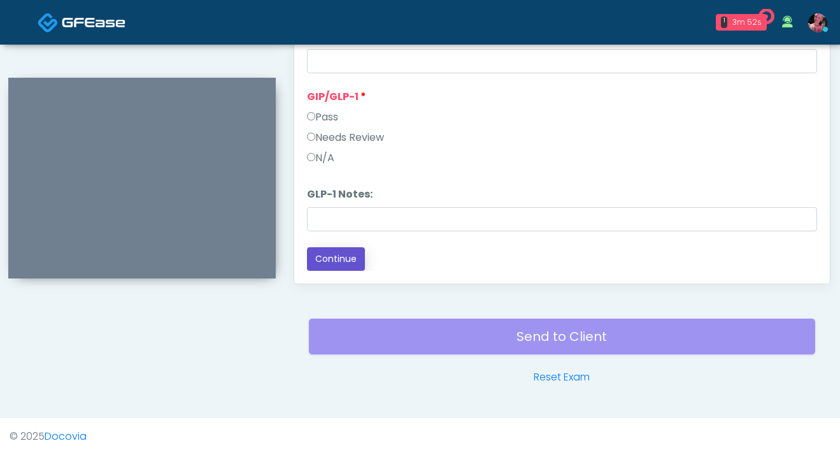
click at [336, 270] on button "Continue" at bounding box center [336, 259] width 58 height 24
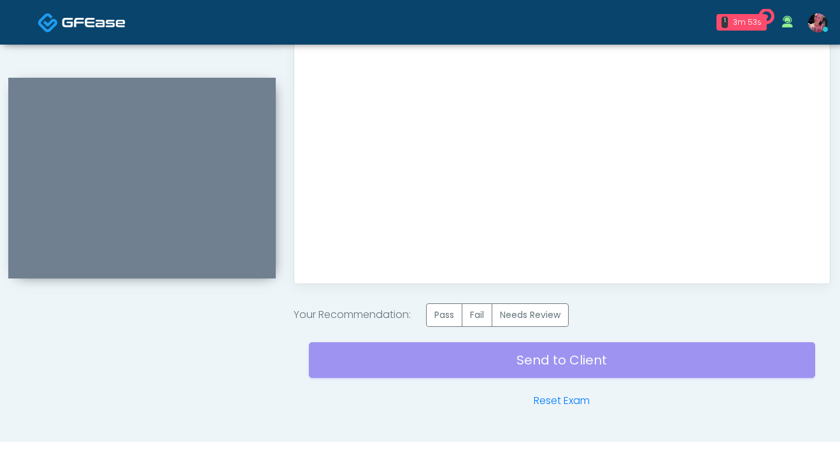
scroll to position [0, 0]
drag, startPoint x: 528, startPoint y: 315, endPoint x: 477, endPoint y: 278, distance: 62.9
click at [483, 312] on label "Fail" at bounding box center [477, 315] width 31 height 24
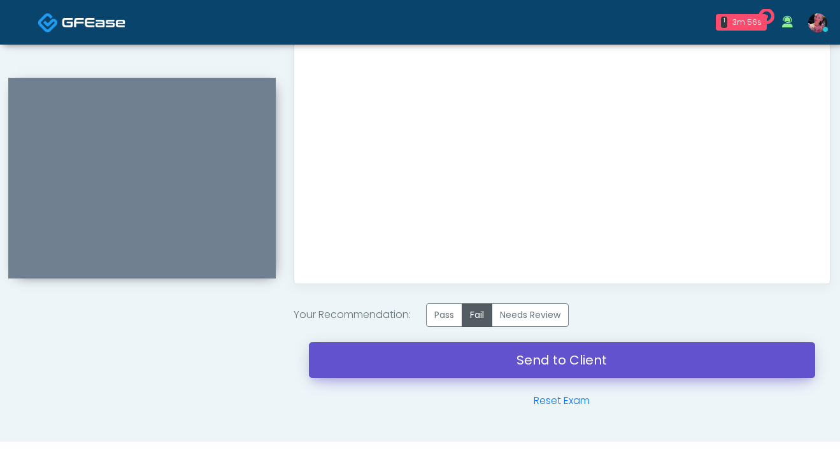
click at [493, 343] on link "Send to Client" at bounding box center [562, 360] width 506 height 36
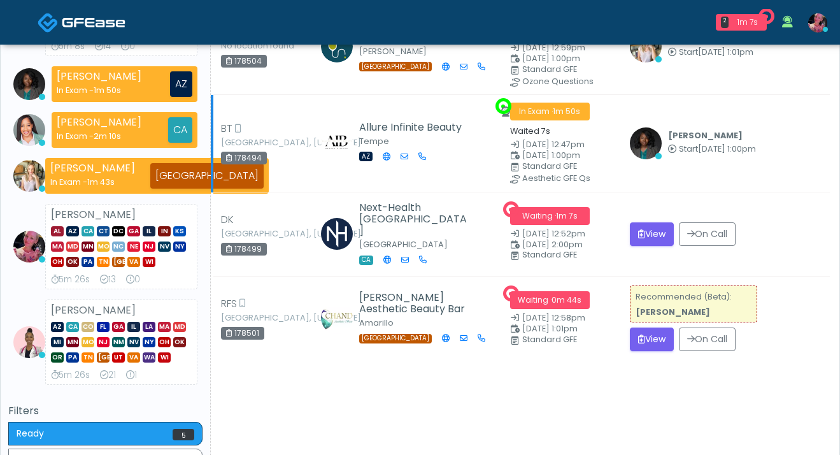
scroll to position [202, 0]
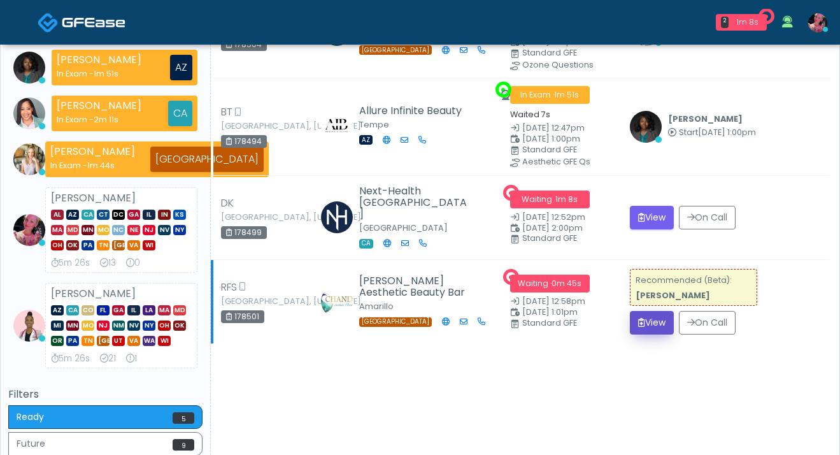
click at [653, 333] on button "View" at bounding box center [652, 323] width 44 height 24
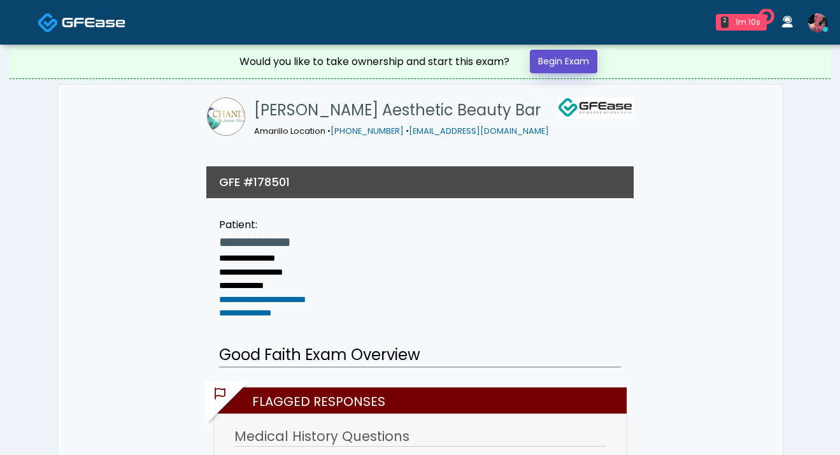
click at [567, 71] on link "Begin Exam" at bounding box center [564, 62] width 68 height 24
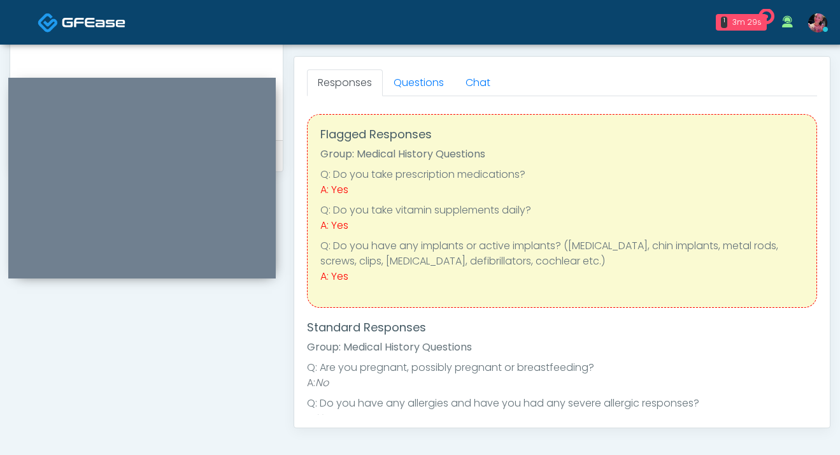
scroll to position [566, 0]
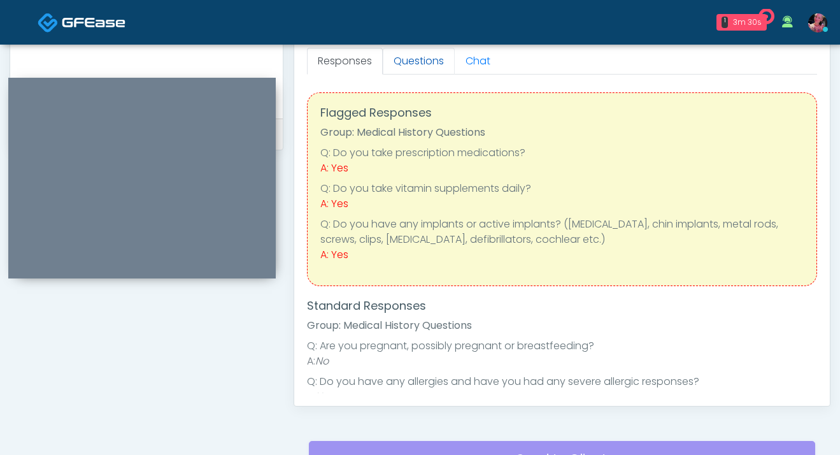
click at [411, 64] on link "Questions" at bounding box center [419, 61] width 72 height 27
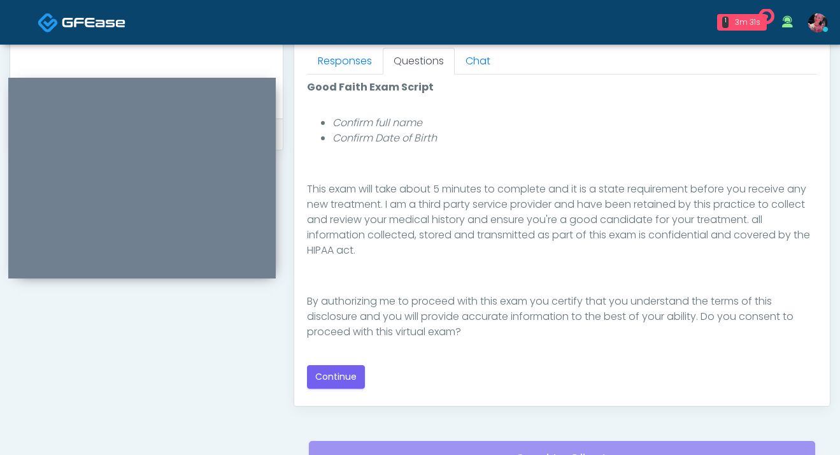
scroll to position [678, 0]
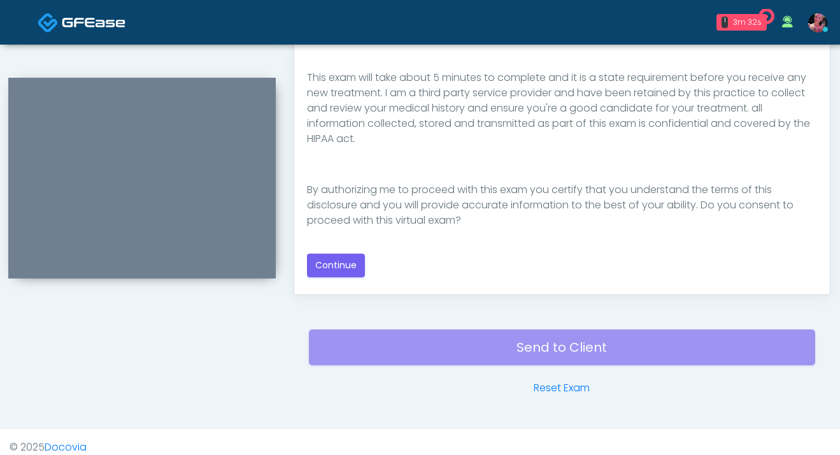
click at [340, 244] on div "Good Faith Exam Script Good Faith Exam Script INTRODUCTION Hello, my name is un…" at bounding box center [562, 122] width 510 height 309
click at [340, 271] on button "Continue" at bounding box center [336, 265] width 58 height 24
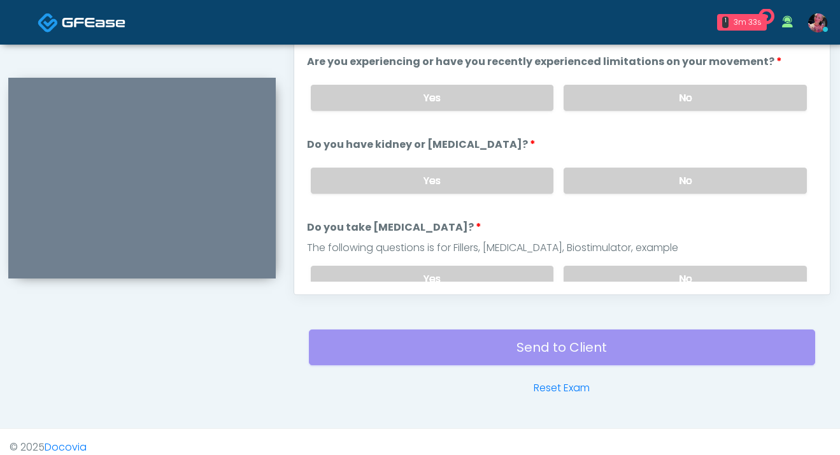
scroll to position [688, 0]
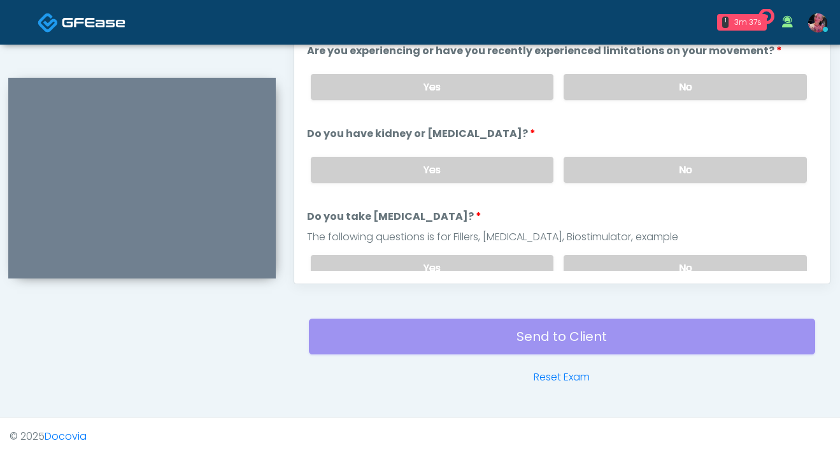
drag, startPoint x: 616, startPoint y: 91, endPoint x: 616, endPoint y: 139, distance: 47.8
click at [616, 91] on label "No" at bounding box center [685, 87] width 243 height 26
click at [616, 166] on label "No" at bounding box center [685, 170] width 243 height 26
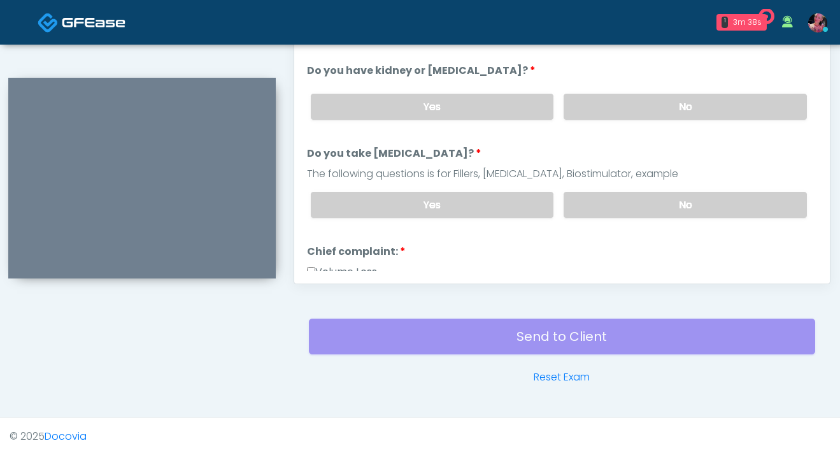
scroll to position [76, 0]
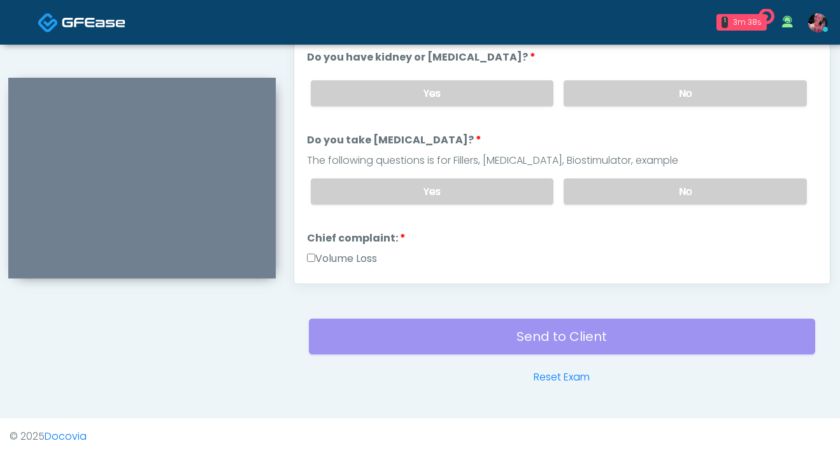
click at [620, 204] on div "Yes No" at bounding box center [559, 191] width 517 height 46
click at [620, 197] on label "No" at bounding box center [685, 191] width 243 height 26
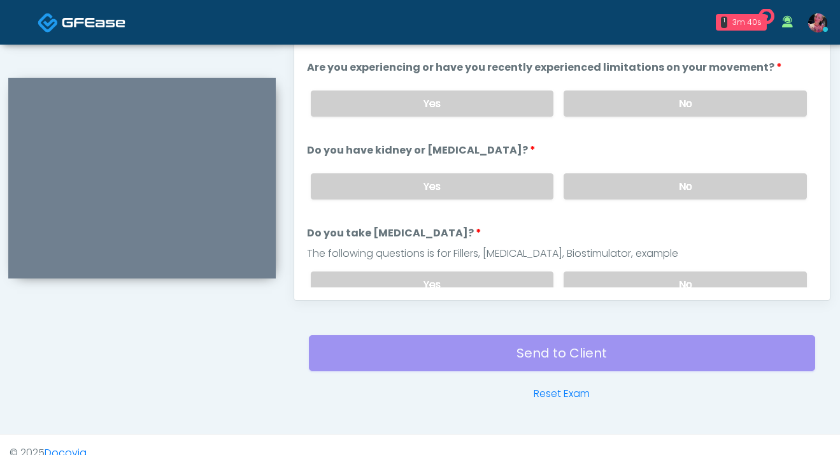
scroll to position [577, 0]
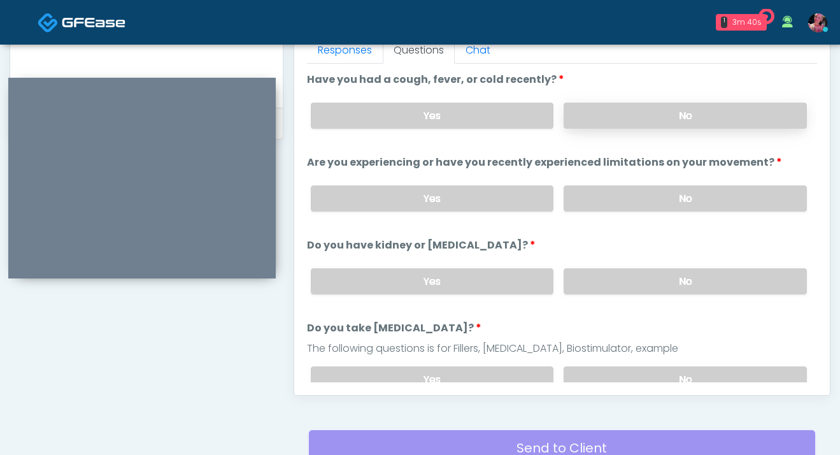
click at [625, 115] on label "No" at bounding box center [685, 116] width 243 height 26
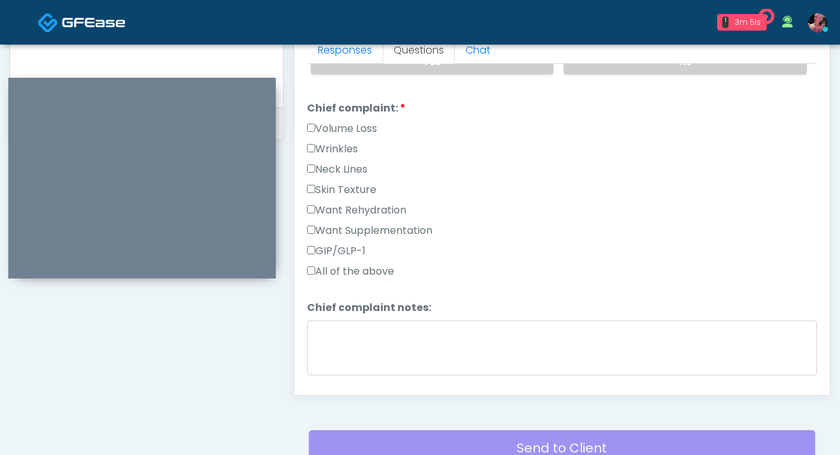
scroll to position [341, 0]
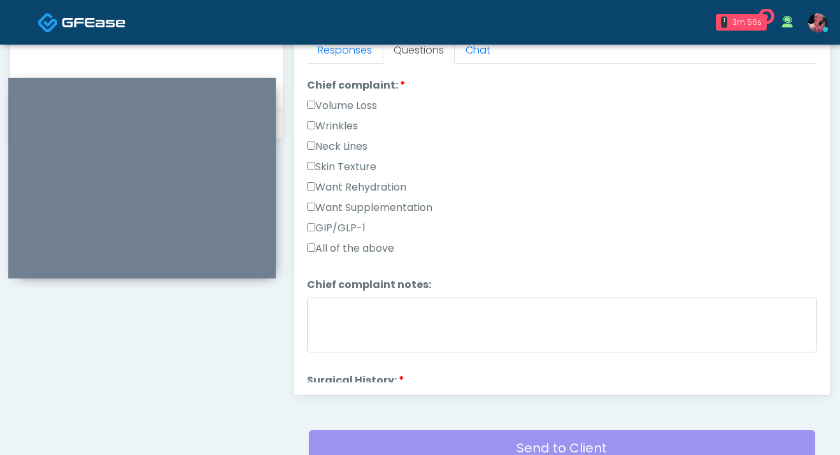
click at [353, 206] on label "Want Supplementation" at bounding box center [369, 207] width 125 height 15
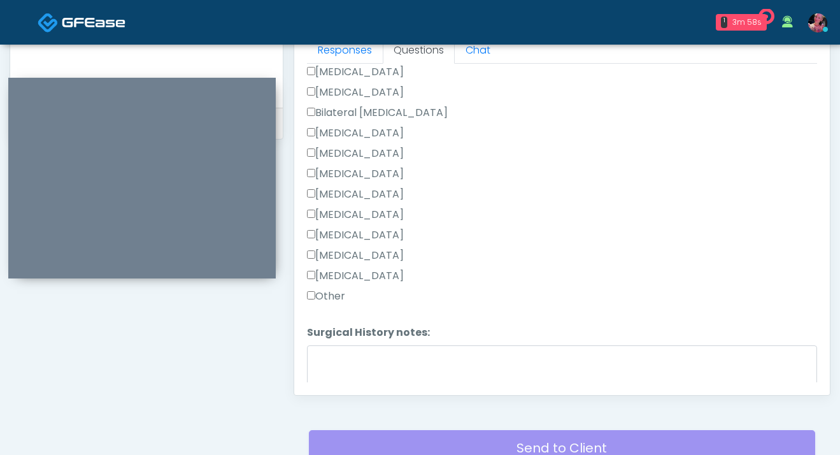
click at [337, 297] on label "Other" at bounding box center [326, 296] width 38 height 15
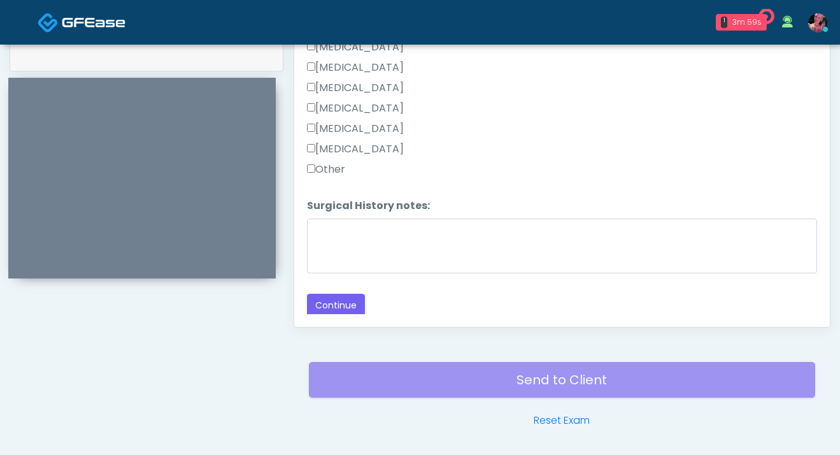
scroll to position [657, 0]
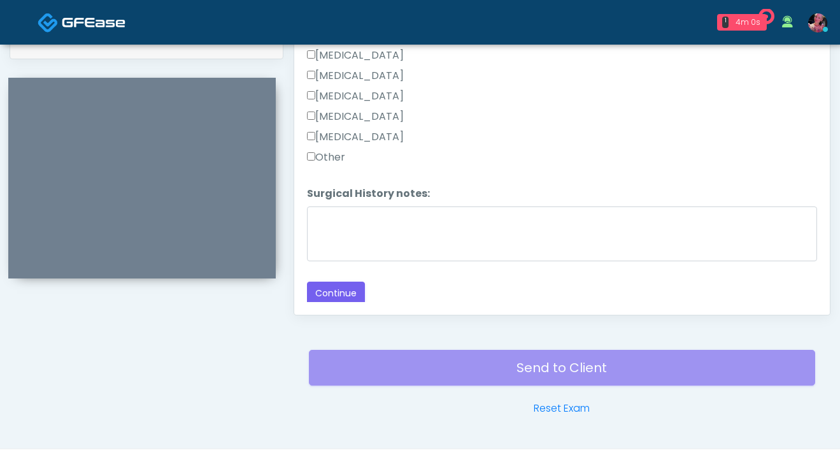
click at [319, 160] on label "Other" at bounding box center [326, 157] width 38 height 15
click at [336, 289] on button "Continue" at bounding box center [336, 293] width 58 height 24
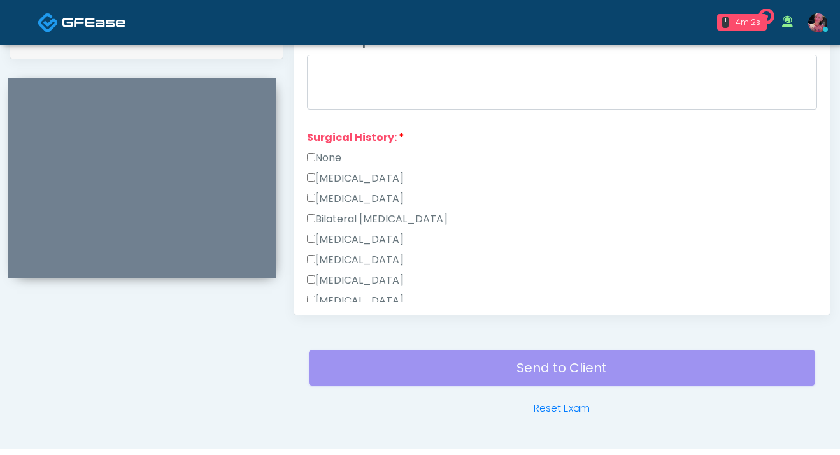
scroll to position [502, 0]
click at [324, 159] on label "None" at bounding box center [324, 158] width 34 height 15
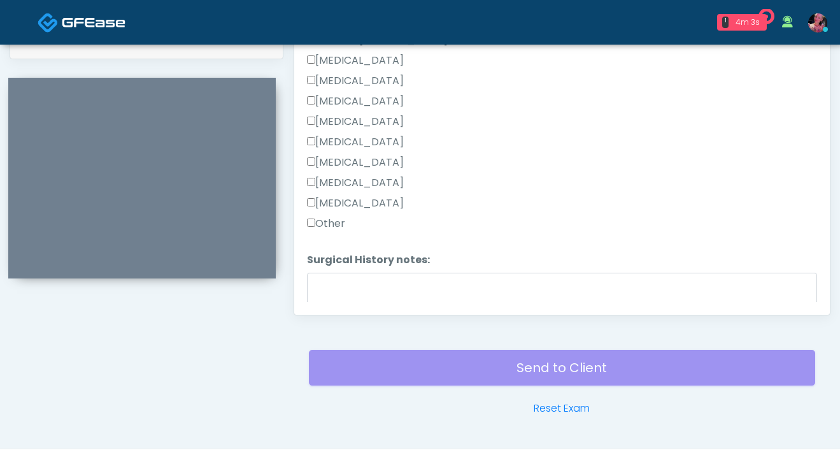
scroll to position [748, 0]
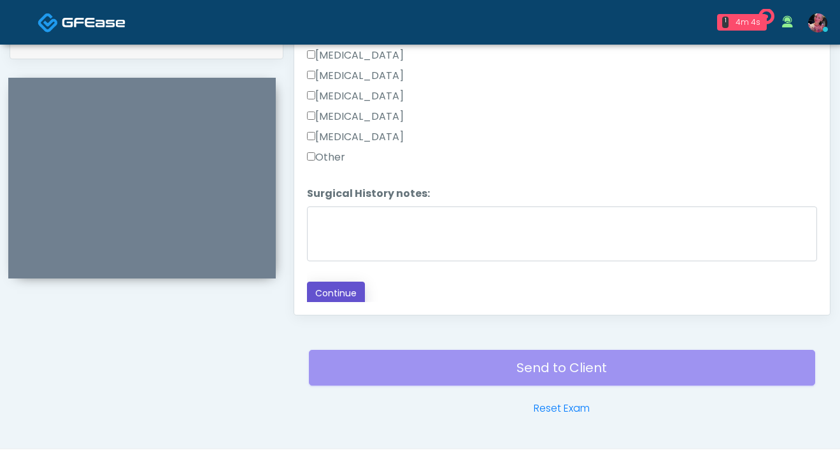
click at [339, 281] on button "Continue" at bounding box center [336, 293] width 58 height 24
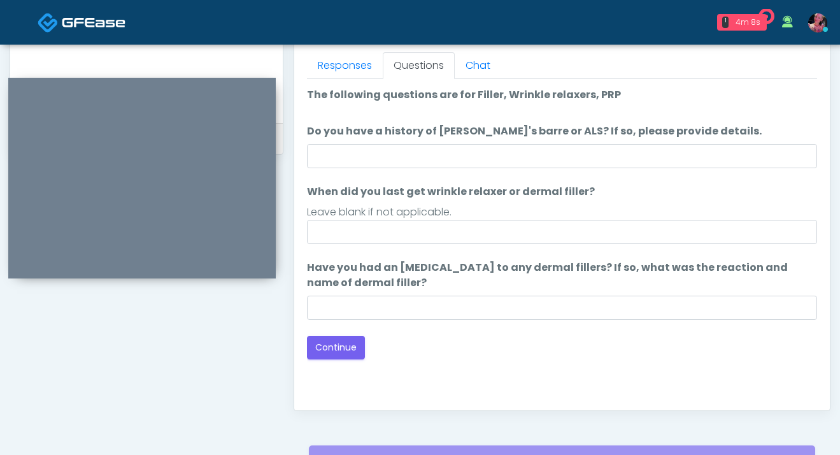
scroll to position [688, 0]
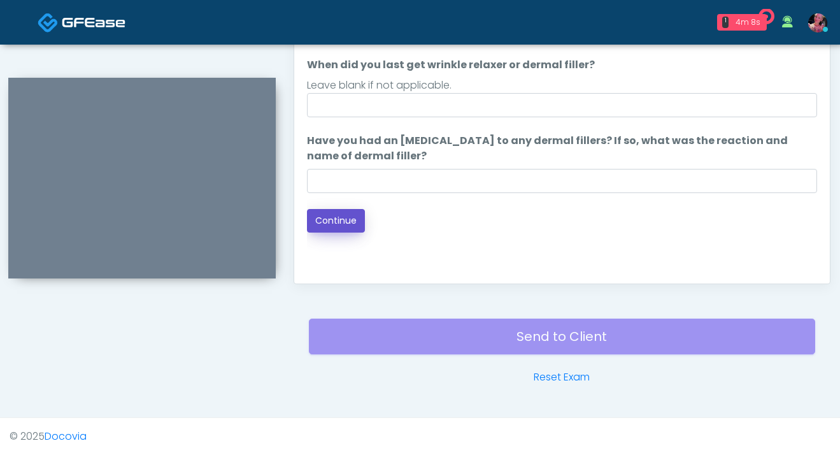
click at [334, 220] on button "Continue" at bounding box center [336, 221] width 58 height 24
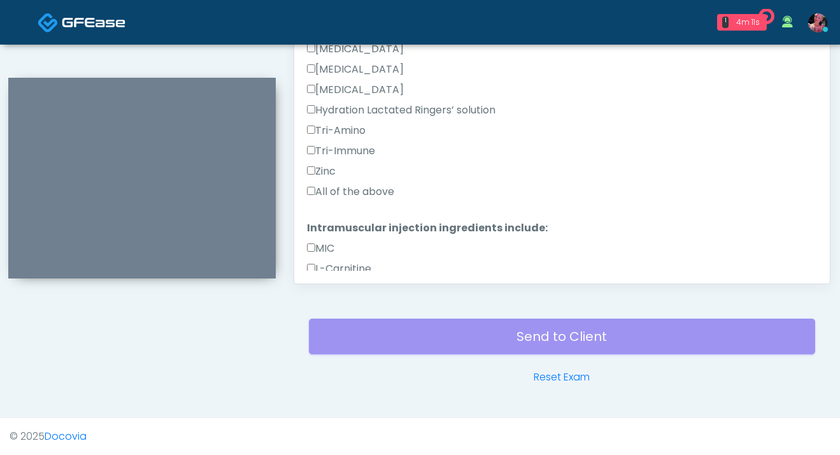
scroll to position [353, 0]
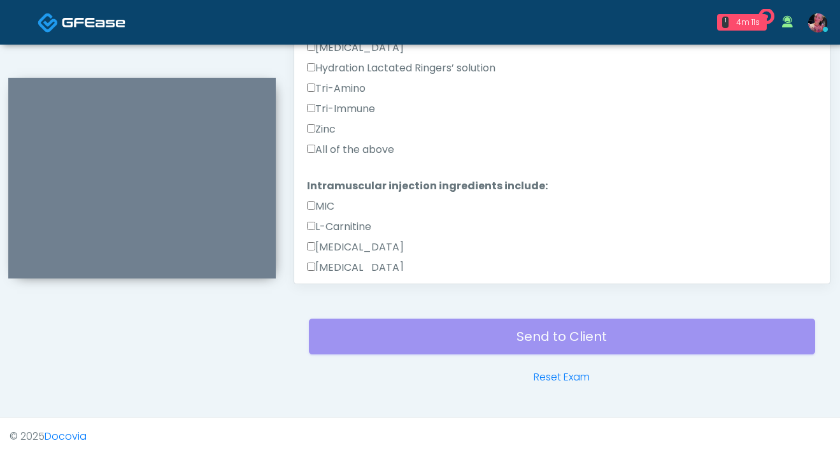
click at [349, 162] on ol "The following questions are for IV/IM services The following questions are for …" at bounding box center [562, 46] width 510 height 876
click at [349, 156] on label "All of the above" at bounding box center [350, 149] width 87 height 15
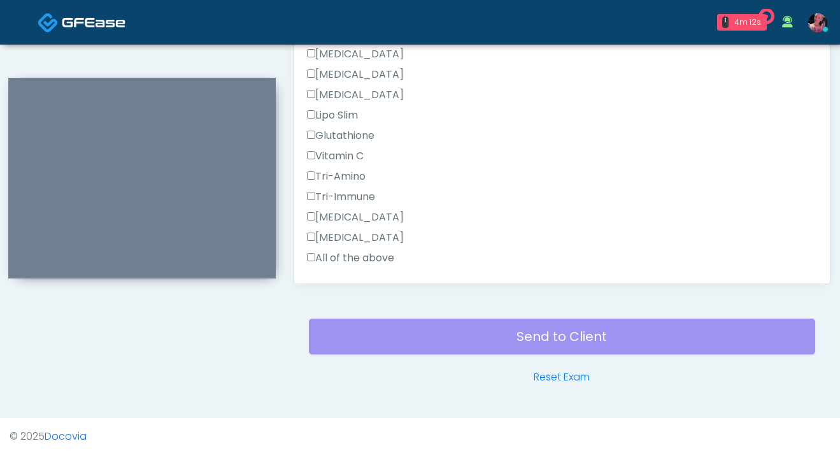
scroll to position [605, 0]
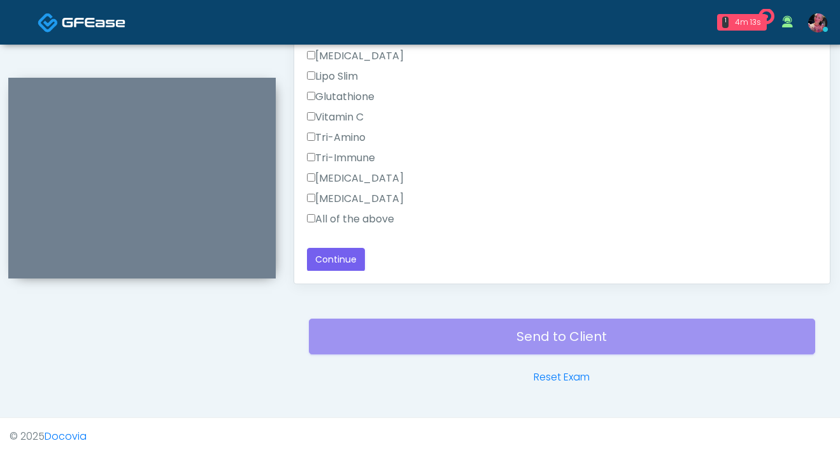
click at [343, 209] on div "MIC L-Carnitine Methylcobalamin B-Complex Biotin Vitamin D Lipo Slim" at bounding box center [562, 89] width 510 height 285
click at [343, 212] on label "All of the above" at bounding box center [350, 218] width 87 height 15
click at [329, 269] on button "Continue" at bounding box center [336, 260] width 58 height 24
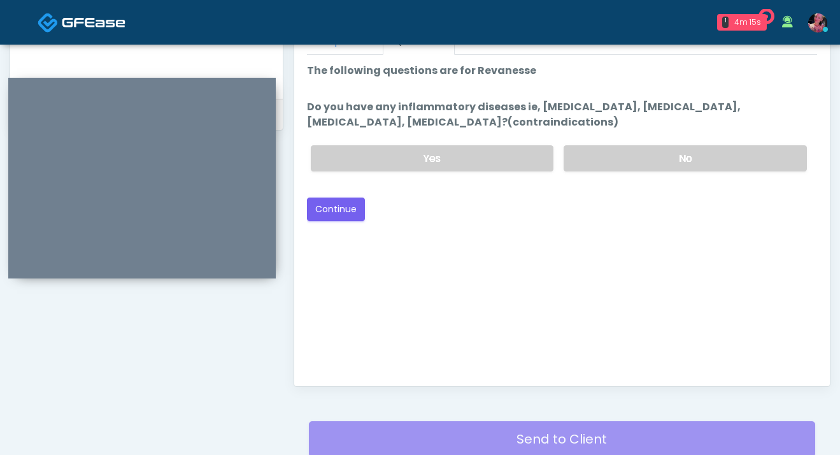
scroll to position [527, 0]
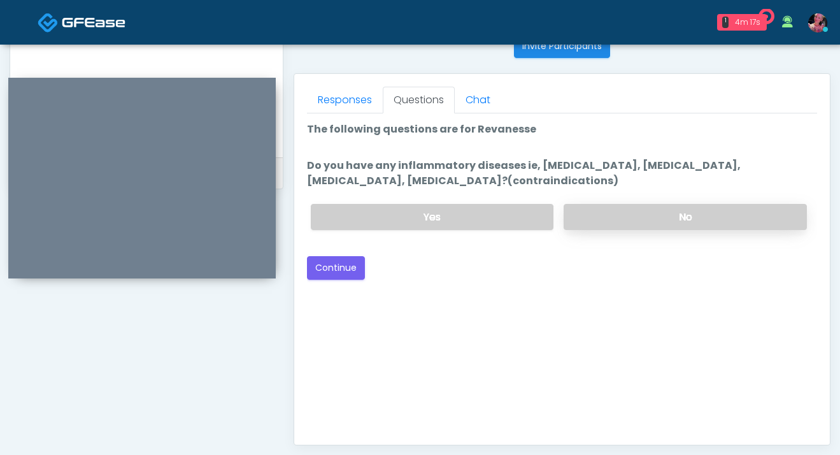
drag, startPoint x: 613, startPoint y: 202, endPoint x: 589, endPoint y: 219, distance: 29.7
click at [589, 219] on div "Yes No" at bounding box center [559, 217] width 517 height 46
click at [608, 216] on label "No" at bounding box center [685, 217] width 243 height 26
click at [338, 275] on button "Continue" at bounding box center [336, 268] width 58 height 24
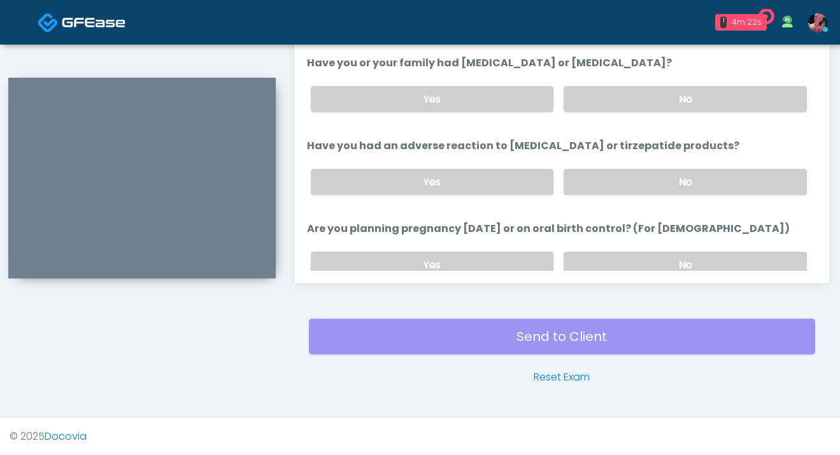
scroll to position [702, 0]
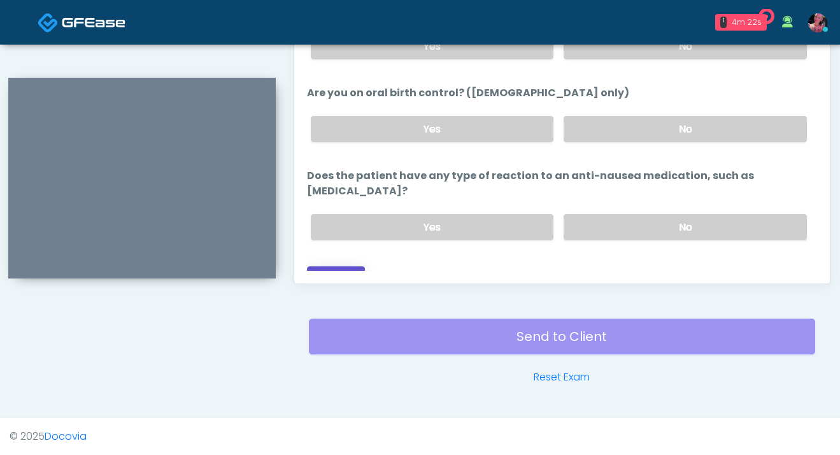
click at [348, 266] on button "Continue" at bounding box center [336, 278] width 58 height 24
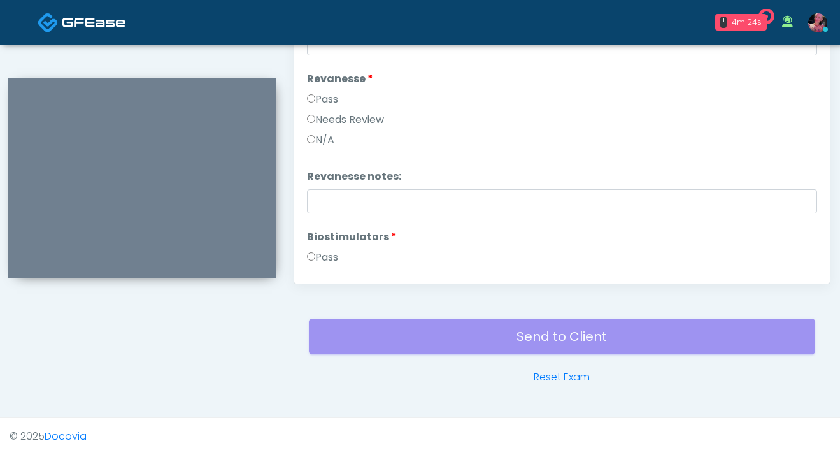
click at [333, 98] on label "Pass" at bounding box center [322, 99] width 31 height 15
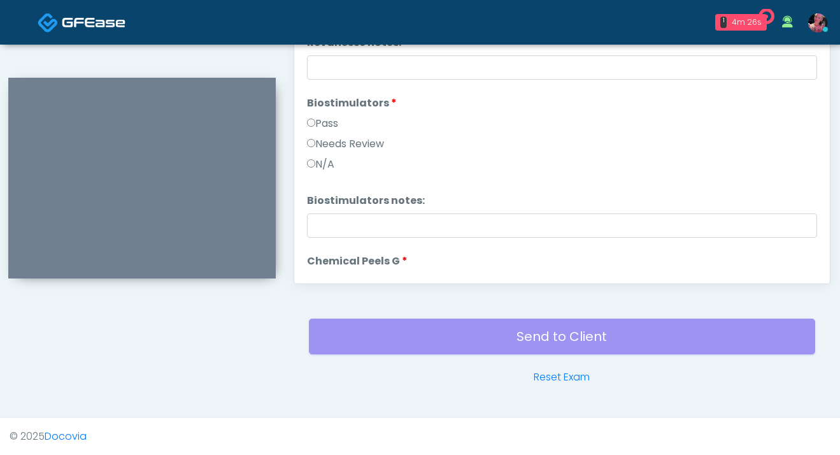
click at [320, 125] on label "Pass" at bounding box center [322, 123] width 31 height 15
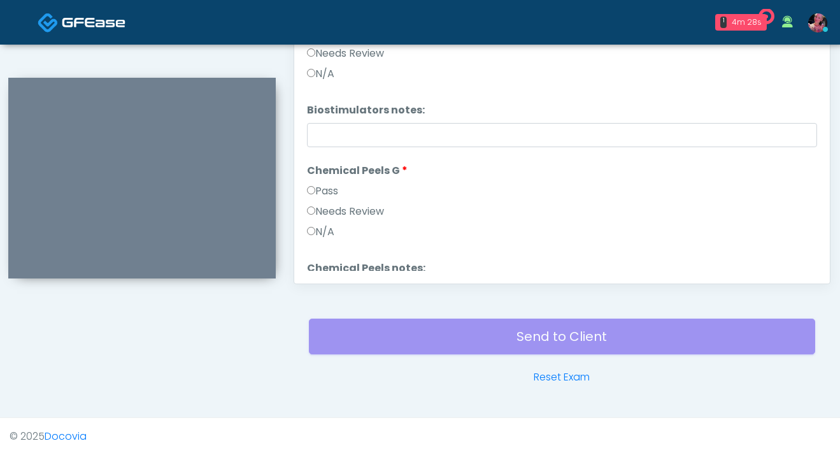
scroll to position [1012, 0]
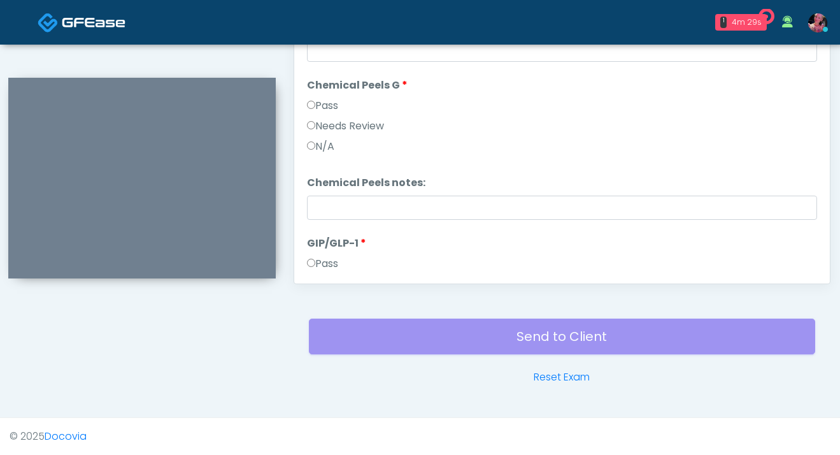
click at [325, 102] on label "Pass" at bounding box center [322, 105] width 31 height 15
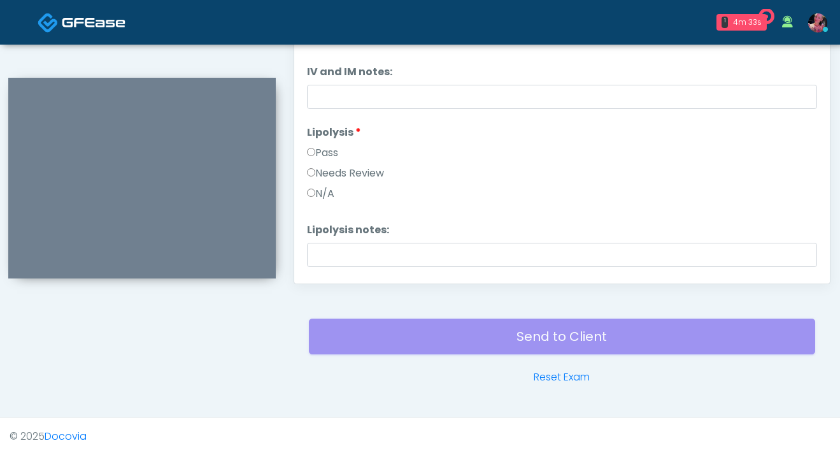
click at [323, 158] on label "Pass" at bounding box center [322, 152] width 31 height 15
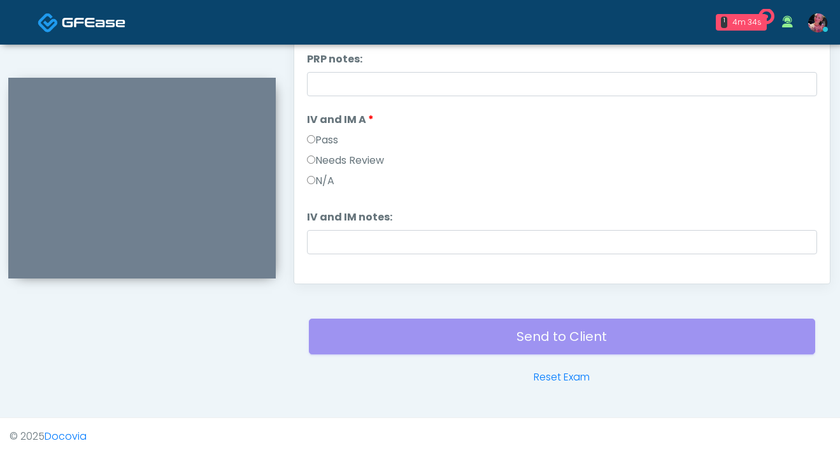
click at [322, 137] on label "Pass" at bounding box center [322, 139] width 31 height 15
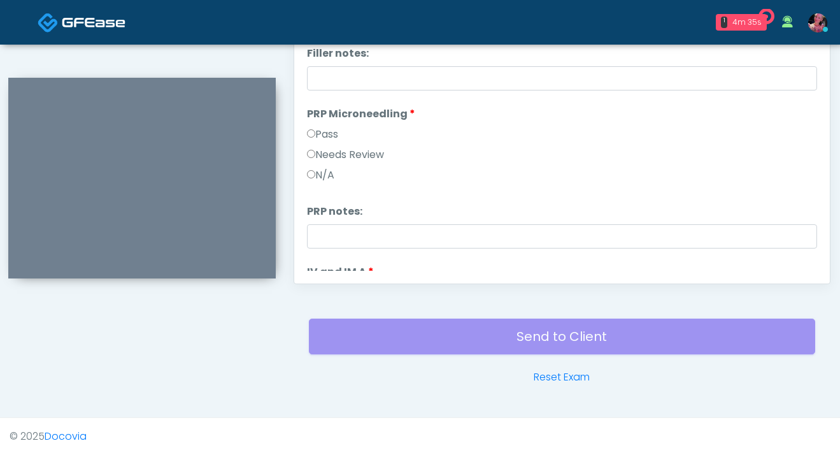
click at [322, 137] on label "Pass" at bounding box center [322, 134] width 31 height 15
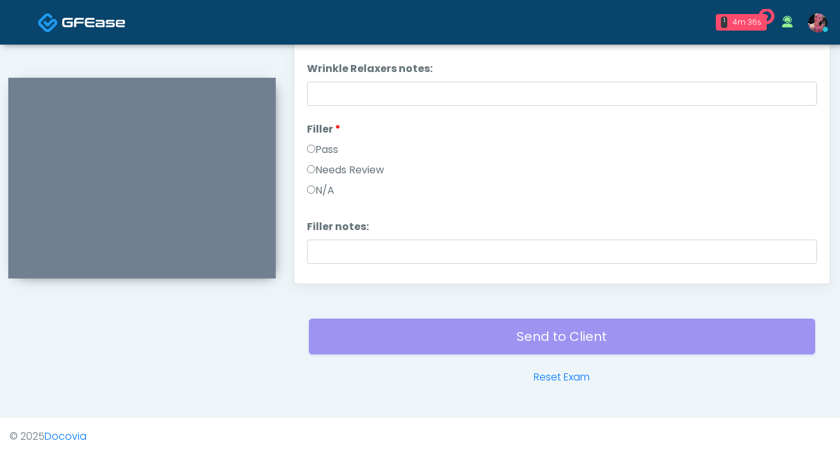
scroll to position [20, 0]
click at [322, 137] on label "Filler" at bounding box center [324, 129] width 34 height 15
click at [322, 146] on label "Pass" at bounding box center [322, 150] width 31 height 15
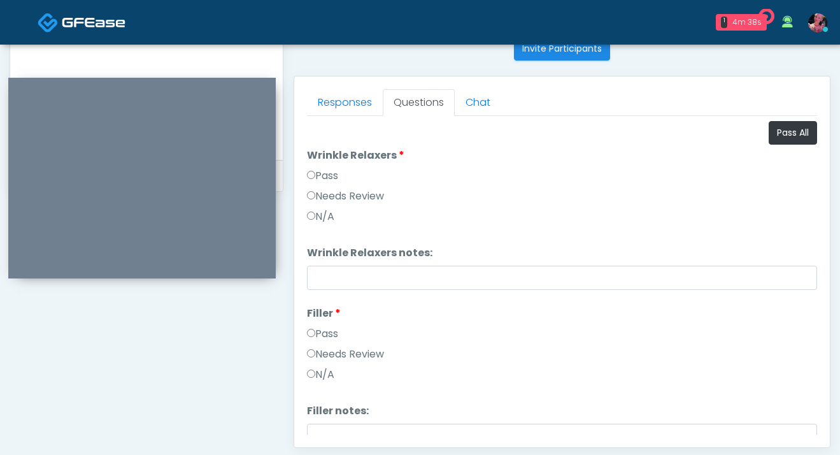
scroll to position [520, 0]
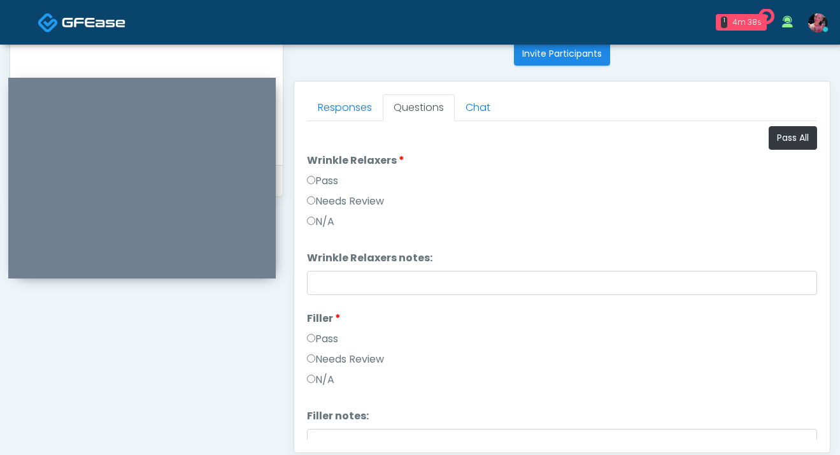
click at [320, 175] on label "Pass" at bounding box center [322, 180] width 31 height 15
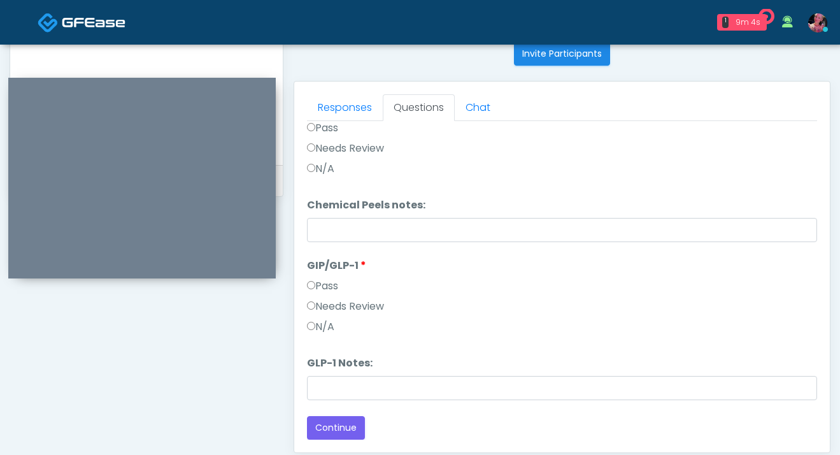
scroll to position [688, 0]
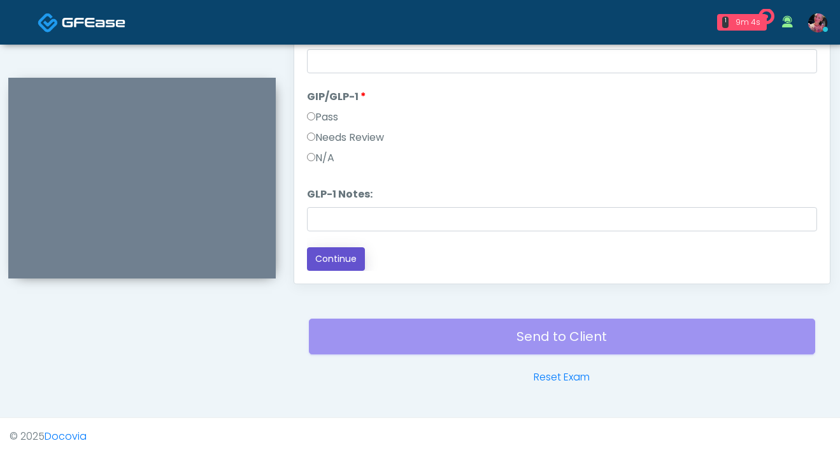
click at [357, 262] on button "Continue" at bounding box center [336, 259] width 58 height 24
click at [466, 335] on div "Send to Client Reset Exam" at bounding box center [562, 344] width 506 height 82
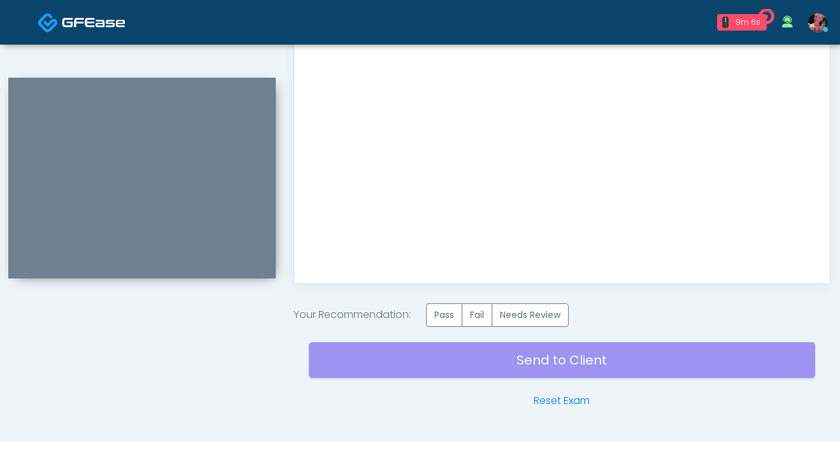
scroll to position [0, 0]
click at [445, 311] on label "Pass" at bounding box center [444, 315] width 36 height 24
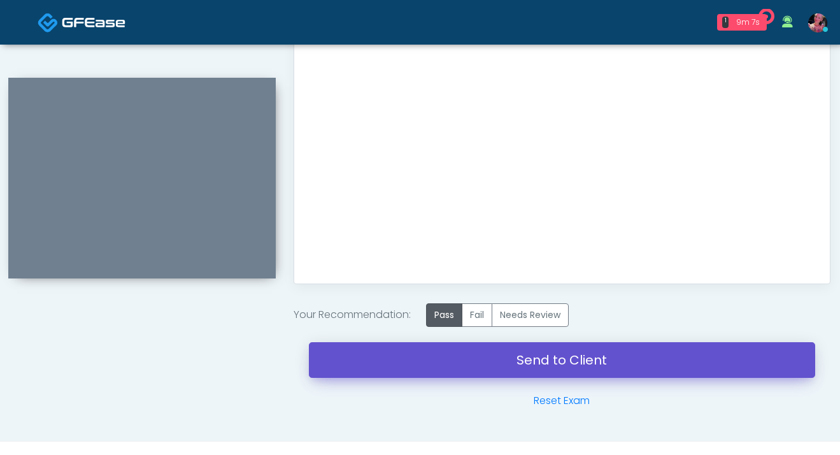
click at [445, 377] on link "Send to Client" at bounding box center [562, 360] width 506 height 36
click at [429, 347] on link "Send to Client" at bounding box center [562, 360] width 506 height 36
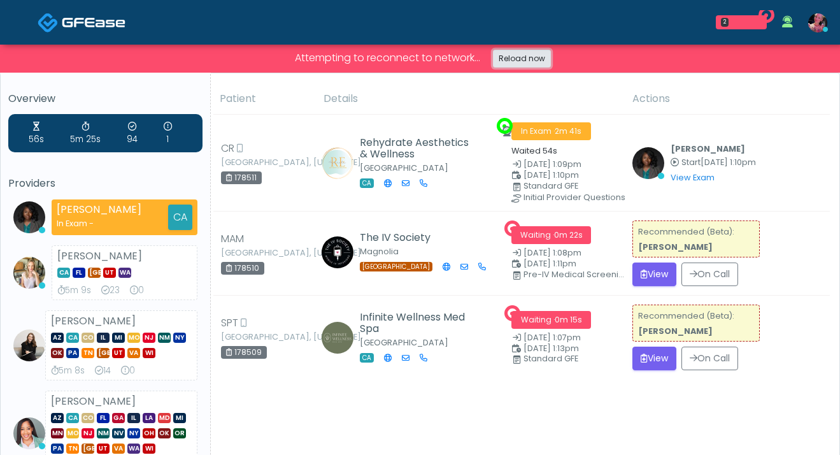
click at [529, 59] on link "Reload now" at bounding box center [522, 59] width 58 height 18
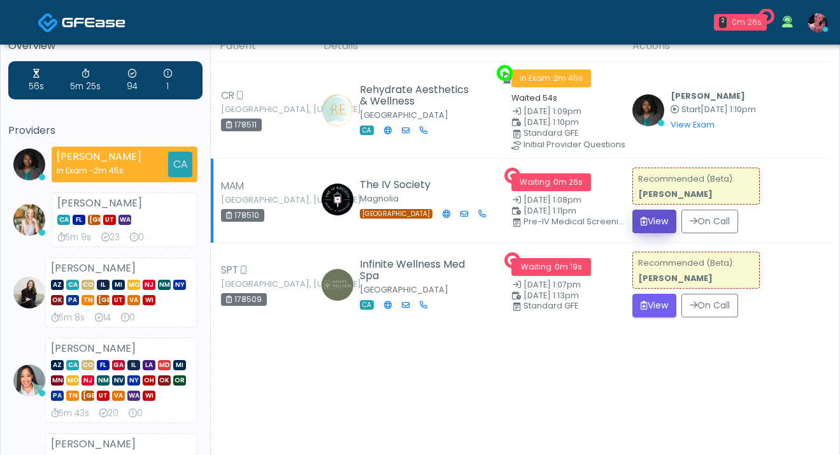
click at [650, 218] on button "View" at bounding box center [654, 222] width 44 height 24
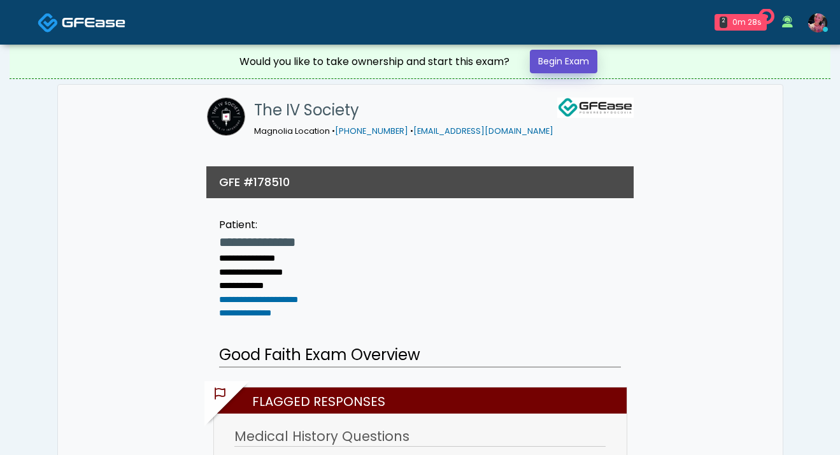
click at [559, 64] on link "Begin Exam" at bounding box center [564, 62] width 68 height 24
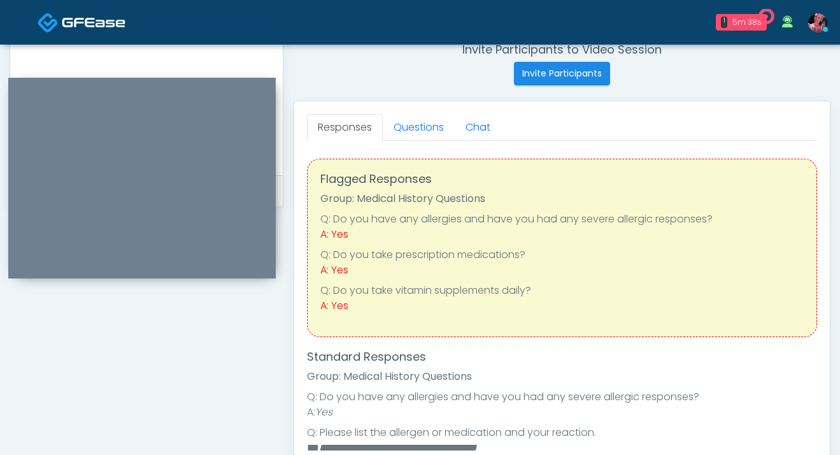
scroll to position [478, 0]
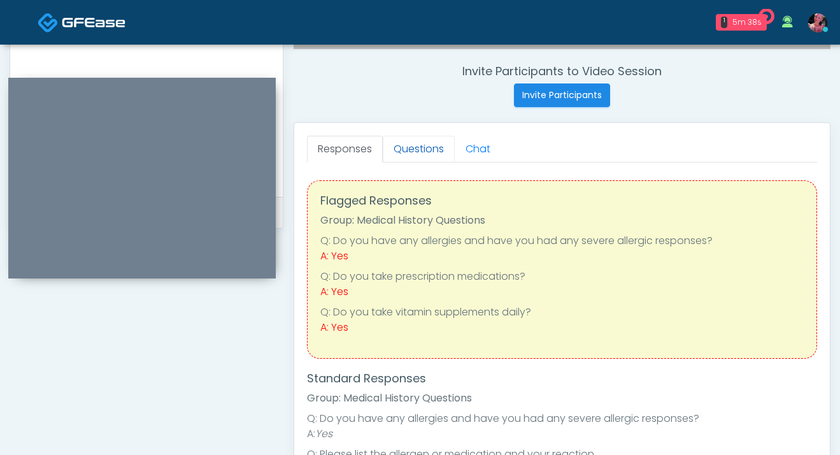
click at [419, 151] on link "Questions" at bounding box center [419, 149] width 72 height 27
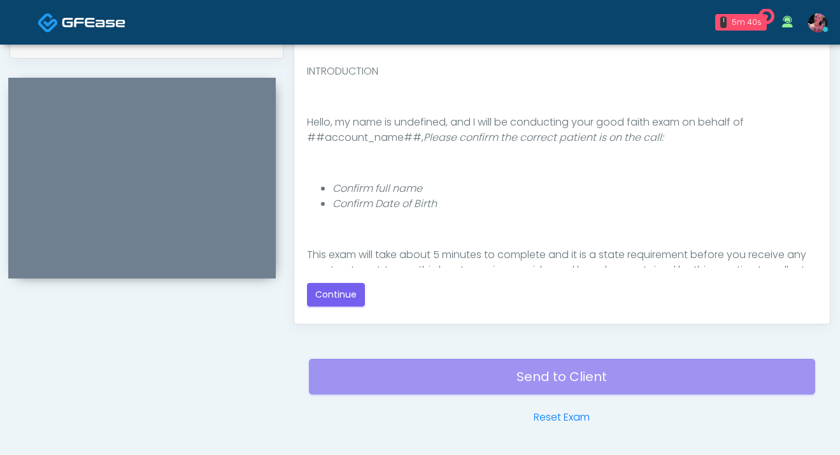
scroll to position [22, 0]
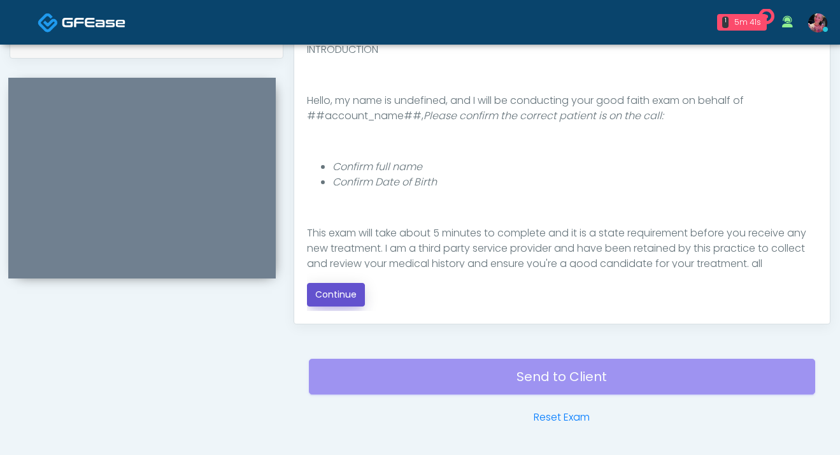
click at [350, 290] on button "Continue" at bounding box center [336, 295] width 58 height 24
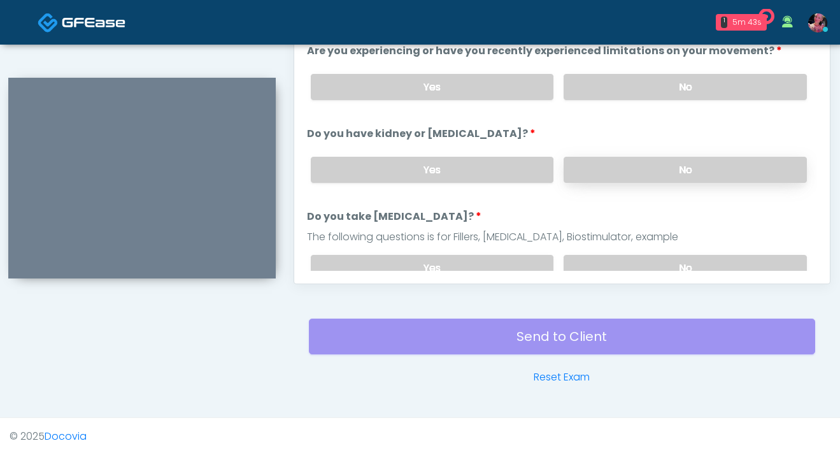
click at [603, 159] on label "No" at bounding box center [685, 170] width 243 height 26
click at [616, 91] on label "No" at bounding box center [685, 87] width 243 height 26
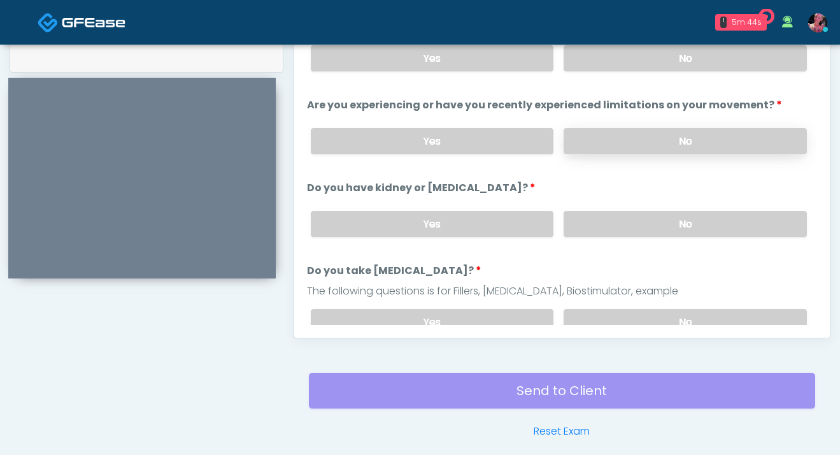
scroll to position [628, 0]
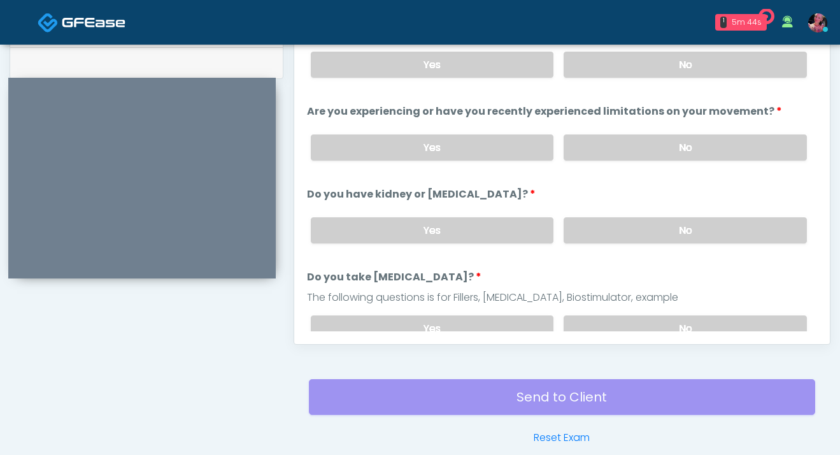
click at [613, 79] on div "Yes No" at bounding box center [559, 64] width 517 height 46
click at [612, 75] on label "No" at bounding box center [685, 65] width 243 height 26
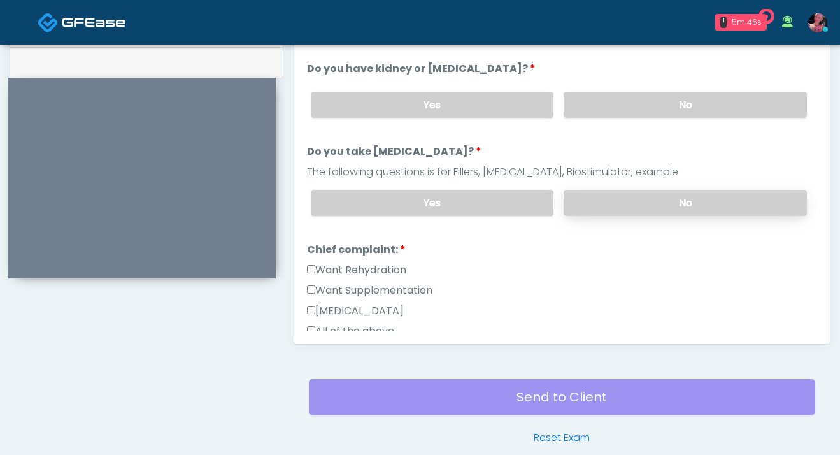
click at [620, 207] on label "No" at bounding box center [685, 203] width 243 height 26
click at [620, 200] on label "No" at bounding box center [685, 203] width 243 height 26
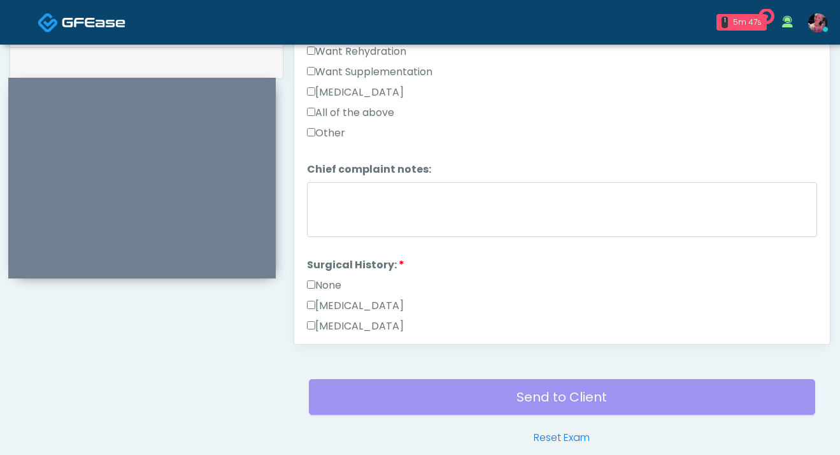
scroll to position [338, 0]
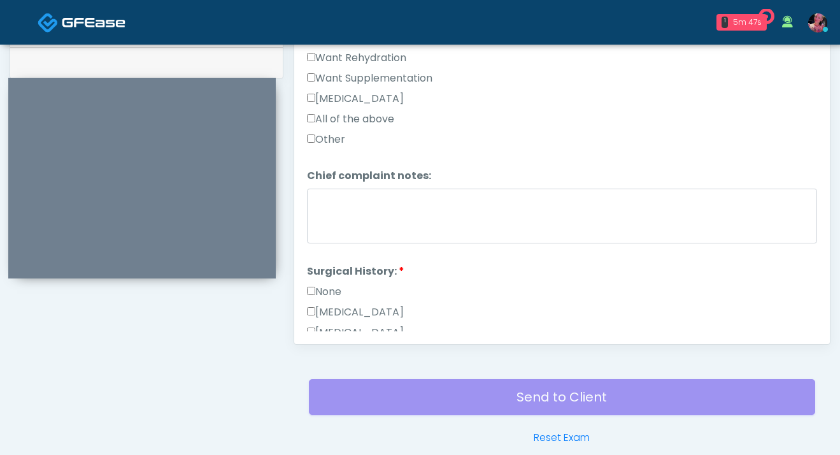
click at [360, 62] on label "Want Rehydration" at bounding box center [356, 57] width 99 height 15
click at [325, 294] on label "None" at bounding box center [324, 291] width 34 height 15
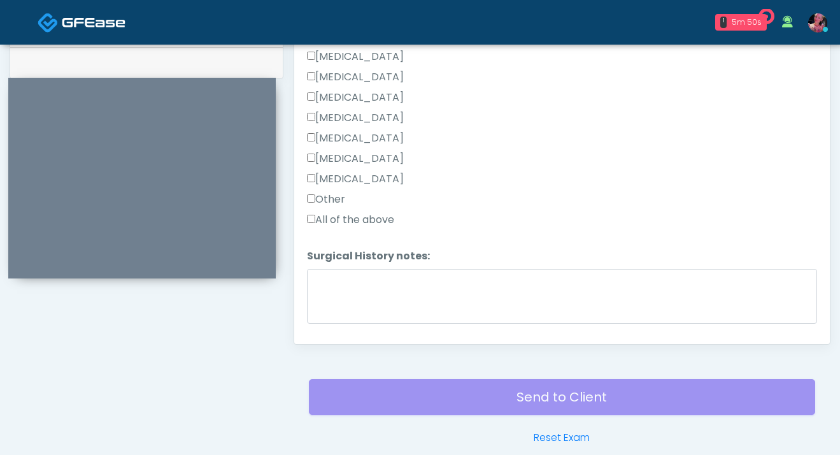
scroll to position [708, 0]
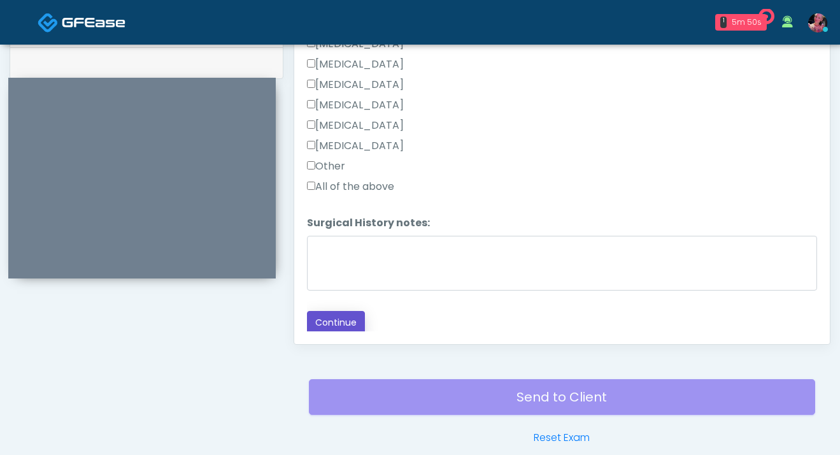
click at [345, 311] on button "Continue" at bounding box center [336, 323] width 58 height 24
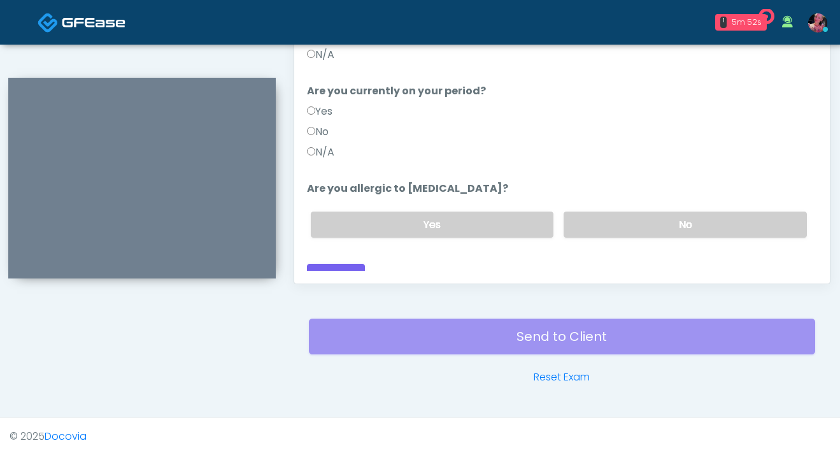
scroll to position [113, 0]
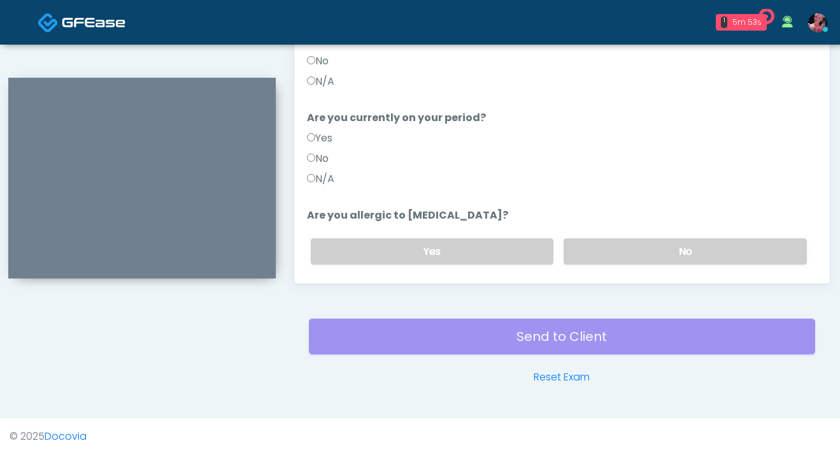
click at [327, 171] on label "N/A" at bounding box center [320, 178] width 27 height 15
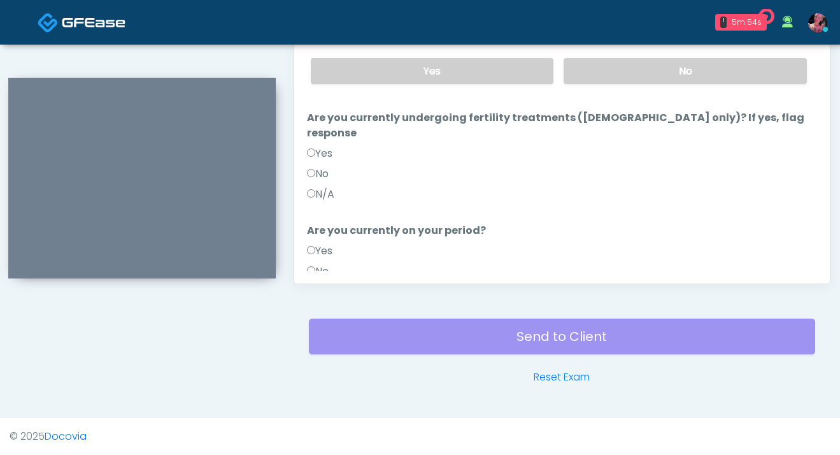
click at [322, 187] on label "N/A" at bounding box center [320, 194] width 27 height 15
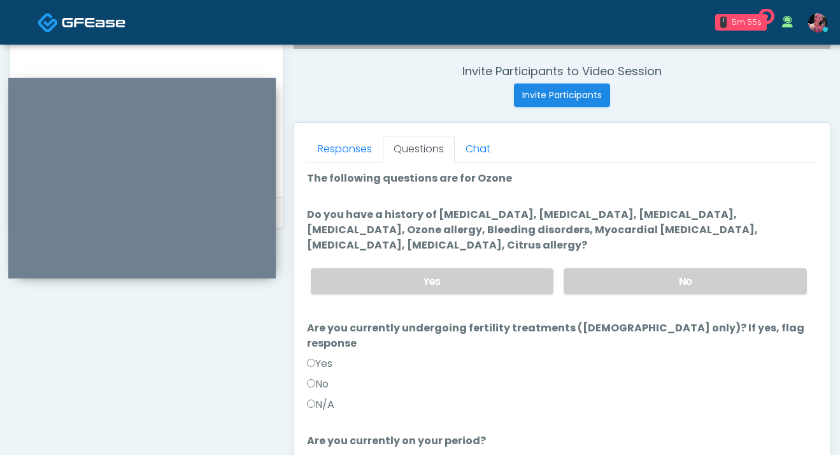
scroll to position [478, 0]
click at [604, 285] on label "No" at bounding box center [685, 281] width 243 height 26
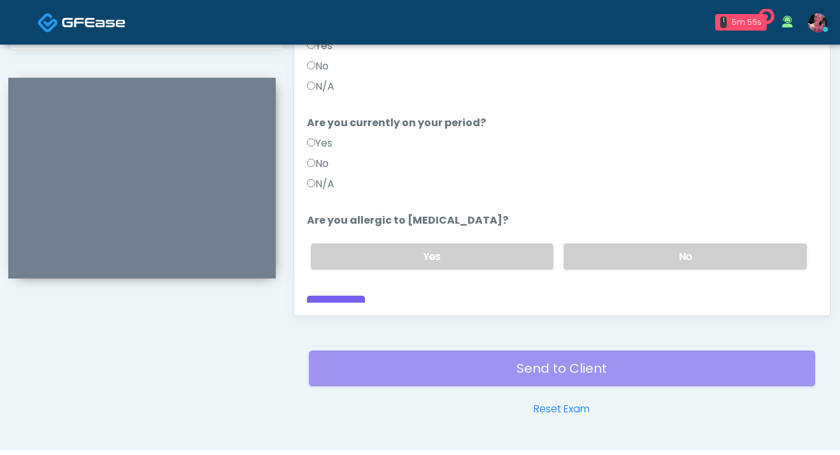
scroll to position [688, 0]
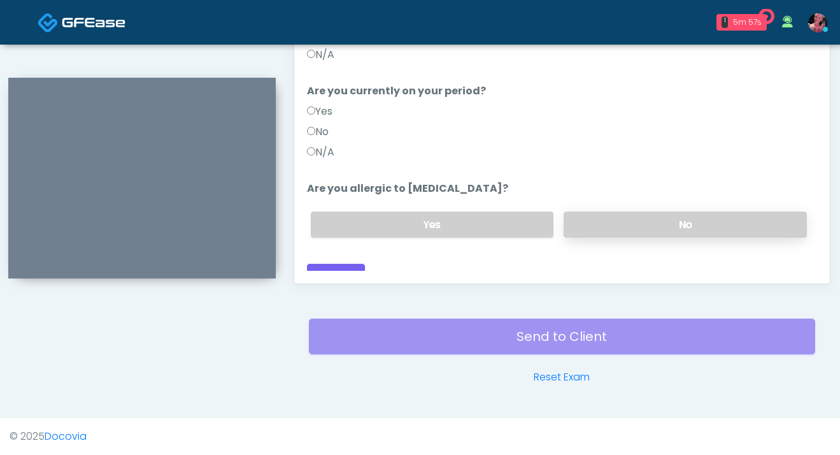
click at [602, 211] on label "No" at bounding box center [685, 224] width 243 height 26
click at [333, 264] on button "Continue" at bounding box center [336, 276] width 58 height 24
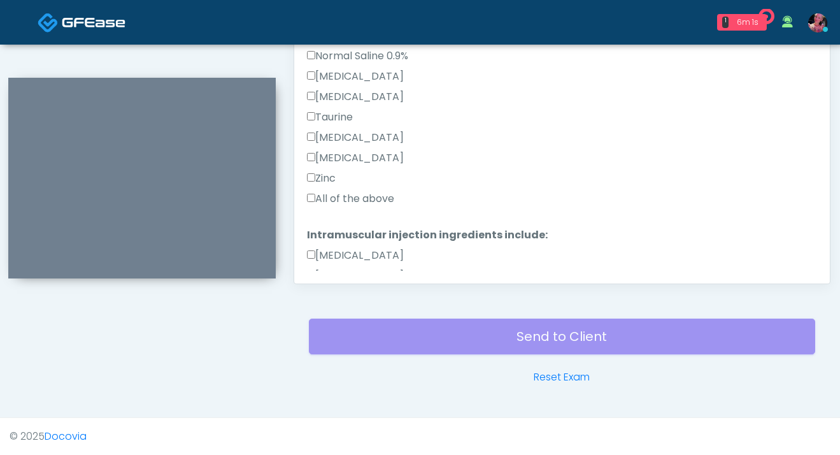
scroll to position [415, 0]
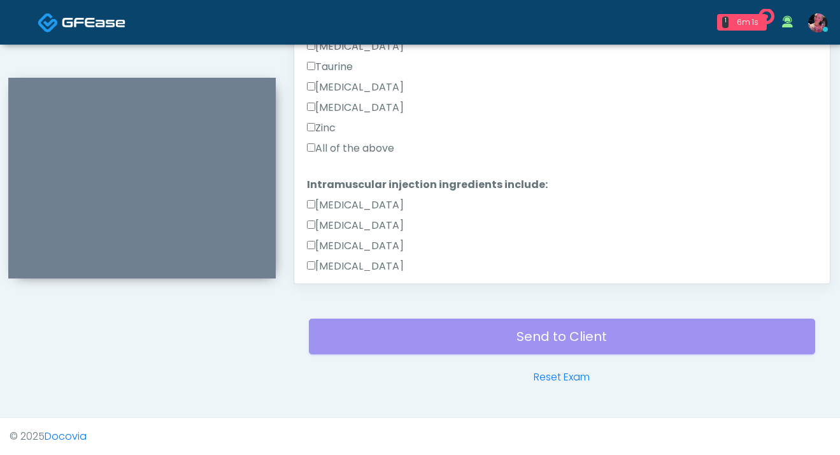
click at [359, 139] on div "Zinc" at bounding box center [562, 130] width 510 height 20
click at [359, 148] on label "All of the above" at bounding box center [350, 148] width 87 height 15
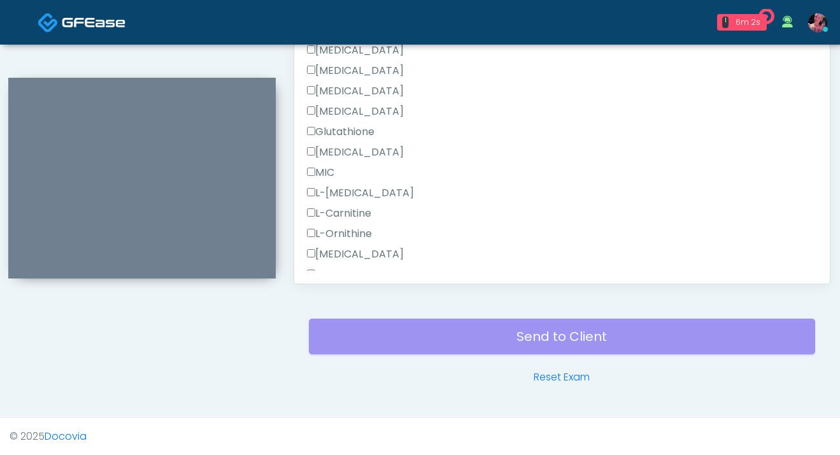
scroll to position [809, 0]
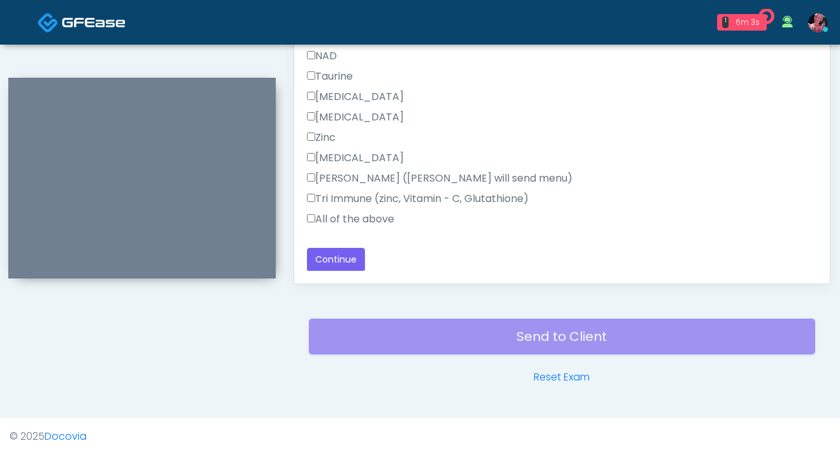
click at [337, 216] on label "All of the above" at bounding box center [350, 218] width 87 height 15
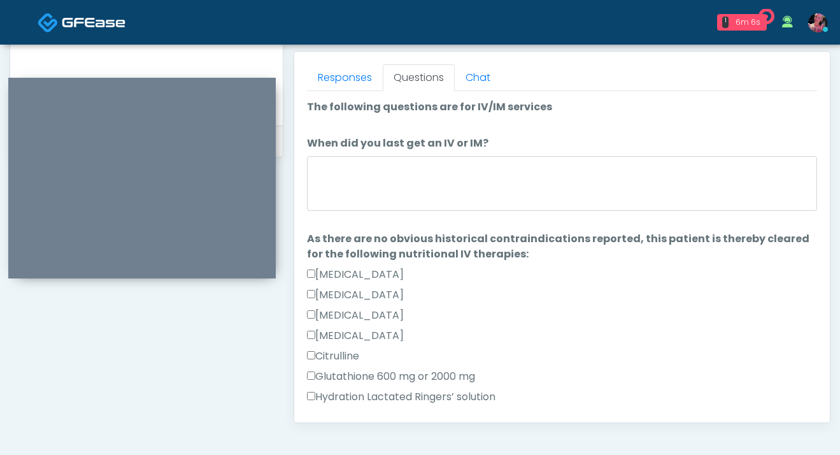
scroll to position [531, 0]
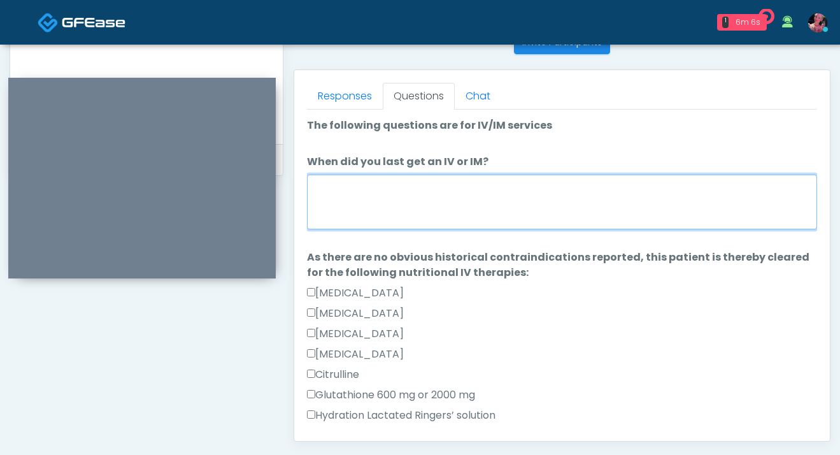
click at [407, 207] on textarea "When did you last get an IV or IM?" at bounding box center [562, 202] width 510 height 55
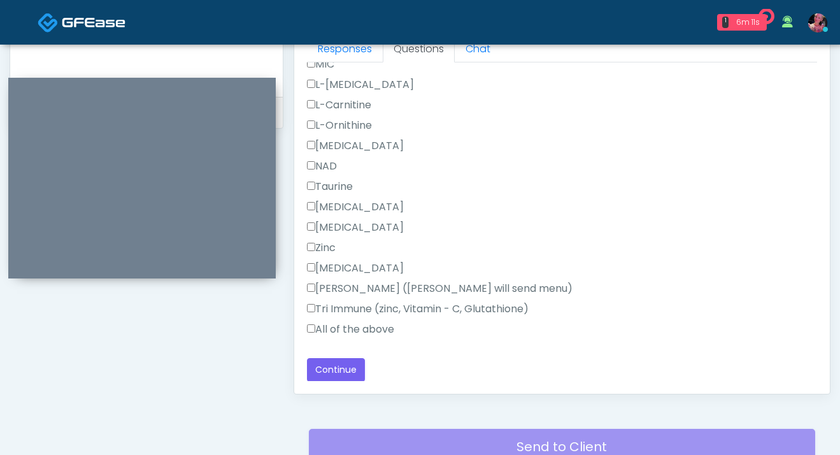
scroll to position [688, 0]
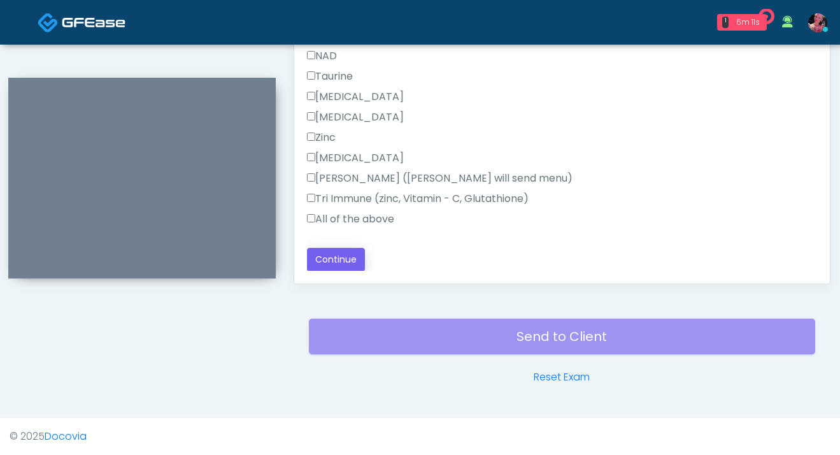
type textarea "**********"
click at [342, 266] on button "Continue" at bounding box center [336, 260] width 58 height 24
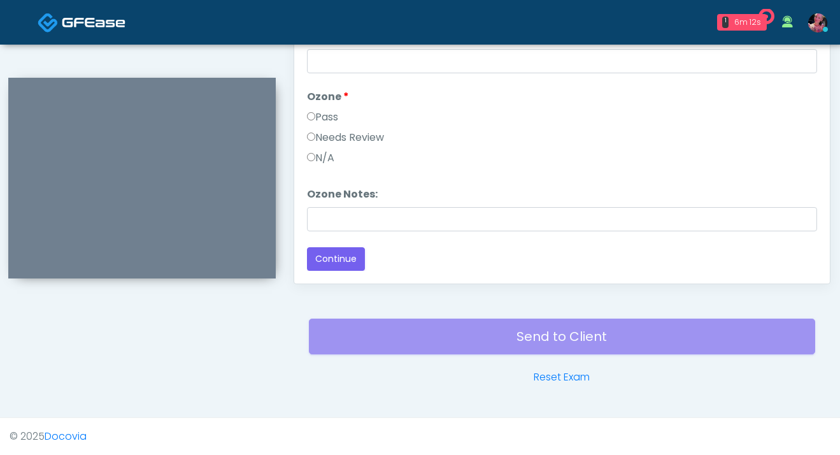
scroll to position [0, 0]
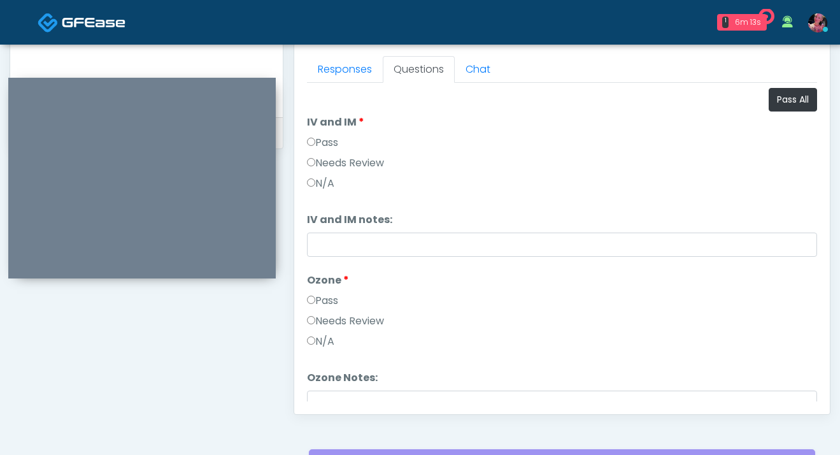
click at [319, 129] on label "IV and IM" at bounding box center [335, 122] width 57 height 15
click at [323, 147] on label "Pass" at bounding box center [322, 142] width 31 height 15
click at [322, 294] on label "Pass" at bounding box center [322, 300] width 31 height 15
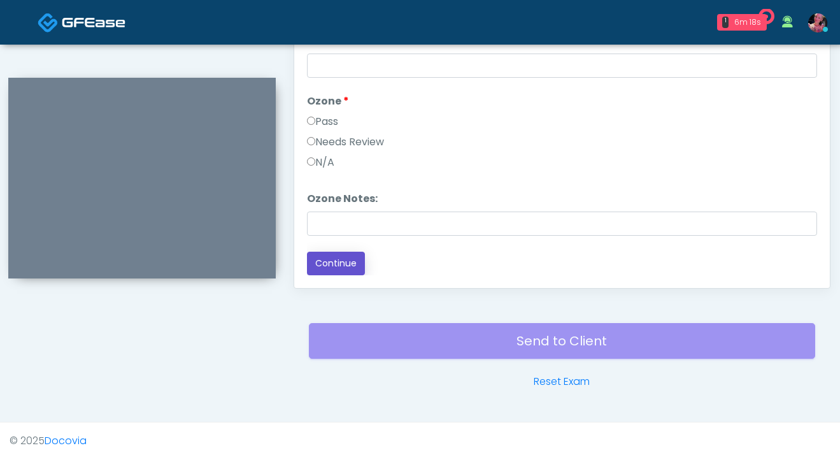
click at [343, 259] on button "Continue" at bounding box center [336, 264] width 58 height 24
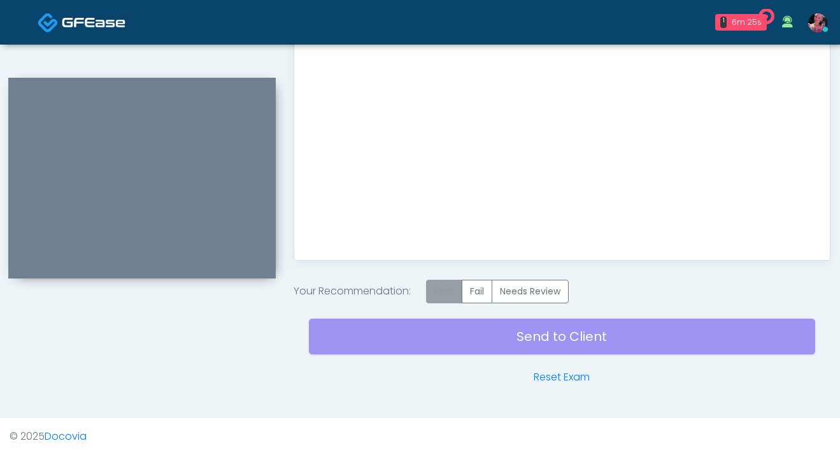
click at [429, 290] on label "Pass" at bounding box center [444, 292] width 36 height 24
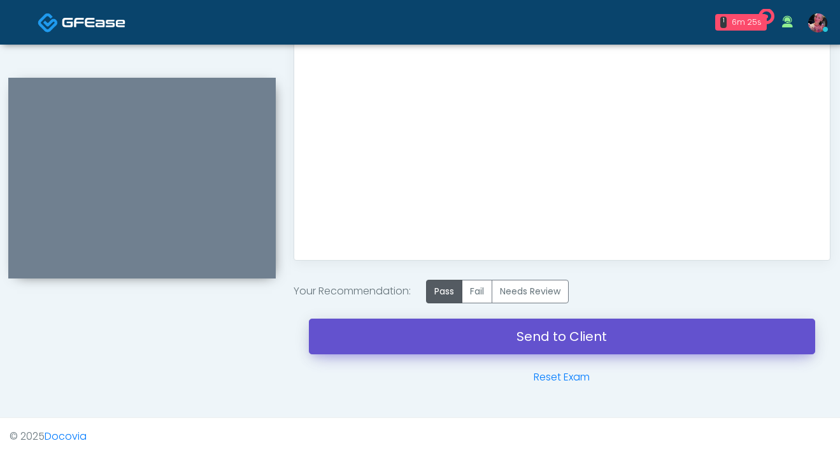
click at [464, 345] on link "Send to Client" at bounding box center [562, 336] width 506 height 36
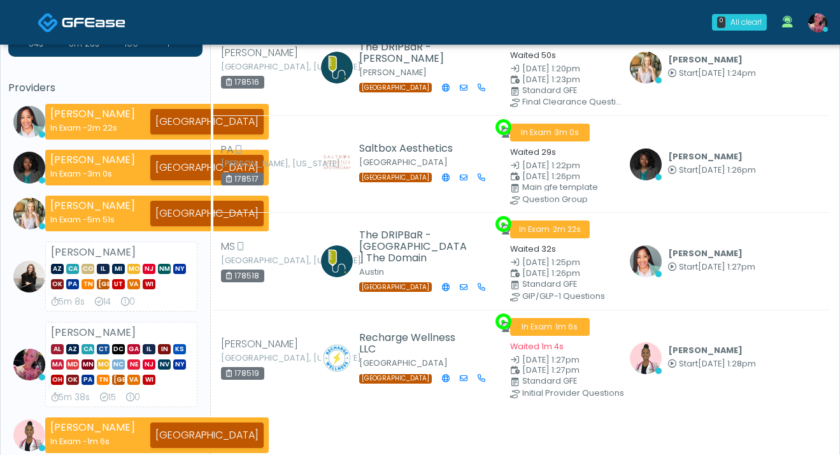
scroll to position [1, 0]
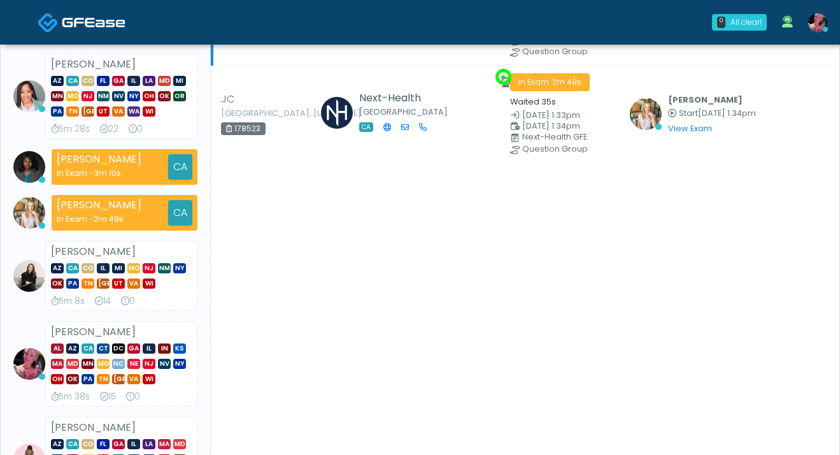
scroll to position [161, 0]
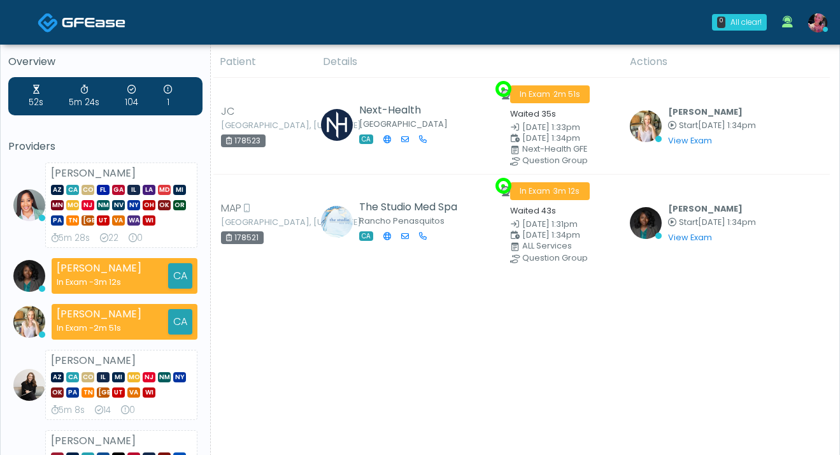
scroll to position [1, 0]
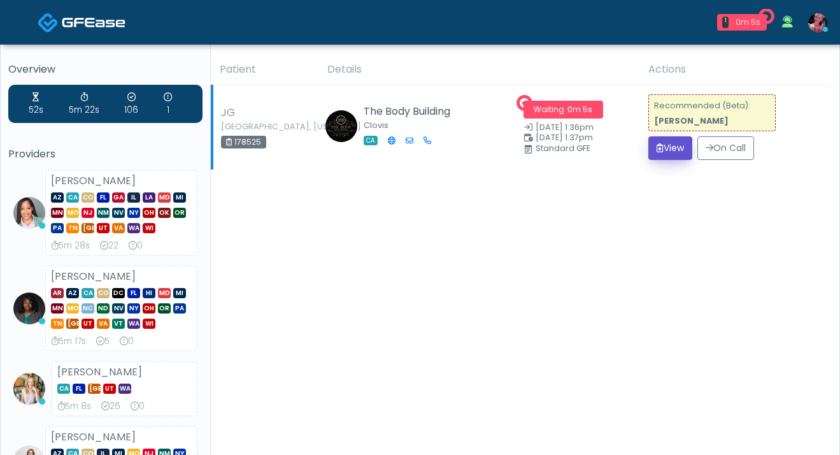
click at [676, 141] on button "View" at bounding box center [670, 148] width 44 height 24
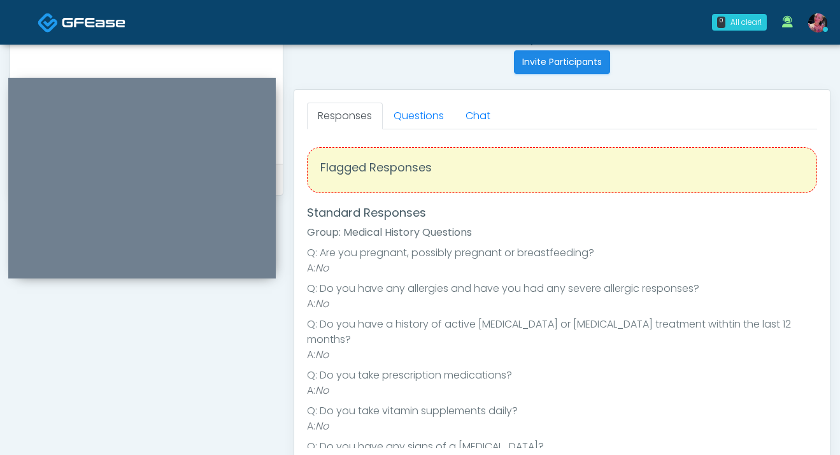
scroll to position [485, 0]
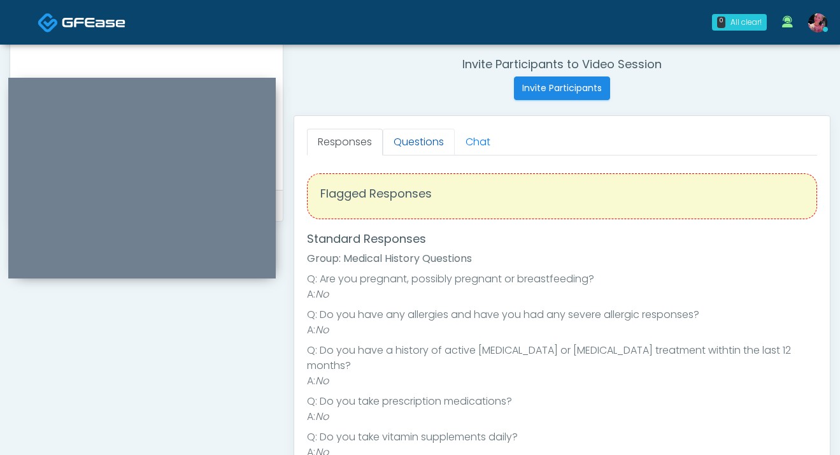
click at [414, 145] on link "Questions" at bounding box center [419, 142] width 72 height 27
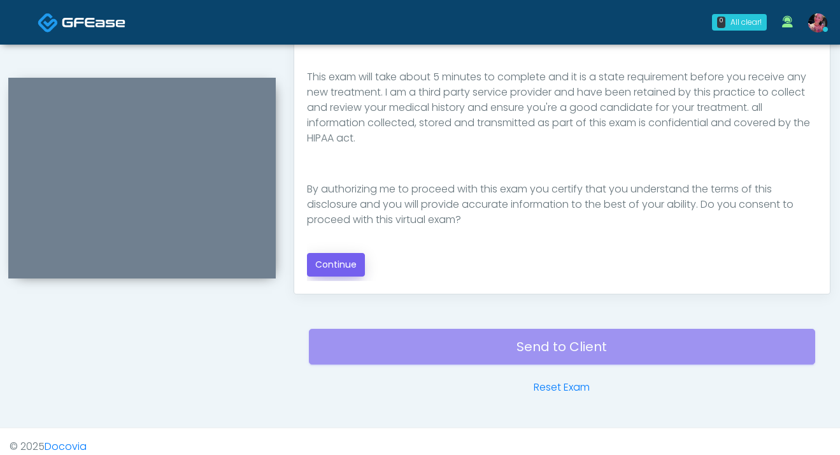
scroll to position [679, 0]
click at [345, 262] on button "Continue" at bounding box center [336, 264] width 58 height 24
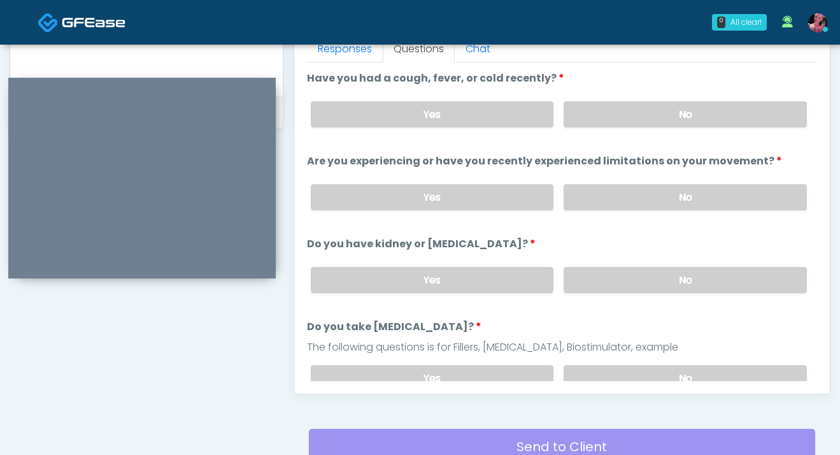
scroll to position [546, 0]
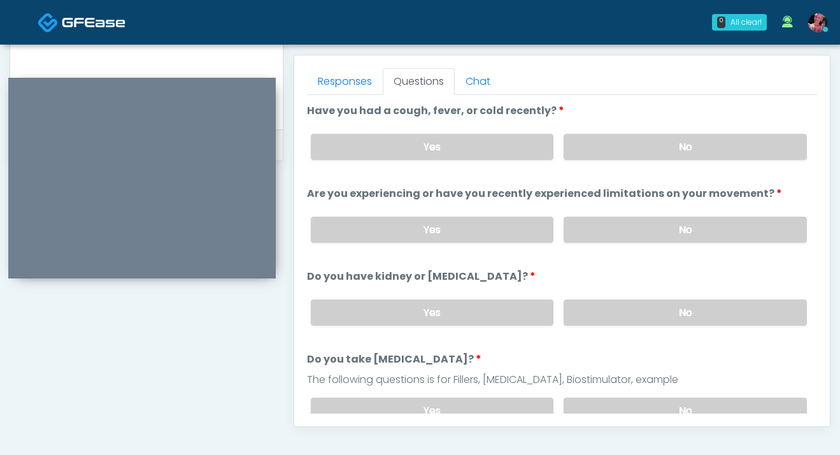
click at [585, 244] on div "Yes No" at bounding box center [559, 229] width 517 height 46
drag, startPoint x: 622, startPoint y: 158, endPoint x: 622, endPoint y: 166, distance: 7.6
click at [622, 158] on label "No" at bounding box center [685, 147] width 243 height 26
click at [616, 211] on div "Yes No" at bounding box center [559, 229] width 517 height 46
click at [614, 227] on label "No" at bounding box center [685, 230] width 243 height 26
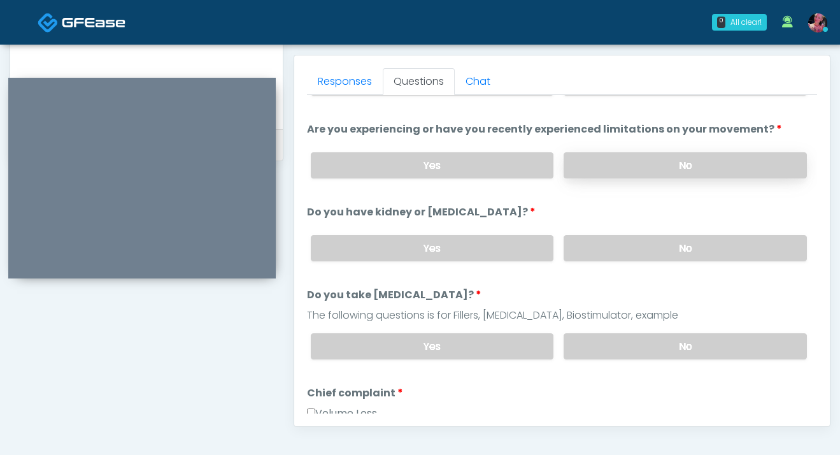
scroll to position [71, 0]
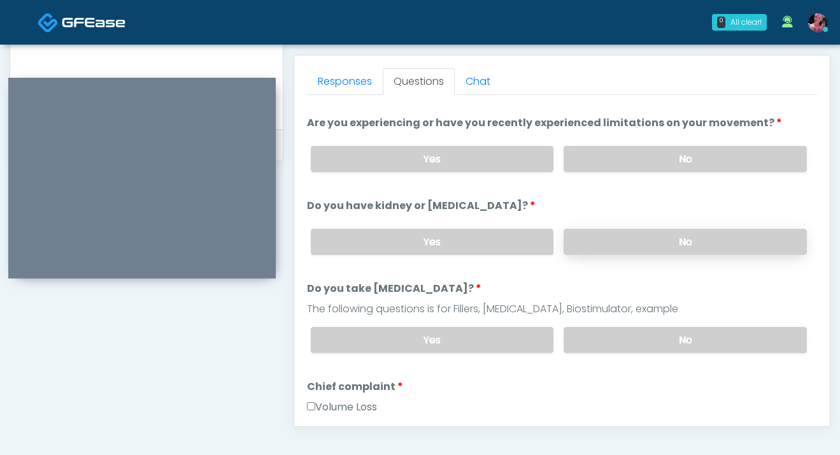
click at [616, 236] on label "No" at bounding box center [685, 242] width 243 height 26
click at [615, 332] on label "No" at bounding box center [685, 340] width 243 height 26
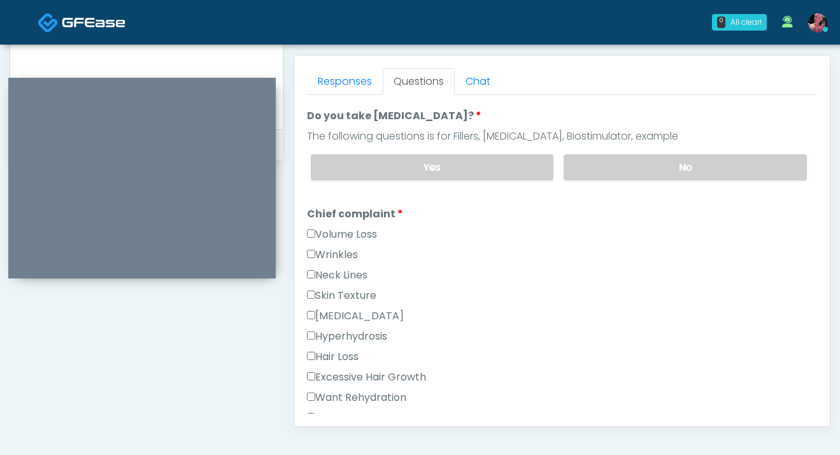
scroll to position [301, 0]
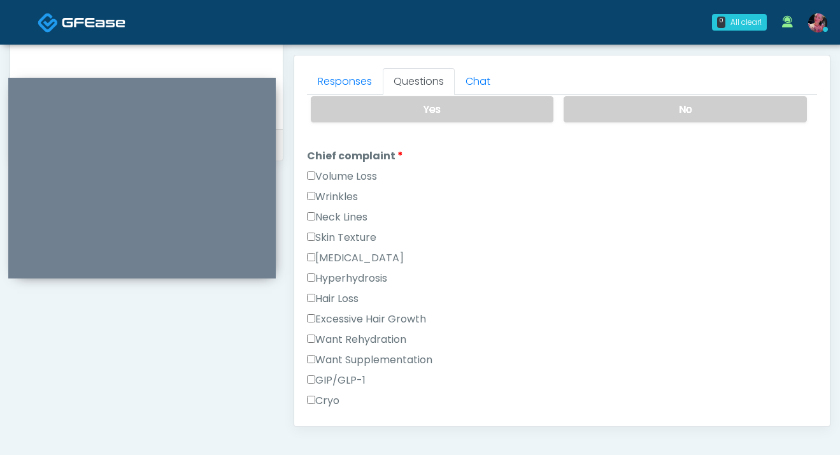
click at [349, 334] on label "Want Rehydration" at bounding box center [356, 339] width 99 height 15
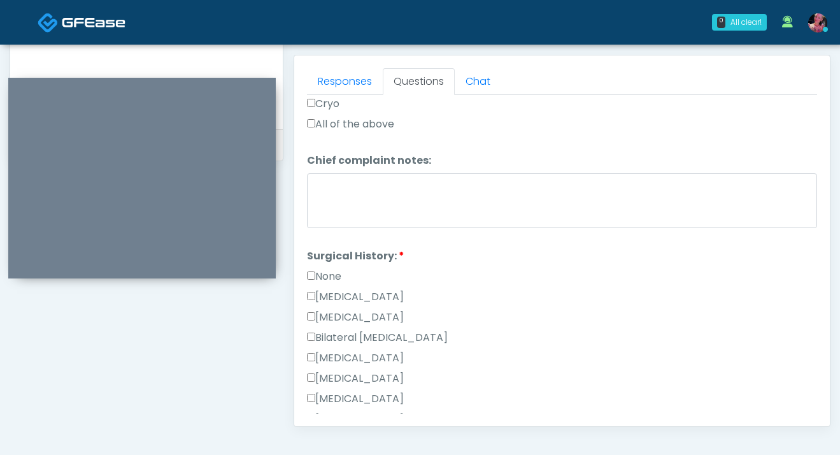
scroll to position [606, 0]
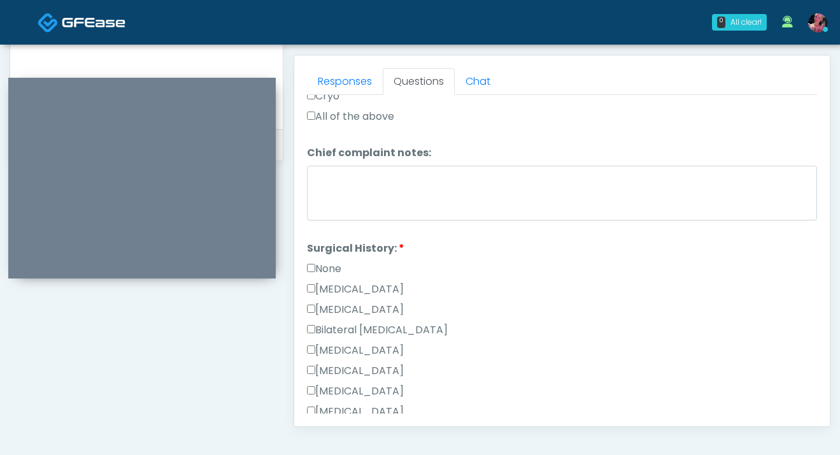
click at [327, 261] on label "None" at bounding box center [324, 268] width 34 height 15
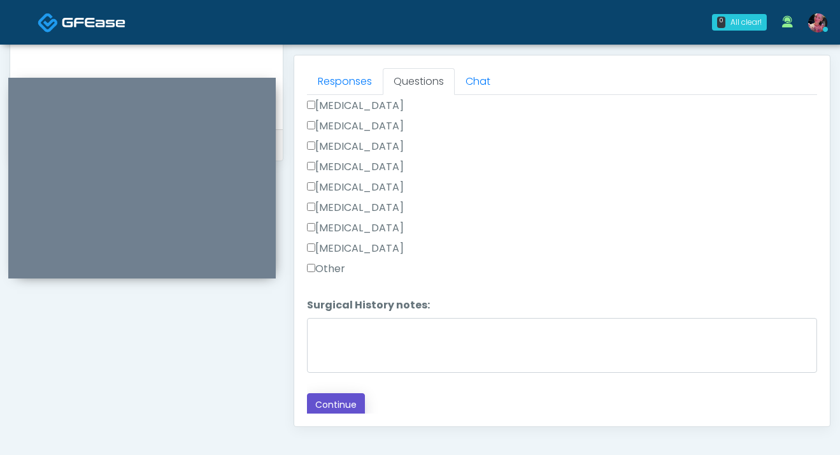
click at [324, 412] on button "Continue" at bounding box center [336, 405] width 58 height 24
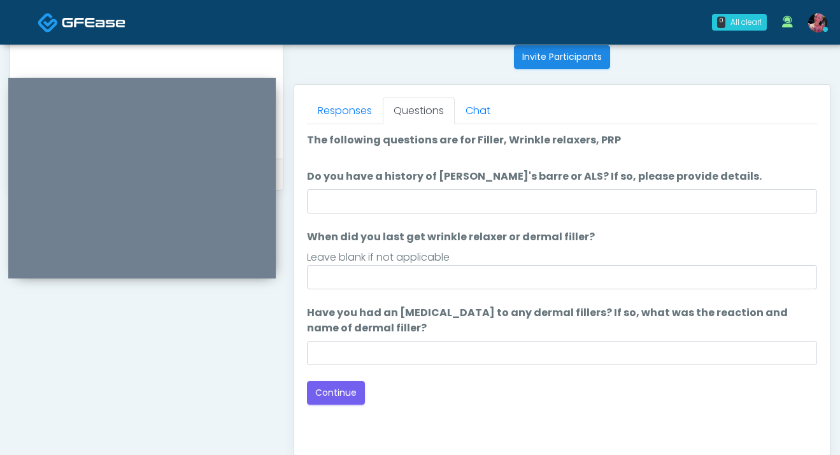
scroll to position [520, 0]
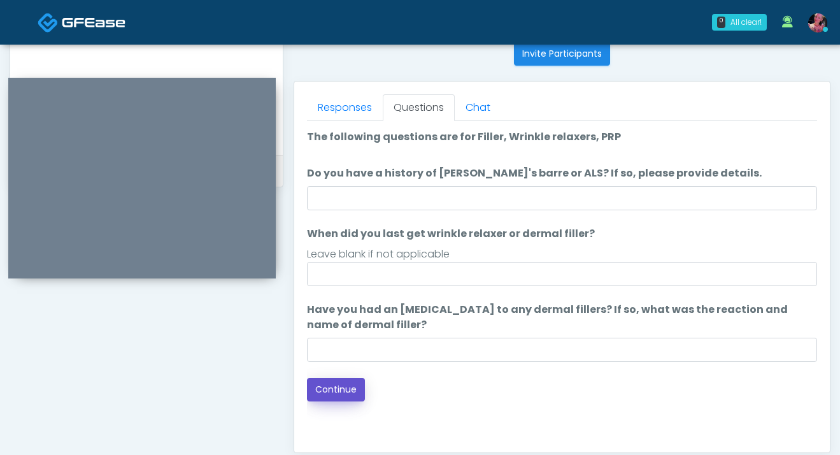
click at [326, 390] on button "Continue" at bounding box center [336, 390] width 58 height 24
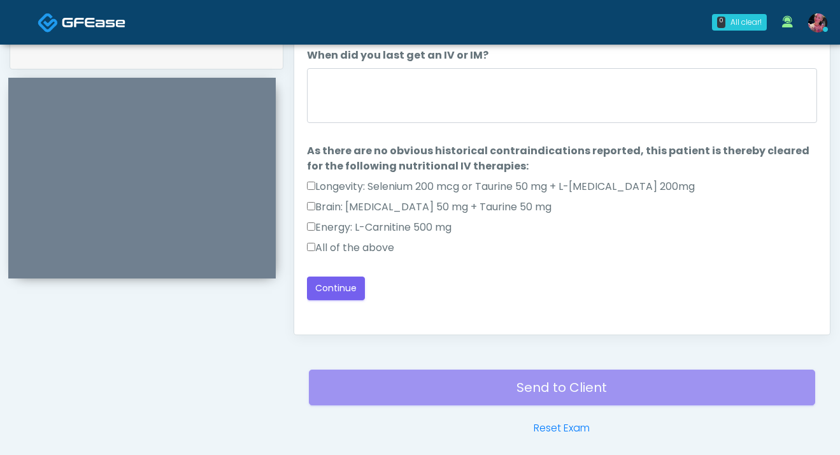
scroll to position [623, 0]
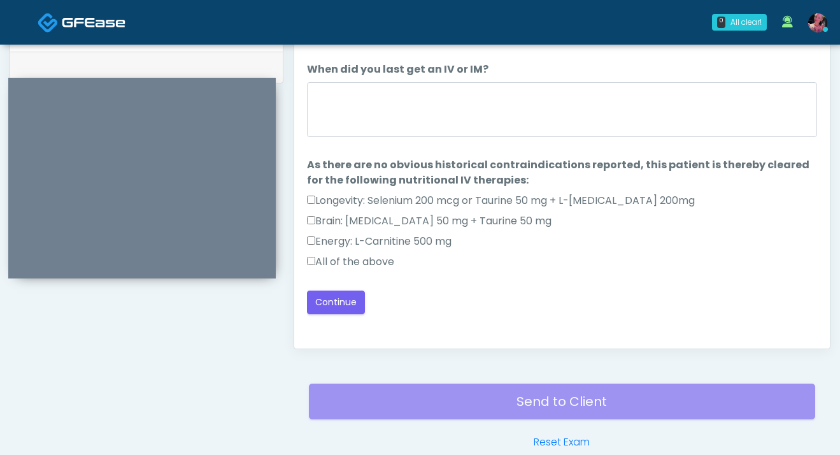
click at [362, 278] on div "Loading... Connecting to your agent... Please wait while we prepare your person…" at bounding box center [562, 169] width 510 height 289
click at [362, 276] on div "Loading... Connecting to your agent... Please wait while we prepare your person…" at bounding box center [562, 169] width 510 height 289
click at [362, 269] on div "All of the above" at bounding box center [562, 264] width 510 height 20
click at [362, 267] on label "All of the above" at bounding box center [350, 261] width 87 height 15
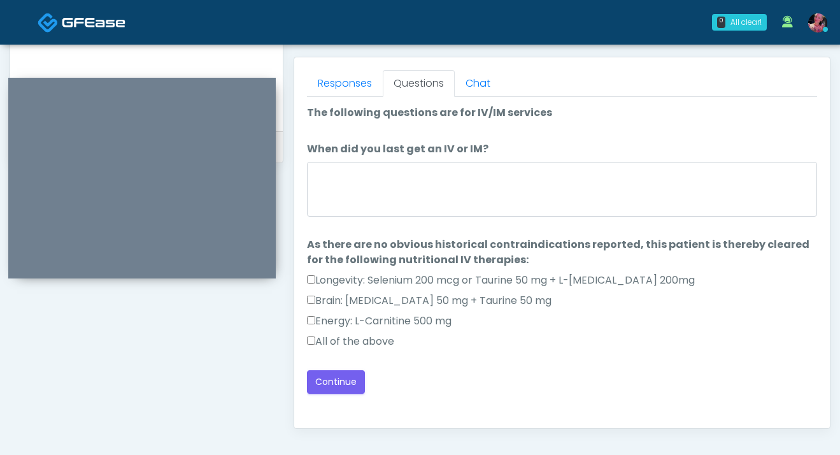
scroll to position [569, 0]
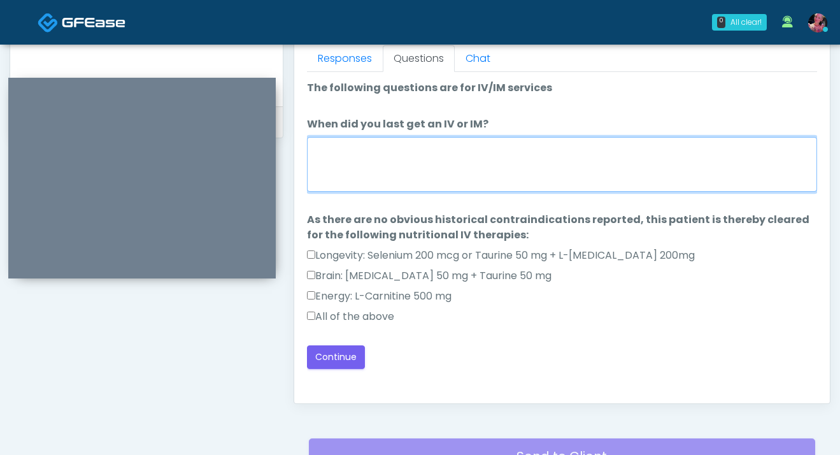
click at [369, 150] on textarea "When did you last get an IV or IM?" at bounding box center [562, 164] width 510 height 55
type textarea "*"
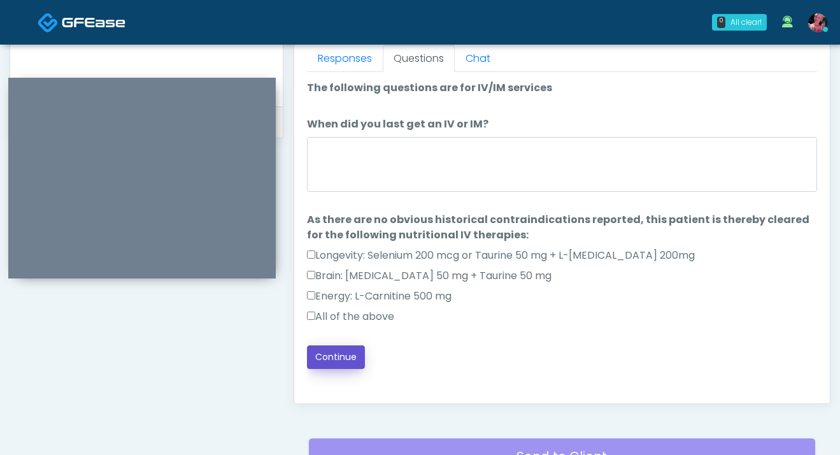
click at [330, 365] on button "Continue" at bounding box center [336, 357] width 58 height 24
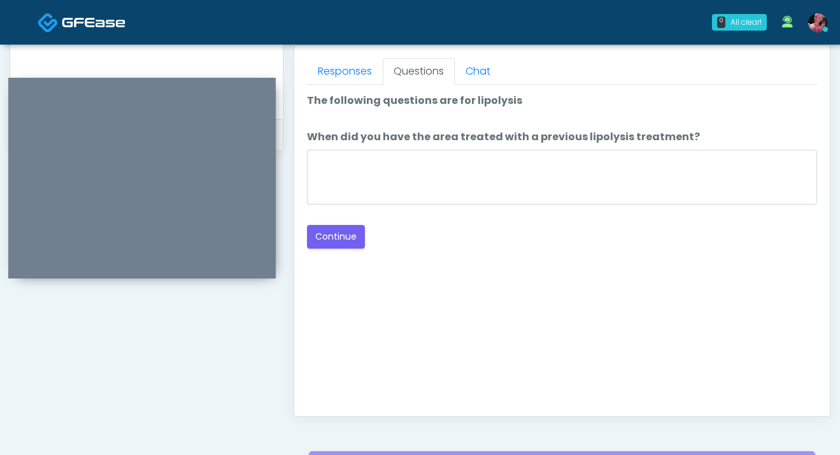
scroll to position [408, 0]
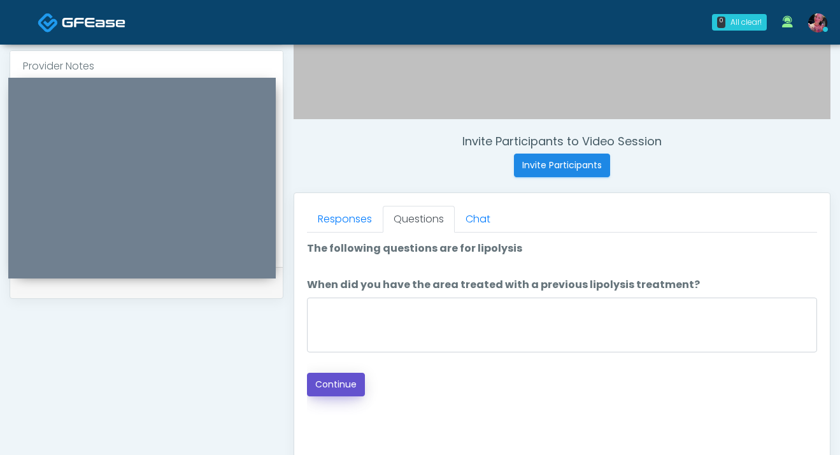
click at [353, 388] on button "Continue" at bounding box center [336, 385] width 58 height 24
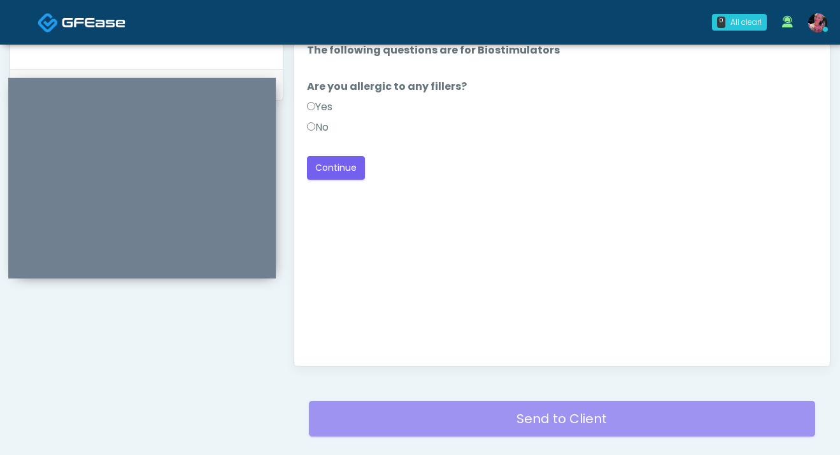
scroll to position [573, 0]
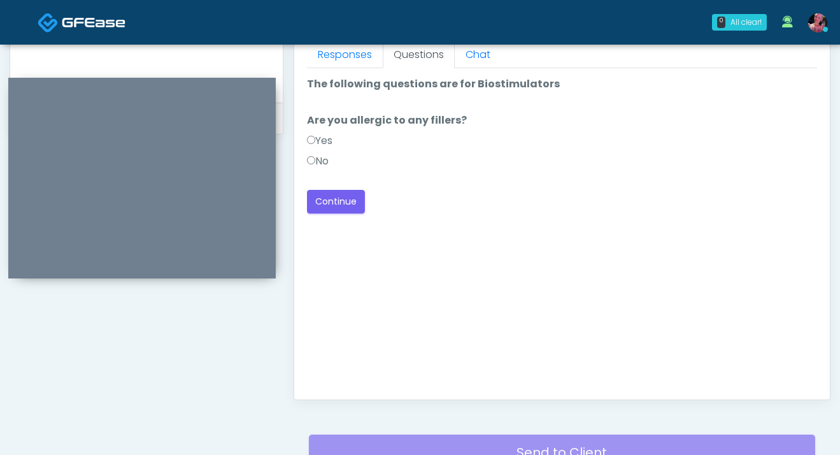
click at [328, 158] on label "No" at bounding box center [318, 160] width 22 height 15
click at [338, 199] on button "Continue" at bounding box center [336, 202] width 58 height 24
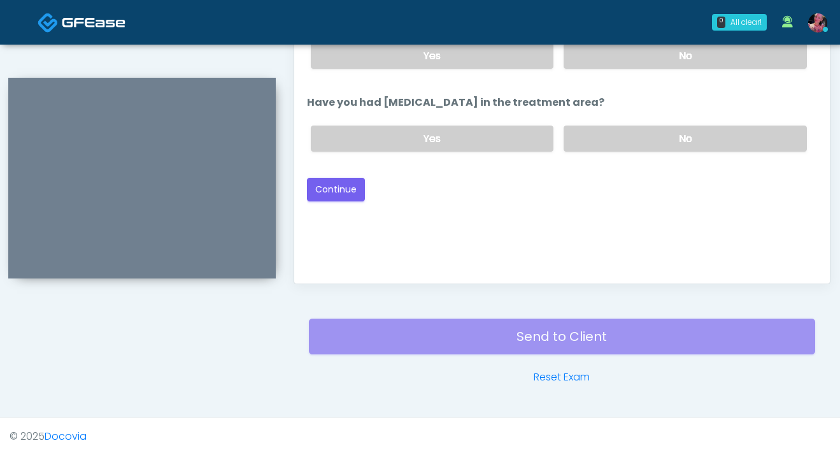
scroll to position [635, 0]
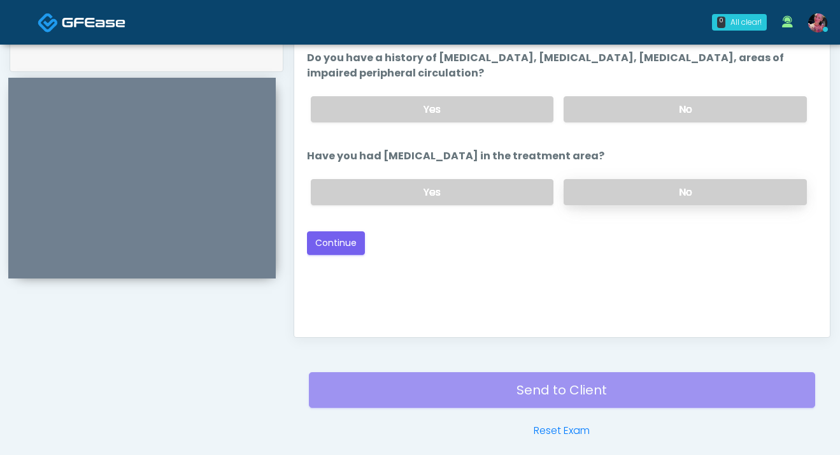
click at [603, 201] on label "No" at bounding box center [685, 192] width 243 height 26
click at [608, 93] on div "Yes No" at bounding box center [559, 109] width 517 height 46
click at [357, 235] on button "Continue" at bounding box center [336, 243] width 58 height 24
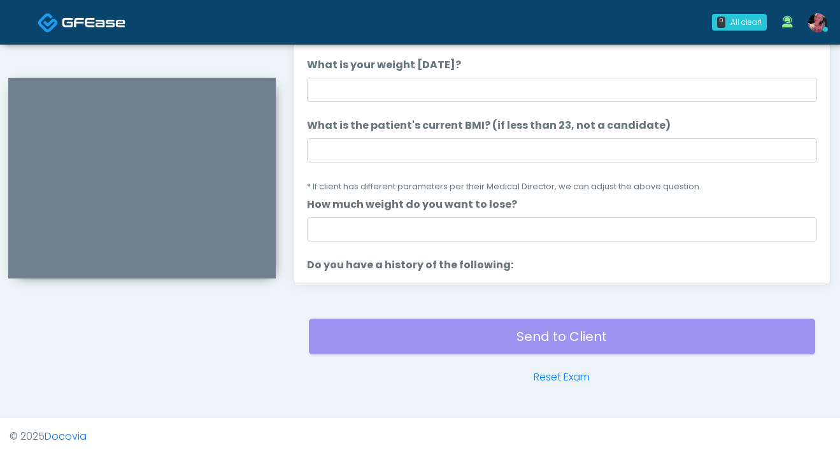
click at [609, 118] on label "What is the patient's current BMI? (if less than 23, not a candidate)" at bounding box center [489, 125] width 364 height 15
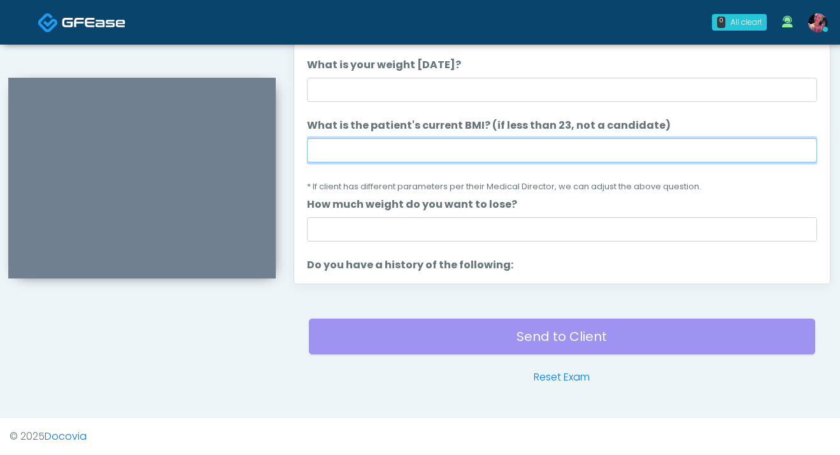
click at [609, 138] on input "What is the patient's current BMI? (if less than 23, not a candidate)" at bounding box center [562, 150] width 510 height 24
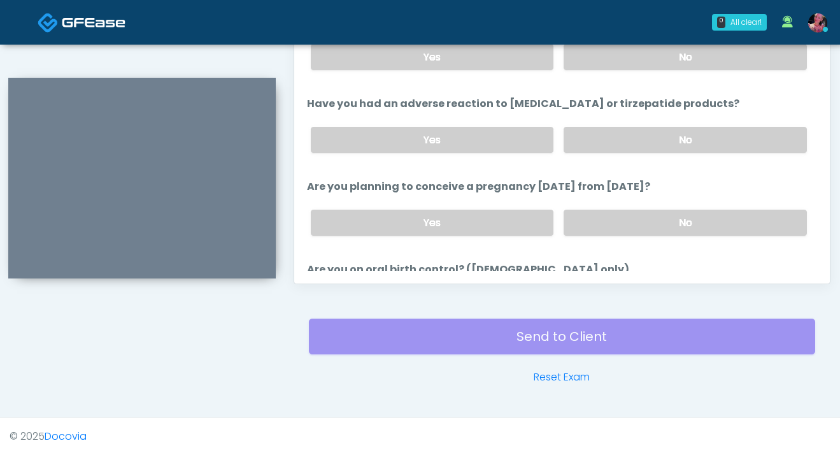
scroll to position [682, 0]
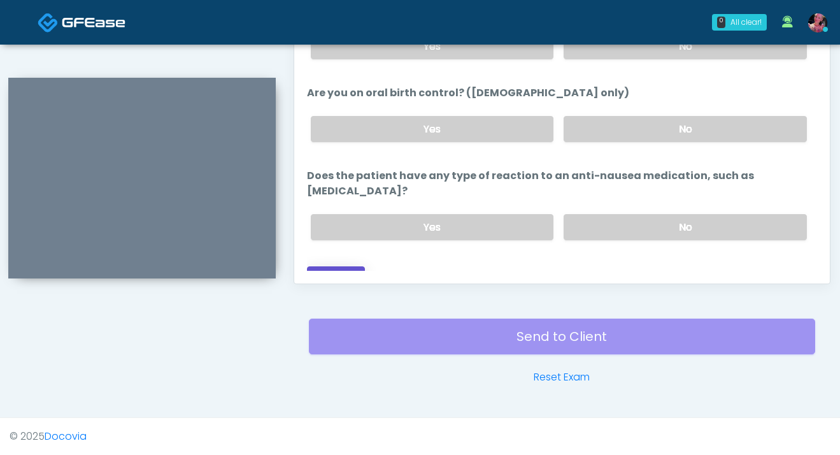
click at [348, 266] on button "Continue" at bounding box center [336, 278] width 58 height 24
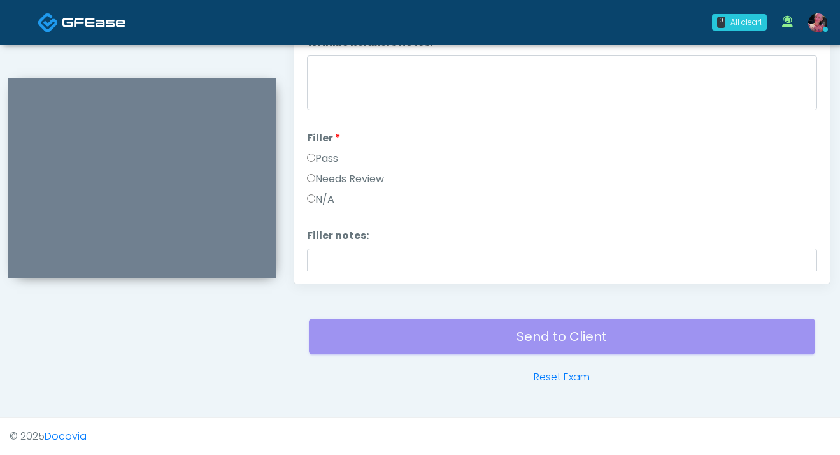
scroll to position [41, 0]
click at [329, 163] on label "Pass" at bounding box center [322, 163] width 31 height 15
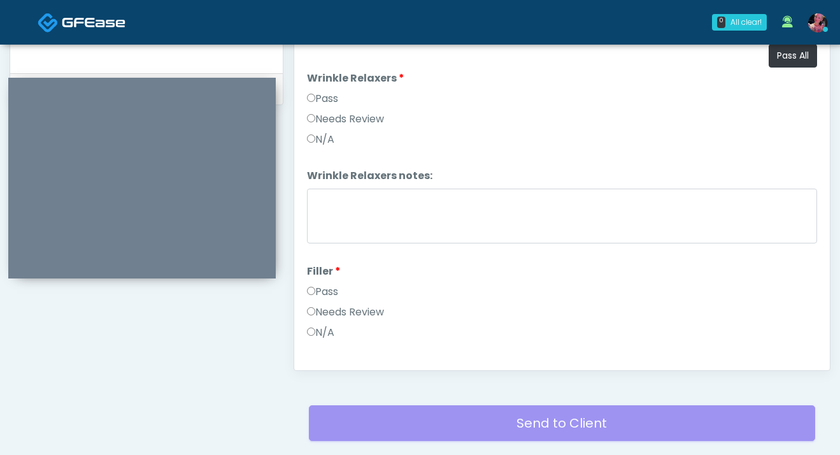
scroll to position [581, 0]
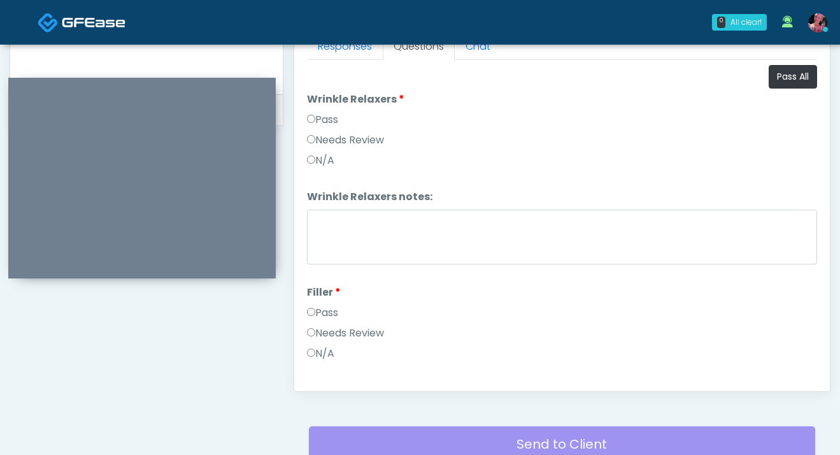
click at [337, 117] on label "Pass" at bounding box center [322, 119] width 31 height 15
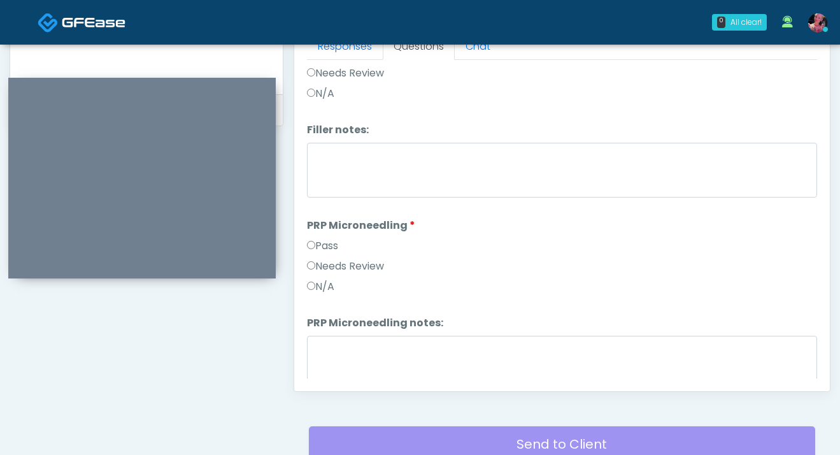
scroll to position [262, 0]
click at [329, 252] on div "Pass" at bounding box center [562, 246] width 510 height 20
click at [328, 244] on label "Pass" at bounding box center [322, 243] width 31 height 15
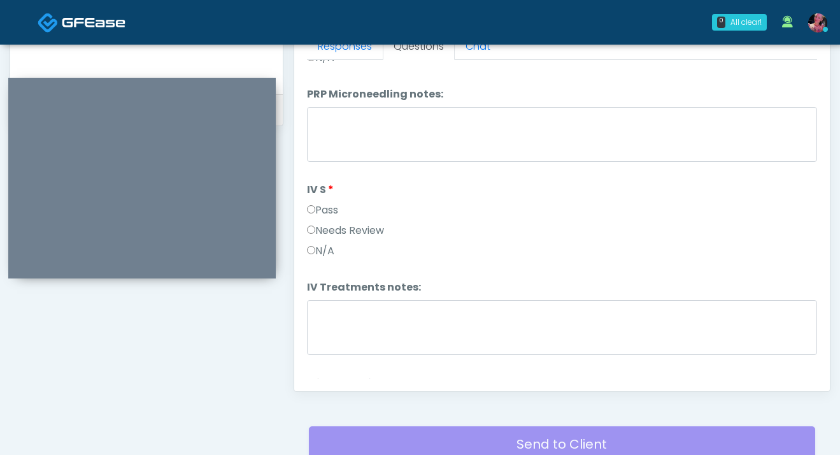
click at [325, 203] on label "Pass" at bounding box center [322, 210] width 31 height 15
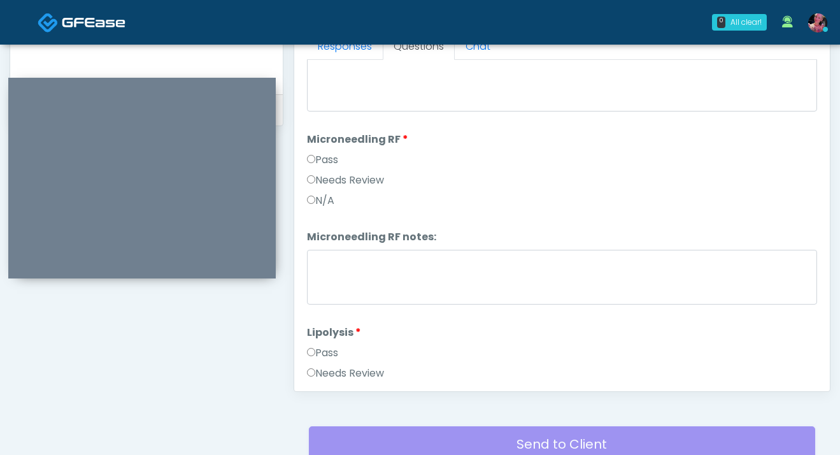
scroll to position [780, 0]
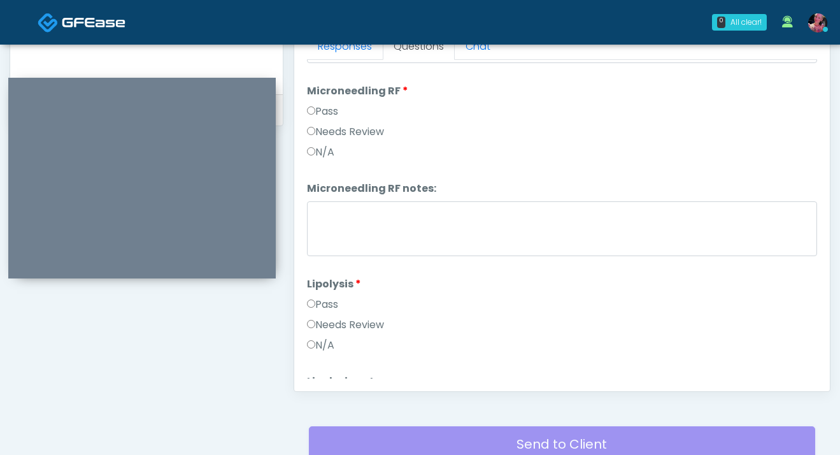
click at [324, 107] on label "Pass" at bounding box center [322, 111] width 31 height 15
click at [317, 304] on label "Pass" at bounding box center [322, 304] width 31 height 15
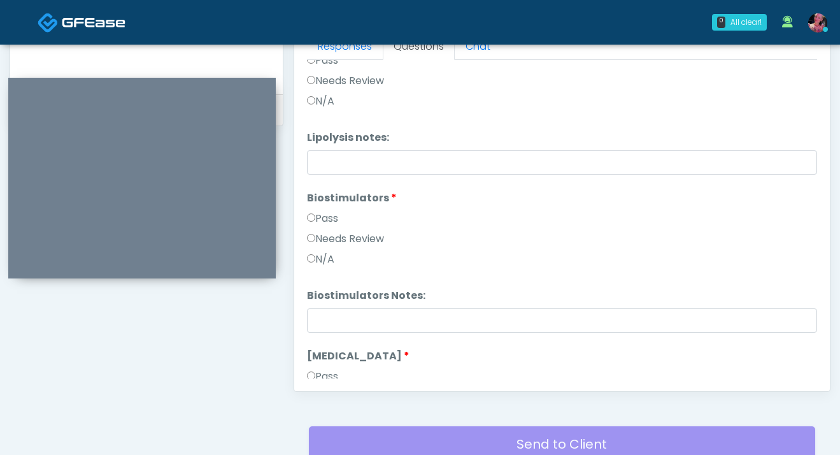
scroll to position [1027, 0]
click at [325, 225] on div "Pass" at bounding box center [562, 218] width 510 height 20
click at [324, 215] on label "Pass" at bounding box center [322, 215] width 31 height 15
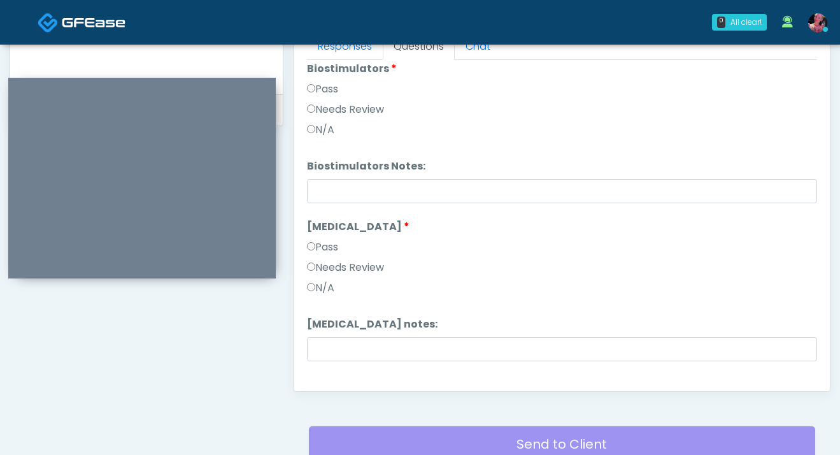
click at [321, 239] on label "Pass" at bounding box center [322, 246] width 31 height 15
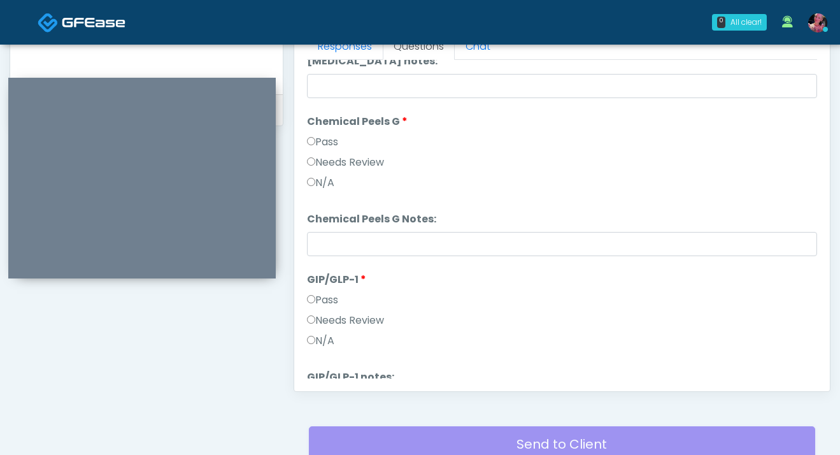
scroll to position [1423, 0]
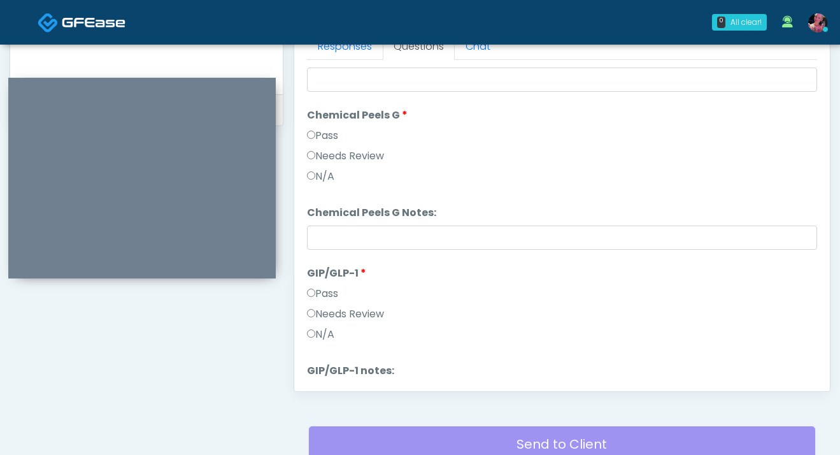
click at [330, 134] on label "Pass" at bounding box center [322, 135] width 31 height 15
click at [334, 306] on label "Needs Review" at bounding box center [345, 313] width 77 height 15
click at [329, 342] on div "N/A" at bounding box center [562, 337] width 510 height 20
click at [329, 327] on label "N/A" at bounding box center [320, 334] width 27 height 15
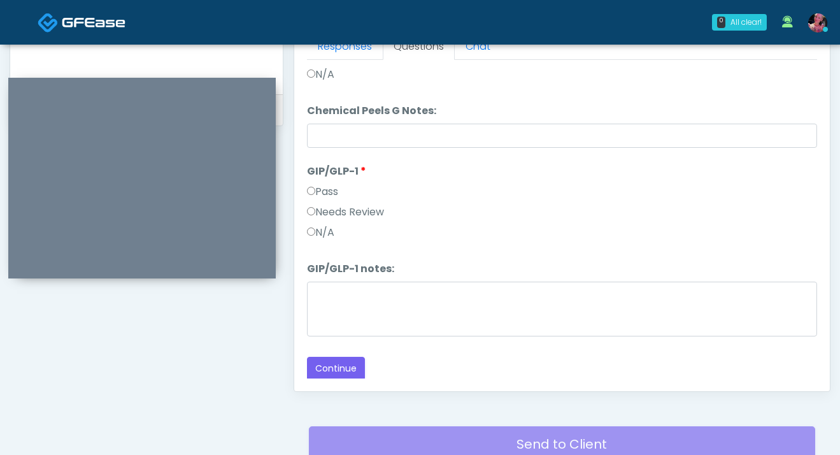
click at [334, 362] on button "Continue" at bounding box center [336, 369] width 58 height 24
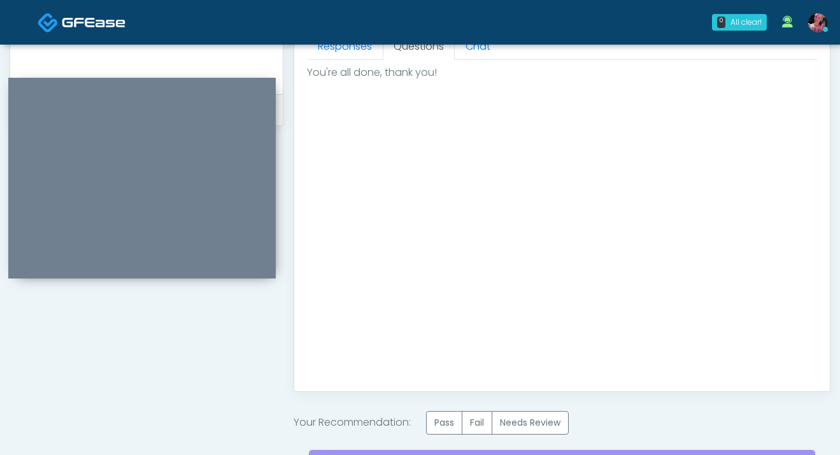
scroll to position [712, 0]
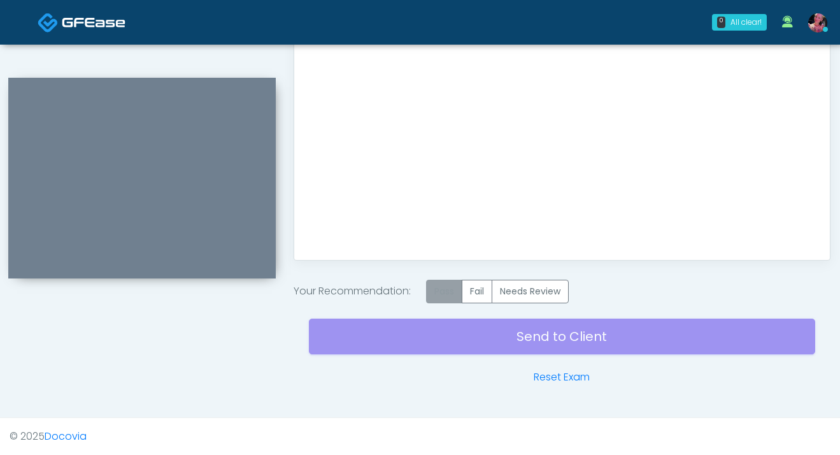
click at [429, 297] on div "Your Recommendation: Pass Fail Needs Review" at bounding box center [562, 292] width 537 height 24
click at [436, 286] on label "Pass" at bounding box center [444, 292] width 36 height 24
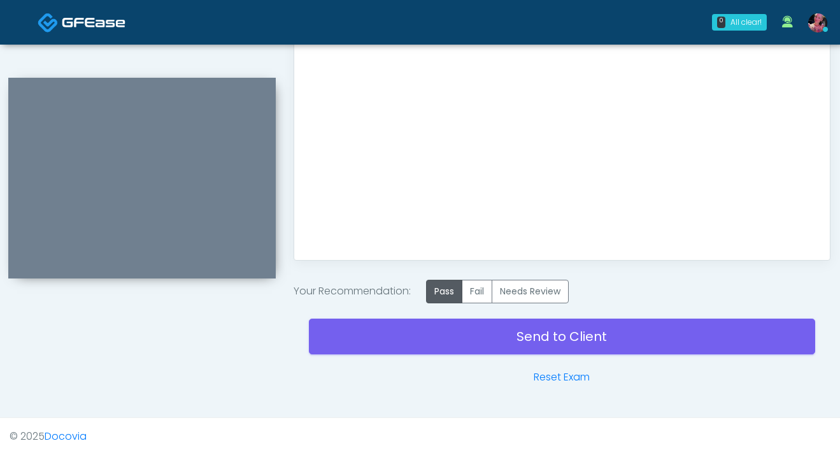
click at [426, 325] on div "Send to Client Reset Exam" at bounding box center [562, 344] width 506 height 82
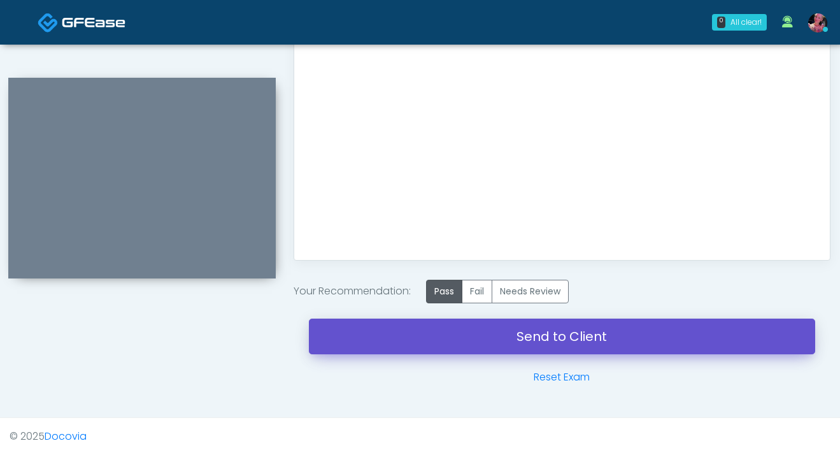
click at [426, 334] on link "Send to Client" at bounding box center [562, 336] width 506 height 36
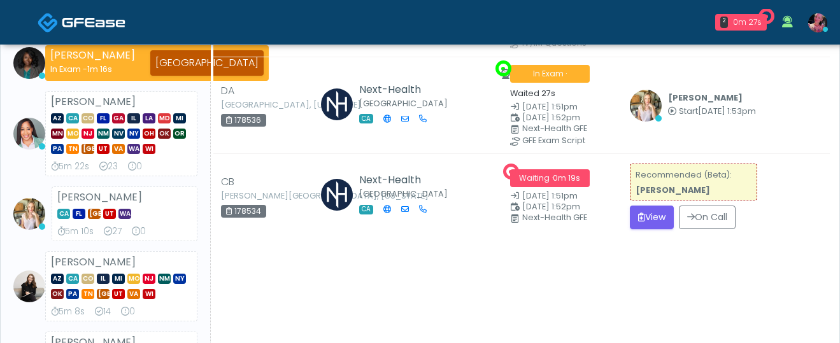
scroll to position [129, 0]
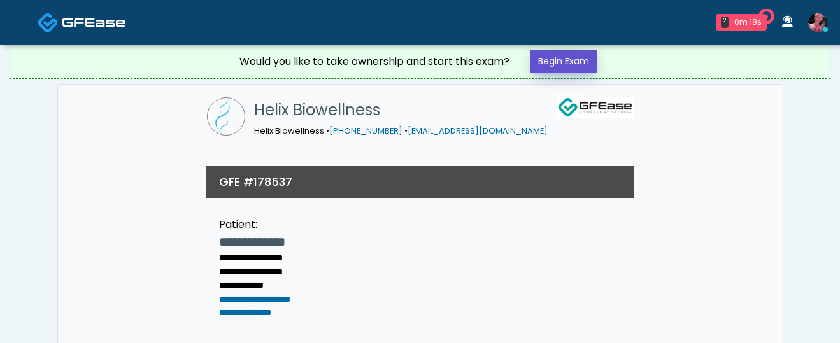
click at [574, 58] on link "Begin Exam" at bounding box center [564, 62] width 68 height 24
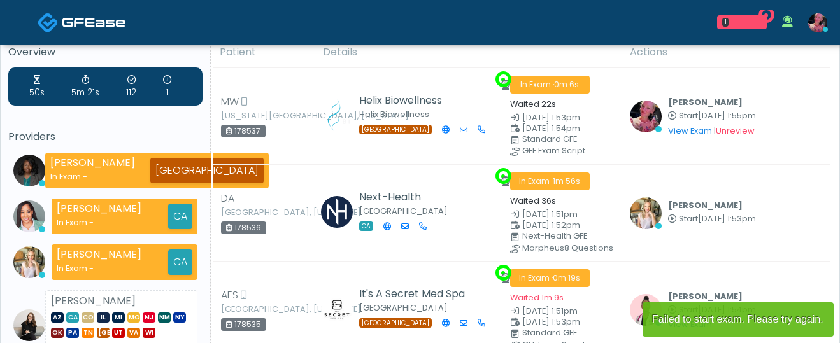
scroll to position [15, 0]
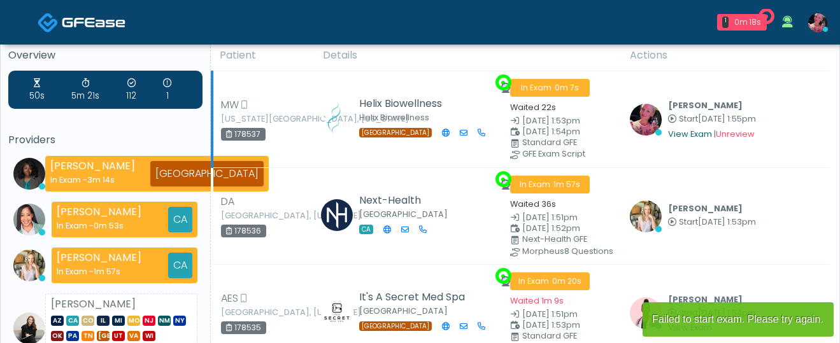
click at [680, 134] on link "View Exam" at bounding box center [690, 134] width 44 height 11
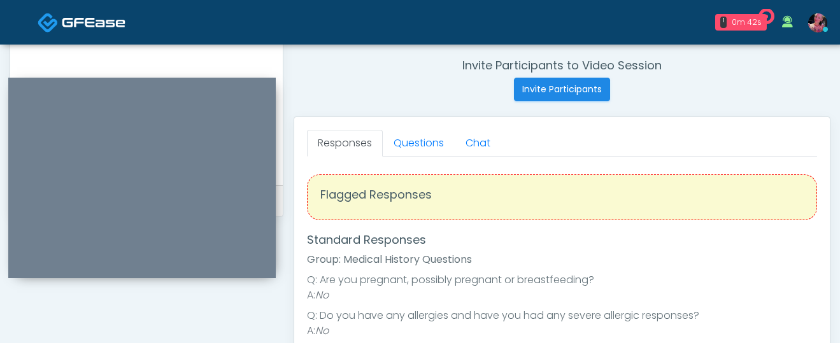
scroll to position [447, 0]
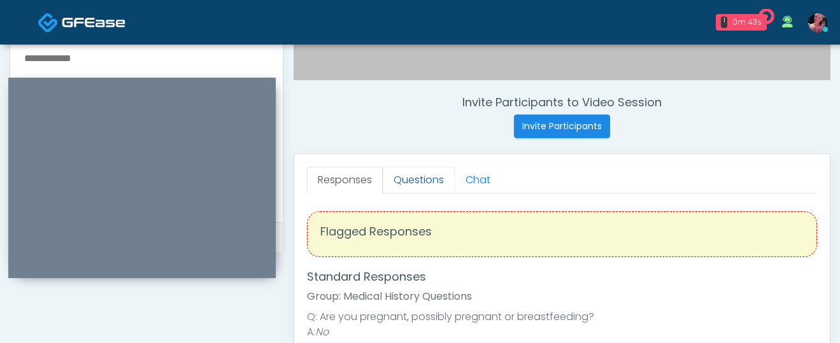
click at [422, 174] on link "Questions" at bounding box center [419, 180] width 72 height 27
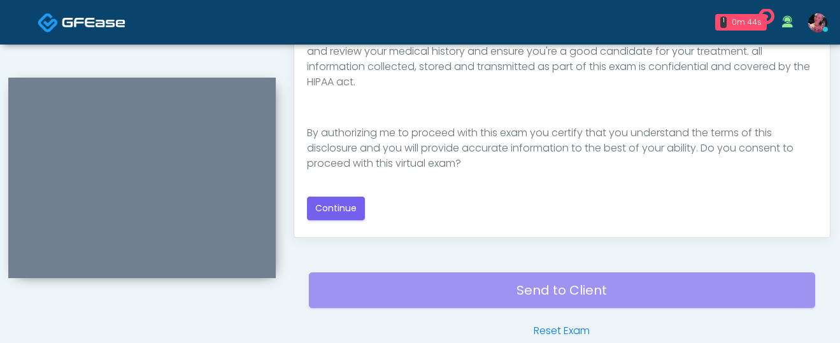
scroll to position [800, 0]
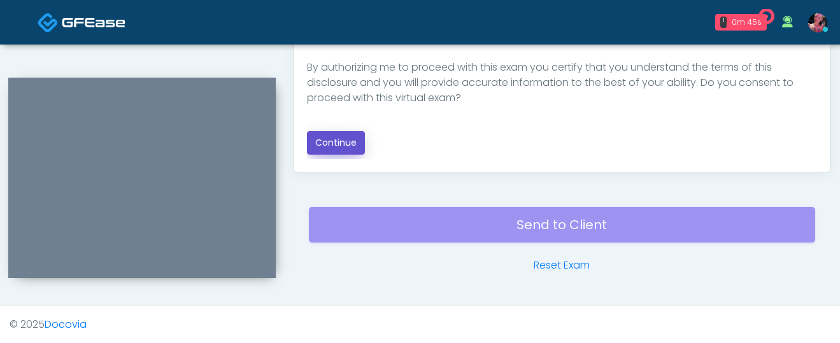
click at [350, 145] on button "Continue" at bounding box center [336, 143] width 58 height 24
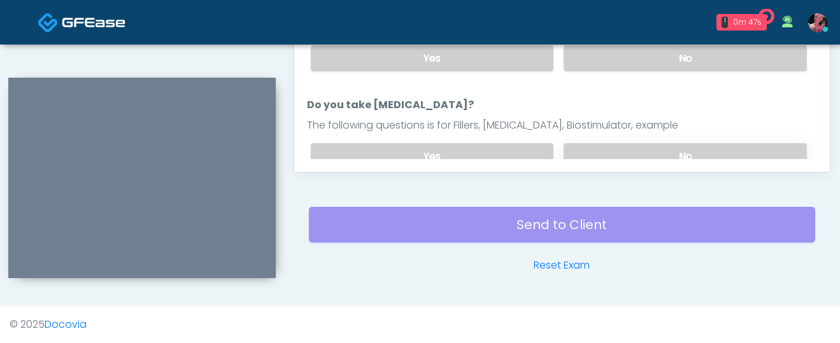
click at [623, 153] on label "No" at bounding box center [685, 156] width 243 height 26
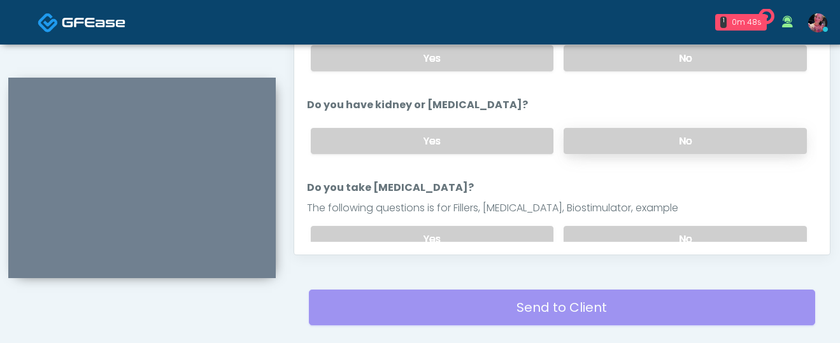
click at [619, 133] on label "No" at bounding box center [685, 141] width 243 height 26
click at [616, 64] on label "No" at bounding box center [685, 58] width 243 height 26
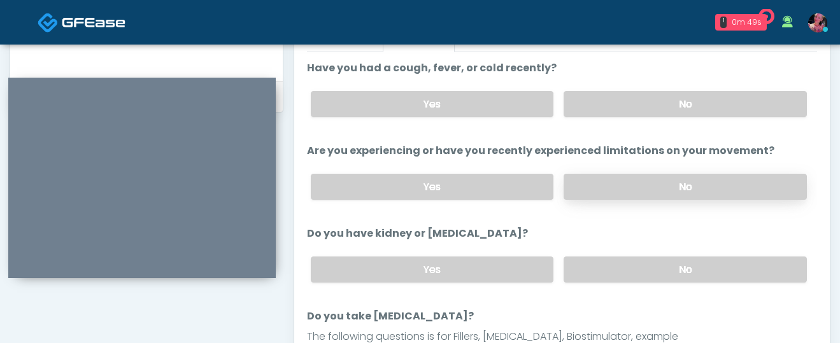
scroll to position [588, 0]
click at [605, 102] on label "No" at bounding box center [685, 105] width 243 height 26
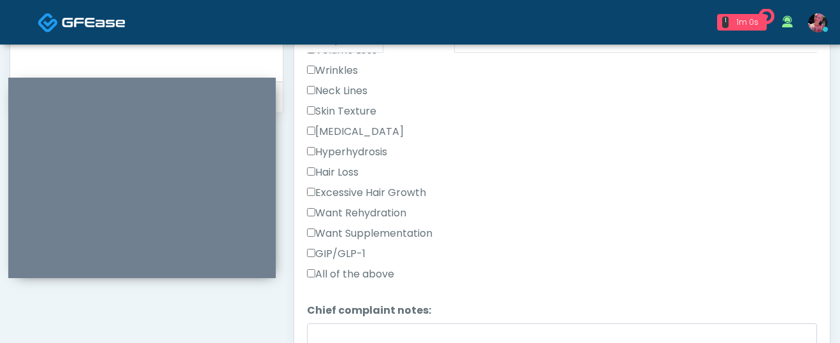
scroll to position [410, 0]
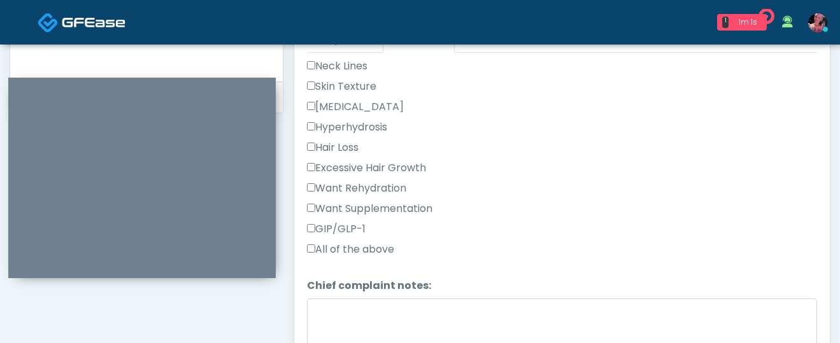
click at [373, 196] on div "Want Rehydration" at bounding box center [562, 191] width 510 height 20
click at [373, 201] on label "Want Supplementation" at bounding box center [369, 208] width 125 height 15
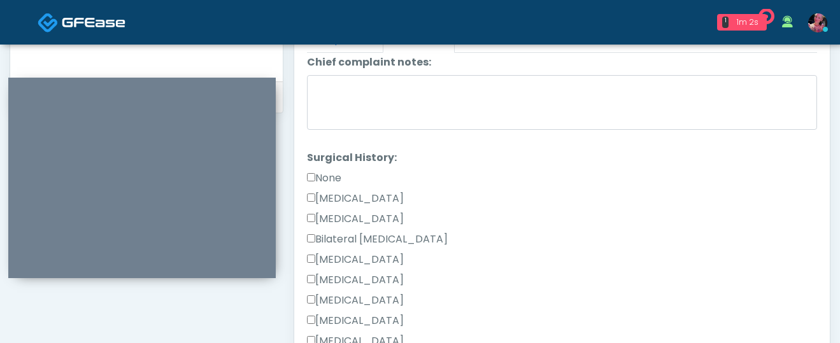
scroll to position [644, 0]
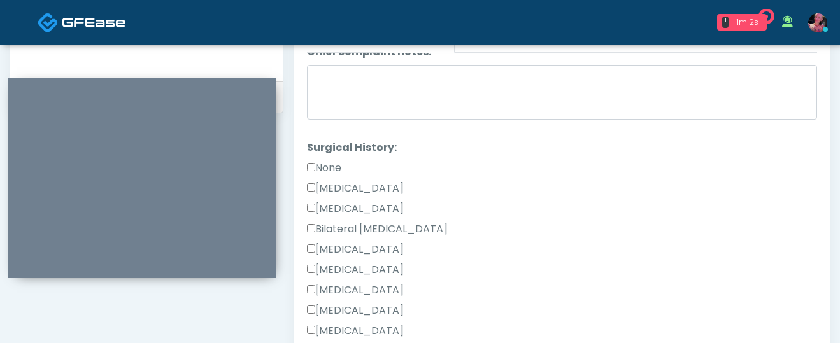
click at [329, 143] on label "Surgical History:" at bounding box center [352, 147] width 90 height 15
click at [329, 165] on label "None" at bounding box center [324, 167] width 34 height 15
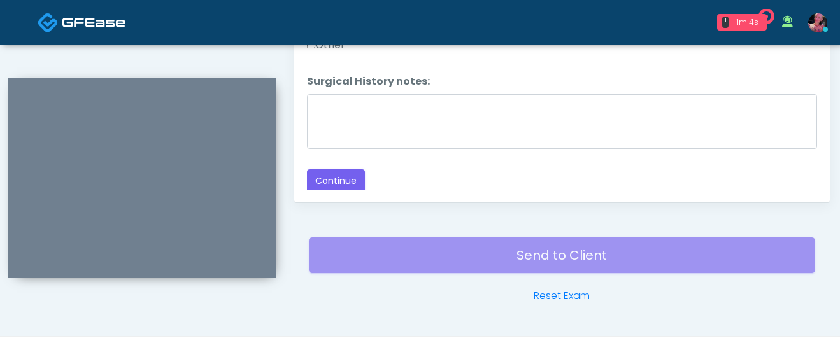
scroll to position [780, 0]
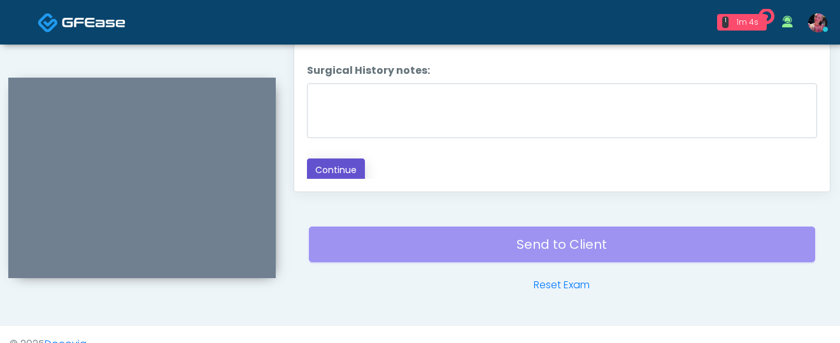
click at [328, 176] on button "Continue" at bounding box center [336, 171] width 58 height 24
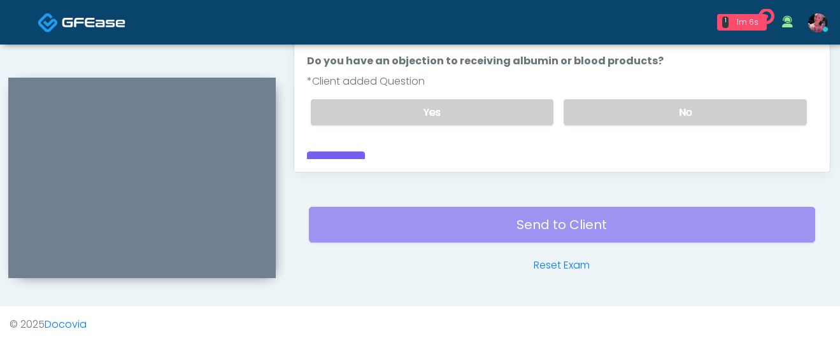
scroll to position [205, 0]
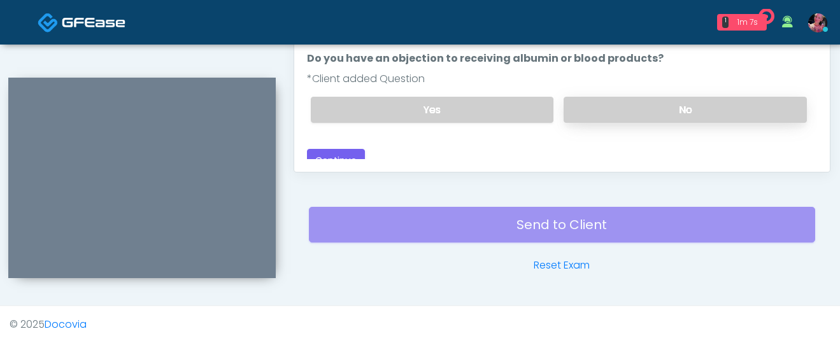
click at [570, 115] on label "No" at bounding box center [685, 110] width 243 height 26
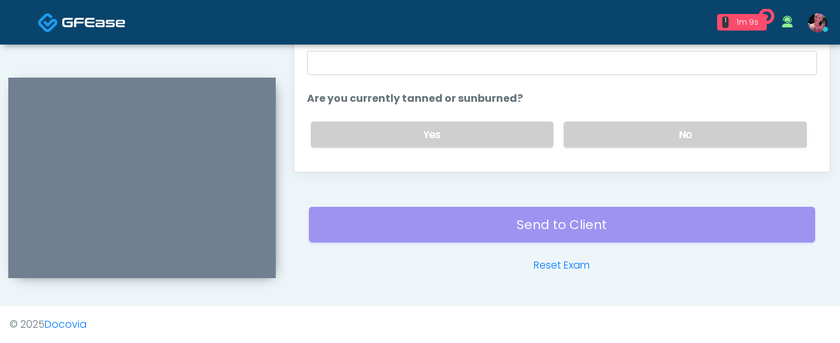
scroll to position [8, 0]
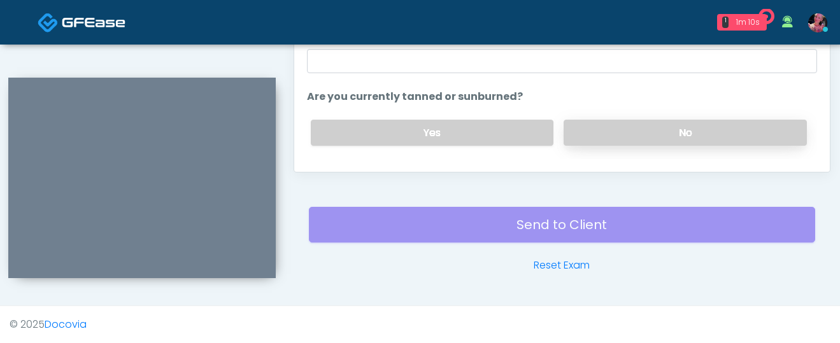
click at [571, 125] on label "No" at bounding box center [685, 133] width 243 height 26
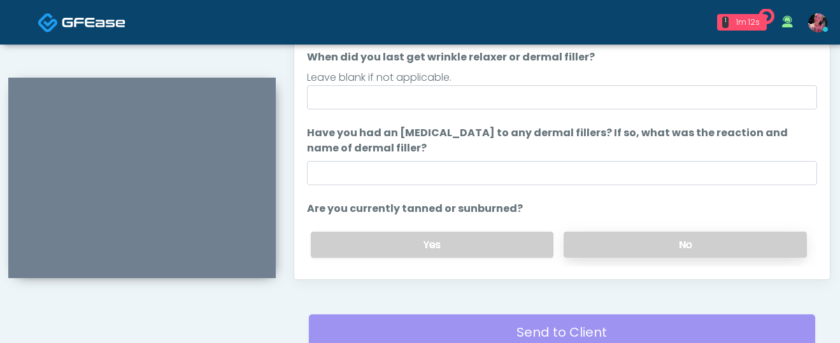
scroll to position [0, 0]
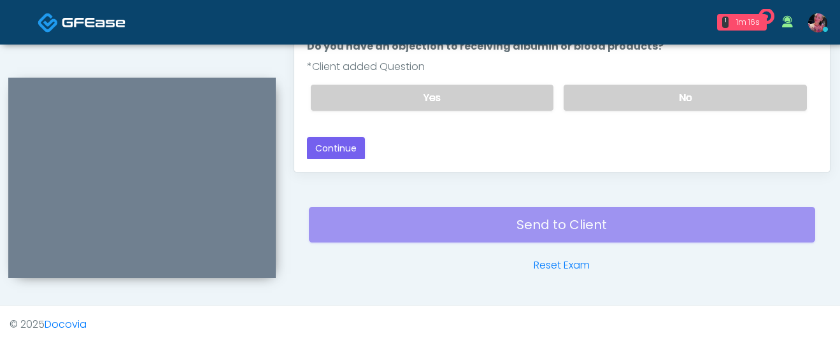
click at [339, 138] on button "Continue" at bounding box center [336, 149] width 58 height 24
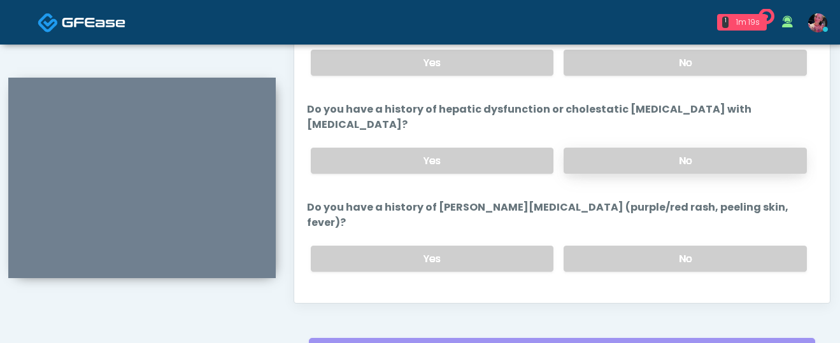
click at [635, 148] on label "No" at bounding box center [685, 161] width 243 height 26
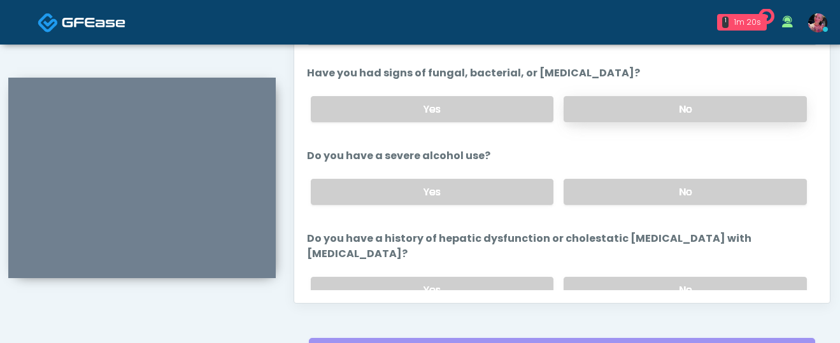
click at [631, 113] on label "No" at bounding box center [685, 109] width 243 height 26
click at [632, 181] on label "No" at bounding box center [685, 192] width 243 height 26
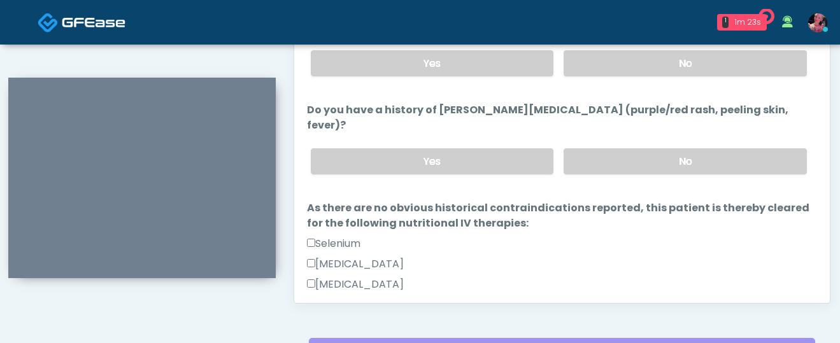
click at [622, 138] on div "Yes No" at bounding box center [559, 161] width 517 height 46
click at [623, 138] on div "Yes No" at bounding box center [559, 161] width 517 height 46
click at [623, 148] on label "No" at bounding box center [685, 161] width 243 height 26
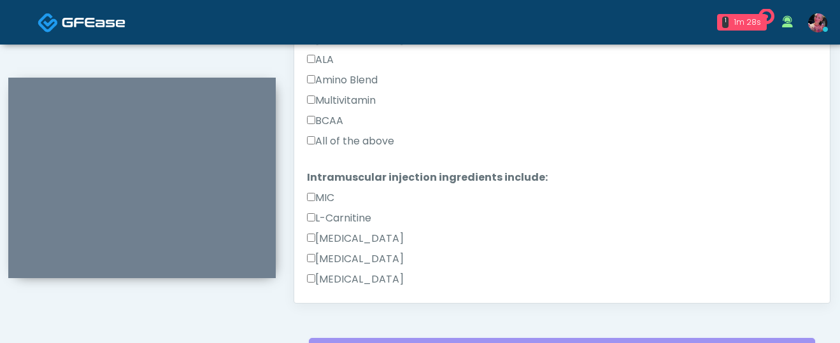
click at [346, 134] on label "All of the above" at bounding box center [350, 141] width 87 height 15
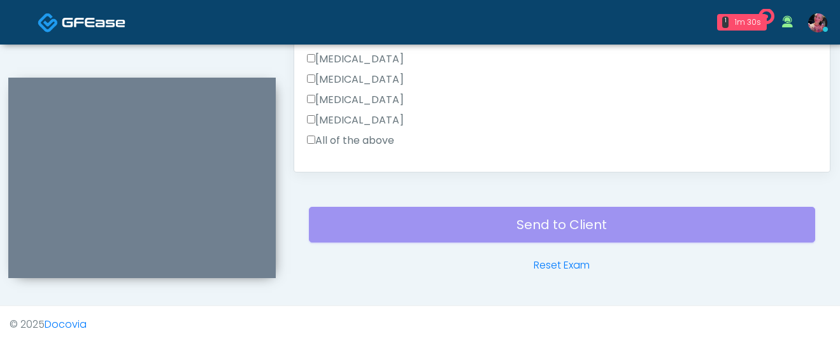
click at [344, 133] on label "All of the above" at bounding box center [350, 140] width 87 height 15
click at [331, 169] on button "Continue" at bounding box center [336, 181] width 58 height 24
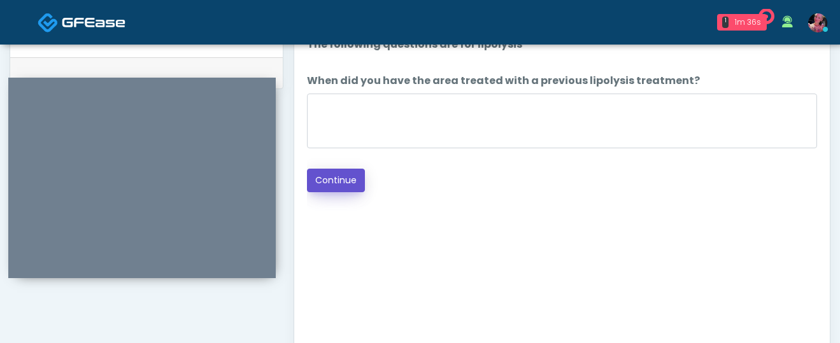
click at [359, 180] on button "Continue" at bounding box center [336, 181] width 58 height 24
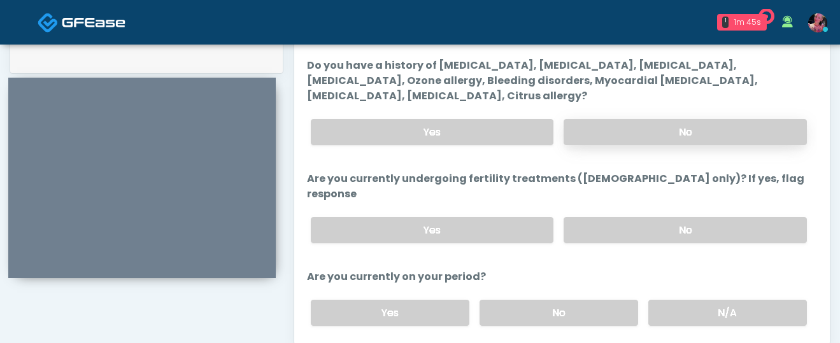
click at [620, 131] on label "No" at bounding box center [685, 132] width 243 height 26
click at [623, 220] on label "No" at bounding box center [685, 230] width 243 height 26
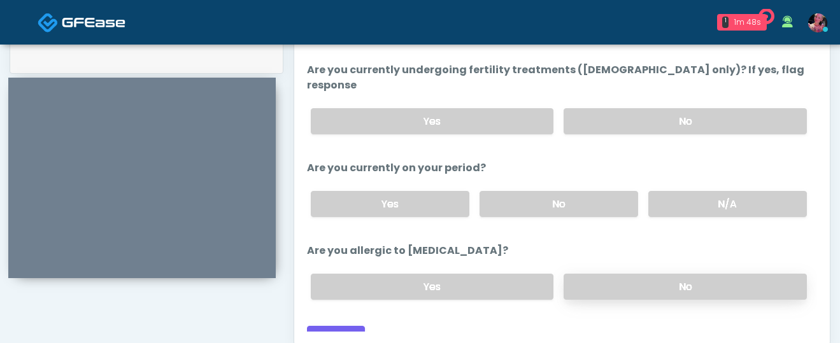
click at [665, 276] on label "No" at bounding box center [685, 287] width 243 height 26
click at [580, 181] on div "Yes No N/A" at bounding box center [559, 204] width 517 height 46
click at [573, 194] on label "No" at bounding box center [559, 204] width 159 height 26
click at [337, 326] on button "Continue" at bounding box center [336, 338] width 58 height 24
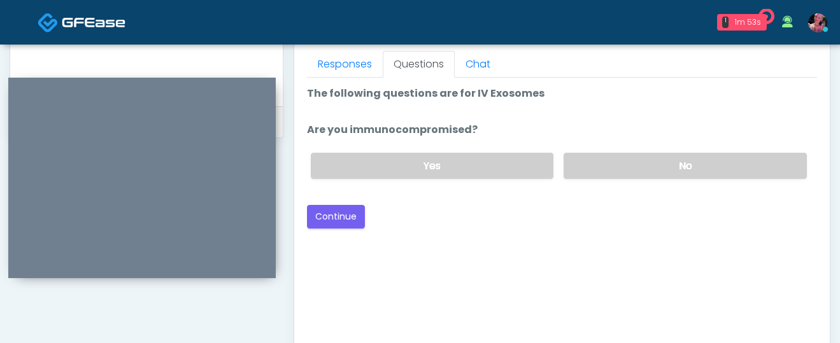
click at [590, 178] on div "Yes No" at bounding box center [559, 166] width 517 height 46
click at [365, 213] on div "Back Continue" at bounding box center [562, 217] width 510 height 24
click at [721, 120] on ol "The following questions are for IV Exosomes The following questions are for IV …" at bounding box center [562, 137] width 510 height 103
click at [699, 162] on label "No" at bounding box center [685, 166] width 243 height 26
click at [369, 213] on div "Back Continue" at bounding box center [562, 217] width 510 height 24
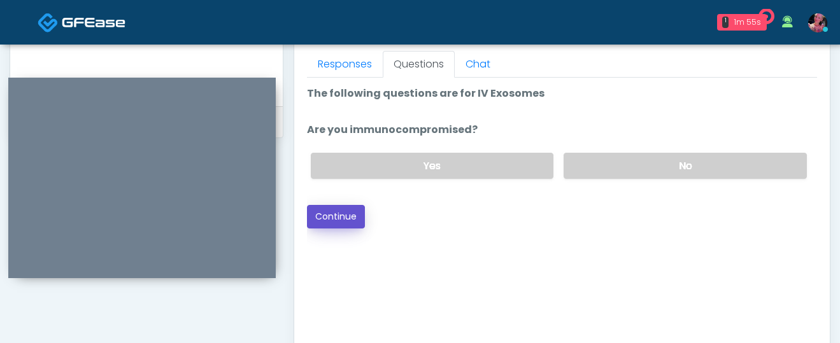
click at [356, 214] on button "Continue" at bounding box center [336, 217] width 58 height 24
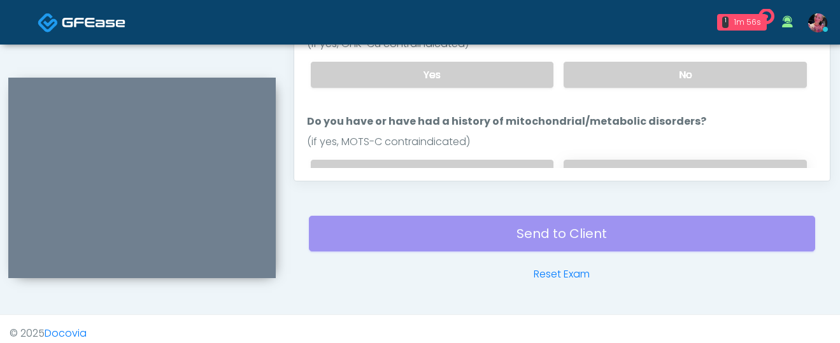
click at [586, 160] on label "No" at bounding box center [685, 173] width 243 height 26
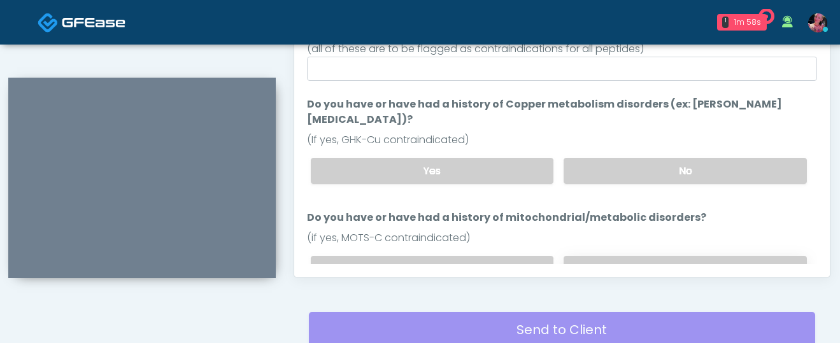
click at [584, 158] on label "No" at bounding box center [685, 171] width 243 height 26
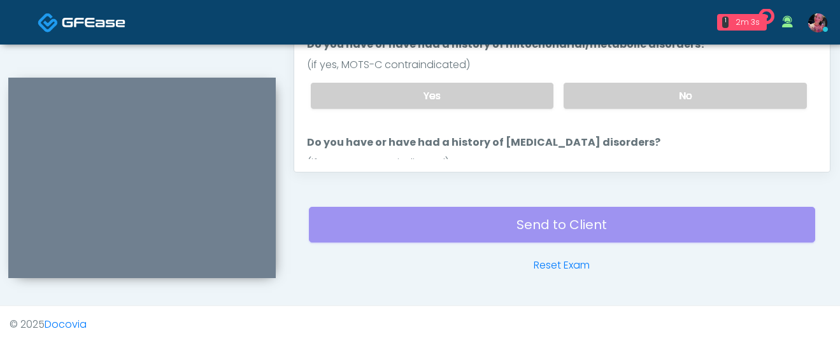
click at [632, 155] on div "(if yes, TA-1 contraindicated)" at bounding box center [562, 162] width 510 height 15
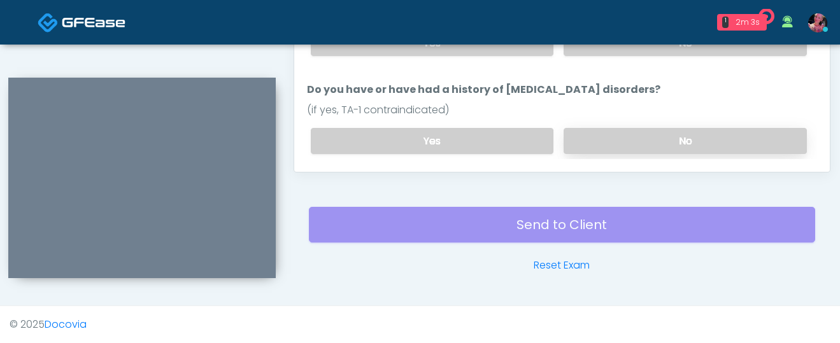
click at [631, 128] on label "No" at bounding box center [685, 141] width 243 height 26
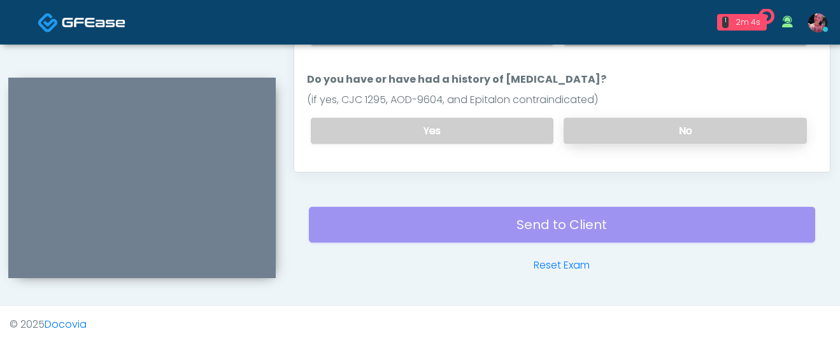
click at [626, 118] on label "No" at bounding box center [685, 131] width 243 height 26
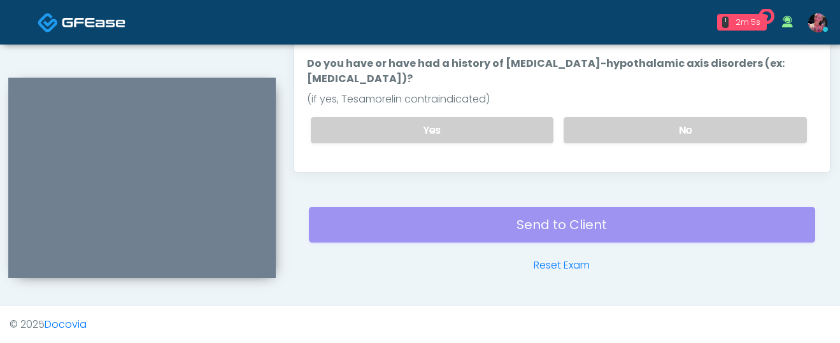
click at [626, 117] on label "No" at bounding box center [685, 130] width 243 height 26
click at [364, 169] on div "Back Continue" at bounding box center [562, 181] width 510 height 24
click at [353, 169] on button "Continue" at bounding box center [336, 181] width 58 height 24
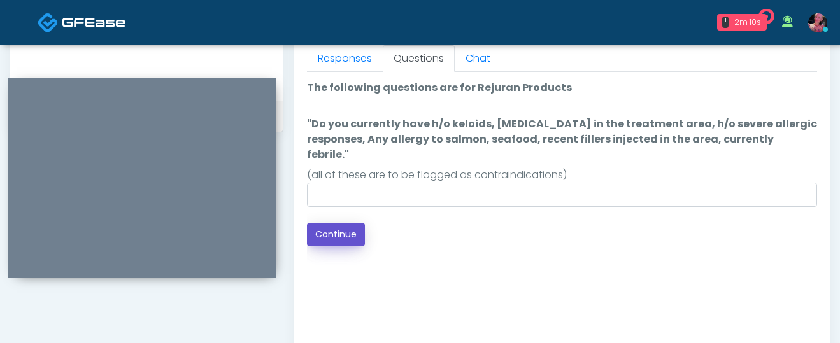
click at [337, 223] on button "Continue" at bounding box center [336, 235] width 58 height 24
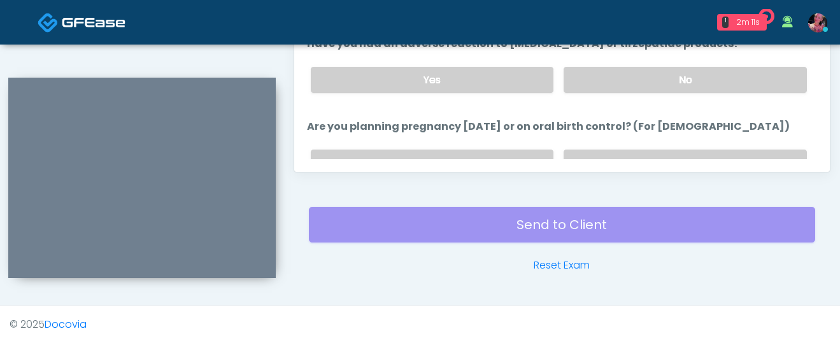
scroll to position [702, 0]
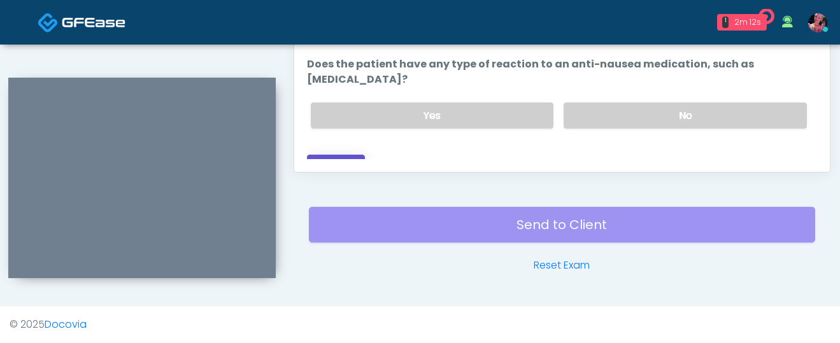
click at [354, 155] on button "Continue" at bounding box center [336, 167] width 58 height 24
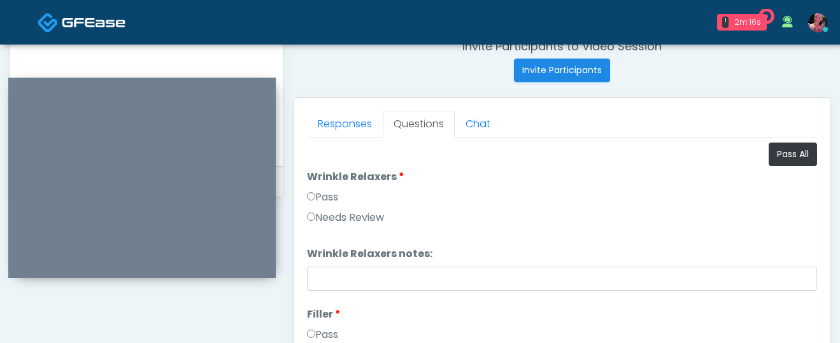
scroll to position [512, 0]
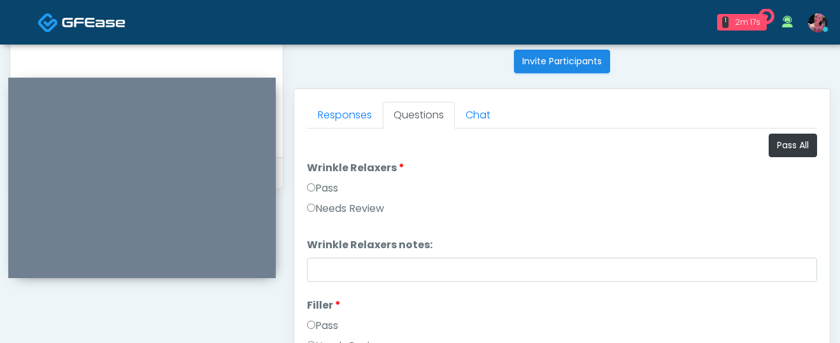
click at [318, 185] on label "Pass" at bounding box center [322, 188] width 31 height 15
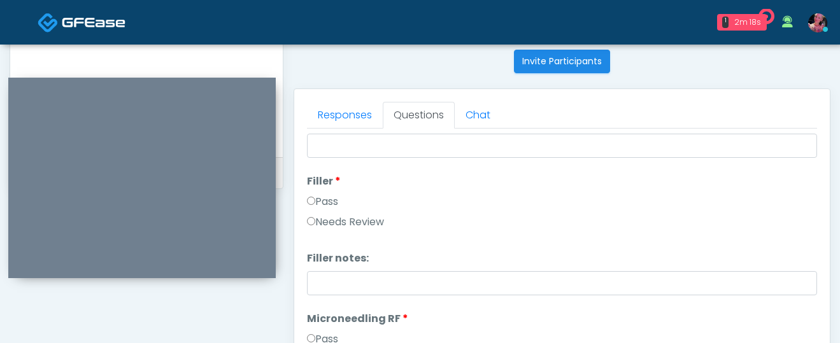
click at [316, 206] on label "Pass" at bounding box center [322, 201] width 31 height 15
click at [316, 206] on label "Pass" at bounding box center [322, 202] width 31 height 15
click at [316, 206] on label "Pass" at bounding box center [322, 200] width 31 height 15
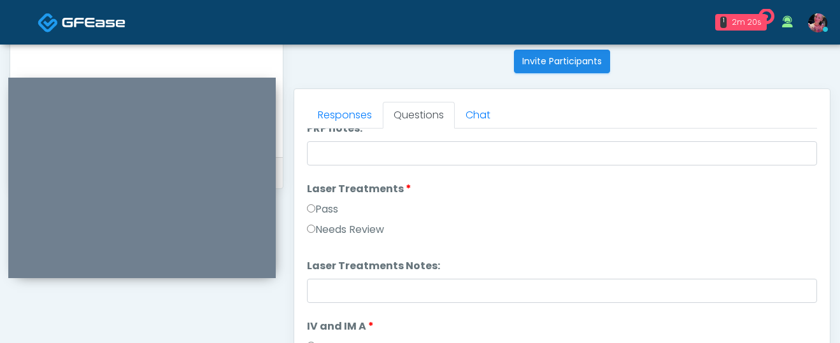
click at [316, 206] on label "Pass" at bounding box center [322, 209] width 31 height 15
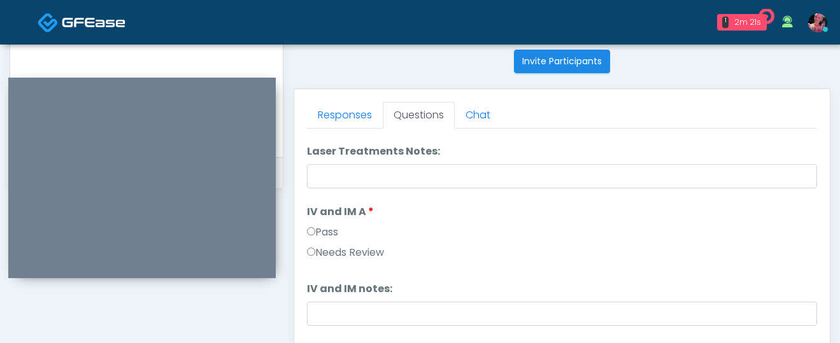
click at [317, 227] on label "Pass" at bounding box center [322, 232] width 31 height 15
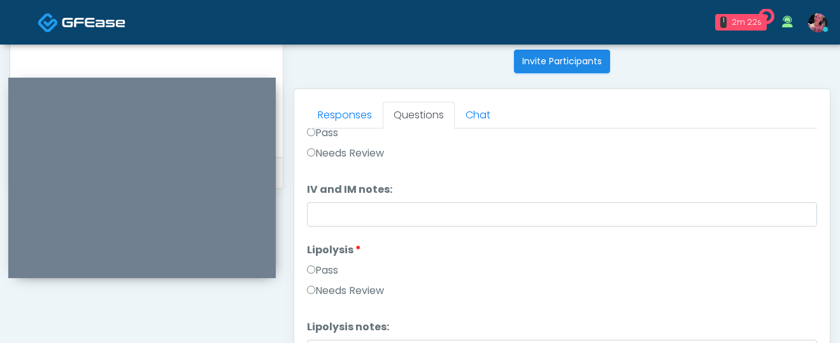
click at [322, 272] on label "Pass" at bounding box center [322, 270] width 31 height 15
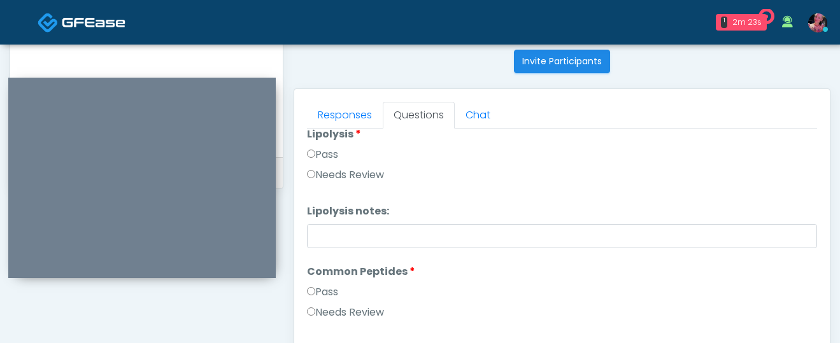
click at [320, 292] on label "Pass" at bounding box center [322, 292] width 31 height 15
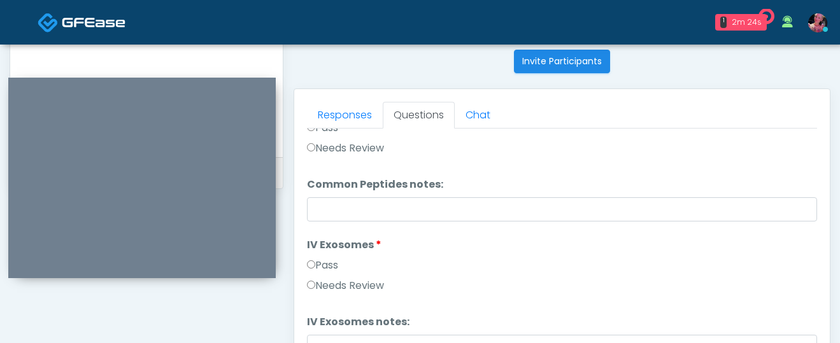
click at [324, 264] on label "Pass" at bounding box center [322, 265] width 31 height 15
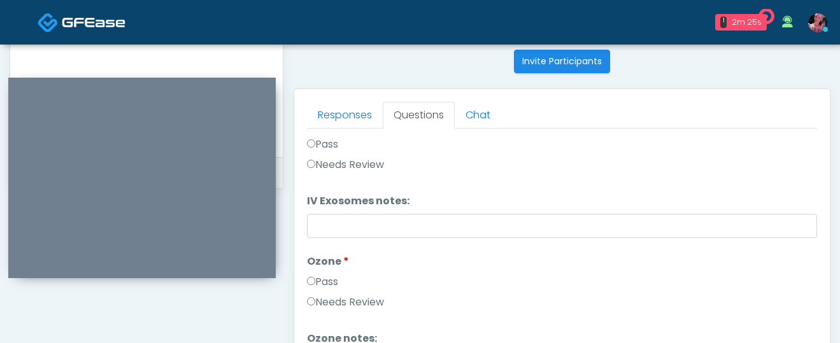
click at [324, 276] on label "Pass" at bounding box center [322, 281] width 31 height 15
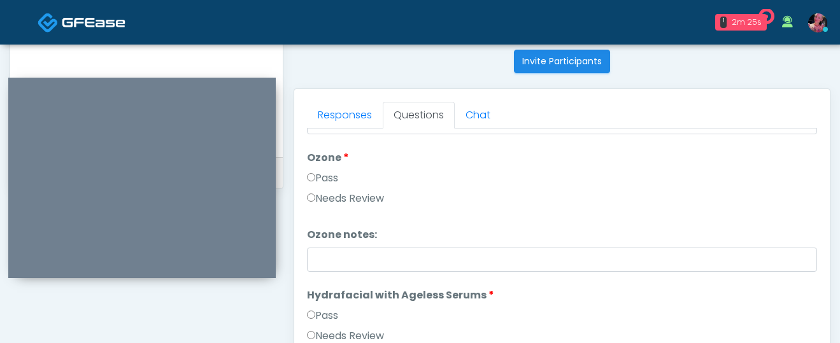
scroll to position [1249, 0]
click at [324, 321] on label "Pass" at bounding box center [322, 315] width 31 height 15
click at [324, 315] on label "Pass" at bounding box center [322, 315] width 31 height 15
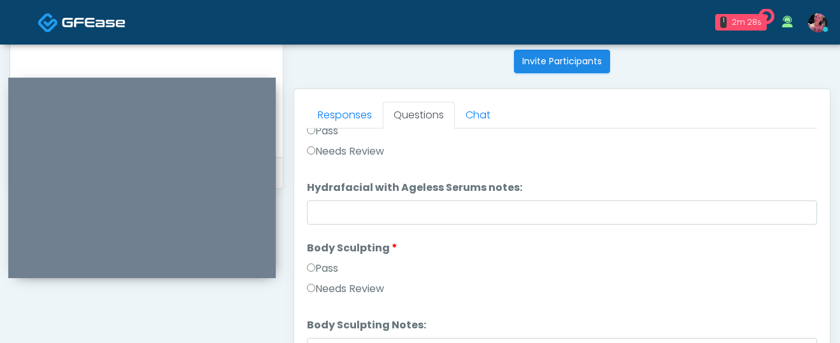
click at [324, 267] on label "Pass" at bounding box center [322, 268] width 31 height 15
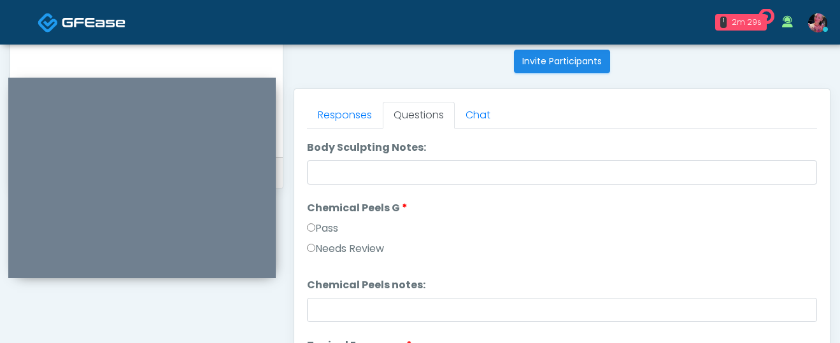
scroll to position [1621, 0]
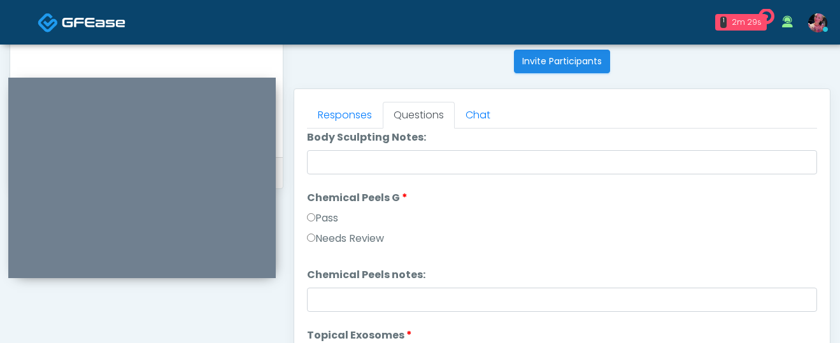
click at [332, 206] on li "Chemical Peels G Chemical Peels G Pass Needs Review" at bounding box center [562, 220] width 510 height 61
click at [332, 232] on label "Needs Review" at bounding box center [345, 238] width 77 height 15
click at [332, 226] on div "Pass" at bounding box center [562, 221] width 510 height 20
click at [332, 225] on label "Pass" at bounding box center [322, 218] width 31 height 15
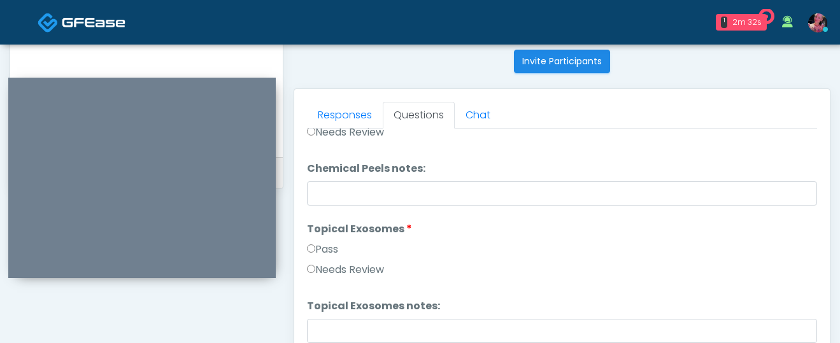
click at [333, 245] on label "Pass" at bounding box center [322, 249] width 31 height 15
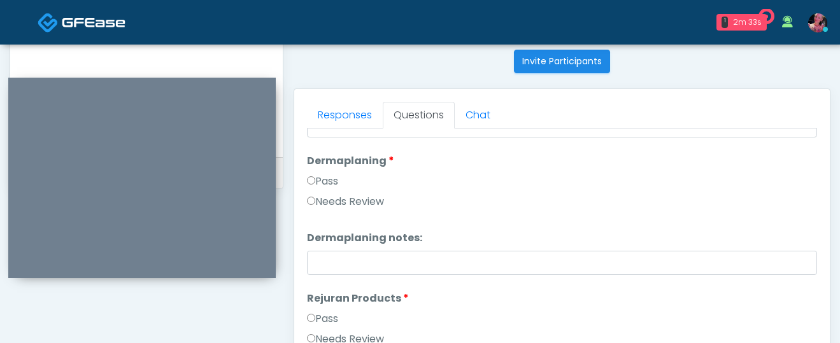
click at [328, 180] on label "Pass" at bounding box center [322, 181] width 31 height 15
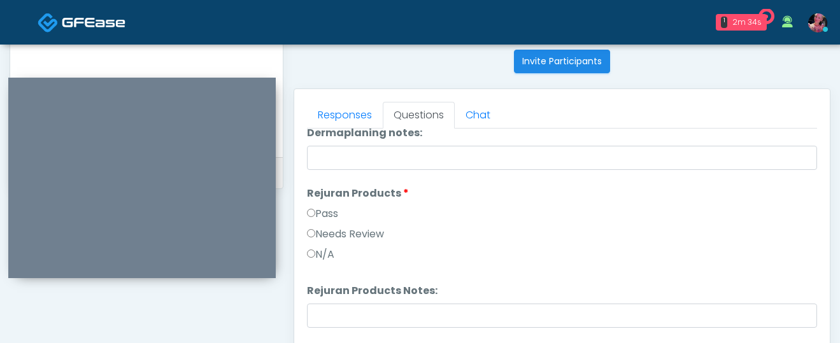
click at [320, 218] on label "Pass" at bounding box center [322, 213] width 31 height 15
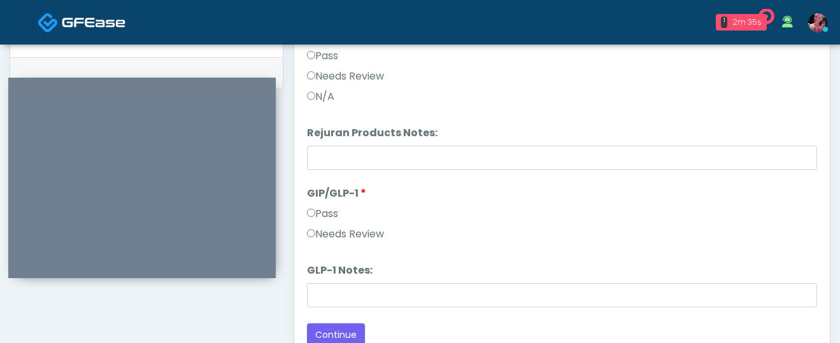
scroll to position [633, 0]
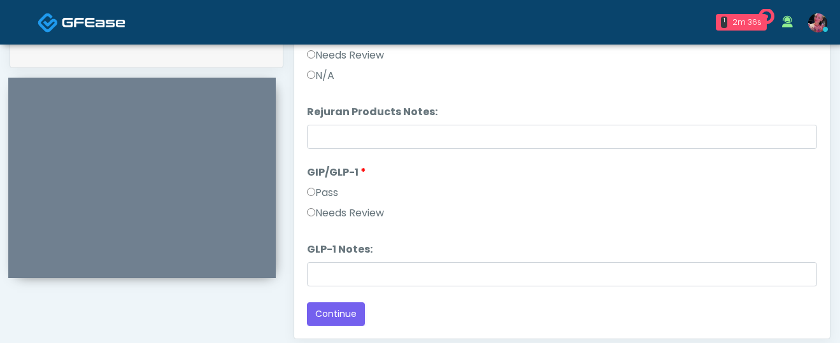
click at [353, 213] on label "Needs Review" at bounding box center [345, 213] width 77 height 15
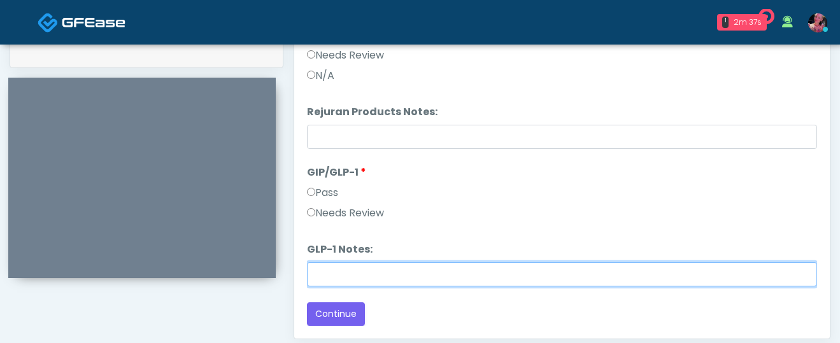
click at [351, 268] on input "GLP-1 Notes:" at bounding box center [562, 274] width 510 height 24
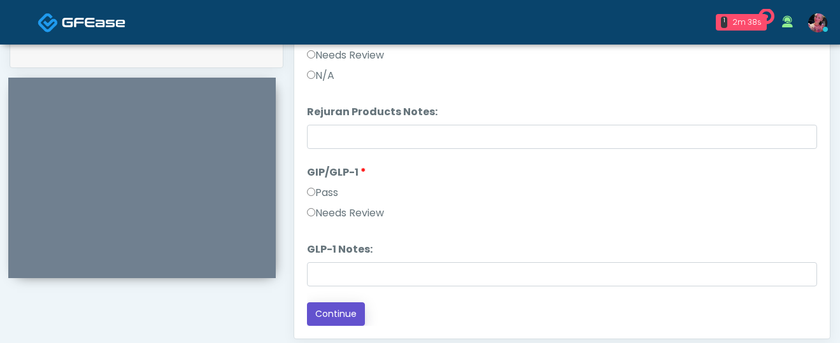
click at [325, 306] on button "Continue" at bounding box center [336, 315] width 58 height 24
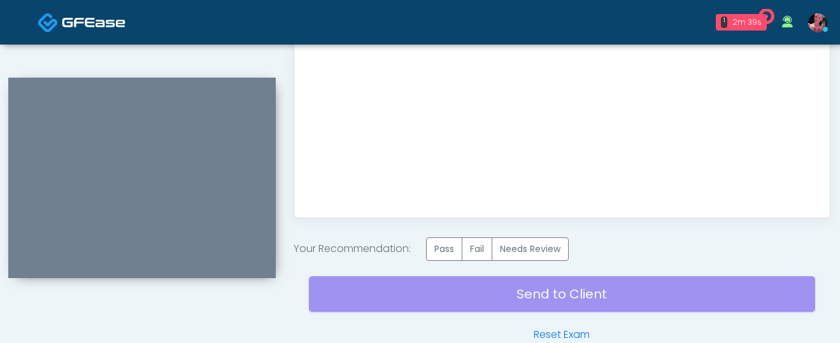
scroll to position [759, 0]
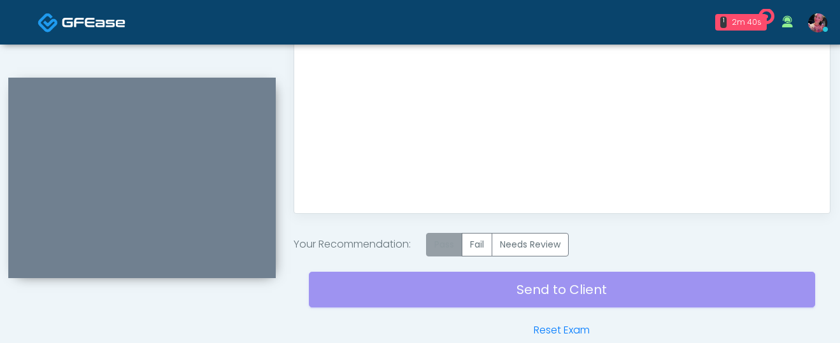
click at [435, 247] on label "Pass" at bounding box center [444, 245] width 36 height 24
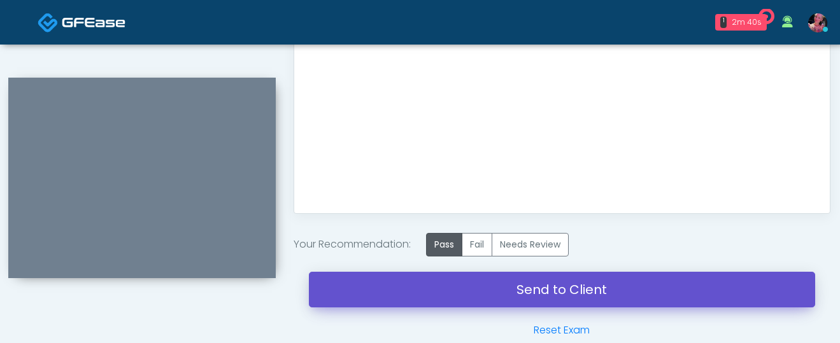
click at [435, 277] on link "Send to Client" at bounding box center [562, 290] width 506 height 36
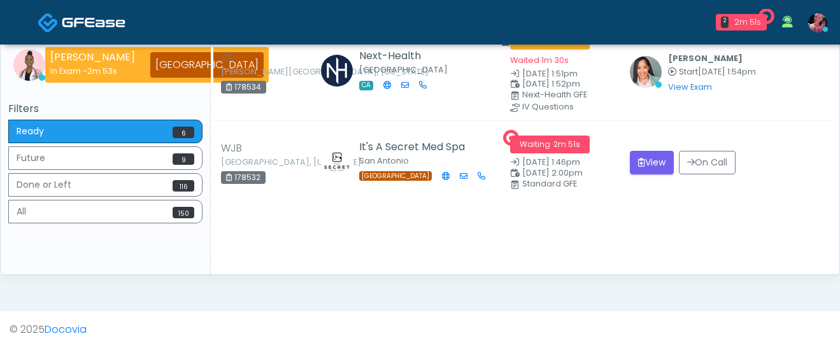
scroll to position [443, 0]
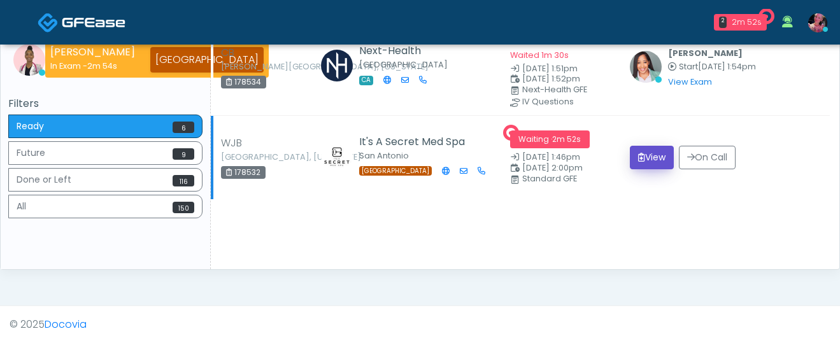
click at [653, 160] on button "View" at bounding box center [652, 158] width 44 height 24
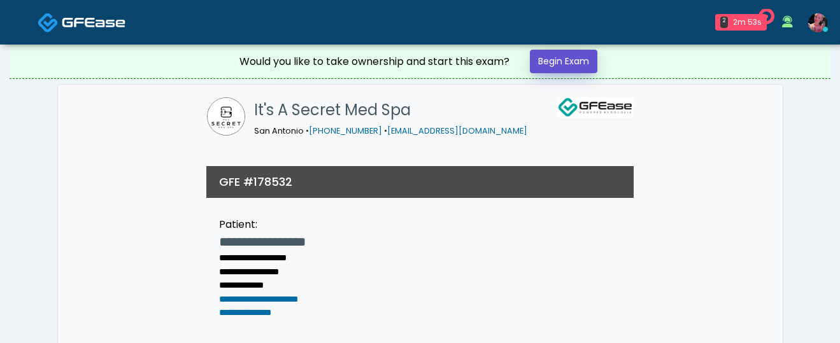
click at [585, 65] on link "Begin Exam" at bounding box center [564, 62] width 68 height 24
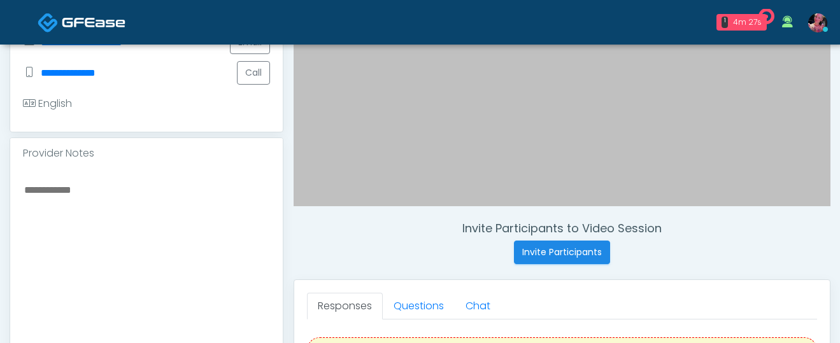
scroll to position [397, 0]
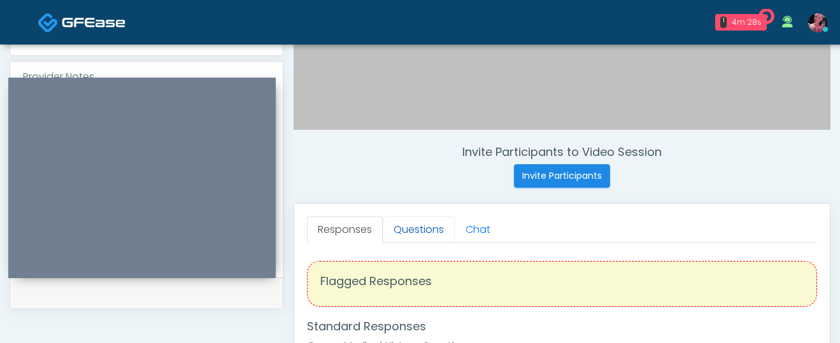
click at [412, 238] on link "Questions" at bounding box center [419, 230] width 72 height 27
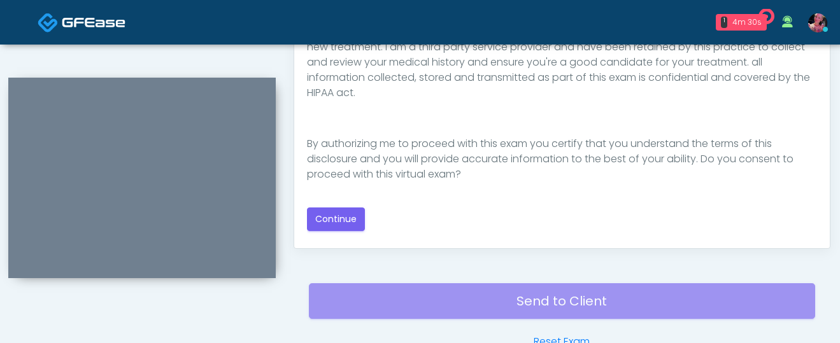
scroll to position [800, 0]
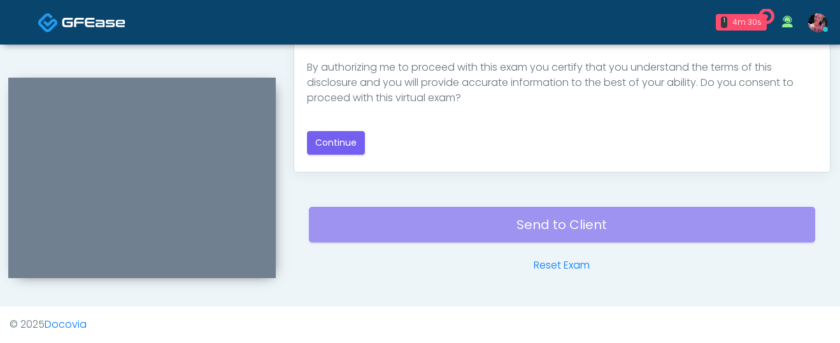
click at [340, 129] on div "Good Faith Exam Script Good Faith Exam Script INTRODUCTION Hello, my name is un…" at bounding box center [562, 0] width 510 height 309
click at [341, 145] on button "Continue" at bounding box center [336, 143] width 58 height 24
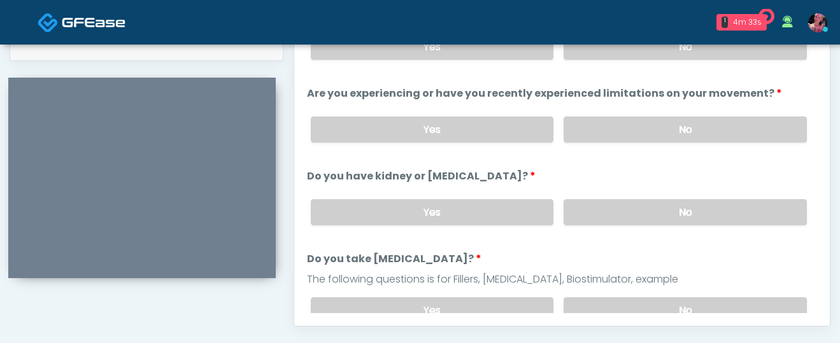
scroll to position [609, 0]
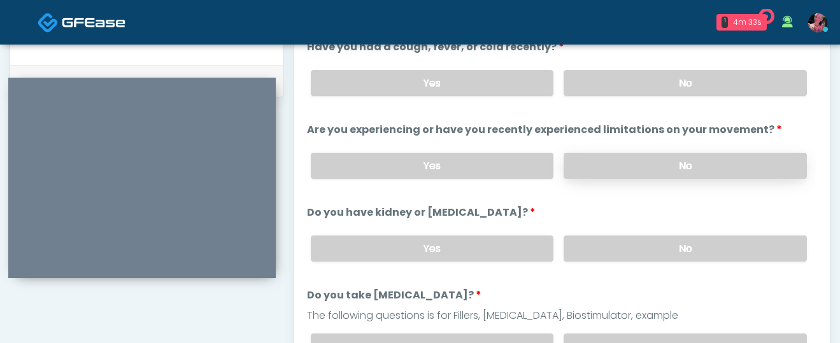
click at [625, 164] on label "No" at bounding box center [685, 166] width 243 height 26
click at [625, 95] on label "No" at bounding box center [685, 83] width 243 height 26
click at [613, 266] on div "Yes No" at bounding box center [559, 248] width 517 height 46
click at [606, 236] on label "No" at bounding box center [685, 249] width 243 height 26
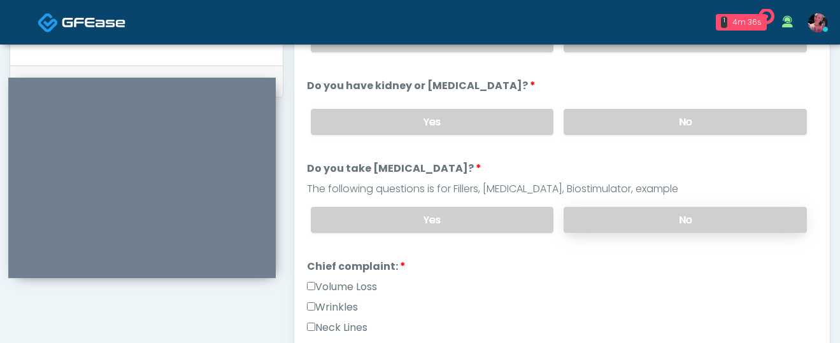
click at [617, 218] on label "No" at bounding box center [685, 220] width 243 height 26
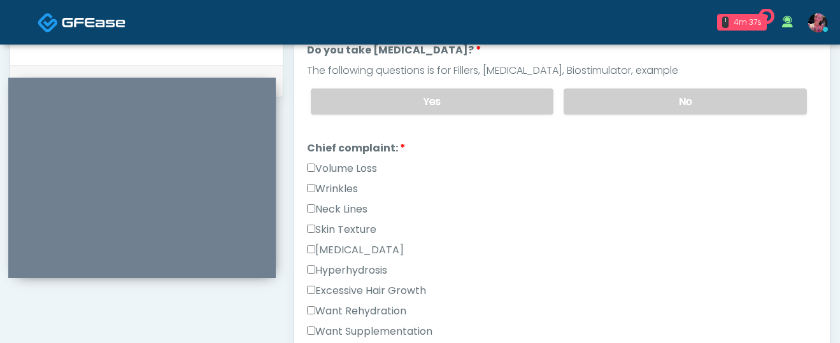
click at [339, 189] on label "Wrinkles" at bounding box center [332, 189] width 51 height 15
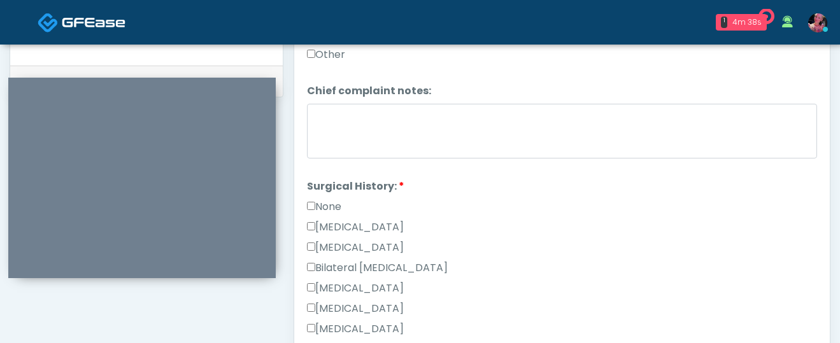
scroll to position [612, 0]
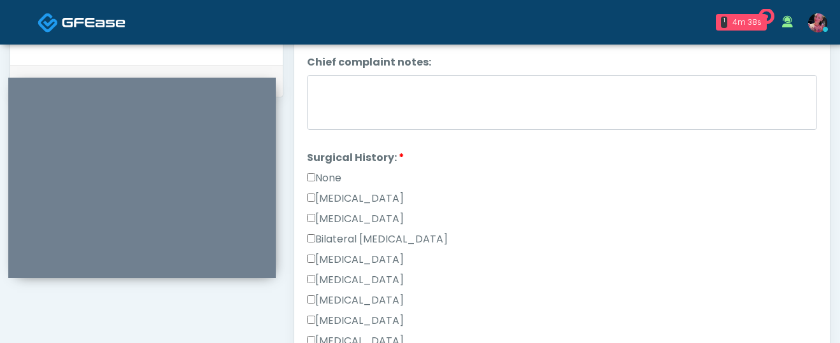
click at [337, 185] on div "None" at bounding box center [562, 181] width 510 height 20
click at [334, 178] on label "None" at bounding box center [324, 178] width 34 height 15
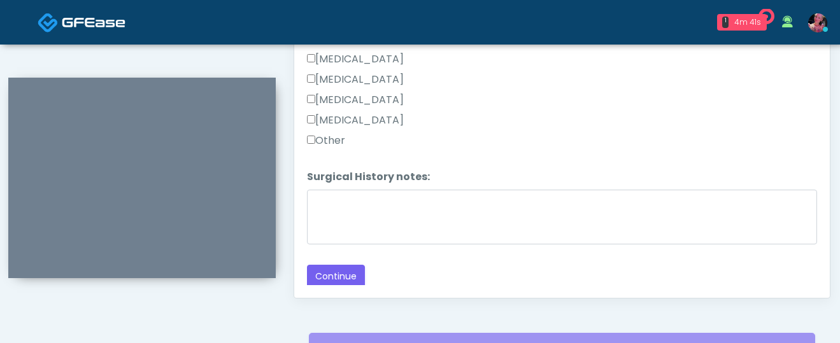
scroll to position [676, 0]
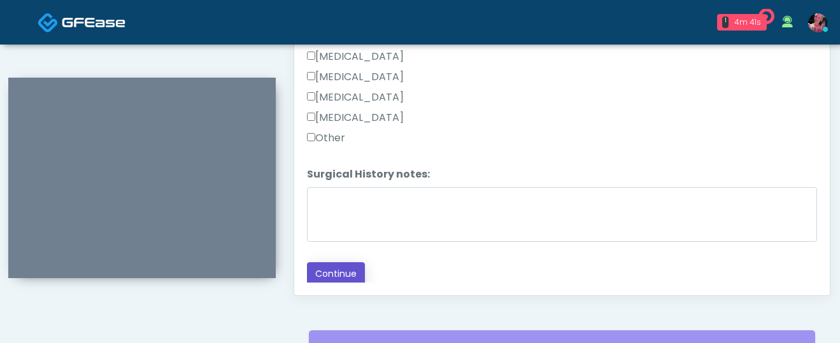
click at [324, 262] on button "Continue" at bounding box center [336, 274] width 58 height 24
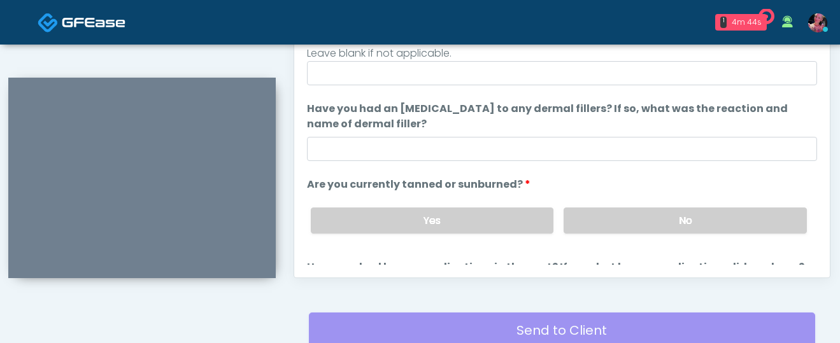
scroll to position [0, 0]
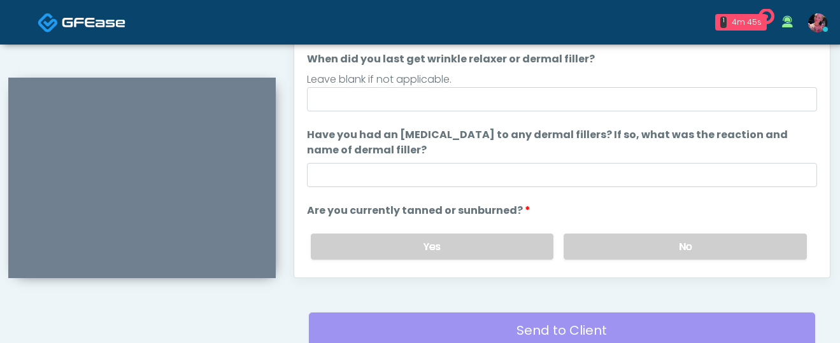
click at [581, 229] on div "Yes No" at bounding box center [559, 247] width 517 height 46
click at [587, 235] on label "No" at bounding box center [685, 247] width 243 height 26
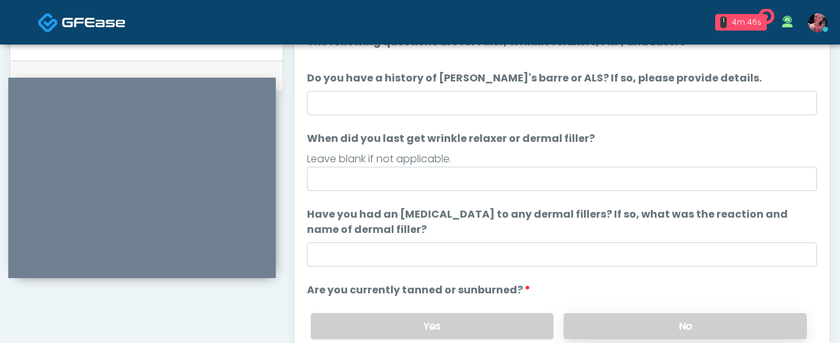
scroll to position [601, 0]
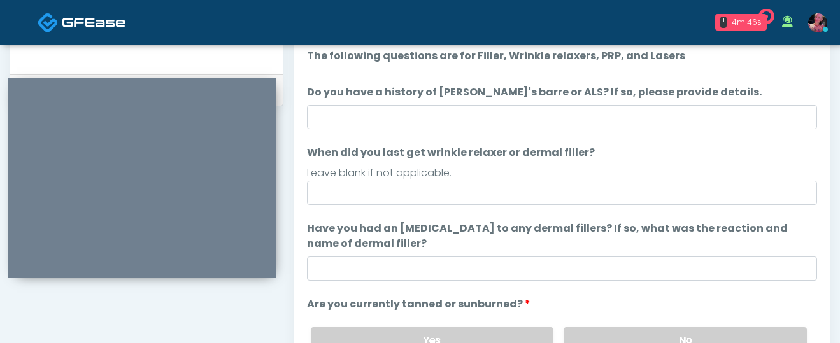
click at [534, 180] on div "Leave blank if not applicable." at bounding box center [562, 173] width 510 height 15
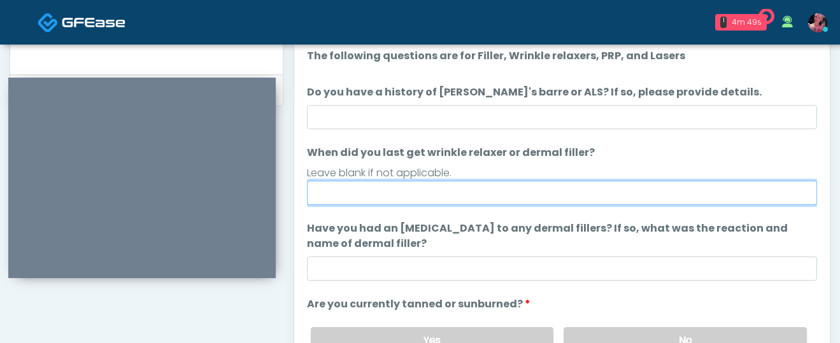
click at [523, 189] on input "When did you last get wrinkle relaxer or dermal filler?" at bounding box center [562, 193] width 510 height 24
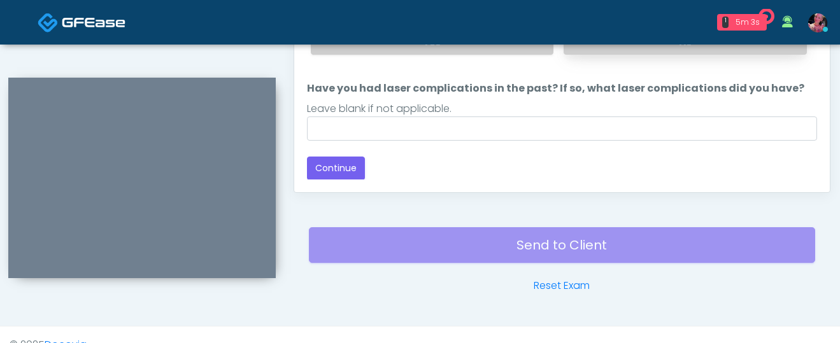
scroll to position [800, 0]
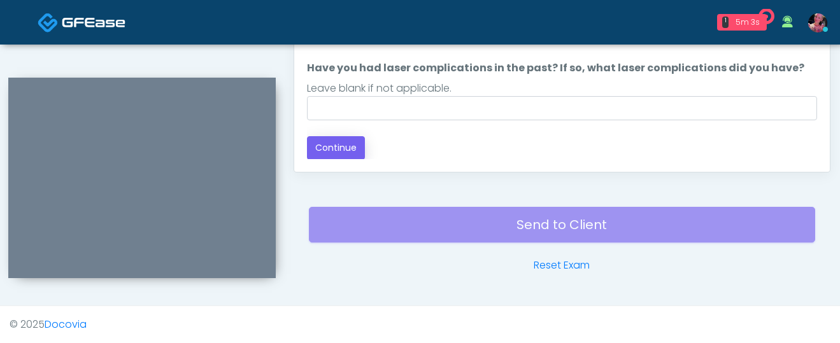
type input "********"
click at [340, 139] on button "Continue" at bounding box center [336, 148] width 58 height 24
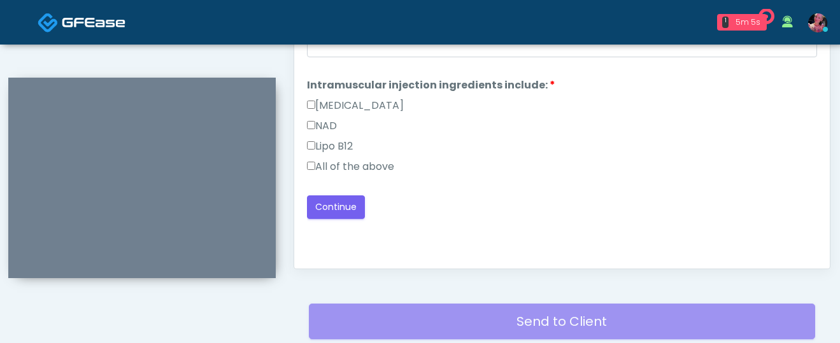
scroll to position [678, 0]
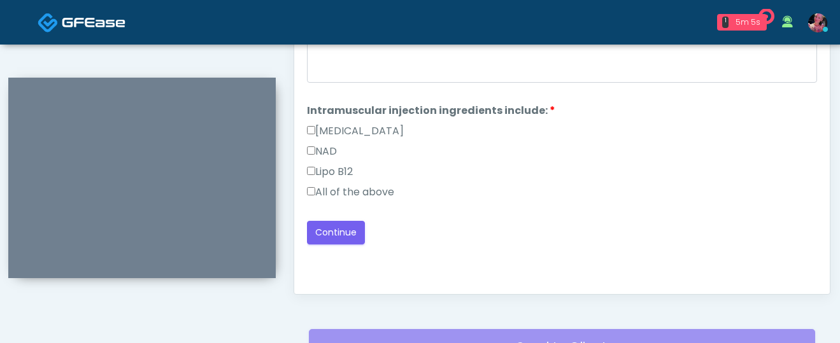
click at [320, 187] on label "All of the above" at bounding box center [350, 192] width 87 height 15
click at [334, 222] on button "Continue" at bounding box center [336, 233] width 58 height 24
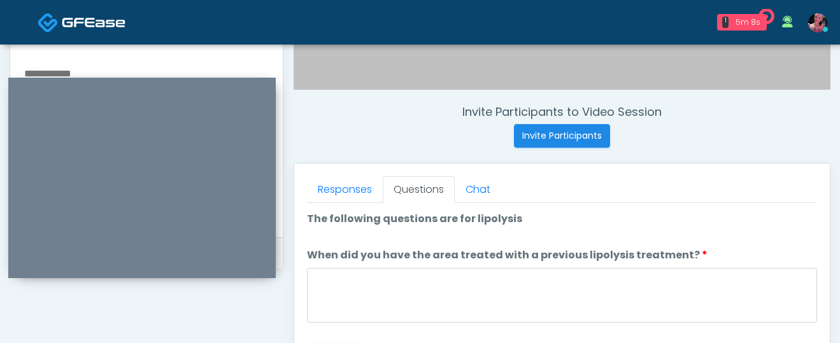
scroll to position [508, 0]
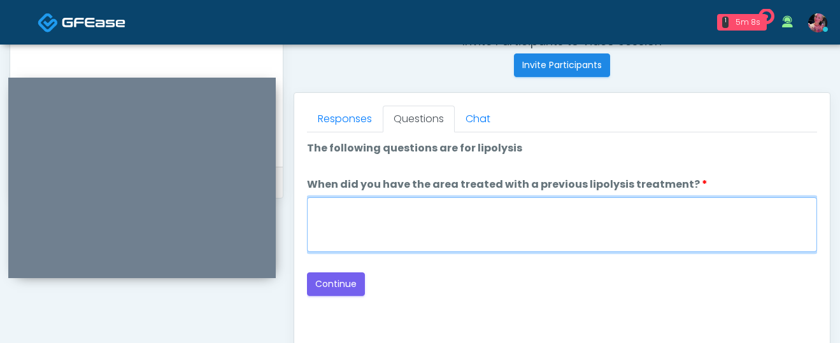
click at [512, 227] on textarea "When did you have the area treated with a previous lipolysis treatment?" at bounding box center [562, 224] width 510 height 55
type textarea "*****"
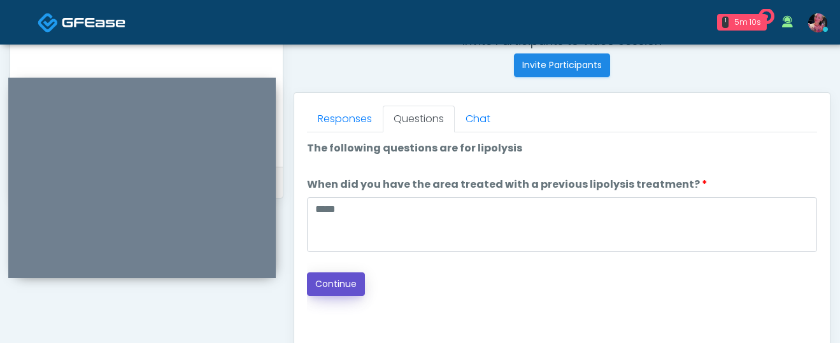
click at [346, 281] on button "Continue" at bounding box center [336, 285] width 58 height 24
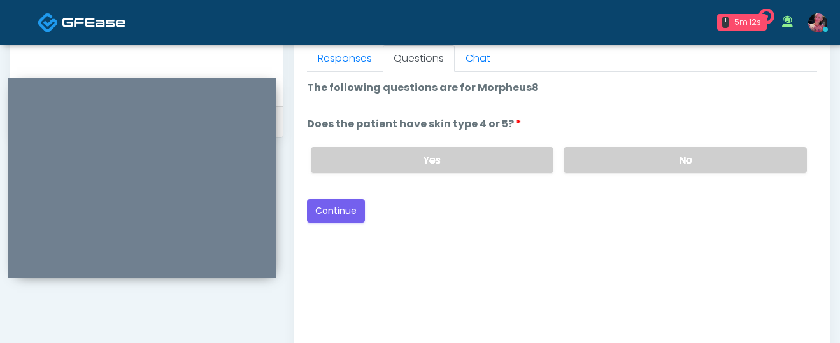
scroll to position [541, 0]
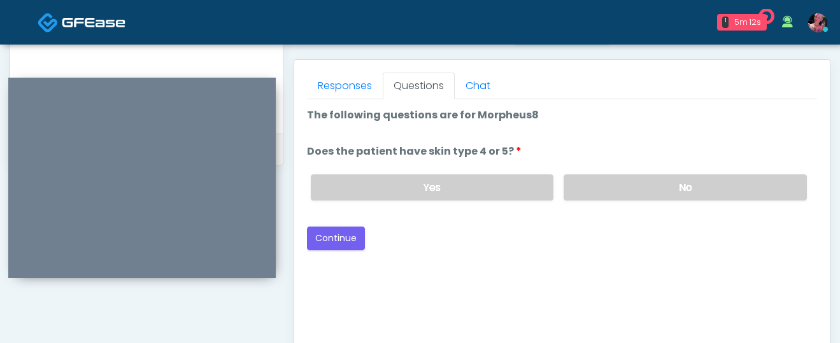
click at [628, 169] on div "Yes No" at bounding box center [559, 187] width 517 height 46
click at [622, 190] on label "No" at bounding box center [685, 188] width 243 height 26
click at [348, 243] on button "Continue" at bounding box center [336, 239] width 58 height 24
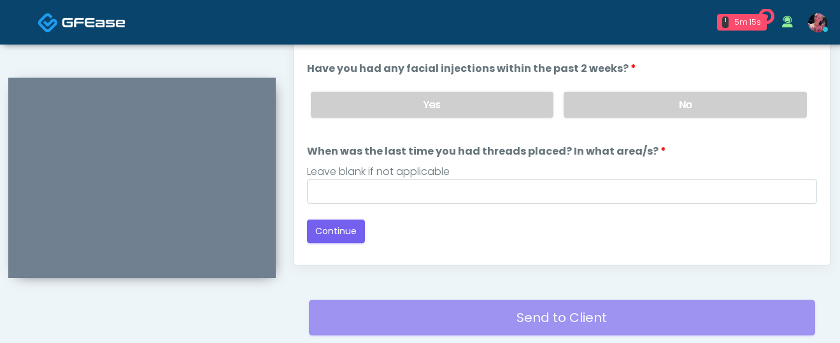
scroll to position [698, 0]
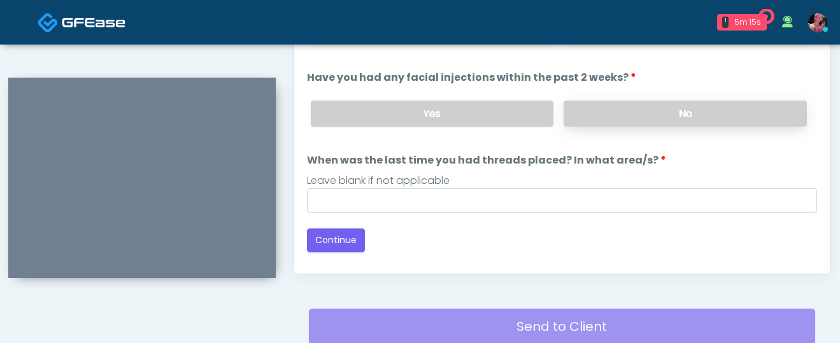
click at [627, 125] on label "No" at bounding box center [685, 114] width 243 height 26
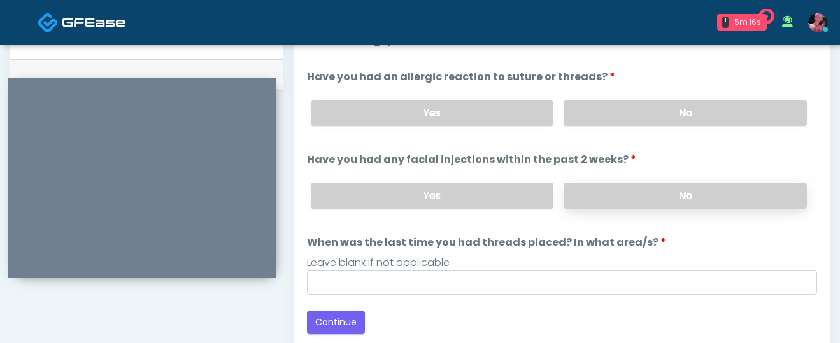
scroll to position [621, 0]
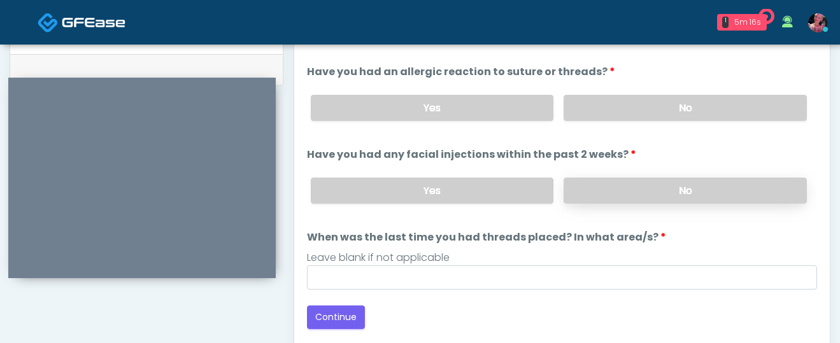
click at [627, 125] on div "Yes No" at bounding box center [559, 108] width 517 height 46
click at [624, 109] on label "No" at bounding box center [685, 108] width 243 height 26
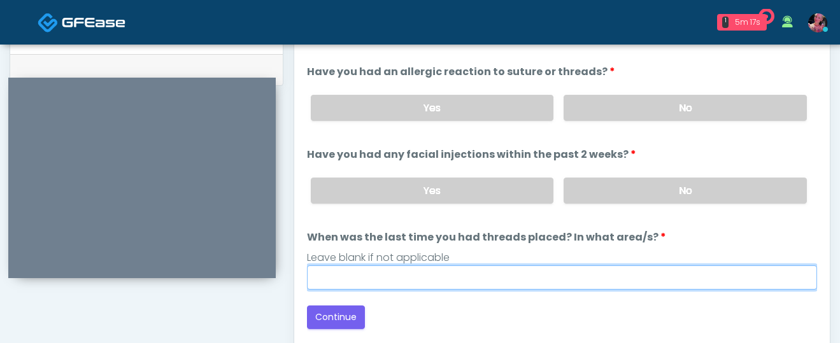
click at [536, 280] on input "When was the last time you had threads placed? In what area/s?" at bounding box center [562, 278] width 510 height 24
type input "*****"
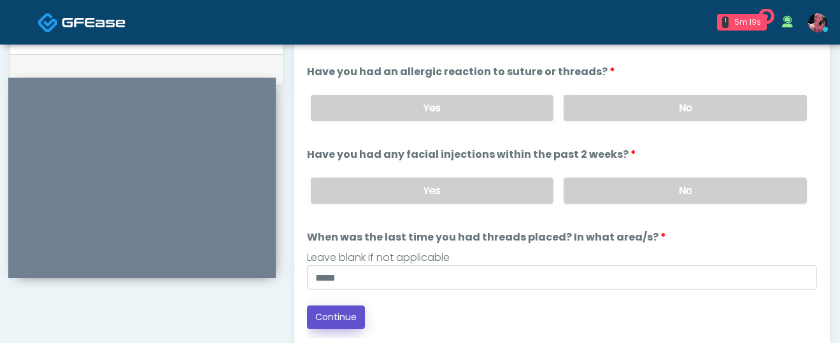
click at [339, 321] on button "Continue" at bounding box center [336, 318] width 58 height 24
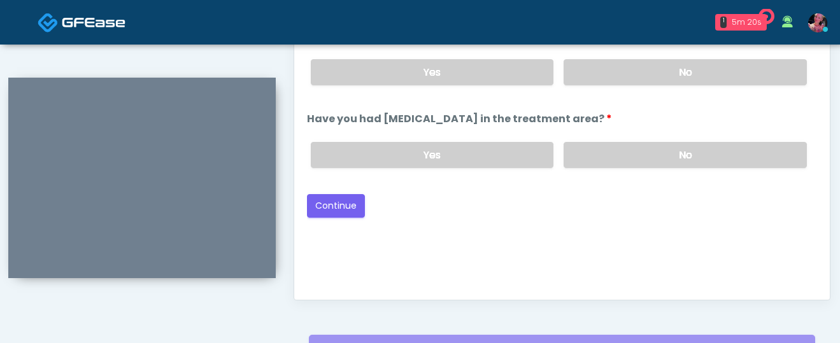
scroll to position [660, 0]
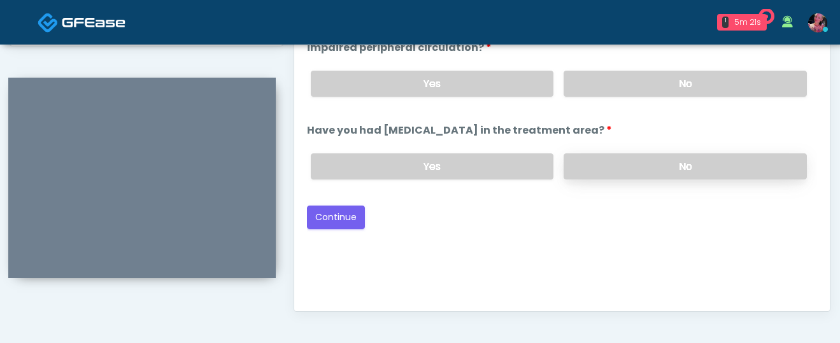
click at [613, 175] on label "No" at bounding box center [685, 166] width 243 height 26
click at [637, 75] on label "No" at bounding box center [685, 84] width 243 height 26
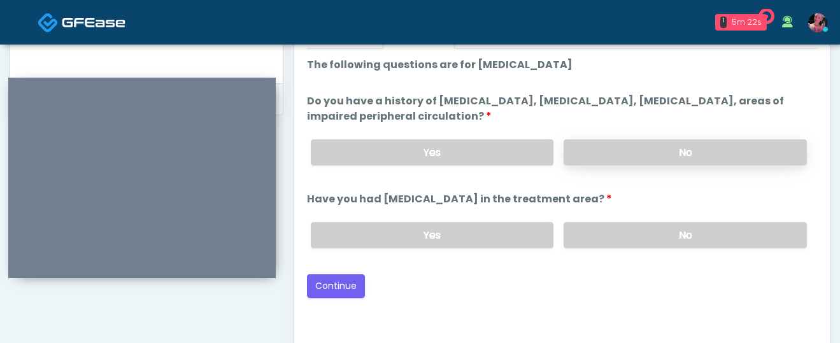
scroll to position [589, 0]
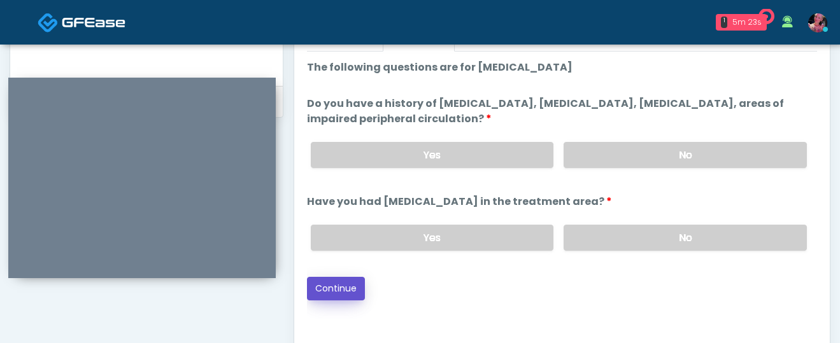
click at [358, 283] on button "Continue" at bounding box center [336, 289] width 58 height 24
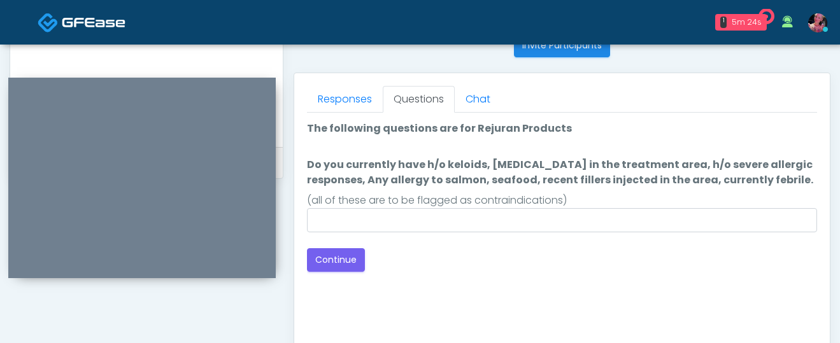
scroll to position [523, 0]
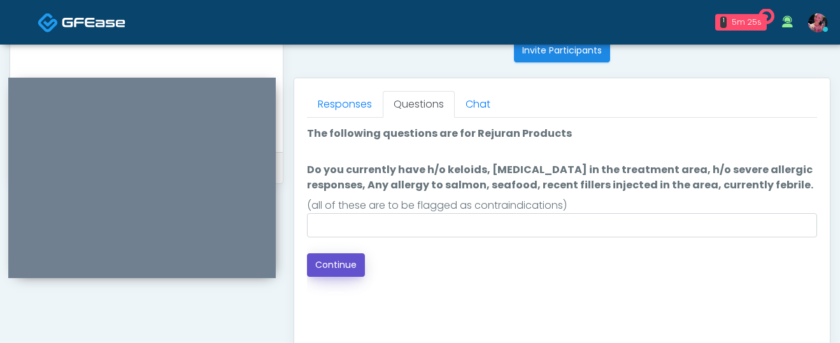
click at [334, 271] on button "Continue" at bounding box center [336, 265] width 58 height 24
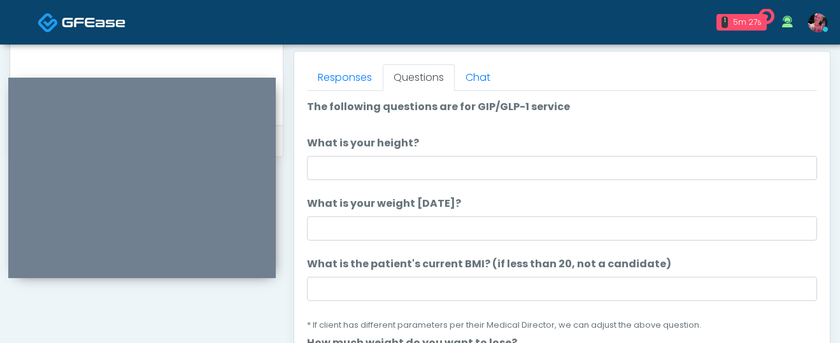
scroll to position [550, 0]
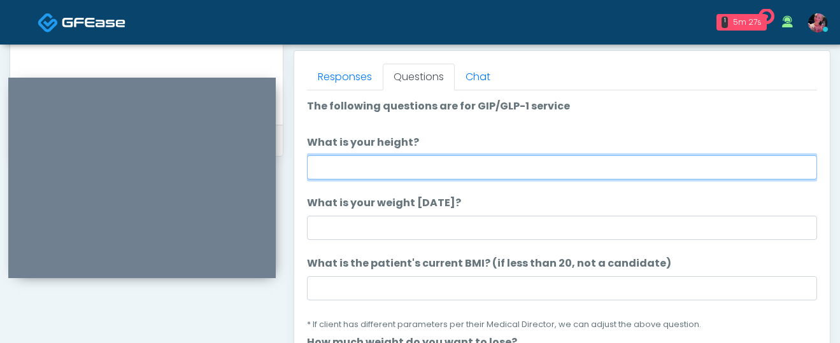
click at [445, 162] on input "What is your height?" at bounding box center [562, 167] width 510 height 24
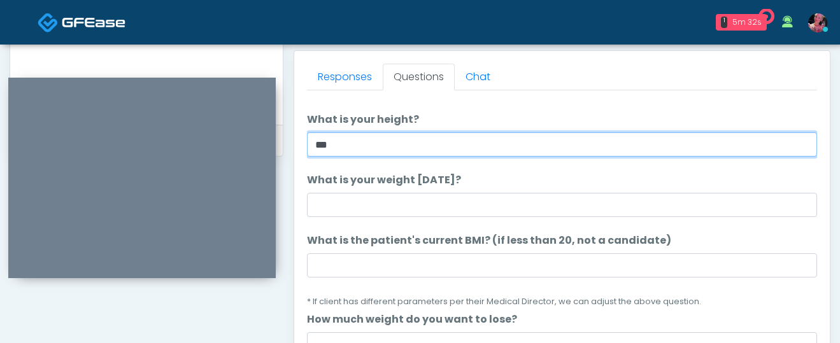
type input "***"
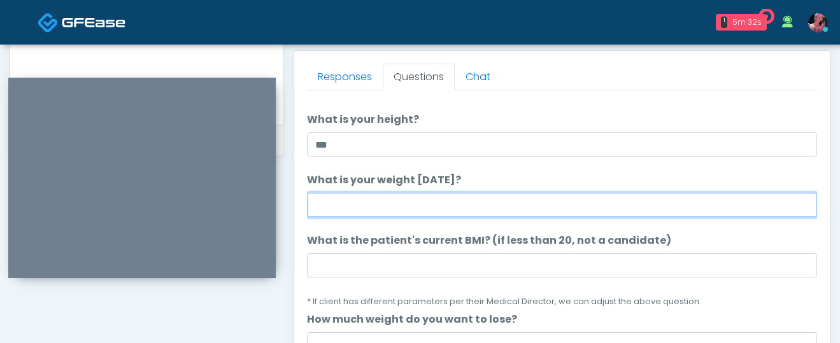
click at [434, 207] on input "What is your weight today?" at bounding box center [562, 205] width 510 height 24
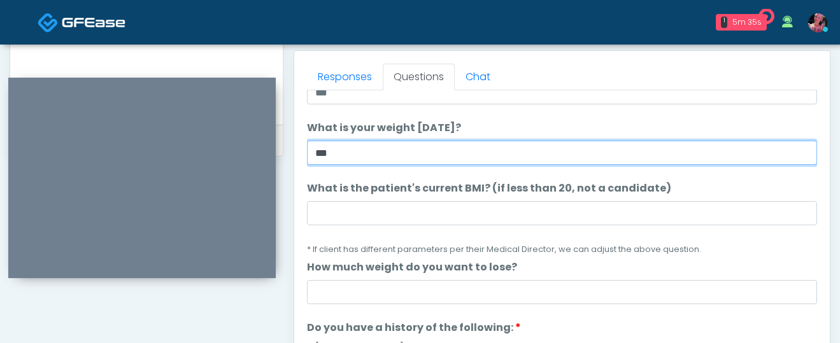
scroll to position [137, 0]
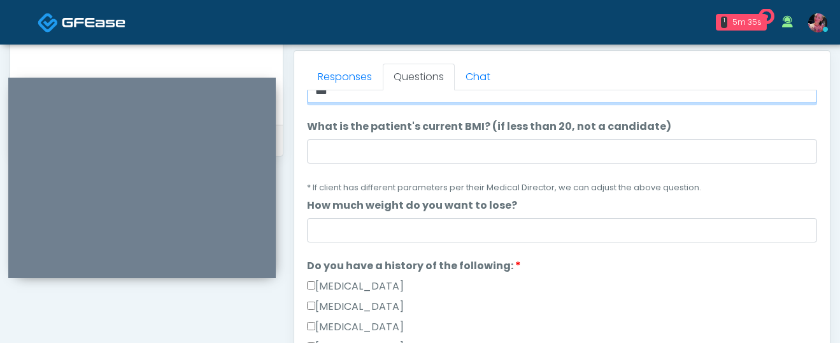
type input "***"
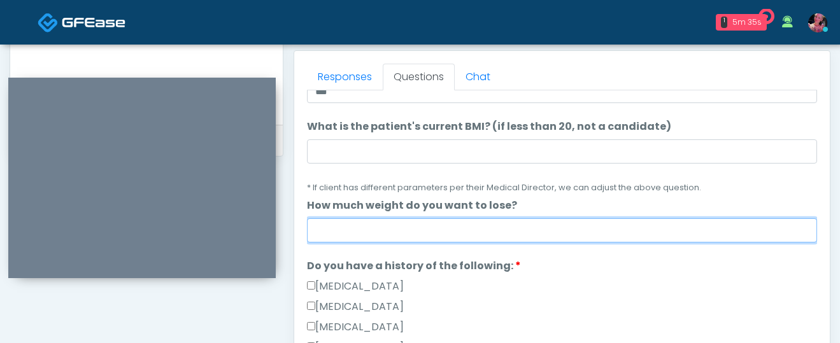
click at [403, 229] on input "How much weight do you want to lose?" at bounding box center [562, 230] width 510 height 24
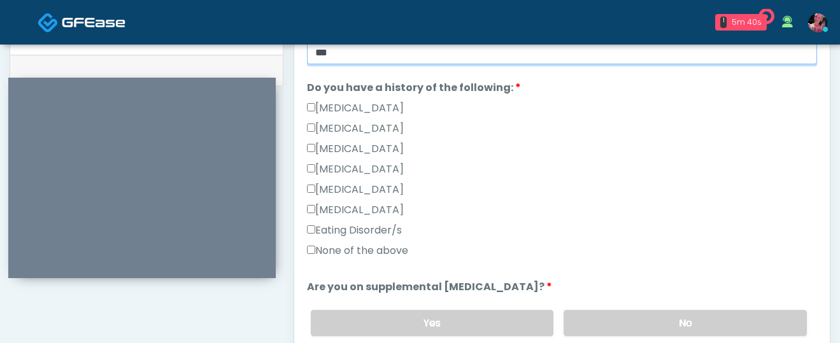
scroll to position [246, 0]
type input "***"
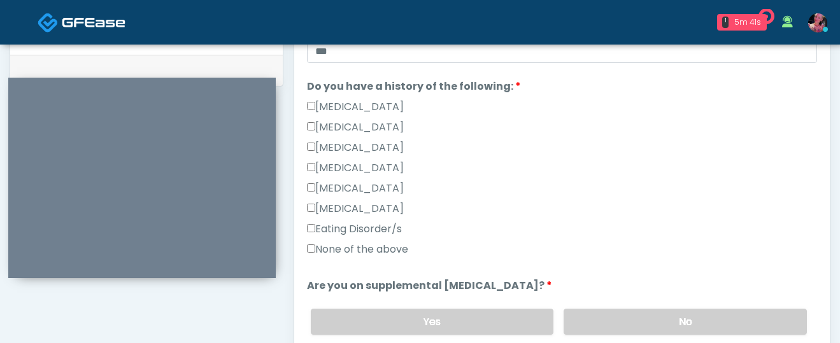
click at [390, 246] on label "None of the above" at bounding box center [357, 249] width 101 height 15
click at [592, 317] on label "No" at bounding box center [685, 322] width 243 height 26
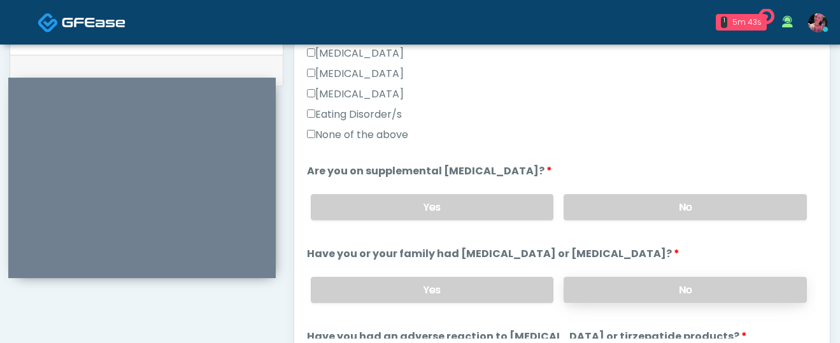
click at [601, 283] on label "No" at bounding box center [685, 290] width 243 height 26
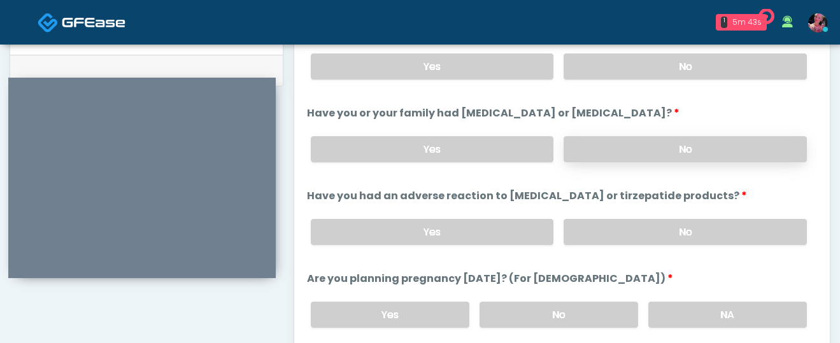
scroll to position [503, 0]
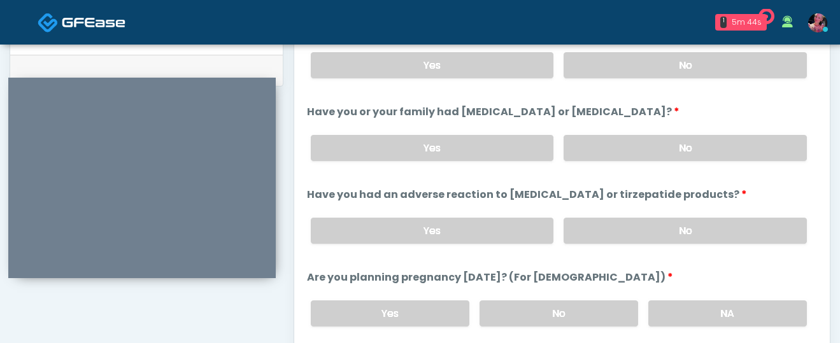
click at [610, 202] on li "Have you had an adverse reaction to semaglutide or tirzepatide products? Have y…" at bounding box center [562, 220] width 510 height 67
click at [610, 227] on label "No" at bounding box center [685, 231] width 243 height 26
click at [672, 301] on label "NA" at bounding box center [727, 314] width 159 height 26
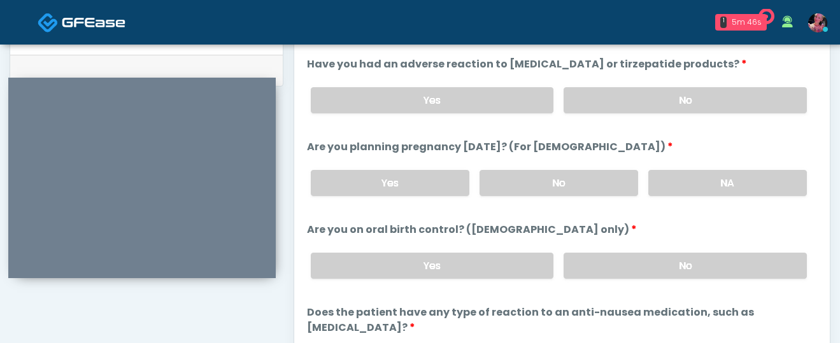
click at [612, 243] on div "Yes No" at bounding box center [559, 266] width 517 height 46
click at [612, 273] on label "No" at bounding box center [685, 266] width 243 height 26
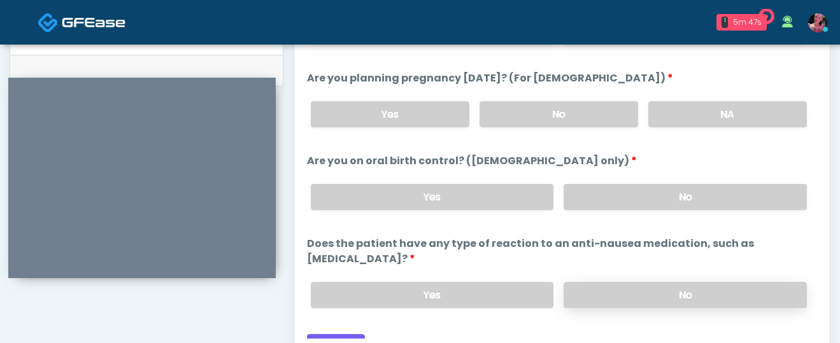
click at [614, 282] on label "No" at bounding box center [685, 295] width 243 height 26
click at [346, 334] on button "Continue" at bounding box center [336, 346] width 58 height 24
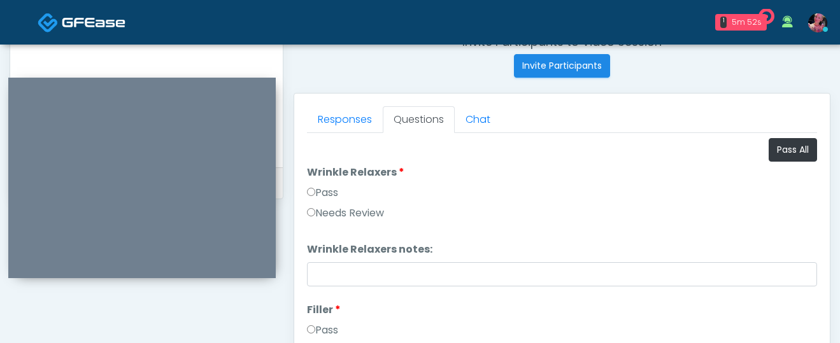
scroll to position [490, 0]
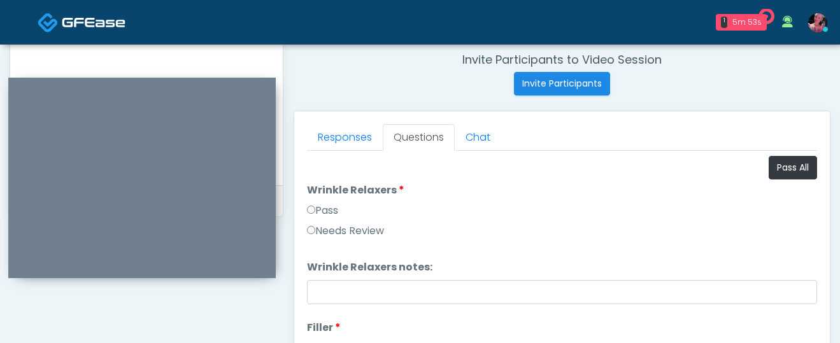
click at [322, 217] on label "Pass" at bounding box center [322, 210] width 31 height 15
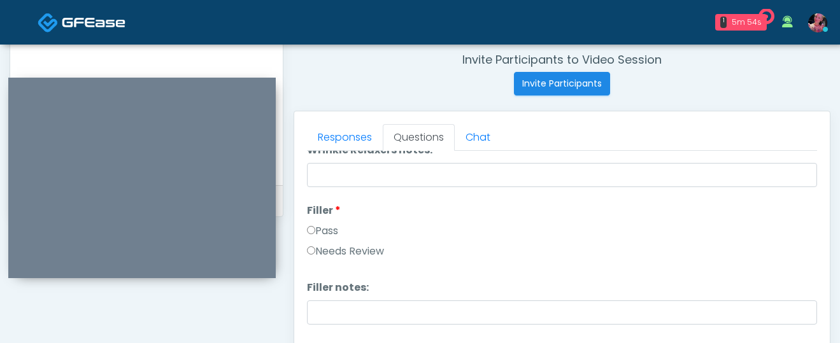
click at [323, 231] on label "Pass" at bounding box center [322, 231] width 31 height 15
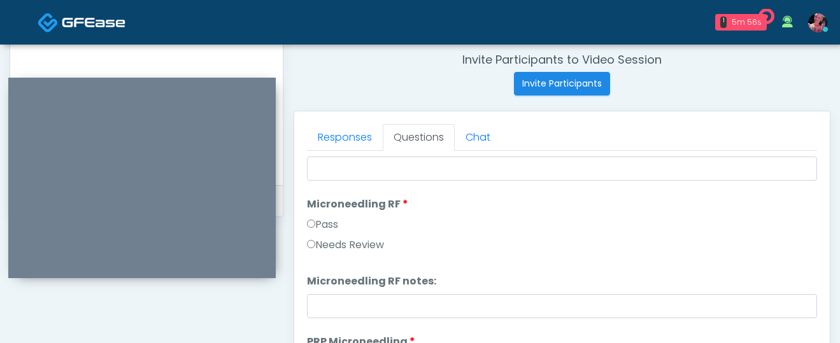
click at [323, 228] on label "Pass" at bounding box center [322, 224] width 31 height 15
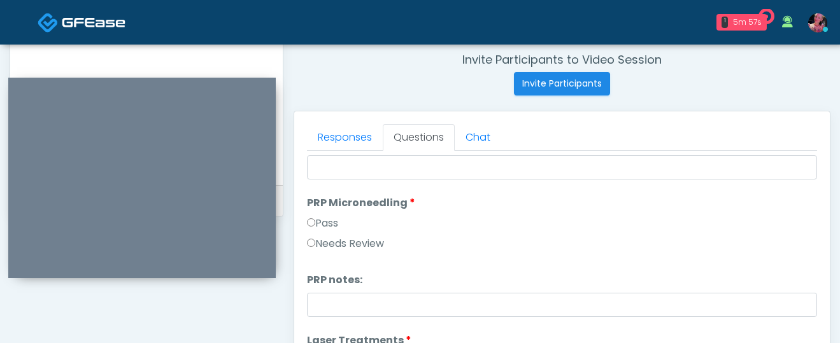
click at [322, 220] on label "Pass" at bounding box center [322, 223] width 31 height 15
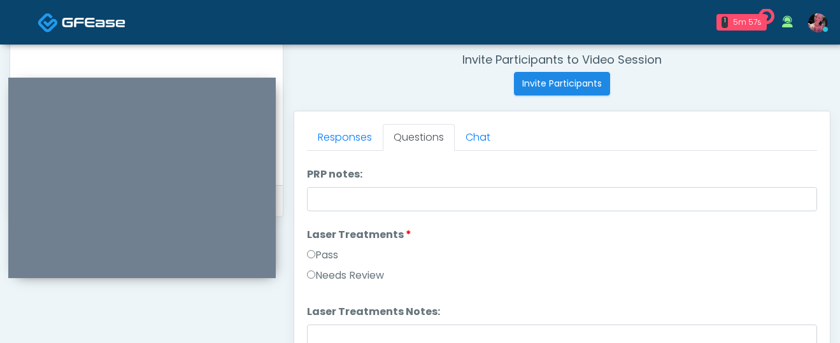
scroll to position [518, 0]
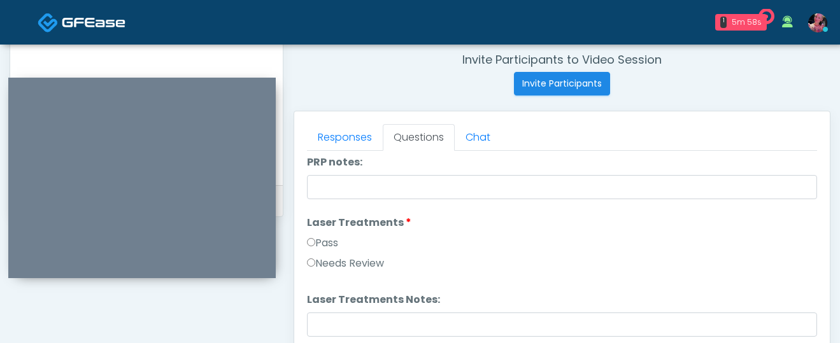
click at [322, 235] on li "Laser Treatments Laser Treatments Pass Needs Review" at bounding box center [562, 245] width 510 height 61
click at [321, 239] on label "Pass" at bounding box center [322, 243] width 31 height 15
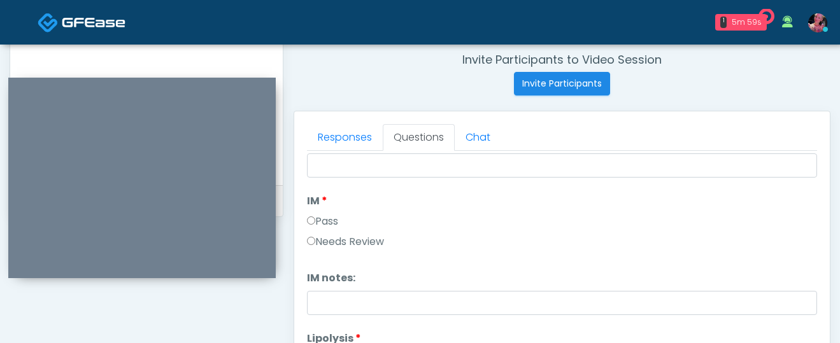
click at [317, 222] on label "Pass" at bounding box center [322, 221] width 31 height 15
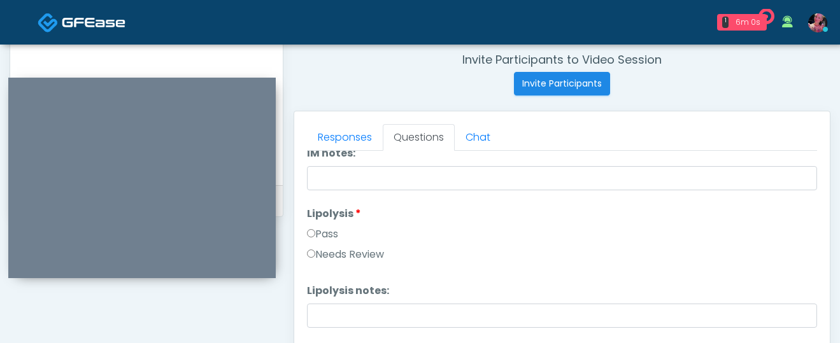
click at [317, 235] on label "Pass" at bounding box center [322, 234] width 31 height 15
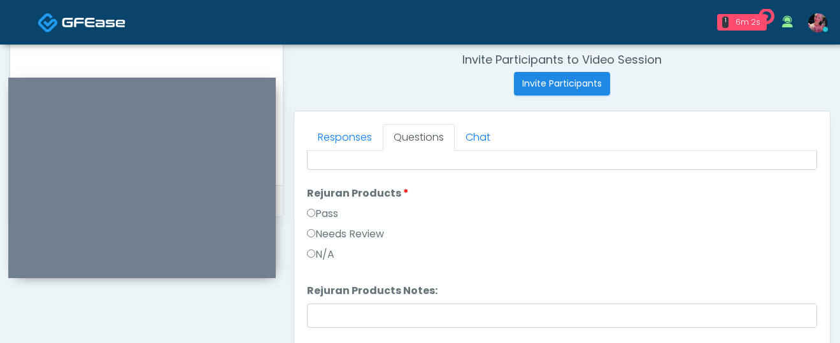
click at [317, 217] on label "Pass" at bounding box center [322, 213] width 31 height 15
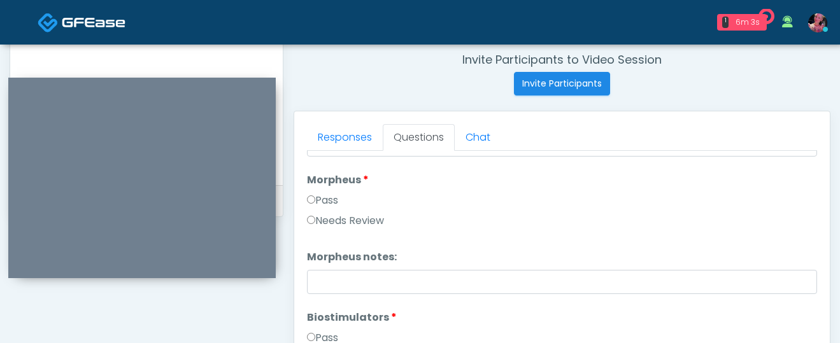
click at [315, 199] on label "Pass" at bounding box center [322, 200] width 31 height 15
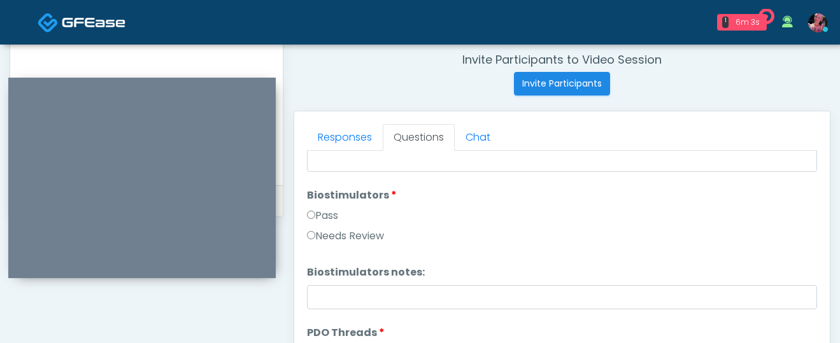
scroll to position [1264, 0]
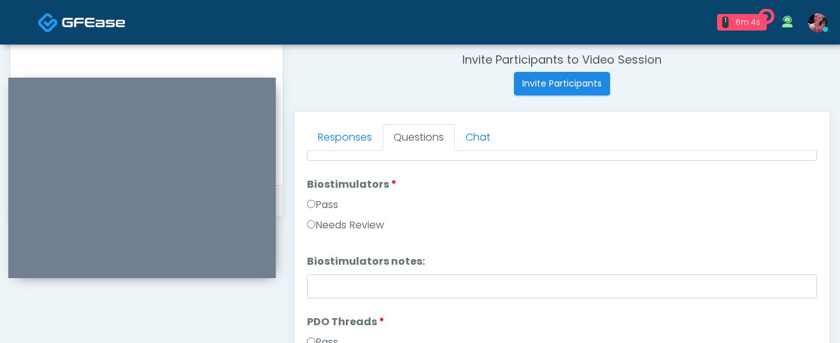
click at [317, 194] on li "Biostimulators Biostimulators Pass Needs Review" at bounding box center [562, 207] width 510 height 61
click at [317, 203] on label "Pass" at bounding box center [322, 204] width 31 height 15
click at [315, 211] on label "Pass" at bounding box center [322, 206] width 31 height 15
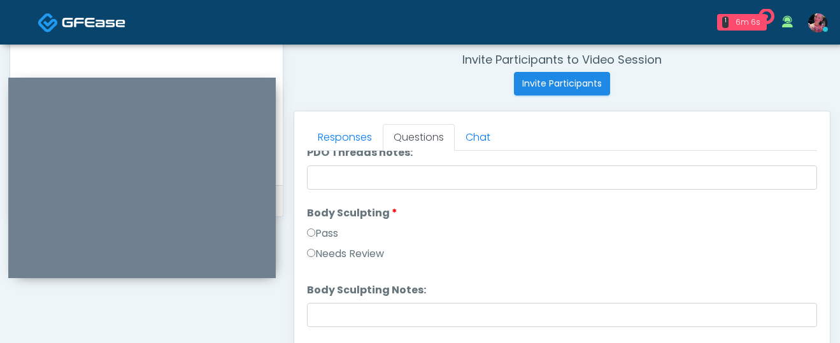
scroll to position [1524, 0]
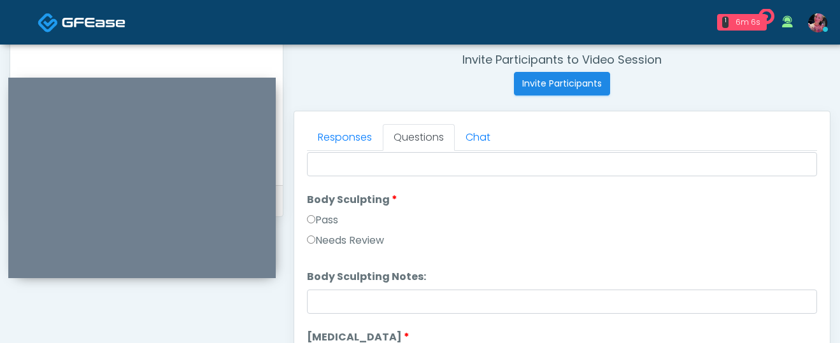
click at [315, 210] on li "Body Sculpting Body Sculpting Pass Needs Review" at bounding box center [562, 222] width 510 height 61
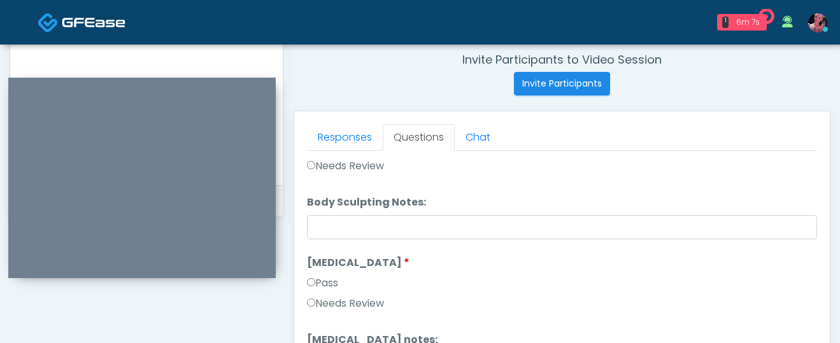
scroll to position [1624, 0]
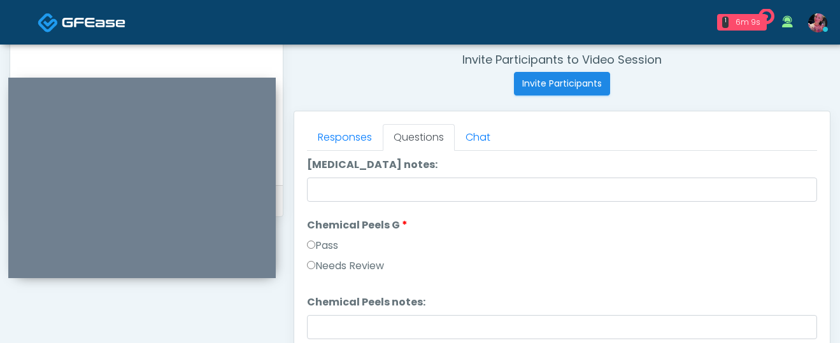
click at [331, 246] on label "Pass" at bounding box center [322, 245] width 31 height 15
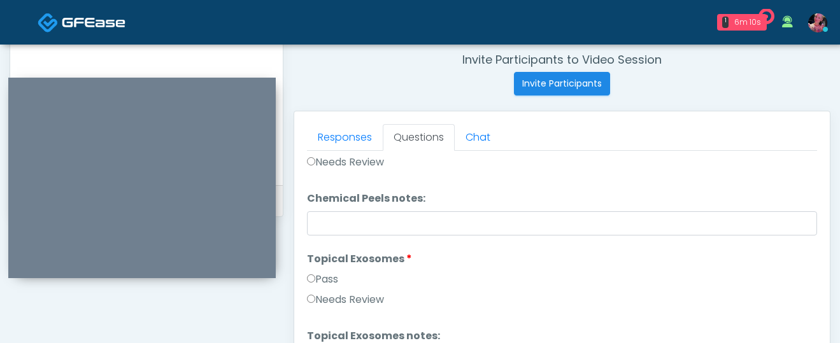
scroll to position [1894, 0]
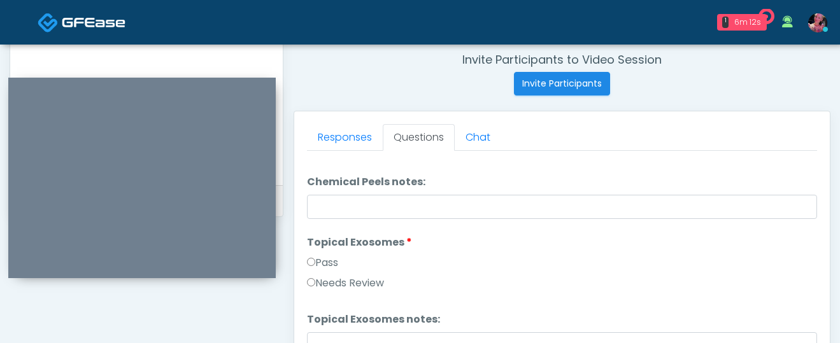
click at [334, 264] on label "Pass" at bounding box center [322, 262] width 31 height 15
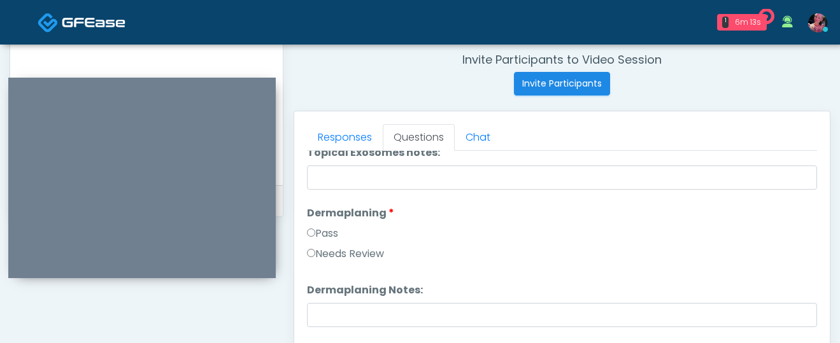
click at [336, 238] on label "Pass" at bounding box center [322, 233] width 31 height 15
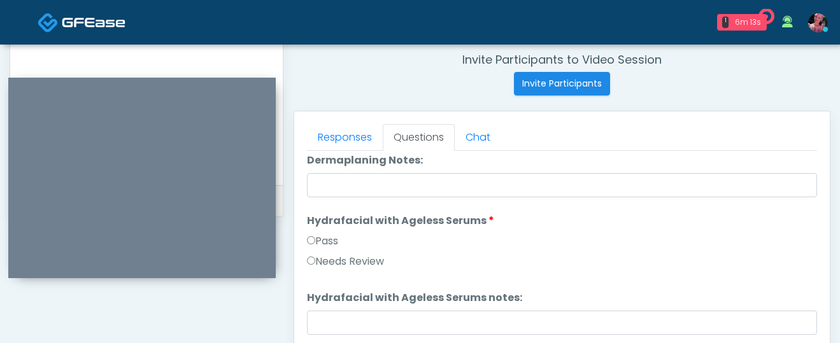
click at [336, 239] on label "Pass" at bounding box center [322, 241] width 31 height 15
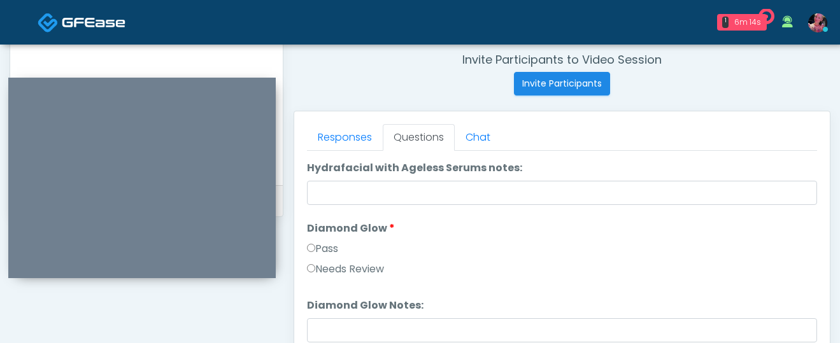
scroll to position [2345, 0]
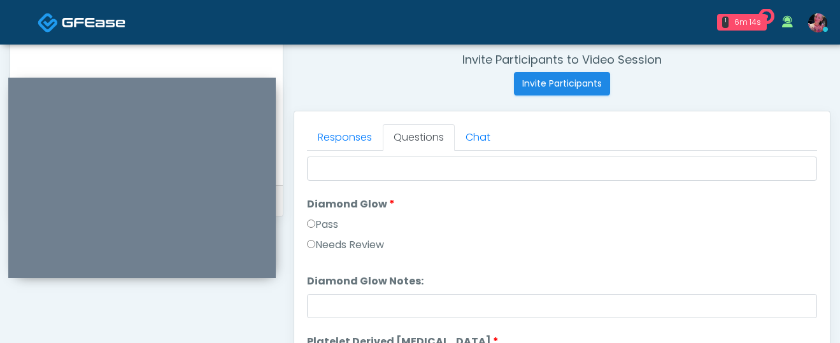
click at [331, 211] on label "Diamond Glow" at bounding box center [351, 204] width 88 height 15
click at [331, 239] on label "Needs Review" at bounding box center [345, 245] width 77 height 15
click at [330, 225] on label "Pass" at bounding box center [322, 224] width 31 height 15
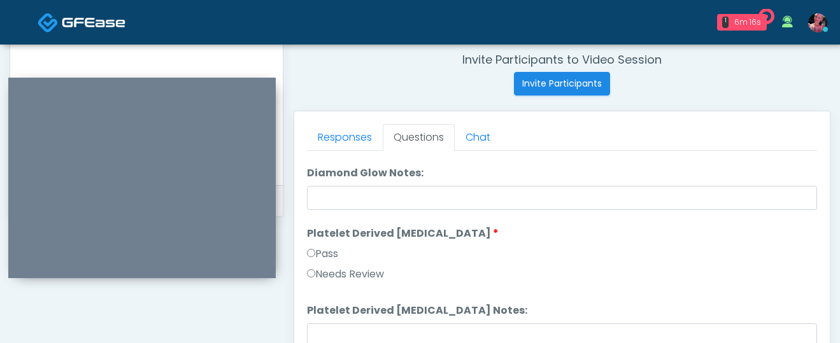
scroll to position [2461, 0]
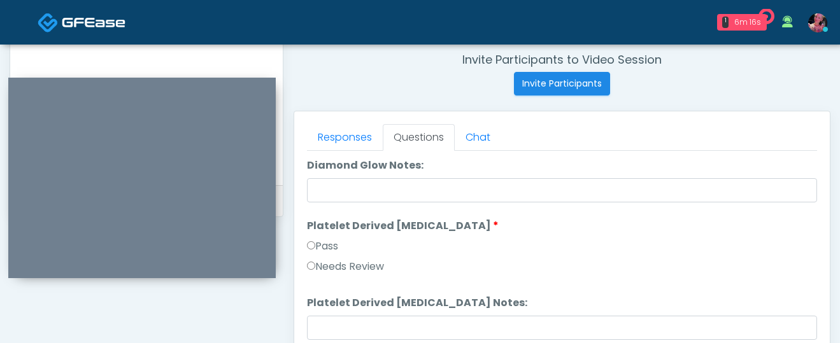
click at [338, 254] on div "Pass" at bounding box center [562, 249] width 510 height 20
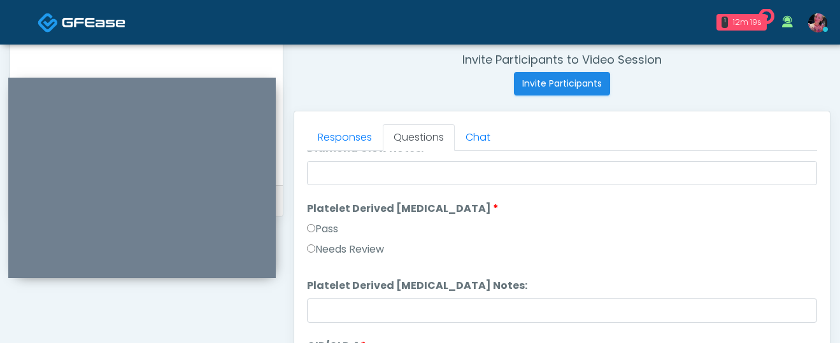
scroll to position [2509, 0]
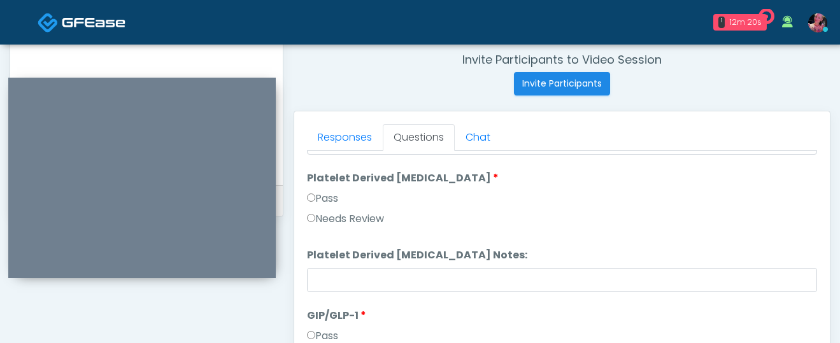
click at [331, 195] on label "Pass" at bounding box center [322, 198] width 31 height 15
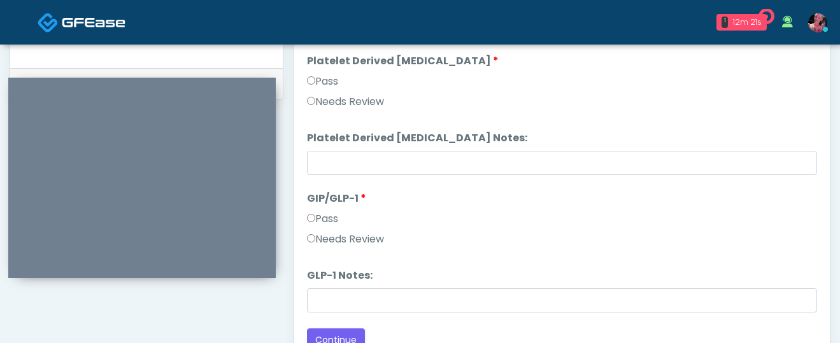
scroll to position [628, 0]
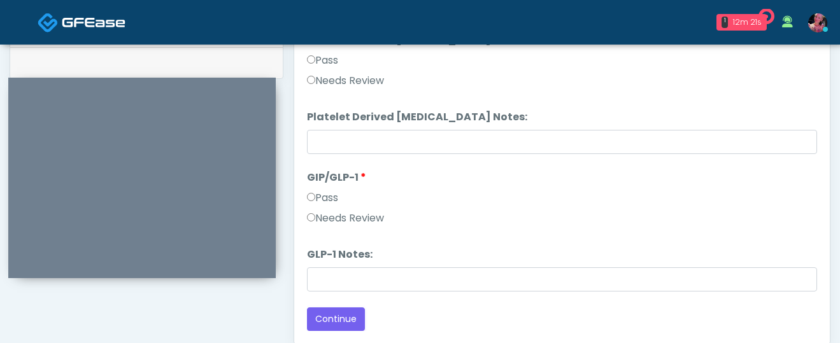
click at [324, 189] on li "GIP/GLP-1 GIP/GLP-1 Pass Needs Review" at bounding box center [562, 200] width 510 height 61
click at [324, 191] on label "Pass" at bounding box center [322, 197] width 31 height 15
click at [324, 205] on label "Pass" at bounding box center [322, 197] width 31 height 15
click at [345, 311] on button "Continue" at bounding box center [336, 320] width 58 height 24
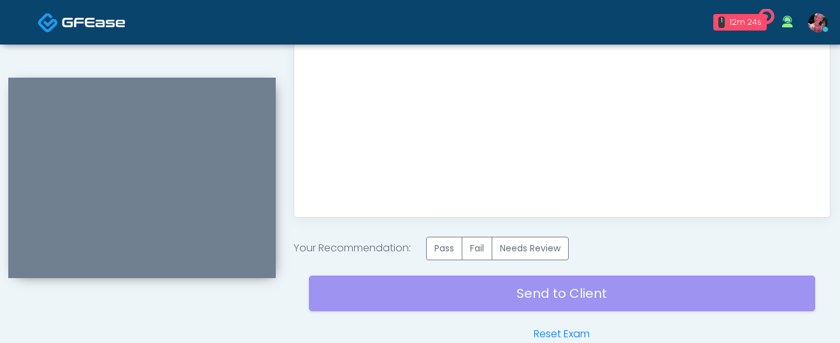
scroll to position [0, 0]
click at [445, 238] on label "Pass" at bounding box center [444, 249] width 36 height 24
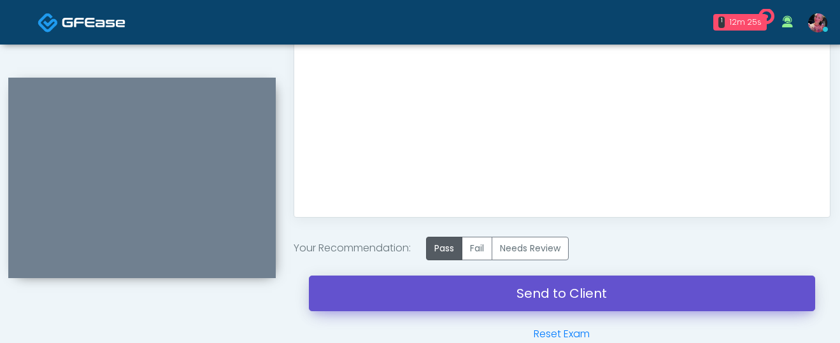
click at [443, 294] on link "Send to Client" at bounding box center [562, 294] width 506 height 36
click at [502, 301] on link "Send to Client" at bounding box center [562, 294] width 506 height 36
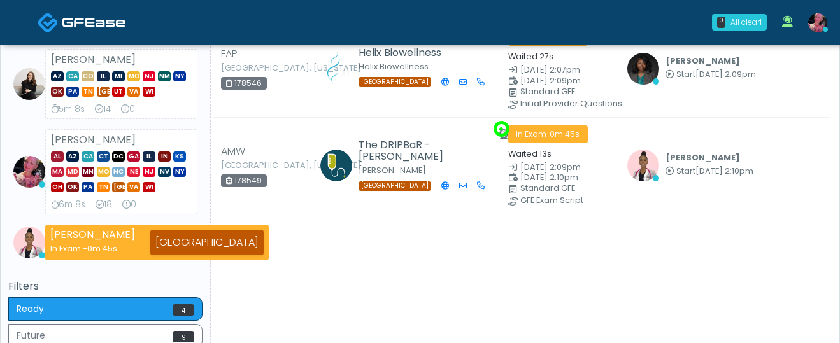
scroll to position [297, 0]
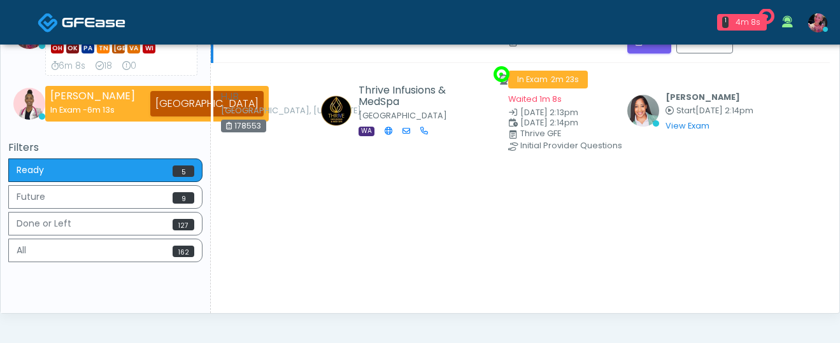
scroll to position [318, 0]
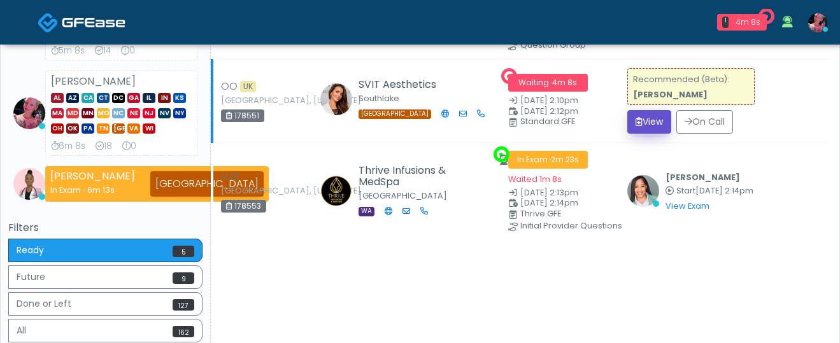
click at [643, 124] on button "View" at bounding box center [649, 122] width 44 height 24
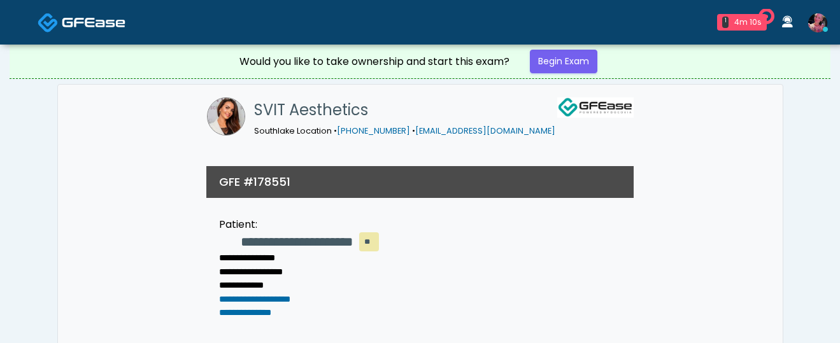
click at [571, 78] on div "Would you like to take ownership and start this exam? Begin Exam" at bounding box center [420, 62] width 821 height 34
click at [556, 54] on link "Begin Exam" at bounding box center [564, 62] width 68 height 24
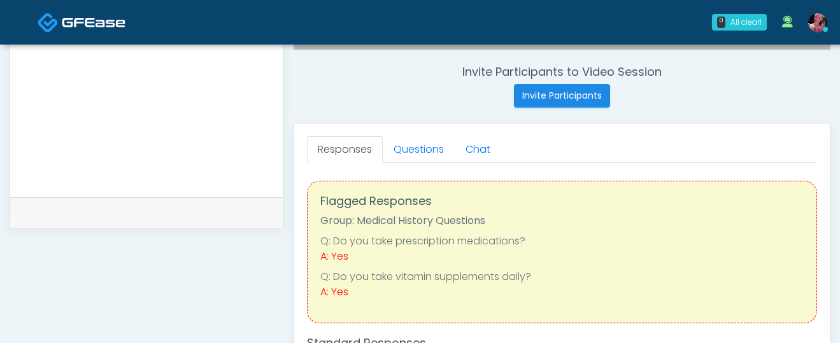
scroll to position [556, 0]
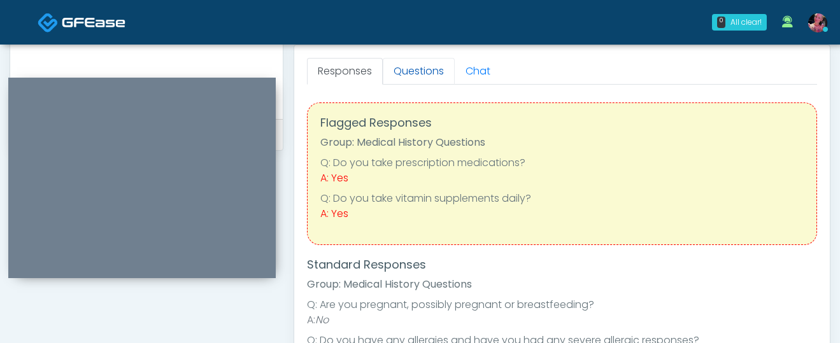
click at [421, 66] on link "Questions" at bounding box center [419, 71] width 72 height 27
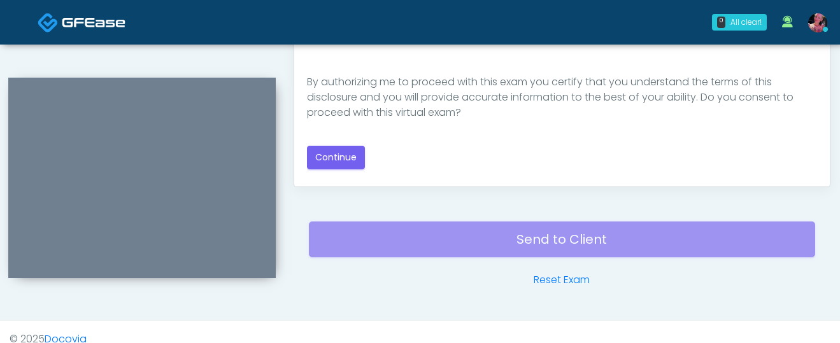
scroll to position [800, 0]
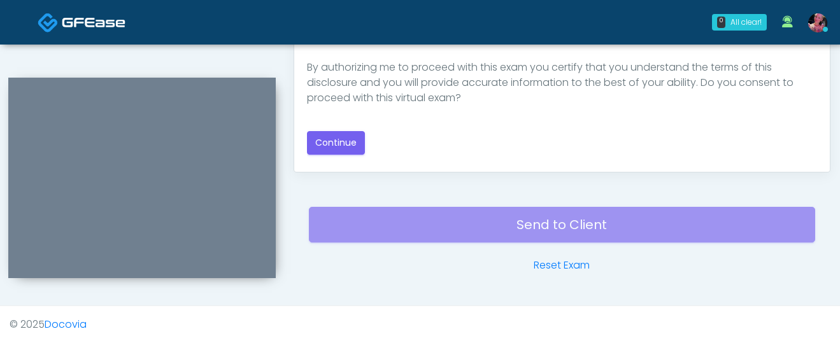
click at [329, 124] on div "Good Faith Exam Script Good Faith Exam Script INTRODUCTION Hello, my name is un…" at bounding box center [562, 0] width 510 height 309
click at [337, 143] on button "Continue" at bounding box center [336, 143] width 58 height 24
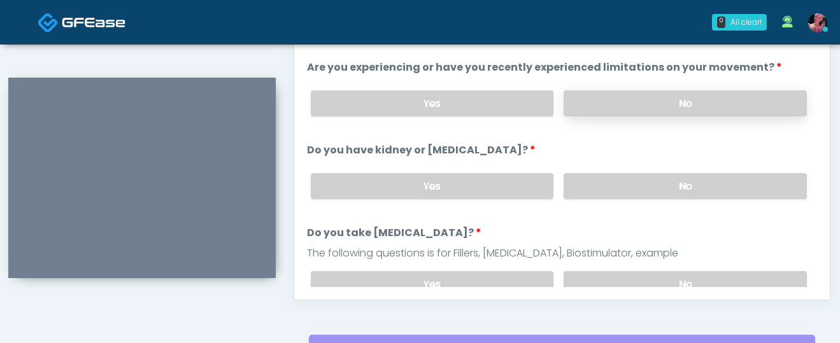
click at [628, 114] on label "No" at bounding box center [685, 103] width 243 height 26
click at [619, 189] on label "No" at bounding box center [685, 186] width 243 height 26
click at [613, 271] on label "No" at bounding box center [685, 284] width 243 height 26
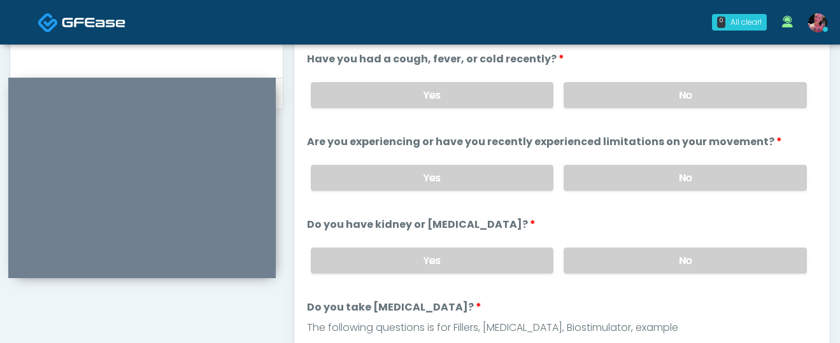
scroll to position [611, 0]
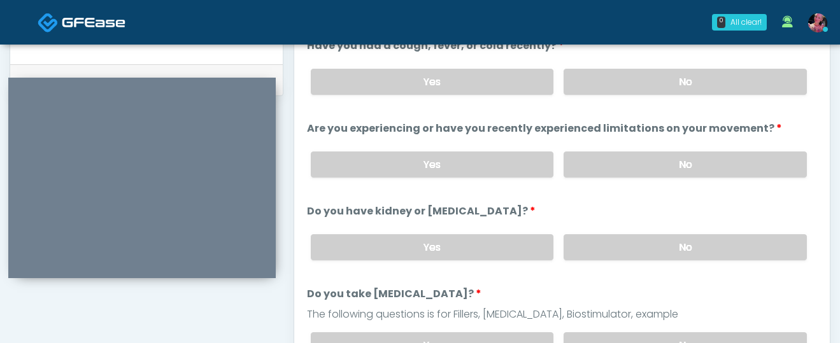
click at [76, 262] on div at bounding box center [141, 178] width 267 height 201
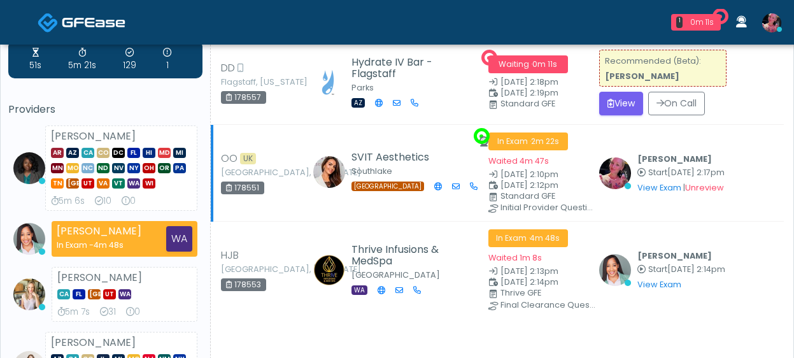
scroll to position [40, 0]
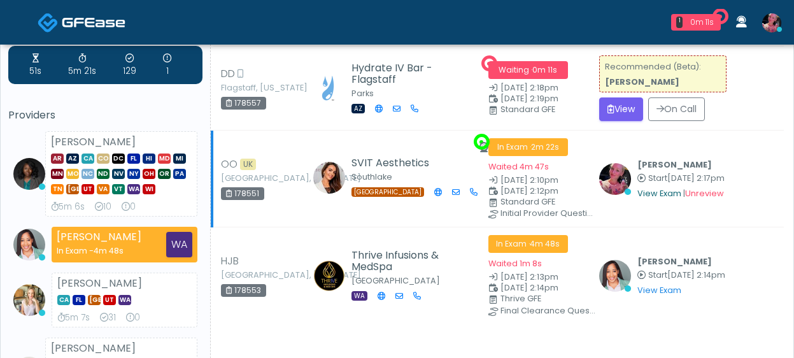
click at [643, 199] on link "View Exam" at bounding box center [660, 193] width 44 height 11
click at [663, 194] on div "View Exam | Unreview" at bounding box center [681, 192] width 87 height 15
click at [662, 198] on link "View Exam" at bounding box center [660, 193] width 44 height 11
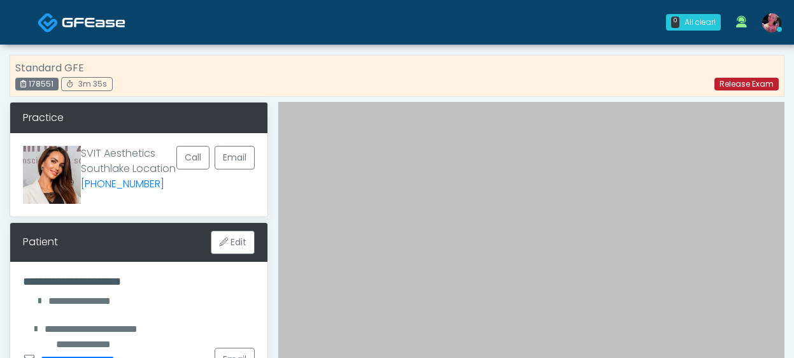
click at [716, 86] on link "Release Exam" at bounding box center [747, 84] width 64 height 13
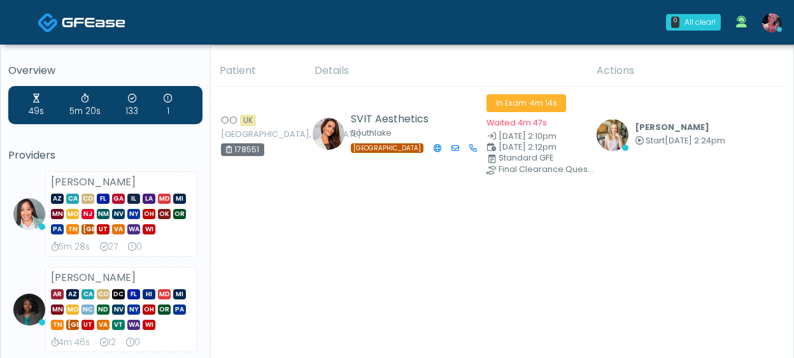
click at [776, 17] on img at bounding box center [771, 22] width 19 height 19
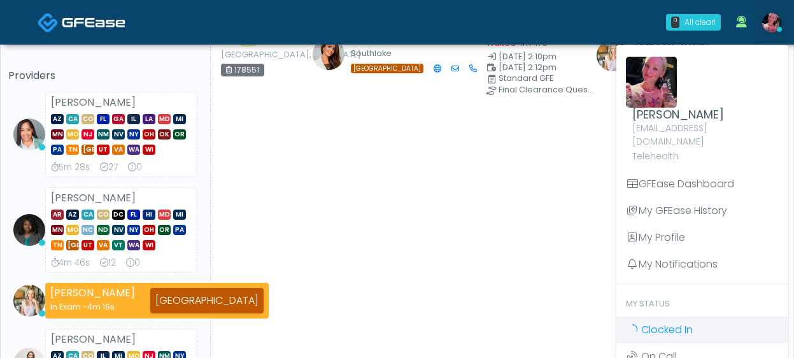
scroll to position [83, 0]
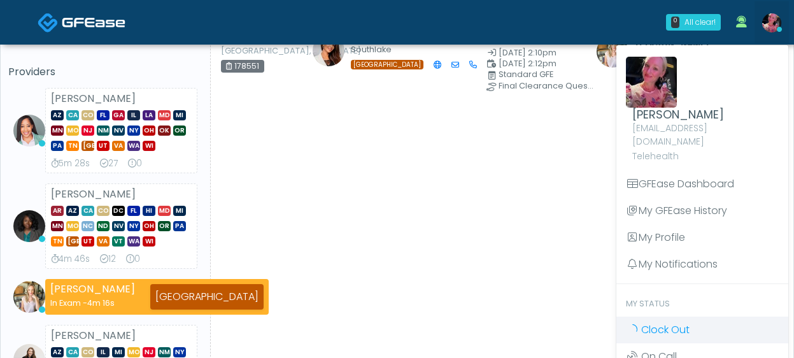
click at [675, 324] on link "Clock Out" at bounding box center [702, 330] width 172 height 27
